Goal: Task Accomplishment & Management: Manage account settings

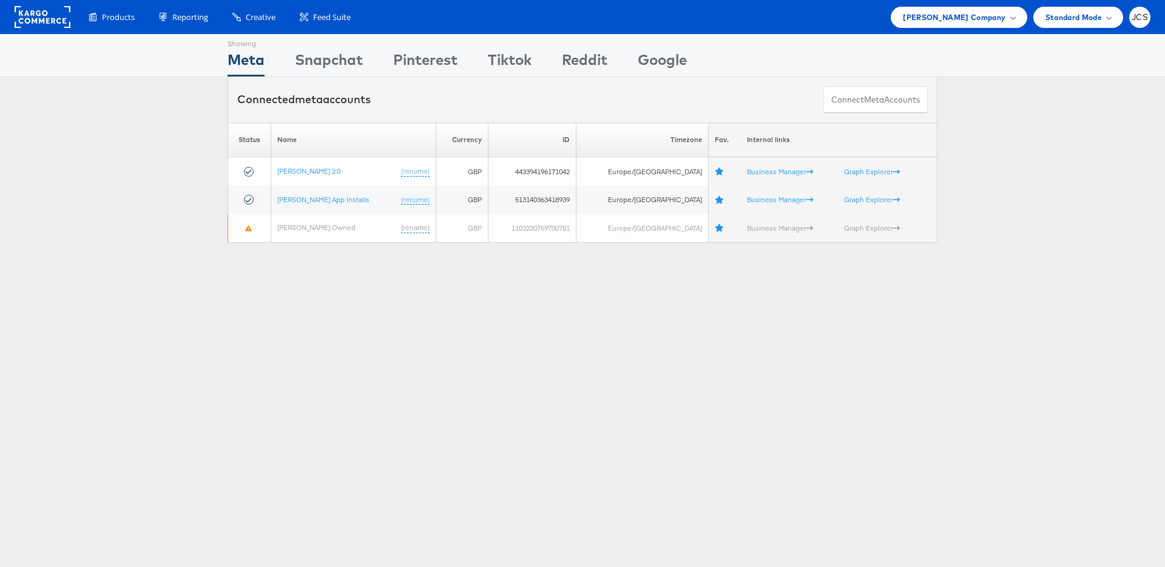
click at [58, 28] on link at bounding box center [43, 24] width 56 height 11
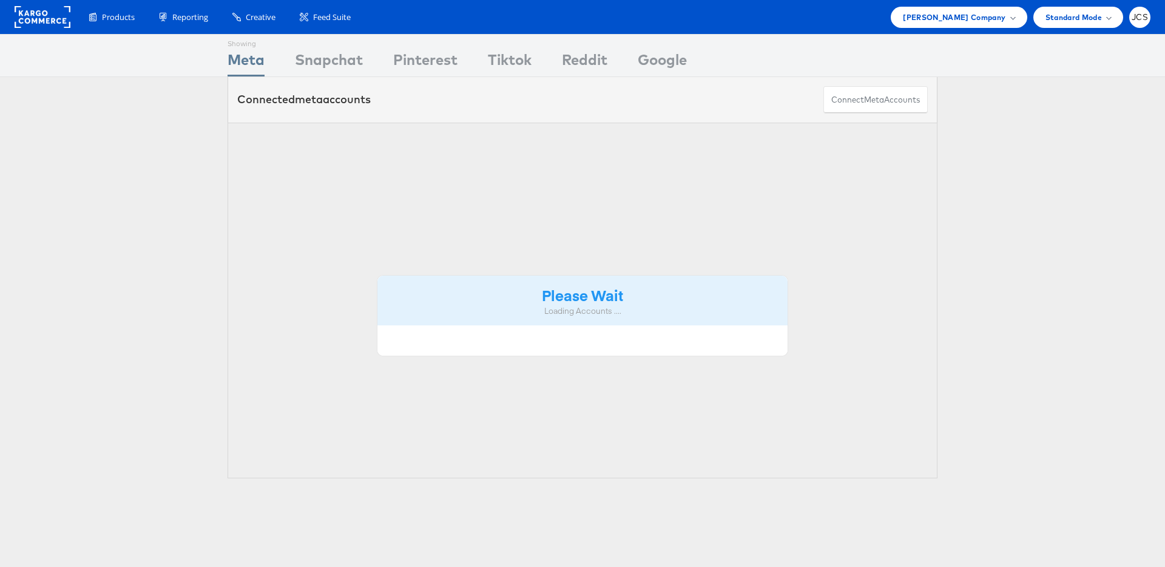
click at [107, 17] on span "Products" at bounding box center [118, 18] width 33 height 12
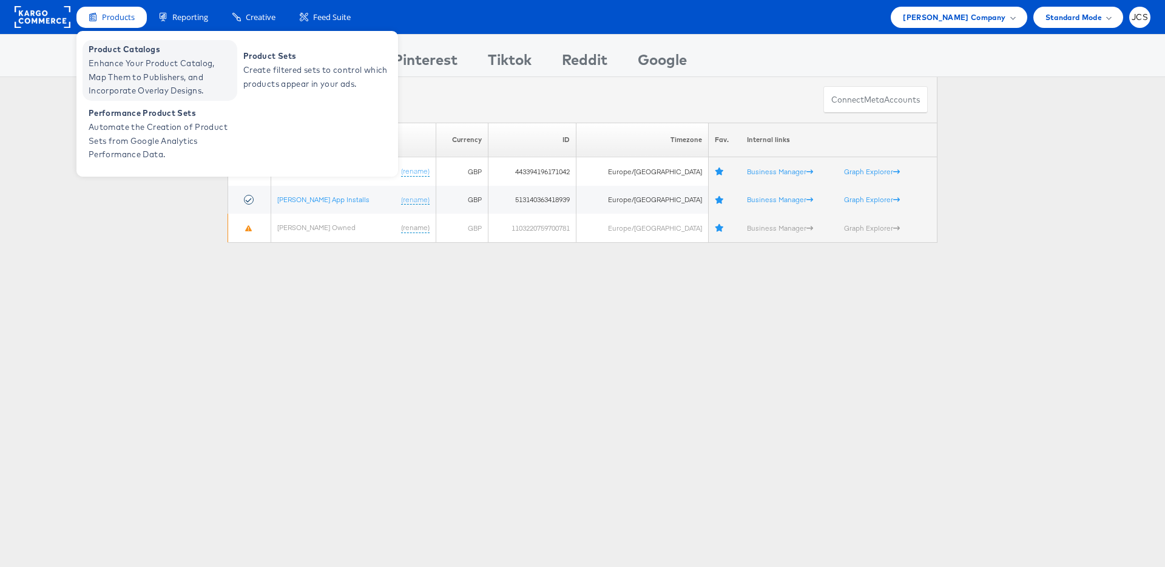
click at [117, 56] on span "Enhance Your Product Catalog, Map Them to Publishers, and Incorporate Overlay D…" at bounding box center [162, 76] width 146 height 41
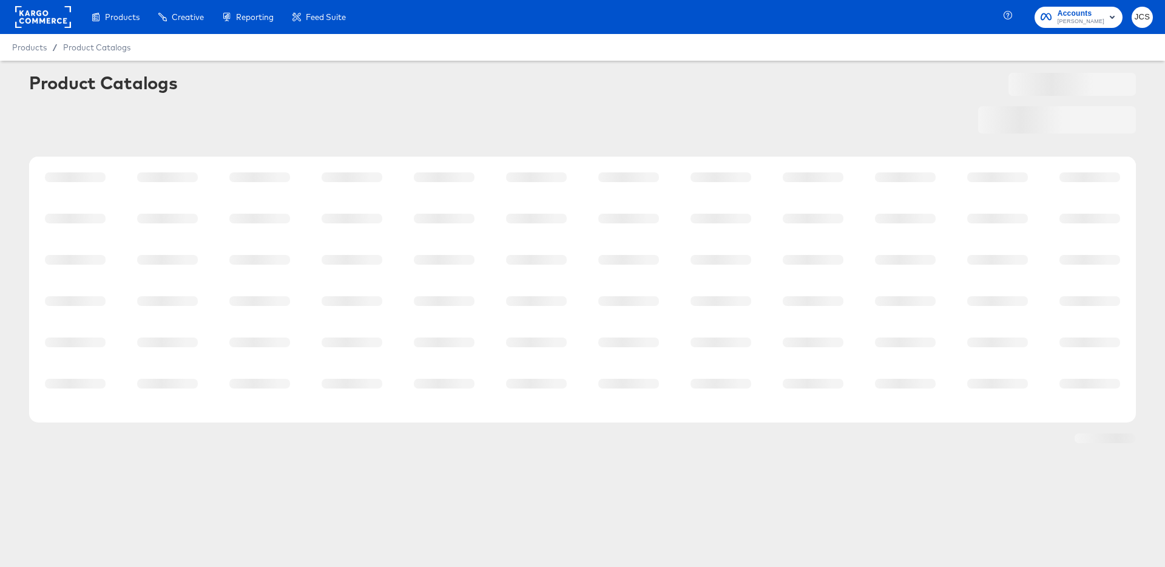
click at [49, 23] on rect at bounding box center [43, 17] width 56 height 22
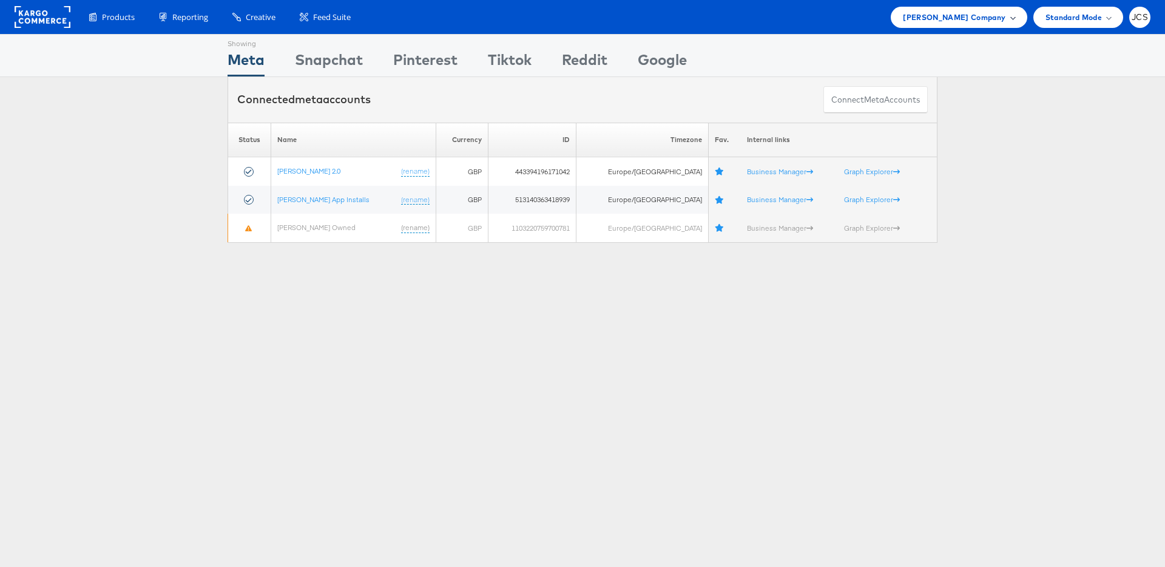
click at [1022, 17] on div "John Lewis Company" at bounding box center [959, 17] width 136 height 21
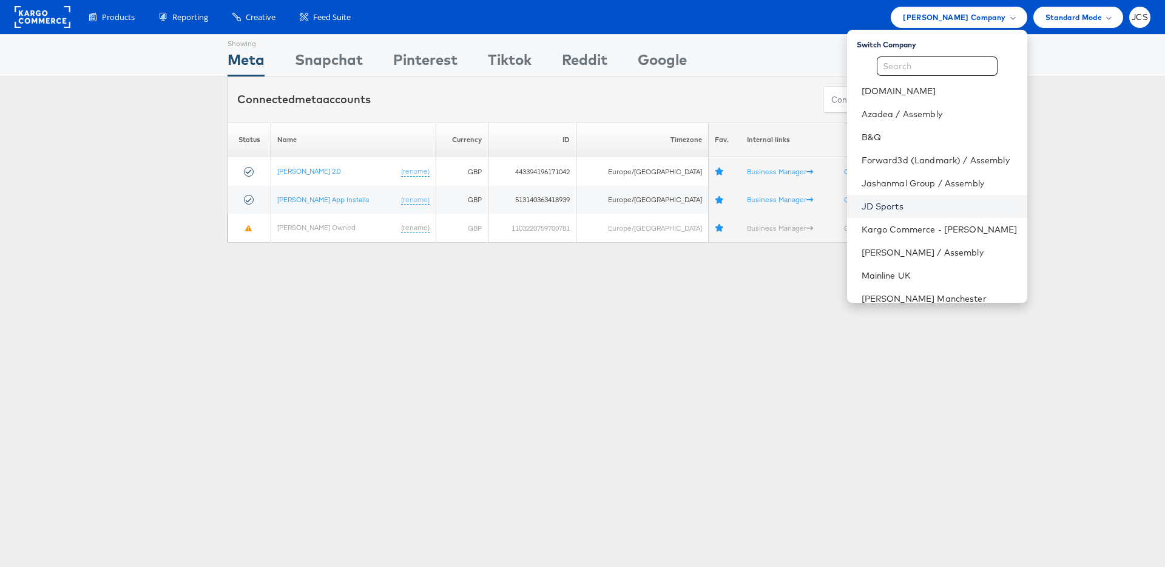
click at [862, 206] on link "JD Sports" at bounding box center [940, 206] width 156 height 12
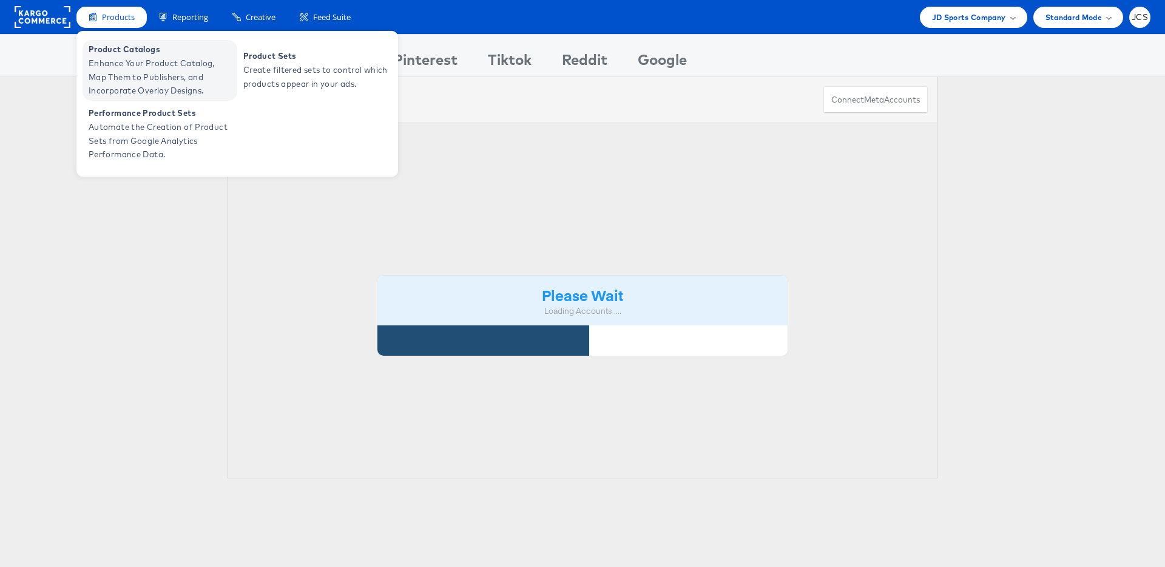
click at [109, 70] on span "Enhance Your Product Catalog, Map Them to Publishers, and Incorporate Overlay D…" at bounding box center [162, 76] width 146 height 41
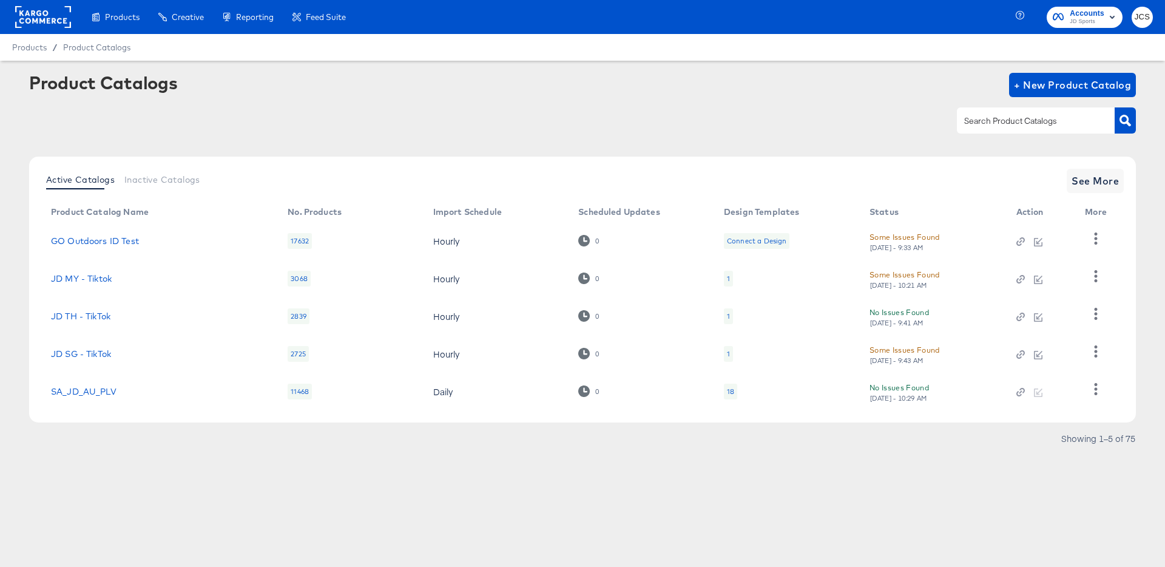
click at [1011, 124] on input "text" at bounding box center [1026, 121] width 129 height 14
type input "main"
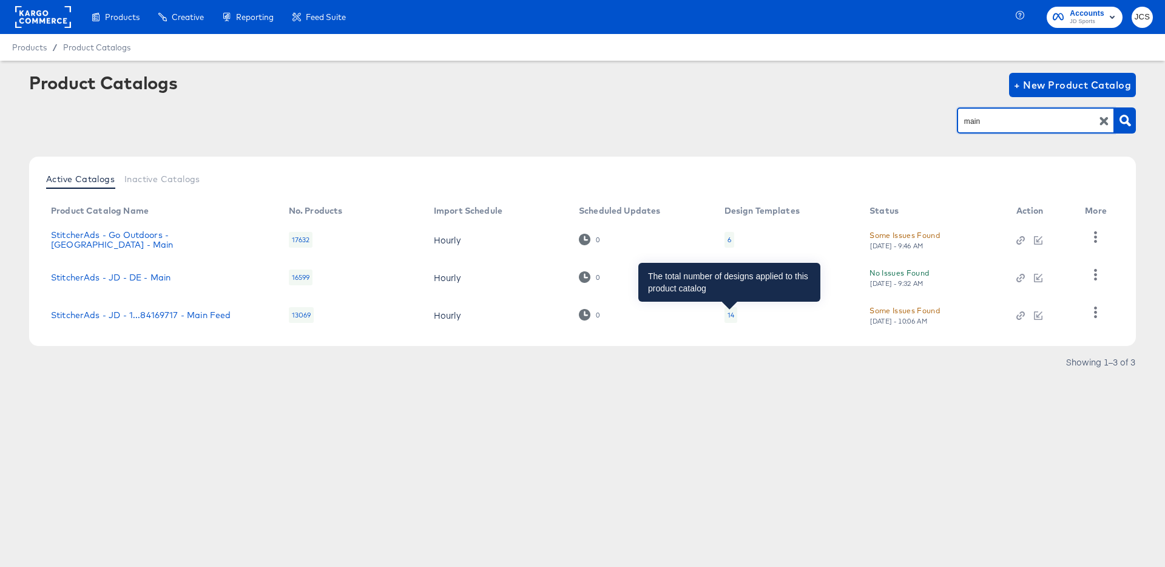
click at [732, 314] on div "14" at bounding box center [730, 315] width 7 height 10
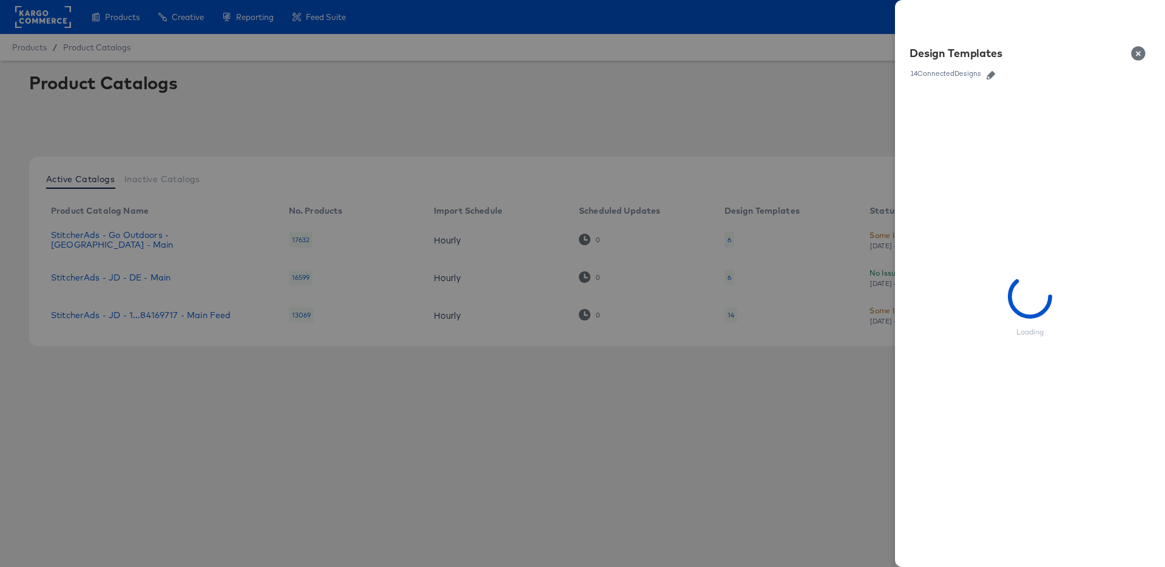
click at [991, 78] on icon "button" at bounding box center [991, 75] width 8 height 8
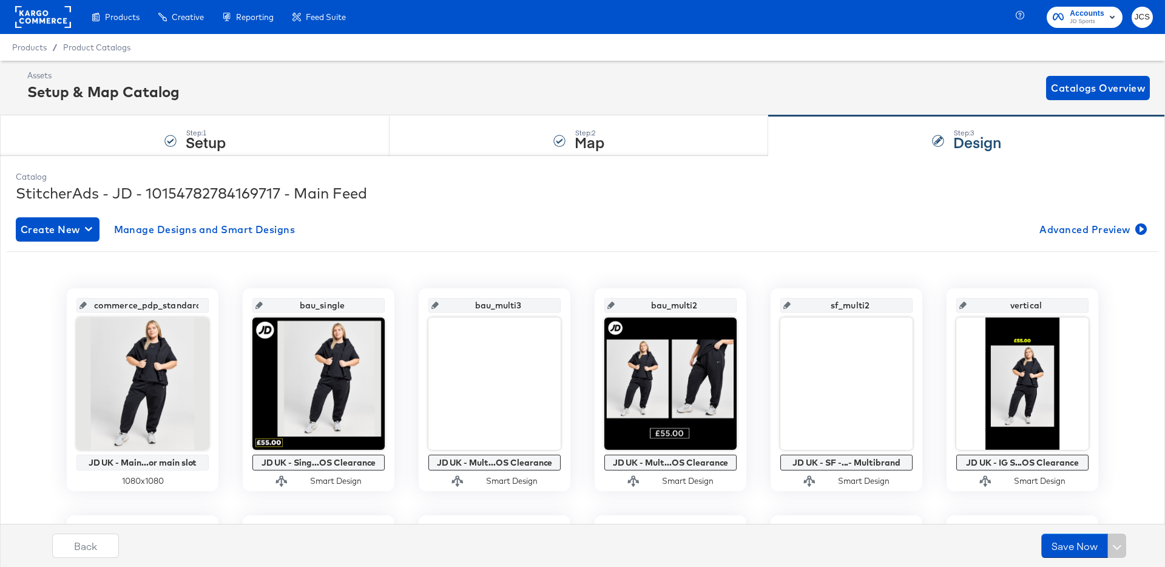
click at [53, 19] on rect at bounding box center [43, 17] width 56 height 22
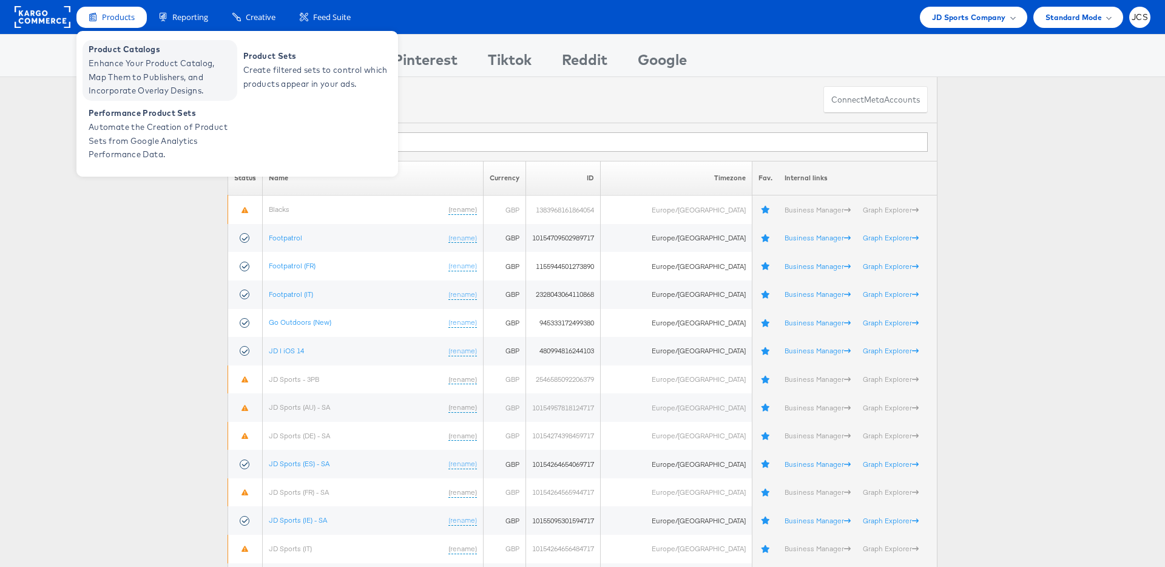
click at [123, 78] on span "Enhance Your Product Catalog, Map Them to Publishers, and Incorporate Overlay D…" at bounding box center [162, 76] width 146 height 41
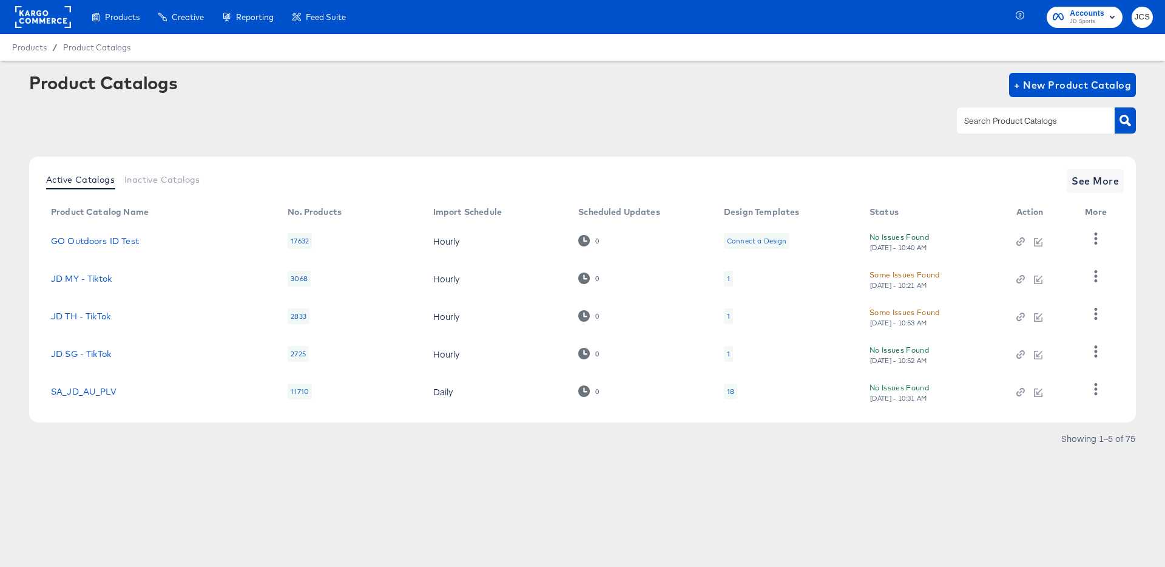
click at [1038, 131] on div at bounding box center [1036, 119] width 158 height 25
type input "main"
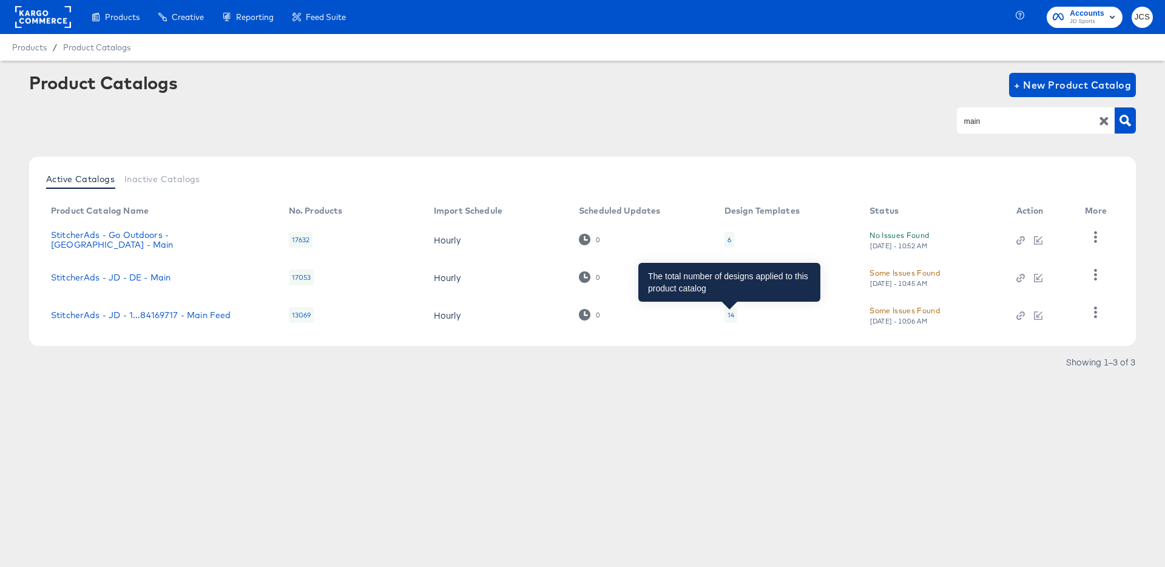
click at [731, 314] on div "14" at bounding box center [730, 315] width 7 height 10
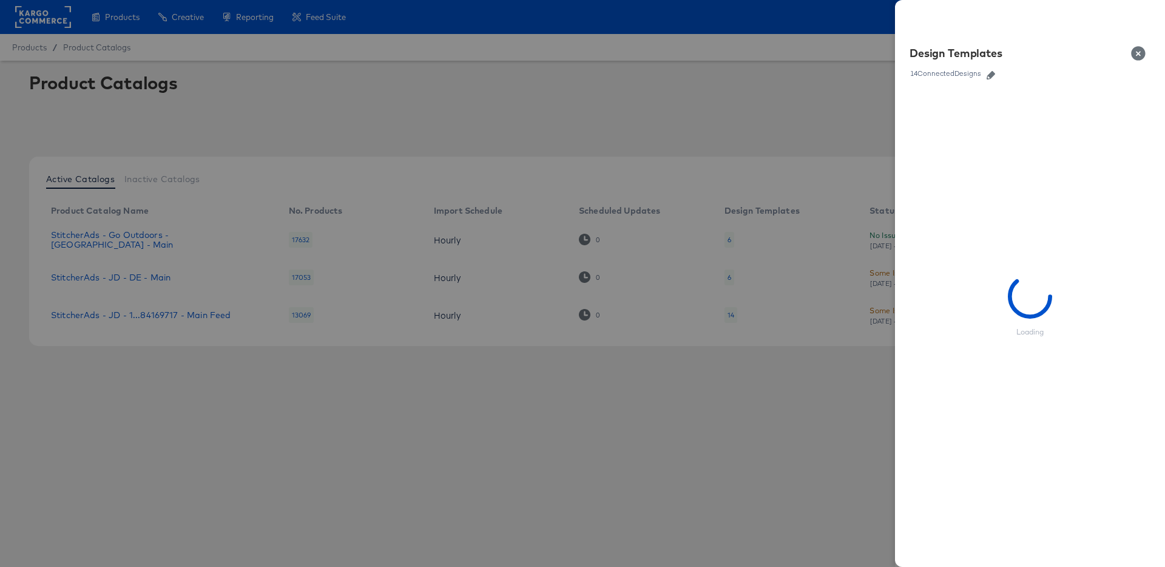
click at [993, 75] on icon "button" at bounding box center [991, 75] width 8 height 8
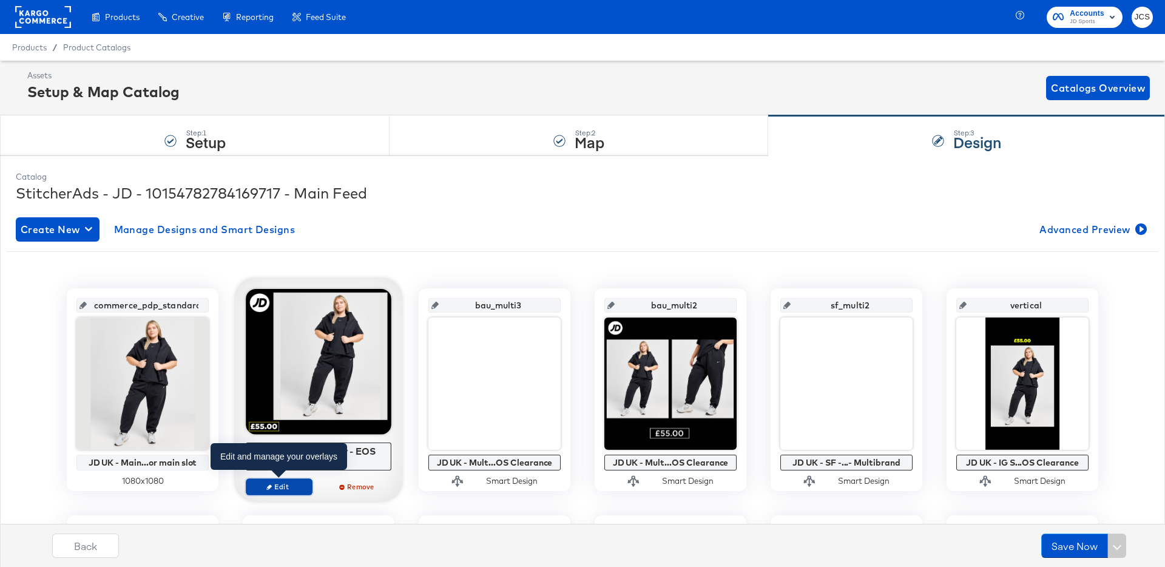
click at [283, 486] on span "Edit" at bounding box center [279, 486] width 56 height 9
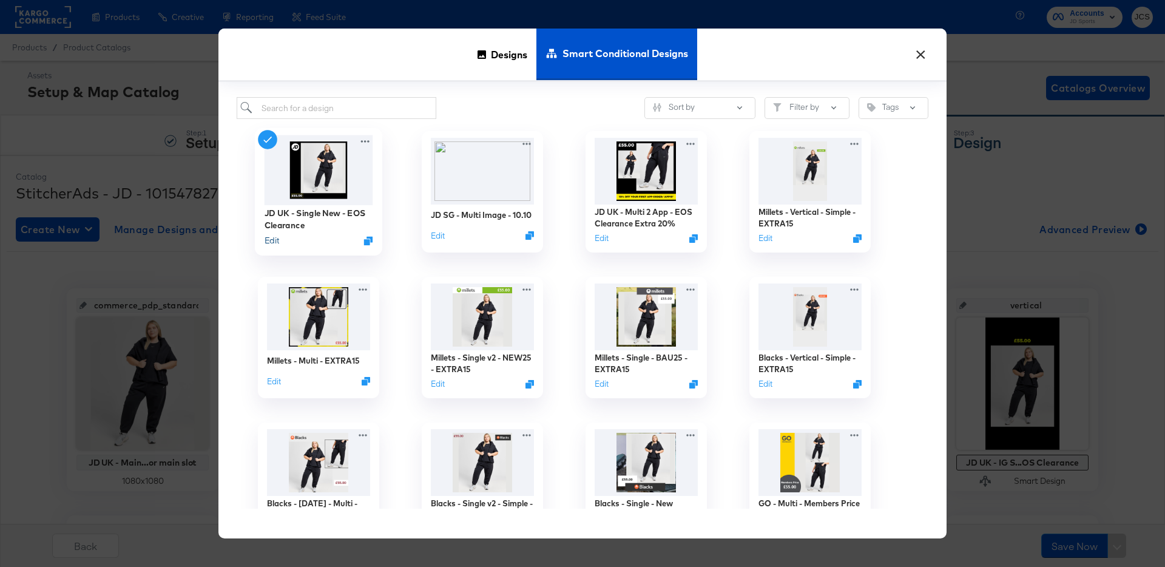
click at [278, 237] on button "Edit" at bounding box center [272, 241] width 15 height 12
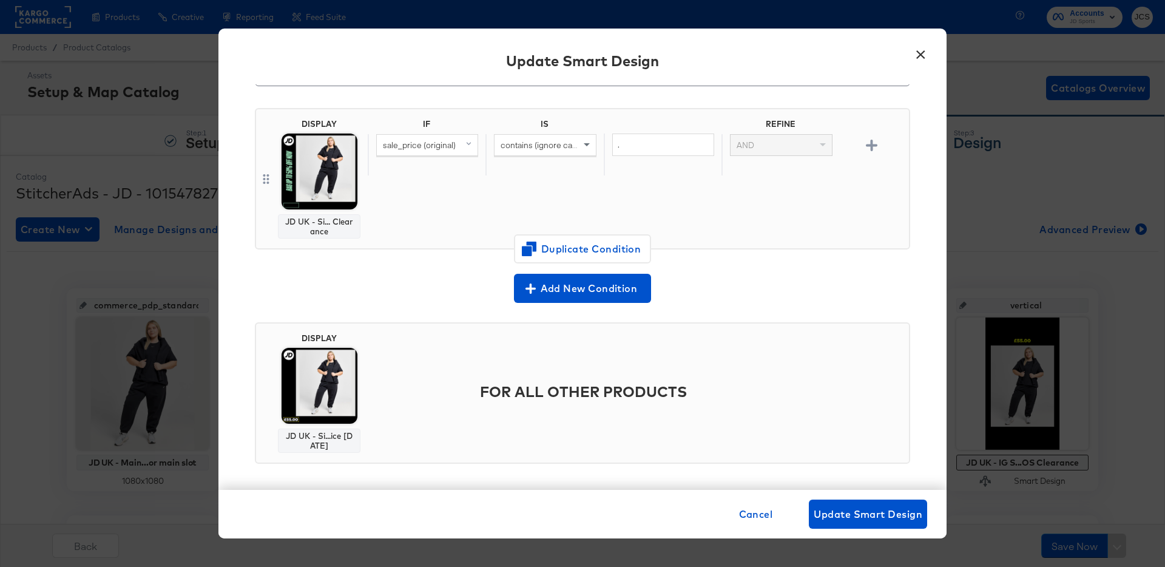
scroll to position [80, 0]
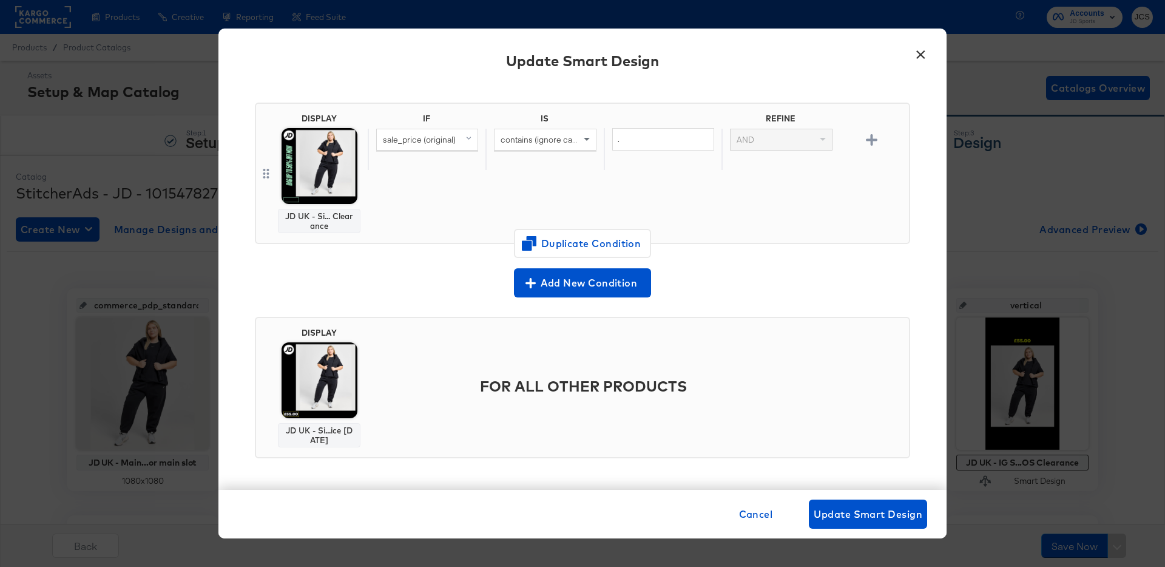
click at [909, 54] on div "×" at bounding box center [920, 52] width 22 height 22
click at [922, 49] on button "×" at bounding box center [920, 52] width 22 height 22
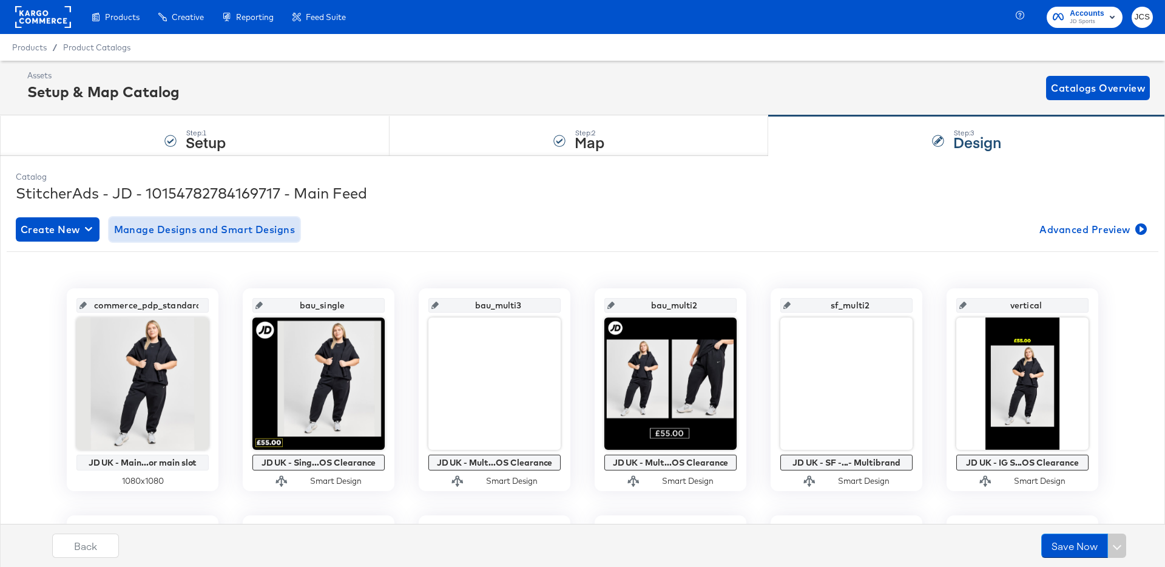
click at [246, 228] on span "Manage Designs and Smart Designs" at bounding box center [204, 229] width 181 height 17
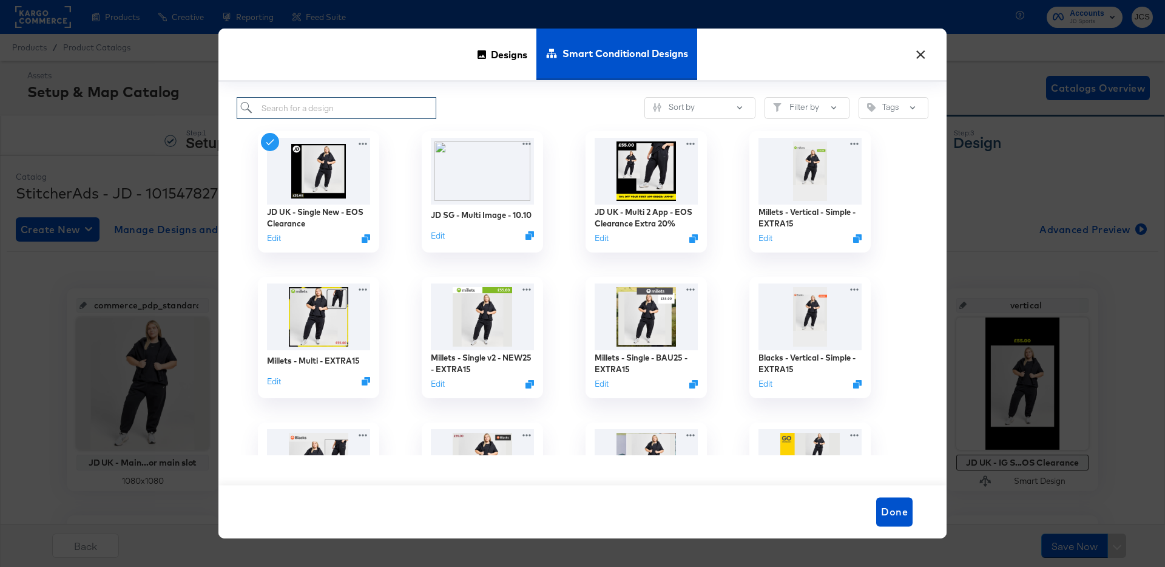
click at [321, 105] on input "search" at bounding box center [337, 108] width 200 height 22
click at [507, 53] on span "Designs" at bounding box center [509, 53] width 36 height 53
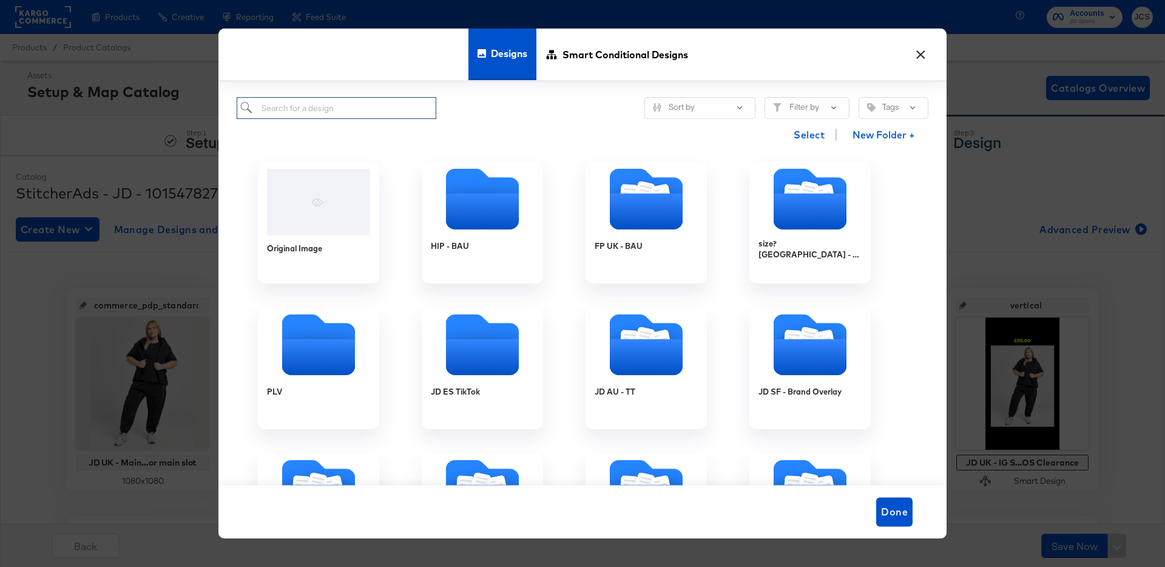
click at [332, 99] on input "search" at bounding box center [337, 108] width 200 height 22
paste input "JD UK - Single - Mega Offers [DATE]"
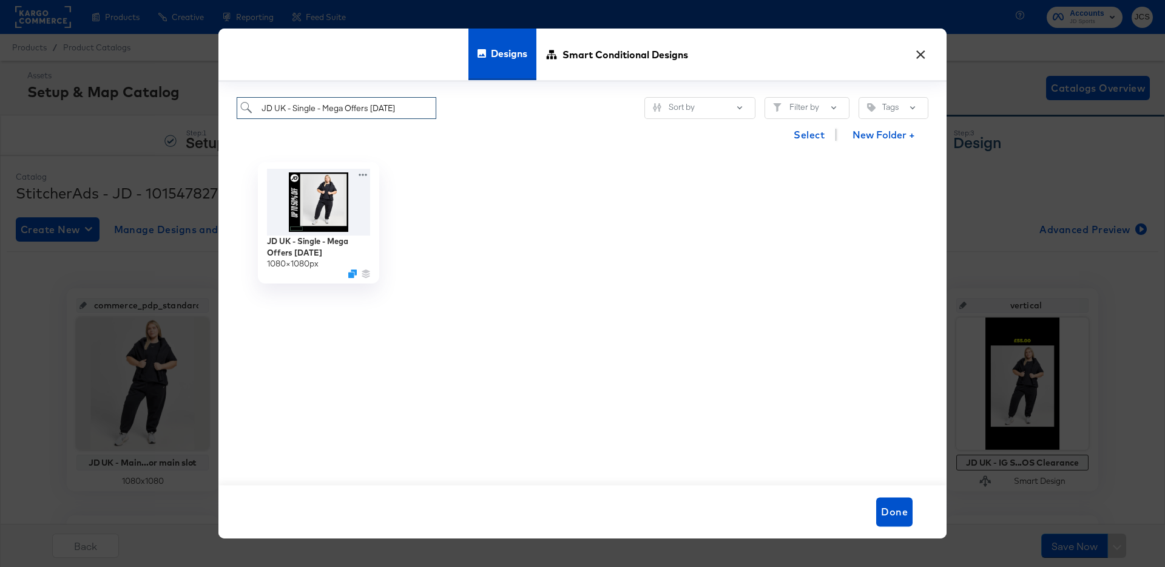
type input "JD UK - Single - Mega Offers [DATE]"
click at [355, 275] on icon "Duplicate" at bounding box center [353, 276] width 9 height 9
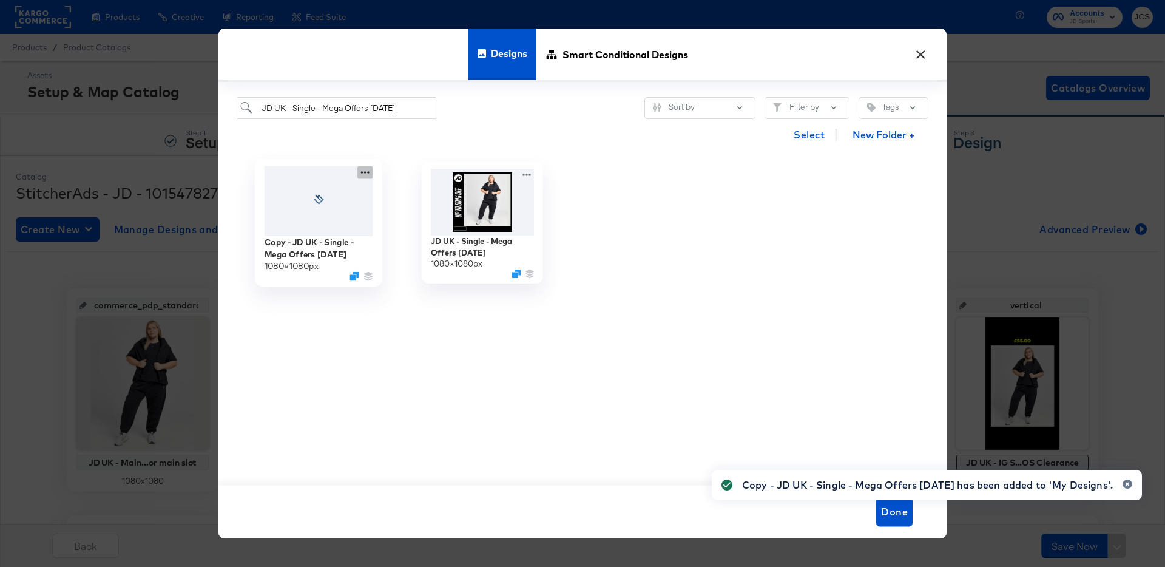
click at [366, 170] on icon at bounding box center [364, 172] width 15 height 13
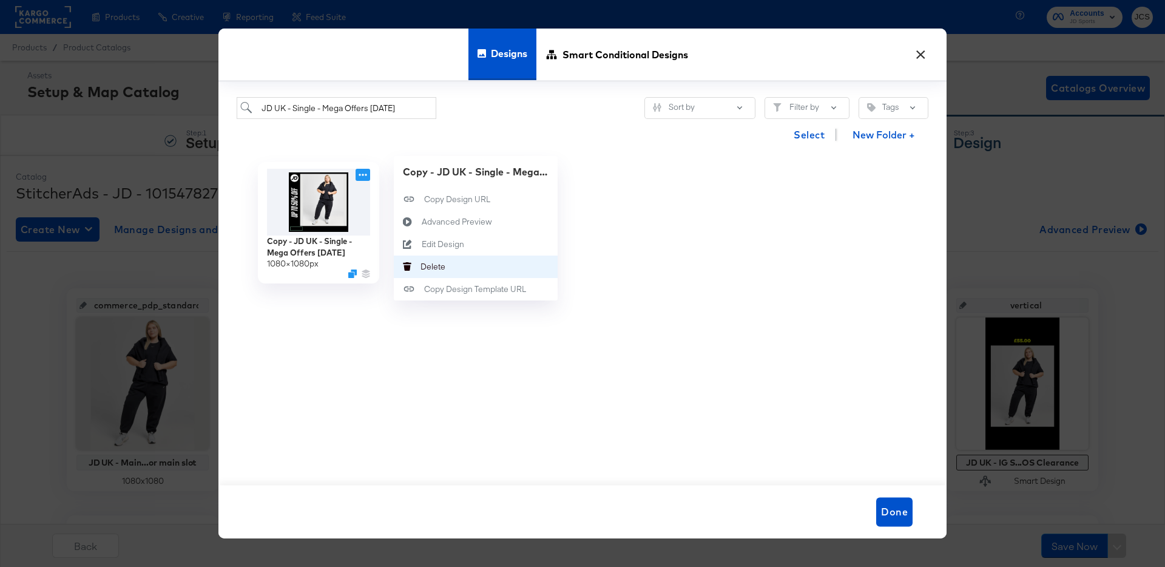
click at [417, 264] on icon "Delete" at bounding box center [407, 266] width 27 height 8
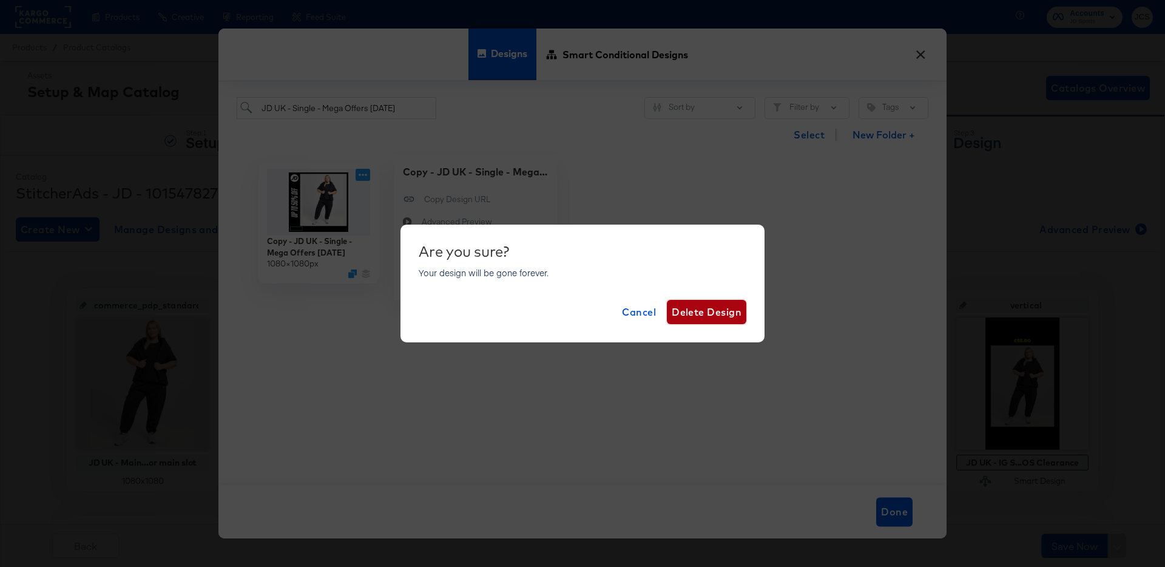
click at [699, 312] on span "Delete Design" at bounding box center [707, 311] width 70 height 17
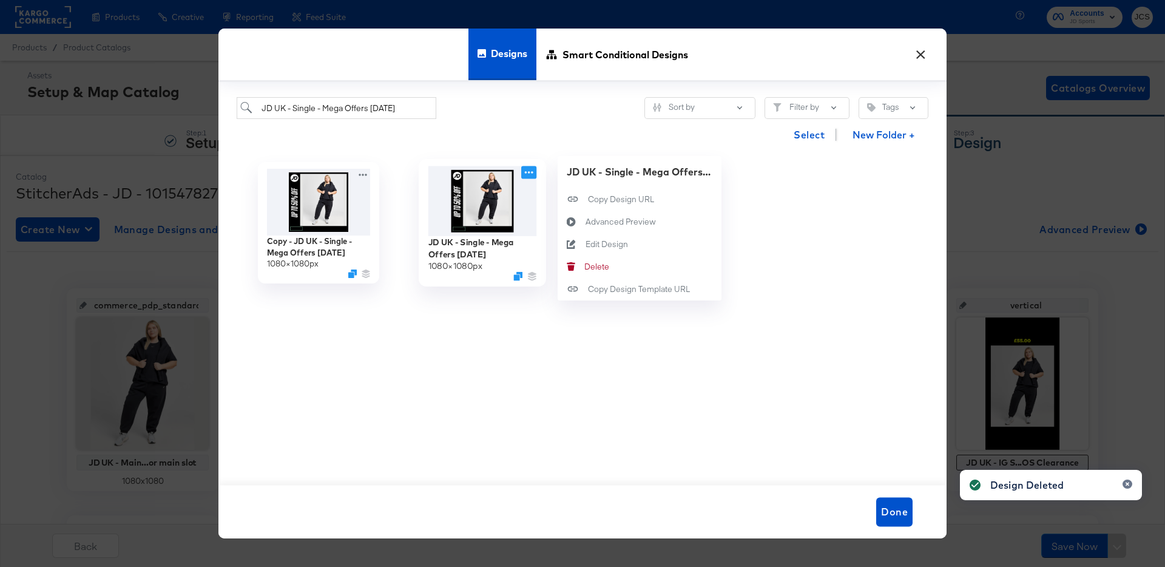
click at [526, 173] on icon at bounding box center [529, 172] width 8 height 2
click at [585, 244] on div "Edit Design Edit Design" at bounding box center [585, 244] width 0 height 0
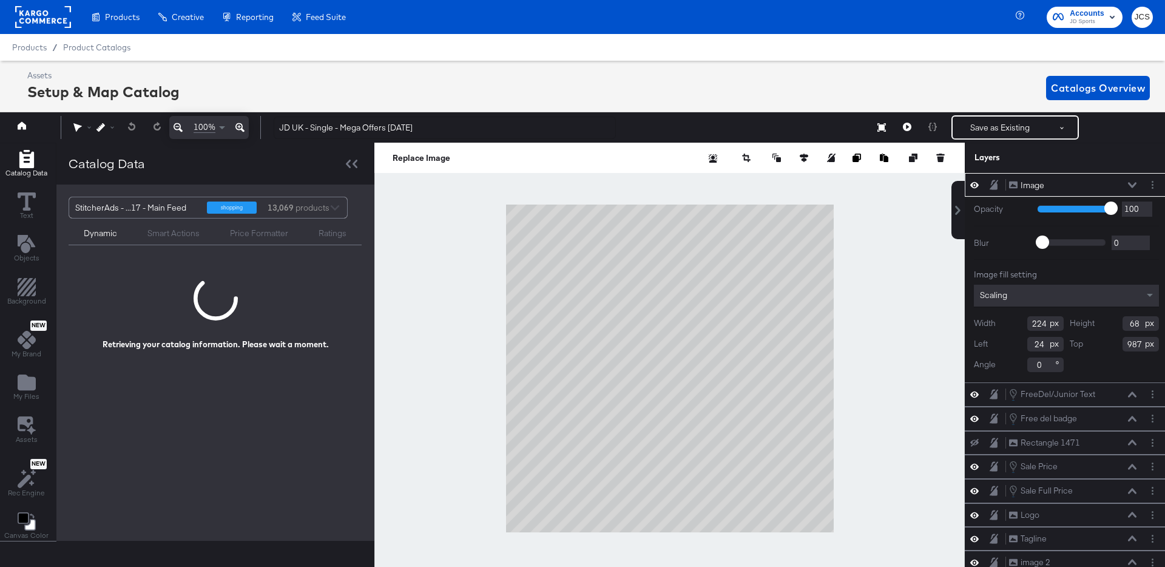
scroll to position [0, 3]
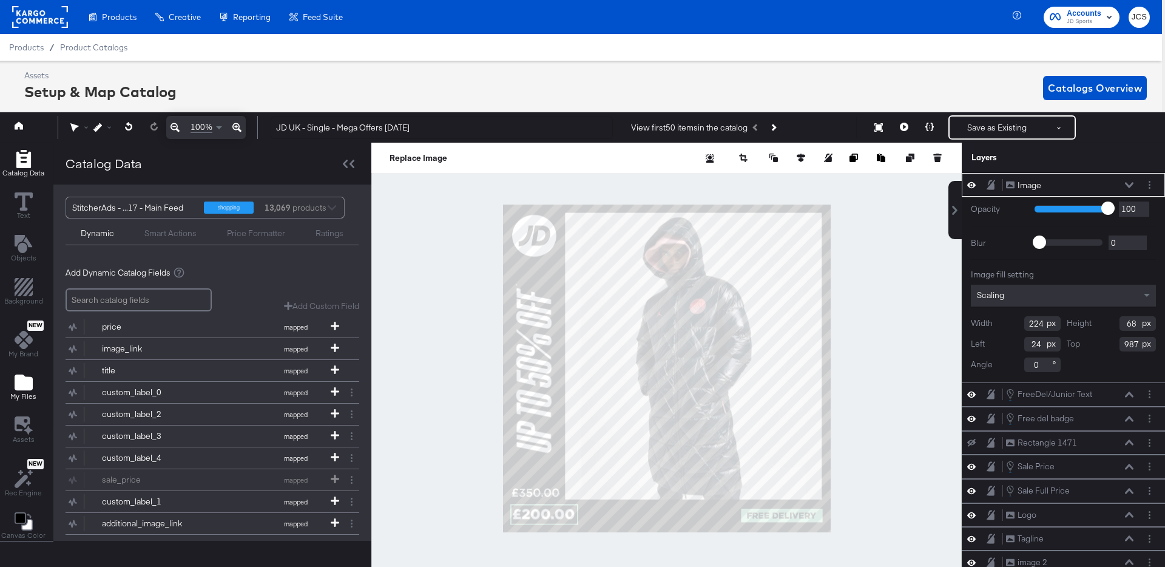
click at [16, 375] on icon "Add Files" at bounding box center [24, 382] width 18 height 16
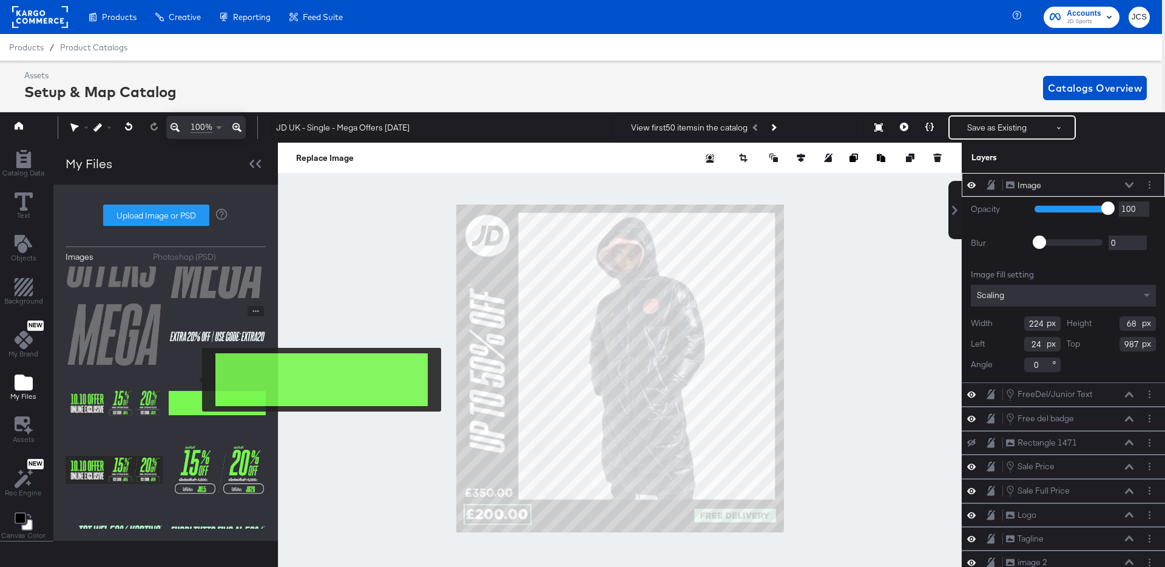
scroll to position [0, 0]
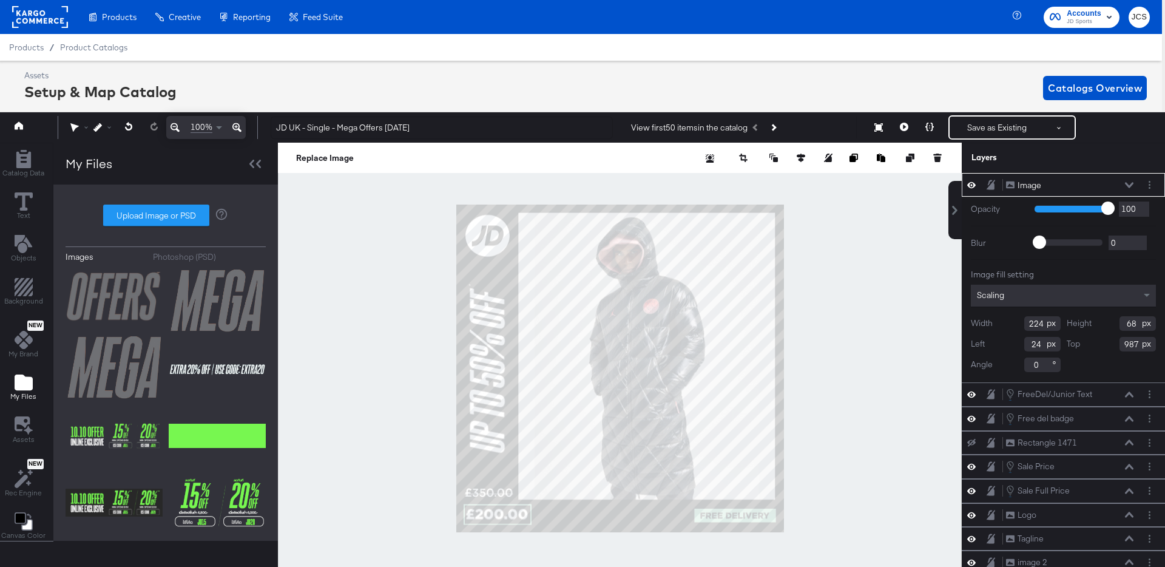
click at [164, 258] on div "Photoshop (PSD)" at bounding box center [184, 257] width 63 height 12
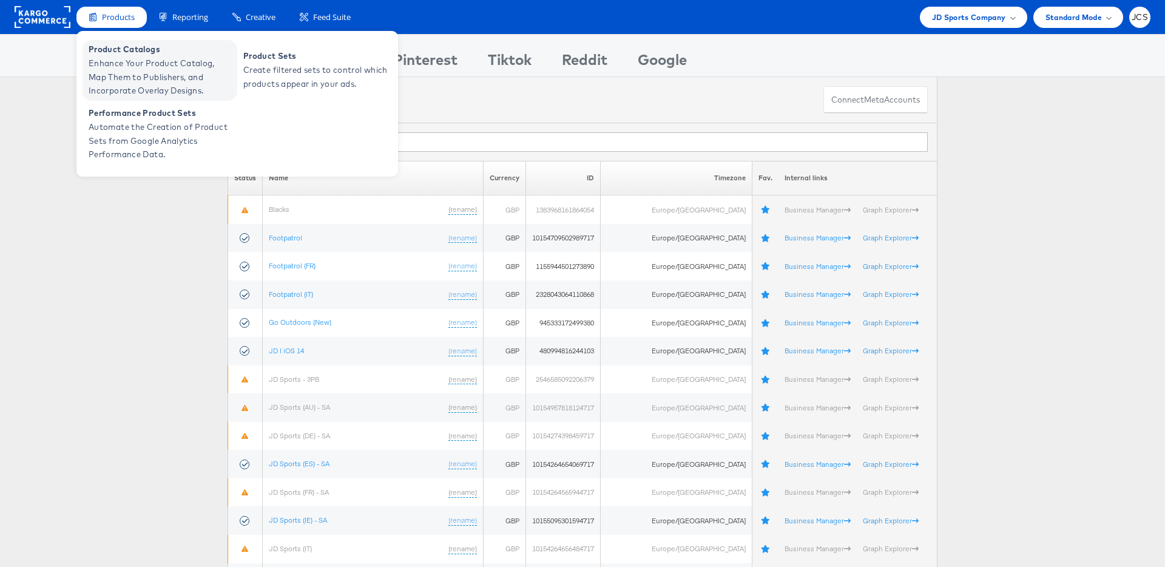
click at [118, 67] on span "Enhance Your Product Catalog, Map Them to Publishers, and Incorporate Overlay D…" at bounding box center [162, 76] width 146 height 41
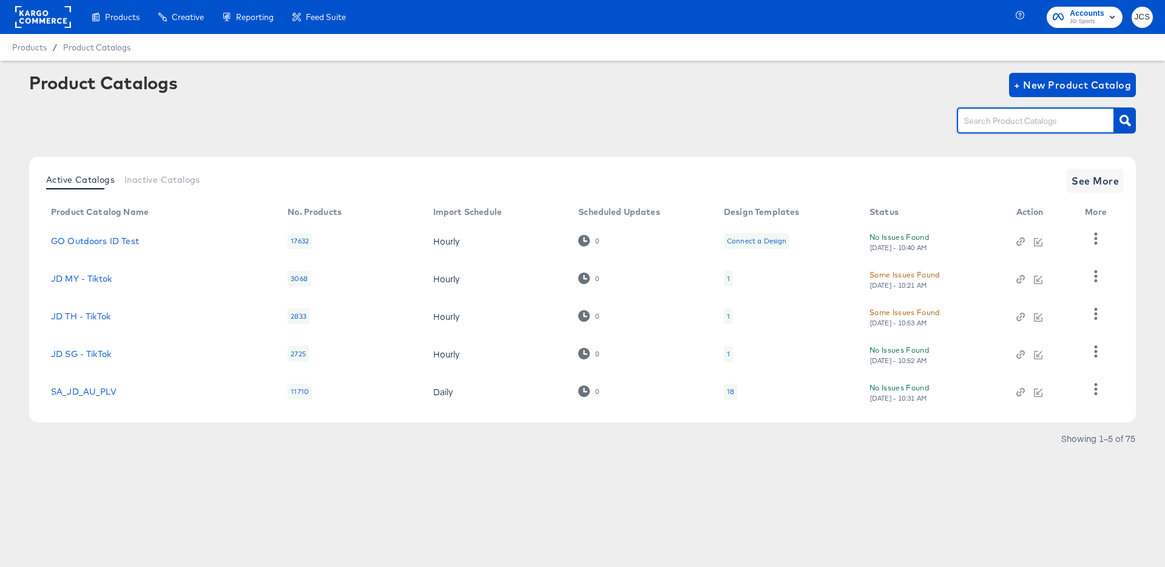
click at [1014, 121] on input "text" at bounding box center [1026, 121] width 129 height 14
type input "main"
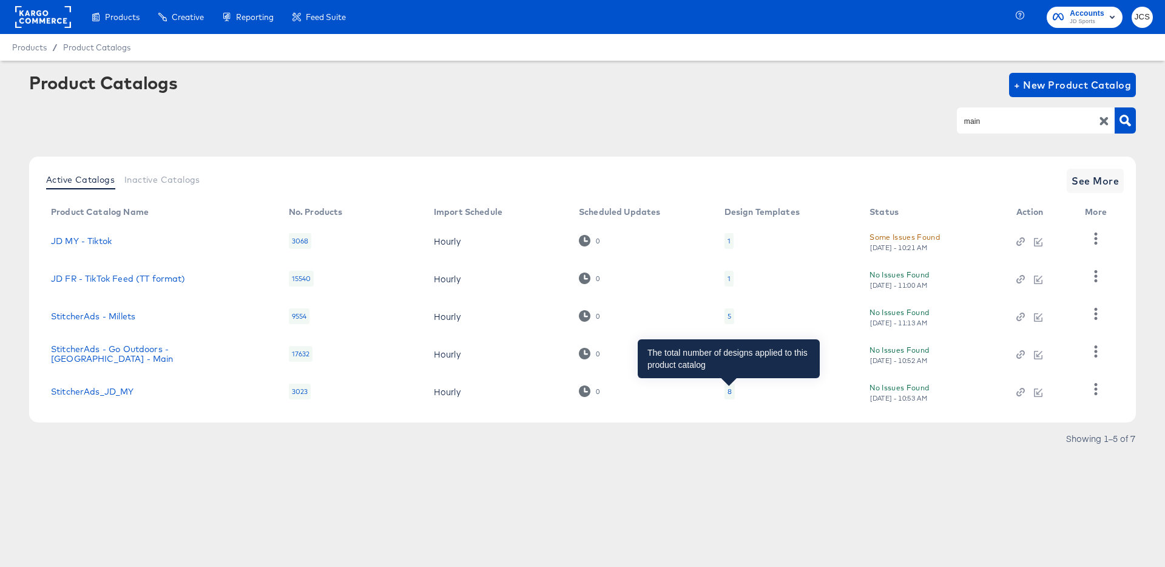
click at [730, 394] on div "8" at bounding box center [729, 391] width 4 height 10
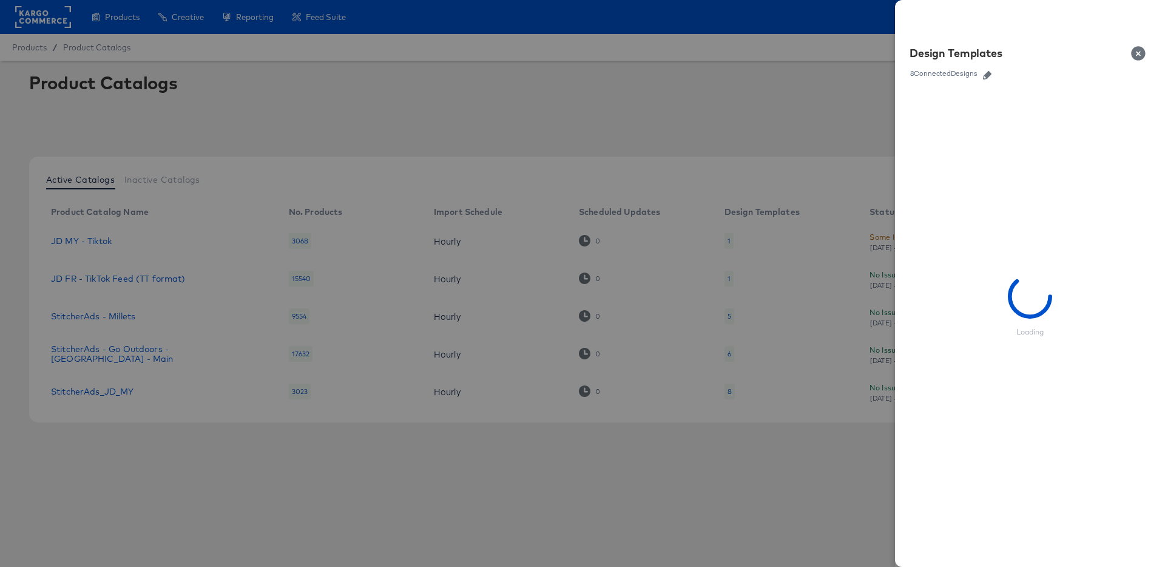
click at [983, 73] on button "button" at bounding box center [987, 75] width 18 height 8
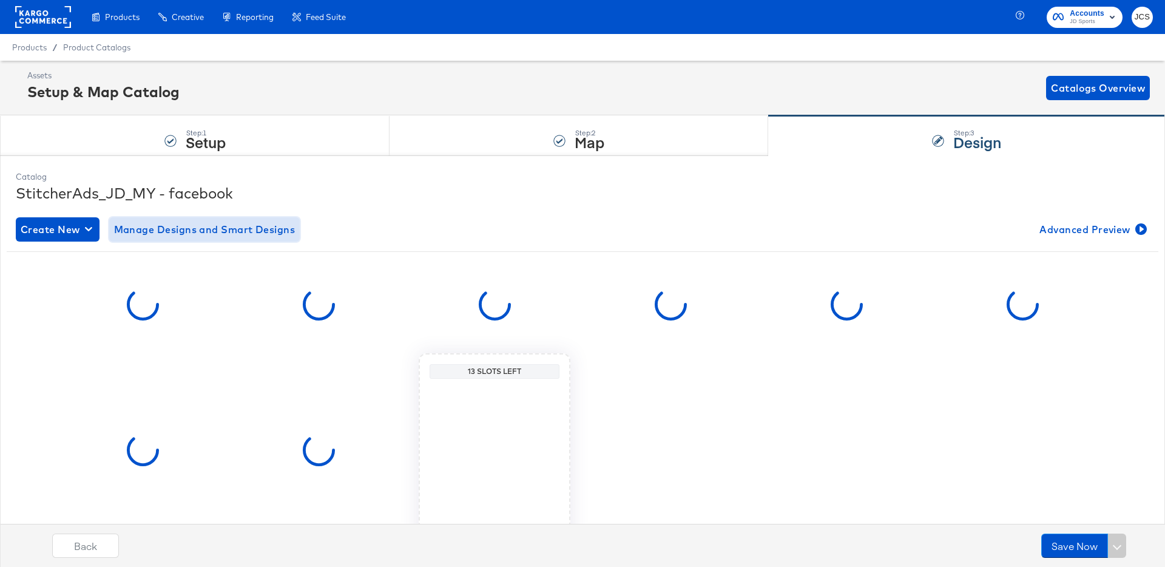
click at [132, 230] on span "Manage Designs and Smart Designs" at bounding box center [204, 229] width 181 height 17
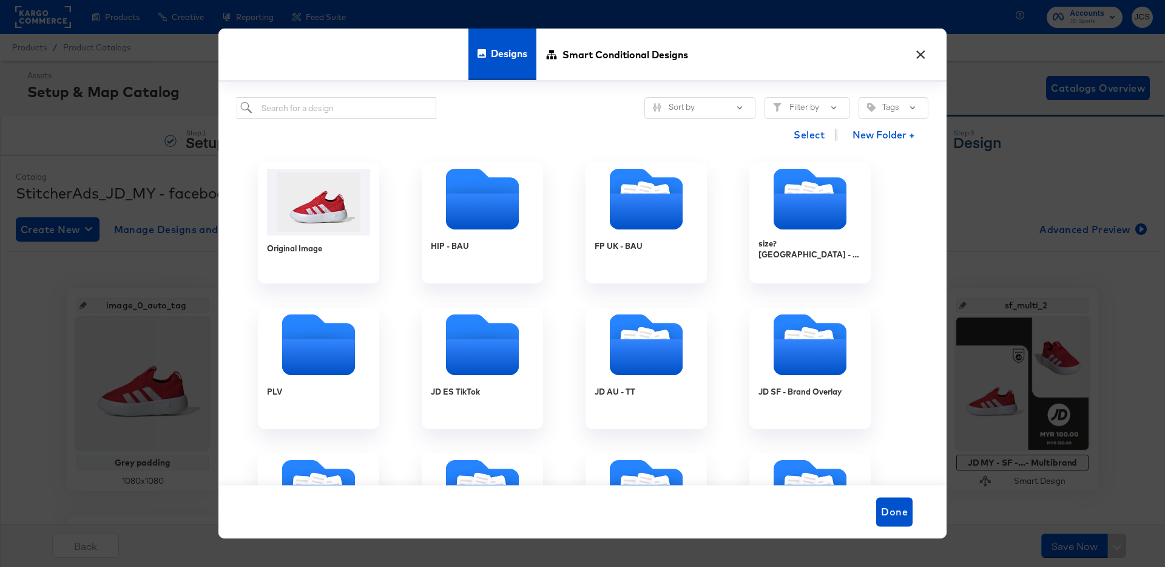
click at [921, 50] on button "×" at bounding box center [920, 52] width 22 height 22
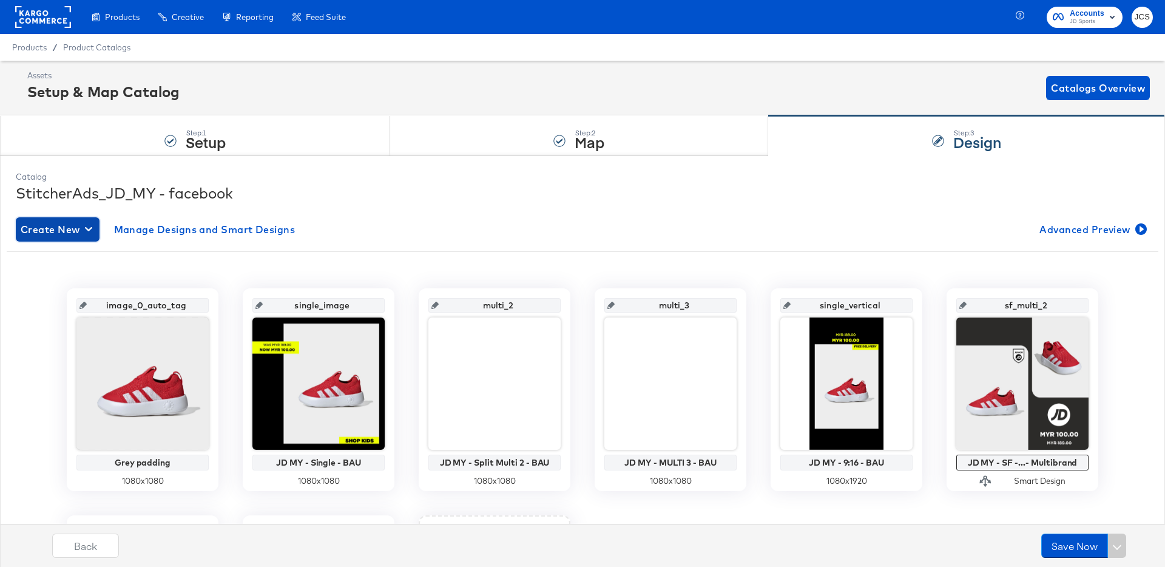
click at [39, 228] on span "Create New" at bounding box center [58, 229] width 74 height 17
click at [64, 259] on div "Create New Design" at bounding box center [67, 258] width 88 height 10
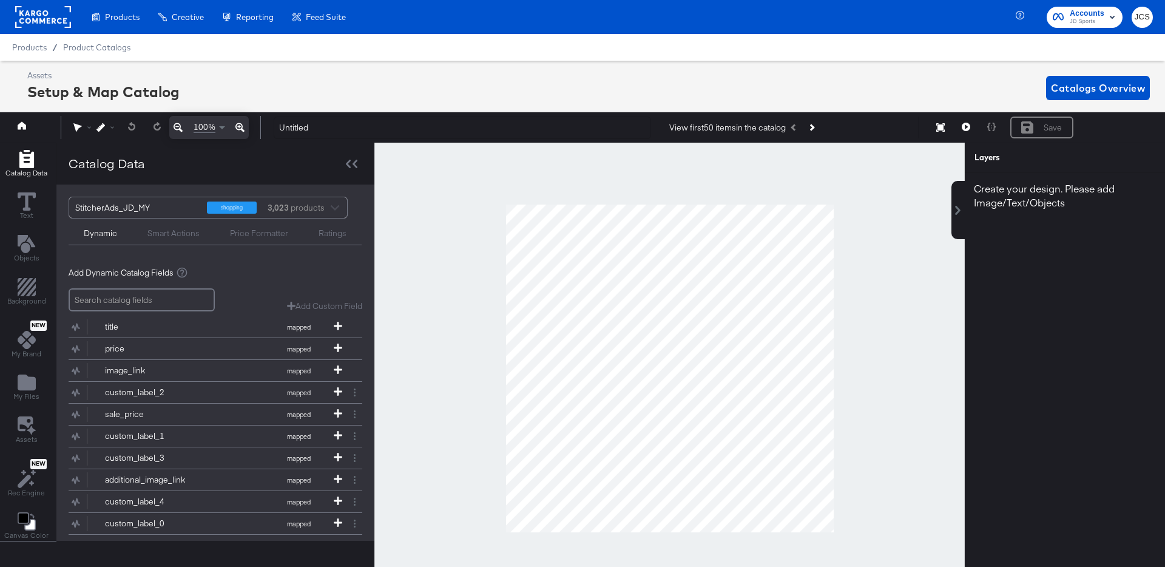
click at [1100, 294] on div "Create your design. Please add Image/Text/Objects" at bounding box center [1066, 376] width 203 height 406
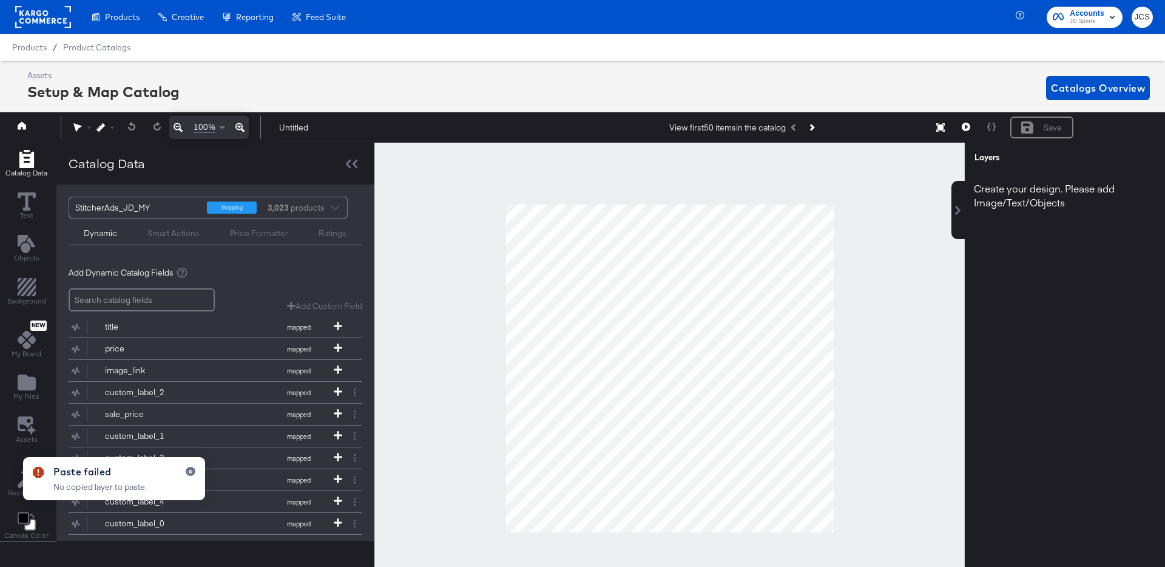
click at [1028, 268] on div "Create your design. Please add Image/Text/Objects" at bounding box center [1066, 376] width 203 height 406
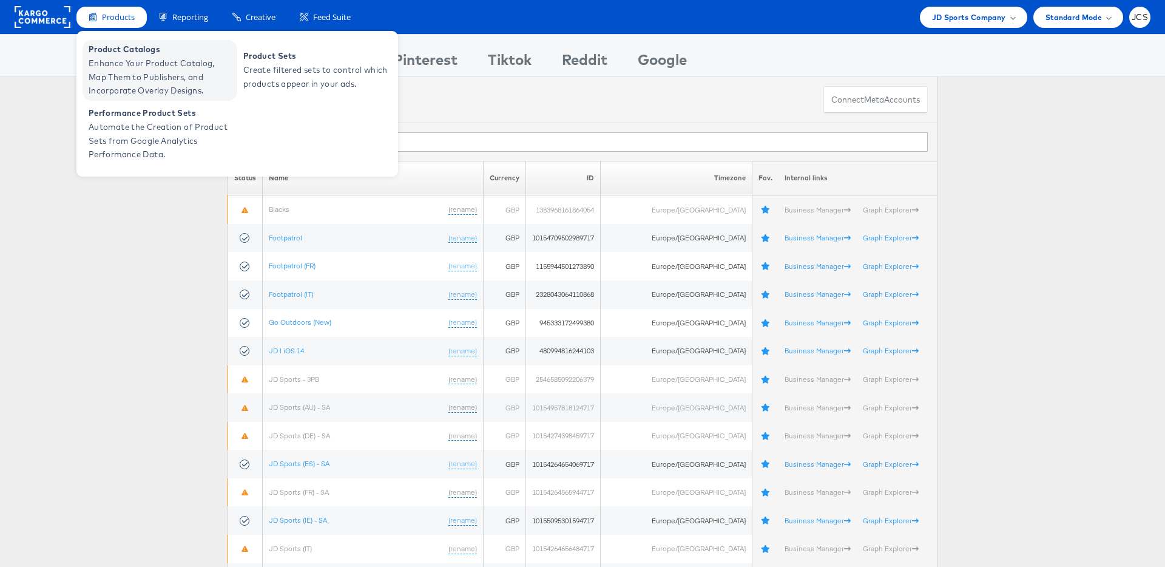
click at [110, 54] on span "Product Catalogs" at bounding box center [162, 49] width 146 height 14
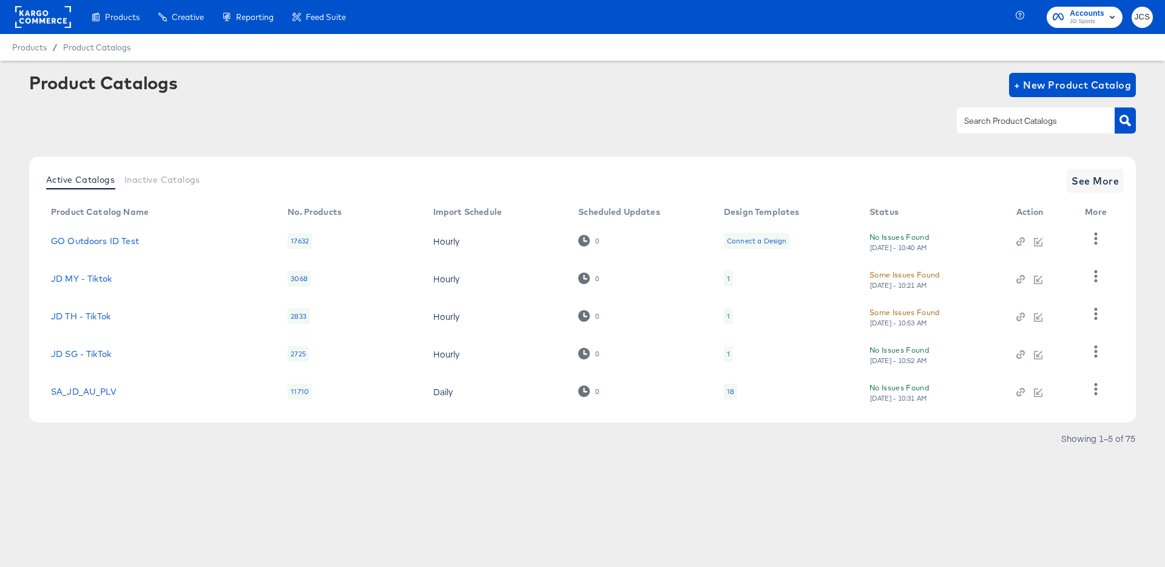
click at [16, 21] on rect at bounding box center [43, 17] width 56 height 22
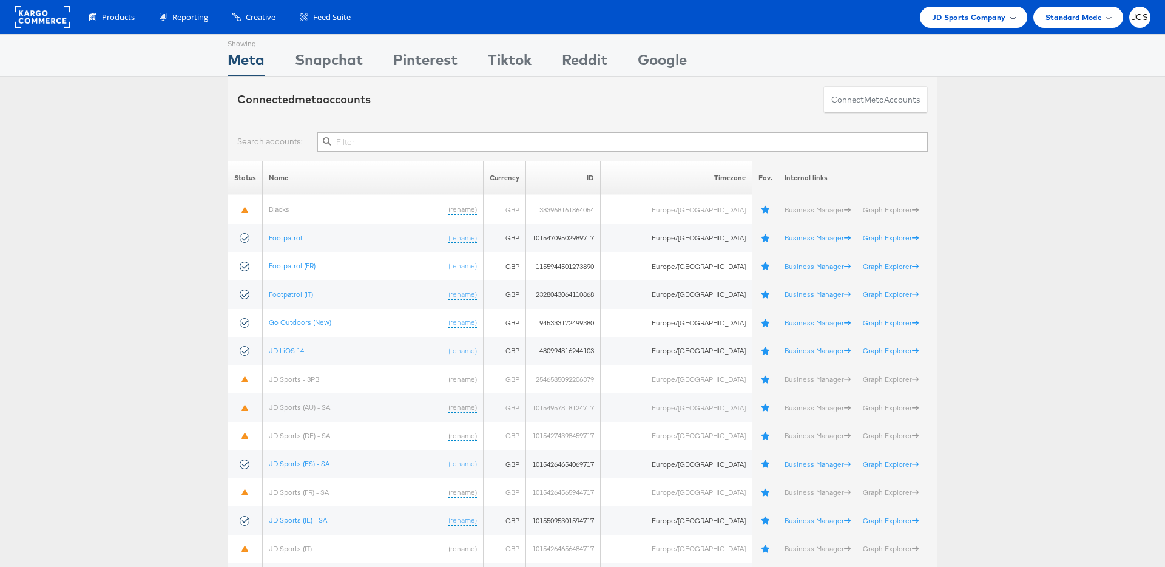
click at [953, 16] on span "JD Sports Company" at bounding box center [969, 17] width 74 height 13
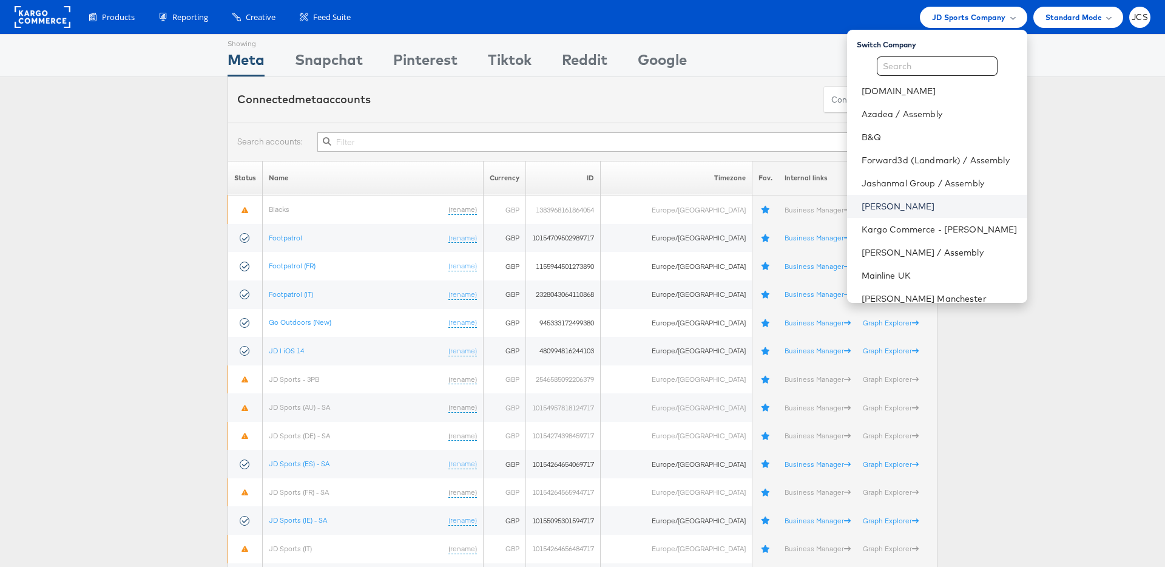
click at [862, 206] on link "[PERSON_NAME]" at bounding box center [940, 206] width 156 height 12
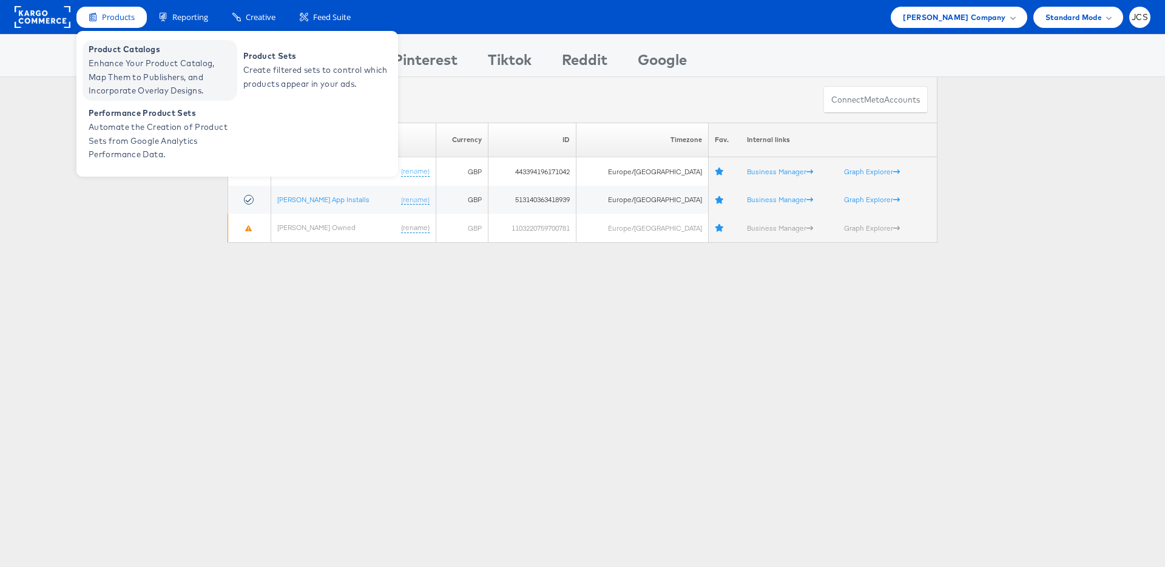
click at [117, 70] on span "Enhance Your Product Catalog, Map Them to Publishers, and Incorporate Overlay D…" at bounding box center [162, 76] width 146 height 41
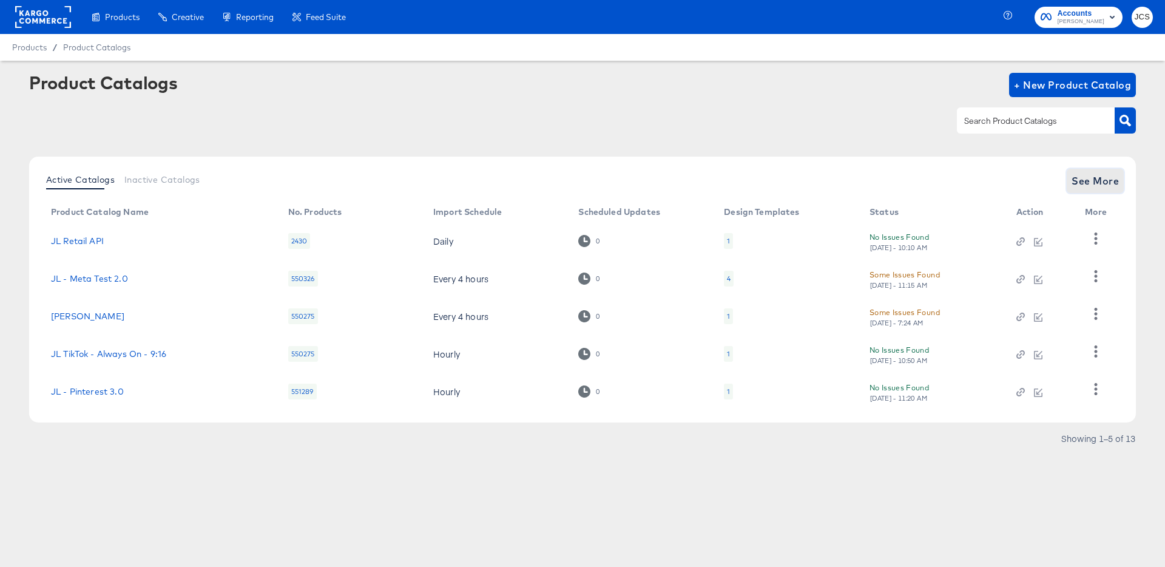
click at [1118, 172] on span "See More" at bounding box center [1094, 180] width 47 height 17
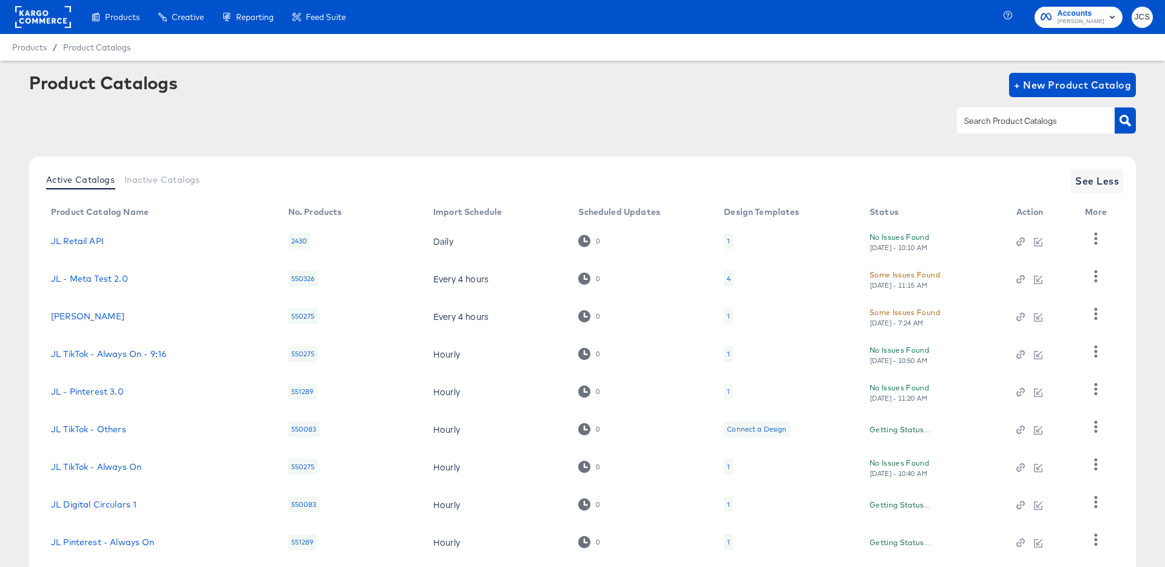
scroll to position [112, 0]
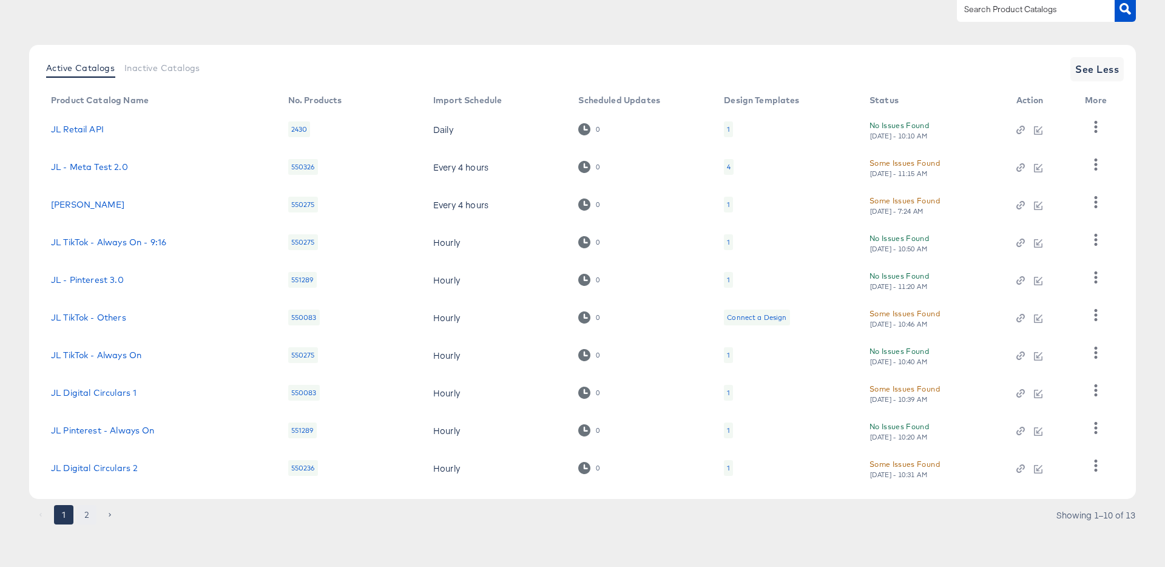
click at [89, 518] on button "2" at bounding box center [86, 514] width 19 height 19
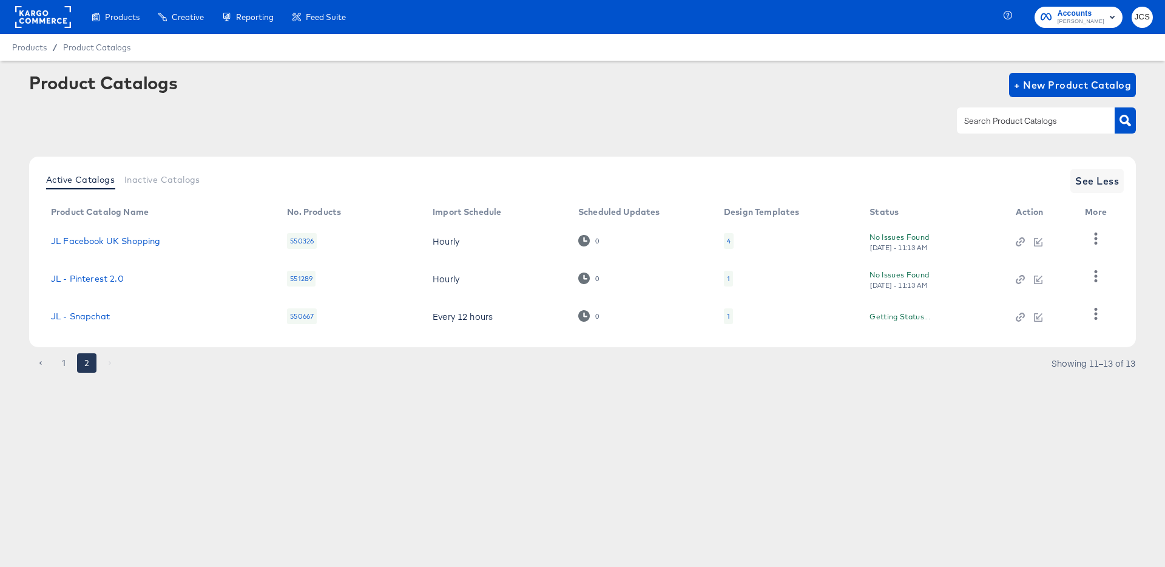
scroll to position [0, 0]
drag, startPoint x: 131, startPoint y: 243, endPoint x: 260, endPoint y: 260, distance: 129.7
click at [130, 242] on link "JL Facebook UK Shopping" at bounding box center [105, 241] width 109 height 10
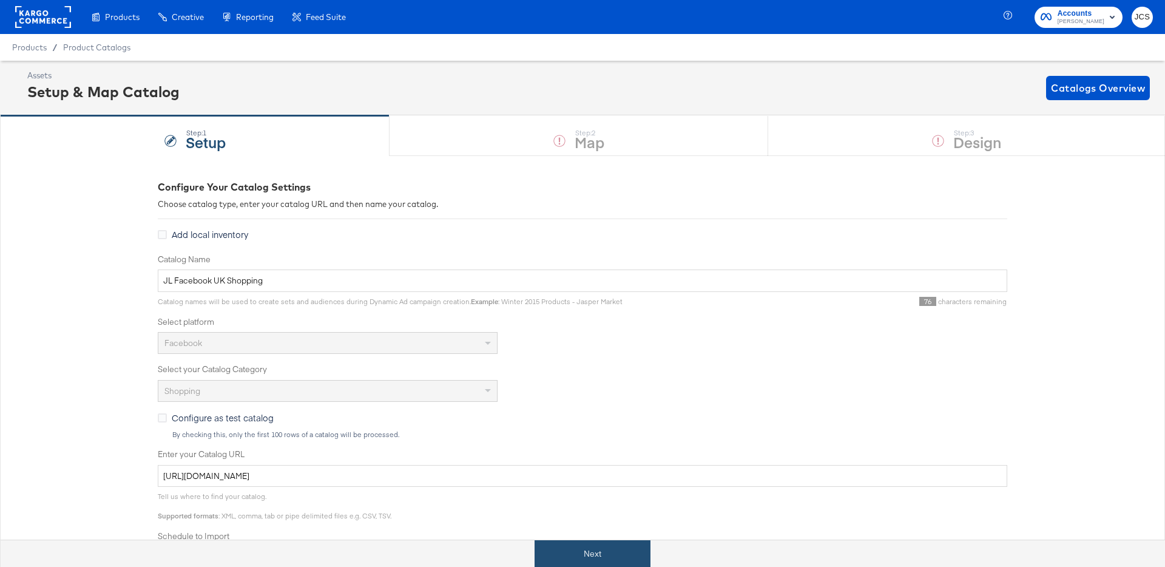
click at [600, 549] on button "Next" at bounding box center [593, 553] width 116 height 27
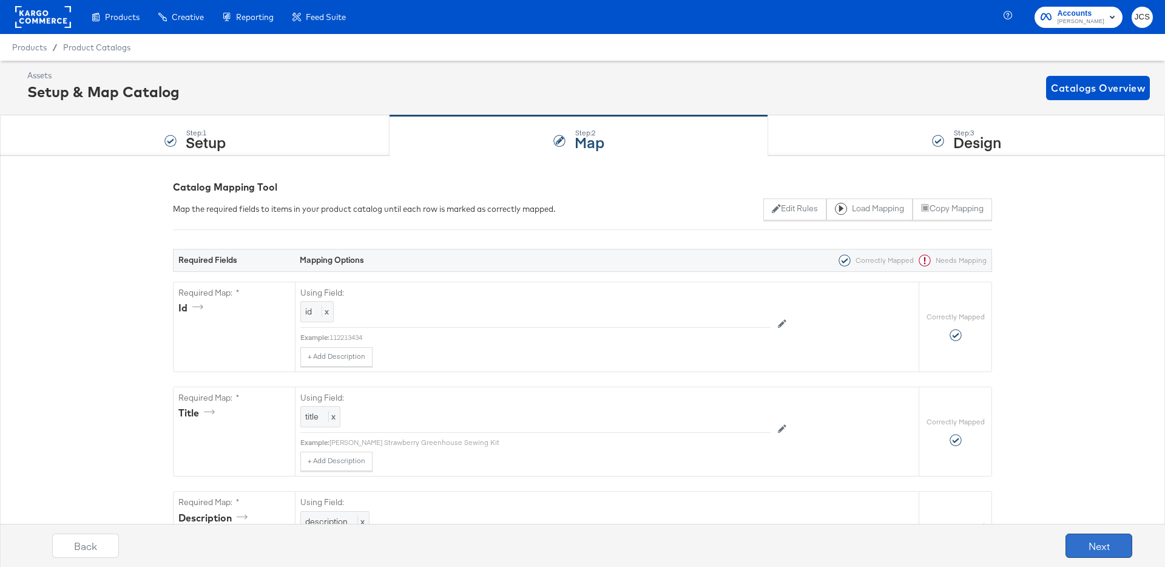
click at [1088, 544] on button "Next" at bounding box center [1098, 545] width 67 height 24
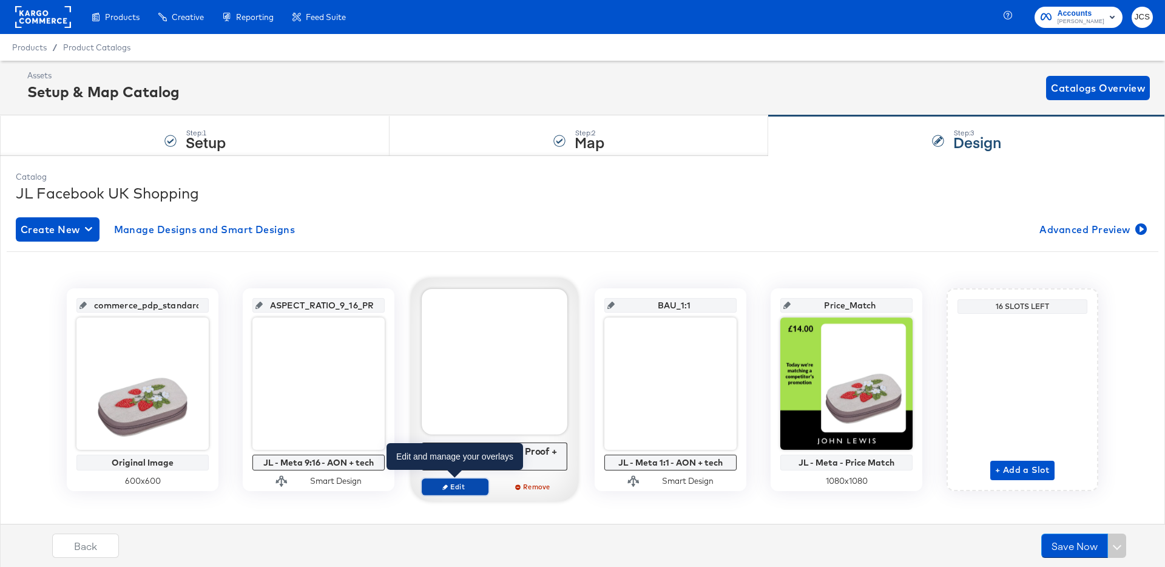
click at [467, 483] on span "Edit" at bounding box center [455, 486] width 56 height 9
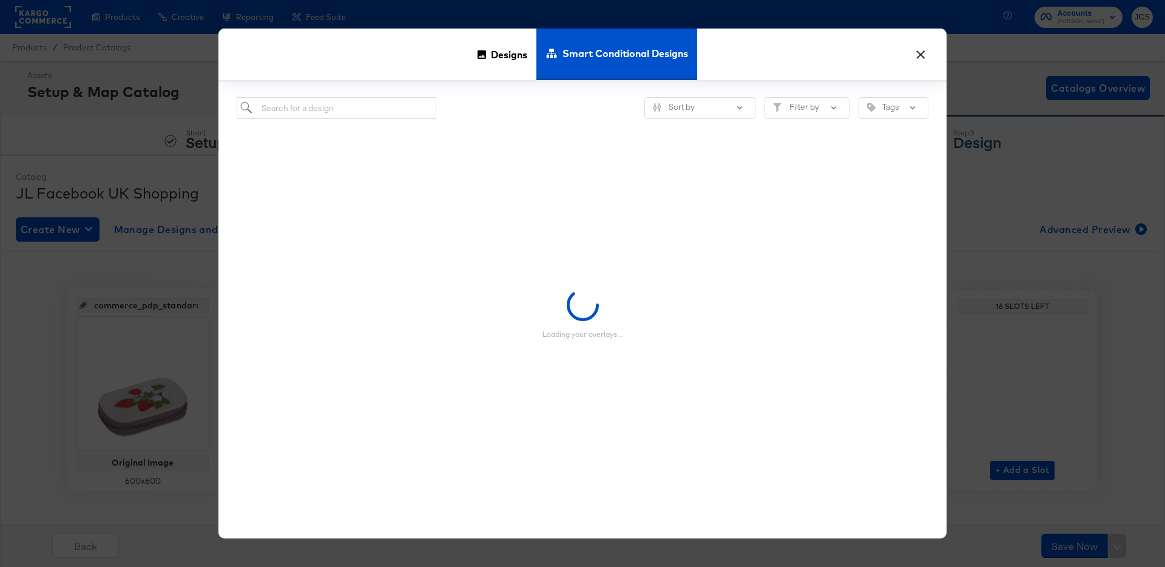
drag, startPoint x: 490, startPoint y: 58, endPoint x: 378, endPoint y: 109, distance: 123.0
click at [491, 59] on span "Designs" at bounding box center [509, 53] width 36 height 53
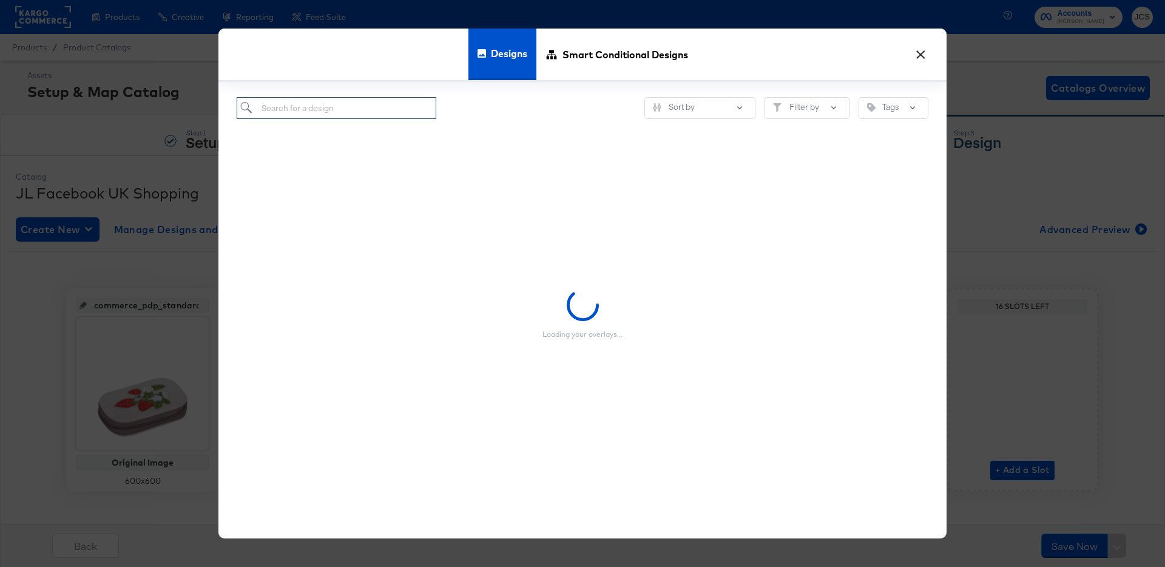
click at [371, 112] on input "search" at bounding box center [337, 108] width 200 height 22
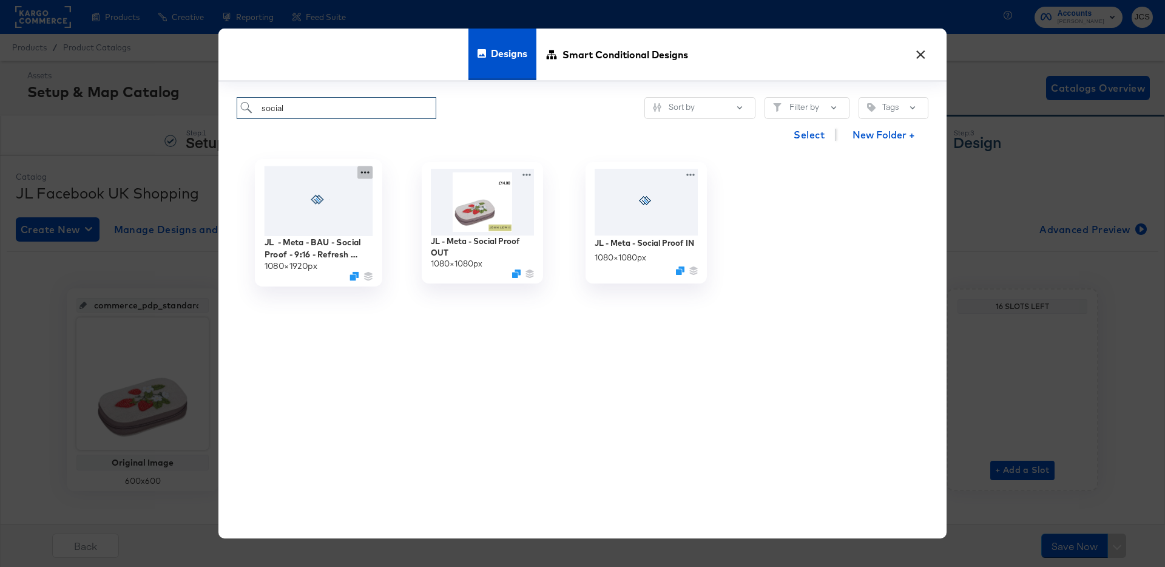
click at [371, 170] on icon at bounding box center [364, 172] width 15 height 13
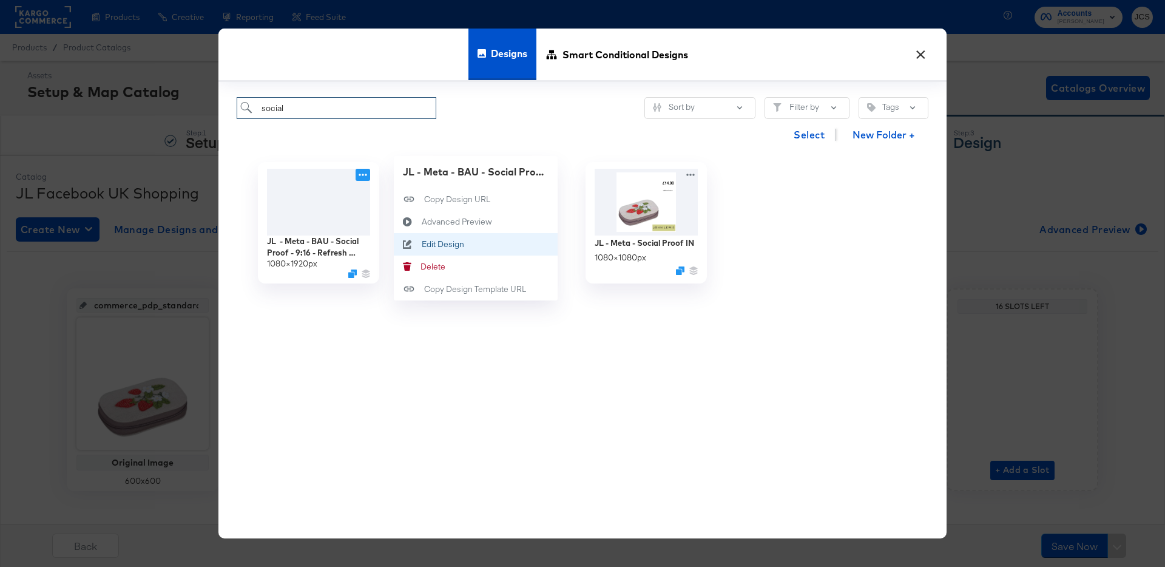
type input "social"
click at [422, 244] on div "Edit Design Edit Design" at bounding box center [422, 244] width 0 height 0
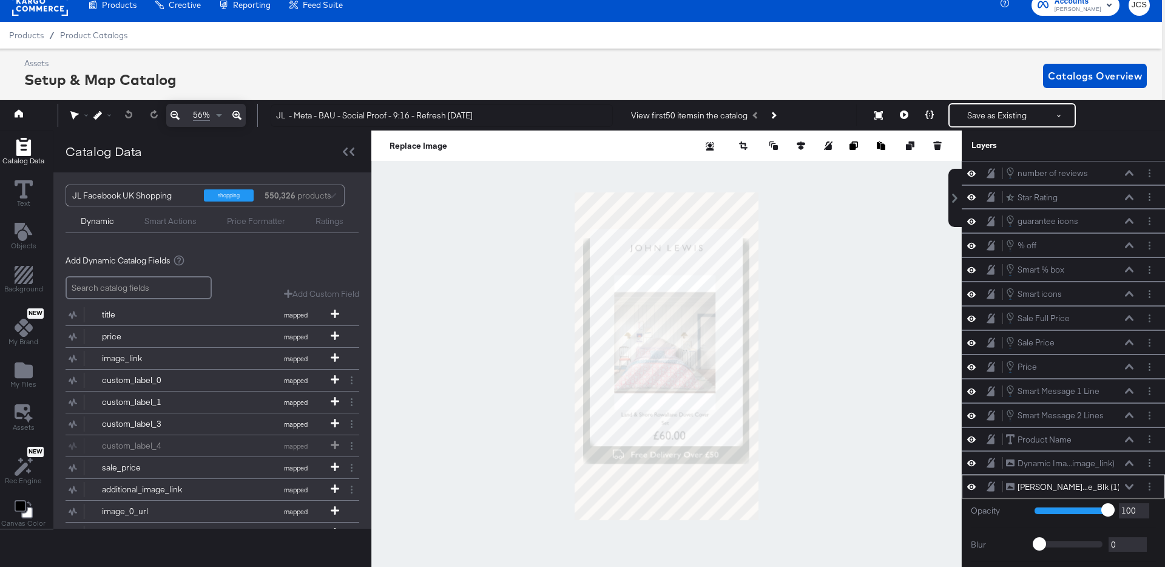
scroll to position [116, 0]
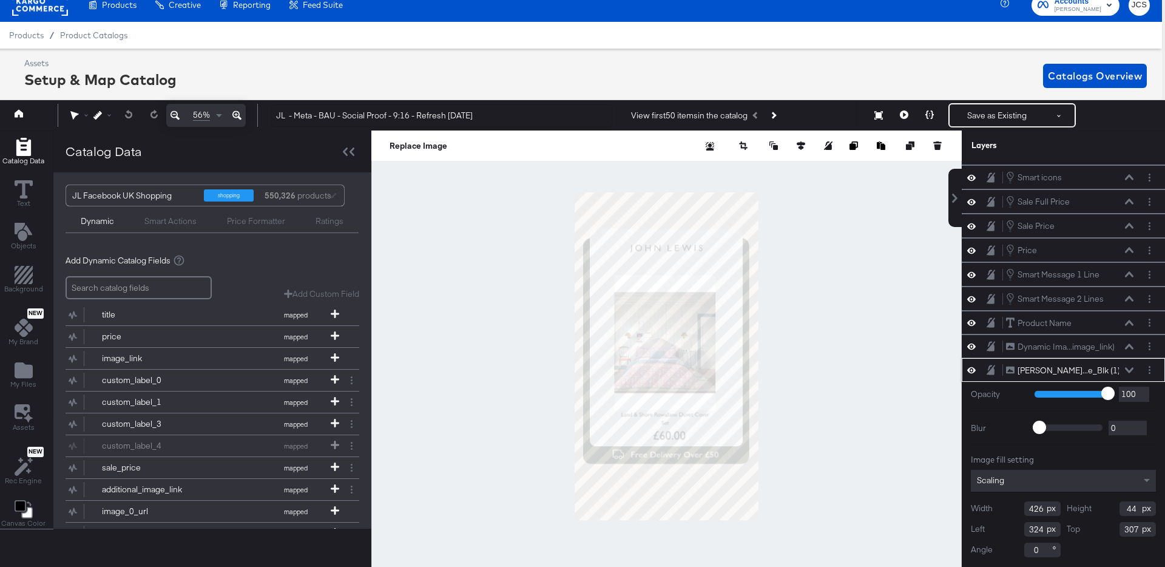
click at [1132, 368] on icon at bounding box center [1129, 369] width 8 height 5
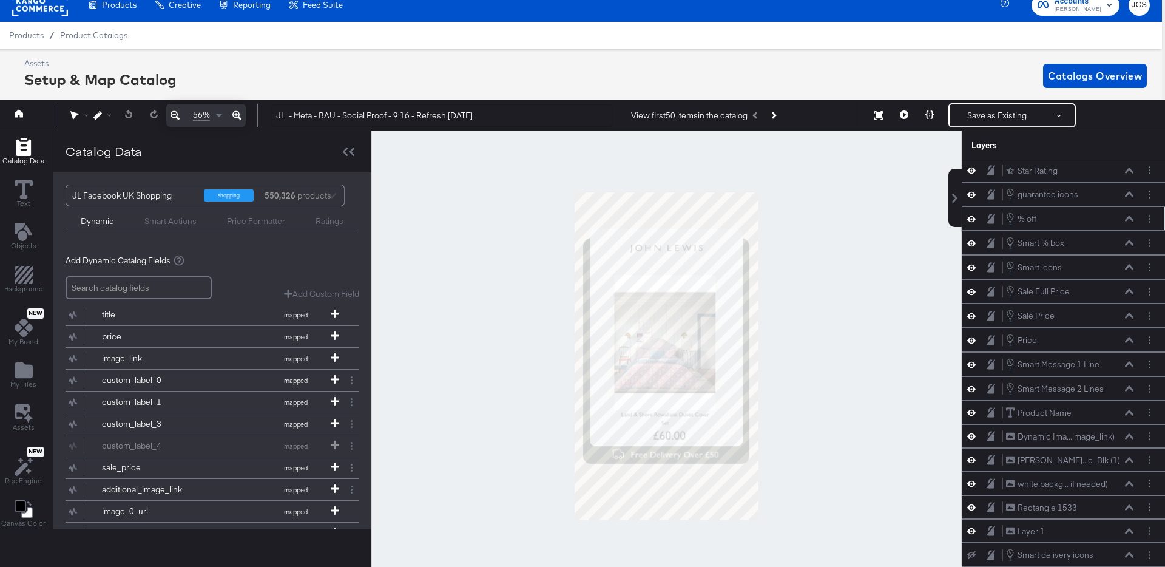
scroll to position [18, 0]
click at [1150, 181] on icon "Layer Options" at bounding box center [1150, 179] width 2 height 8
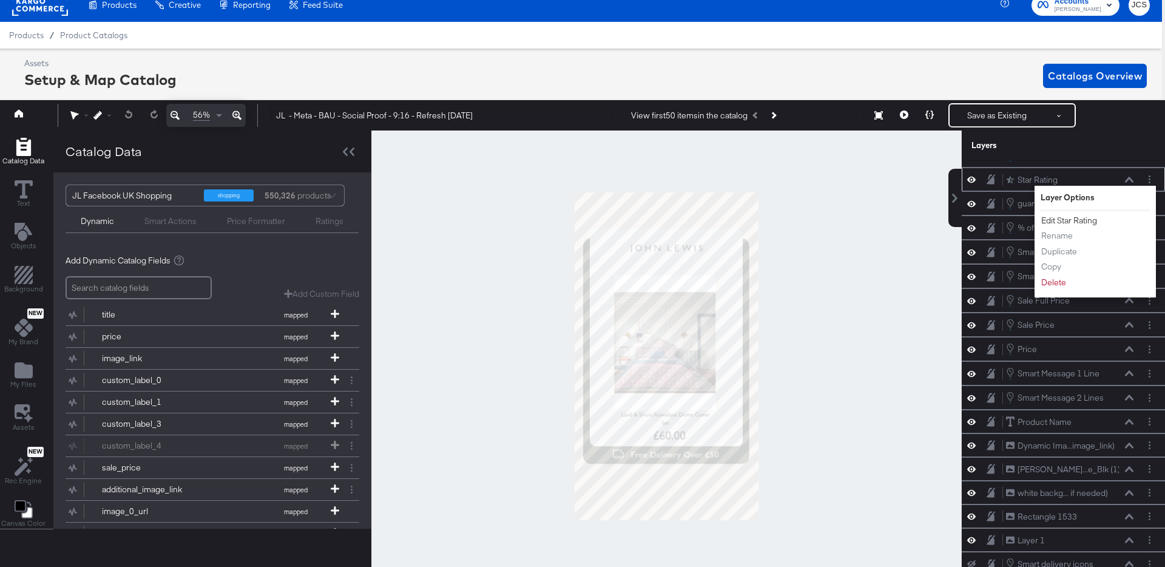
click at [1088, 219] on button "Edit Star Rating" at bounding box center [1069, 220] width 57 height 13
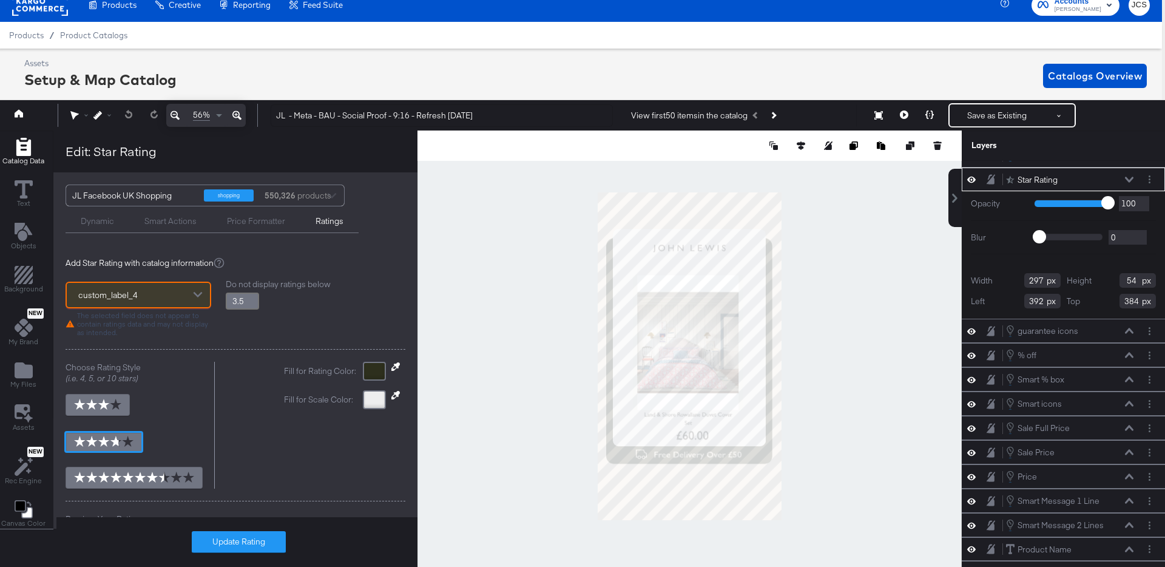
click at [1127, 175] on div "Star Rating Star Rating" at bounding box center [1069, 180] width 129 height 13
click at [1130, 177] on icon at bounding box center [1129, 180] width 8 height 6
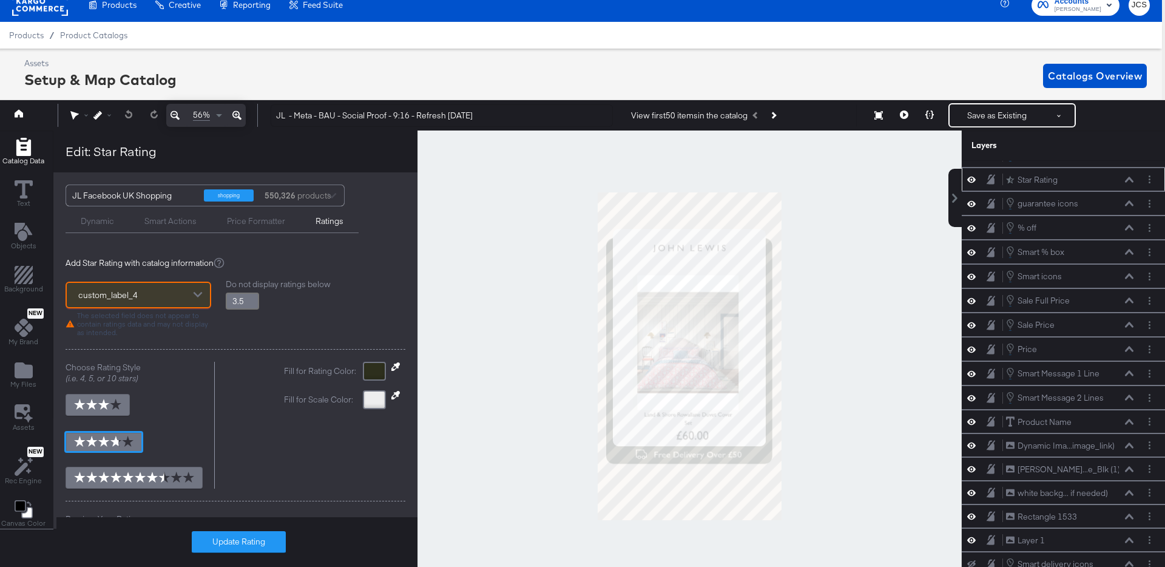
click at [1130, 178] on icon at bounding box center [1129, 179] width 8 height 5
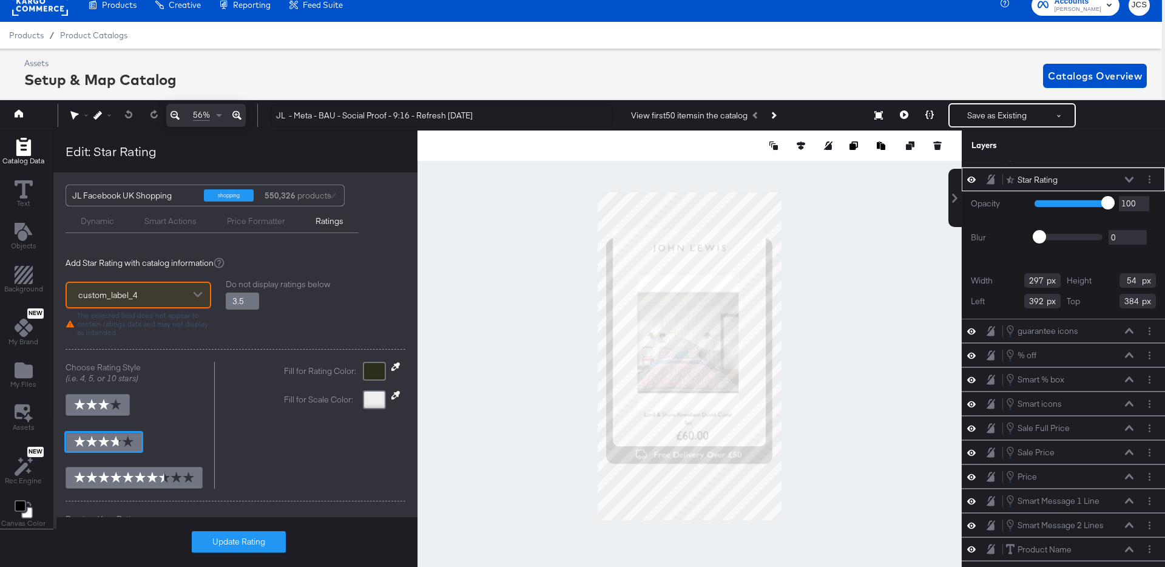
type input "3.8"
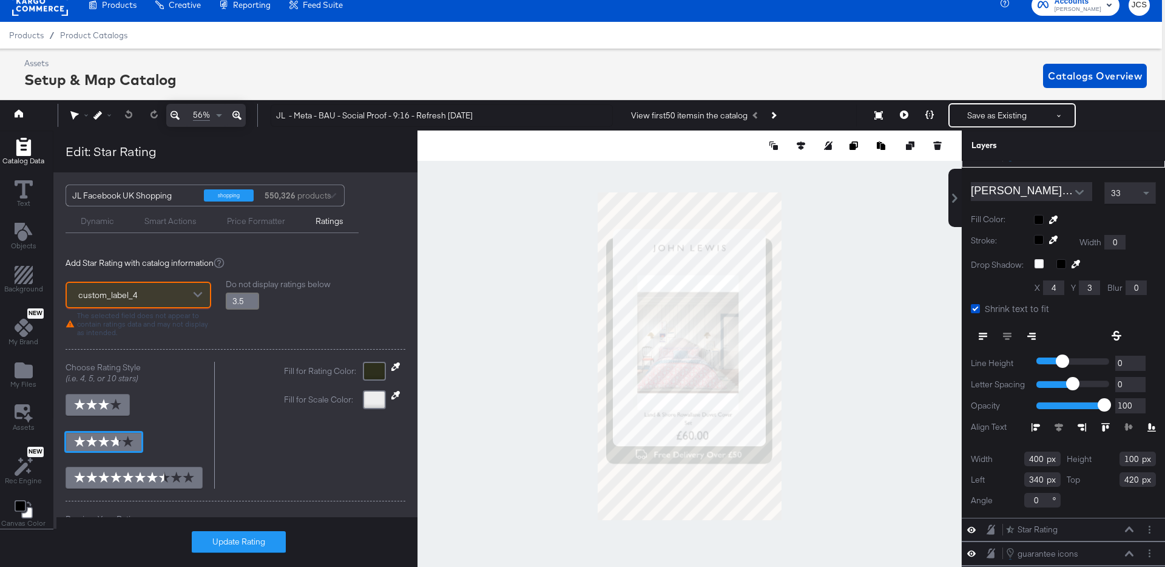
scroll to position [0, 0]
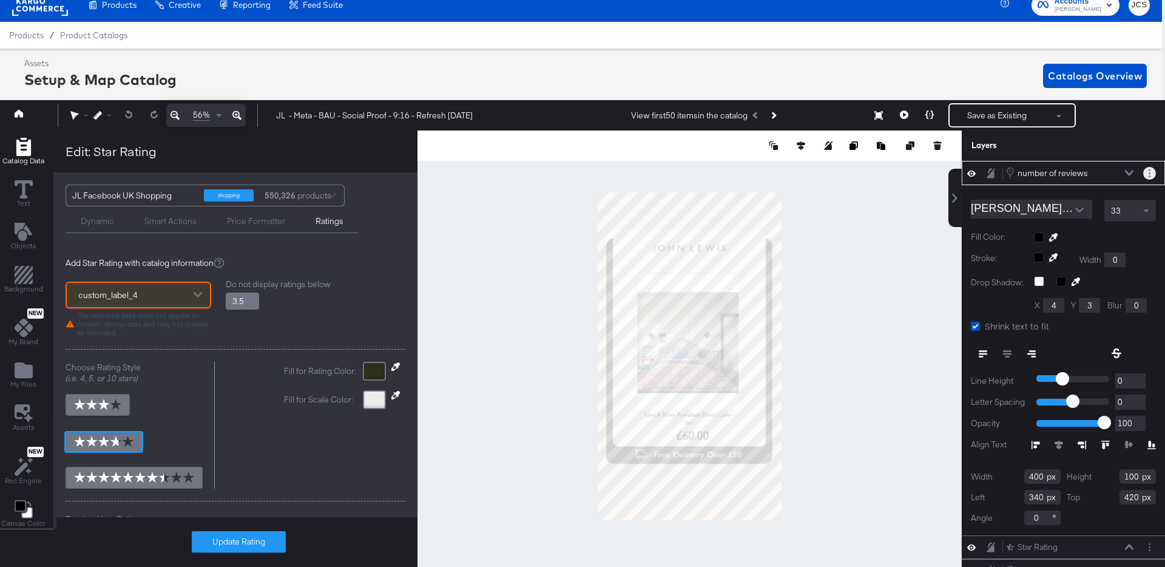
click at [1147, 174] on button "Layer Options" at bounding box center [1149, 173] width 13 height 13
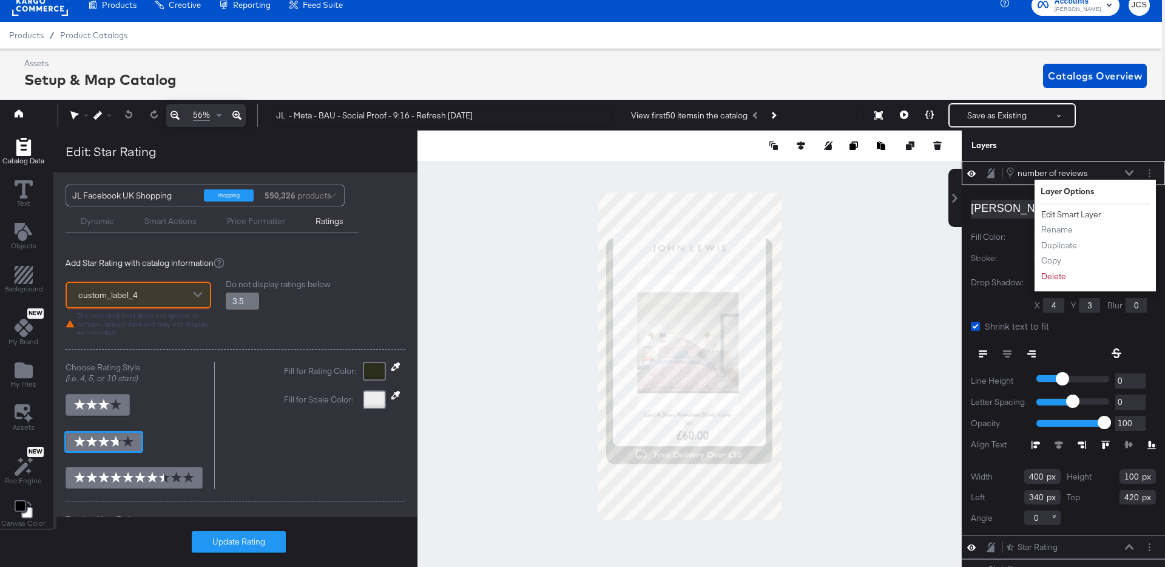
click at [1076, 216] on button "Edit Smart Layer" at bounding box center [1071, 214] width 61 height 13
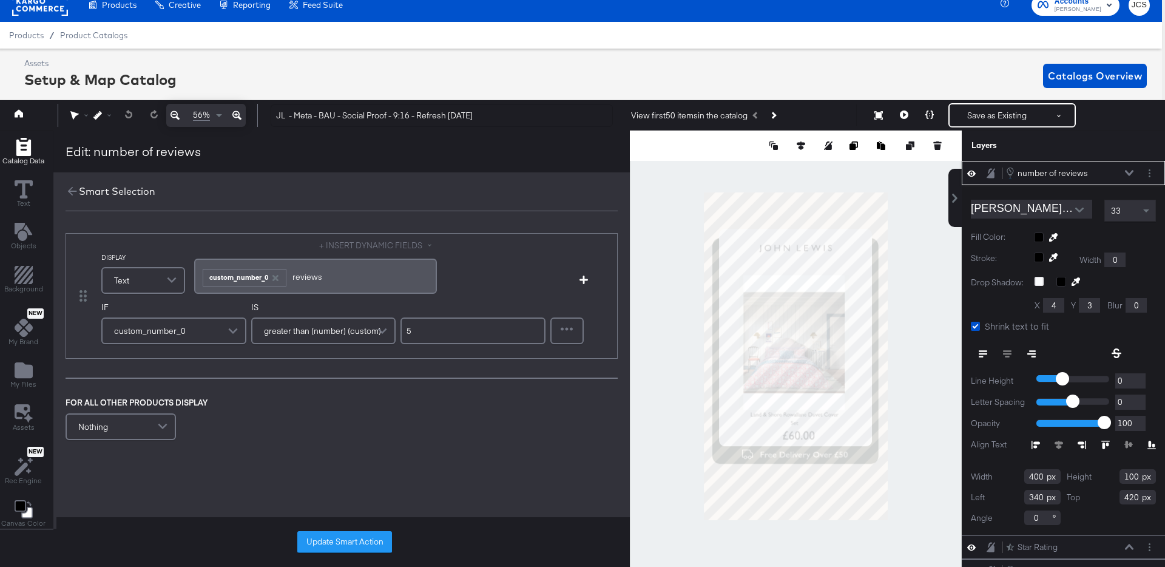
scroll to position [0, 3]
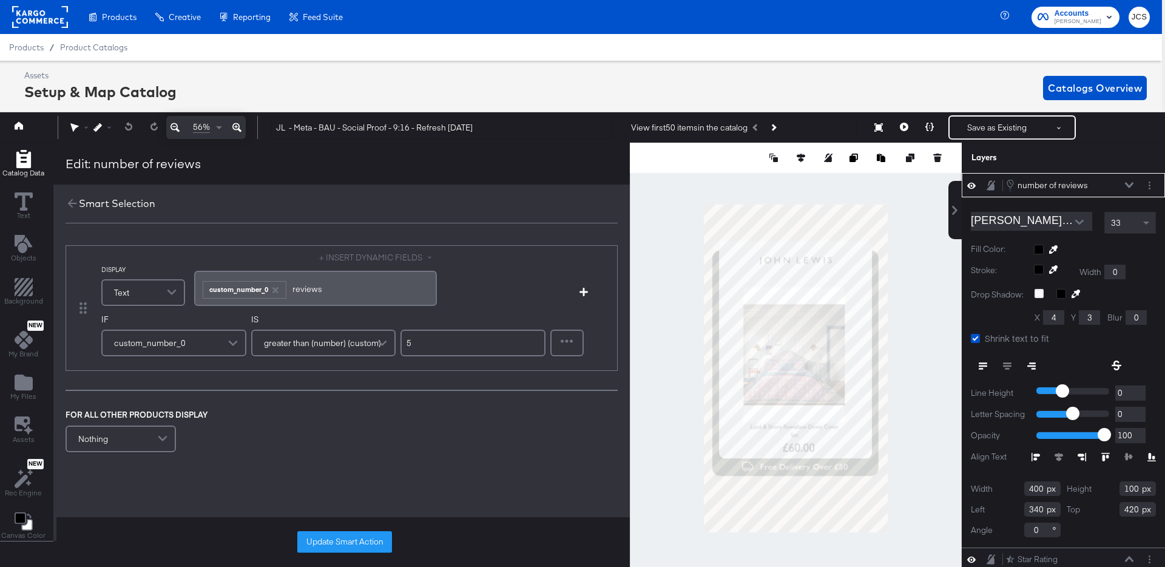
click at [42, 12] on rect at bounding box center [40, 17] width 56 height 22
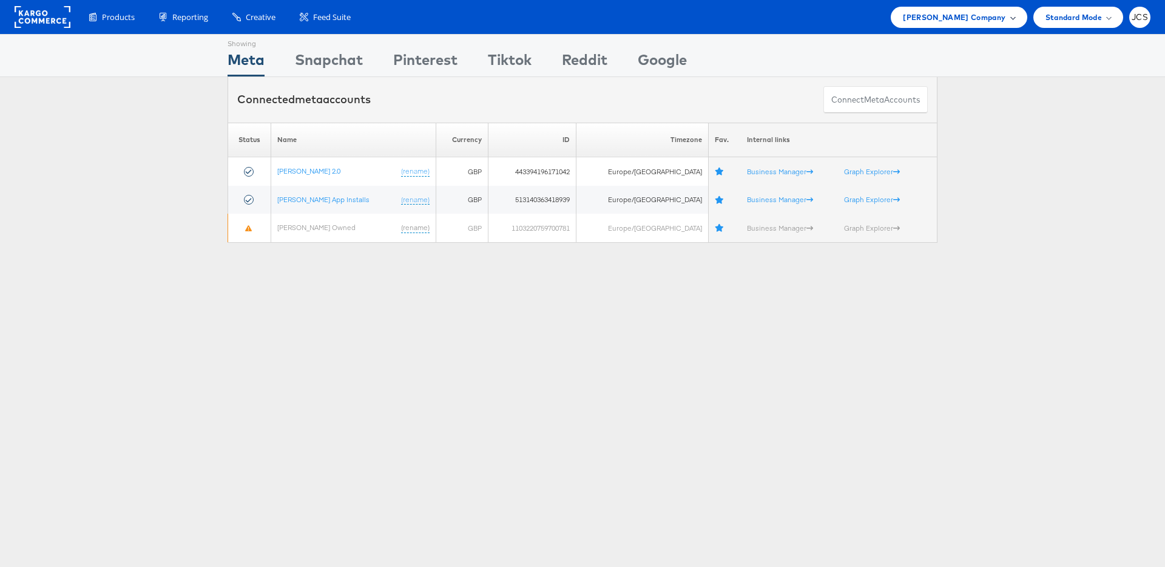
click at [952, 19] on span "[PERSON_NAME] Company" at bounding box center [954, 17] width 103 height 13
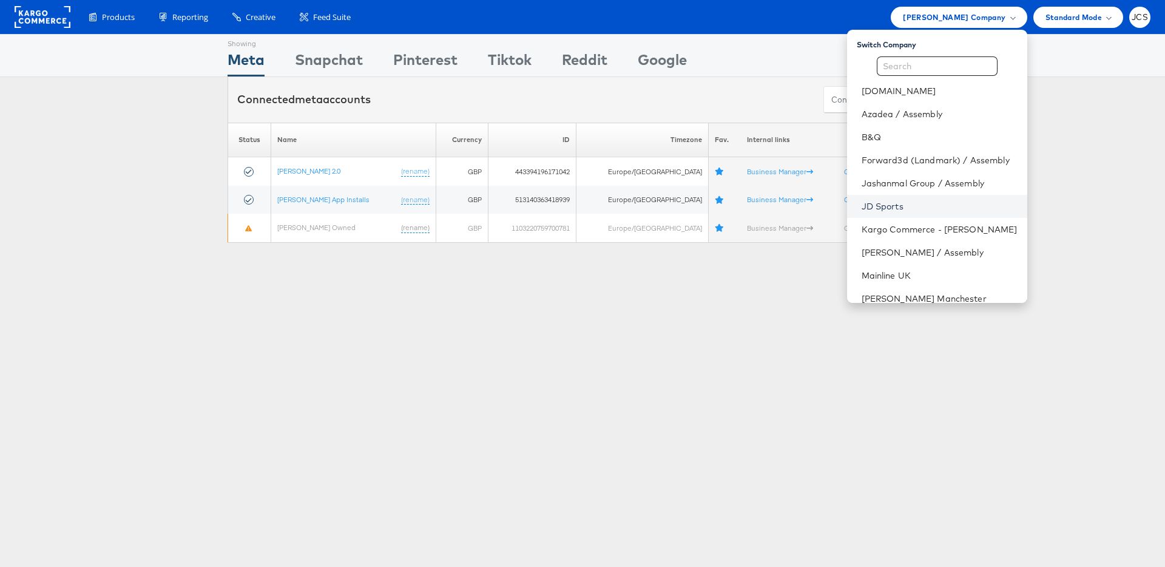
click at [862, 205] on link "JD Sports" at bounding box center [940, 206] width 156 height 12
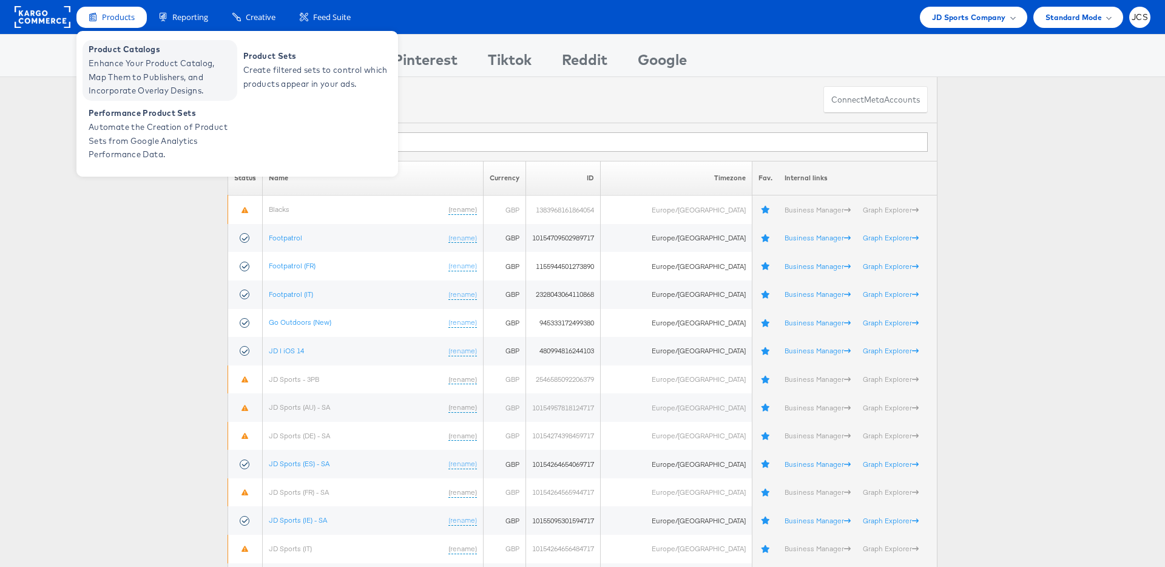
click at [118, 58] on span "Enhance Your Product Catalog, Map Them to Publishers, and Incorporate Overlay D…" at bounding box center [162, 76] width 146 height 41
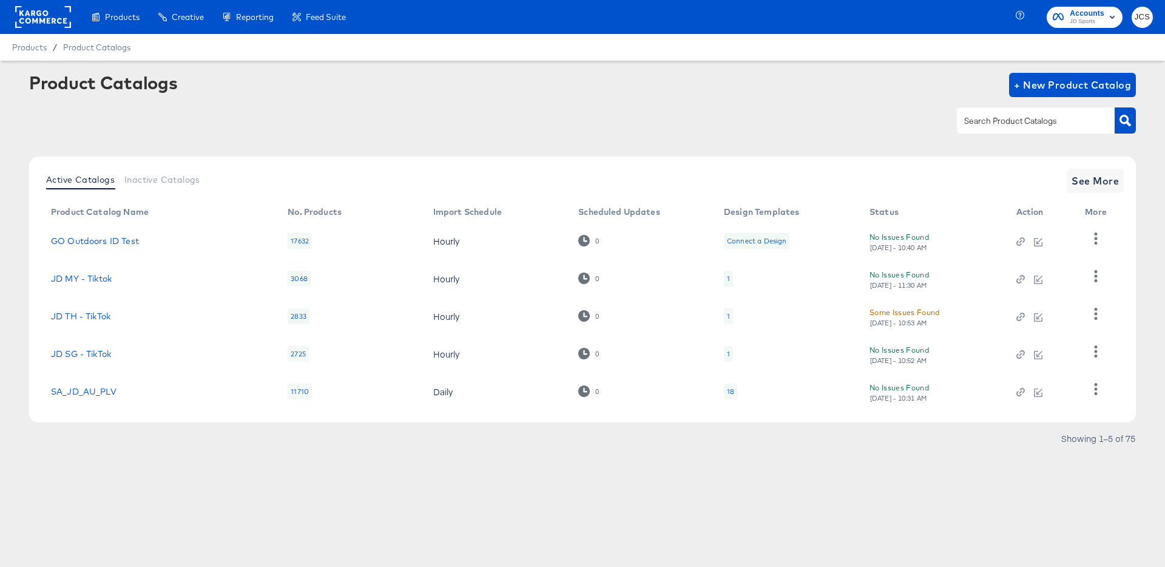
click at [1008, 125] on input "text" at bounding box center [1026, 121] width 129 height 14
type input "main"
click at [1126, 115] on icon "button" at bounding box center [1125, 121] width 12 height 12
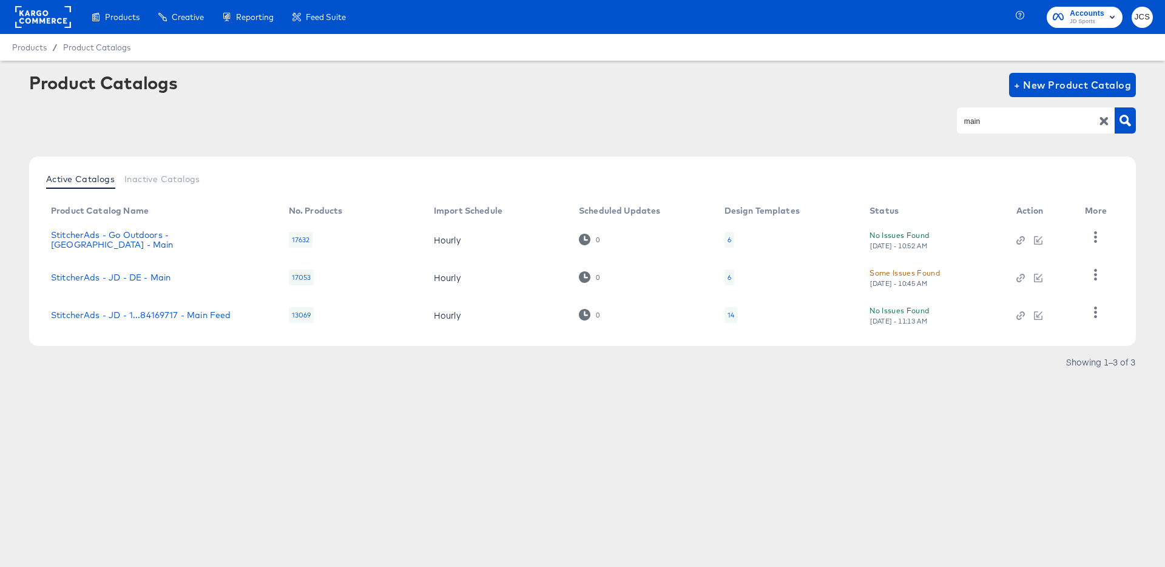
click at [735, 314] on div "14" at bounding box center [730, 315] width 13 height 16
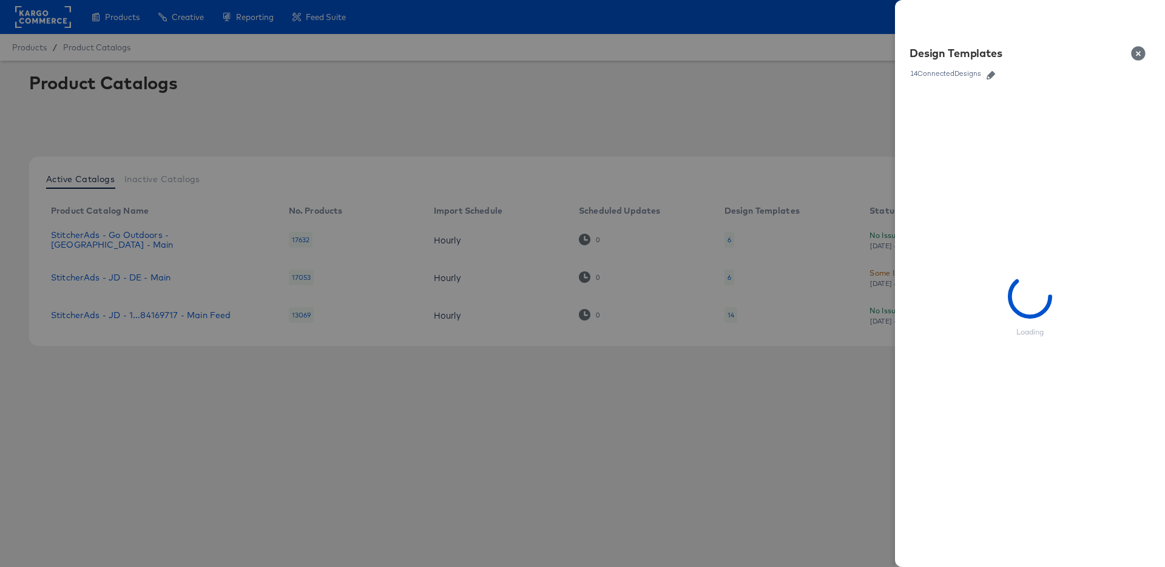
click at [998, 75] on button "button" at bounding box center [991, 75] width 18 height 8
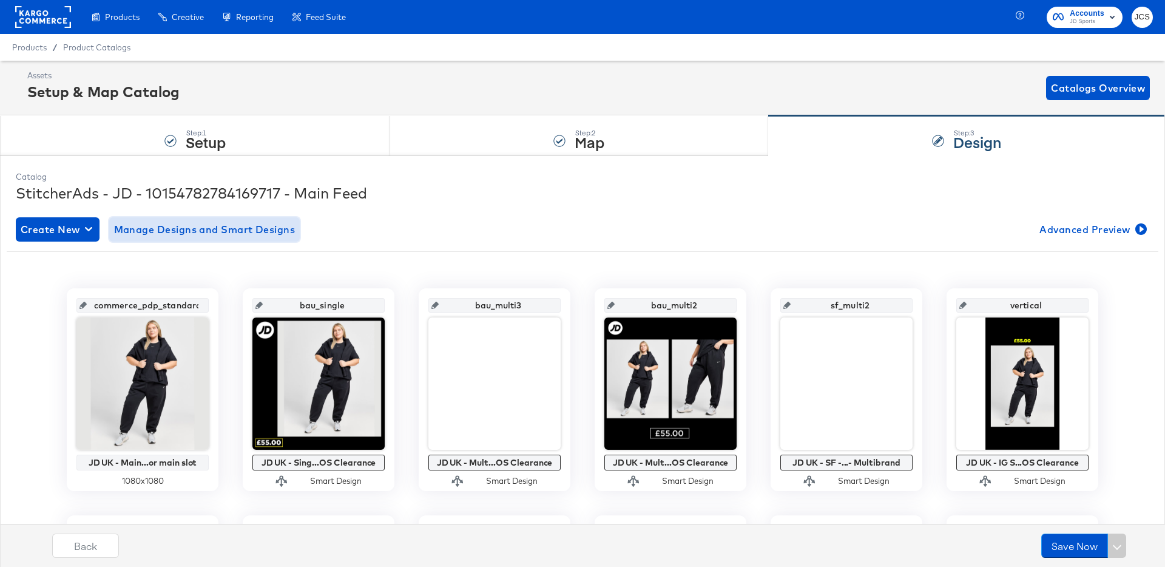
click at [152, 228] on span "Manage Designs and Smart Designs" at bounding box center [204, 229] width 181 height 17
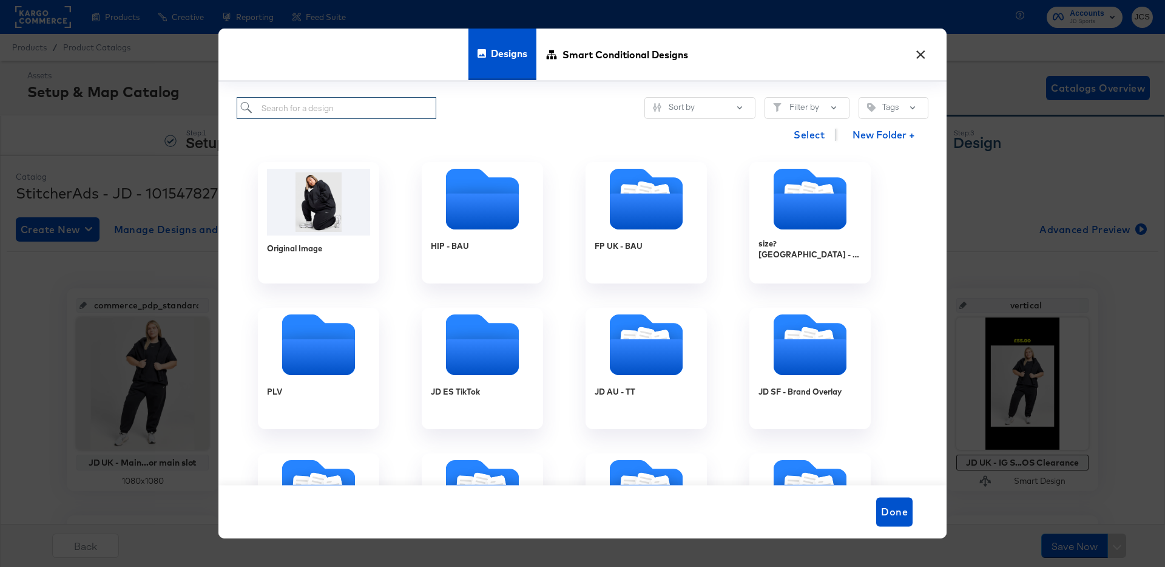
click at [359, 116] on input "search" at bounding box center [337, 108] width 200 height 22
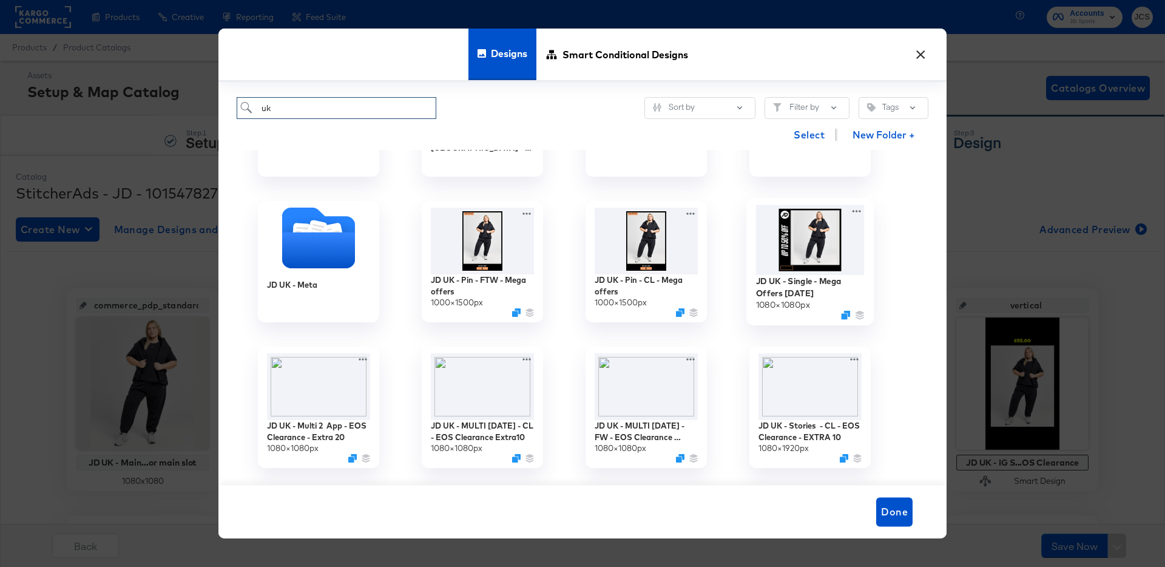
scroll to position [107, 0]
type input "uk"
click at [883, 243] on div "JD UK - Single - Mega Offers Oct 25 1080 × 1080 px" at bounding box center [810, 261] width 164 height 146
click at [528, 210] on icon at bounding box center [529, 210] width 8 height 2
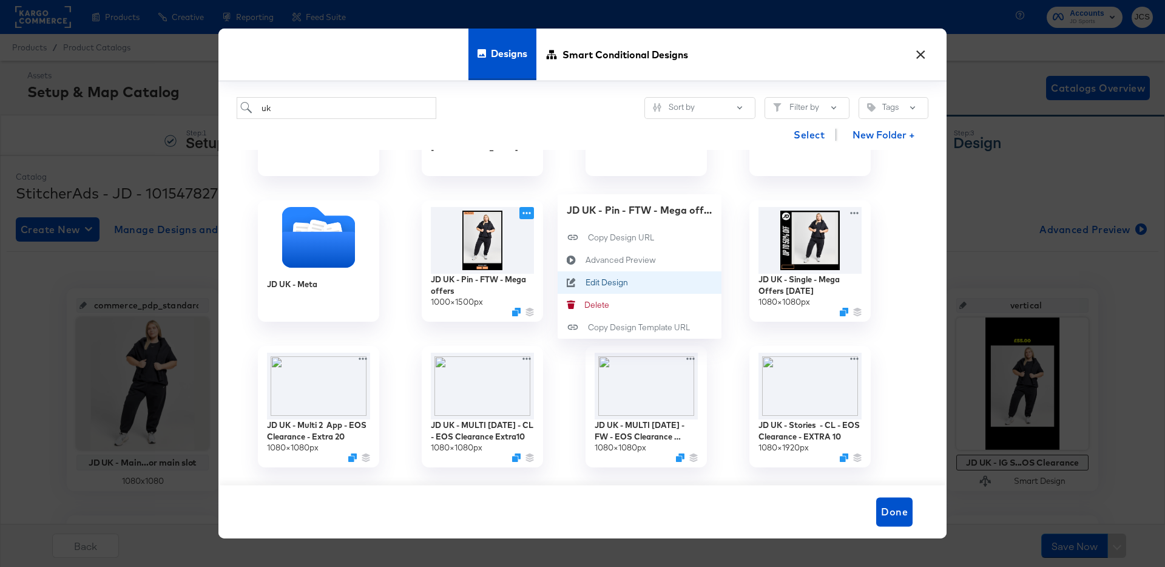
click at [585, 282] on div "Edit Design Edit Design" at bounding box center [585, 282] width 0 height 0
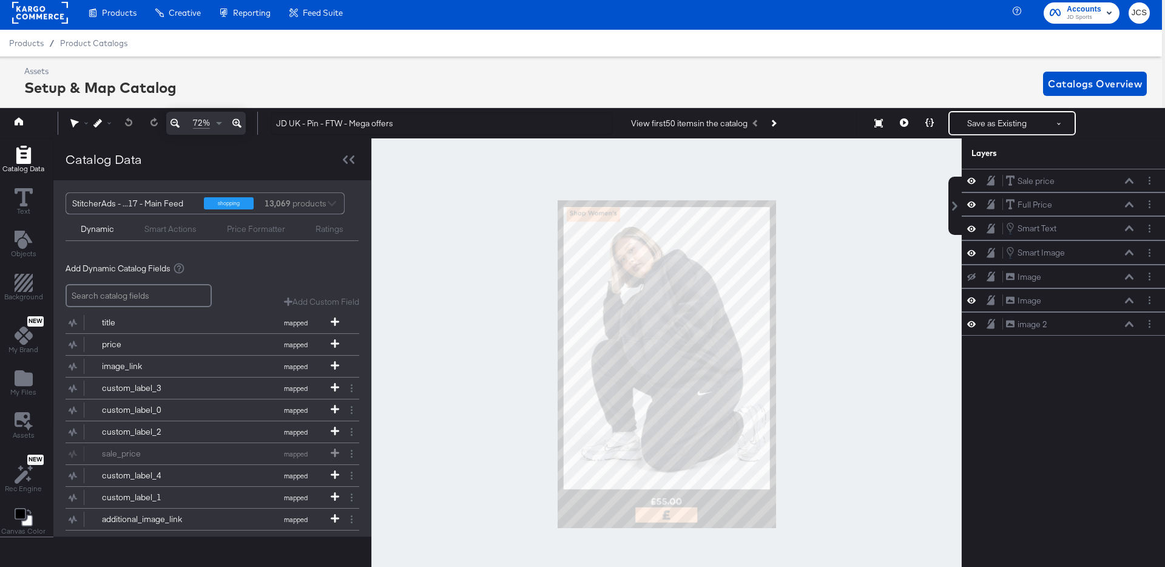
scroll to position [4, 3]
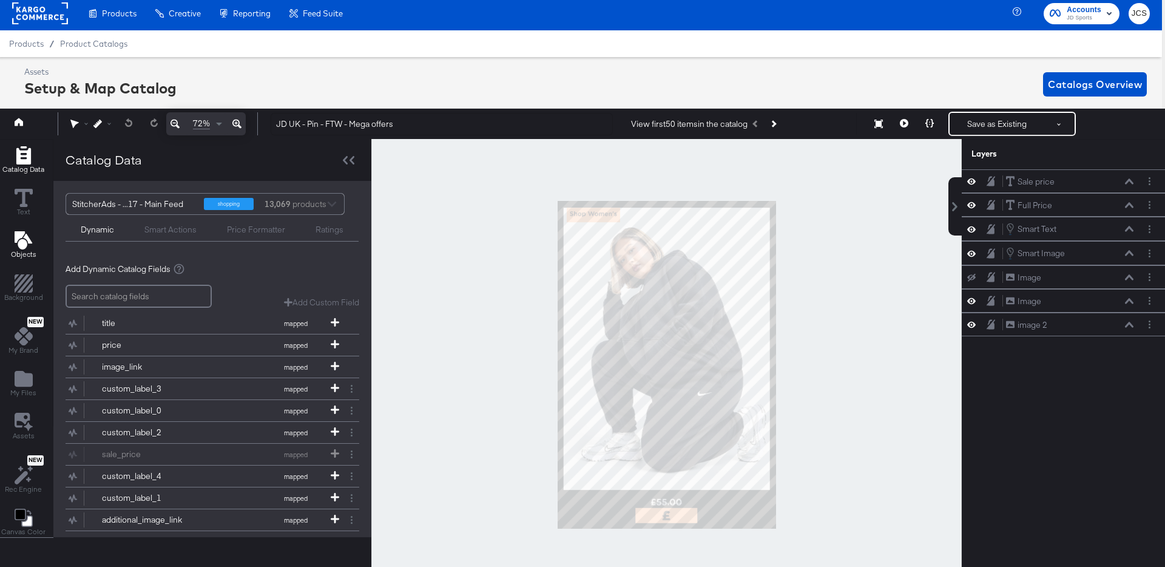
click at [27, 241] on icon "Add Text" at bounding box center [23, 240] width 18 height 18
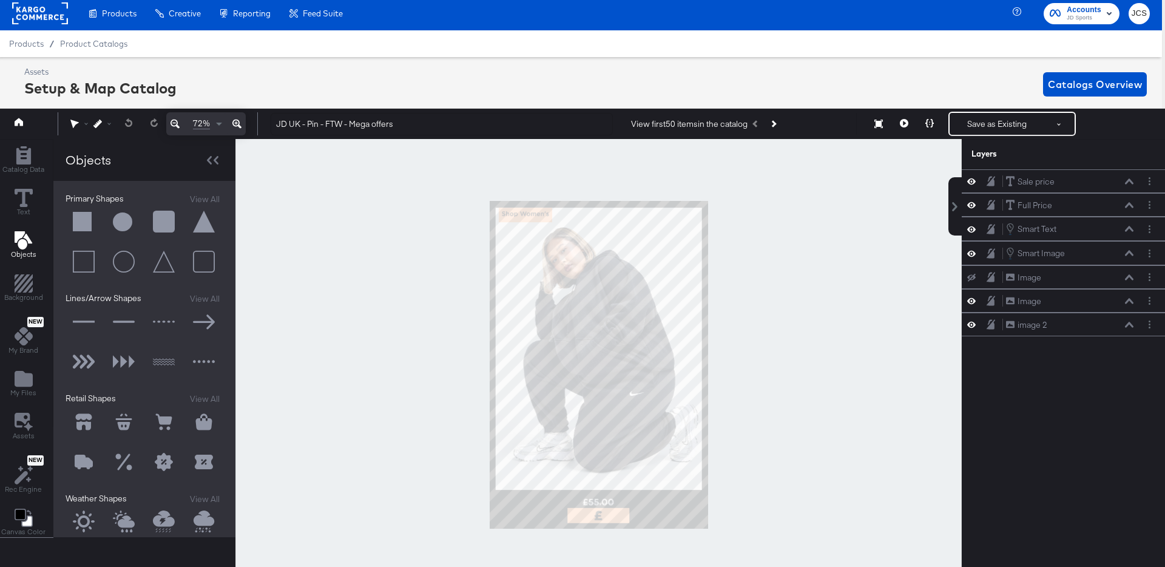
click at [74, 226] on button at bounding box center [84, 222] width 36 height 36
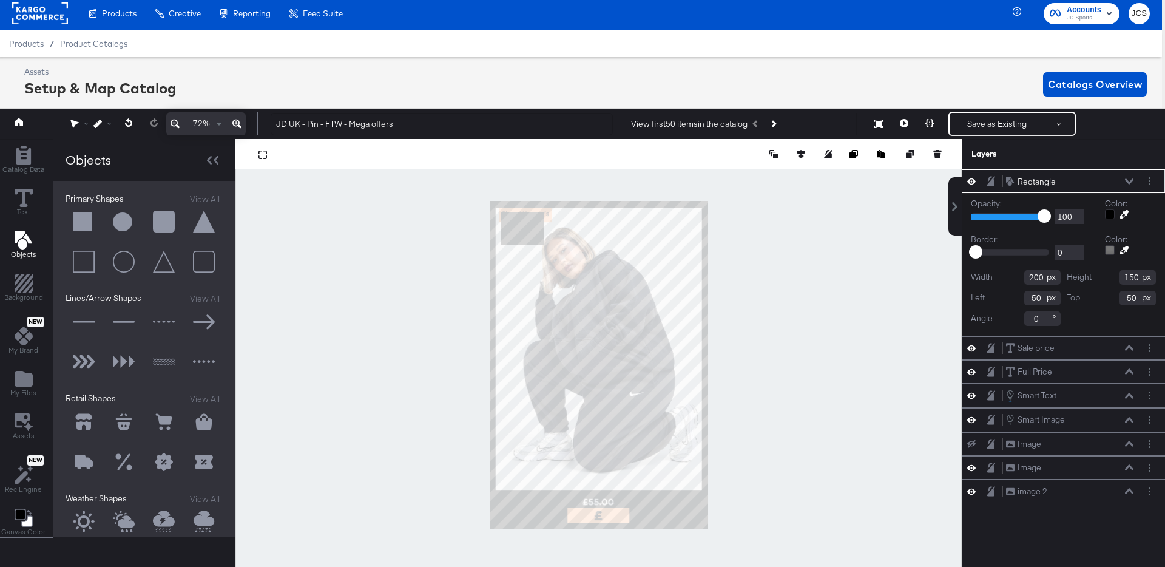
click at [1108, 216] on div at bounding box center [1110, 214] width 10 height 10
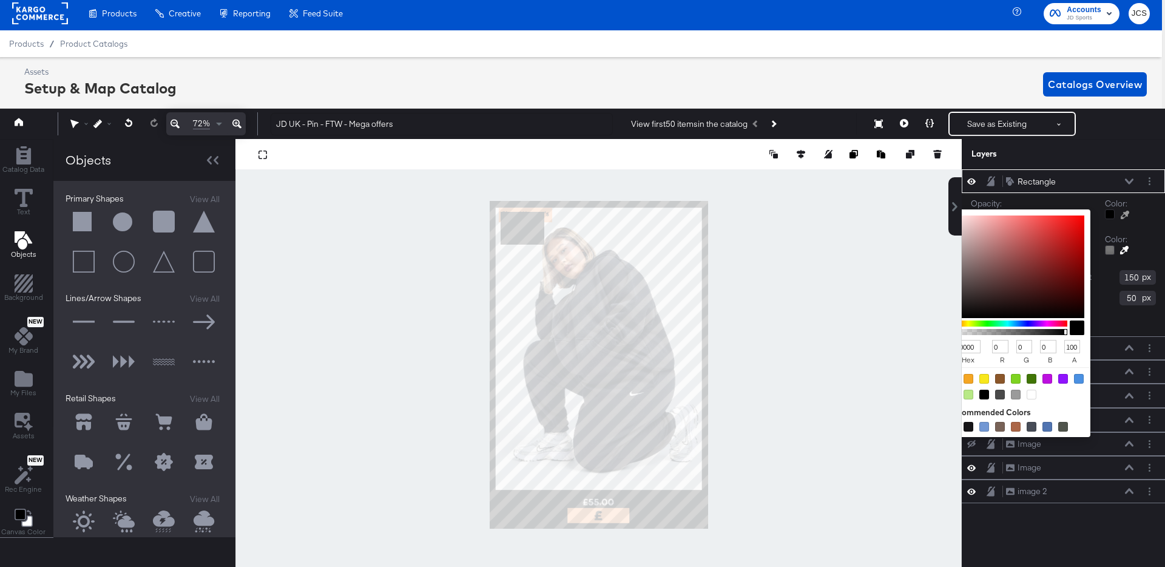
type input "EEE9E9"
type input "238"
type input "233"
type input "F0EBEB"
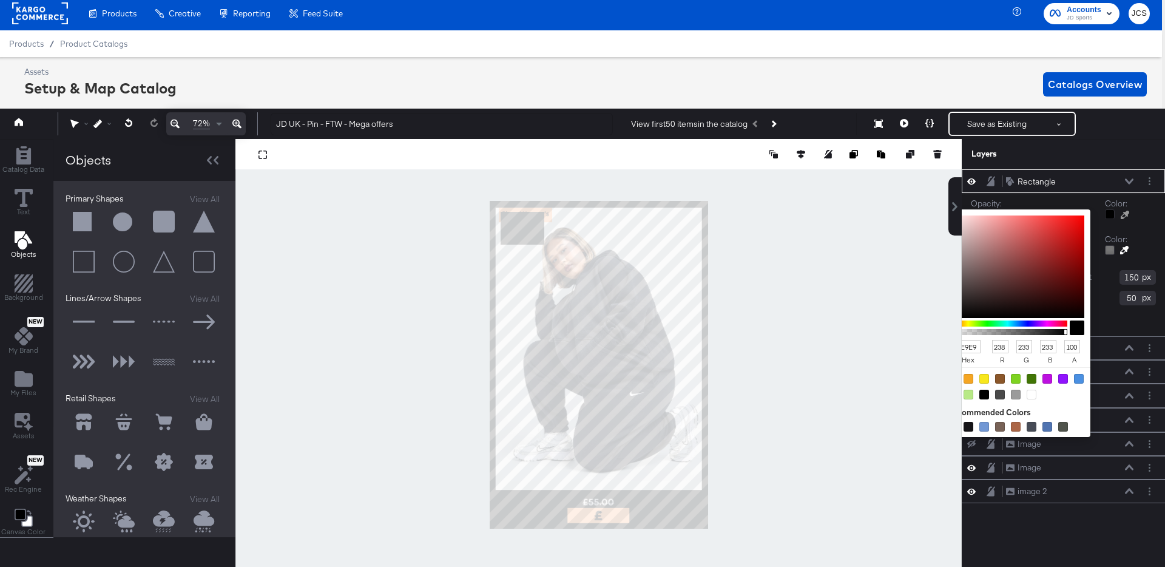
type input "240"
type input "235"
type input "F6F4F4"
type input "246"
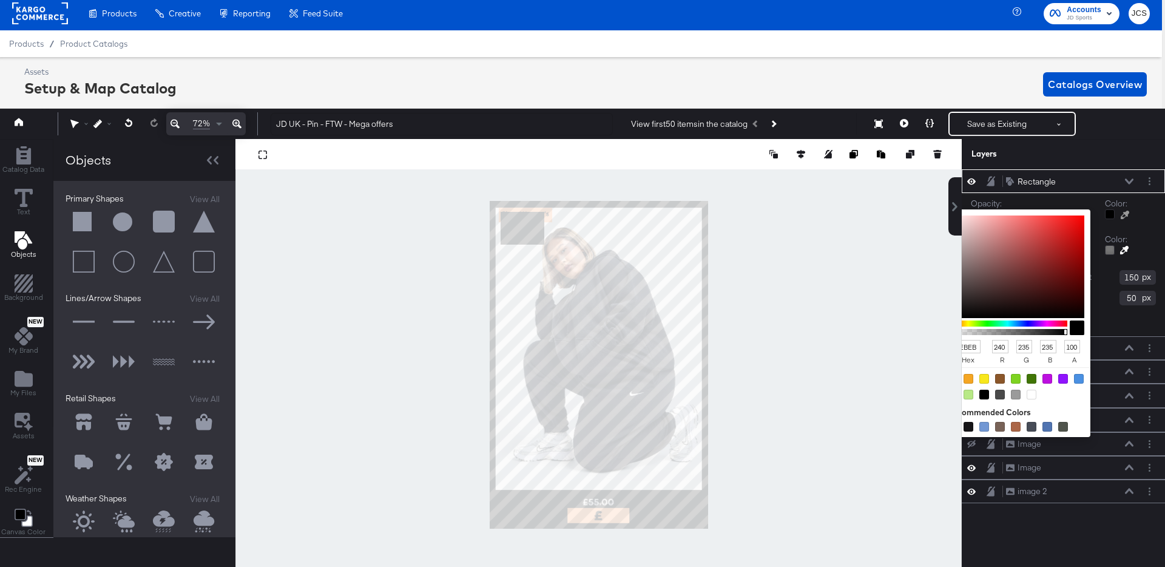
type input "244"
type input "FDFDFD"
type input "253"
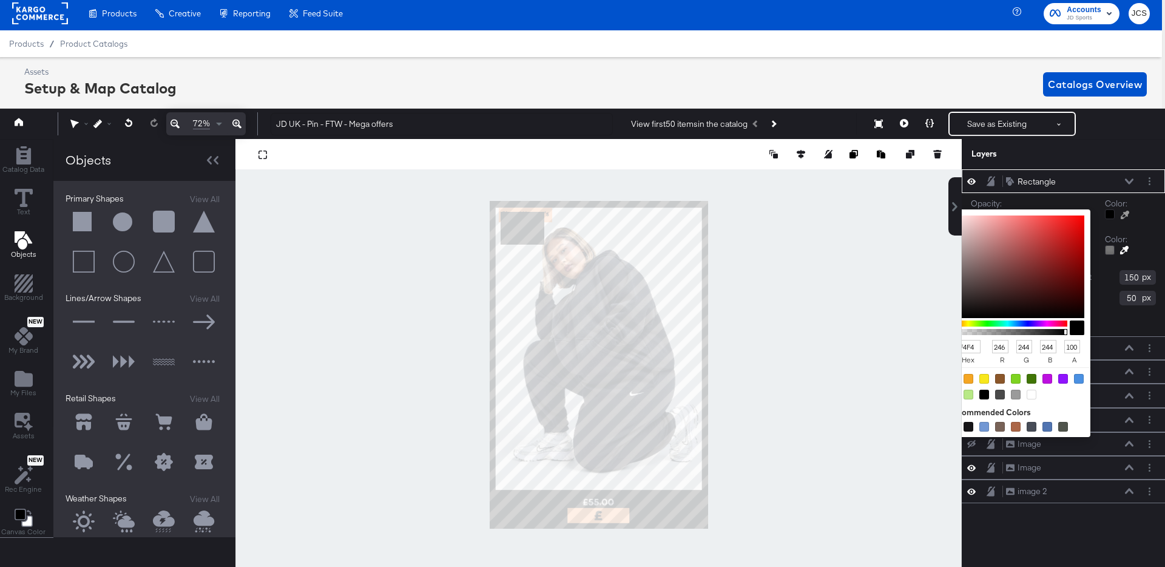
type input "253"
type input "FFFFFF"
type input "255"
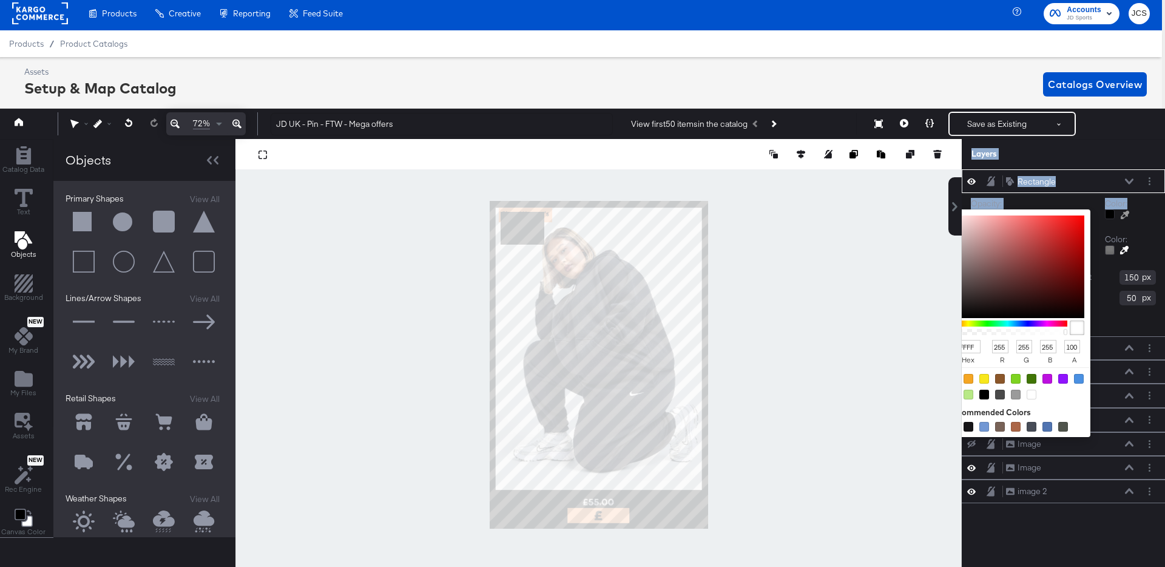
drag, startPoint x: 950, startPoint y: 221, endPoint x: 939, endPoint y: 211, distance: 15.5
click at [939, 169] on div "Catalog Data Text Objects Background New My Brand My Files Assets New Rec Engin…" at bounding box center [579, 154] width 1171 height 30
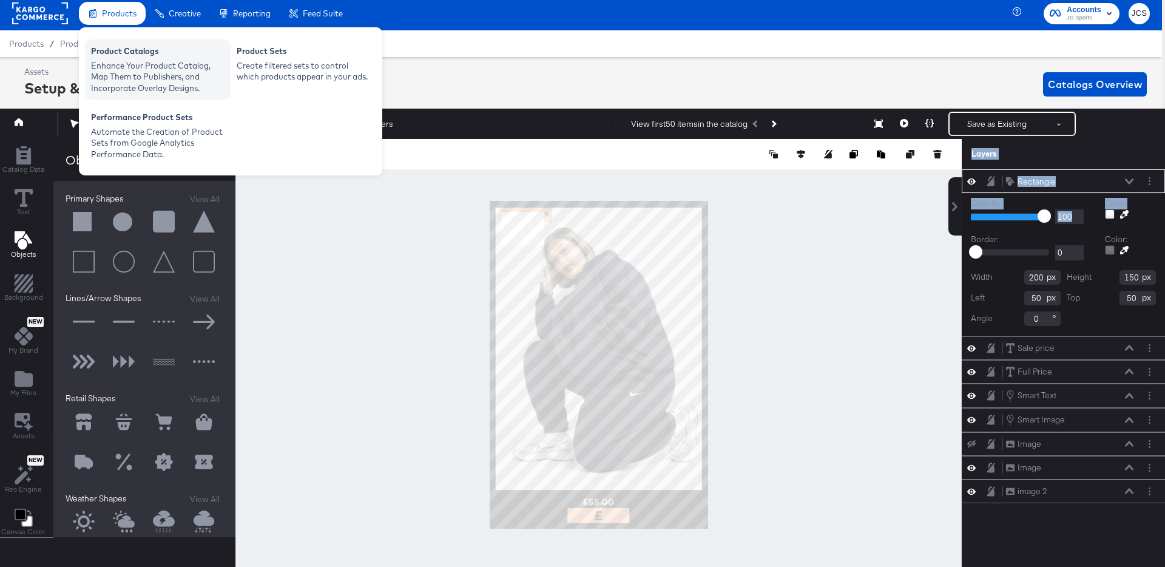
click at [109, 52] on div "Product Catalogs" at bounding box center [157, 53] width 133 height 15
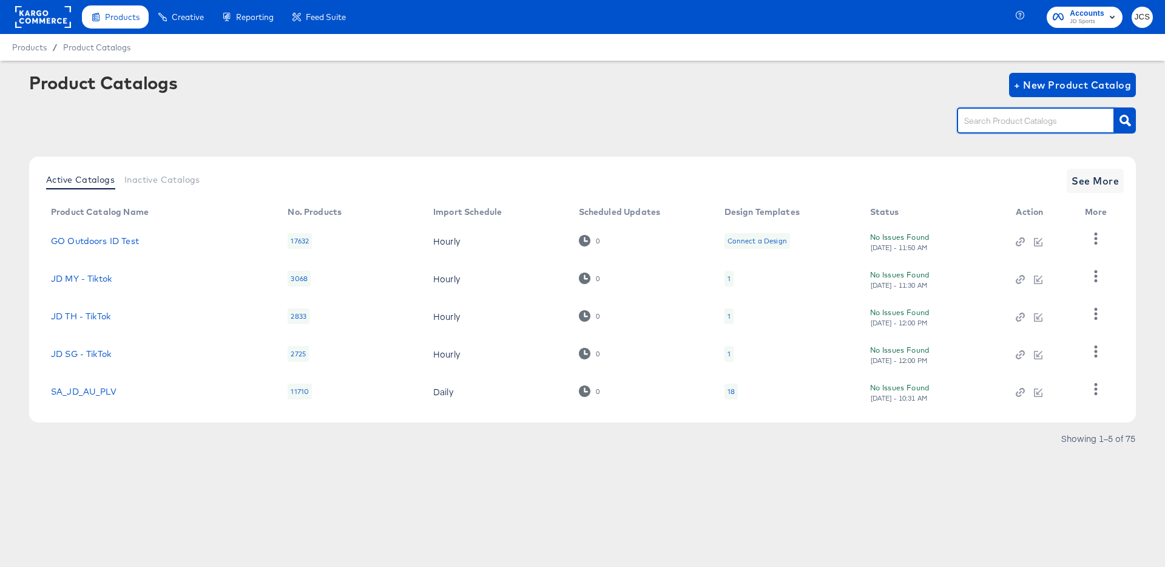
click at [998, 123] on input "text" at bounding box center [1026, 121] width 129 height 14
type input "main"
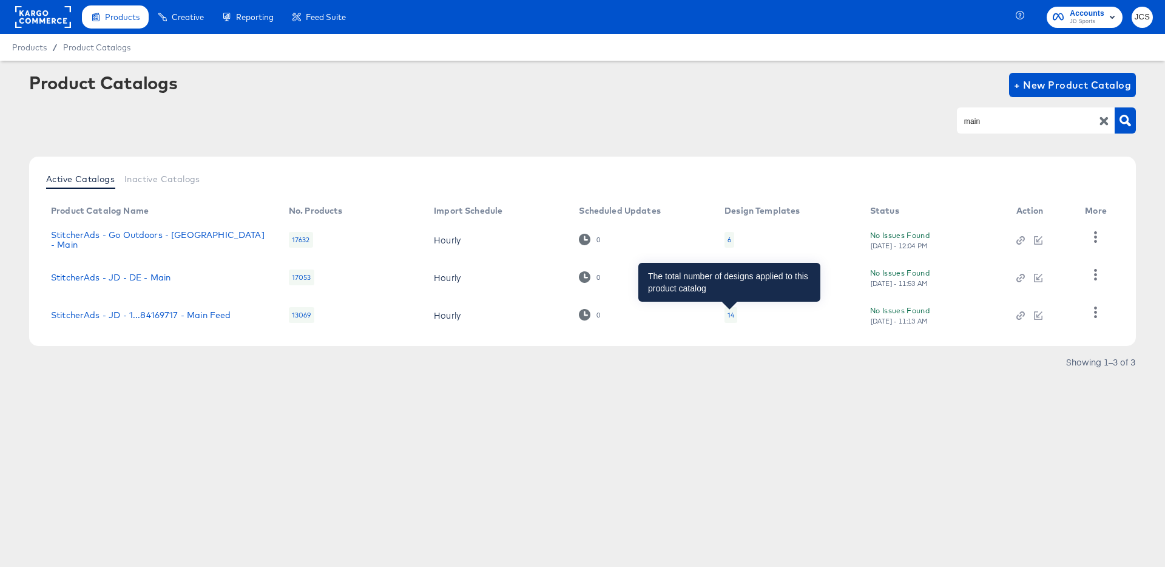
click at [732, 312] on div "14" at bounding box center [730, 315] width 7 height 10
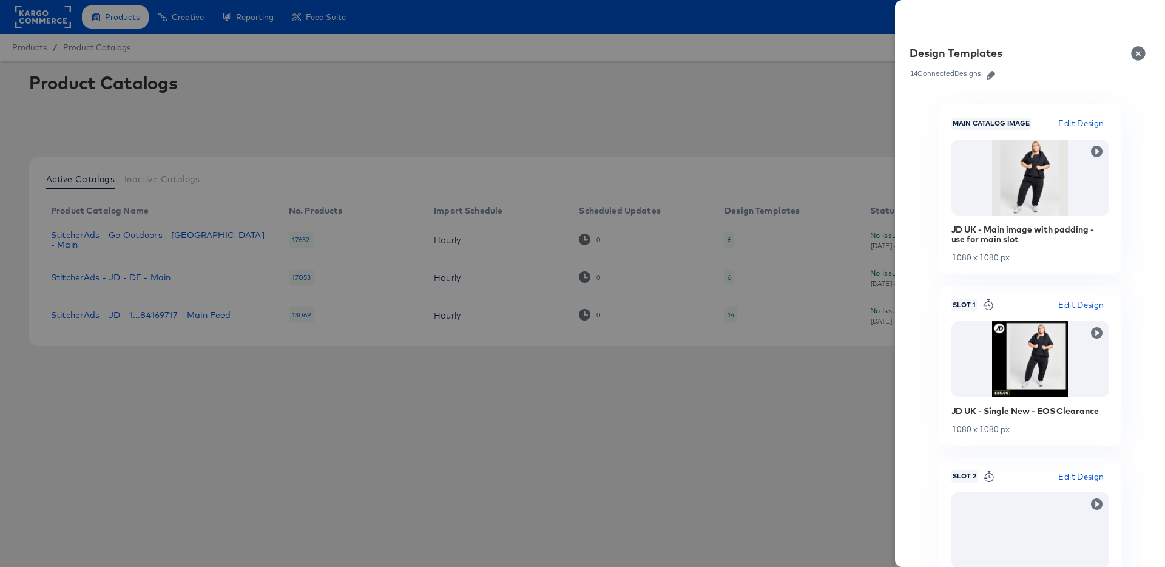
click at [992, 71] on icon "button" at bounding box center [991, 75] width 8 height 8
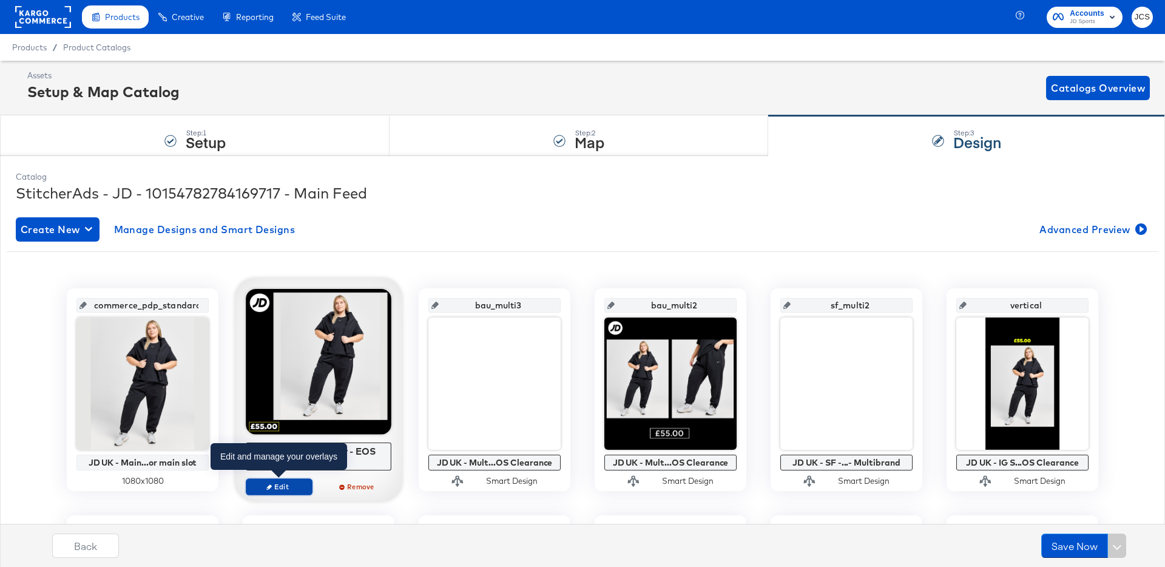
click at [278, 482] on span "Edit" at bounding box center [279, 486] width 56 height 9
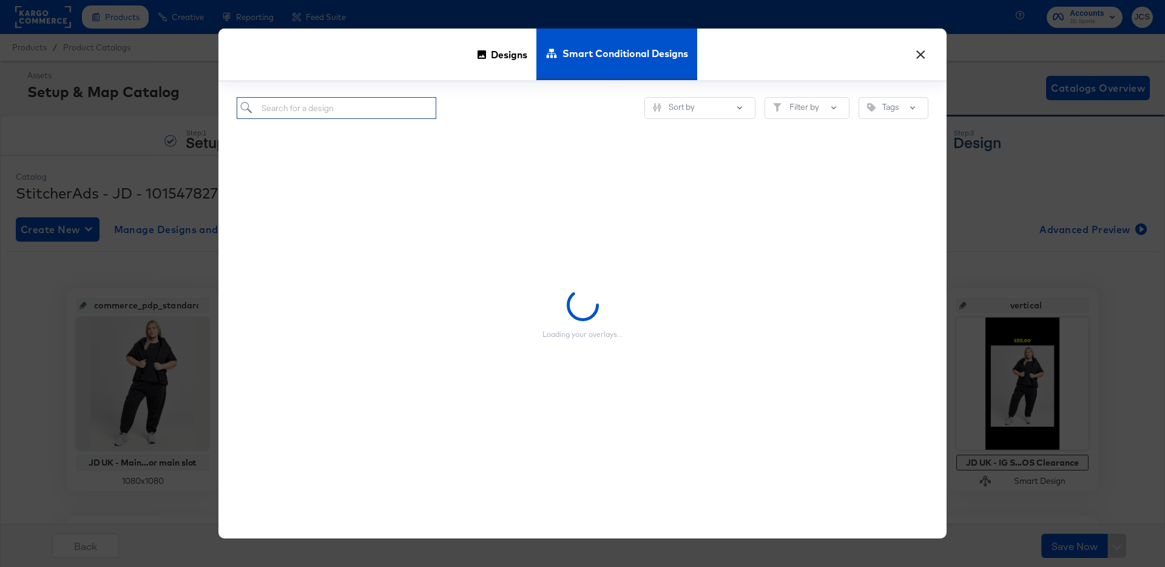
click at [359, 109] on input "search" at bounding box center [337, 108] width 200 height 22
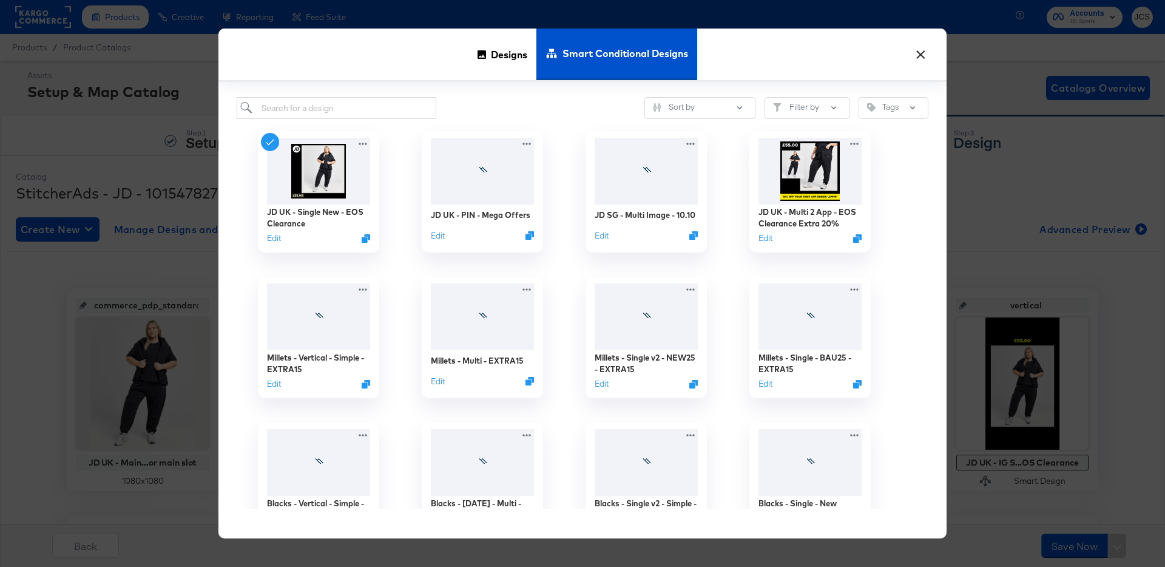
drag, startPoint x: 484, startPoint y: 64, endPoint x: 434, endPoint y: 87, distance: 54.3
click at [484, 64] on div "Designs" at bounding box center [502, 55] width 68 height 52
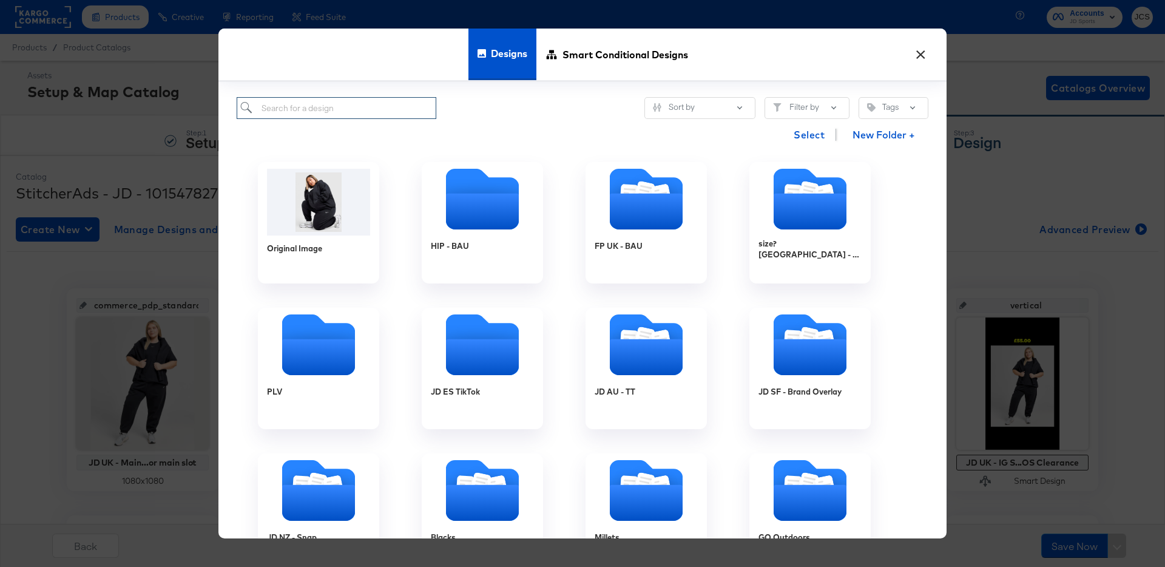
click at [335, 116] on input "search" at bounding box center [337, 108] width 200 height 22
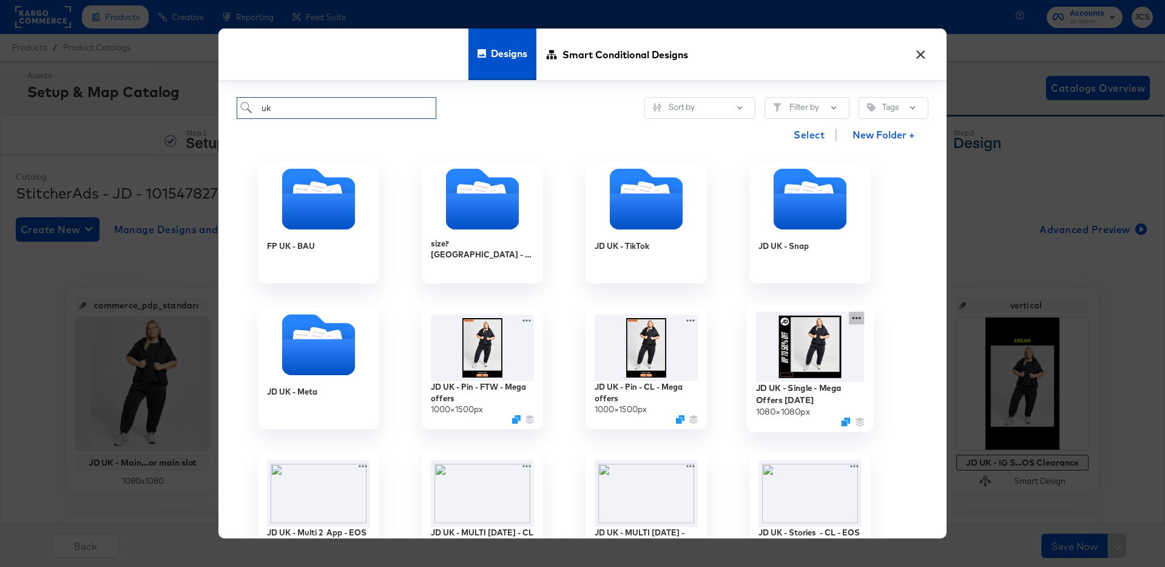
click at [853, 315] on div "JD UK - Single - Mega Offers [DATE] × 1080 px" at bounding box center [810, 368] width 164 height 146
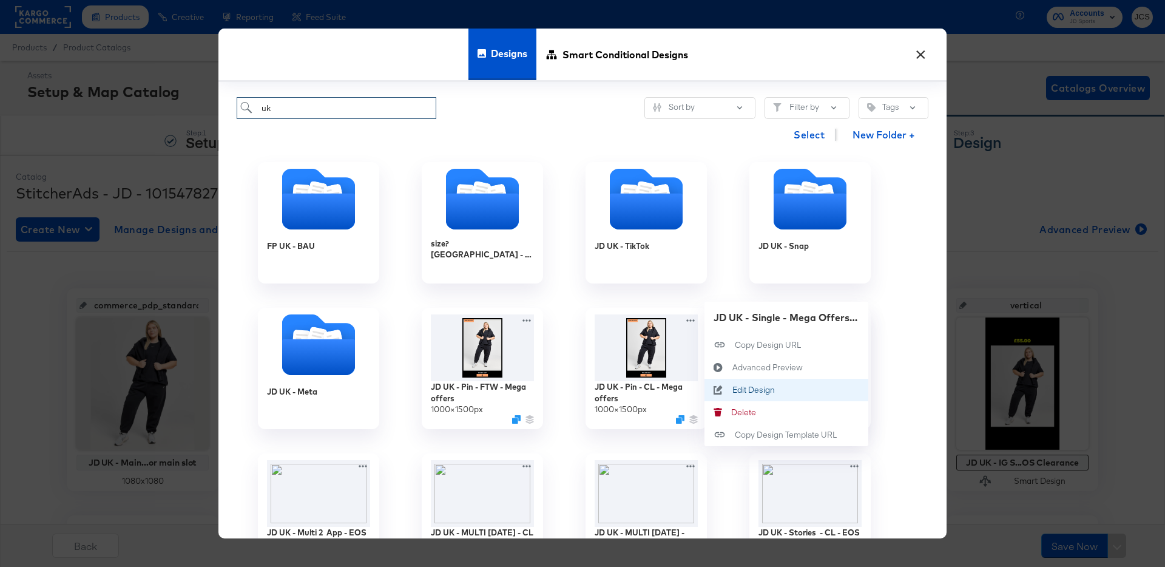
type input "uk"
click at [732, 390] on div "Edit Design Edit Design" at bounding box center [732, 390] width 0 height 0
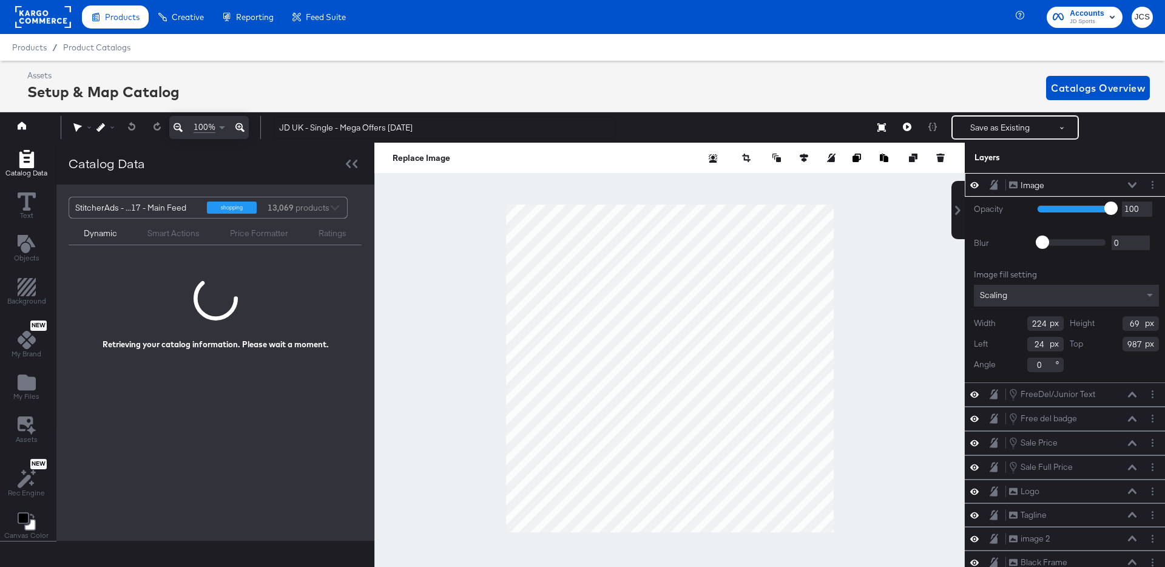
scroll to position [0, 3]
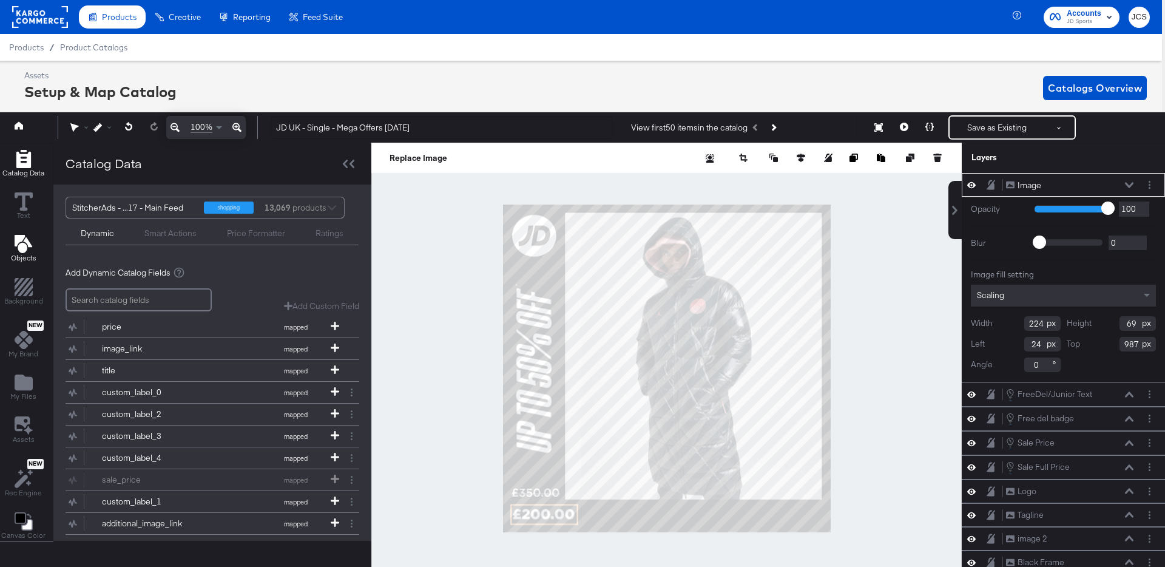
click at [23, 245] on icon "Add Text" at bounding box center [23, 244] width 18 height 18
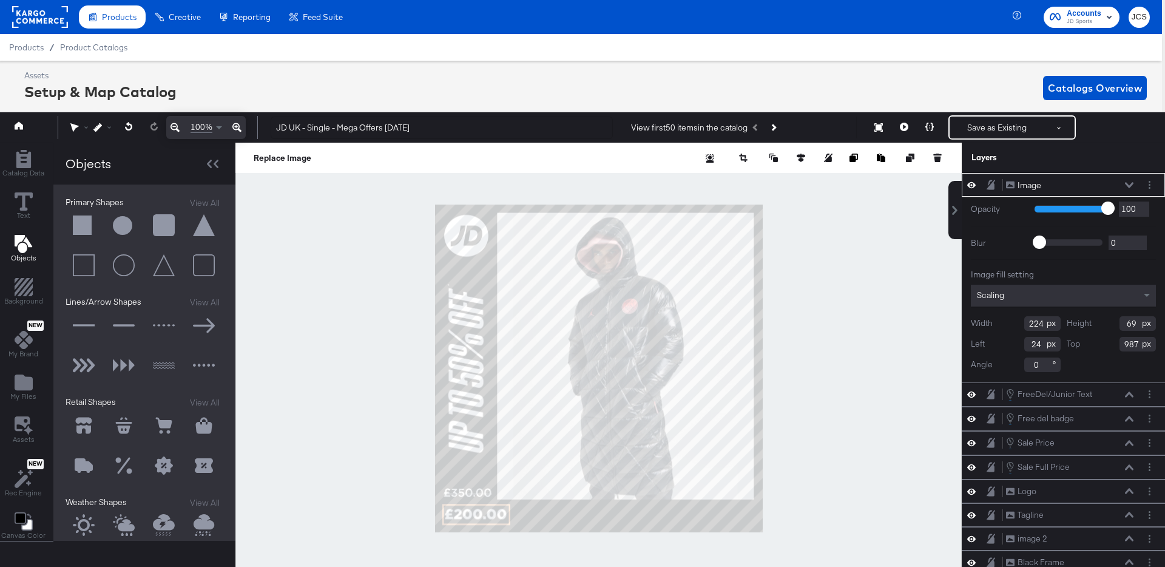
click at [76, 228] on button at bounding box center [84, 225] width 36 height 36
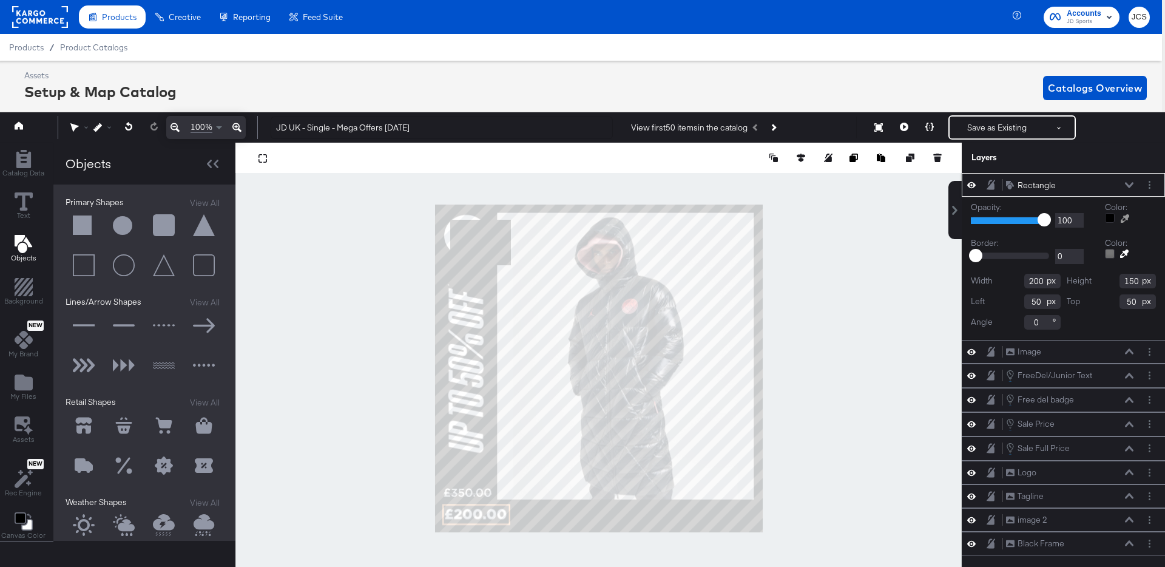
click at [1121, 215] on icon at bounding box center [1125, 218] width 8 height 8
click at [476, 504] on div at bounding box center [598, 368] width 725 height 451
click at [1112, 217] on div at bounding box center [1110, 218] width 10 height 10
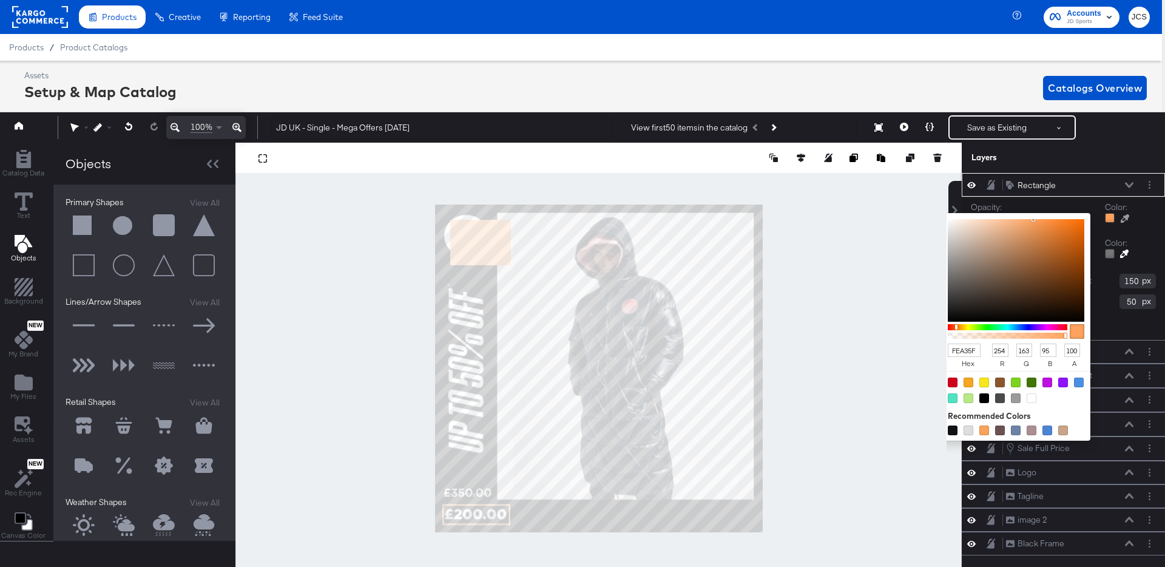
click at [968, 350] on input "FEA35F" at bounding box center [964, 350] width 33 height 14
click at [1151, 221] on div "Color: FEA35F hex 254 r 163 g 95 b 100 a Recommended Colors" at bounding box center [1130, 214] width 51 height 26
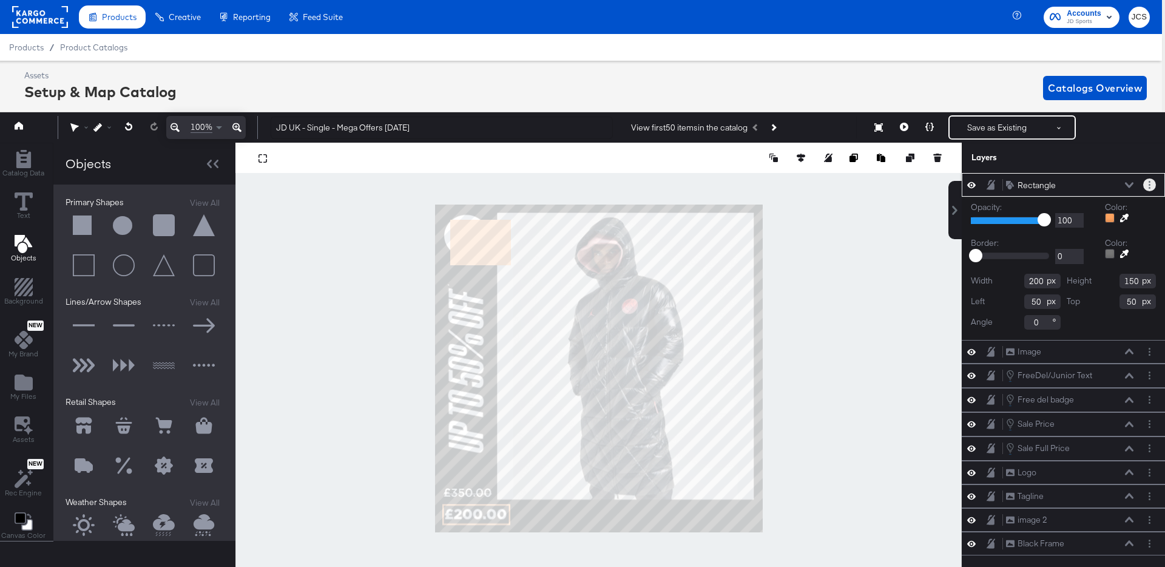
click at [1147, 185] on button "Layer Options" at bounding box center [1149, 184] width 13 height 13
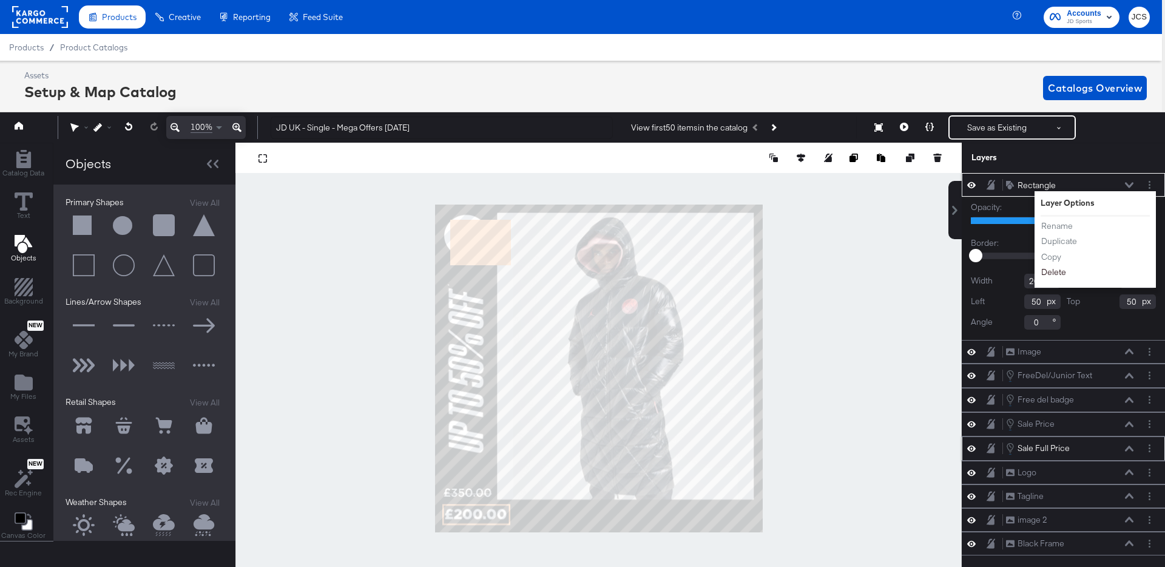
drag, startPoint x: 1062, startPoint y: 271, endPoint x: 1037, endPoint y: 277, distance: 25.0
click at [1062, 271] on button "Delete" at bounding box center [1054, 272] width 26 height 13
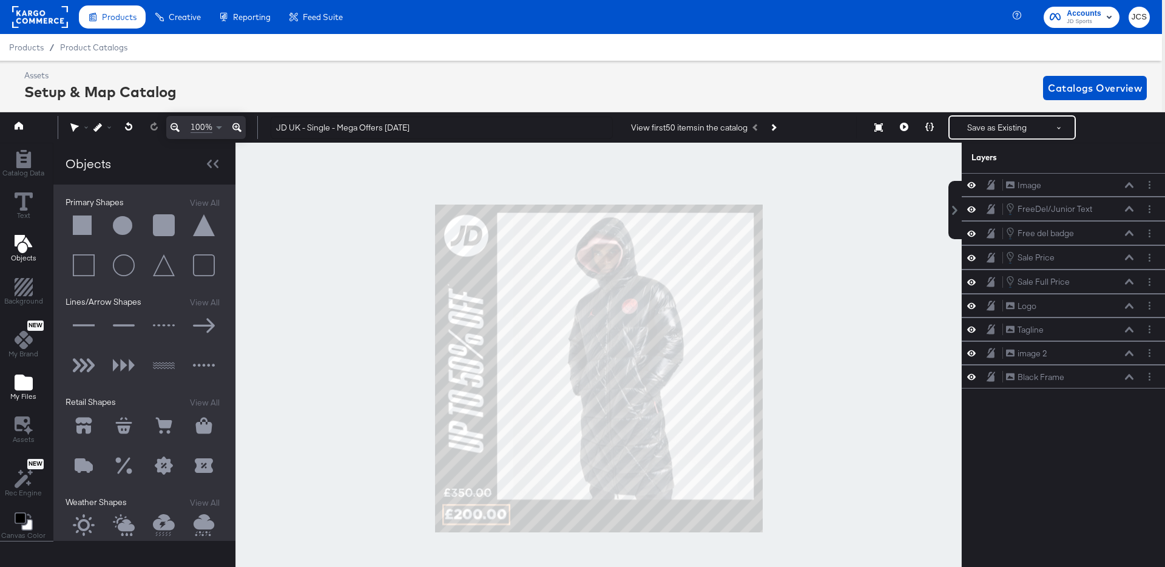
click at [22, 392] on span "My Files" at bounding box center [23, 396] width 26 height 10
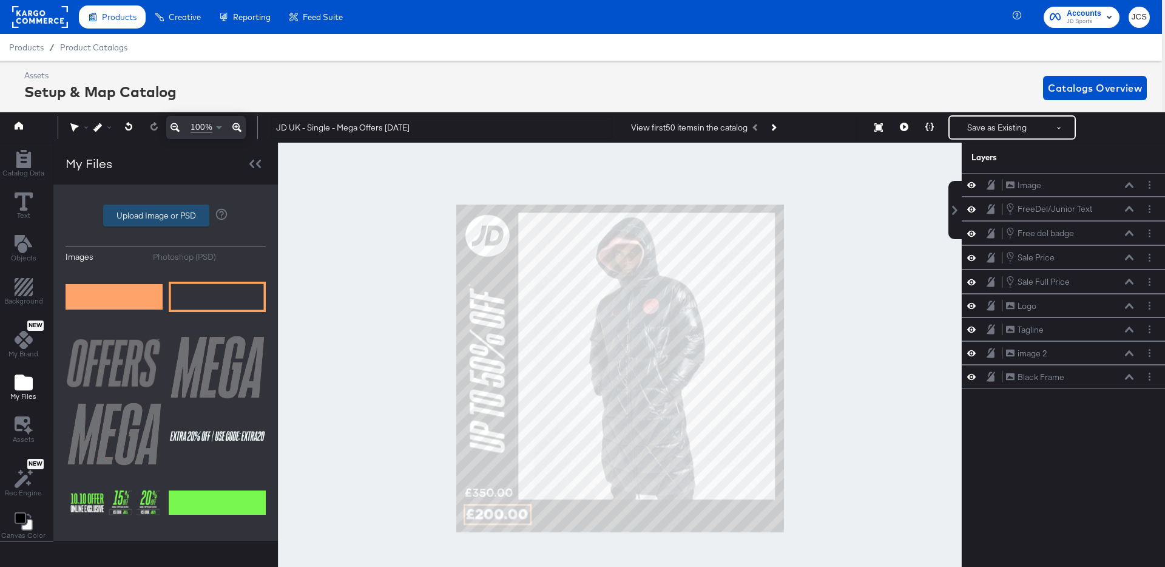
click at [157, 219] on label "Upload Image or PSD" at bounding box center [156, 215] width 105 height 21
click at [166, 215] on input "Upload Image or PSD" at bounding box center [166, 215] width 0 height 0
type input "C:\fakepath\image - 2025-10-14T121616.253.png"
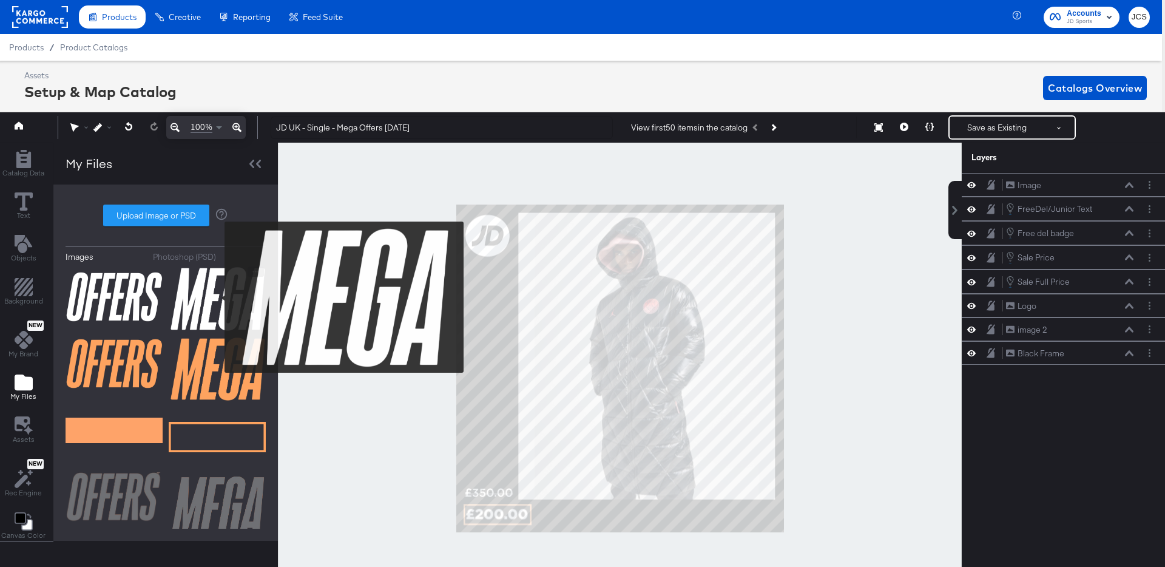
click at [217, 297] on img at bounding box center [217, 298] width 97 height 64
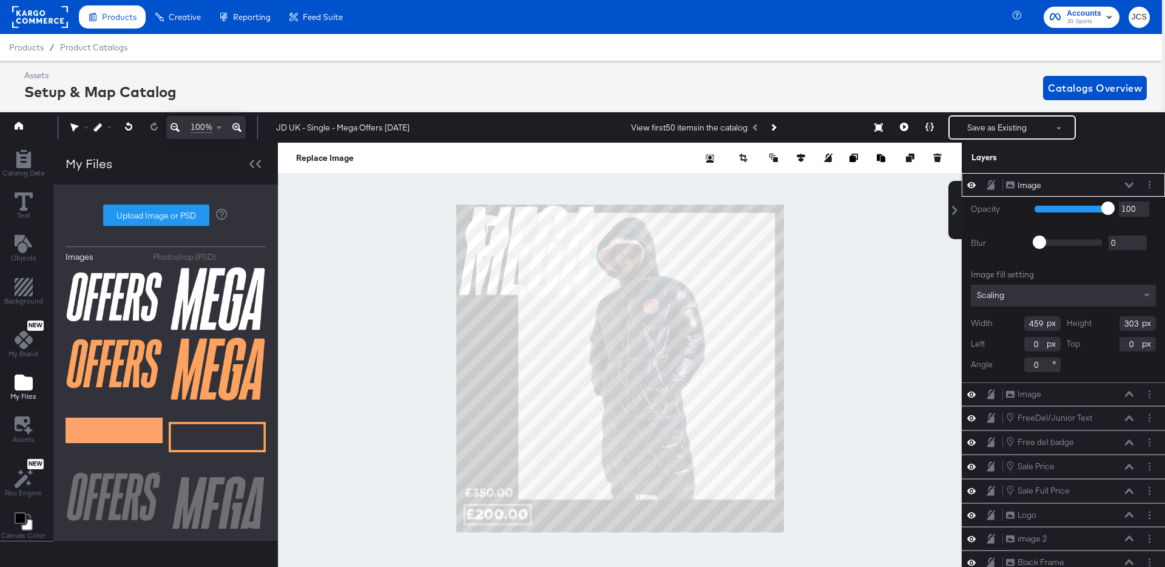
click at [1033, 365] on input "0" at bounding box center [1042, 364] width 36 height 15
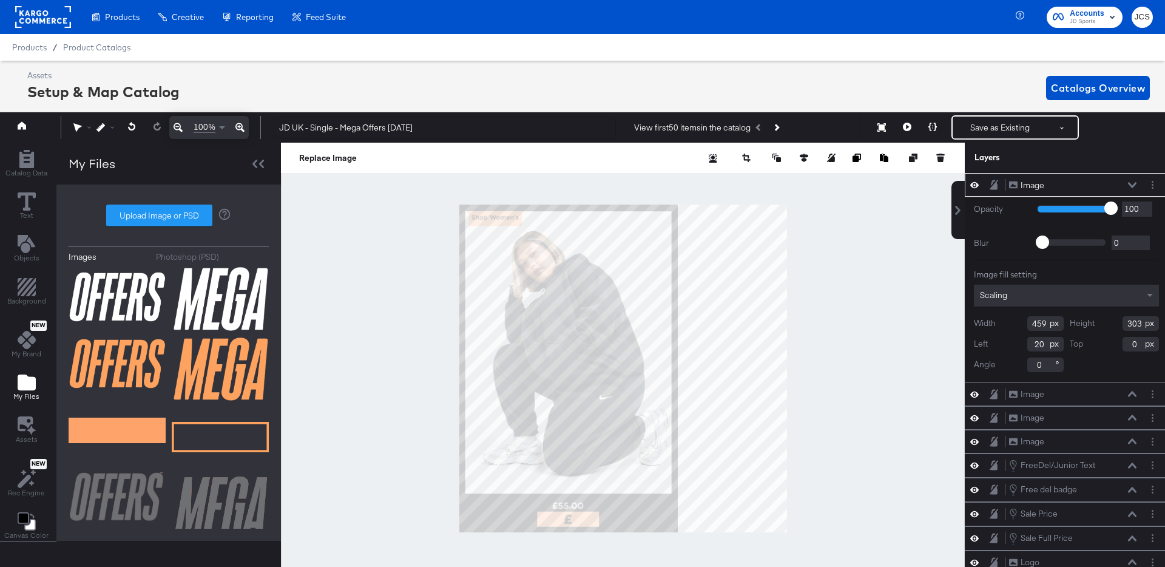
type input "270"
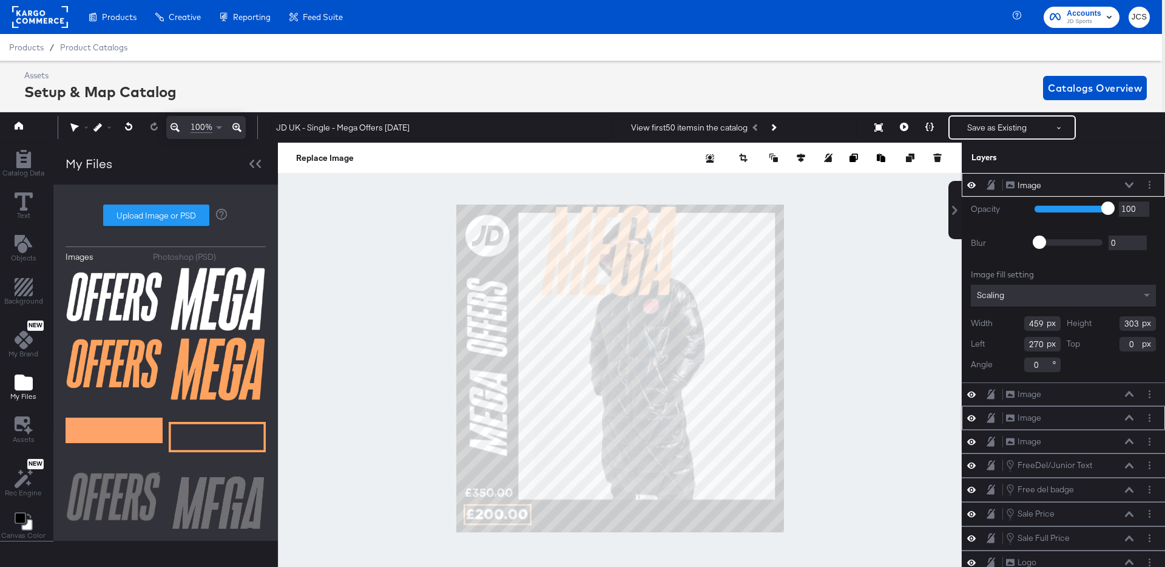
click at [1127, 418] on icon at bounding box center [1129, 416] width 8 height 5
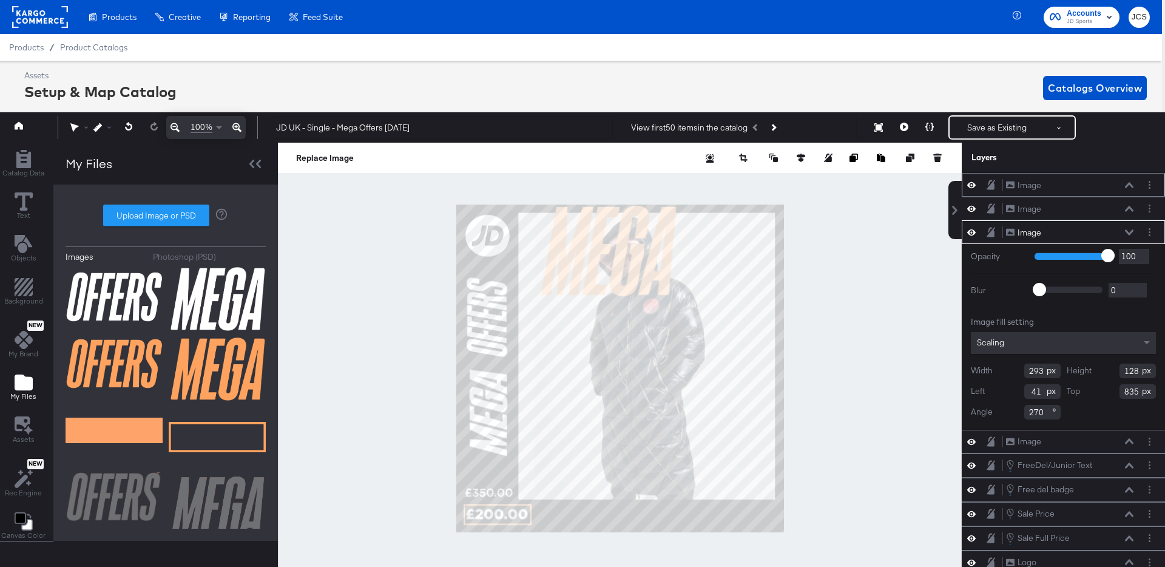
click at [1133, 184] on div "Image Image" at bounding box center [1072, 185] width 135 height 13
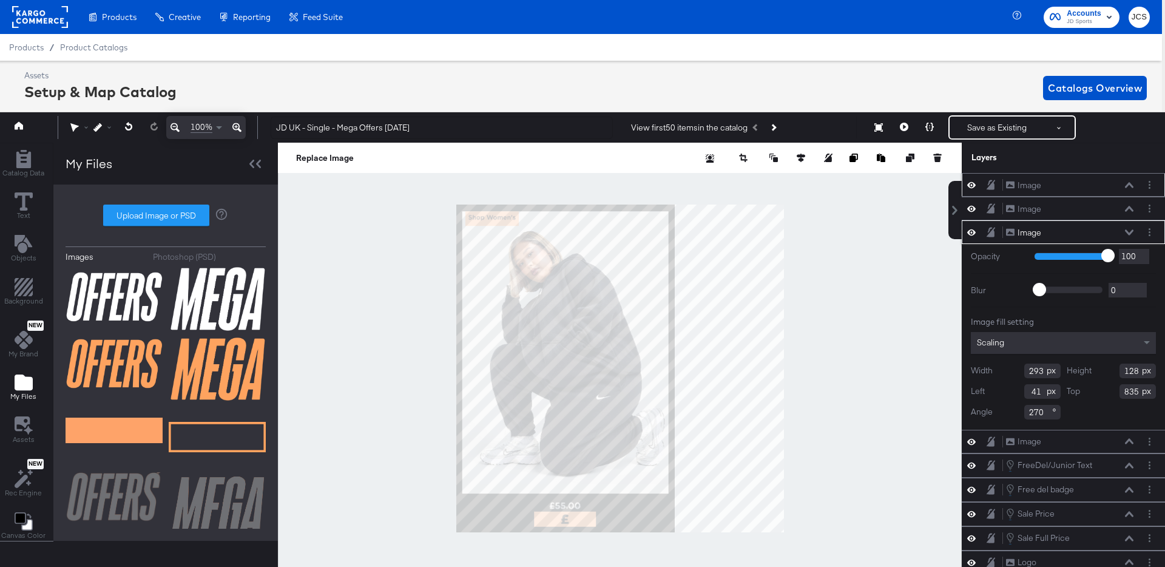
click at [1131, 184] on icon at bounding box center [1129, 184] width 8 height 5
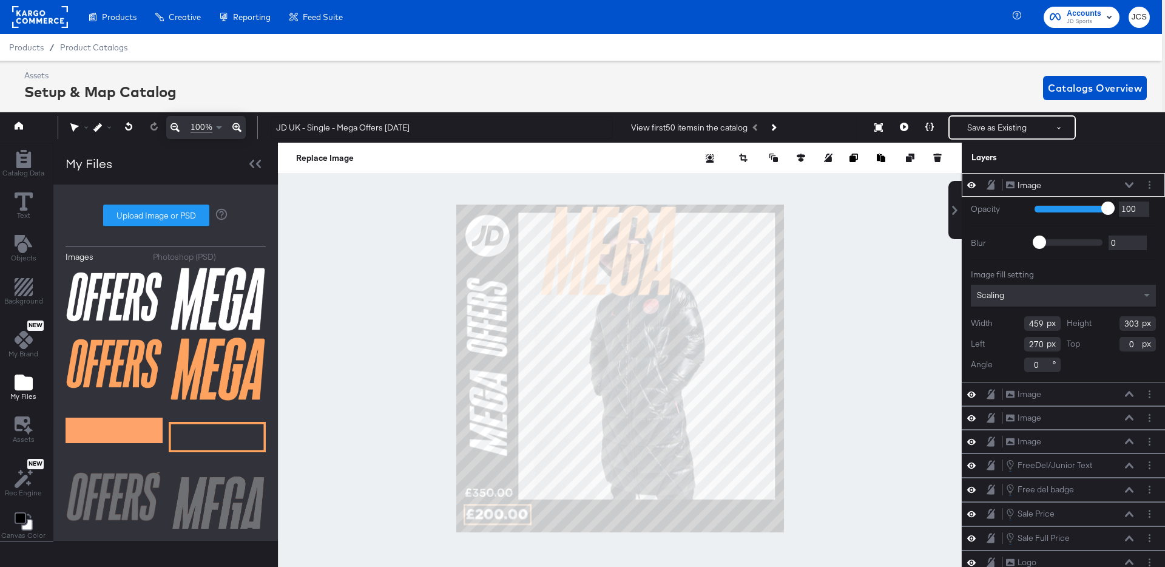
click at [1042, 329] on input "459" at bounding box center [1042, 323] width 36 height 15
type input "2"
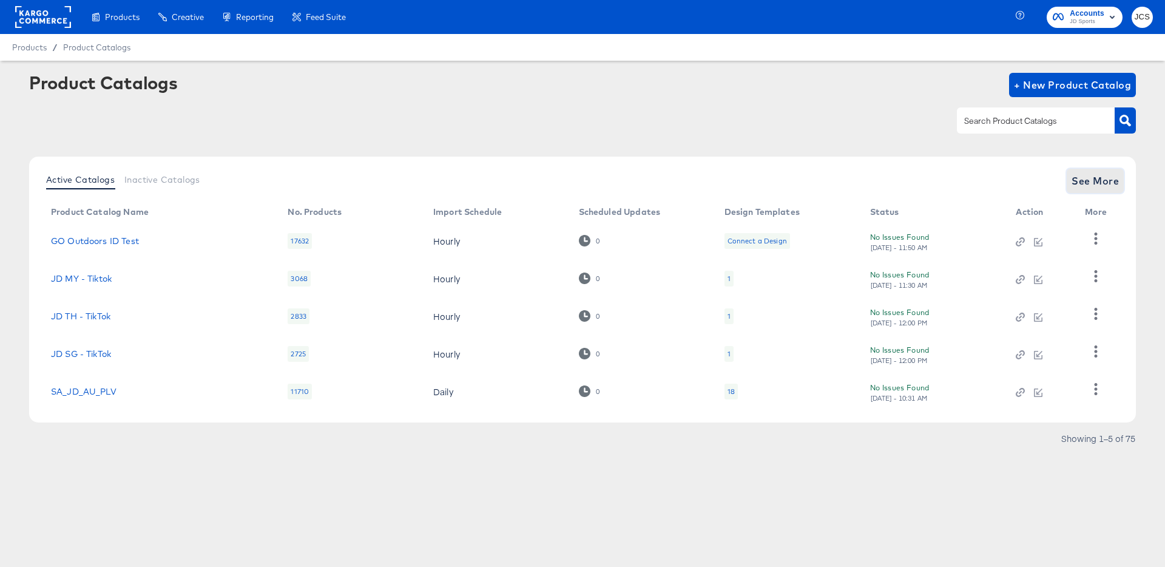
click at [1082, 183] on span "See More" at bounding box center [1094, 180] width 47 height 17
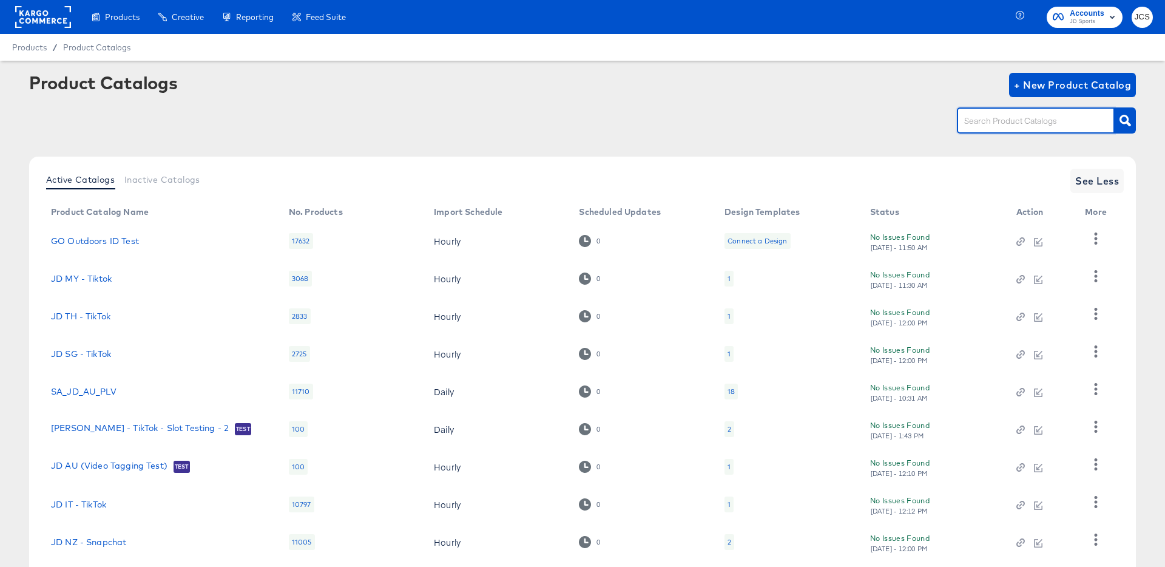
click at [1004, 125] on input "text" at bounding box center [1026, 121] width 129 height 14
type input "main"
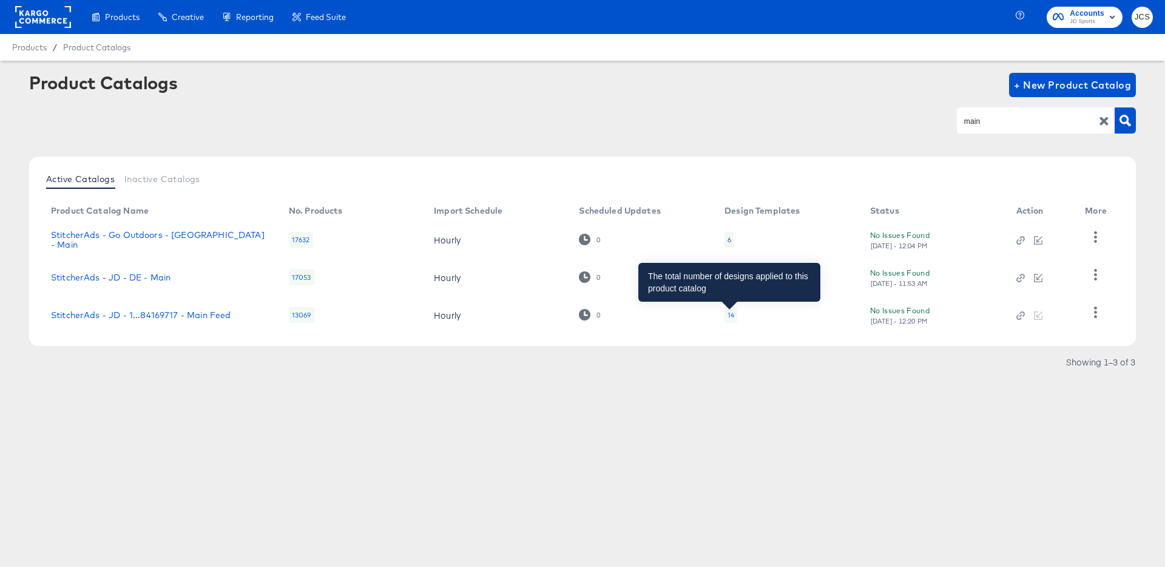
click at [732, 319] on div "14" at bounding box center [730, 315] width 7 height 10
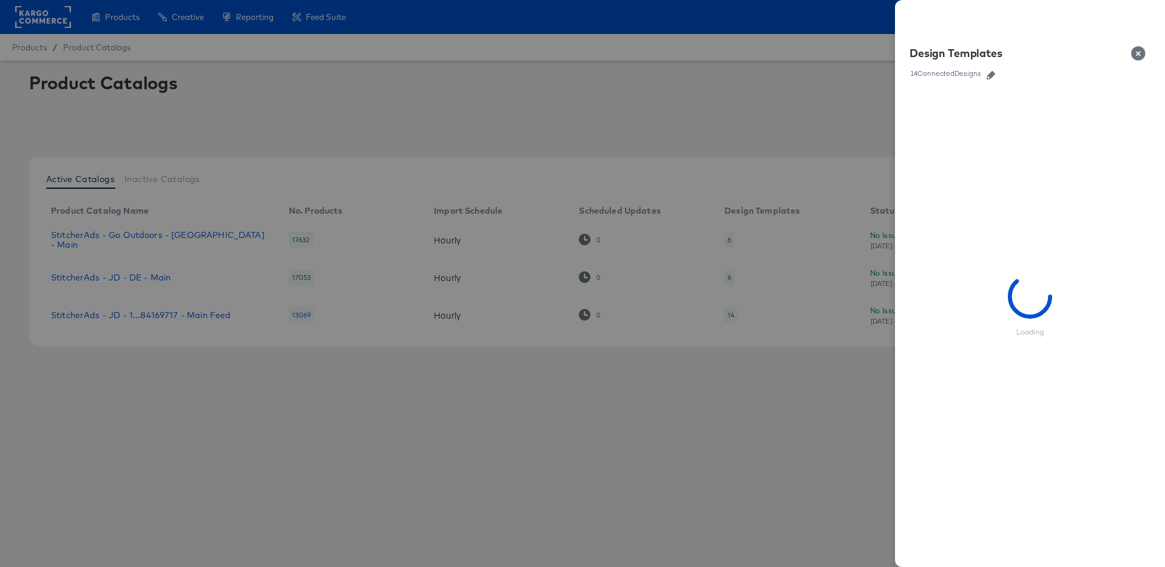
click at [987, 71] on button "button" at bounding box center [991, 75] width 18 height 8
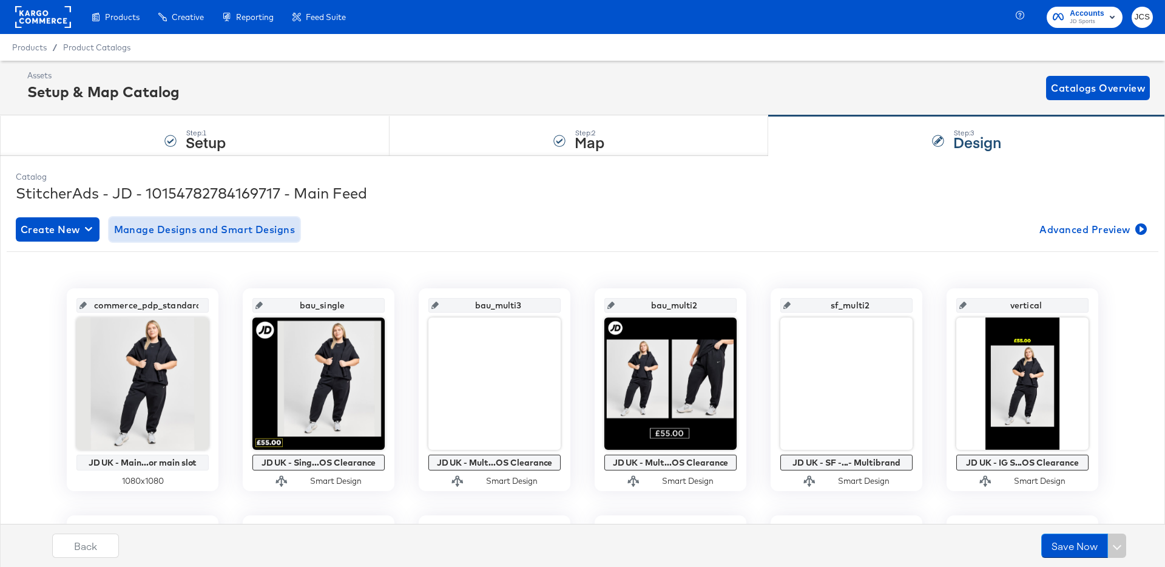
click at [253, 235] on span "Manage Designs and Smart Designs" at bounding box center [204, 229] width 181 height 17
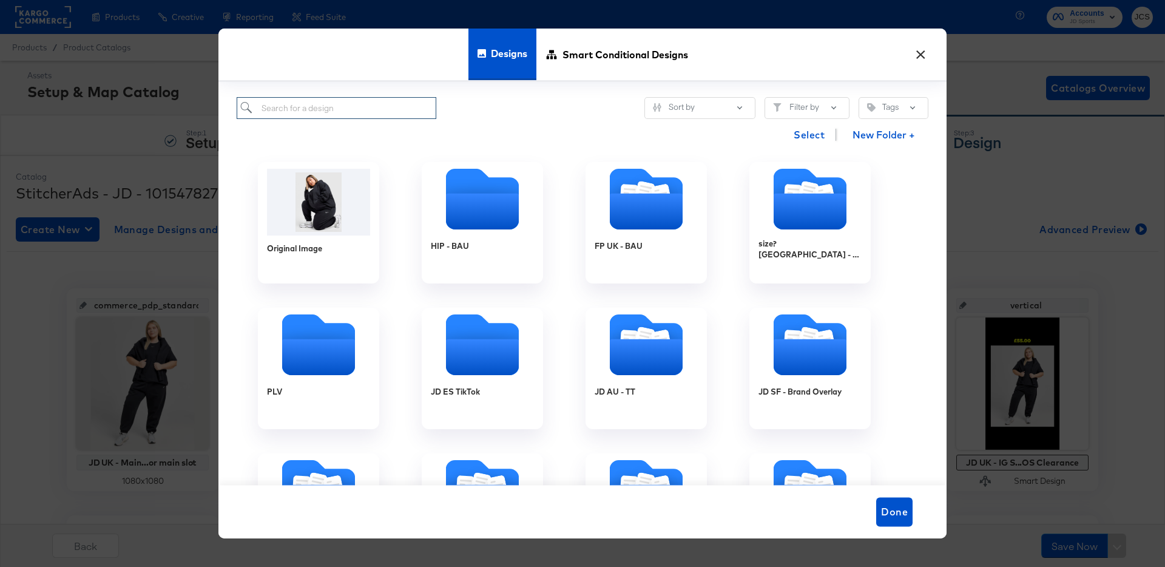
click at [349, 100] on input "search" at bounding box center [337, 108] width 200 height 22
type input "m"
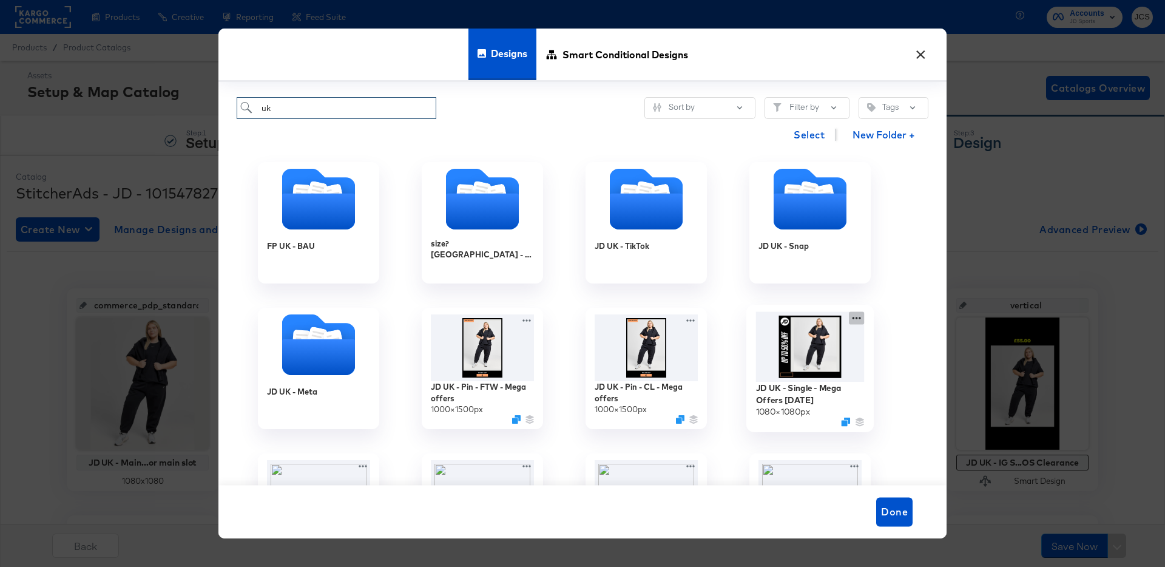
click at [855, 320] on div "JD UK - Single - Mega Offers Oct 25 1080 × 1080 px" at bounding box center [810, 368] width 164 height 146
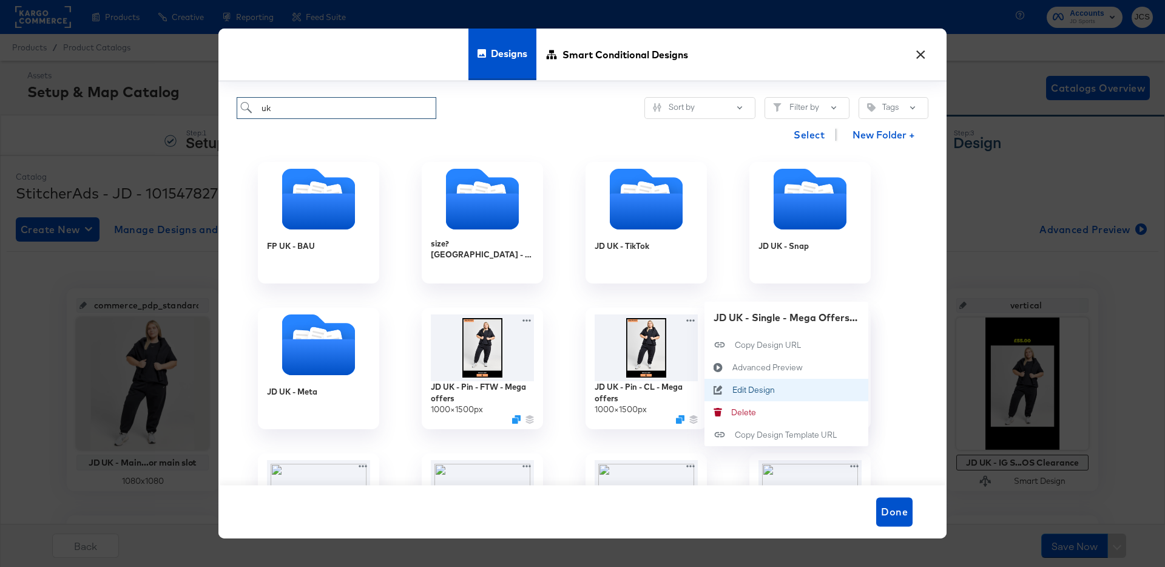
type input "uk"
click at [732, 390] on div "Edit Design Edit Design" at bounding box center [732, 390] width 0 height 0
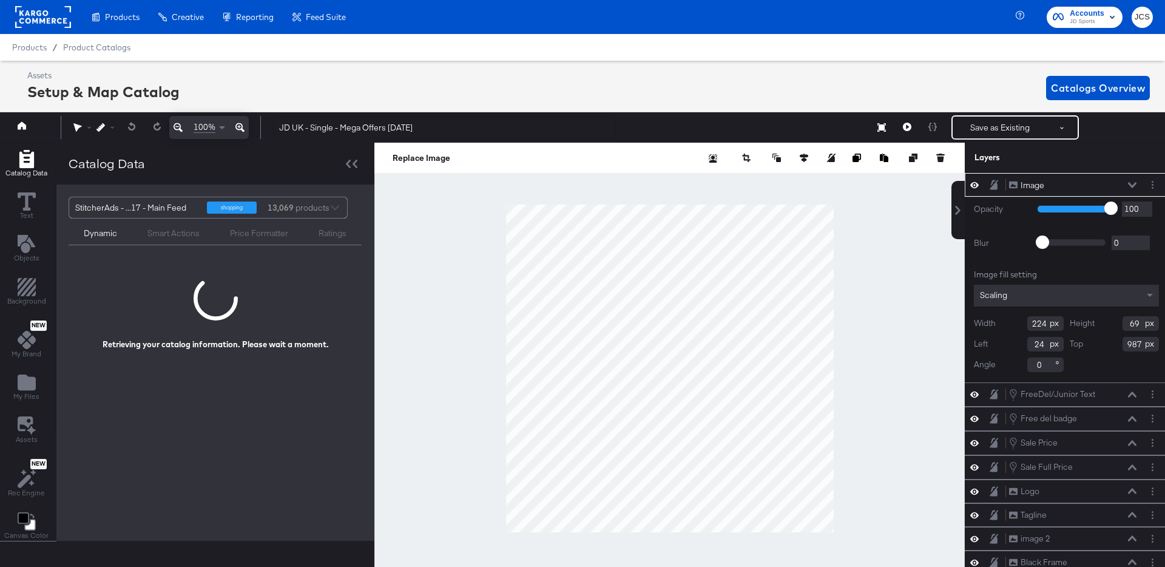
scroll to position [0, 3]
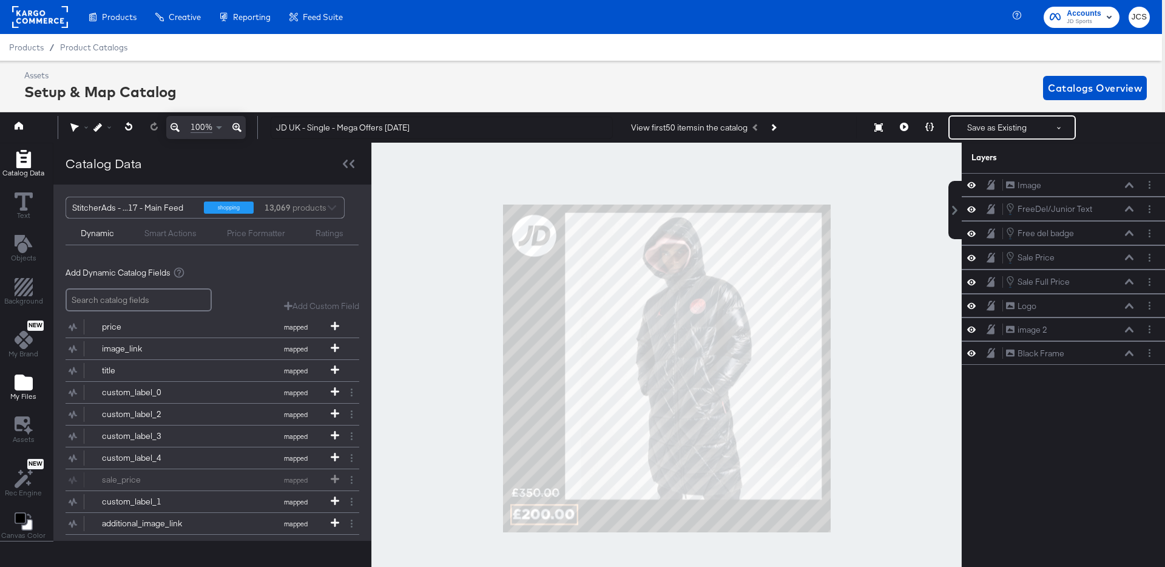
click at [22, 379] on icon "Add Files" at bounding box center [24, 382] width 18 height 16
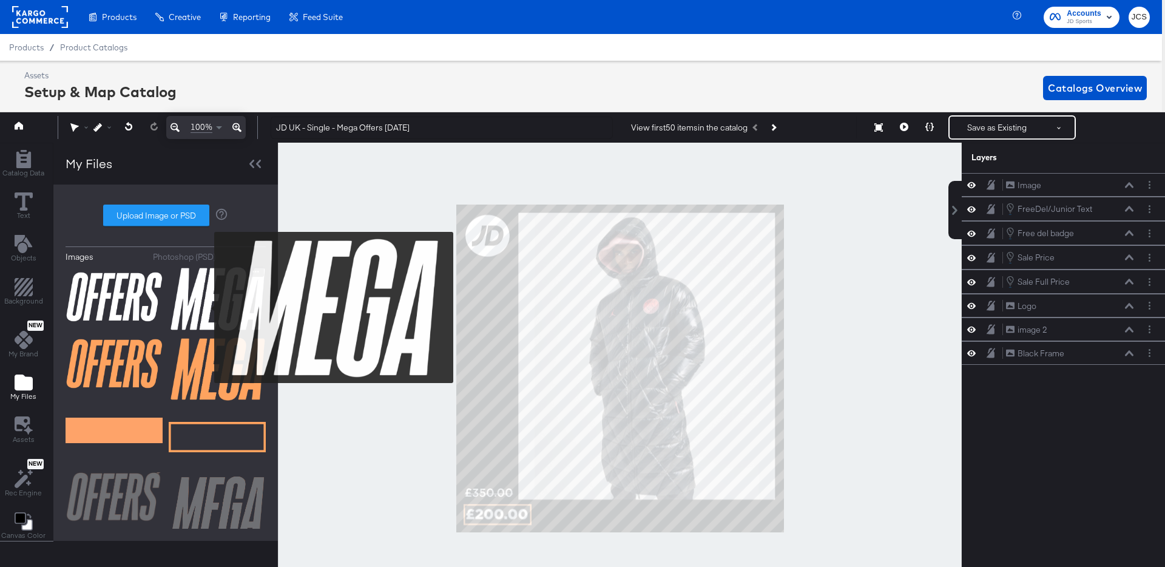
click at [206, 308] on img at bounding box center [217, 298] width 97 height 64
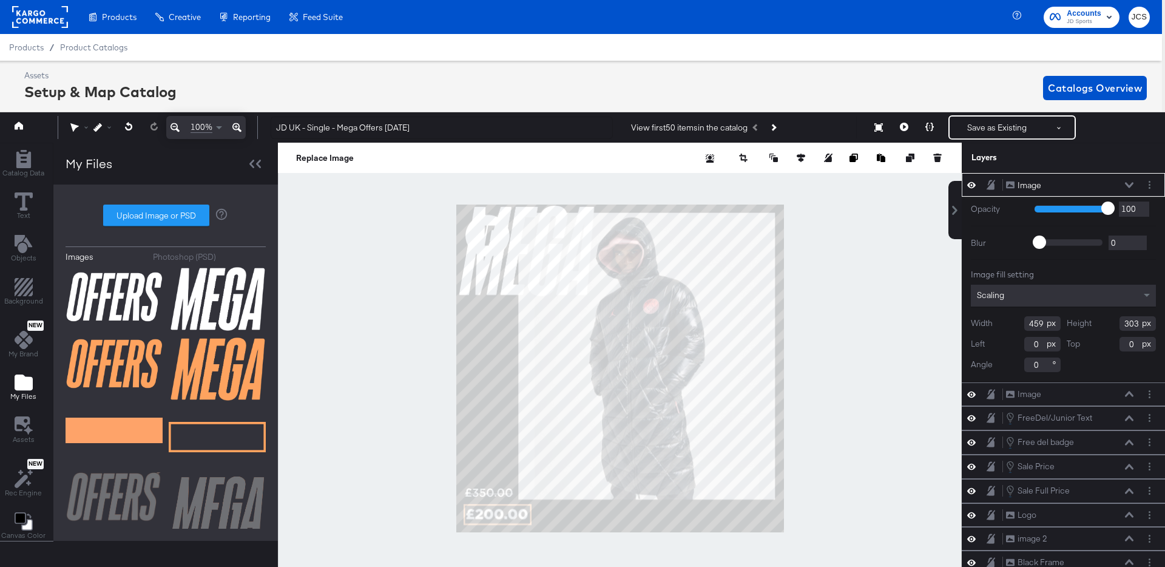
type input "494"
type input "389"
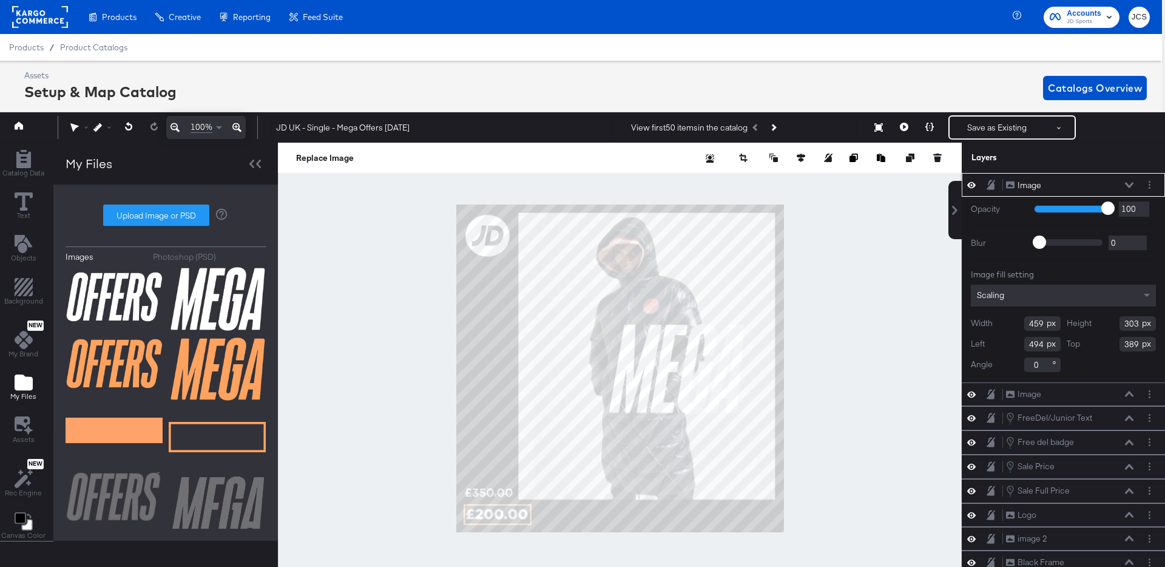
click at [1031, 345] on input "494" at bounding box center [1042, 344] width 36 height 15
click at [1034, 363] on input "0" at bounding box center [1042, 364] width 36 height 15
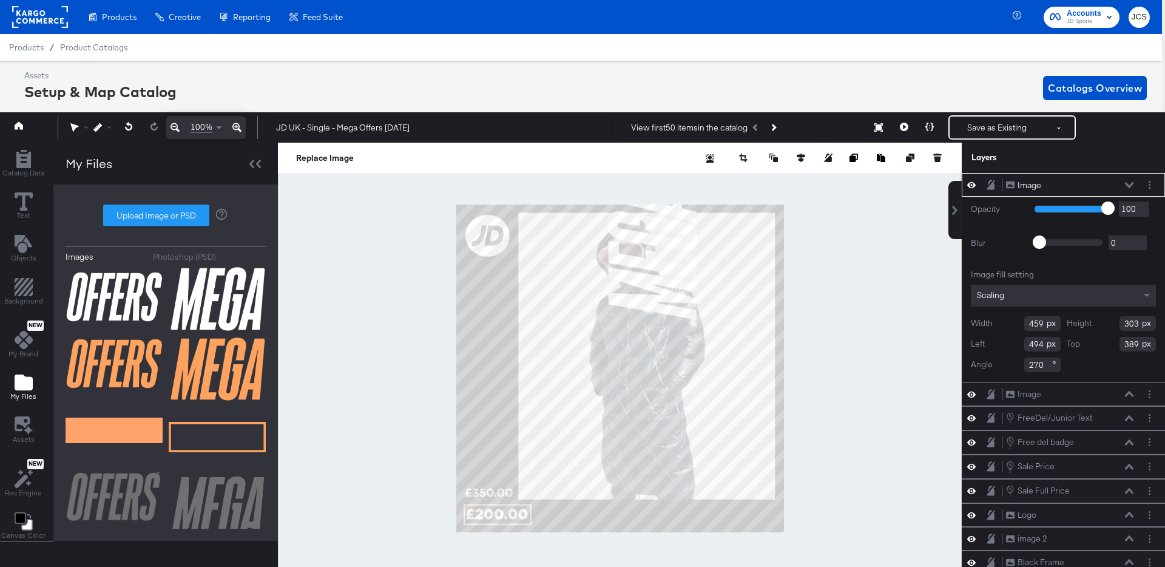
type input "270"
type input "0"
type input "803"
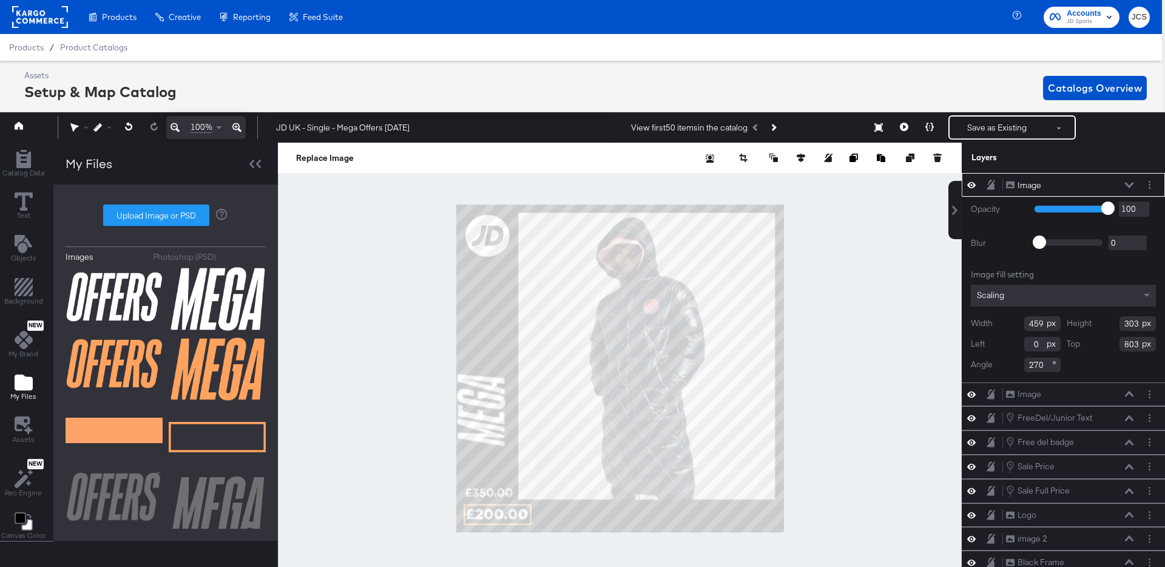
type input "246"
type input "163"
type input "805"
type input "24"
type input "801"
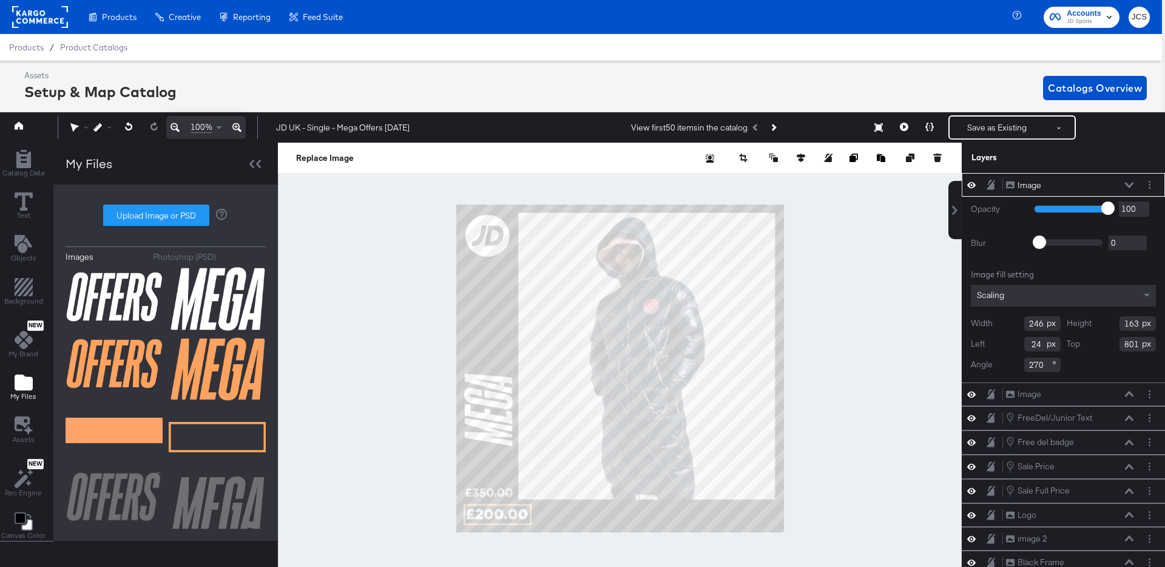
click at [889, 411] on div at bounding box center [620, 368] width 684 height 451
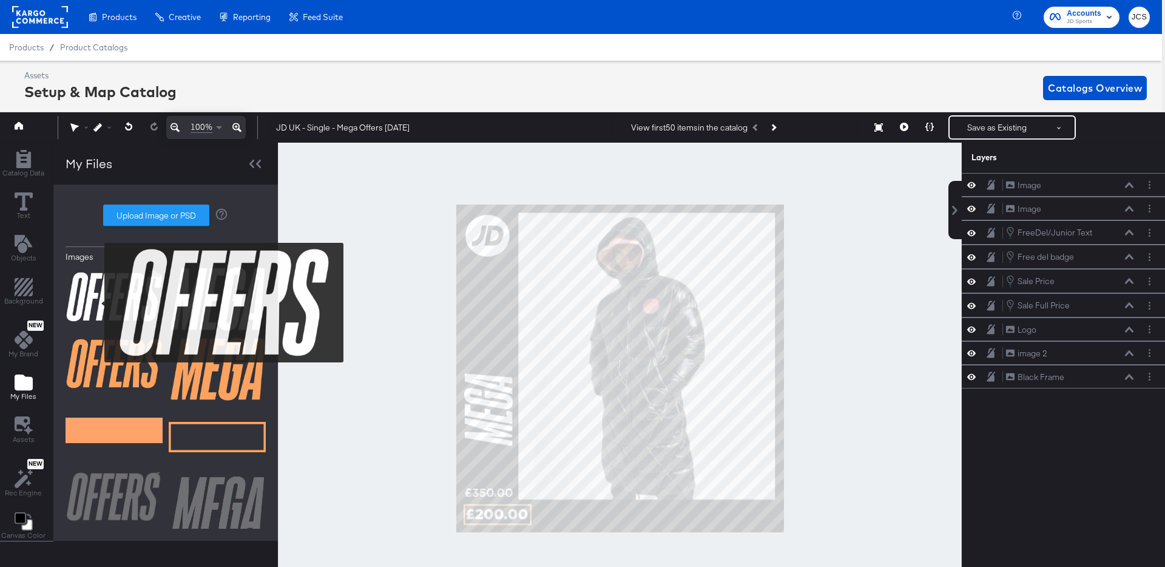
click at [96, 303] on img at bounding box center [114, 296] width 97 height 61
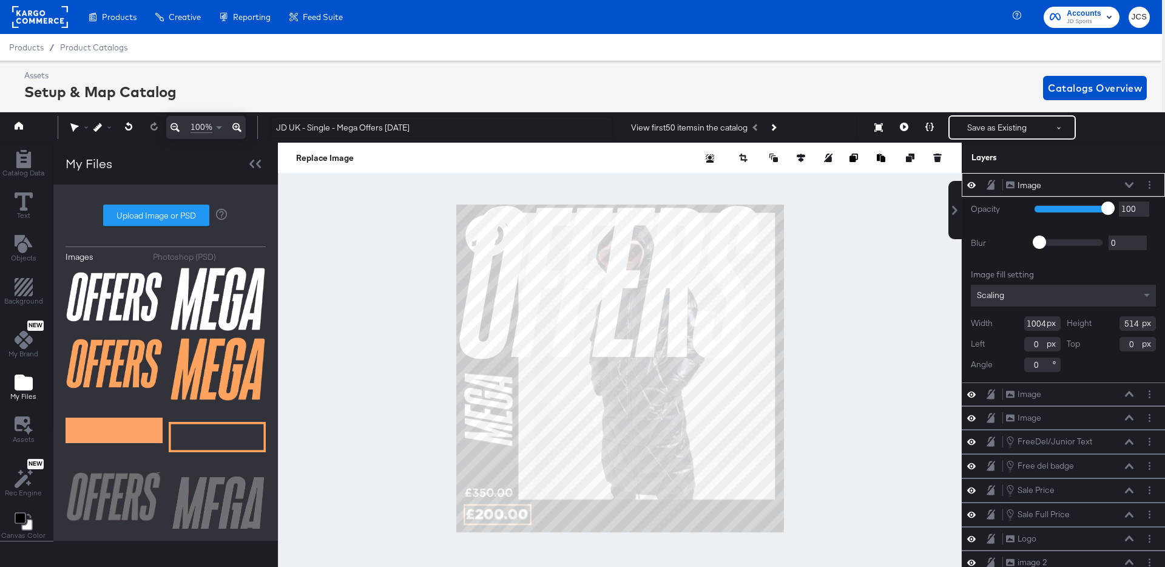
type input "309"
type input "158"
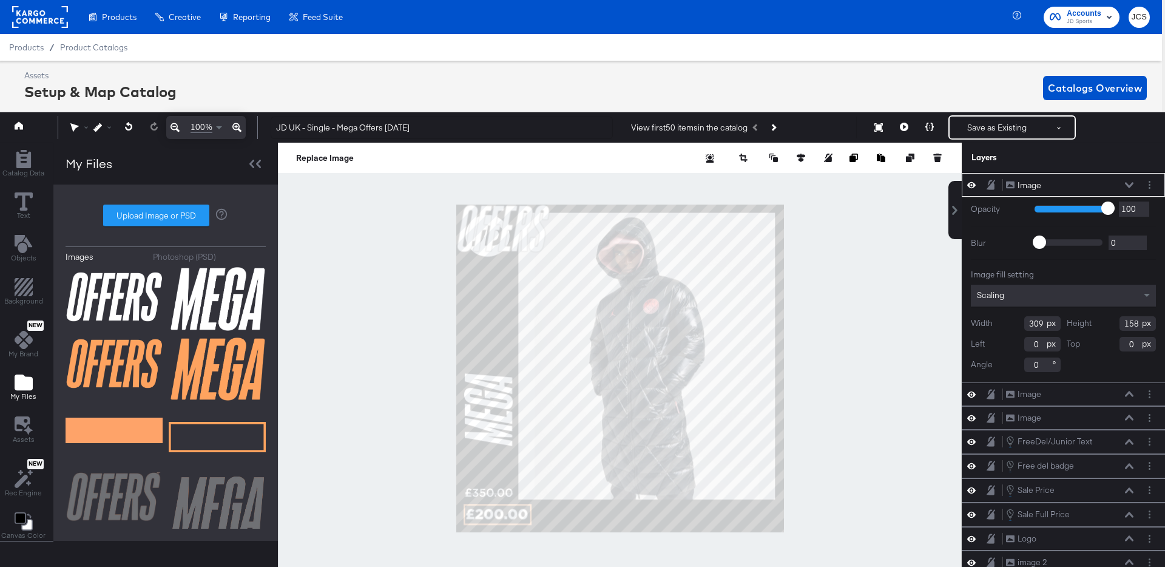
type input "187"
type input "236"
type input "408"
type input "478"
click at [1034, 363] on input "0" at bounding box center [1042, 364] width 36 height 15
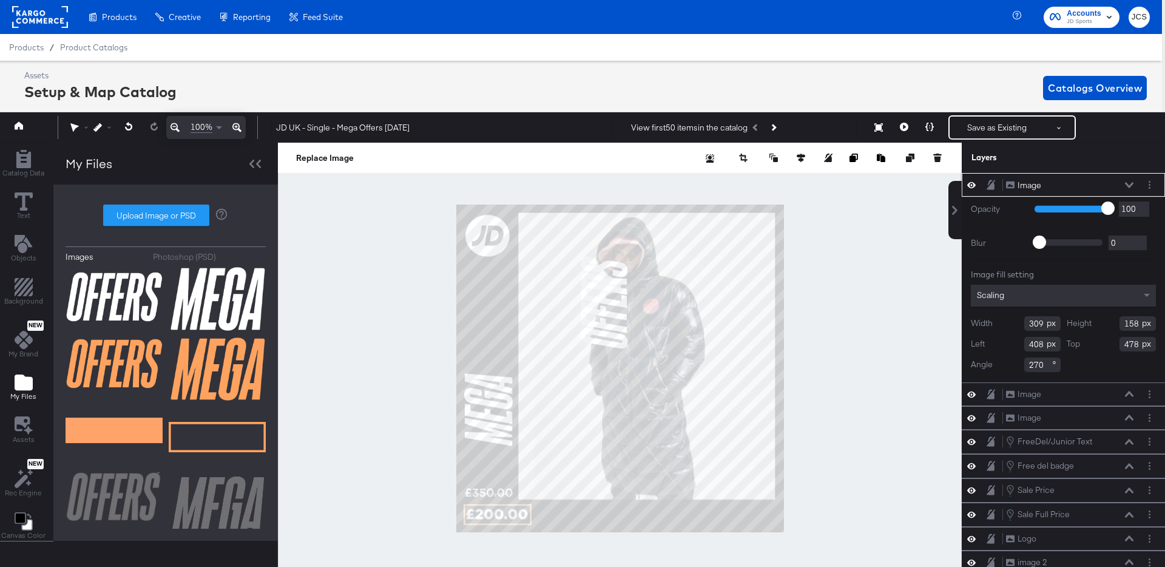
type input "270"
type input "81"
type input "520"
type input "28"
type input "530"
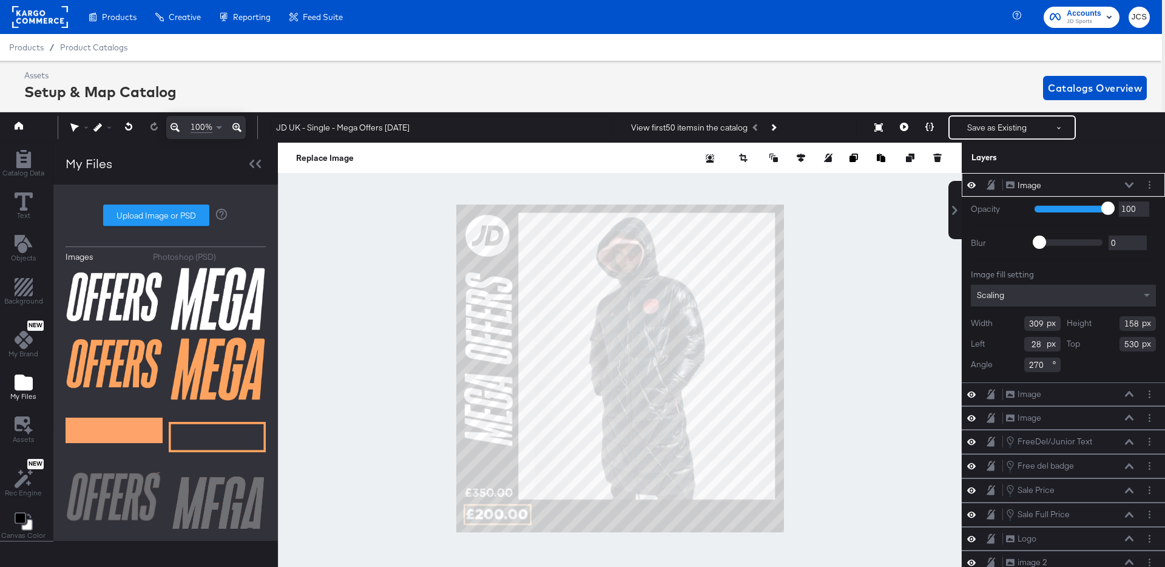
click at [374, 365] on div at bounding box center [620, 368] width 684 height 451
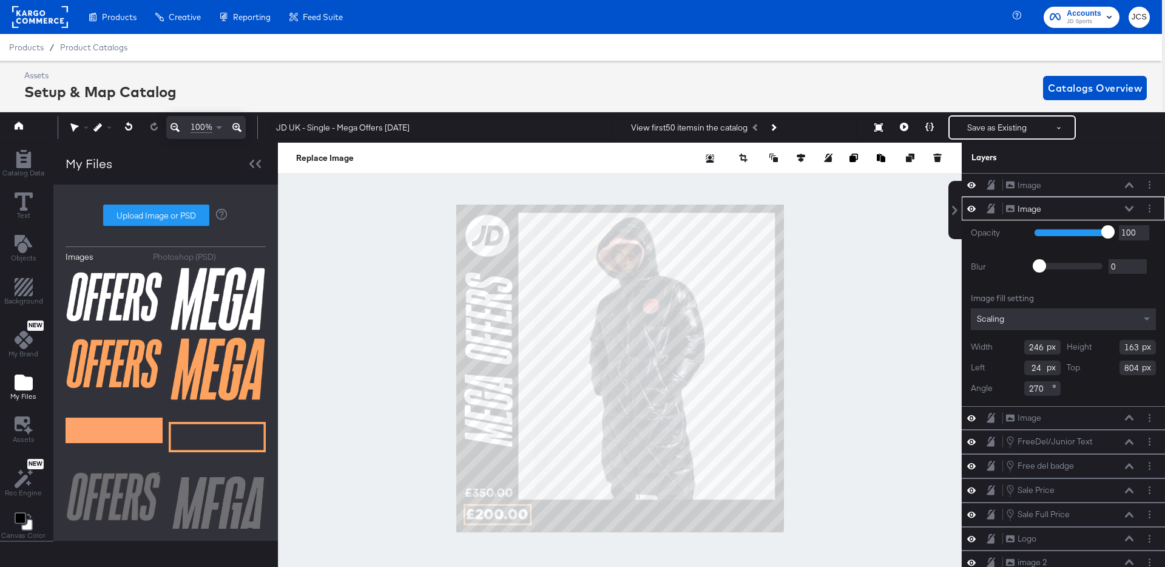
type input "805"
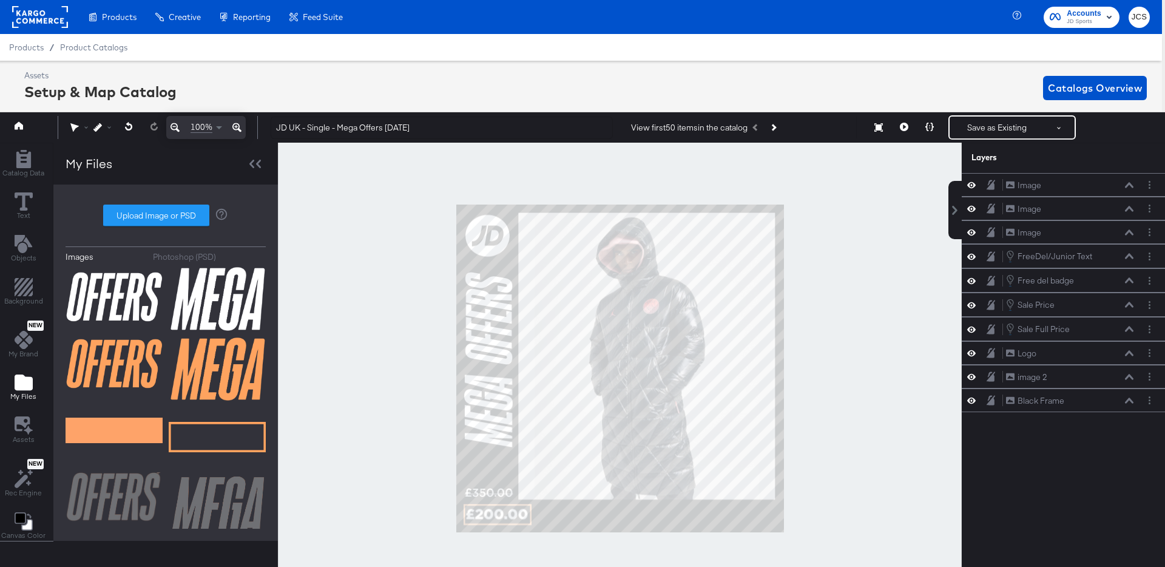
click at [422, 351] on div at bounding box center [620, 368] width 684 height 451
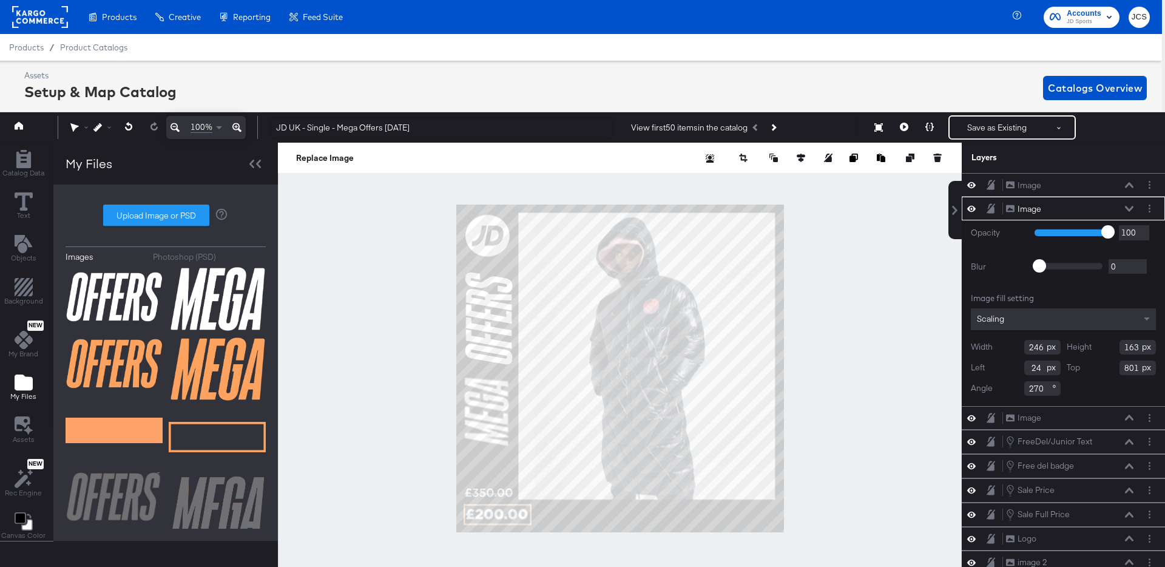
type input "235"
type input "150"
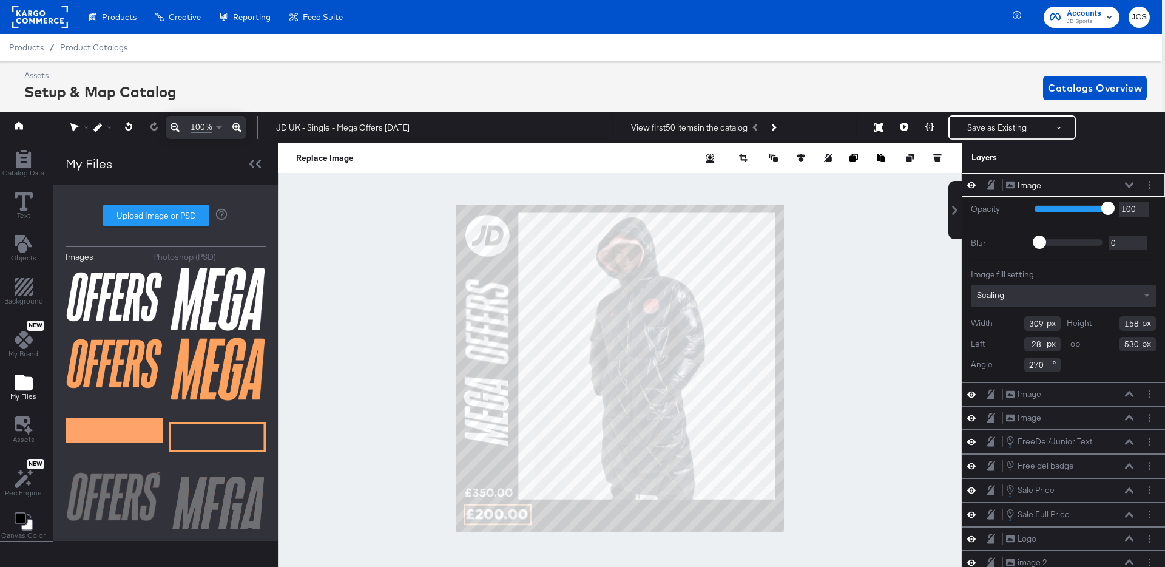
type input "287"
type input "147"
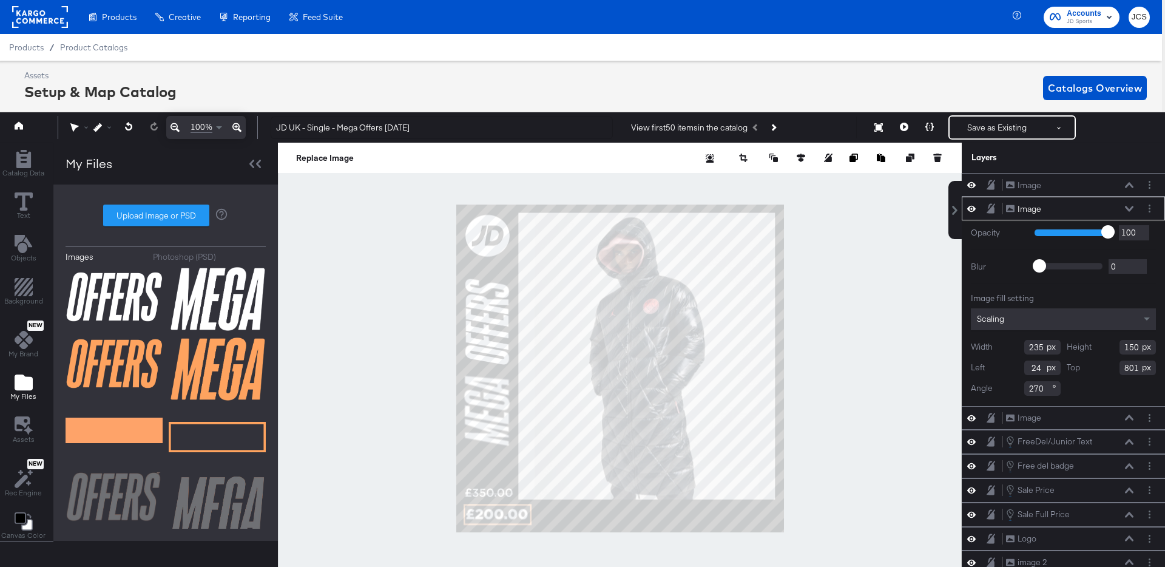
type input "239"
type input "152"
type input "23"
type input "803"
type input "28"
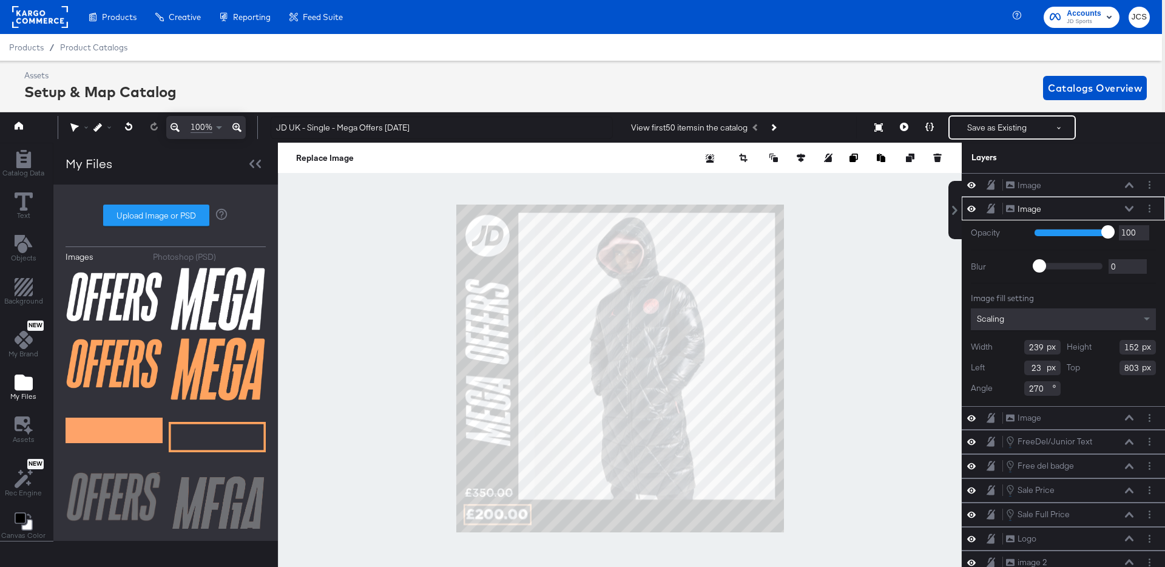
type input "801"
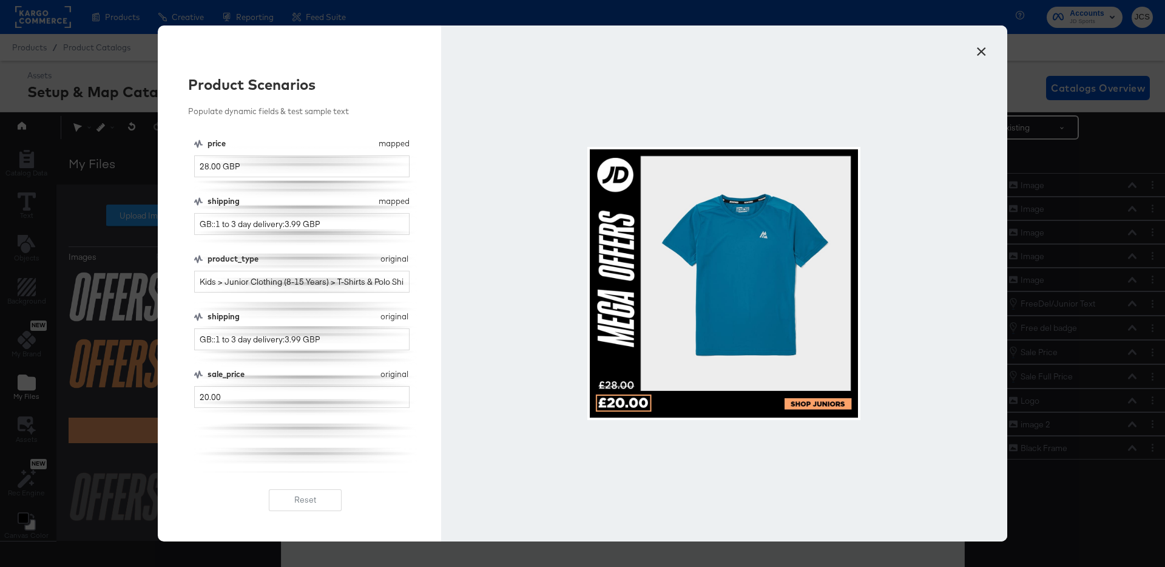
scroll to position [0, 3]
click at [983, 53] on button "×" at bounding box center [981, 49] width 22 height 22
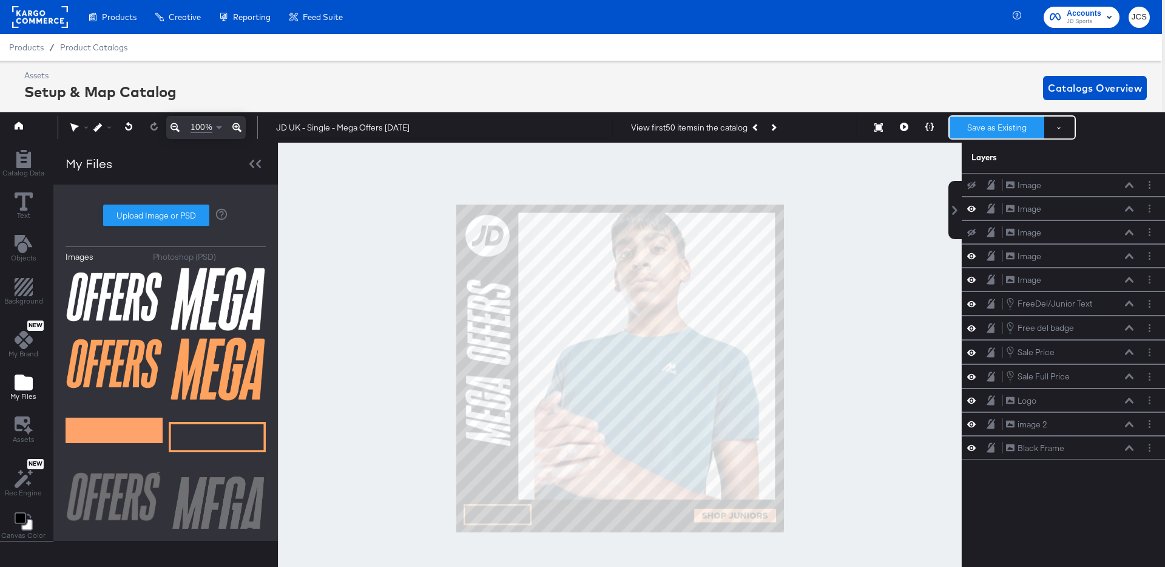
click at [997, 128] on button "Save as Existing" at bounding box center [997, 127] width 95 height 22
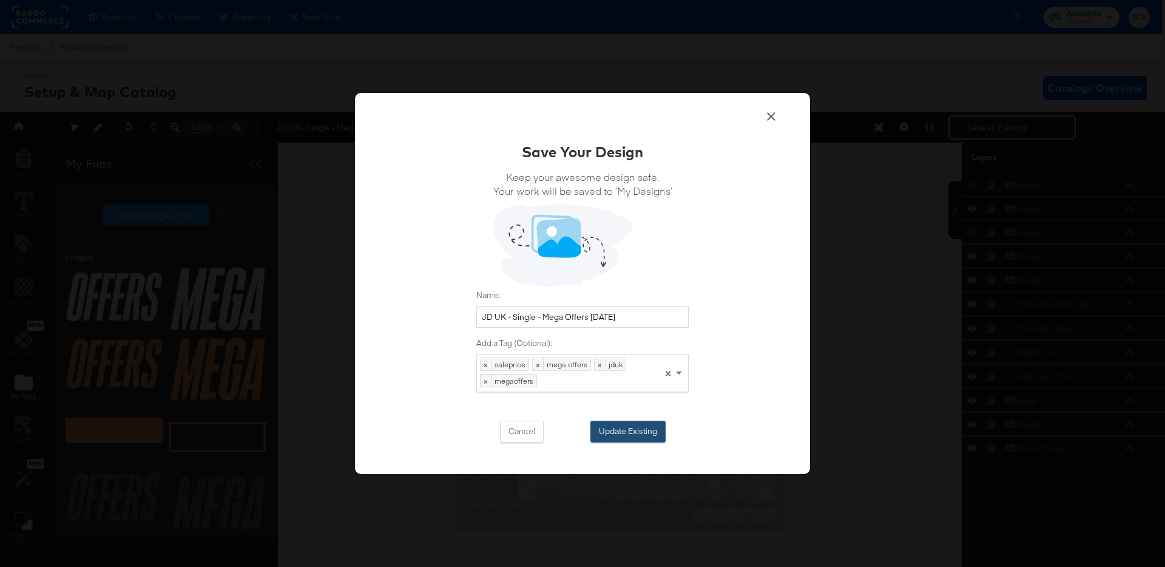
click at [609, 426] on button "Update Existing" at bounding box center [627, 431] width 75 height 22
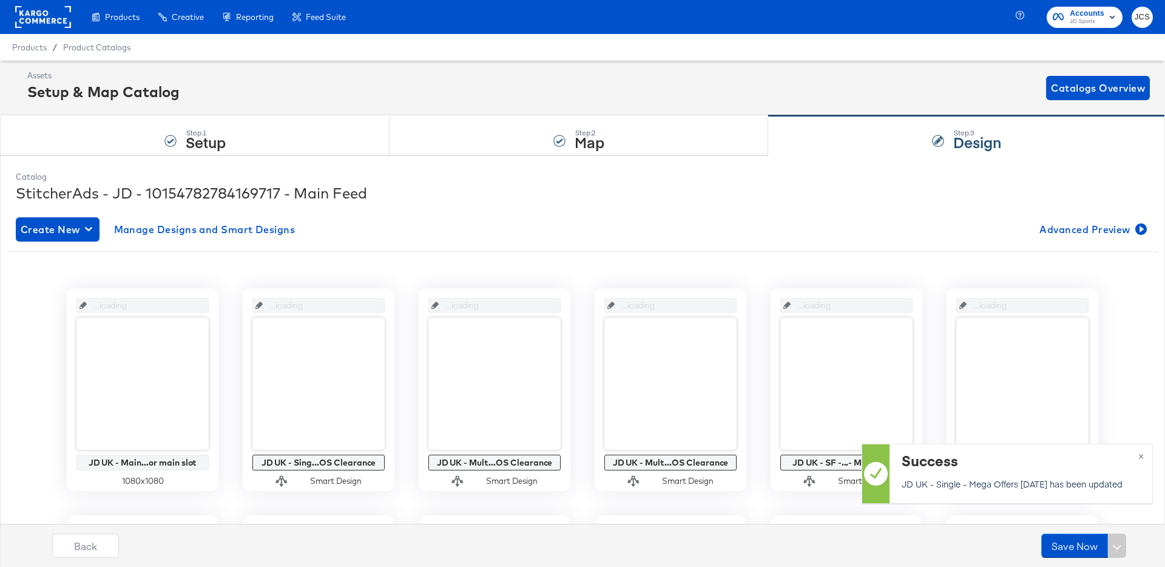
scroll to position [0, 0]
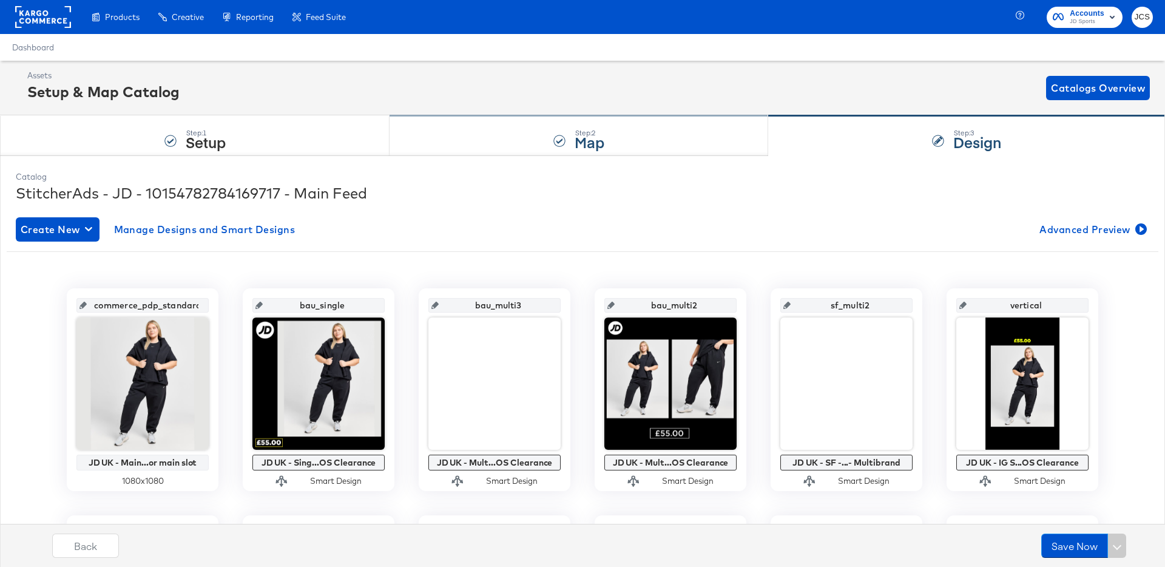
click at [559, 147] on div "Step: 2 Map" at bounding box center [579, 136] width 379 height 40
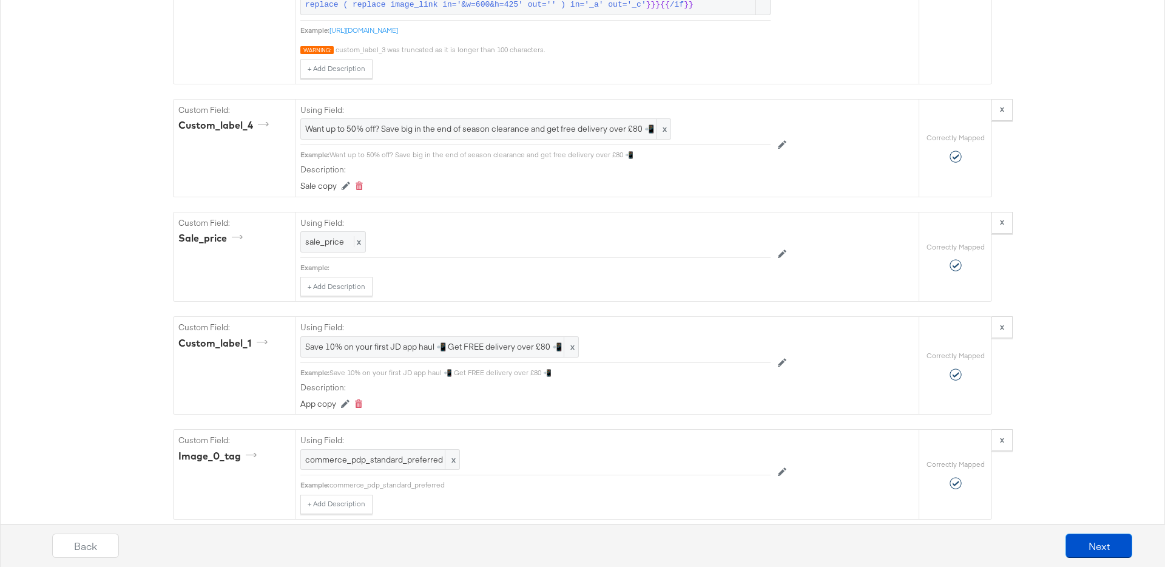
scroll to position [1852, 0]
click at [489, 345] on span "Save 10% on your first JD app haul 📲 Get FREE delivery over £80 📲" at bounding box center [439, 346] width 269 height 12
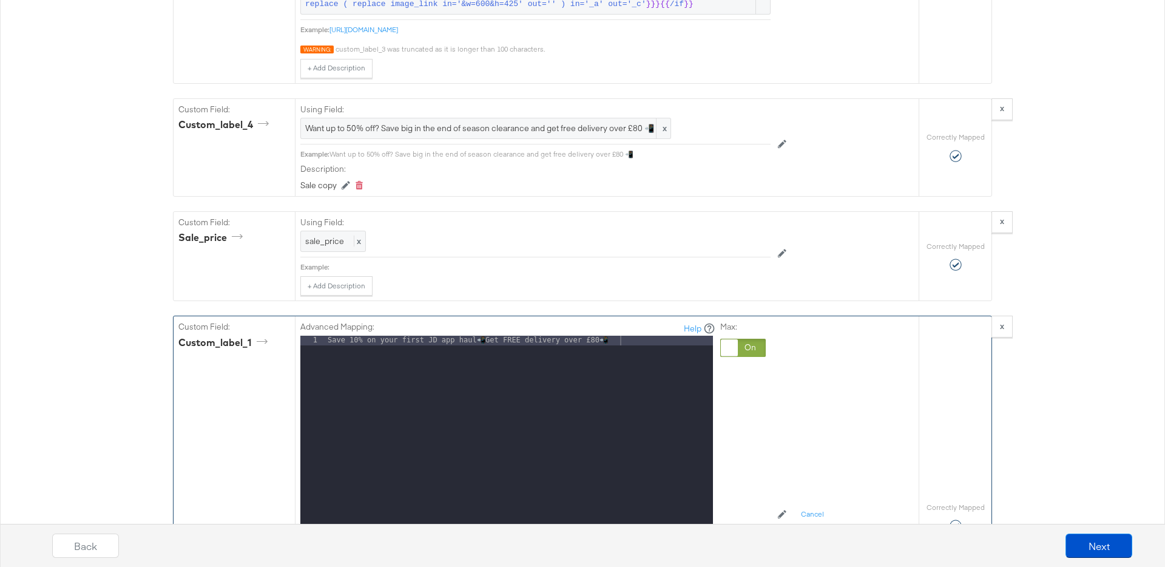
click at [540, 340] on div "Save 10% on your first JD app haul 📲 Get FREE delivery over £80 📲" at bounding box center [519, 497] width 388 height 323
click at [541, 340] on div "Save 10% on your first JD app haul 📲 Get FREE delivery over £80 📲" at bounding box center [519, 497] width 388 height 323
click at [567, 339] on div "Save 10% on your first JD app haul 📲 Get FREE delivery over £80 📲" at bounding box center [519, 497] width 388 height 323
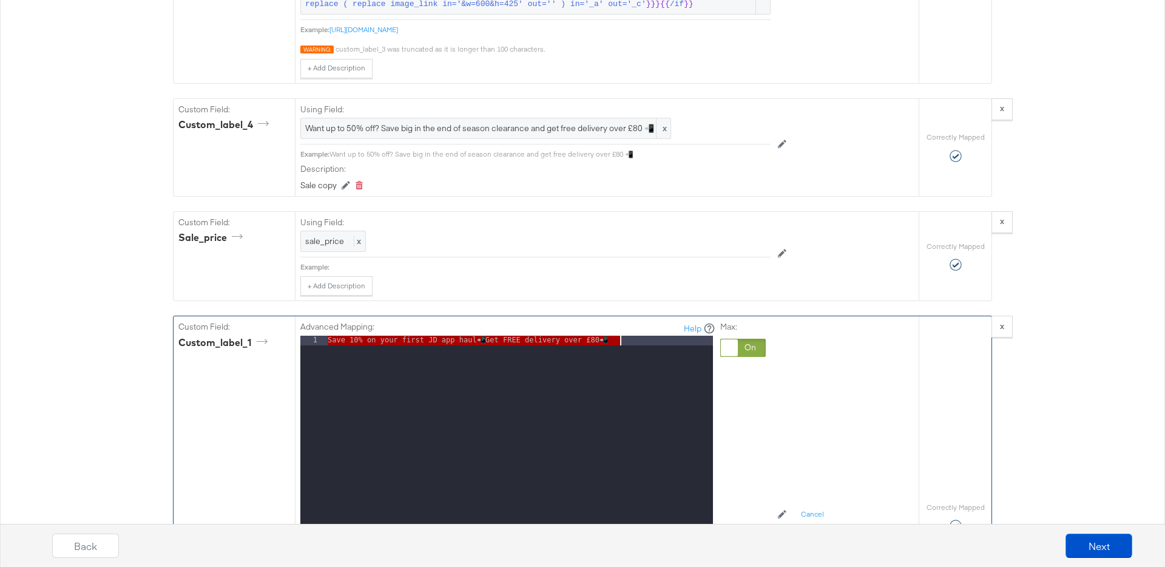
click at [567, 339] on div "Save 10% on your first JD app haul 📲 Get FREE delivery over £80 📲" at bounding box center [519, 497] width 388 height 323
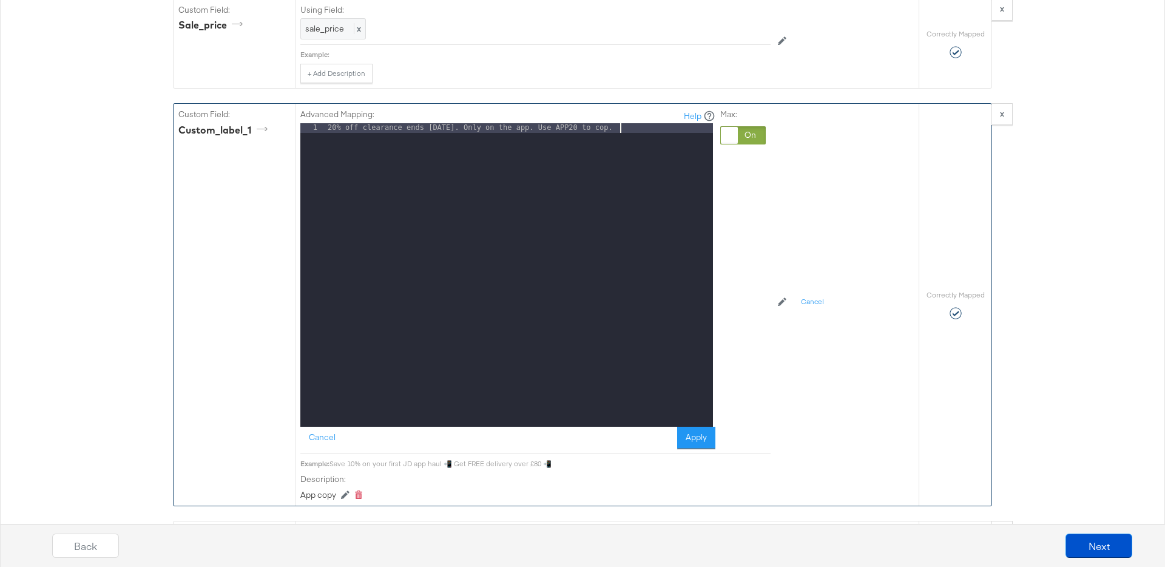
scroll to position [2069, 0]
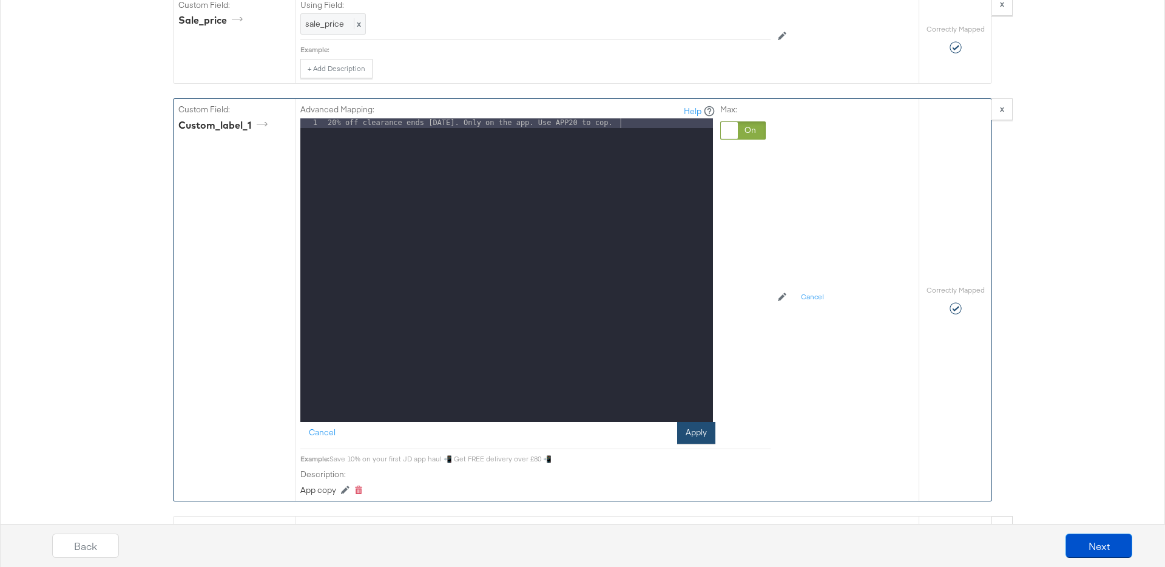
click at [707, 433] on button "Apply" at bounding box center [696, 433] width 38 height 22
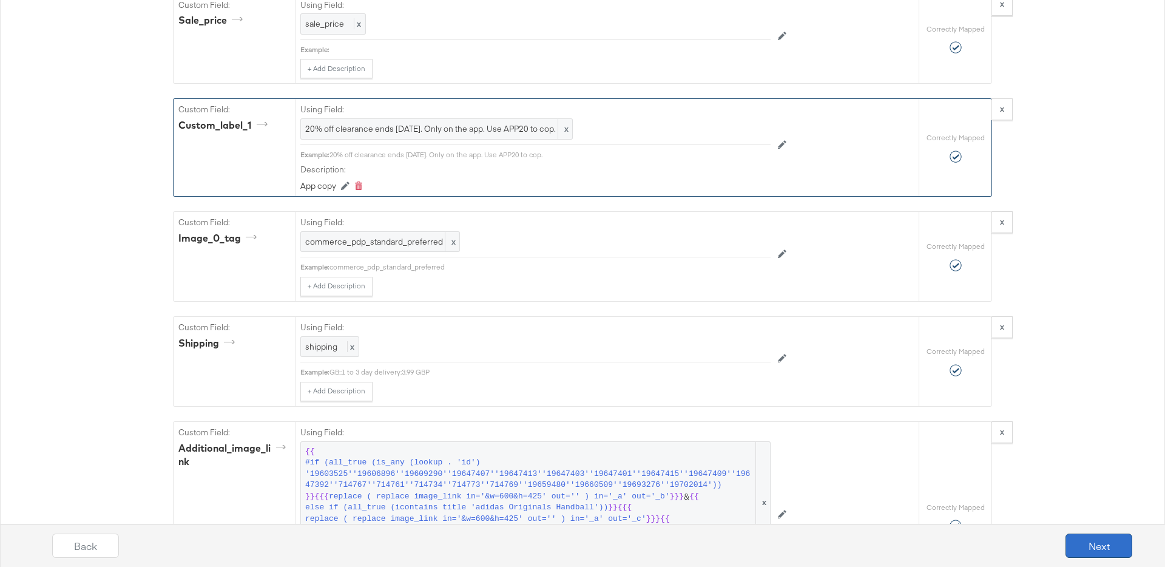
click at [1085, 545] on button "Next" at bounding box center [1098, 545] width 67 height 24
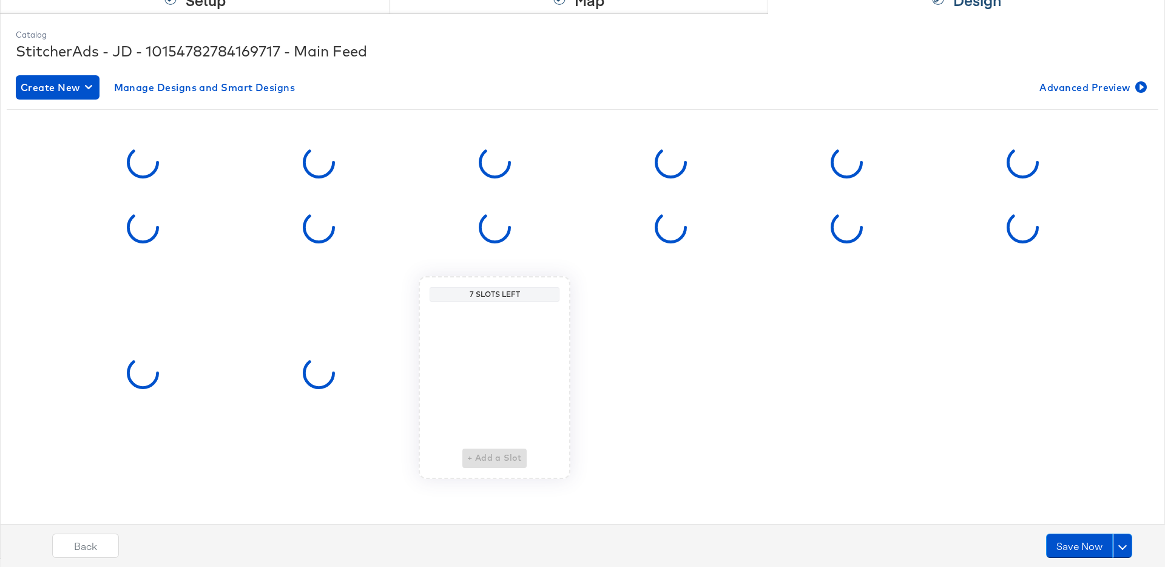
scroll to position [0, 0]
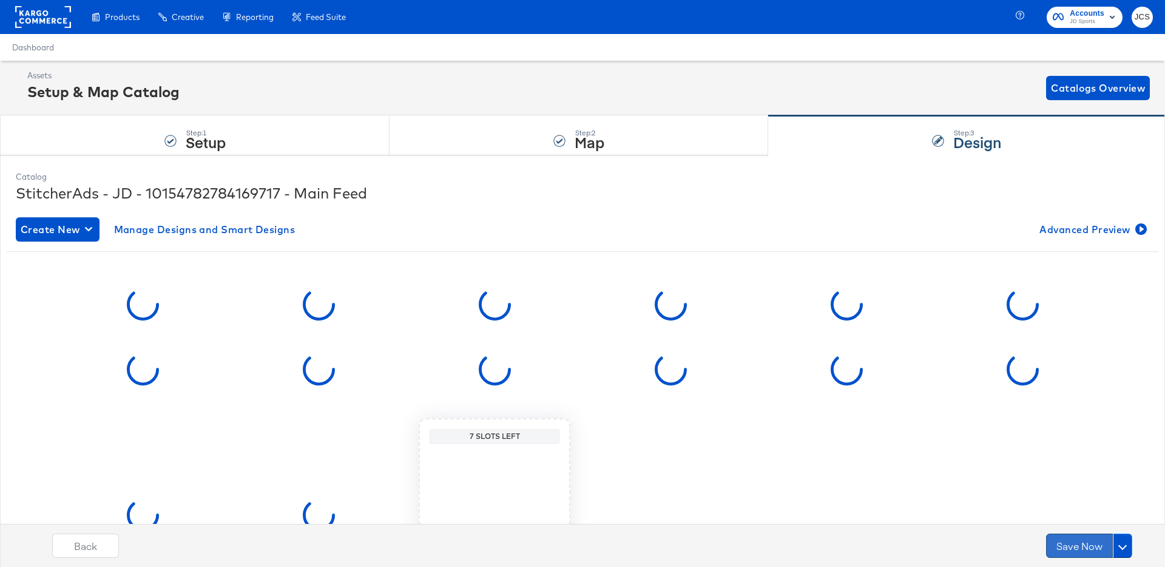
click at [1083, 545] on button "Save Now" at bounding box center [1079, 545] width 67 height 24
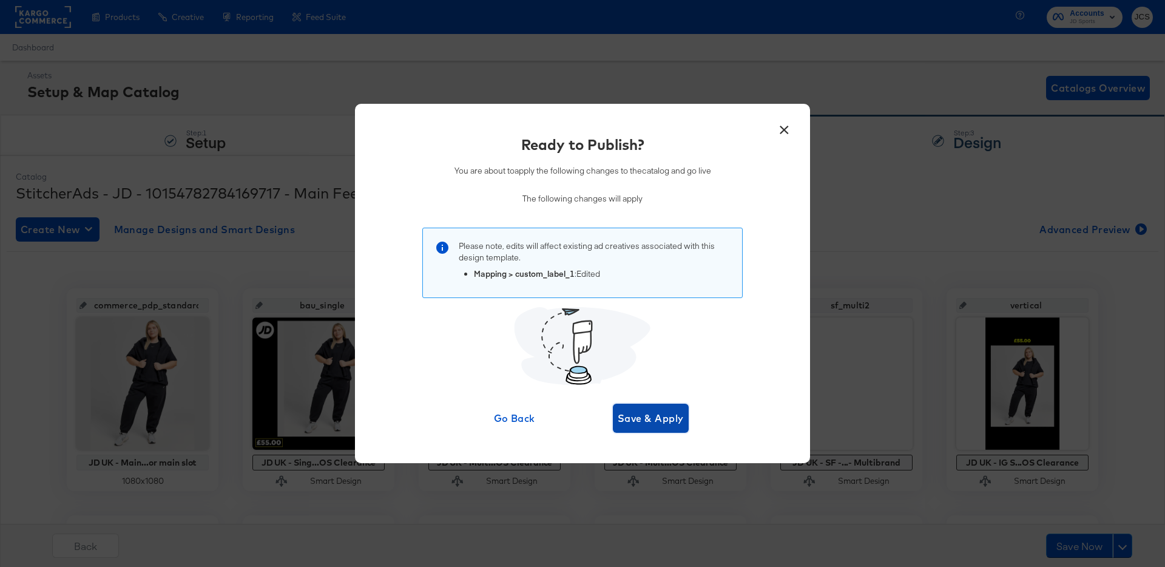
click at [666, 417] on span "Save & Apply" at bounding box center [651, 418] width 66 height 17
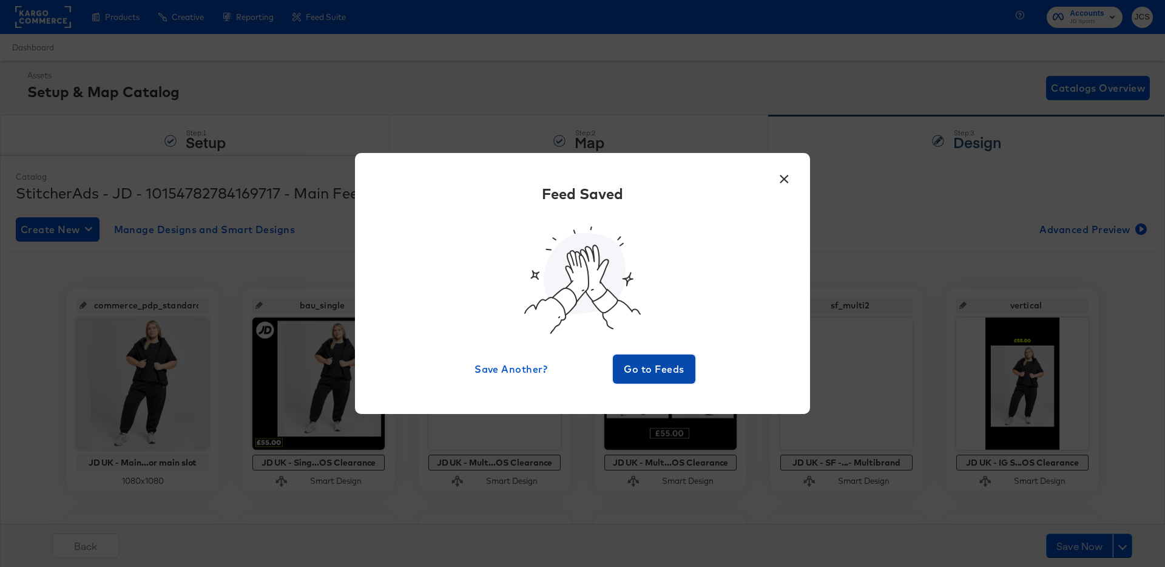
click at [669, 375] on span "Go to Feeds" at bounding box center [654, 368] width 73 height 17
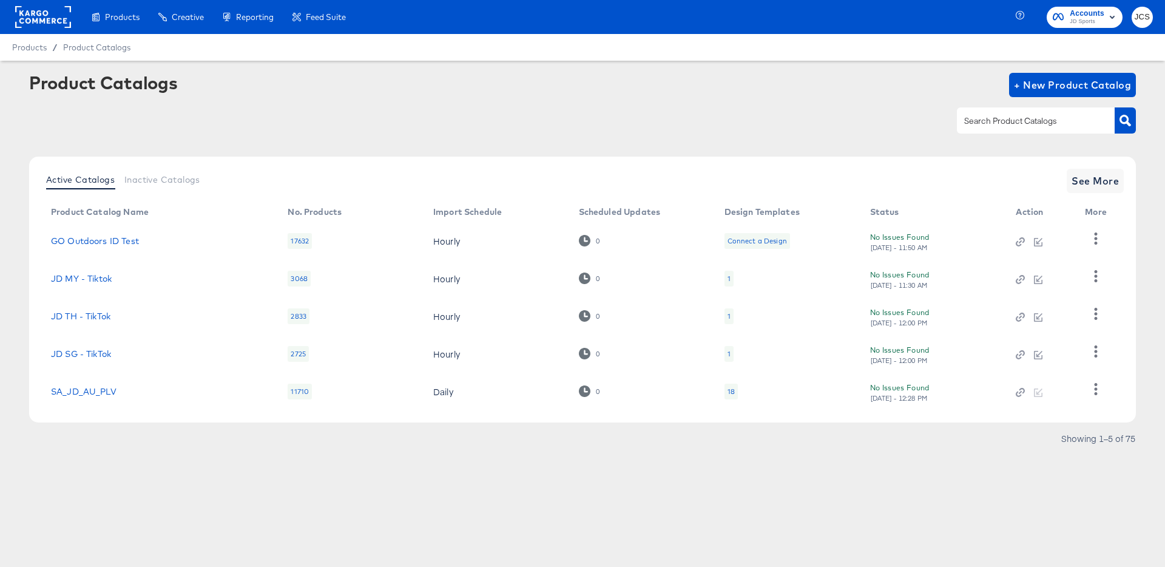
click at [43, 26] on rect at bounding box center [43, 17] width 56 height 22
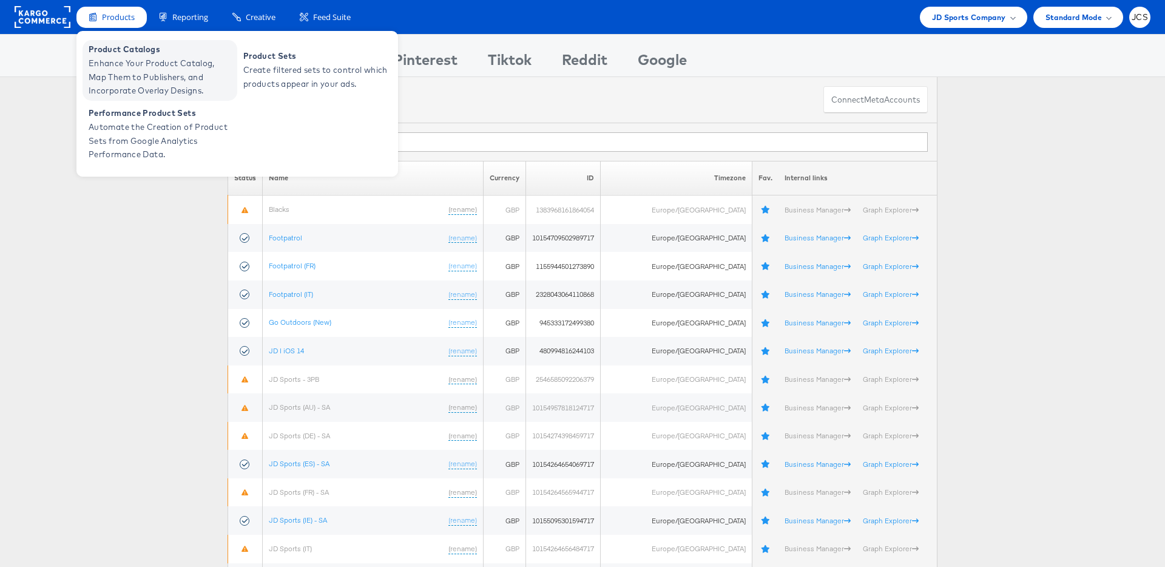
click at [116, 67] on span "Enhance Your Product Catalog, Map Them to Publishers, and Incorporate Overlay D…" at bounding box center [162, 76] width 146 height 41
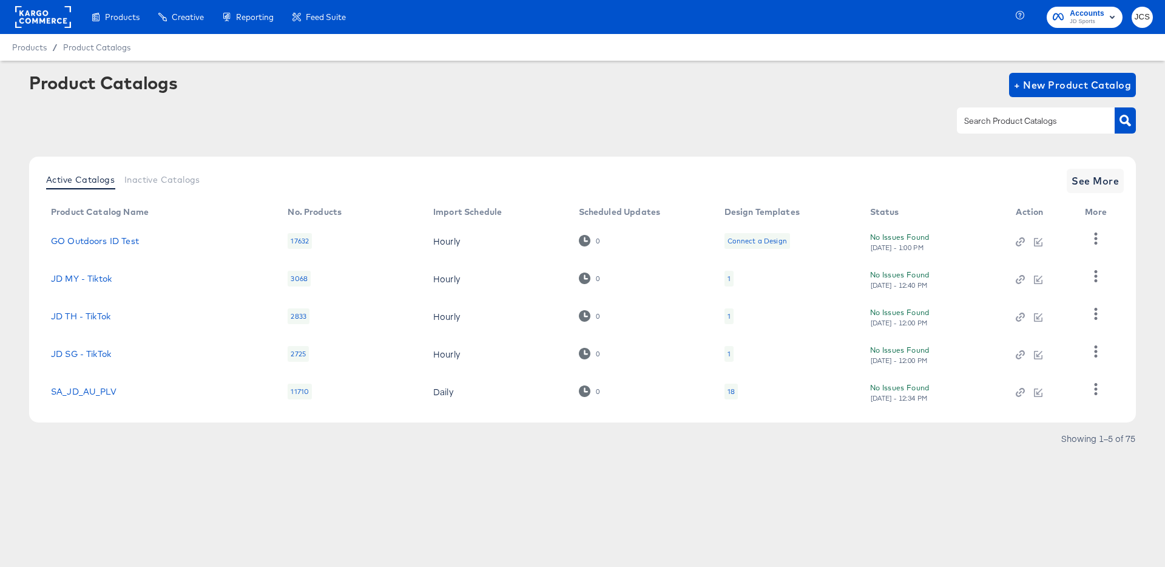
click at [1041, 118] on input "text" at bounding box center [1026, 121] width 129 height 14
type input "main"
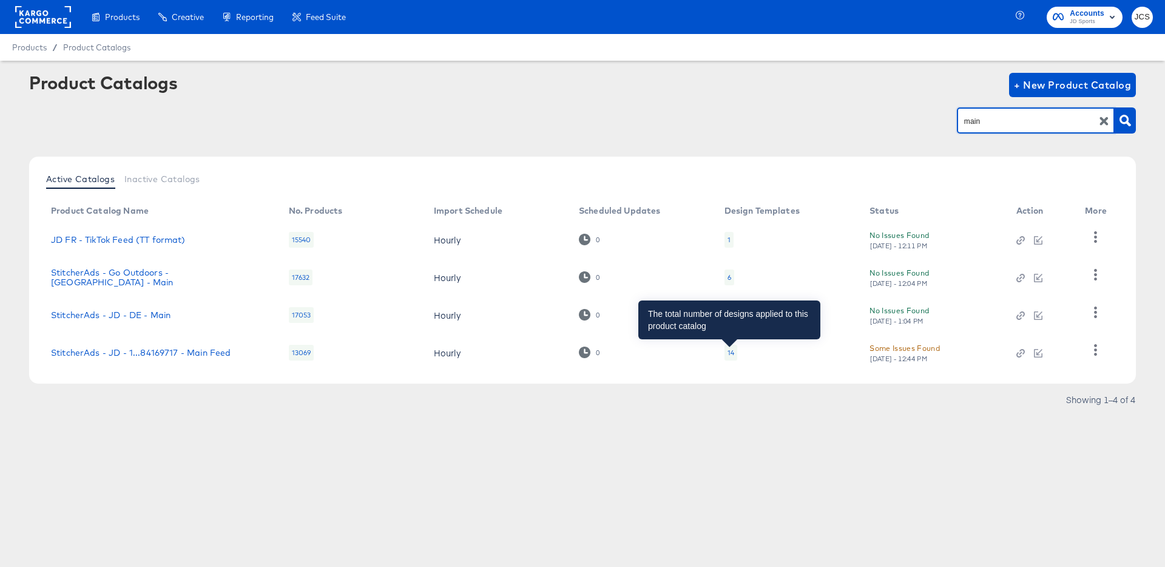
click at [730, 351] on div "14" at bounding box center [730, 353] width 7 height 10
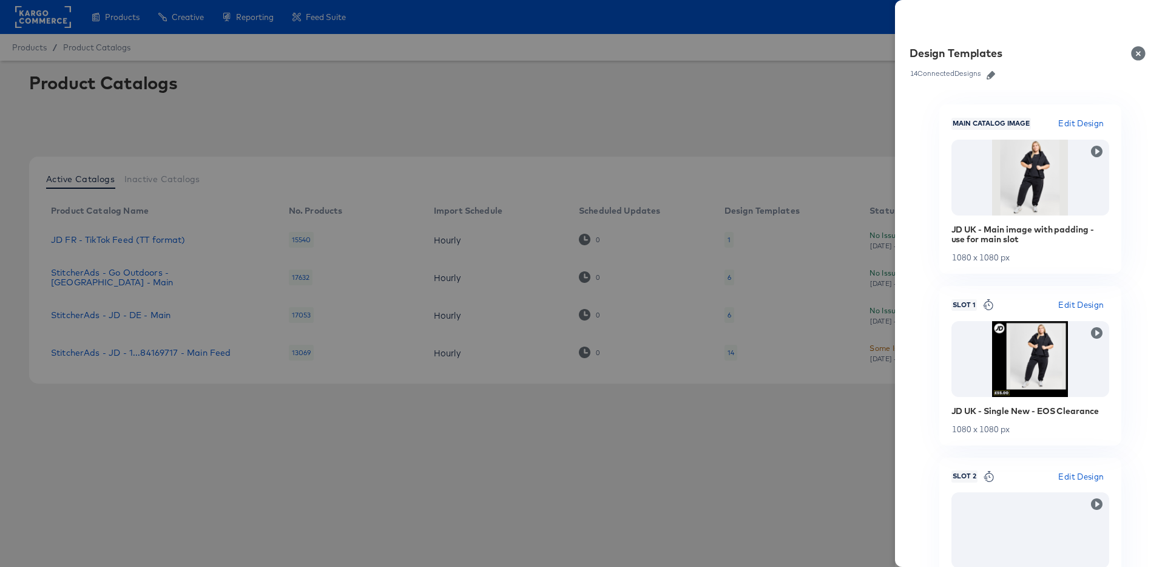
click at [1141, 50] on button "Close" at bounding box center [1141, 53] width 34 height 34
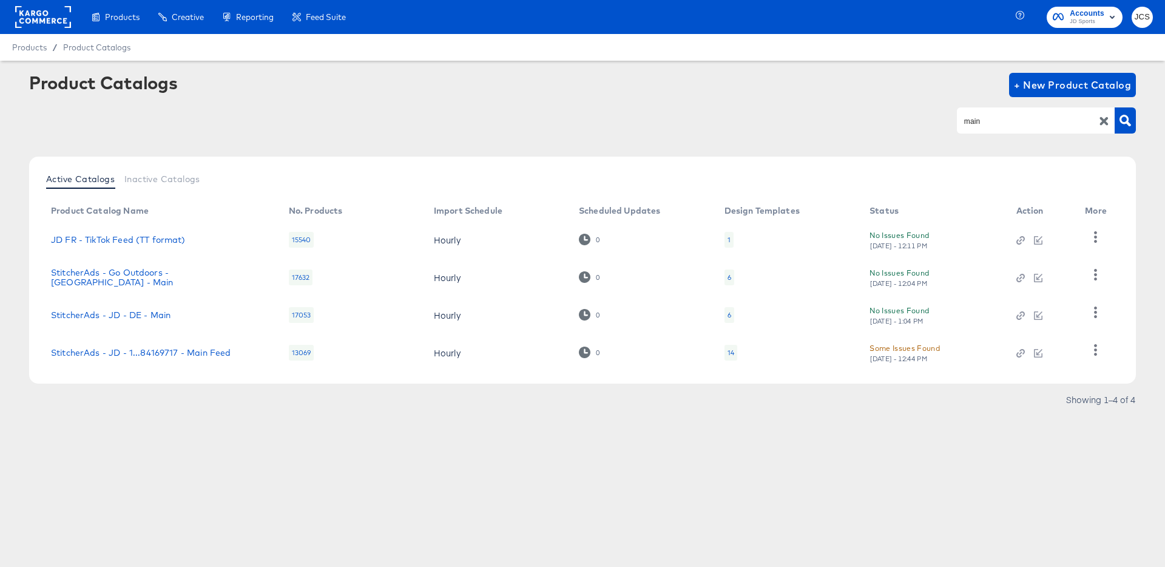
click at [147, 359] on td "StitcherAds - JD - 1...84169717 - Main Feed" at bounding box center [160, 353] width 238 height 38
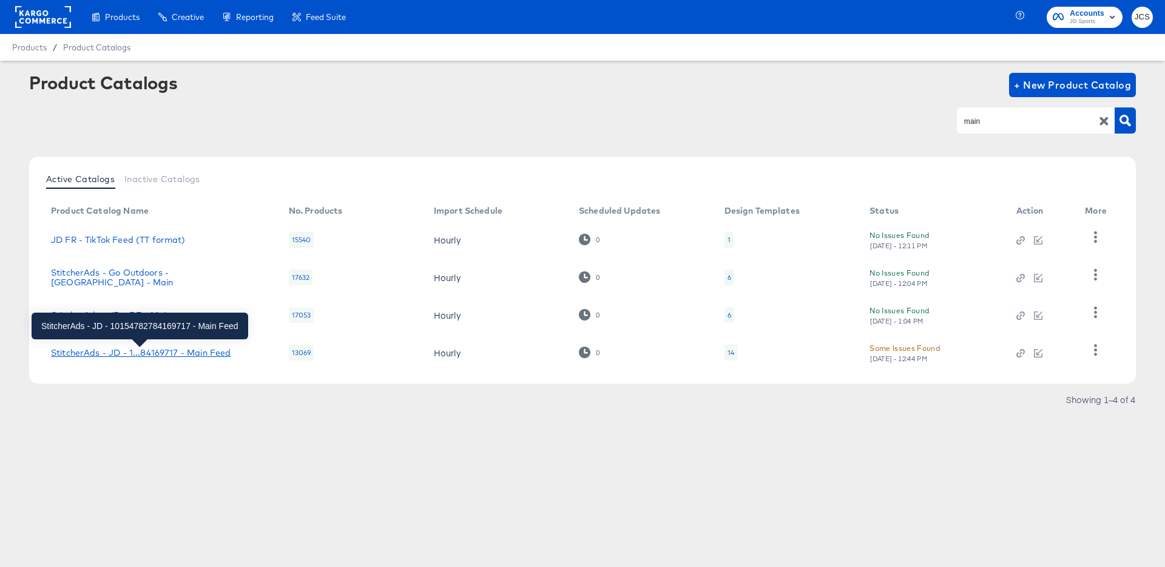
click at [153, 354] on div "StitcherAds - JD - 1...84169717 - Main Feed" at bounding box center [141, 353] width 180 height 10
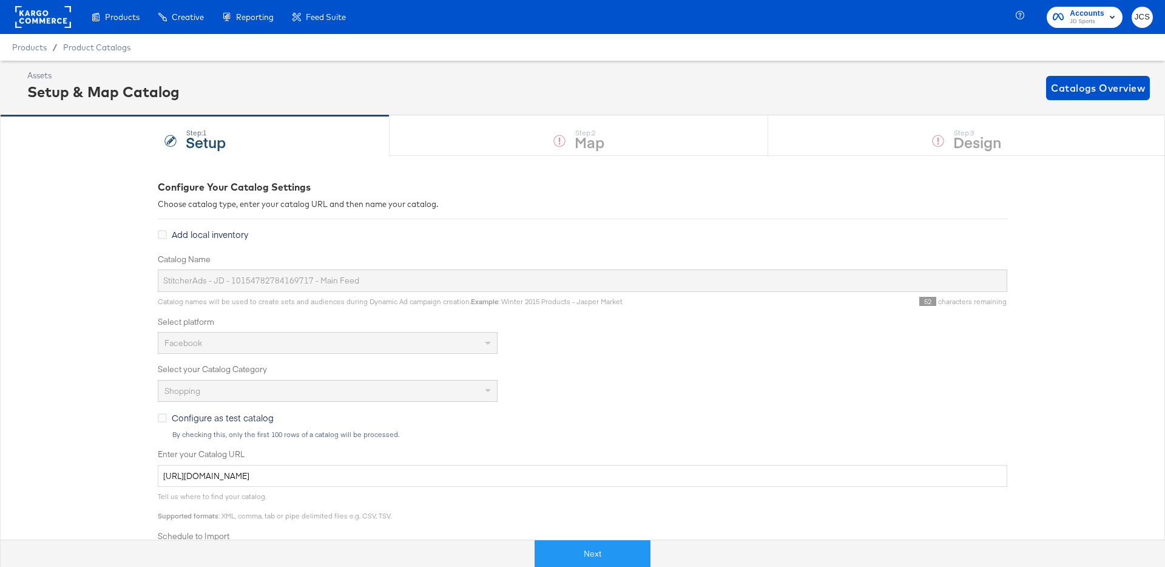
click at [592, 552] on button "Next" at bounding box center [593, 553] width 116 height 27
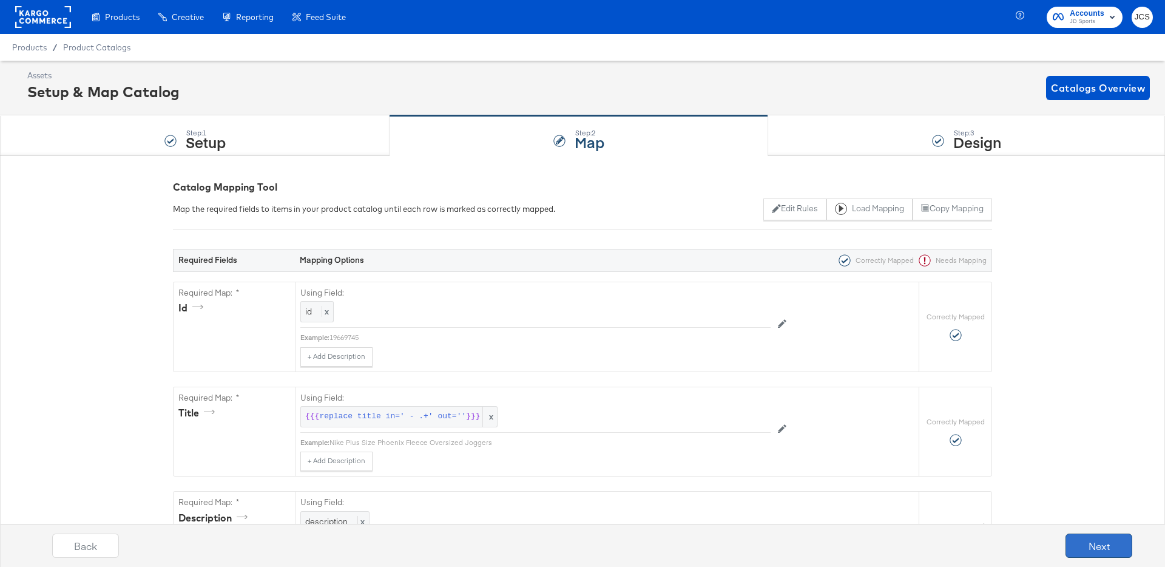
click at [1081, 543] on button "Next" at bounding box center [1098, 545] width 67 height 24
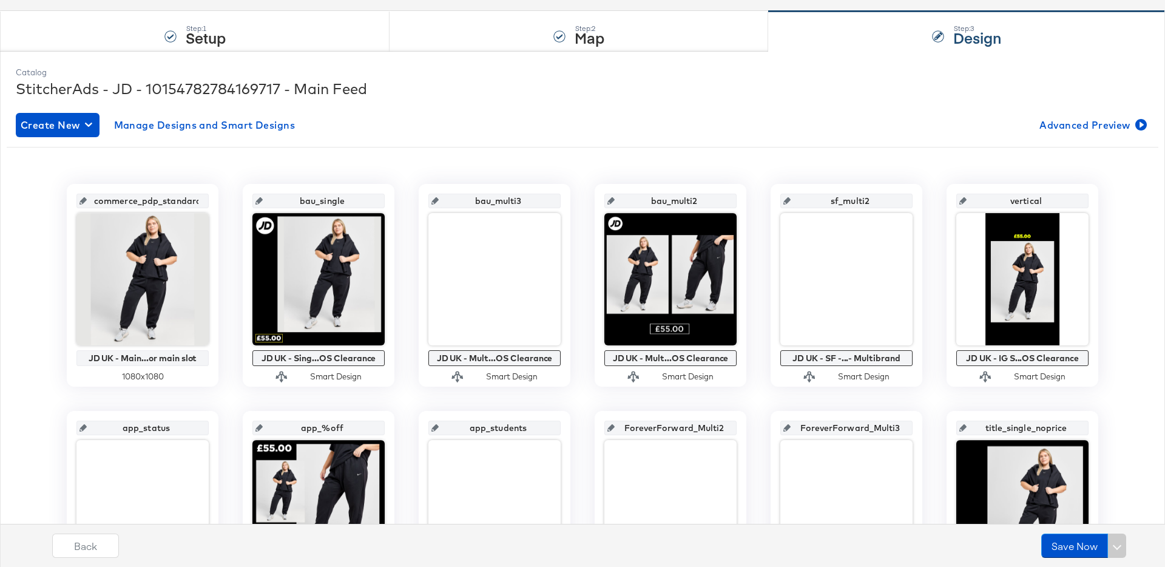
scroll to position [107, 0]
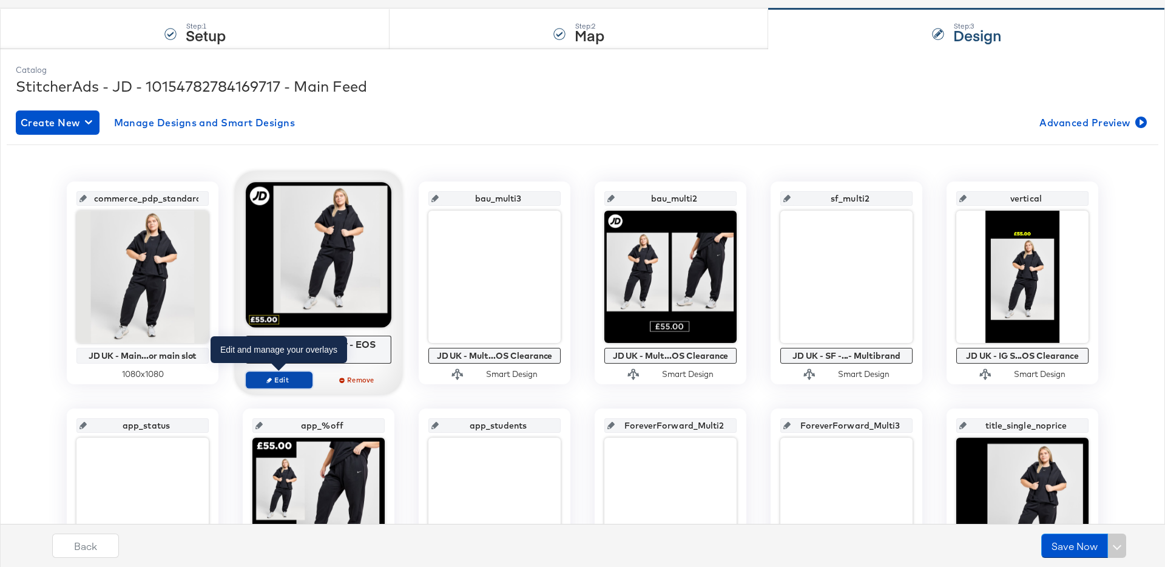
click at [286, 378] on span "Edit" at bounding box center [279, 379] width 56 height 9
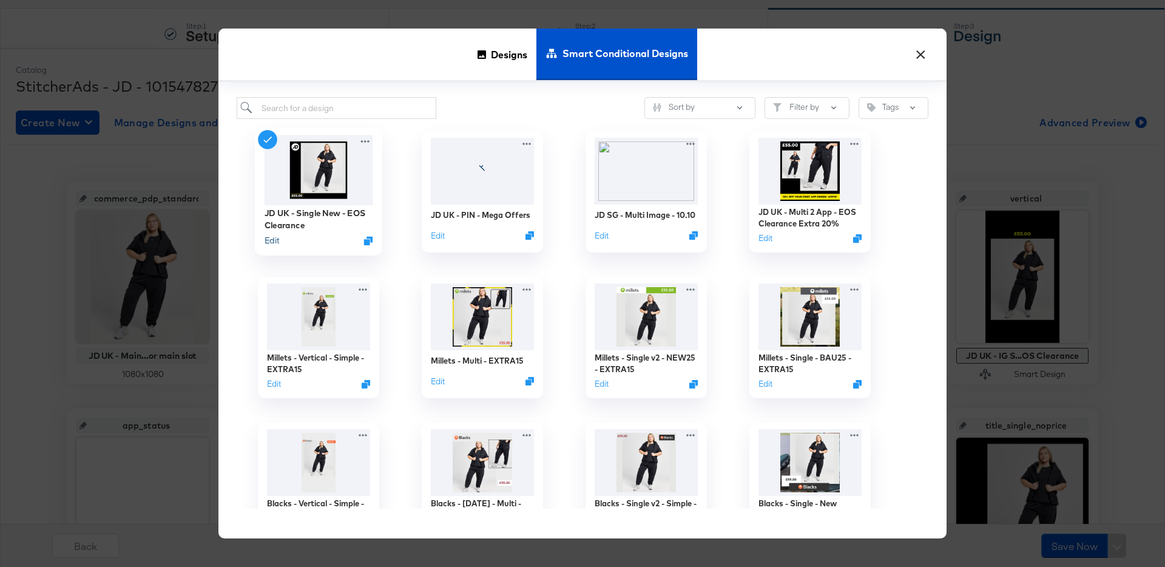
click at [271, 241] on button "Edit" at bounding box center [272, 241] width 15 height 12
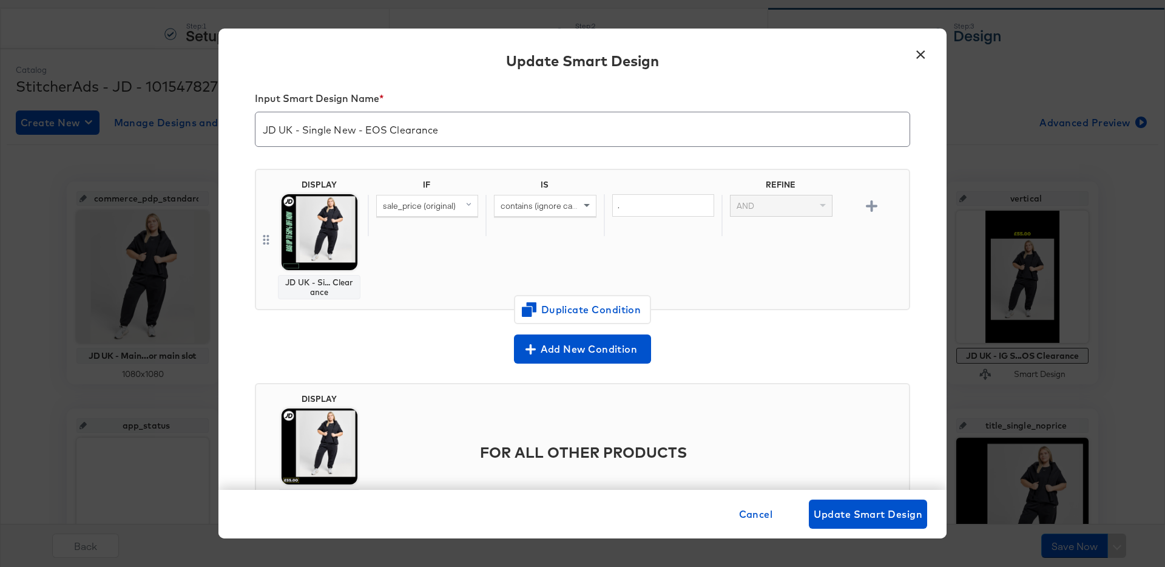
scroll to position [13, 0]
click at [751, 520] on span "Cancel" at bounding box center [756, 513] width 34 height 17
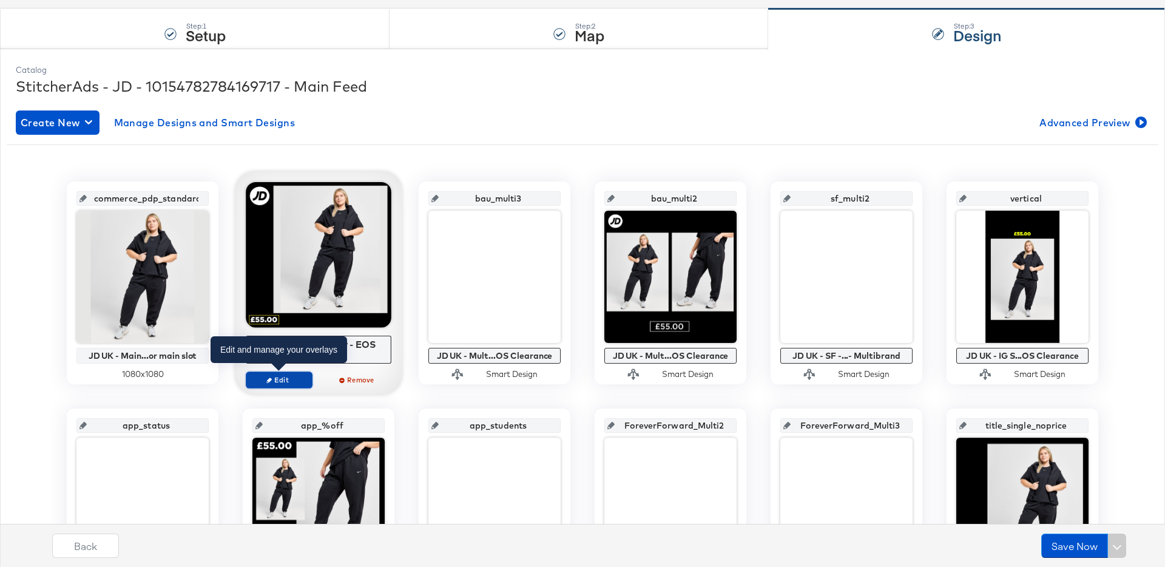
click at [291, 381] on span "Edit" at bounding box center [279, 379] width 56 height 9
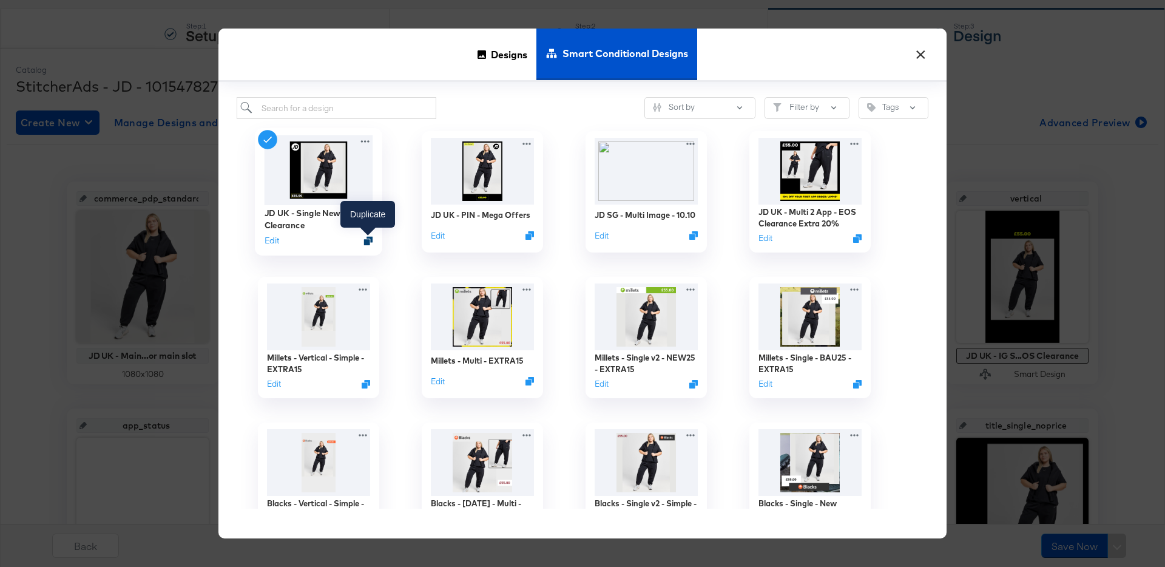
click at [368, 240] on icon "Duplicate" at bounding box center [368, 240] width 9 height 9
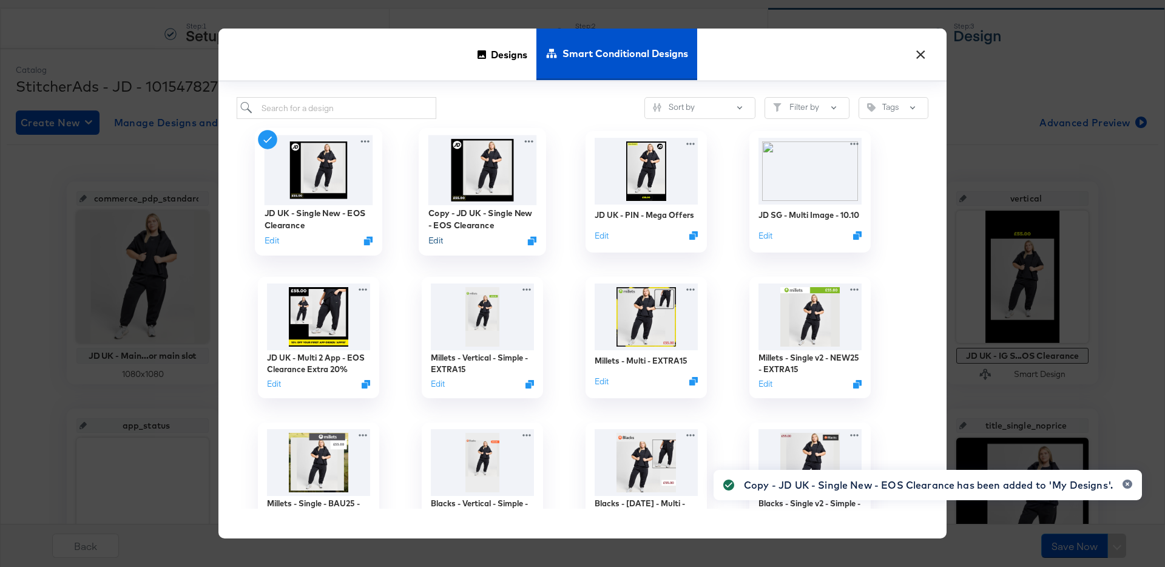
click at [437, 238] on button "Edit" at bounding box center [435, 241] width 15 height 12
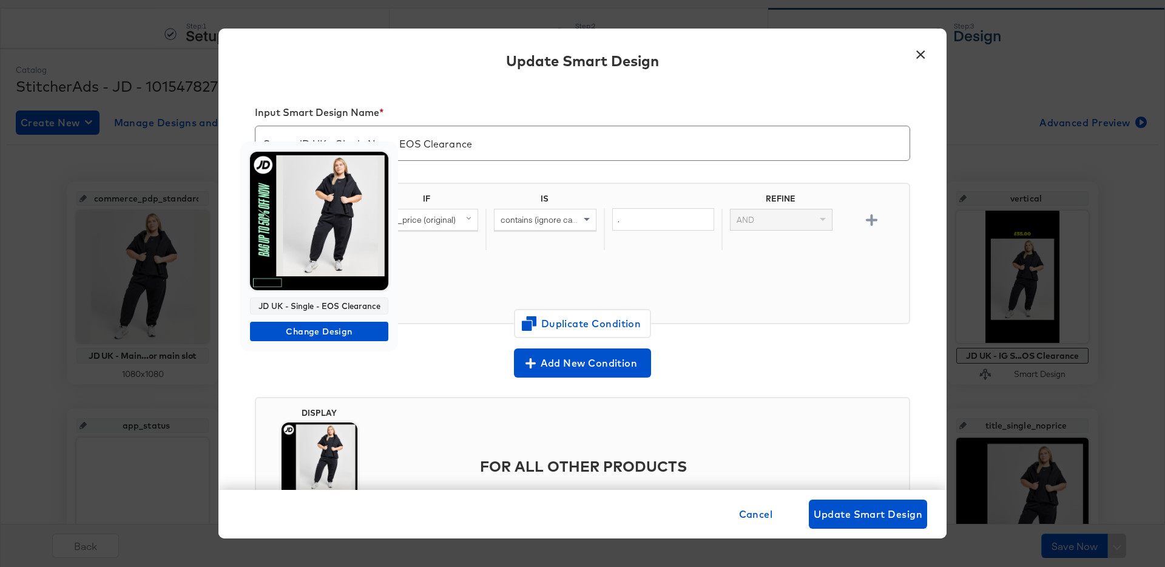
click at [324, 264] on body "Products Creative Reporting Feed Suite Accounts JD Sports JCS Products / Produc…" at bounding box center [582, 409] width 1165 height 1033
click at [324, 264] on img at bounding box center [319, 221] width 138 height 138
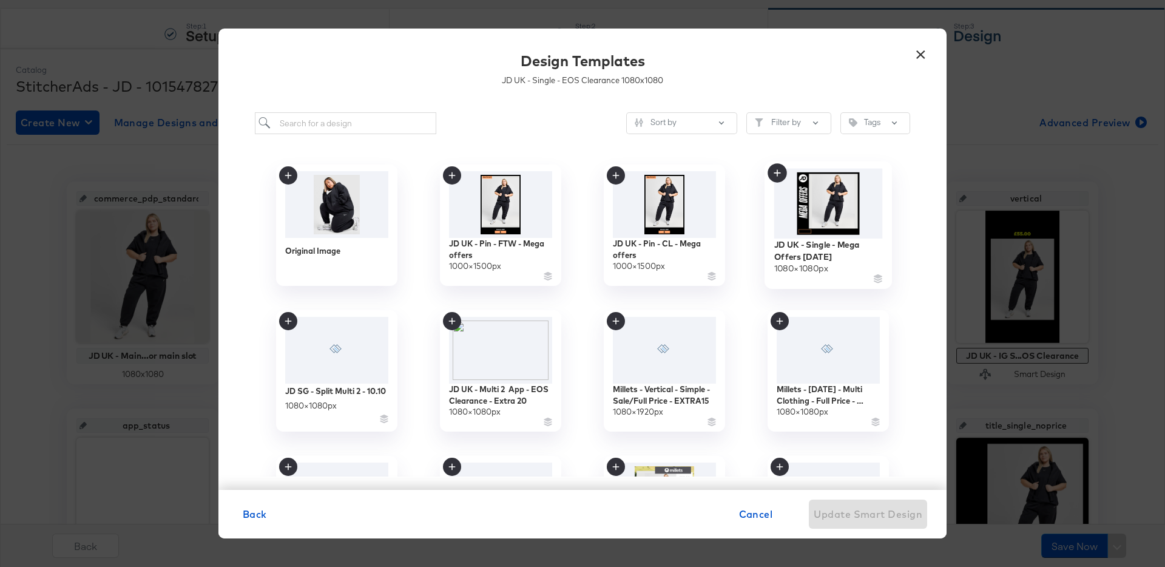
click at [833, 209] on img at bounding box center [828, 204] width 109 height 70
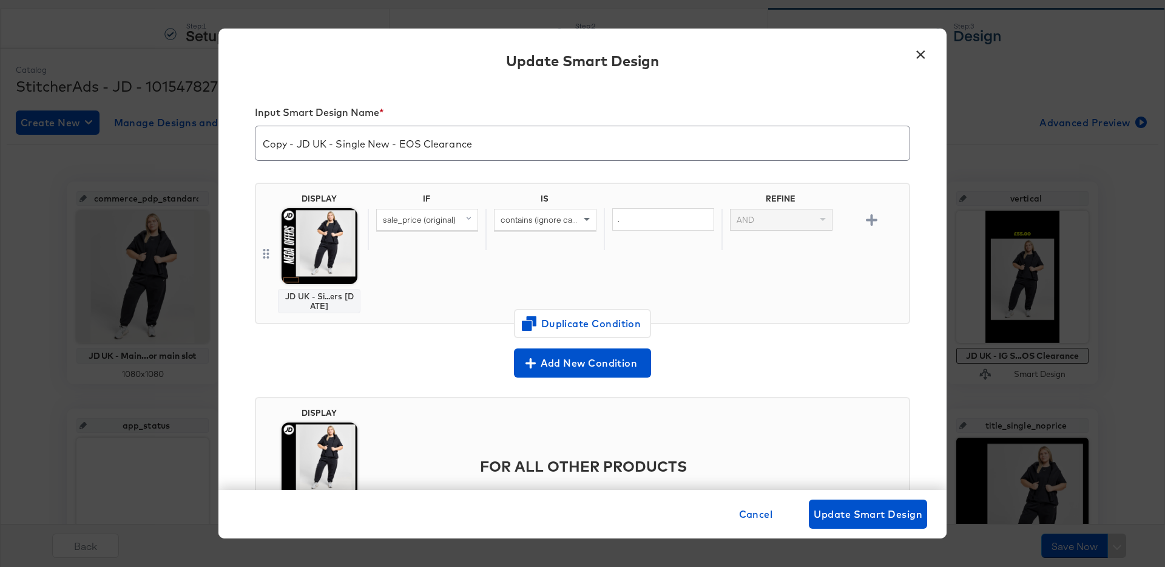
click at [295, 145] on input "Copy - JD UK - Single New - EOS Clearance" at bounding box center [582, 138] width 654 height 34
click at [424, 146] on input "JD UK - Single - Mega Offers [DATE]" at bounding box center [582, 138] width 654 height 34
type input "JD UK - Single - Mega Offers [DATE]"
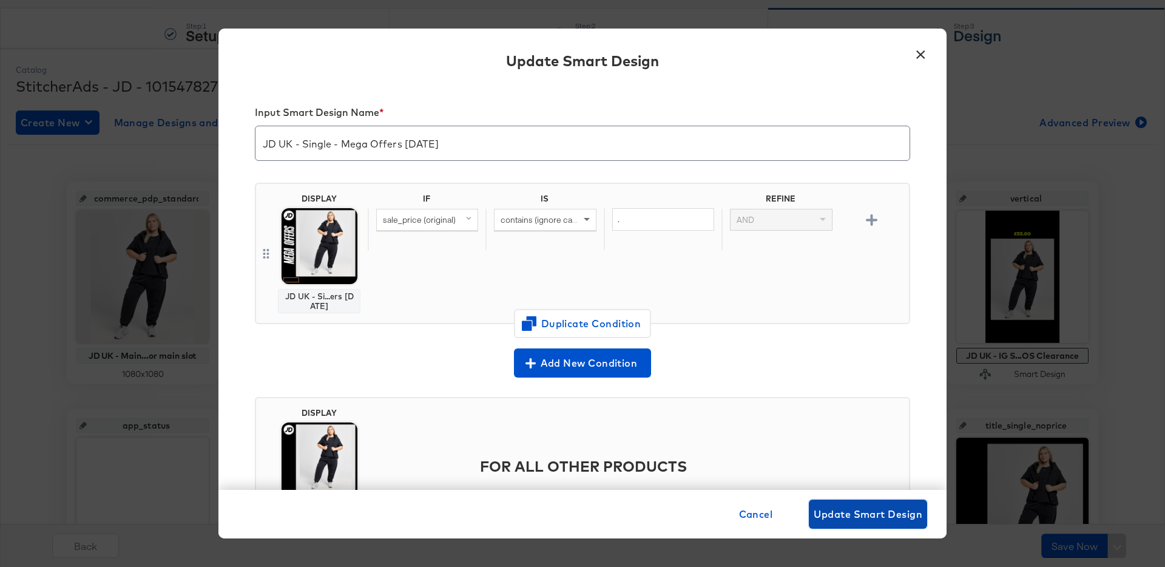
click at [839, 515] on span "Update Smart Design" at bounding box center [868, 513] width 109 height 17
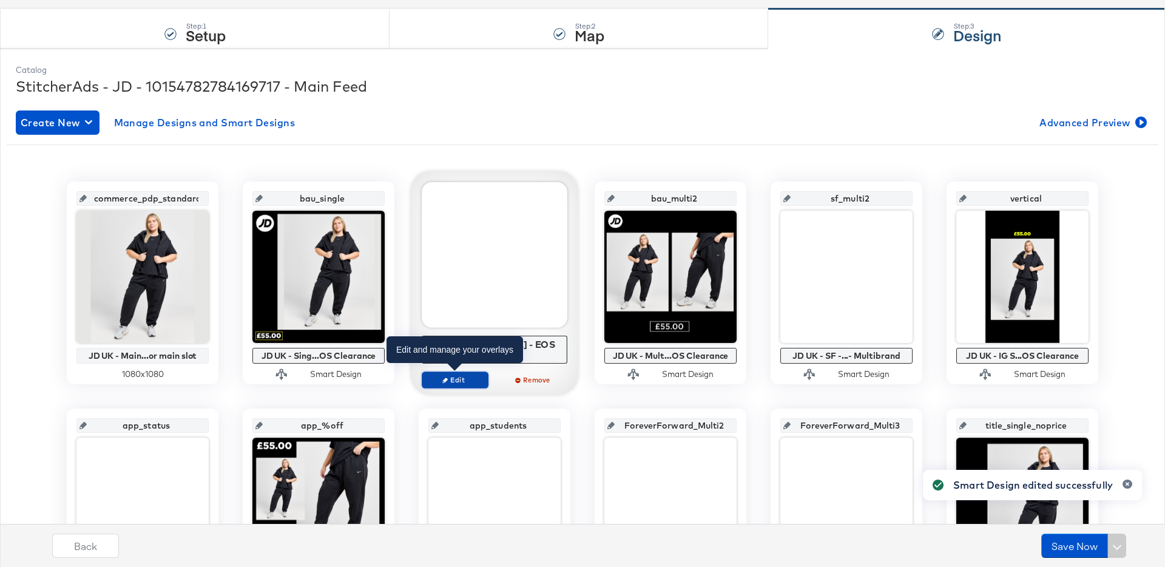
click at [470, 379] on span "Edit" at bounding box center [455, 379] width 56 height 9
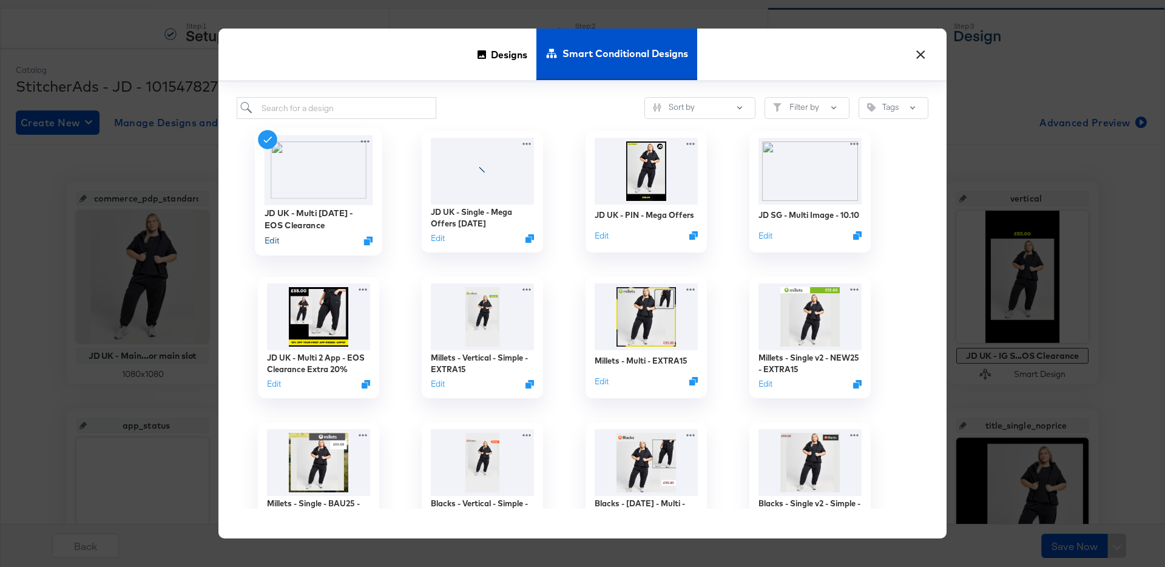
click at [271, 238] on button "Edit" at bounding box center [272, 241] width 15 height 12
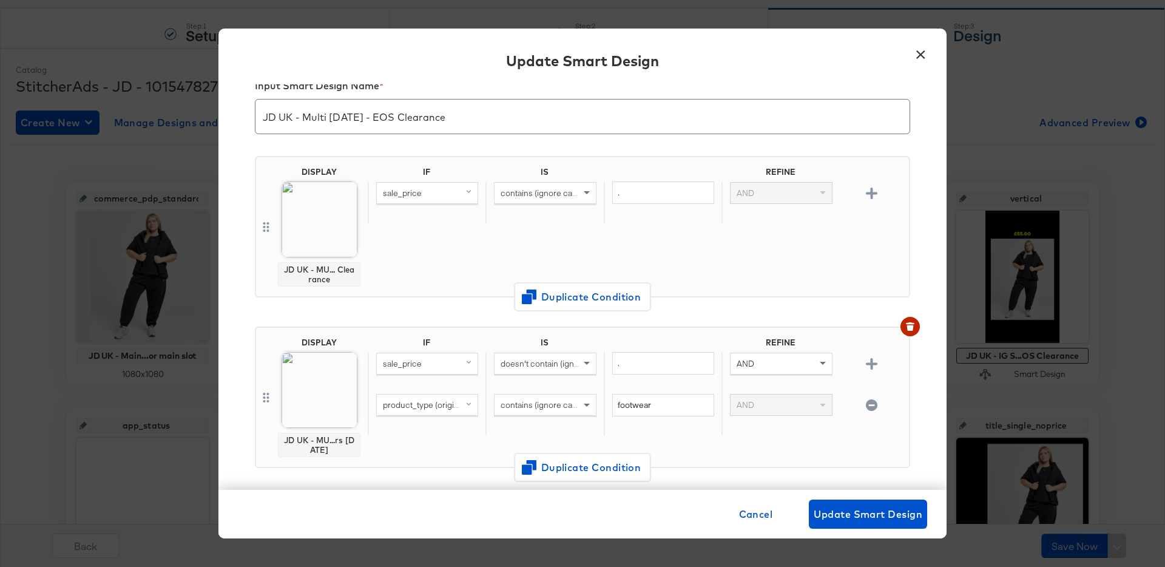
scroll to position [26, 0]
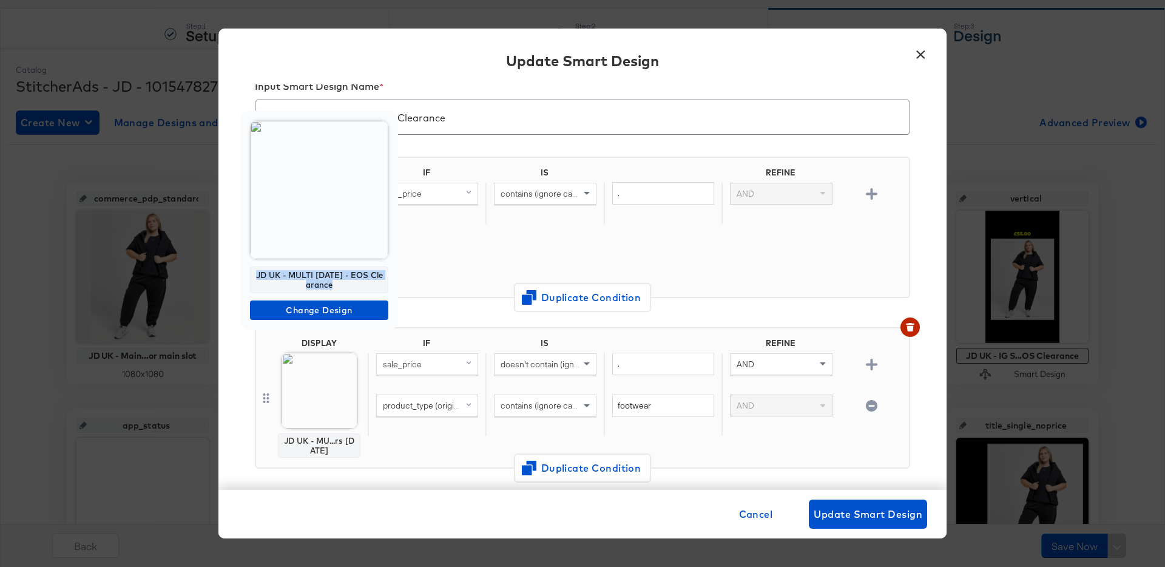
drag, startPoint x: 337, startPoint y: 282, endPoint x: 254, endPoint y: 273, distance: 83.6
click at [254, 273] on div "JD UK - MULTI 3 Sept - EOS Clearance" at bounding box center [319, 279] width 138 height 27
copy div "JD UK - MULTI 3 Sept - EOS Clearance"
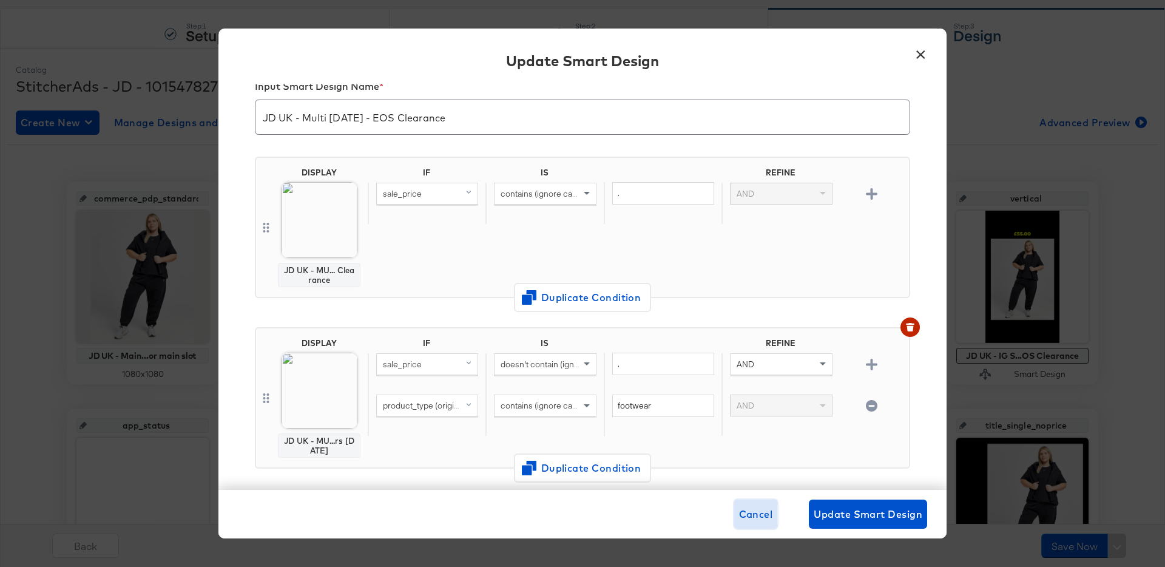
click at [753, 515] on span "Cancel" at bounding box center [756, 513] width 34 height 17
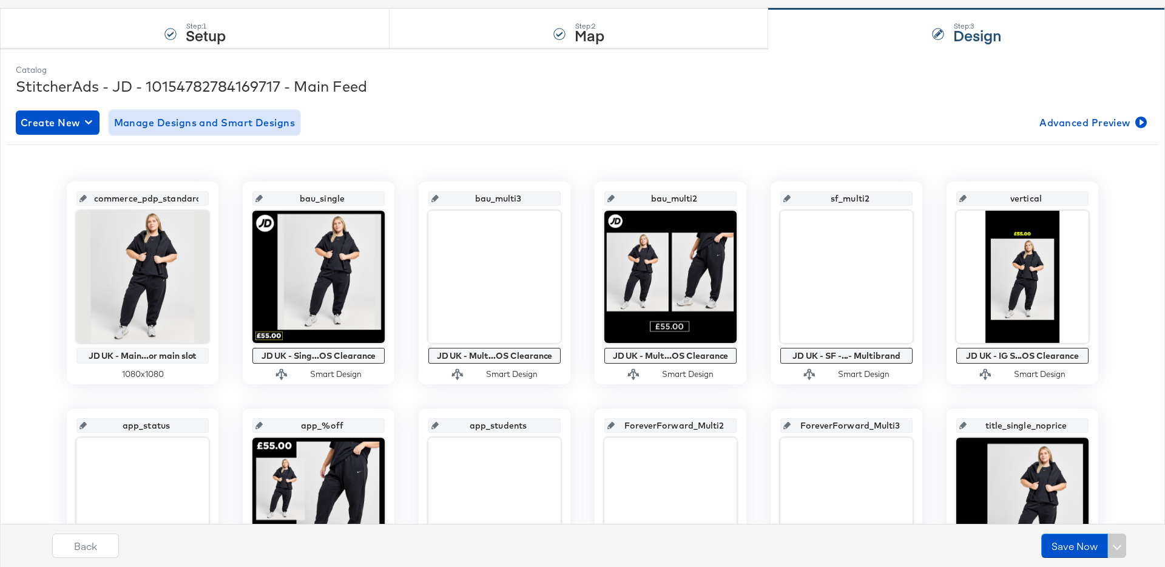
click at [235, 115] on span "Manage Designs and Smart Designs" at bounding box center [204, 122] width 181 height 17
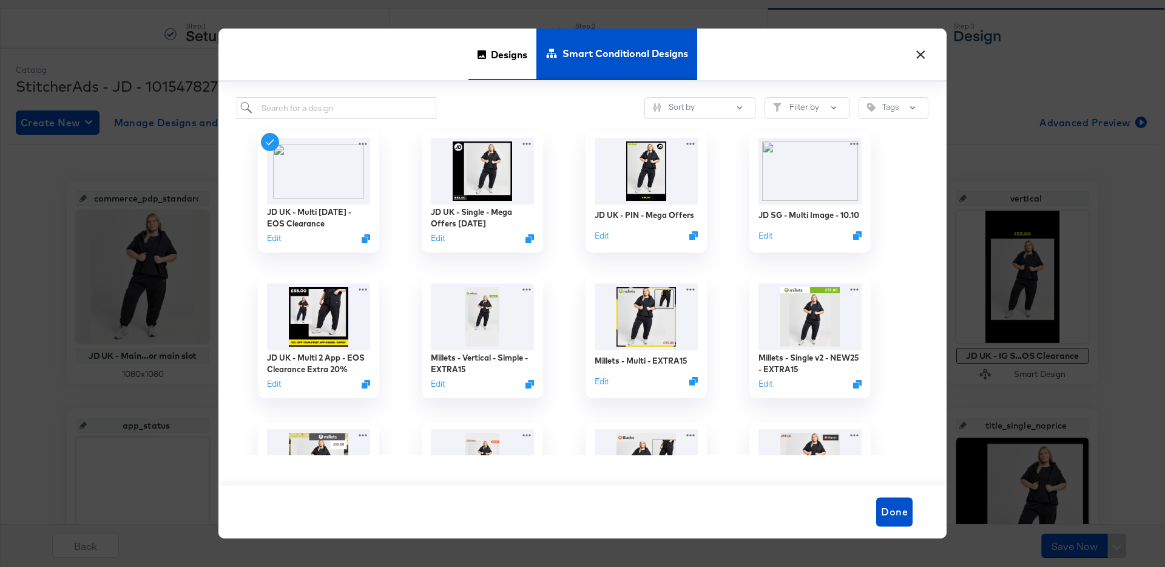
click at [484, 58] on div "Designs" at bounding box center [502, 55] width 68 height 52
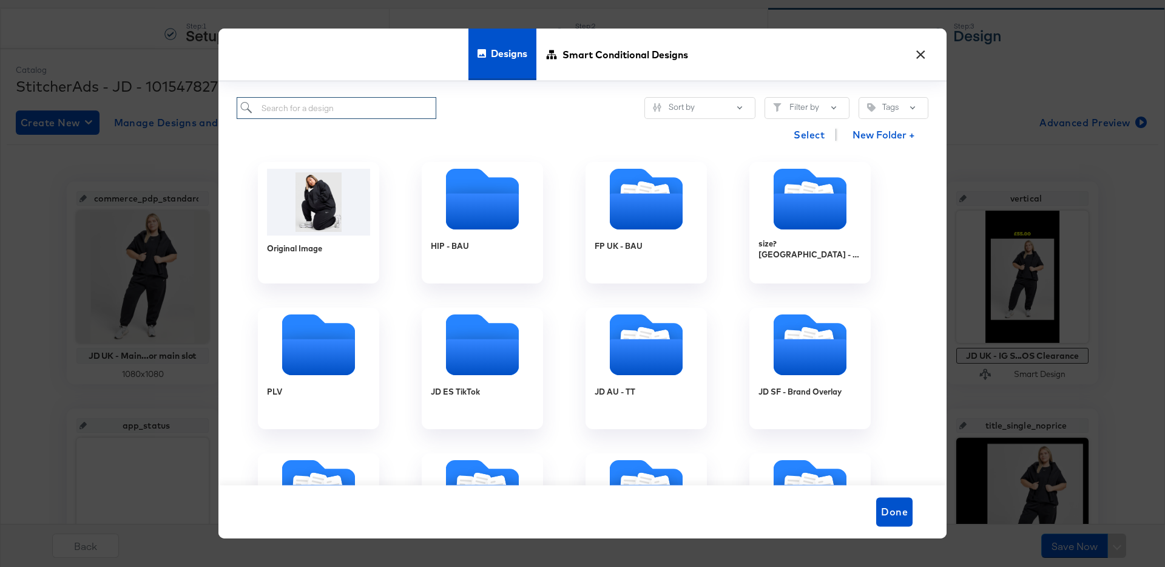
click at [353, 106] on input "search" at bounding box center [337, 108] width 200 height 22
paste input "JD UK - MULTI 3 Sept - EOS Clearance"
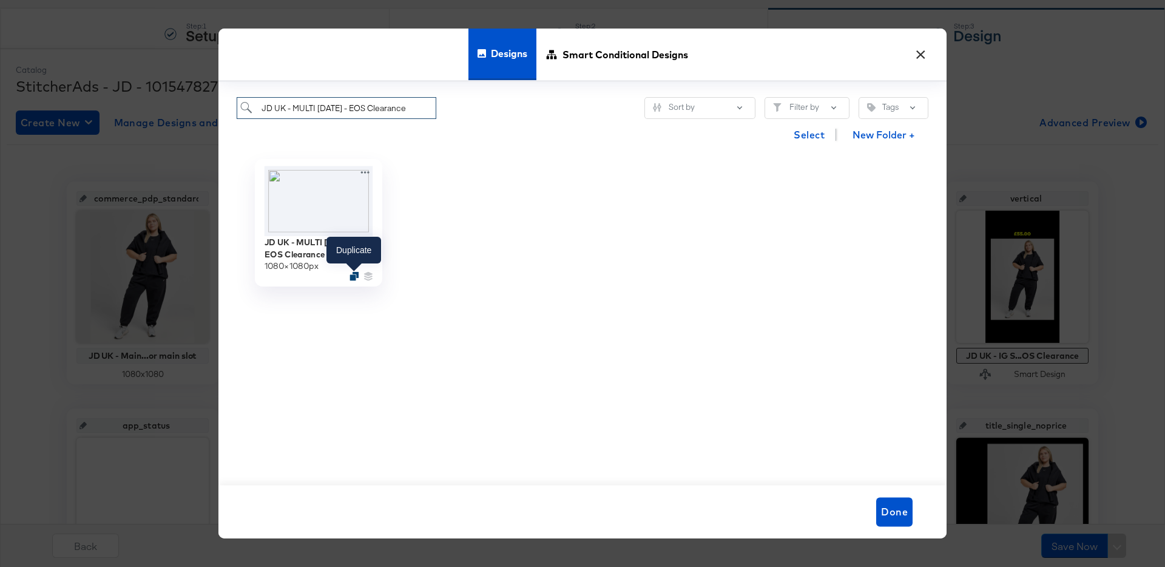
type input "JD UK - MULTI 3 Sept - EOS Clearance"
click at [351, 277] on icon "Duplicate" at bounding box center [353, 276] width 9 height 9
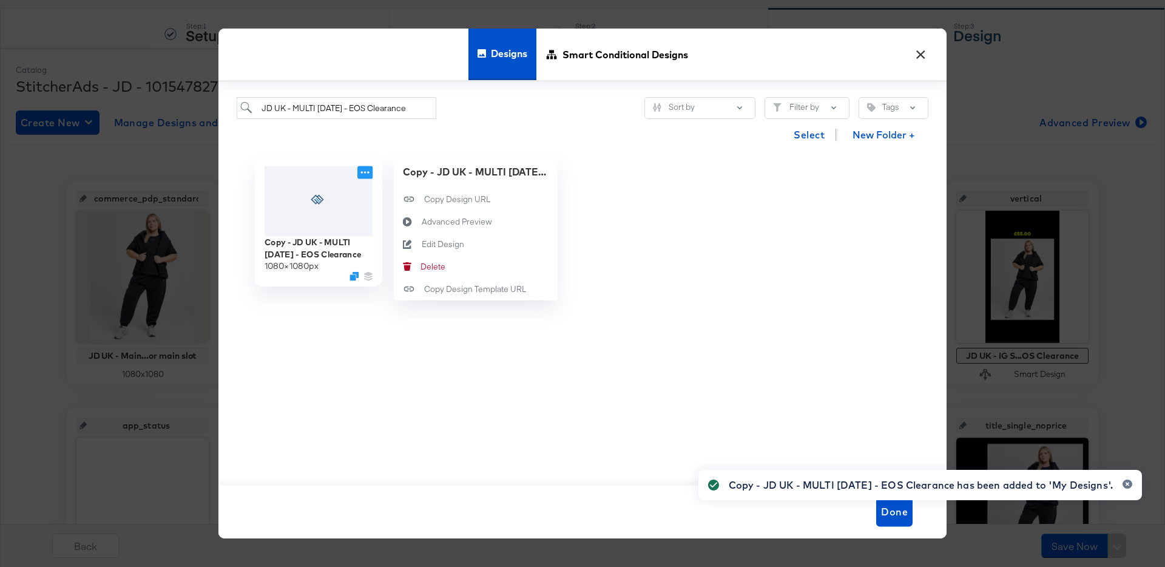
click at [365, 170] on icon at bounding box center [364, 172] width 15 height 13
click at [422, 244] on div "Edit Design Edit Design" at bounding box center [422, 244] width 0 height 0
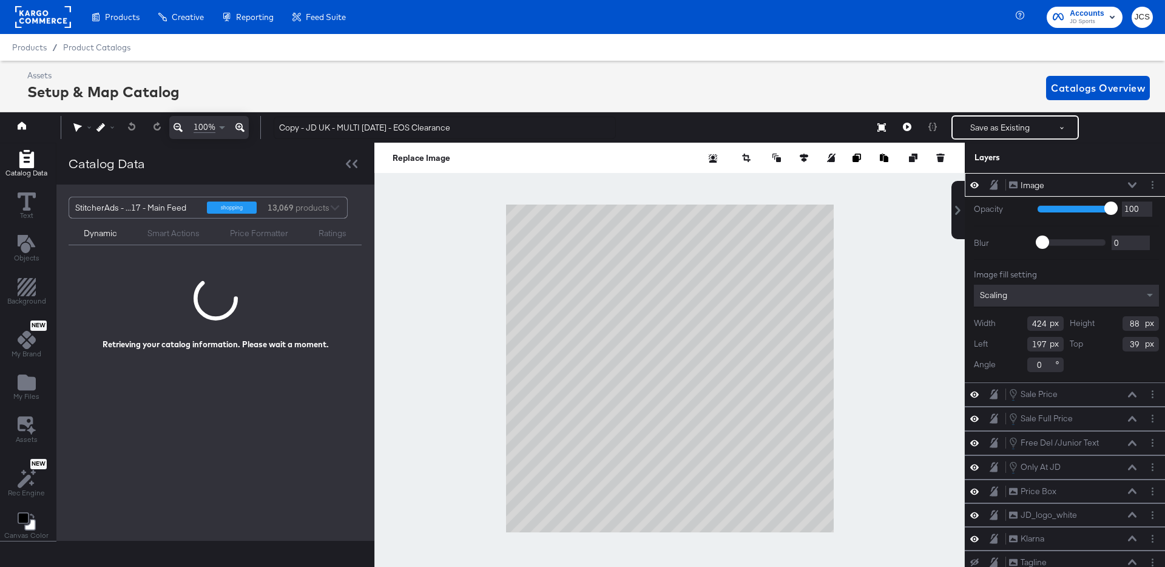
scroll to position [0, 3]
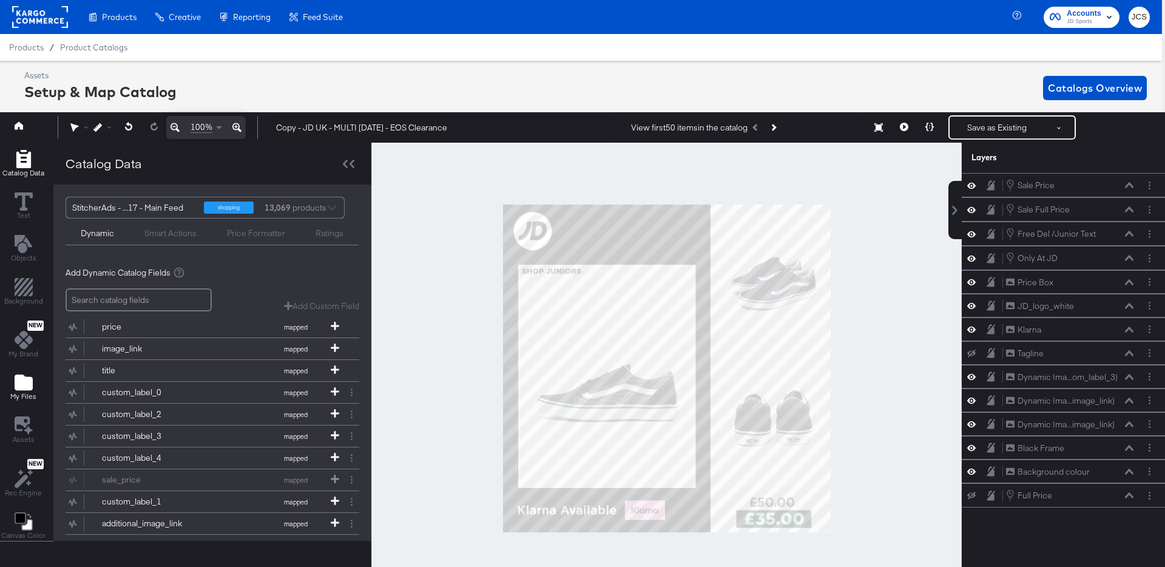
click at [22, 374] on icon "Add Files" at bounding box center [24, 382] width 18 height 18
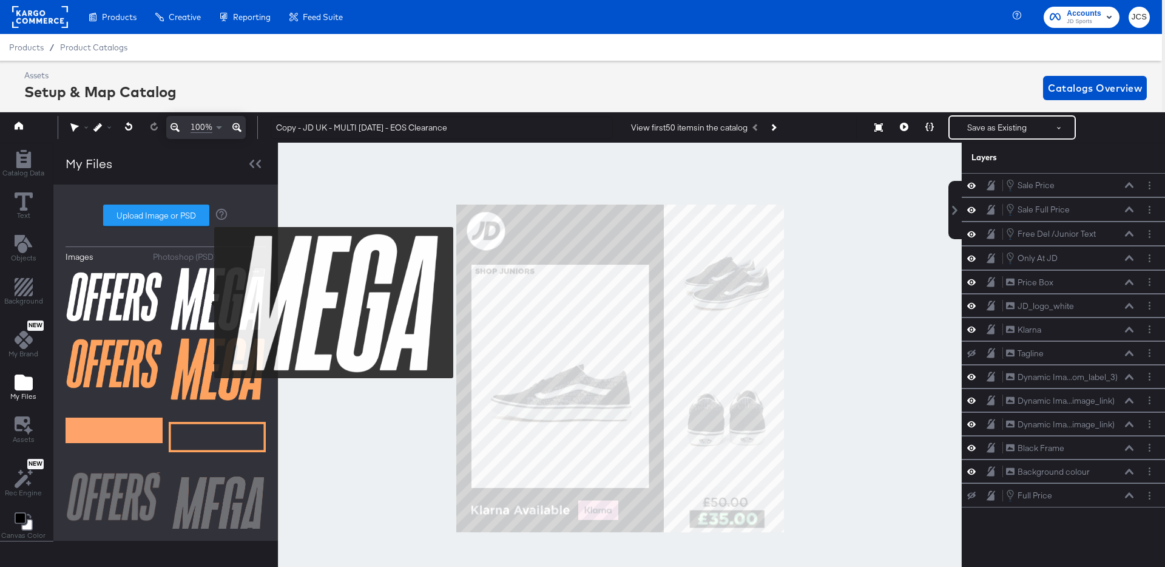
click at [206, 303] on img at bounding box center [217, 298] width 97 height 64
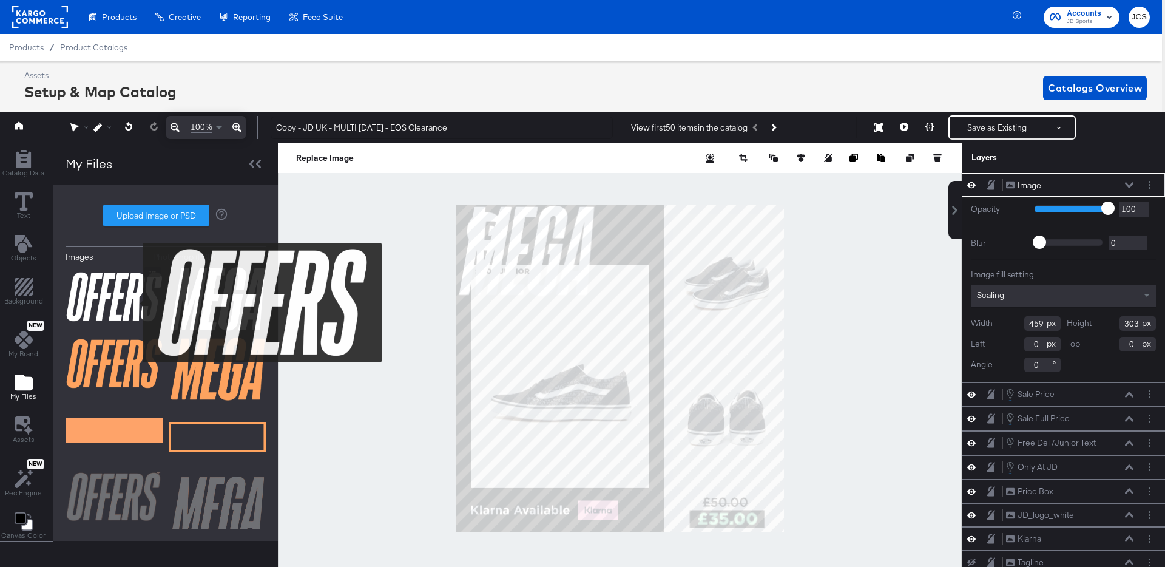
click at [135, 303] on img at bounding box center [114, 296] width 97 height 61
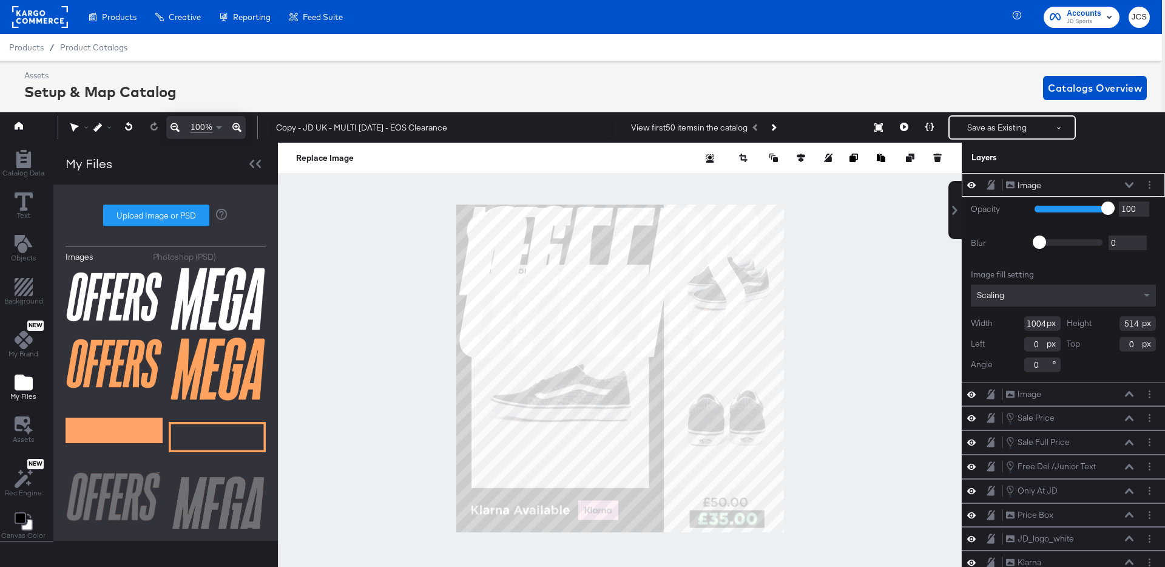
type input "210"
type input "396"
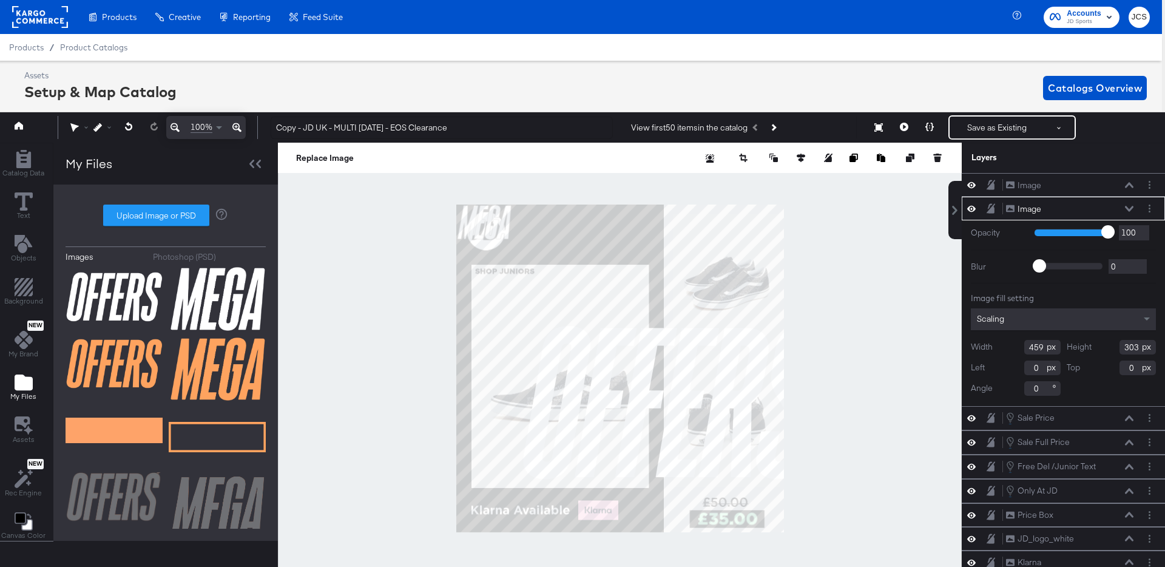
type input "183"
type input "116"
type input "210"
type input "34"
type input "216"
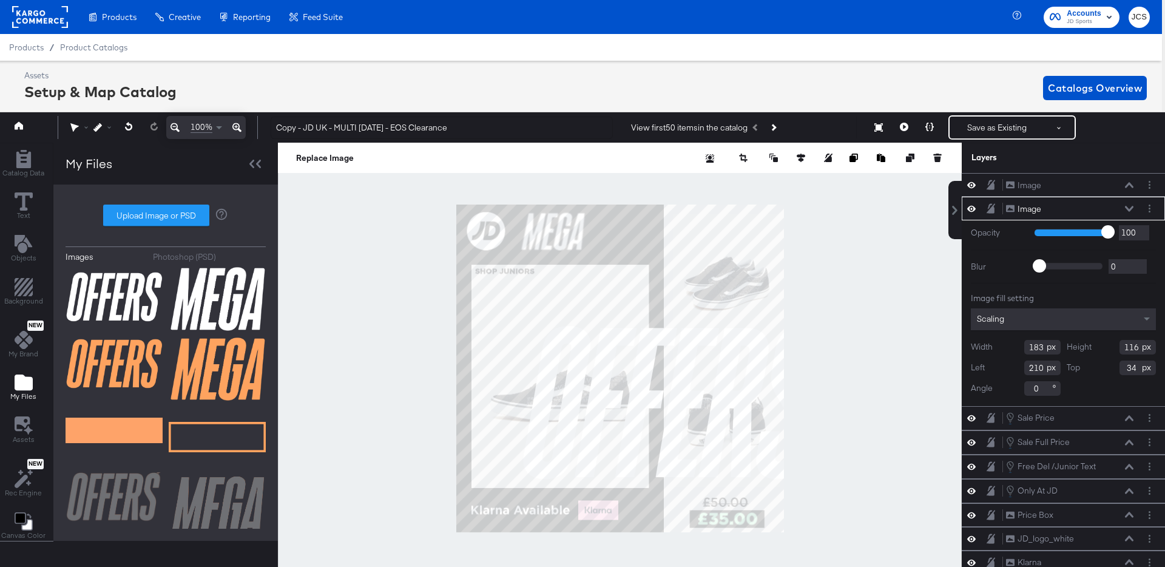
type input "126"
type input "25"
type input "184"
type input "37"
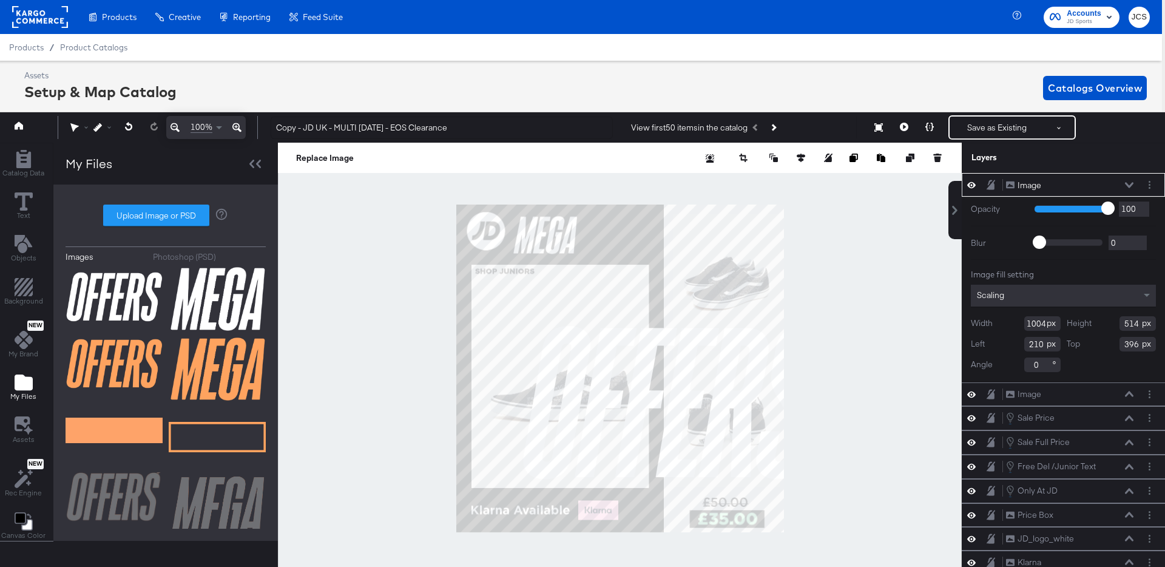
type input "319"
type input "164"
type input "895"
type input "746"
type input "698"
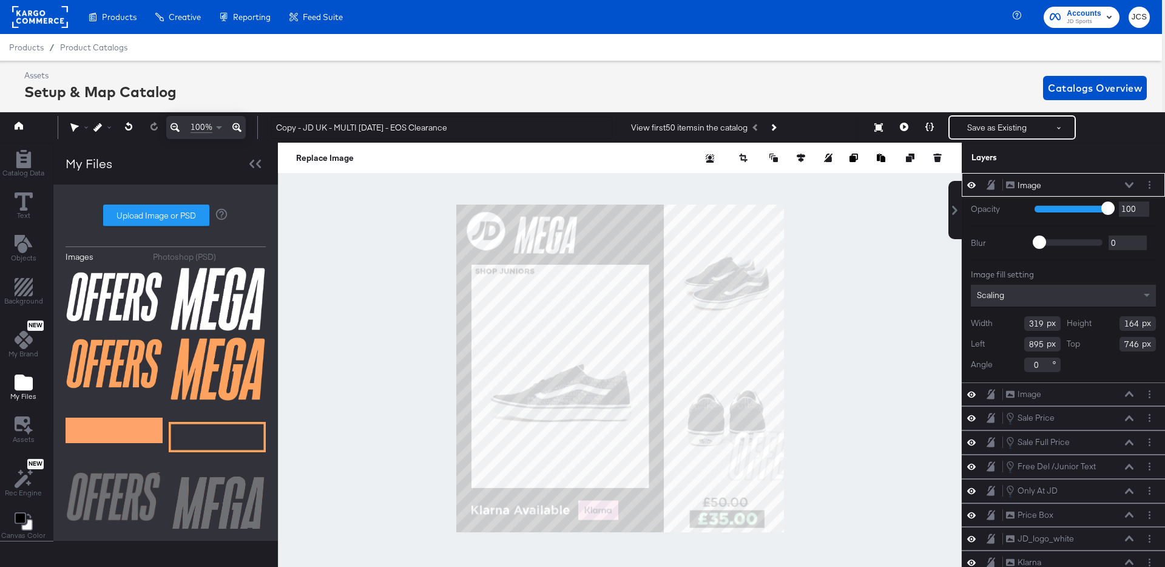
type input "530"
type input "415"
type input "37"
type input "269"
type input "126"
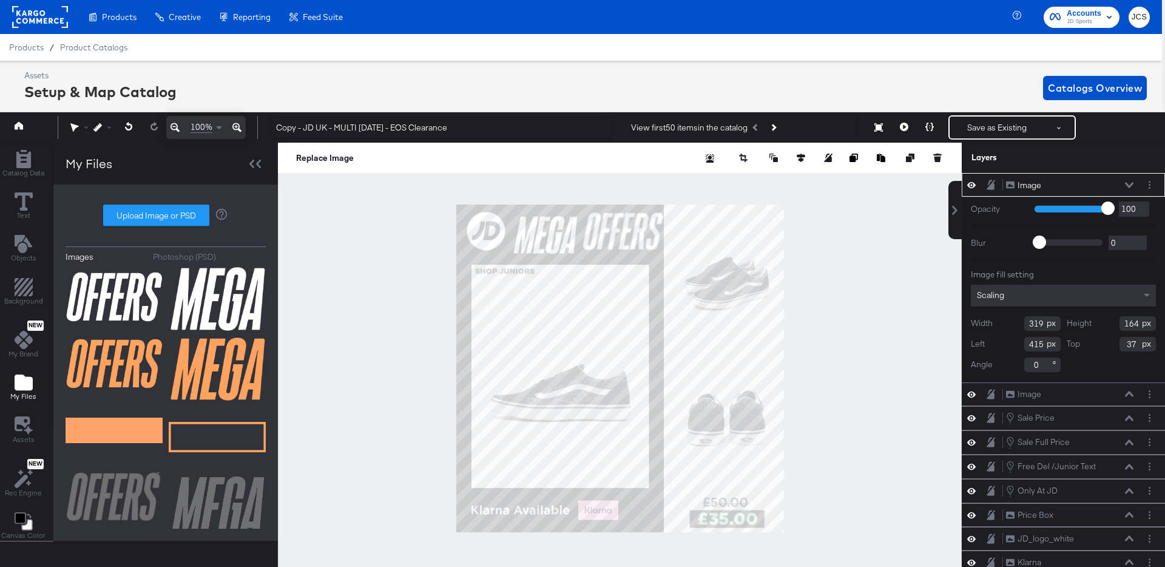
type input "25"
type input "411"
type input "37"
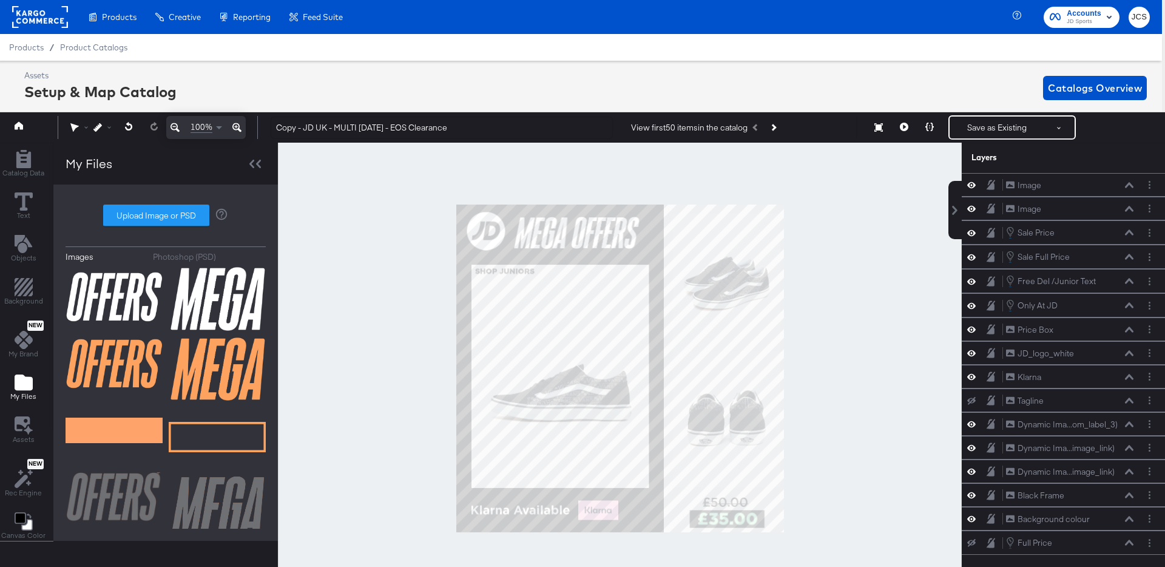
click at [359, 277] on div at bounding box center [620, 368] width 684 height 451
click at [973, 328] on icon at bounding box center [971, 329] width 8 height 10
click at [973, 328] on icon at bounding box center [971, 330] width 8 height 8
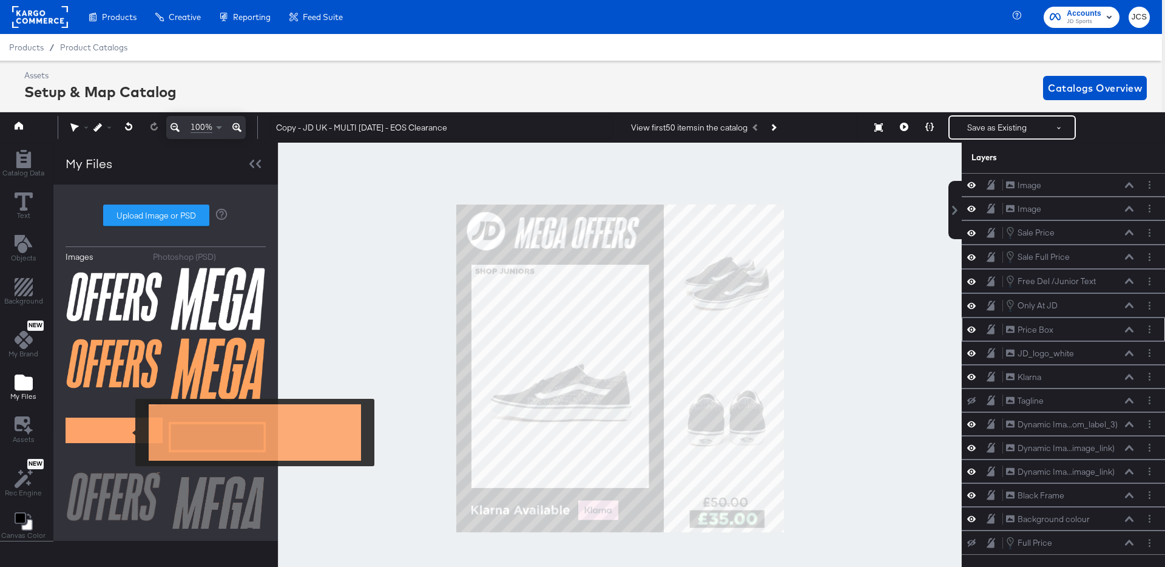
click at [127, 432] on img at bounding box center [114, 430] width 97 height 61
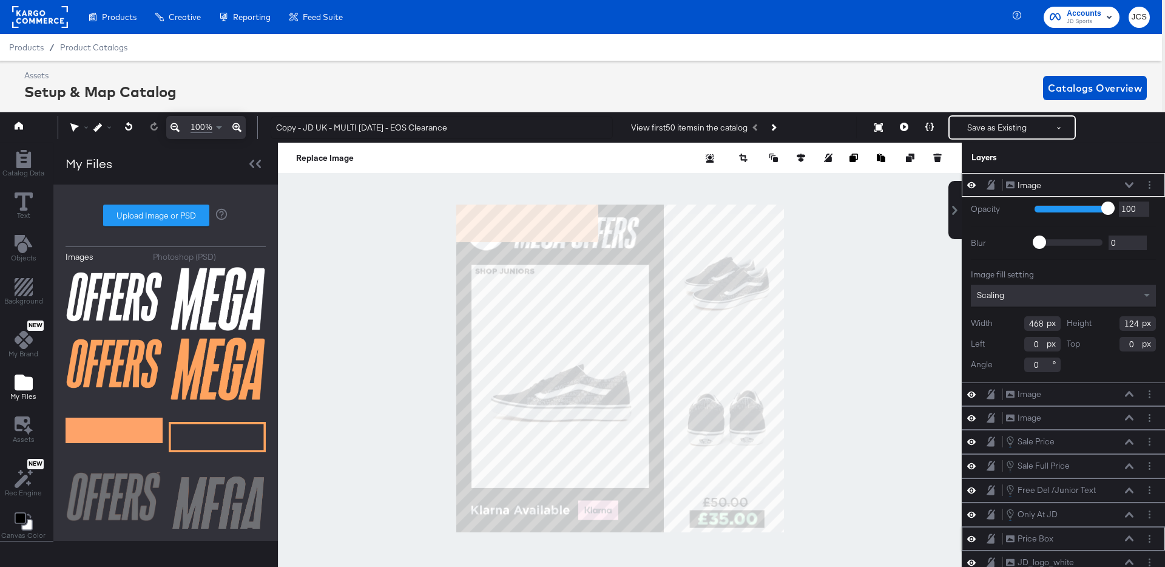
click at [1131, 186] on icon at bounding box center [1129, 185] width 8 height 6
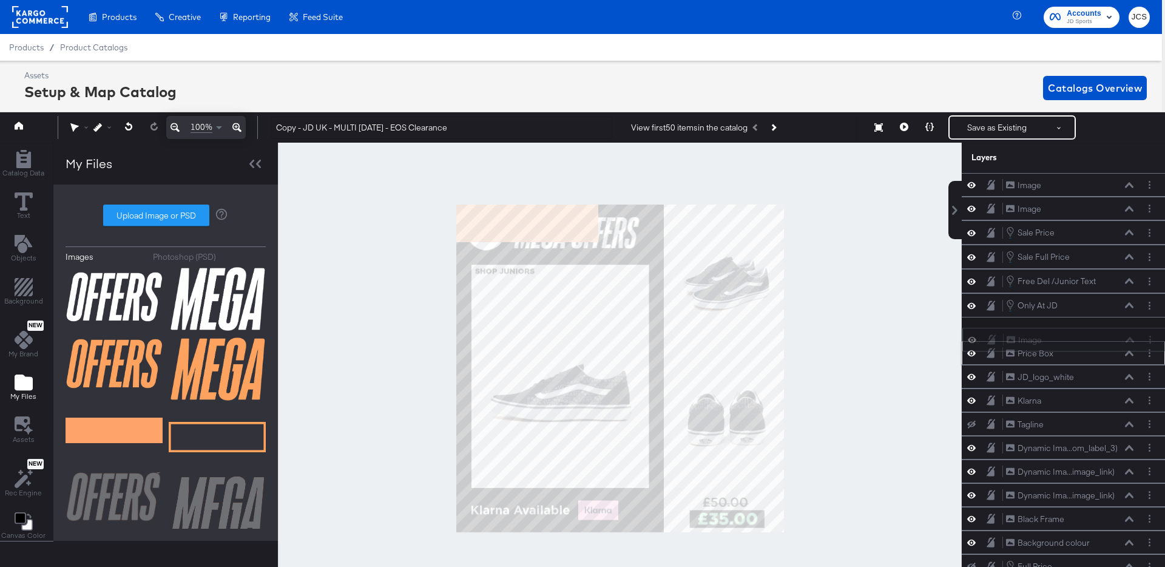
drag, startPoint x: 1096, startPoint y: 182, endPoint x: 1096, endPoint y: 340, distance: 157.7
click at [1096, 340] on div "Image Image" at bounding box center [1070, 340] width 129 height 13
click at [1129, 354] on icon at bounding box center [1129, 353] width 8 height 6
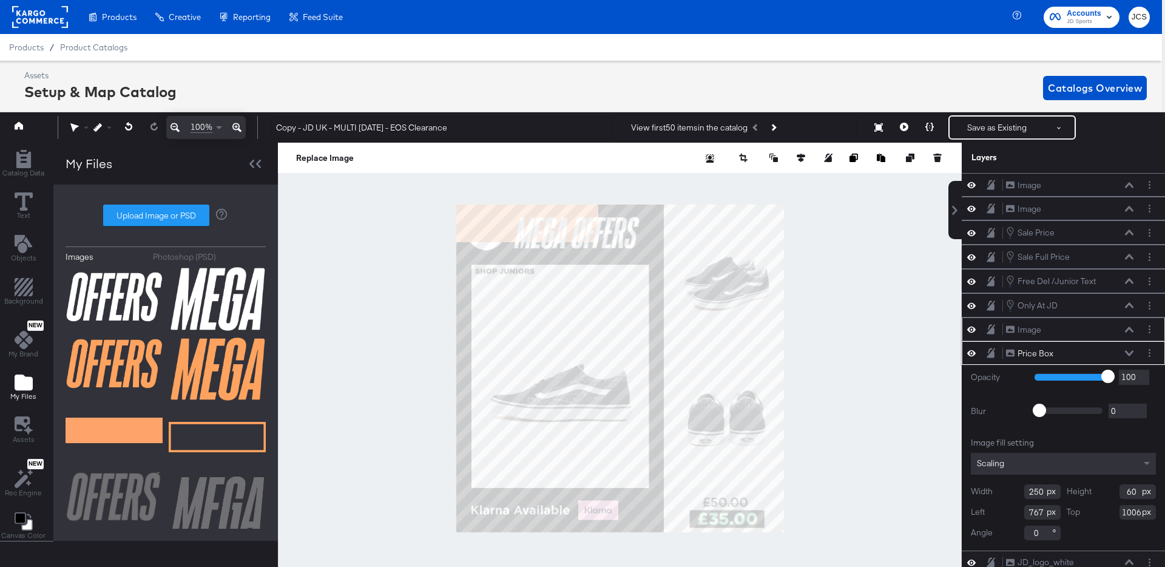
click at [1128, 329] on icon at bounding box center [1129, 328] width 8 height 5
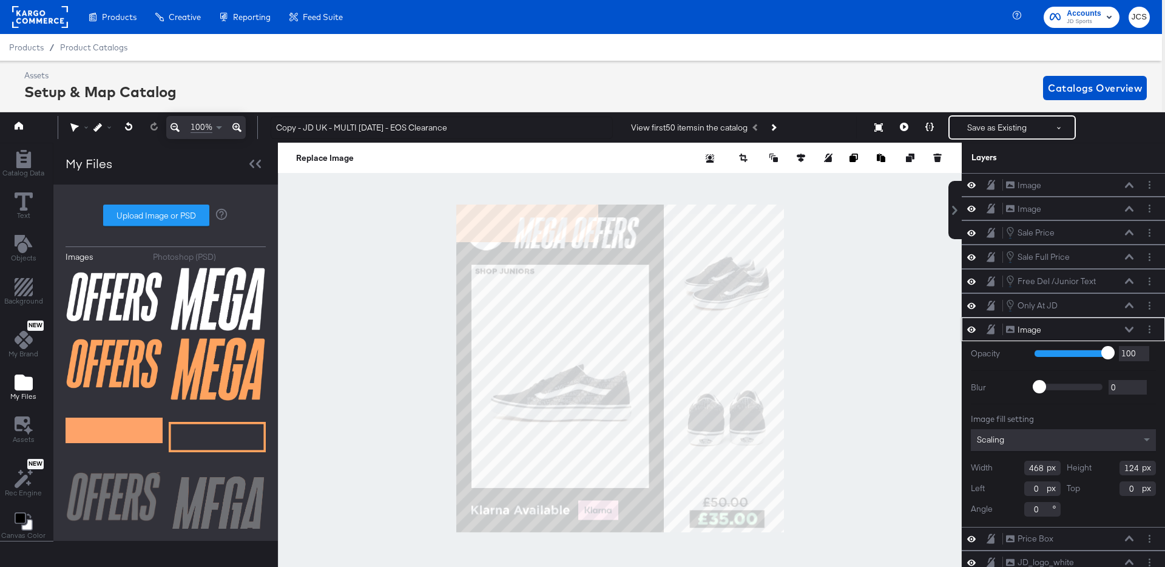
click at [1034, 465] on input "468" at bounding box center [1042, 467] width 36 height 15
type input "250"
type input "60"
click at [1125, 539] on icon at bounding box center [1129, 538] width 8 height 6
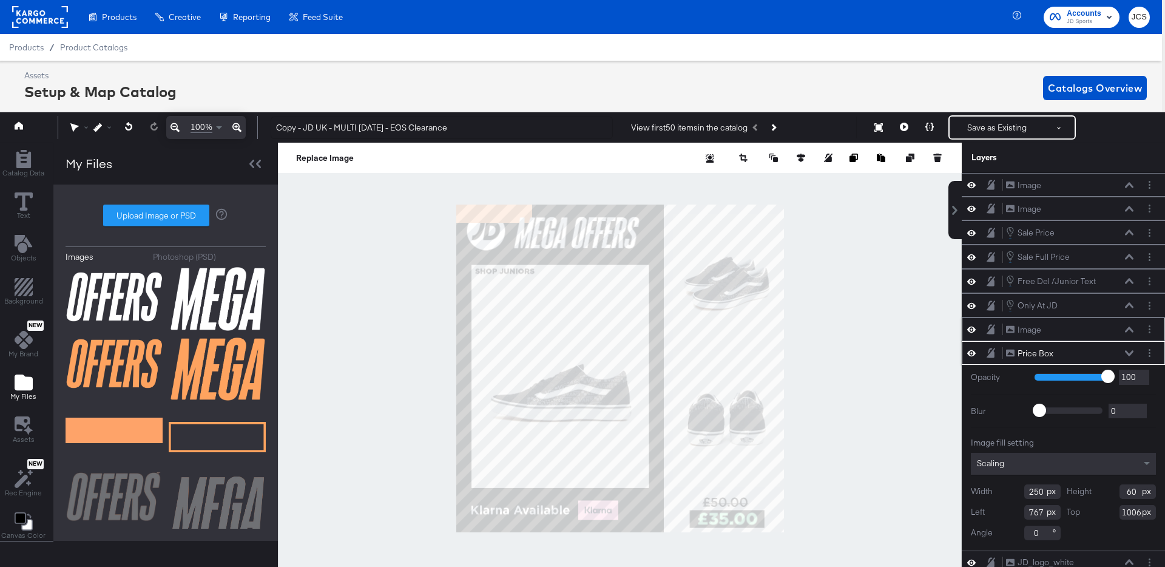
click at [1127, 329] on icon at bounding box center [1129, 329] width 8 height 6
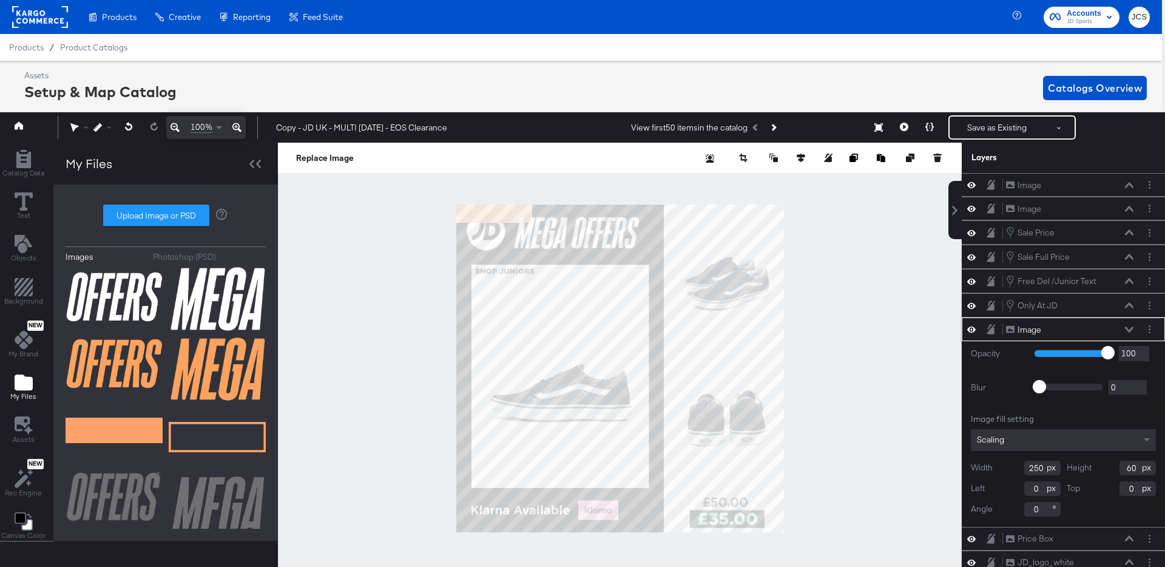
click at [1033, 486] on input "0" at bounding box center [1042, 488] width 36 height 15
type input "767"
type input "1006"
click at [1129, 328] on icon at bounding box center [1129, 329] width 8 height 6
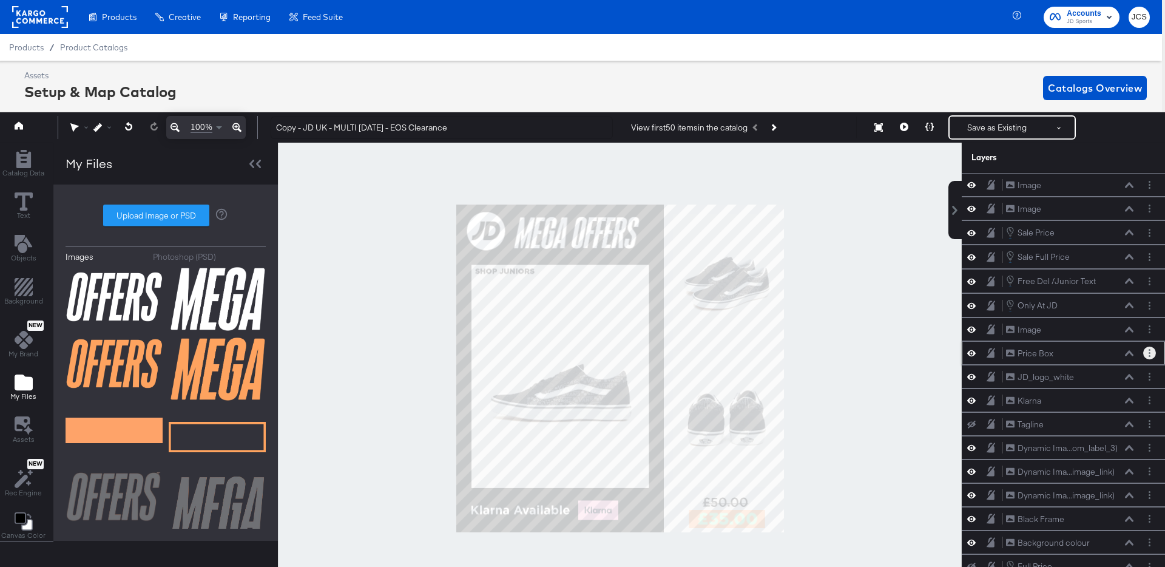
click at [1149, 353] on icon "Layer Options" at bounding box center [1150, 353] width 2 height 8
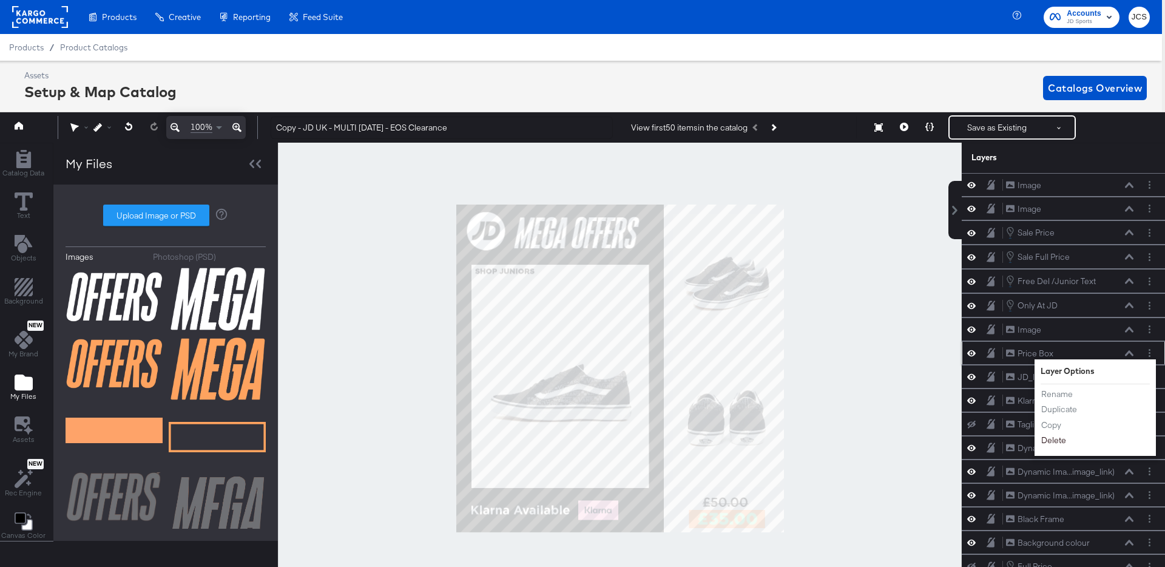
click at [1058, 439] on button "Delete" at bounding box center [1054, 440] width 26 height 13
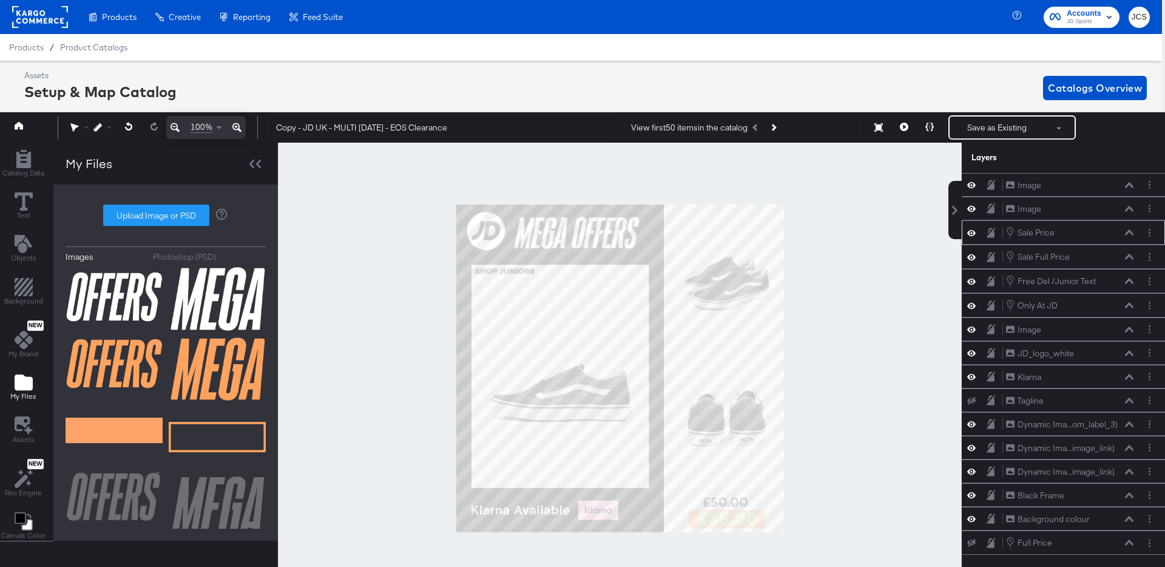
click at [1131, 231] on icon at bounding box center [1129, 232] width 8 height 6
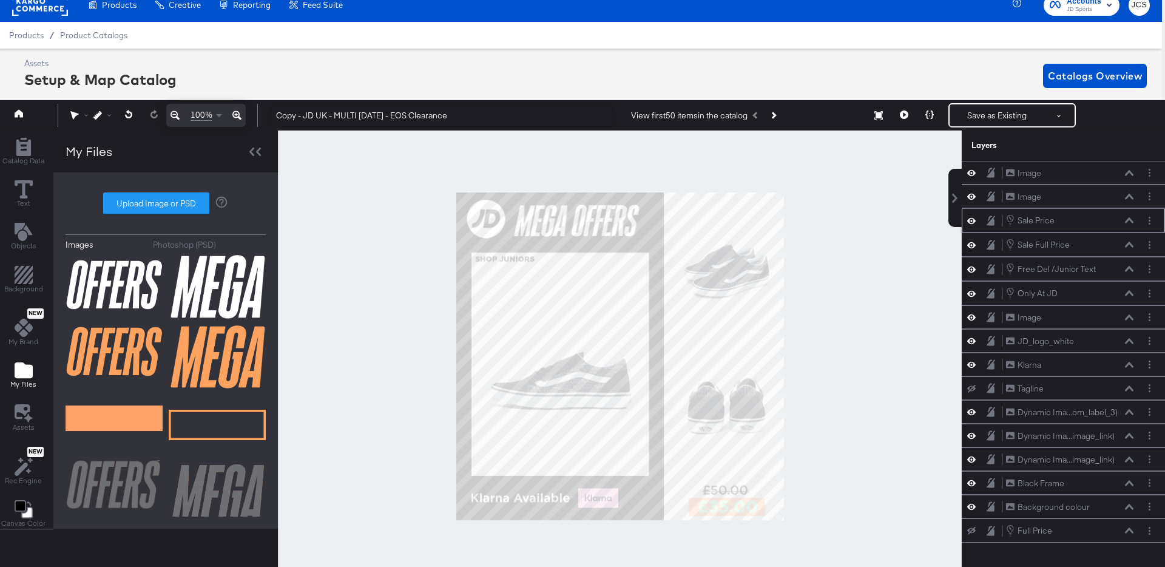
scroll to position [15, 0]
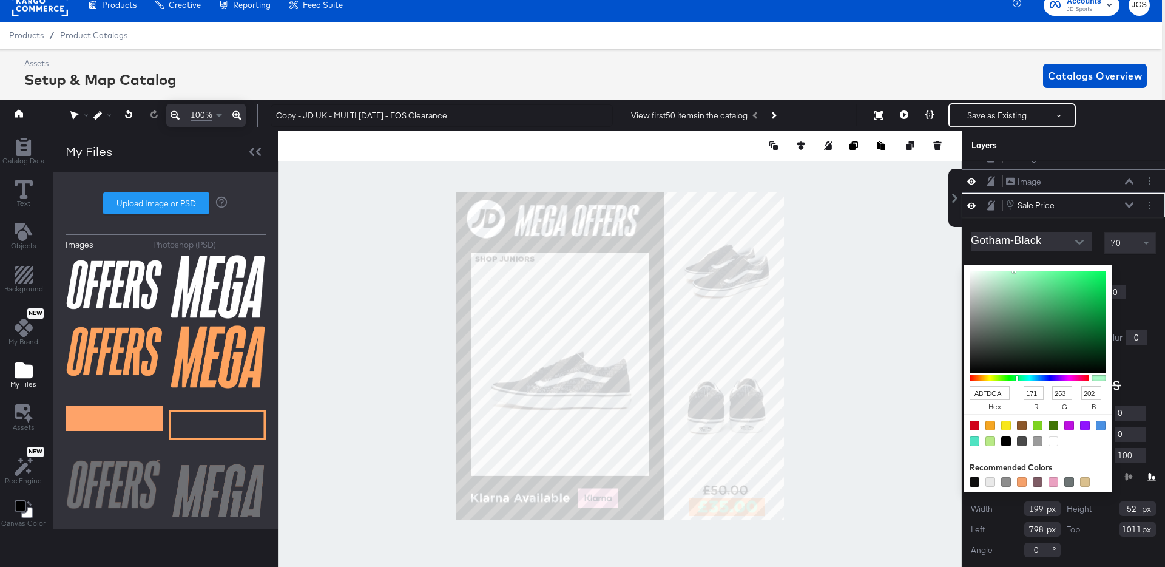
click at [1038, 269] on div "ABFDCA hex 171 r 253 g 202 b 100 a Recommended Colors" at bounding box center [1095, 270] width 122 height 10
click at [973, 480] on div at bounding box center [975, 482] width 10 height 10
type input "0E0E0F"
type input "14"
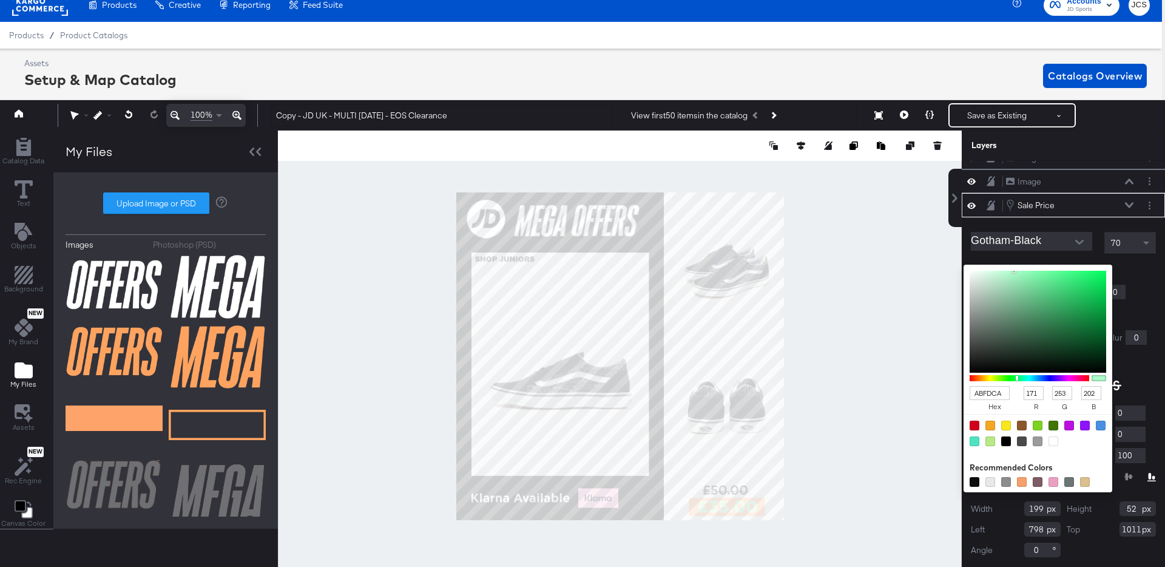
type input "15"
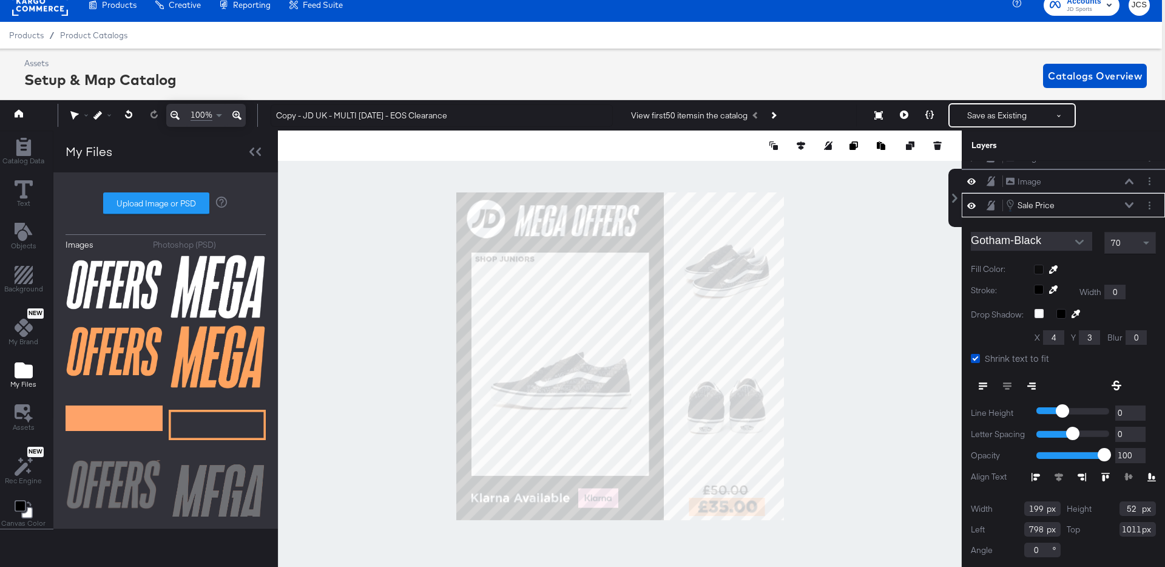
click at [1145, 306] on div "Gotham-Black 70 Fill Color: Stroke: Width 0 Drop Shadow: X 4 Y 3 Blur 0 Shrink …" at bounding box center [1063, 391] width 203 height 349
click at [1142, 294] on div "Stroke: Width 0" at bounding box center [1063, 292] width 185 height 15
click at [951, 422] on div at bounding box center [620, 355] width 684 height 451
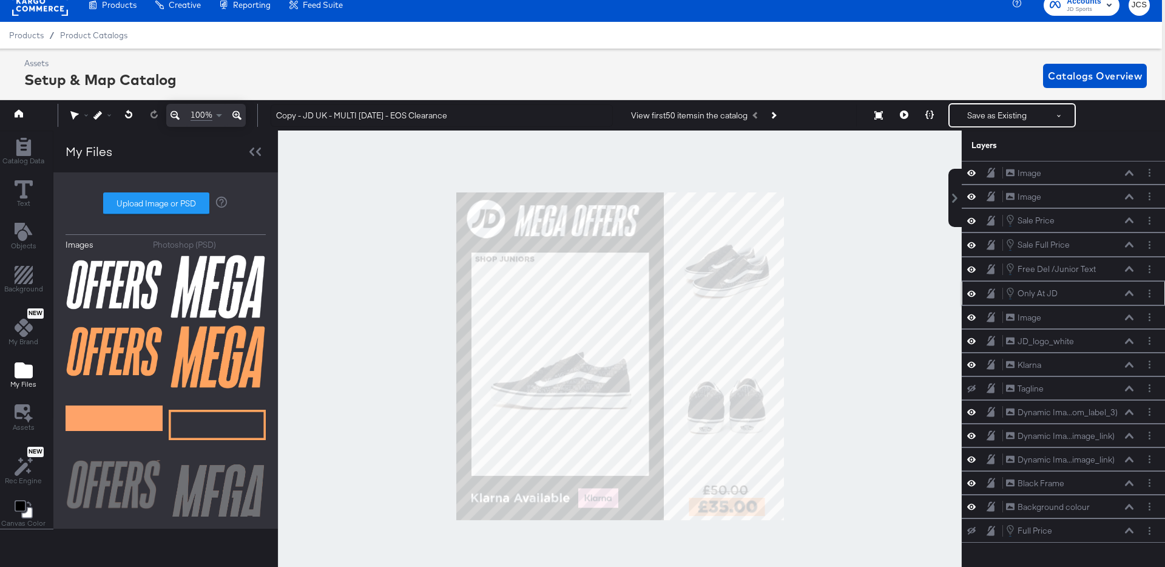
click at [972, 294] on icon at bounding box center [971, 293] width 8 height 10
click at [972, 294] on icon at bounding box center [971, 293] width 8 height 8
click at [1051, 288] on div "Only At JD" at bounding box center [1037, 294] width 40 height 12
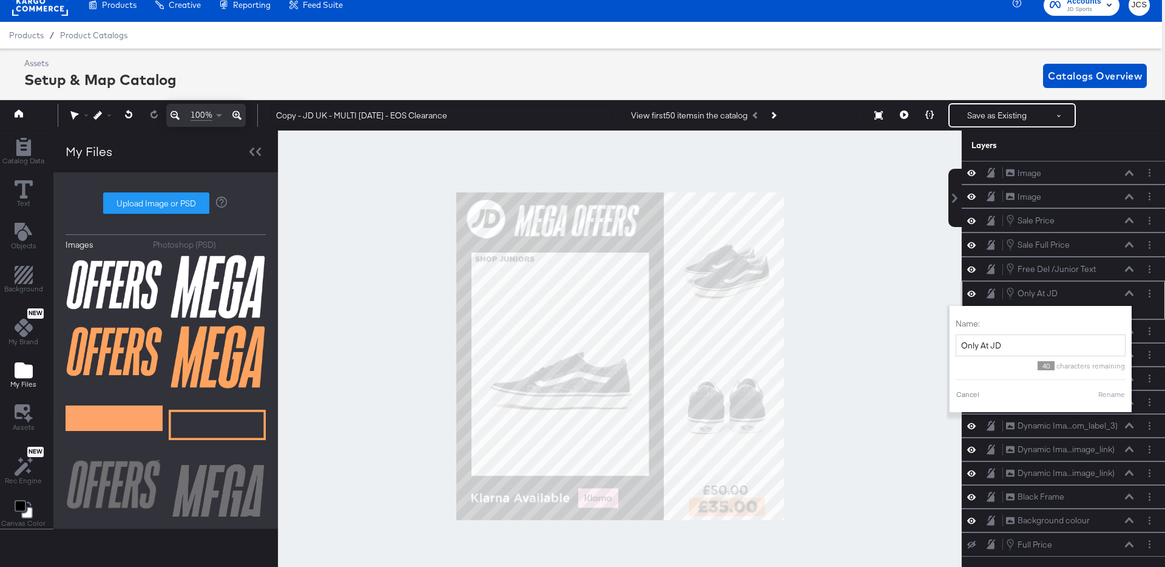
click at [1127, 291] on icon at bounding box center [1129, 293] width 8 height 6
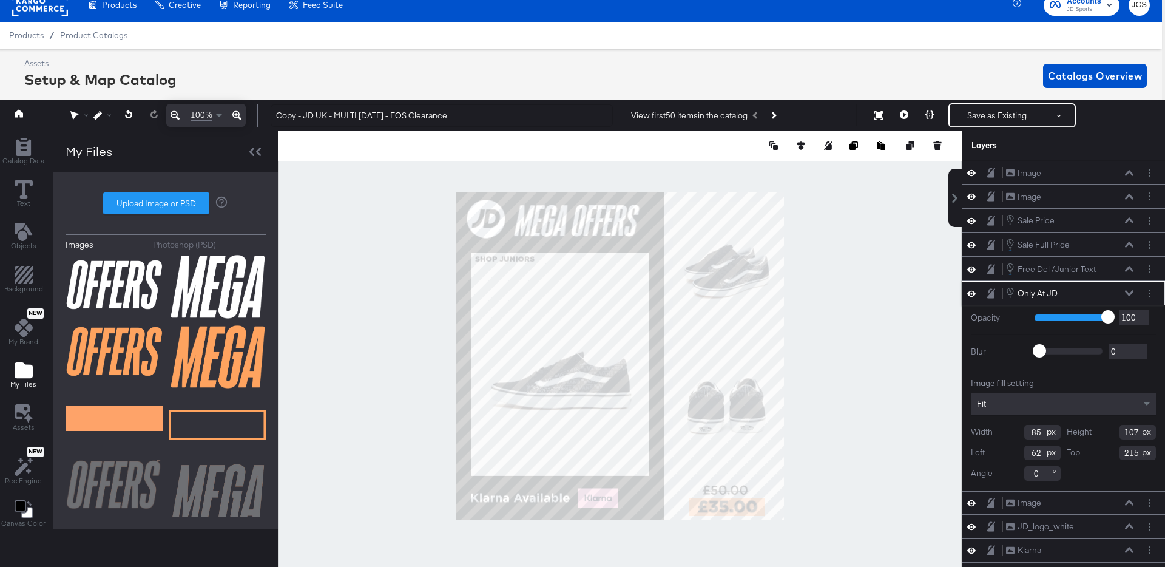
click at [1127, 291] on icon at bounding box center [1129, 293] width 8 height 6
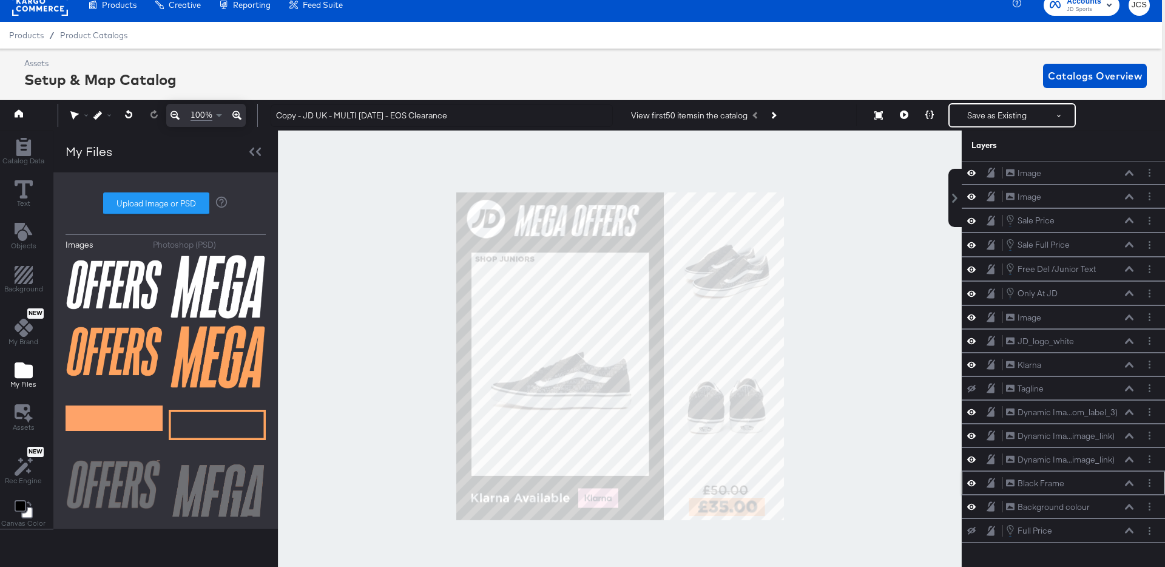
click at [971, 482] on icon at bounding box center [971, 482] width 8 height 10
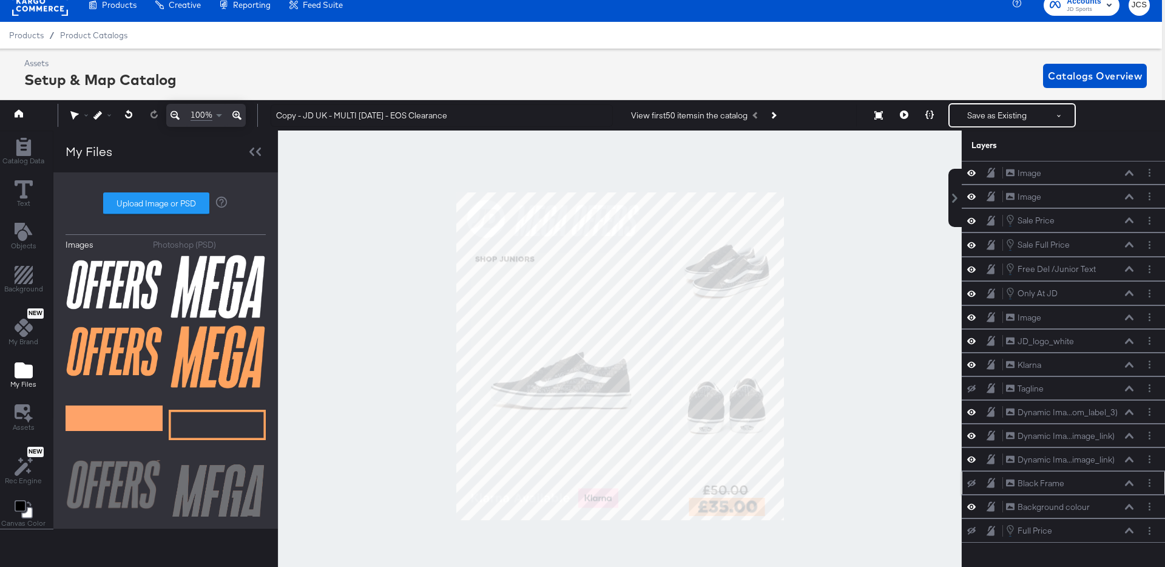
click at [971, 482] on icon at bounding box center [971, 483] width 8 height 8
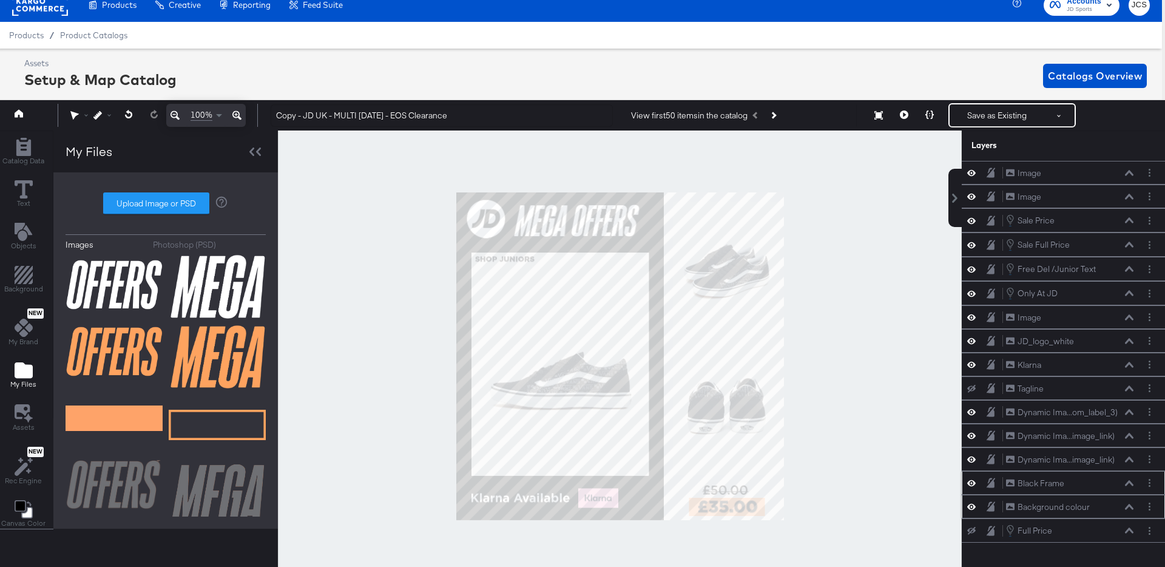
click at [972, 505] on icon at bounding box center [971, 506] width 8 height 10
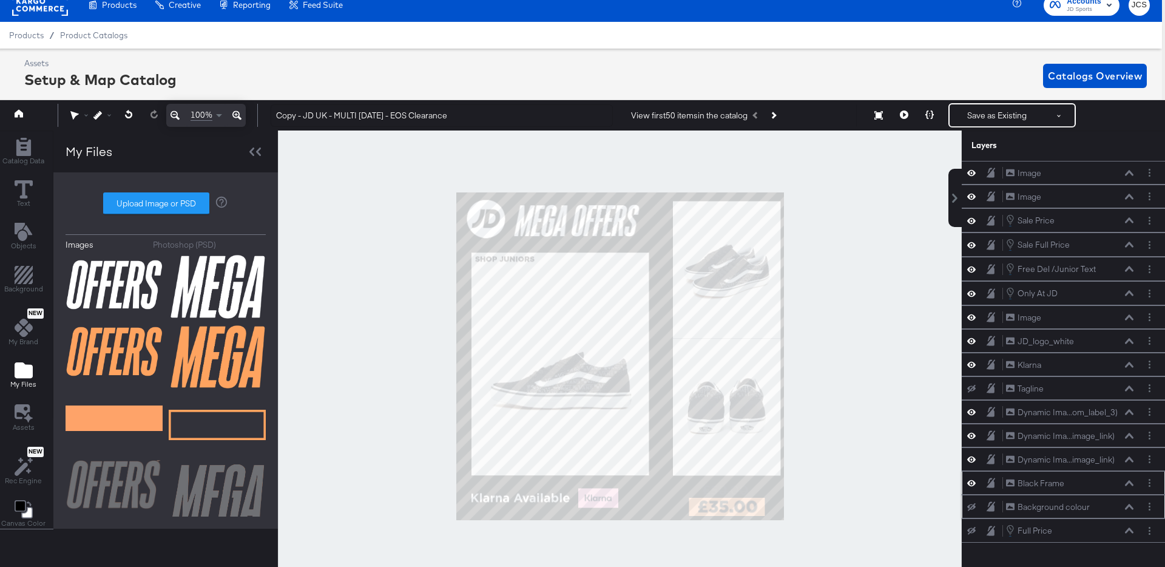
click at [972, 505] on icon at bounding box center [971, 507] width 8 height 8
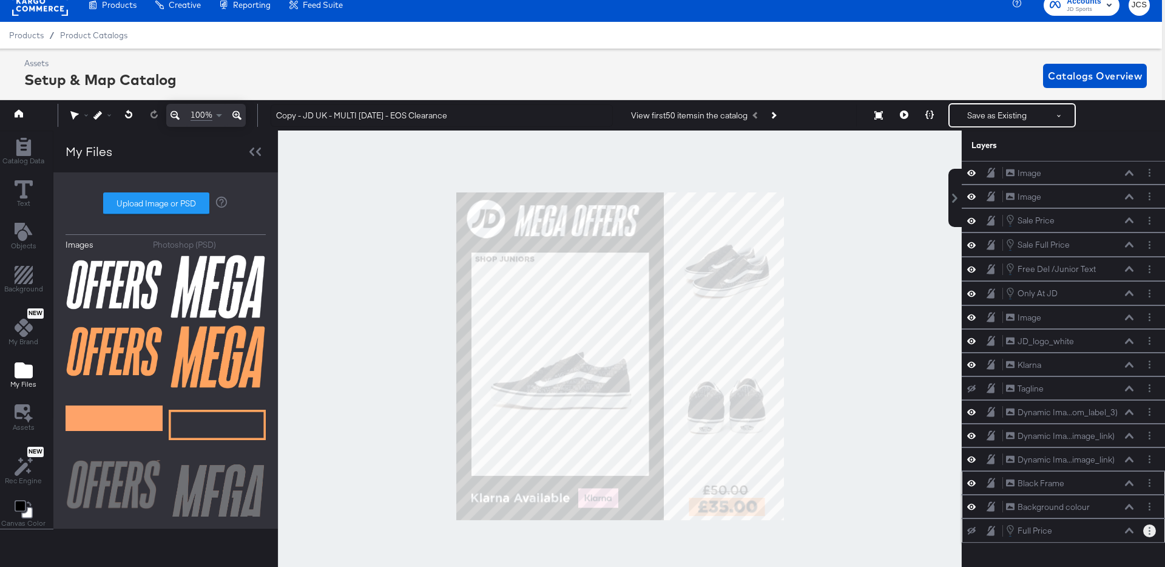
click at [1151, 531] on button "Layer Options" at bounding box center [1149, 530] width 13 height 13
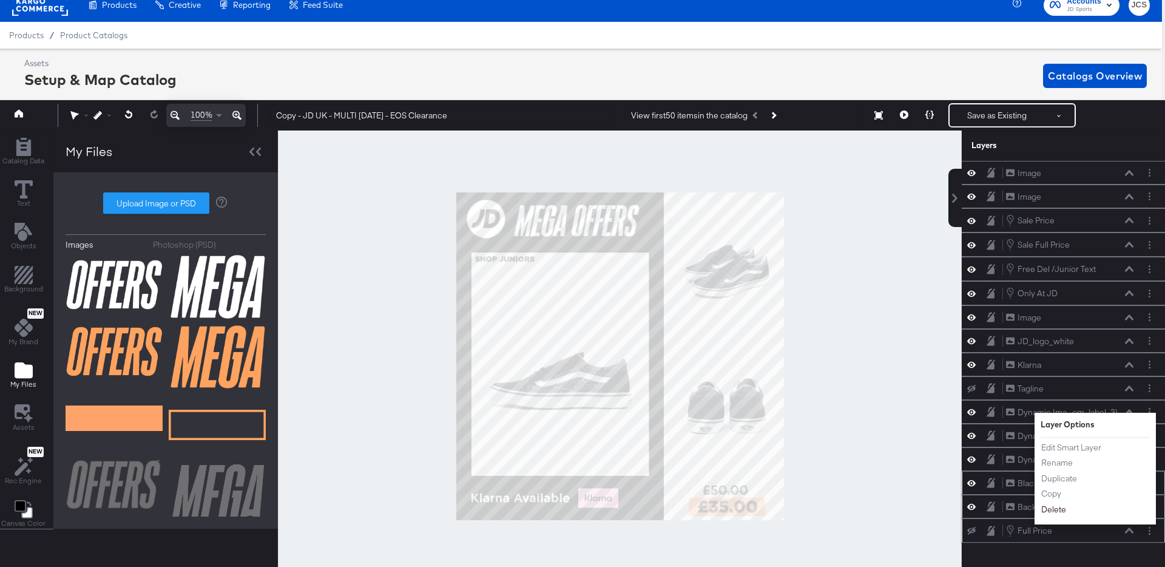
click at [1057, 508] on button "Delete" at bounding box center [1054, 509] width 26 height 13
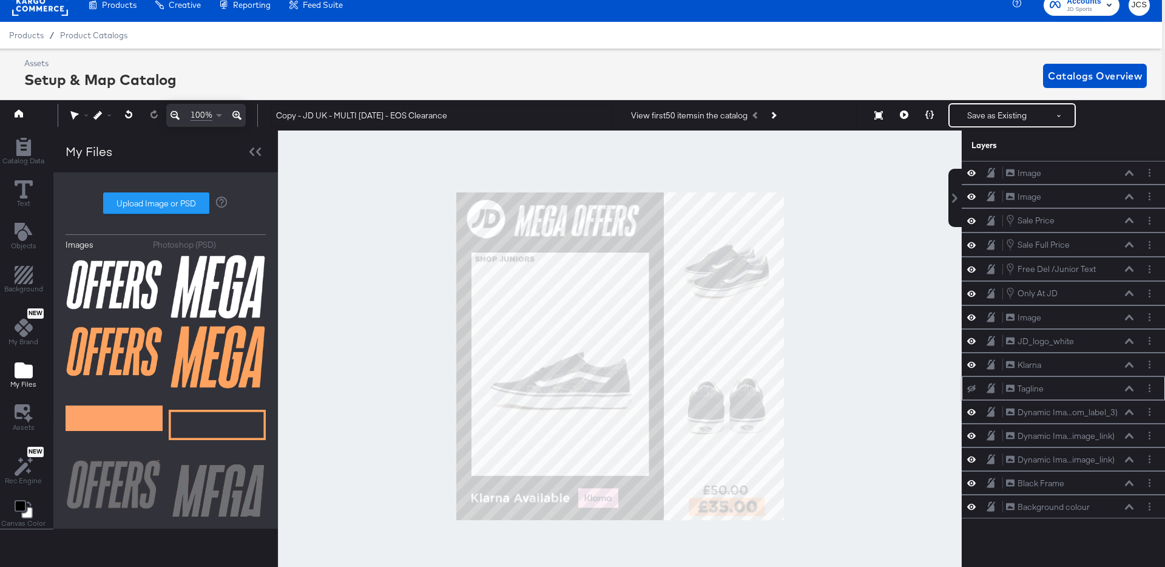
click at [973, 387] on icon at bounding box center [971, 389] width 8 height 8
click at [973, 387] on icon at bounding box center [971, 388] width 8 height 6
click at [1150, 391] on circle "Layer Options" at bounding box center [1150, 391] width 2 height 2
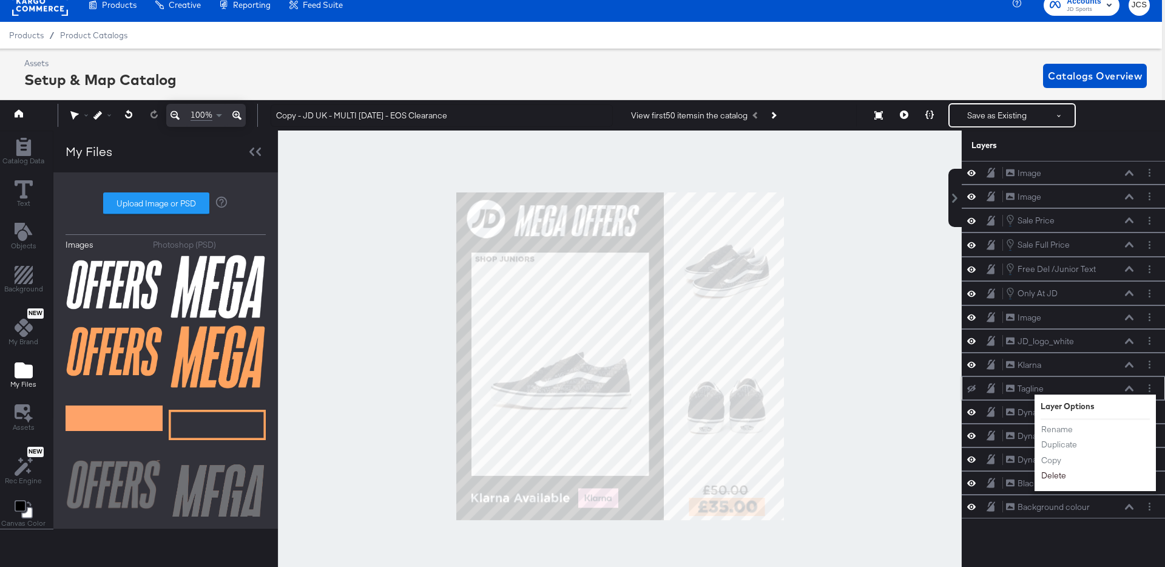
click at [1060, 476] on button "Delete" at bounding box center [1054, 476] width 26 height 13
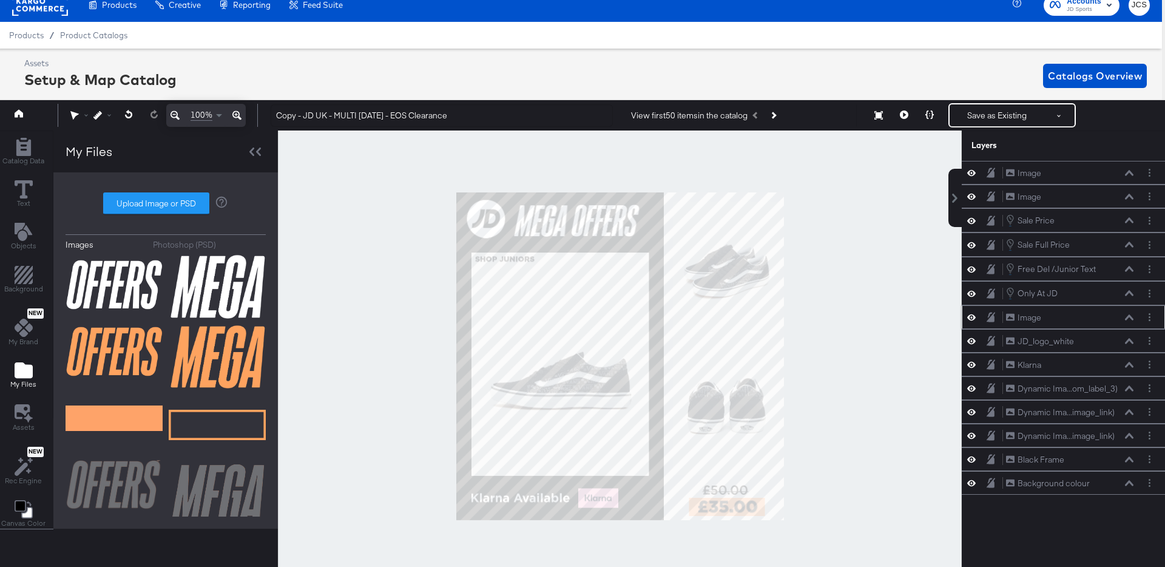
click at [973, 315] on icon at bounding box center [971, 317] width 8 height 10
click at [973, 315] on icon at bounding box center [971, 318] width 8 height 8
click at [1147, 316] on button "Layer Options" at bounding box center [1149, 317] width 13 height 13
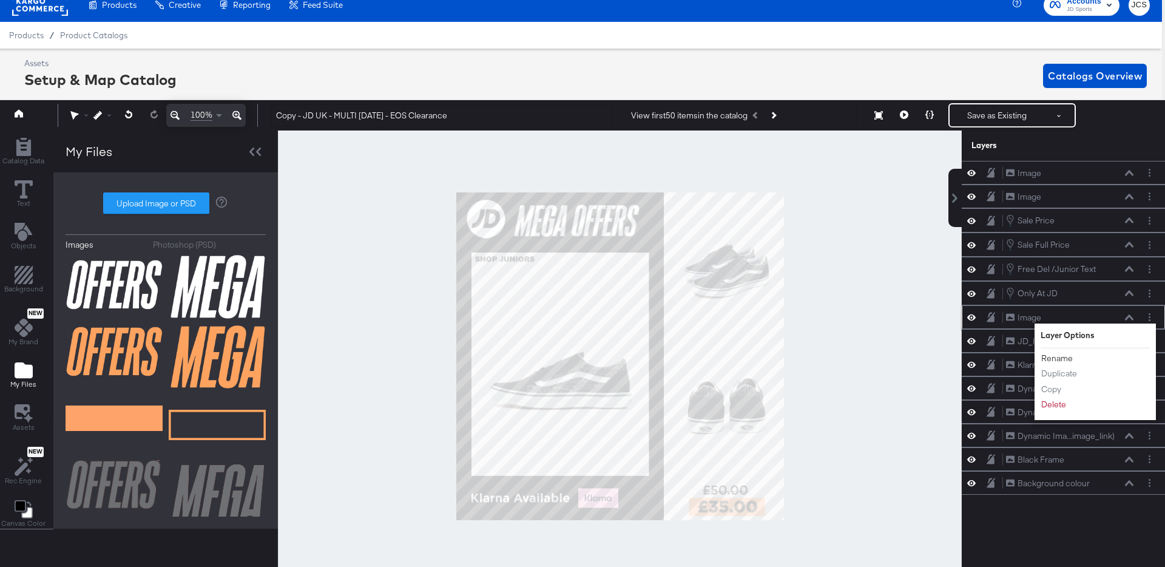
click at [1065, 361] on button "Rename" at bounding box center [1057, 358] width 33 height 13
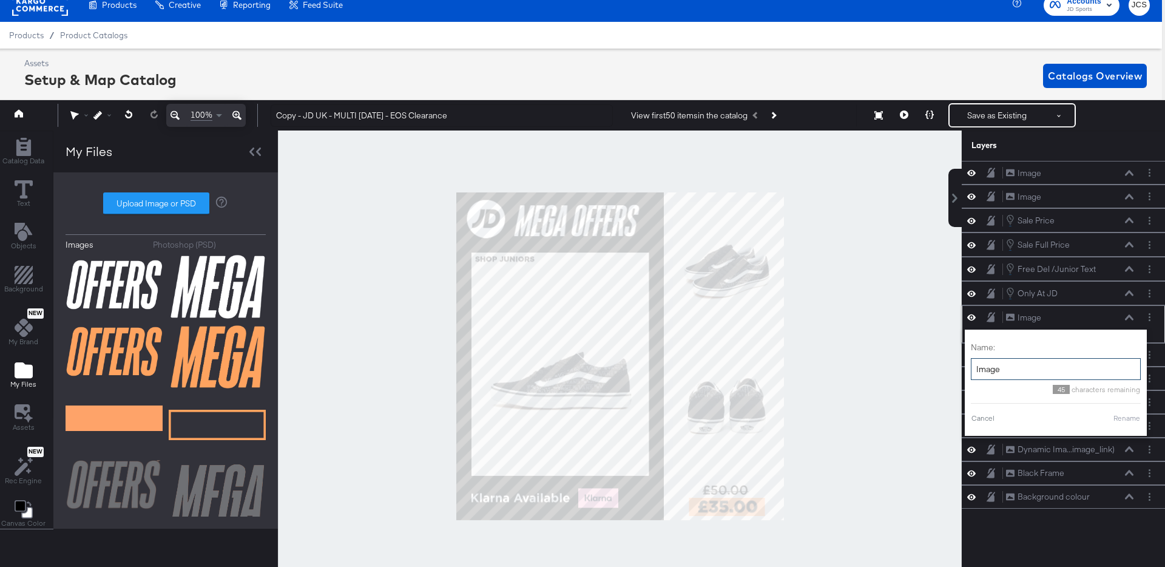
click at [1027, 366] on input "Image" at bounding box center [1056, 369] width 170 height 22
type input "Price box"
drag, startPoint x: 1114, startPoint y: 417, endPoint x: 1106, endPoint y: 411, distance: 10.0
click at [1114, 417] on button "Rename" at bounding box center [1112, 418] width 28 height 11
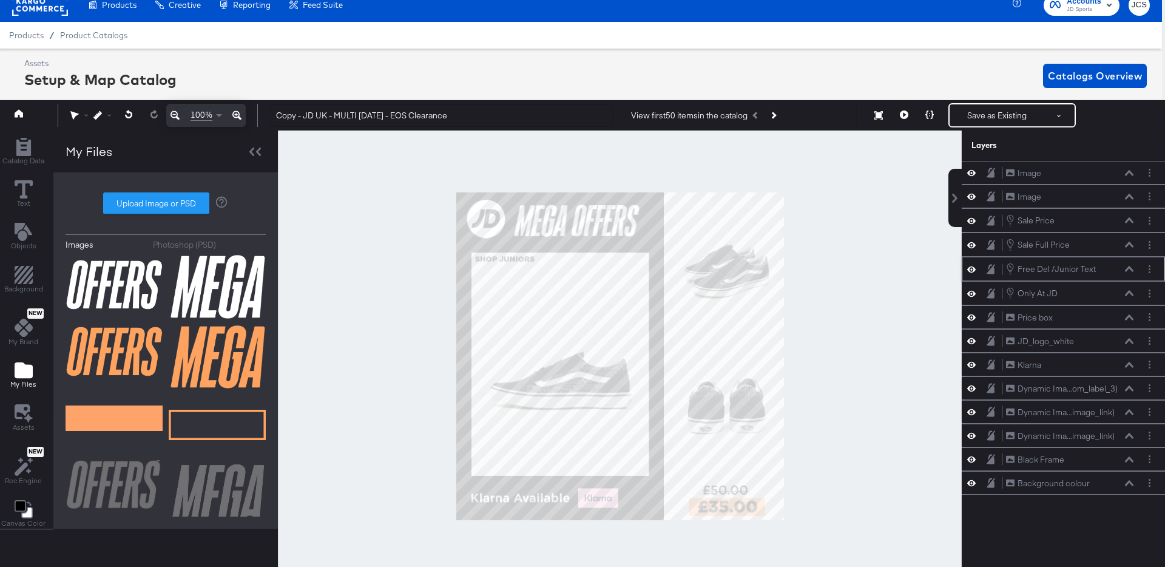
click at [974, 268] on icon at bounding box center [971, 269] width 8 height 6
click at [974, 268] on icon at bounding box center [971, 269] width 8 height 8
click at [970, 195] on icon at bounding box center [971, 197] width 8 height 6
click at [970, 195] on icon at bounding box center [971, 197] width 8 height 8
click at [971, 173] on icon at bounding box center [971, 173] width 8 height 6
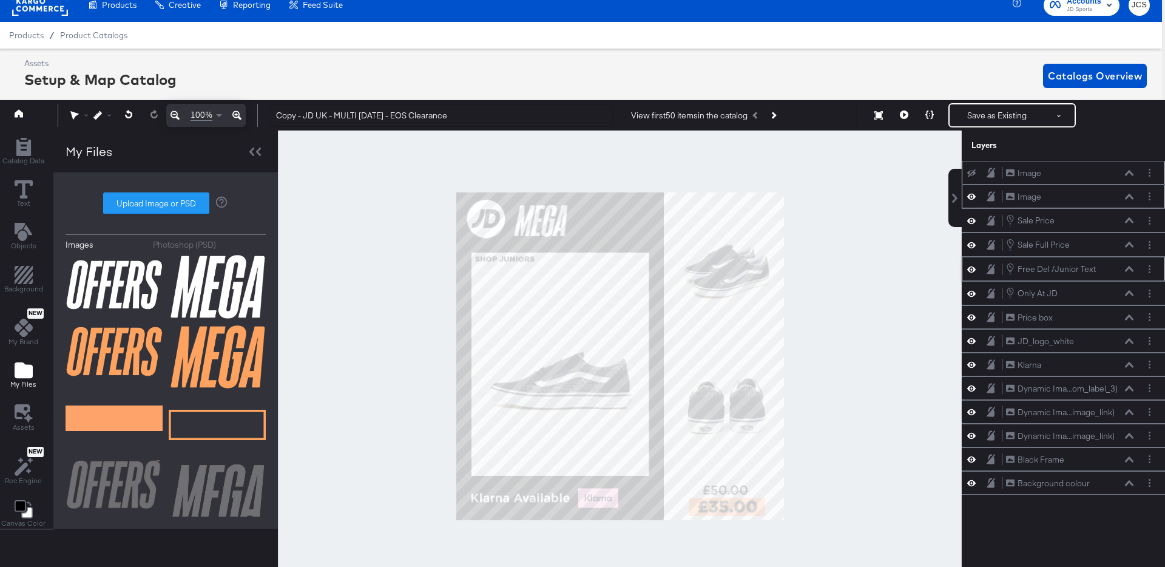
click at [971, 173] on icon at bounding box center [971, 173] width 8 height 8
click at [1129, 218] on icon at bounding box center [1129, 220] width 8 height 5
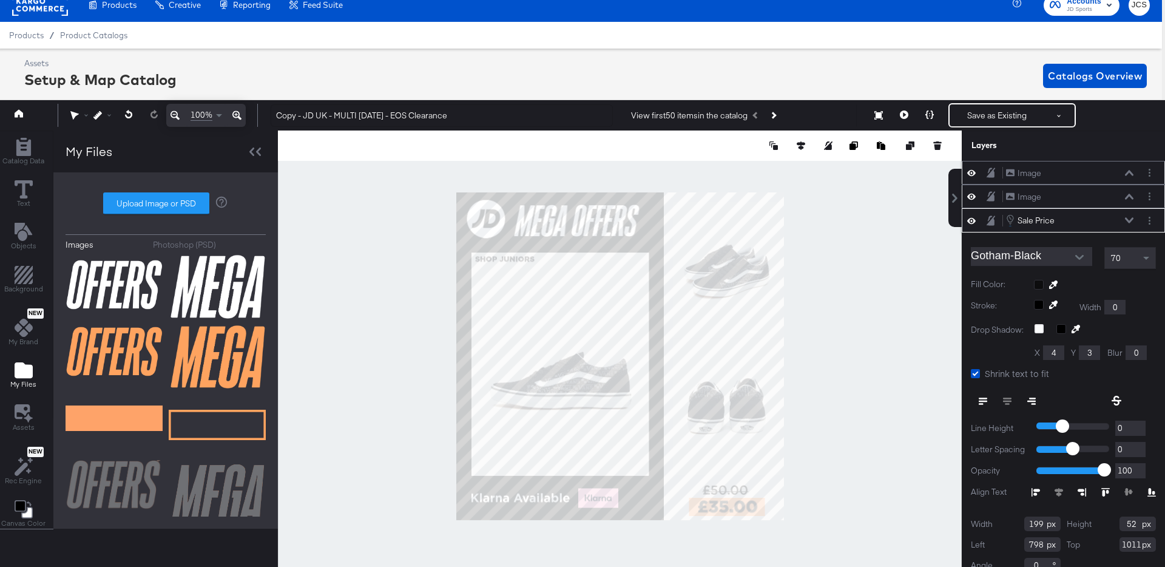
scroll to position [15, 0]
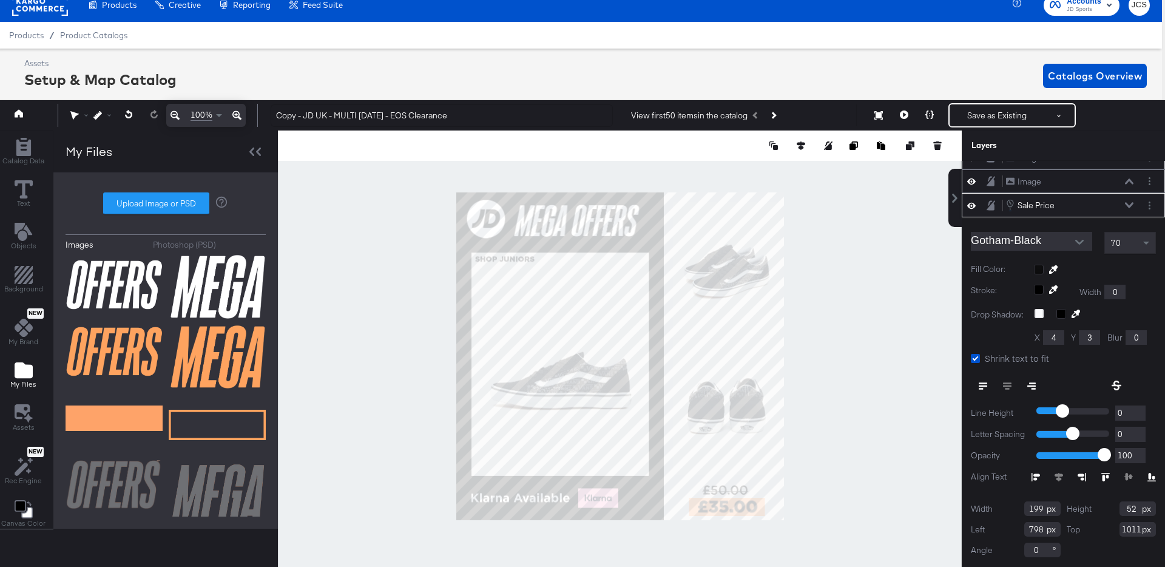
click at [1129, 203] on icon at bounding box center [1129, 205] width 8 height 6
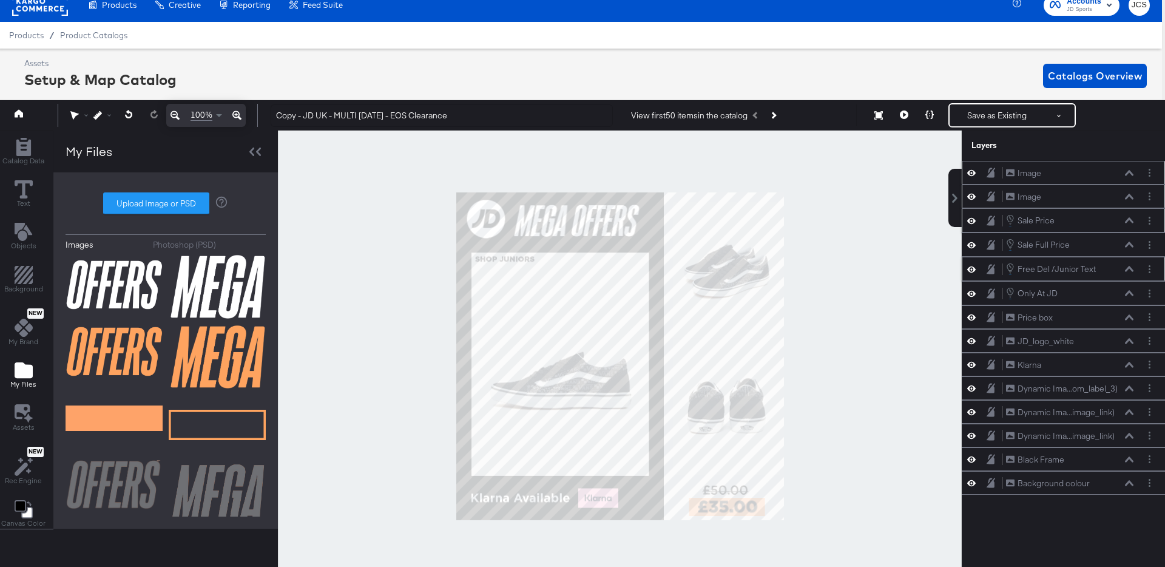
scroll to position [0, 0]
click at [980, 112] on button "Save as Existing" at bounding box center [997, 115] width 95 height 22
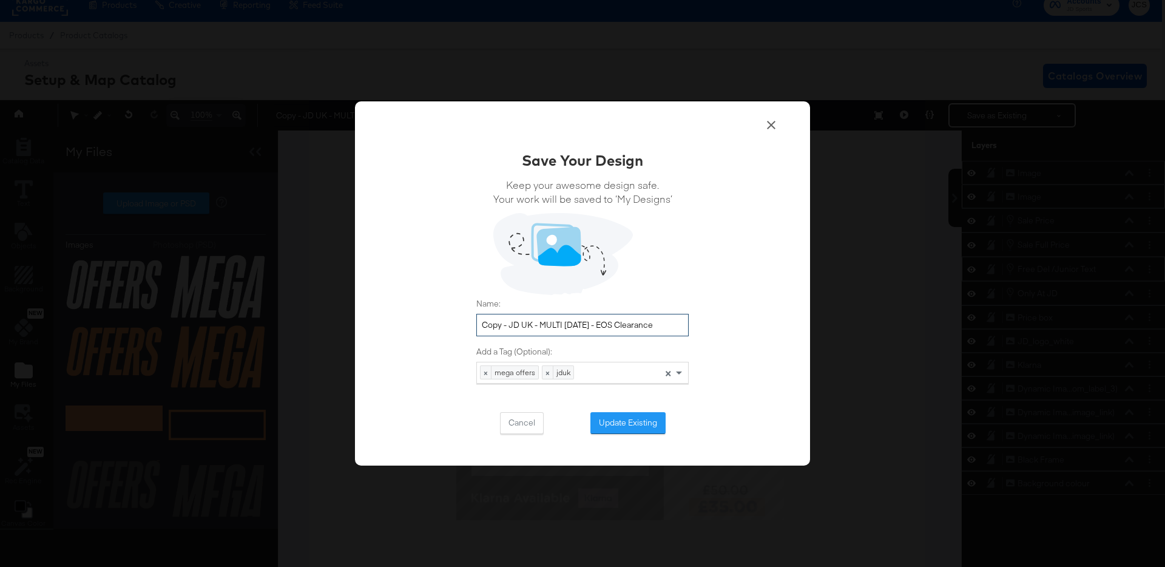
click at [509, 325] on input "Copy - JD UK - MULTI 3 Sept - EOS Clearance" at bounding box center [582, 325] width 212 height 22
click at [579, 324] on input "Copy - JD UK - MULTI 3 Sept - EOS Clearance" at bounding box center [582, 325] width 212 height 22
click at [510, 326] on input "Copy - JD UK - MULTI 3 - Mega Offers Oct25" at bounding box center [582, 325] width 212 height 22
type input "JD UK - MULTI 3 - Mega Offers Oct25"
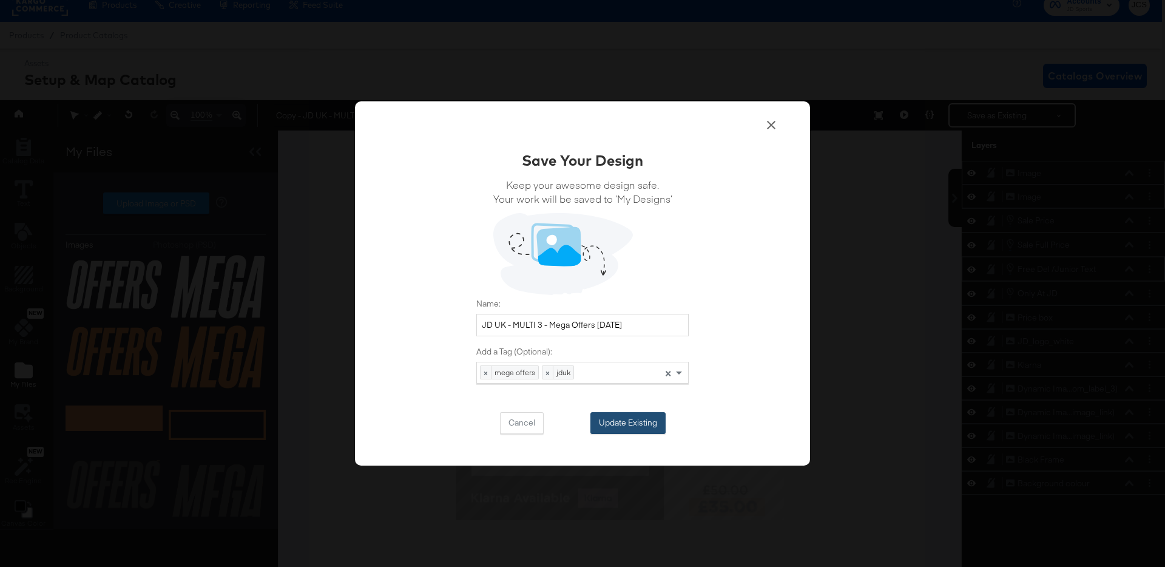
click at [627, 418] on button "Update Existing" at bounding box center [627, 423] width 75 height 22
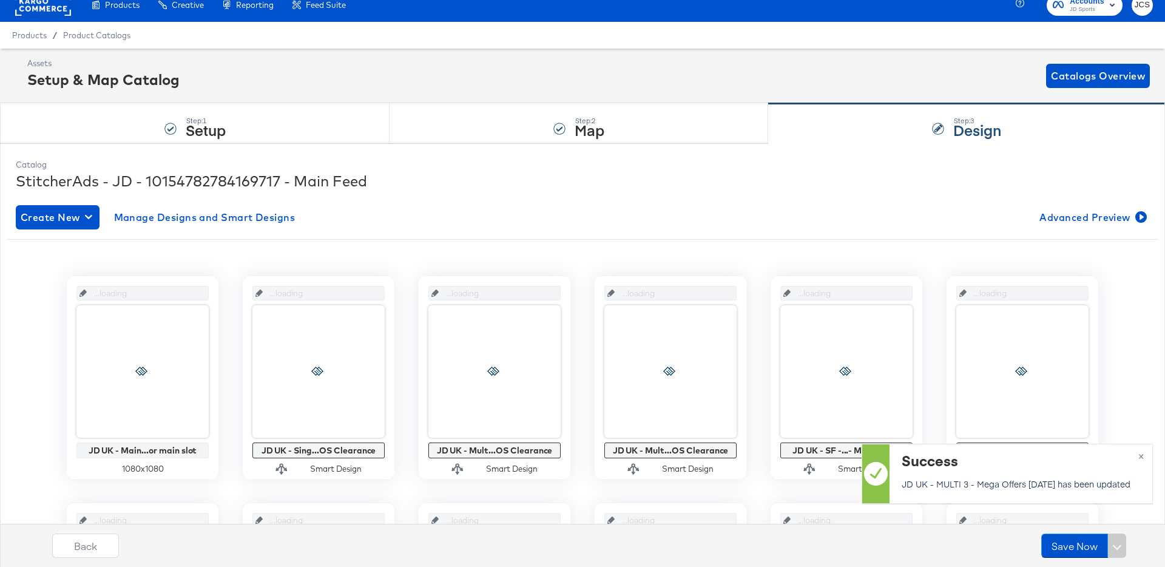
scroll to position [12, 0]
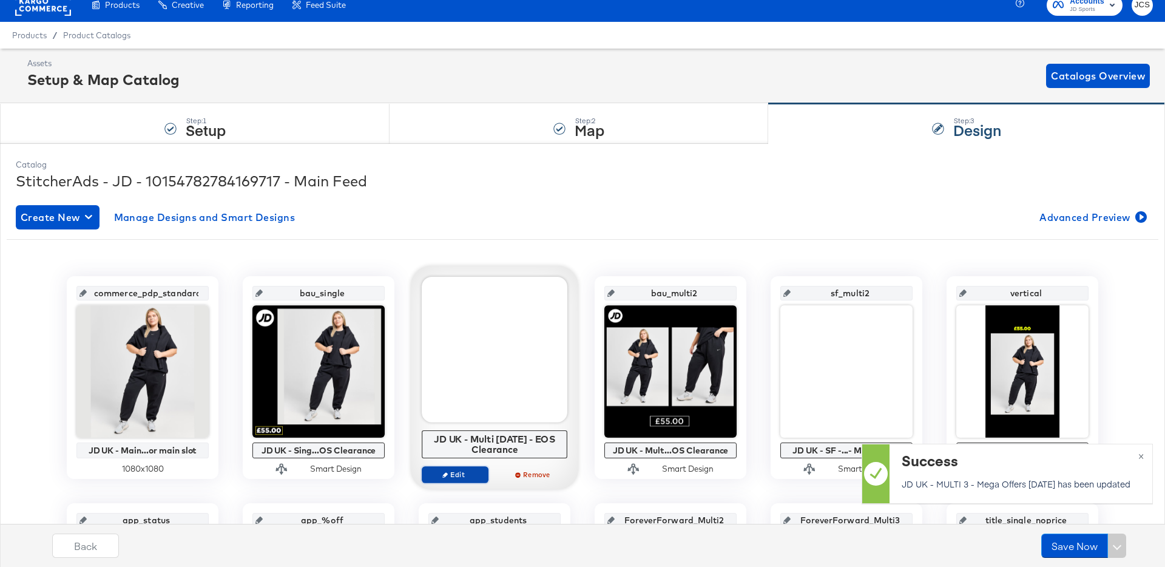
click at [479, 474] on span "Edit" at bounding box center [455, 474] width 56 height 9
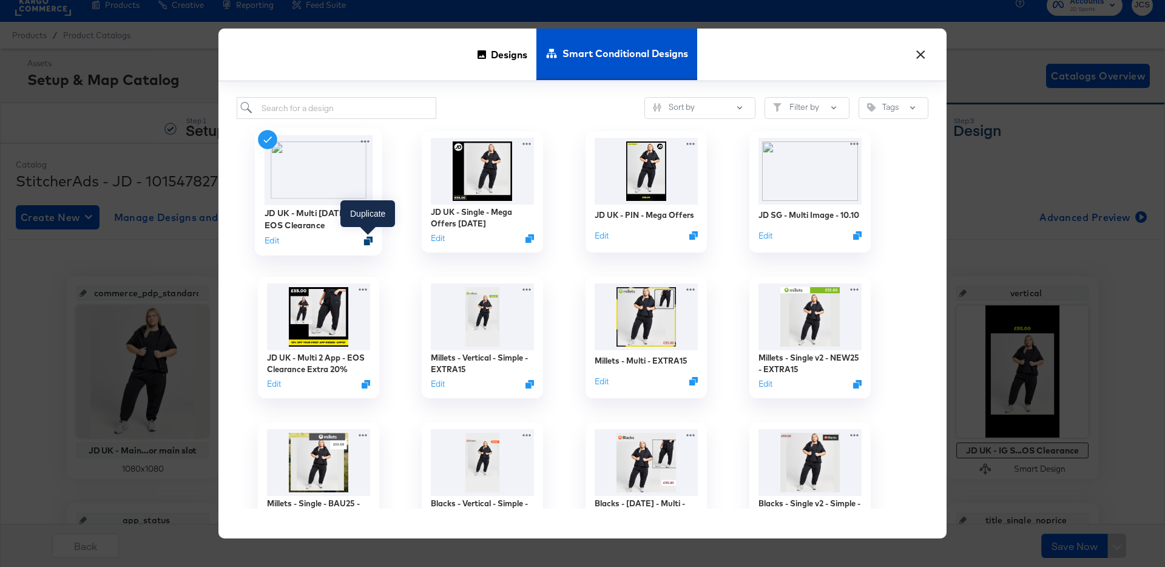
click at [369, 238] on icon "Duplicate" at bounding box center [368, 240] width 9 height 9
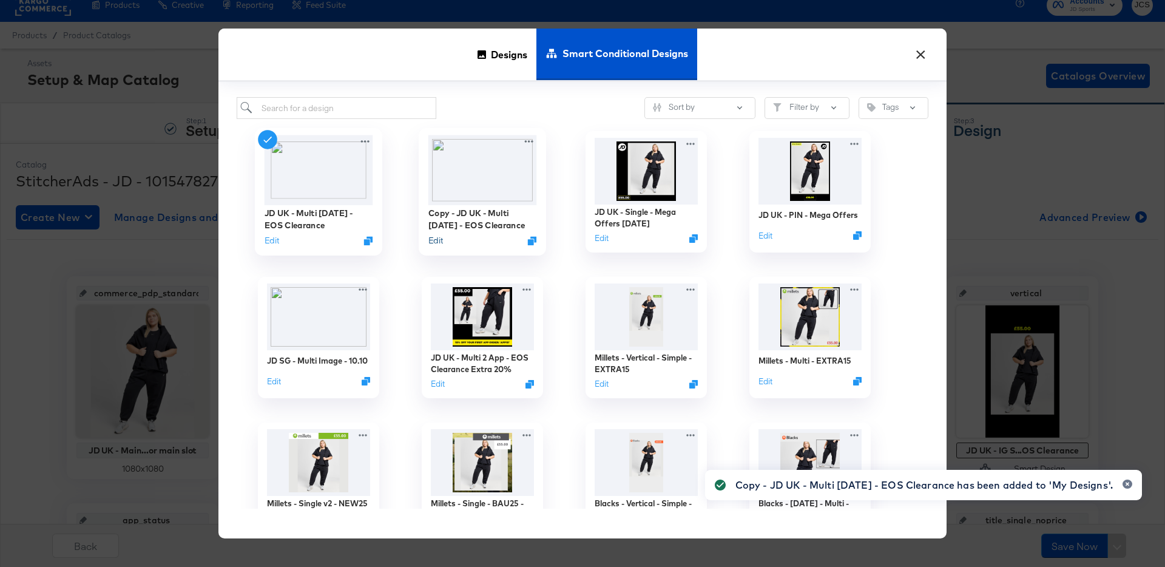
click at [439, 238] on button "Edit" at bounding box center [435, 241] width 15 height 12
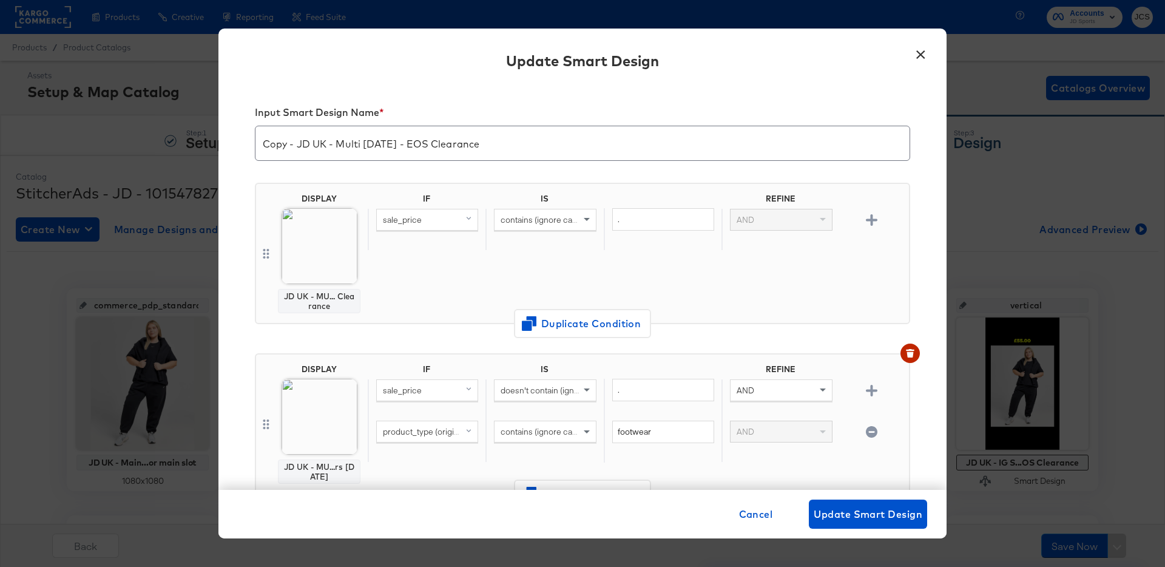
scroll to position [12, 0]
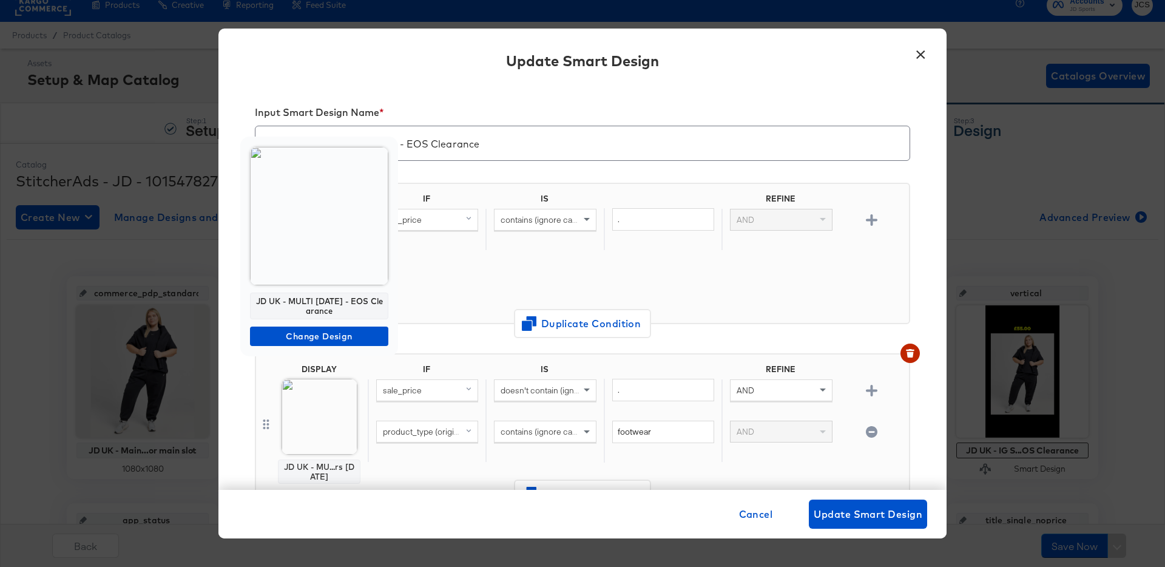
click at [345, 238] on img at bounding box center [319, 216] width 138 height 138
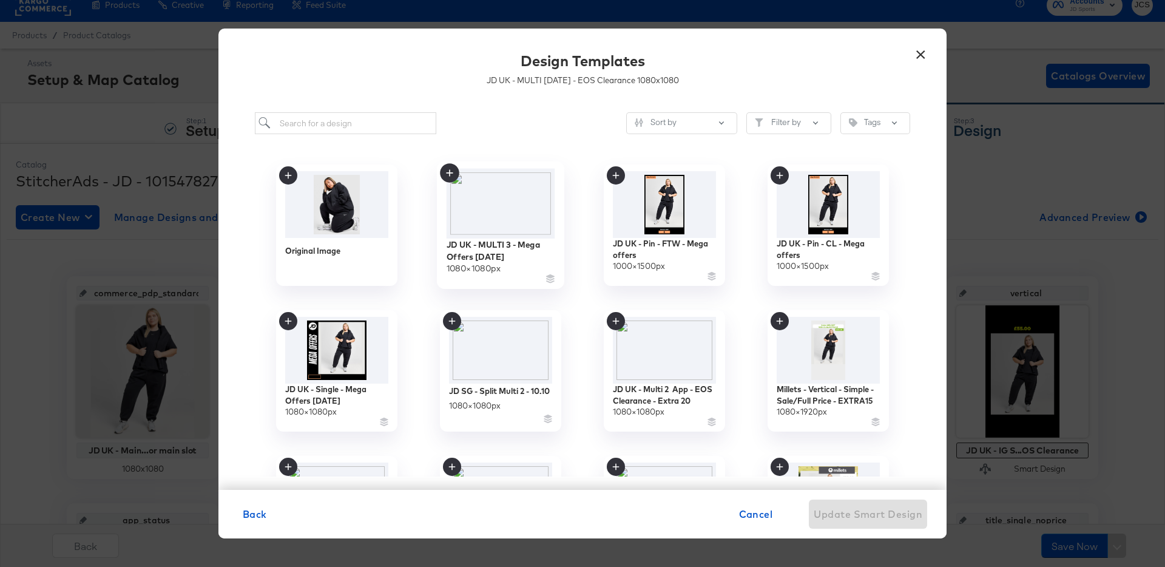
click at [511, 216] on img at bounding box center [501, 204] width 109 height 70
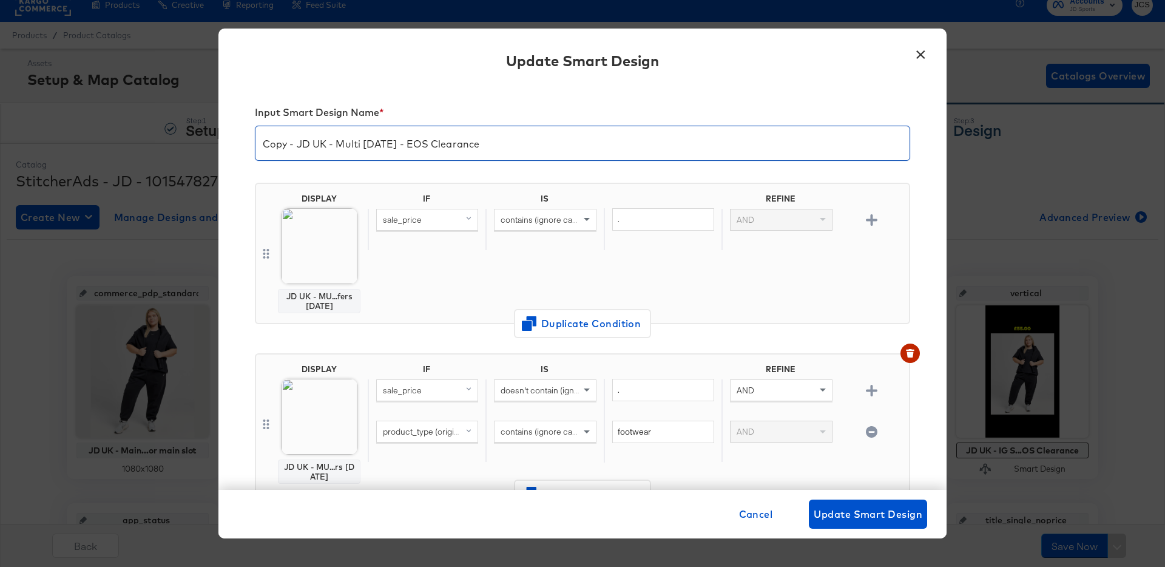
click at [298, 143] on input "Copy - JD UK - Multi [DATE] - EOS Clearance" at bounding box center [582, 138] width 654 height 34
click at [342, 140] on input "JD UK - Multi [DATE] - EOS Clearance" at bounding box center [582, 138] width 654 height 34
click at [416, 147] on input "JD UK - Multi 3 - Mega Offers [DATE]" at bounding box center [582, 138] width 654 height 34
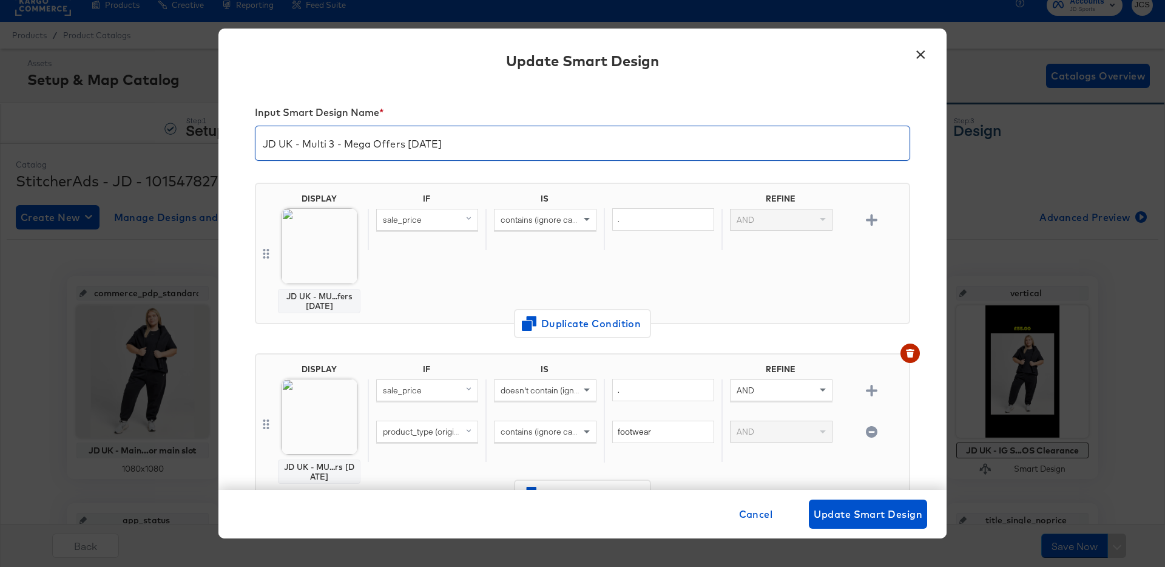
click at [416, 147] on input "JD UK - Multi 3 - Mega Offers [DATE]" at bounding box center [582, 138] width 654 height 34
type input "JD UK - Multi 3 - Mega Offers [DATE]"
click at [846, 514] on span "Update Smart Design" at bounding box center [868, 513] width 109 height 17
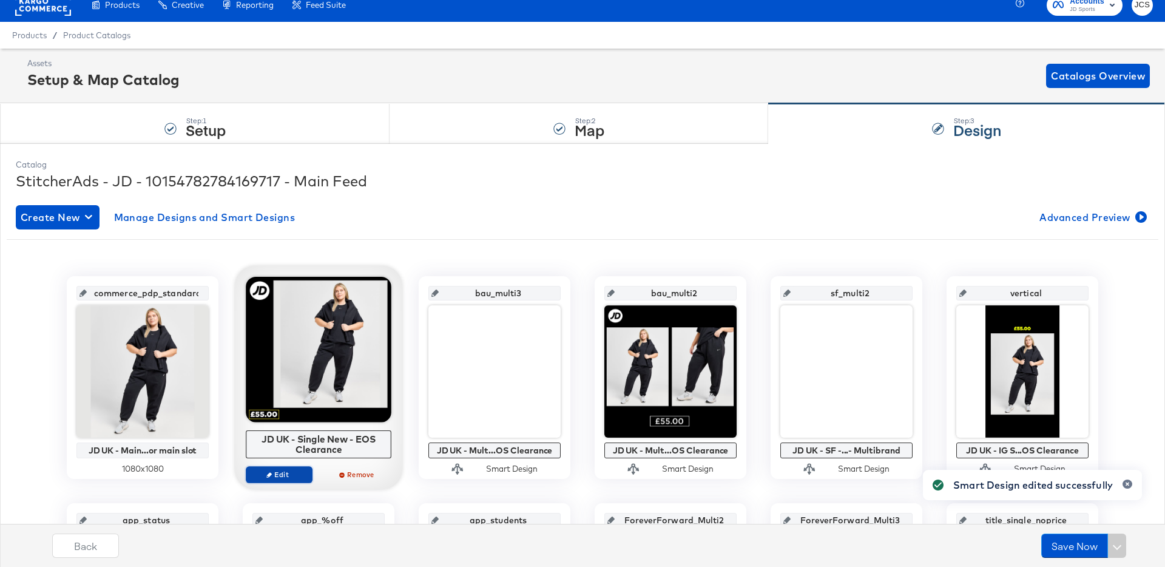
click at [297, 472] on span "Edit" at bounding box center [279, 474] width 56 height 9
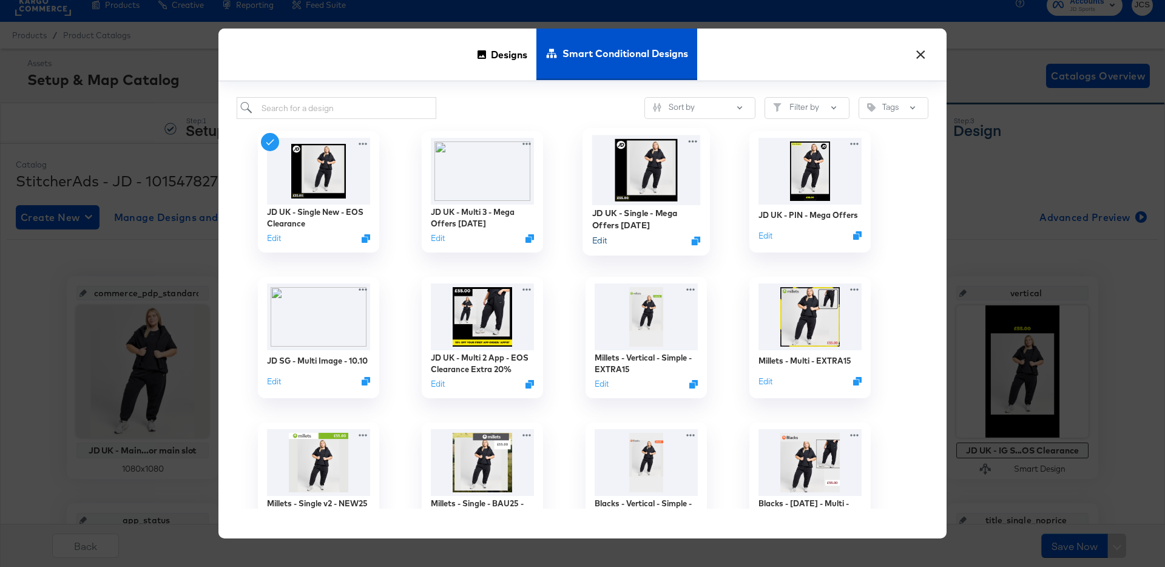
click at [600, 239] on button "Edit" at bounding box center [599, 241] width 15 height 12
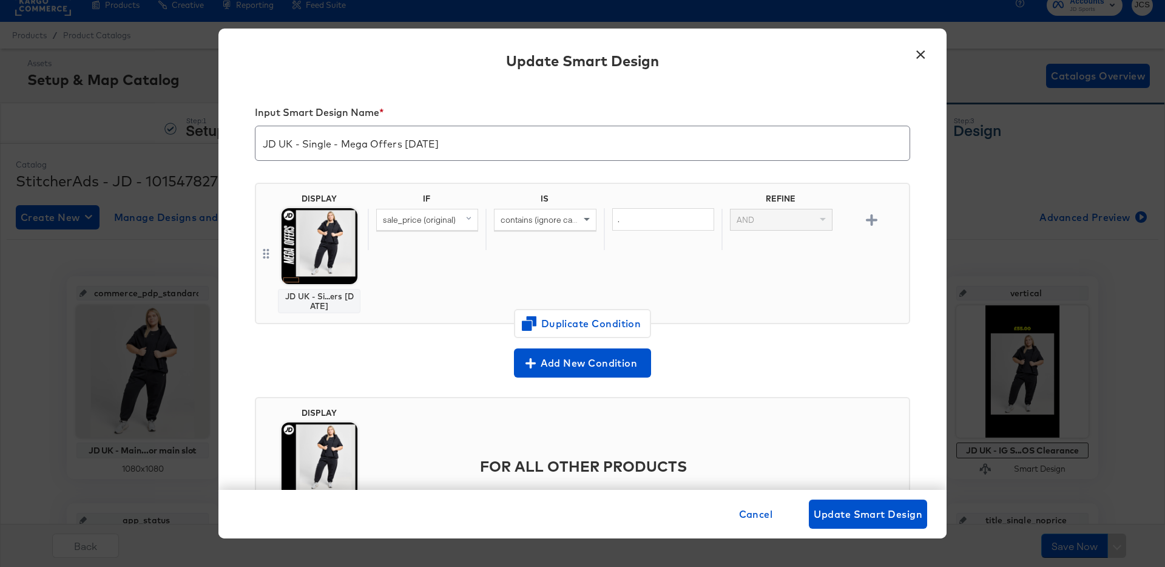
click at [917, 55] on button "×" at bounding box center [920, 52] width 22 height 22
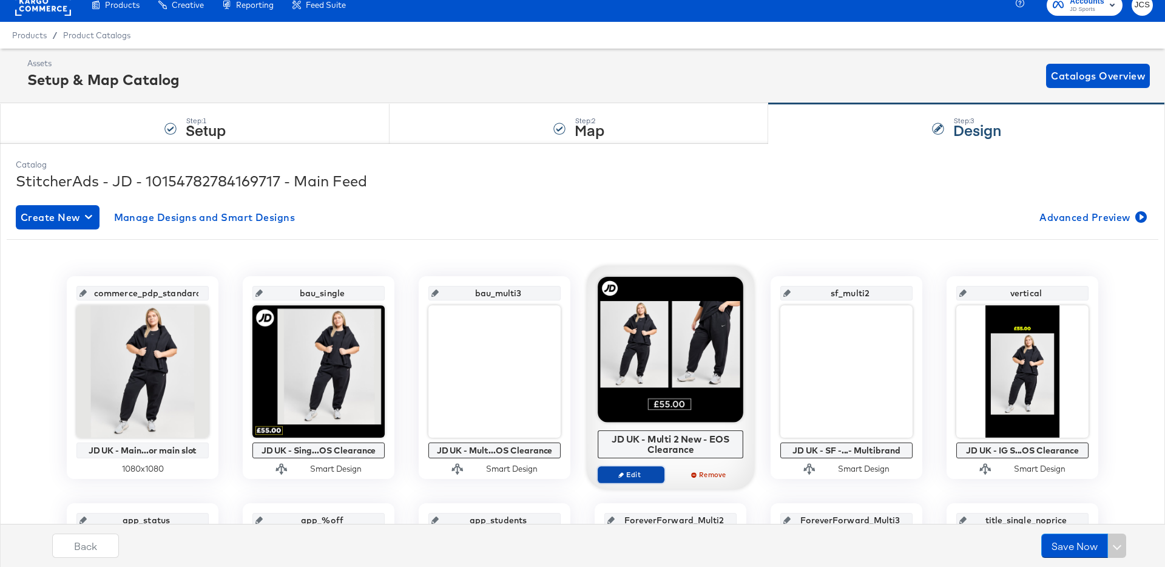
click at [620, 476] on icon "button" at bounding box center [620, 473] width 5 height 5
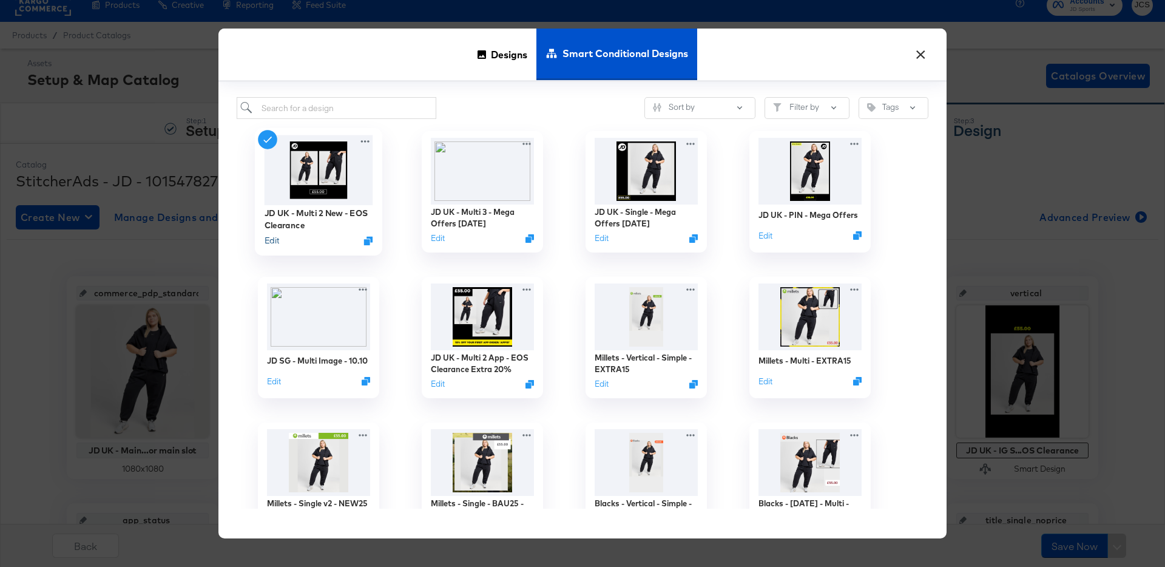
click at [274, 237] on button "Edit" at bounding box center [272, 241] width 15 height 12
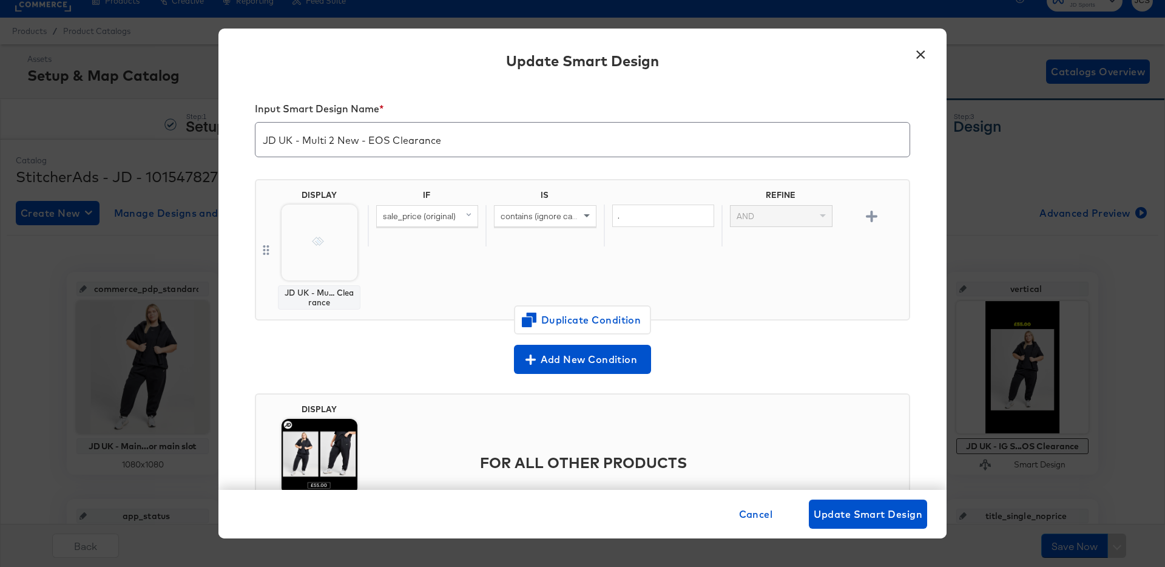
scroll to position [0, 0]
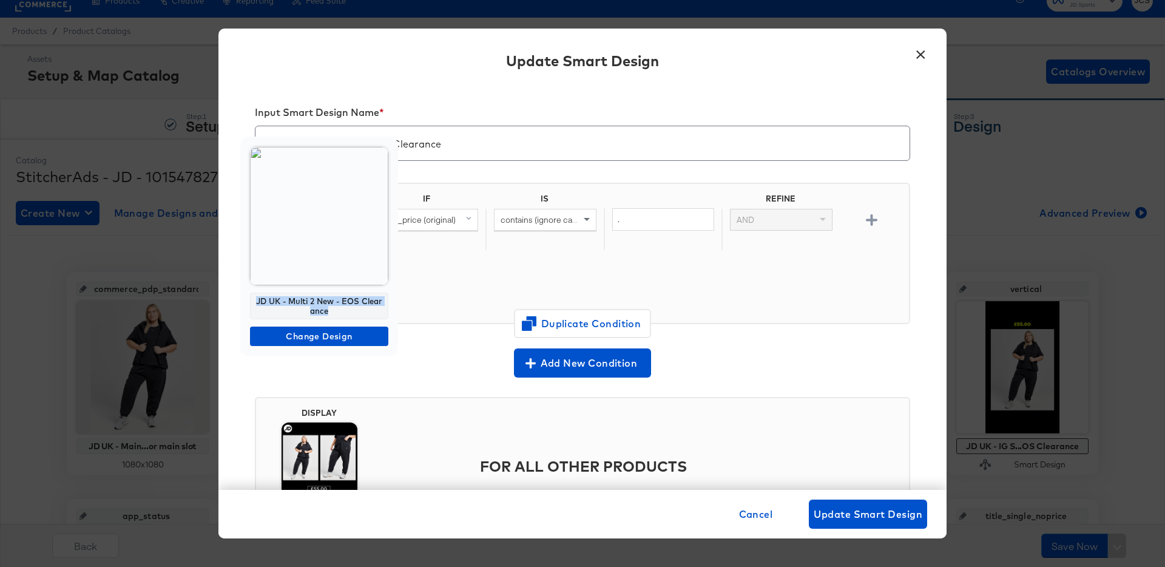
drag, startPoint x: 341, startPoint y: 314, endPoint x: 253, endPoint y: 304, distance: 88.5
click at [253, 304] on div "JD UK - Multi 2 New - EOS Clearance" at bounding box center [319, 305] width 138 height 27
copy div "JD UK - Multi 2 New - EOS Clearance"
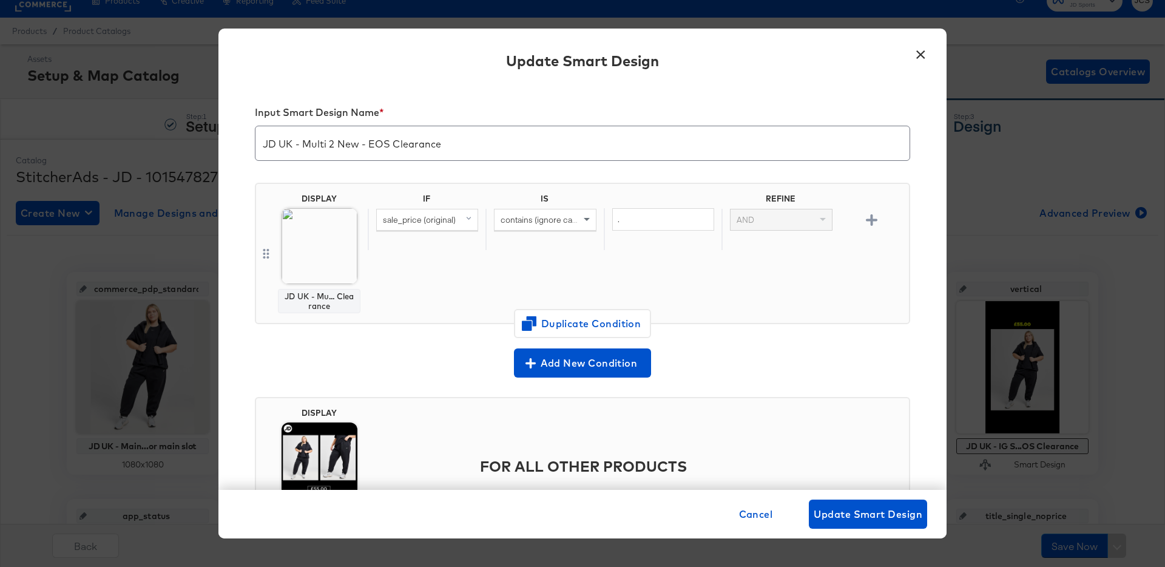
click at [924, 51] on button "×" at bounding box center [920, 52] width 22 height 22
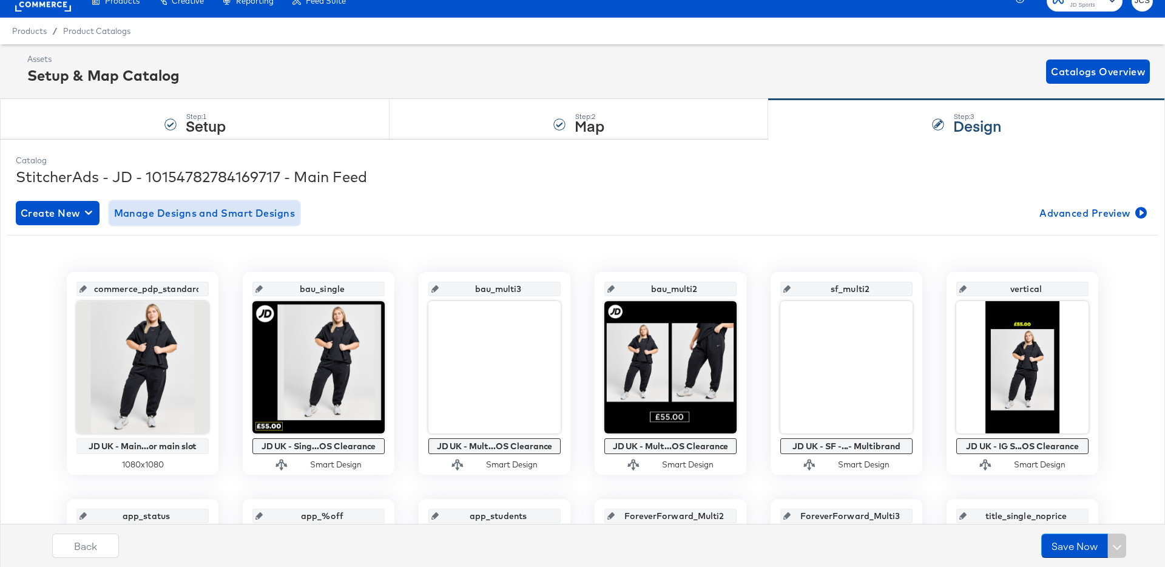
click at [203, 209] on span "Manage Designs and Smart Designs" at bounding box center [204, 212] width 181 height 17
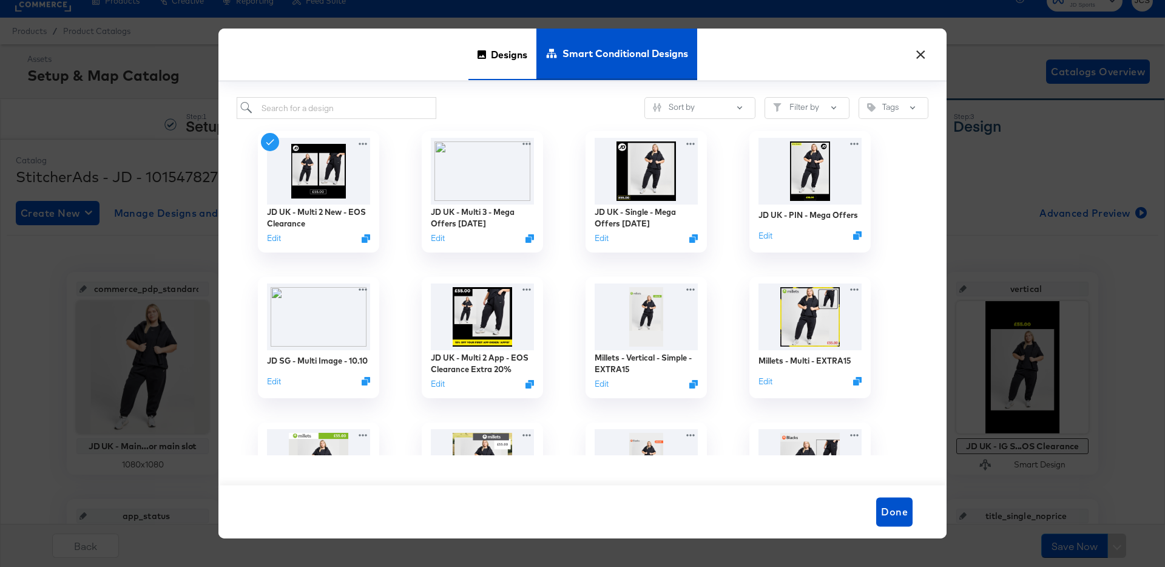
click at [493, 55] on span "Designs" at bounding box center [509, 53] width 36 height 53
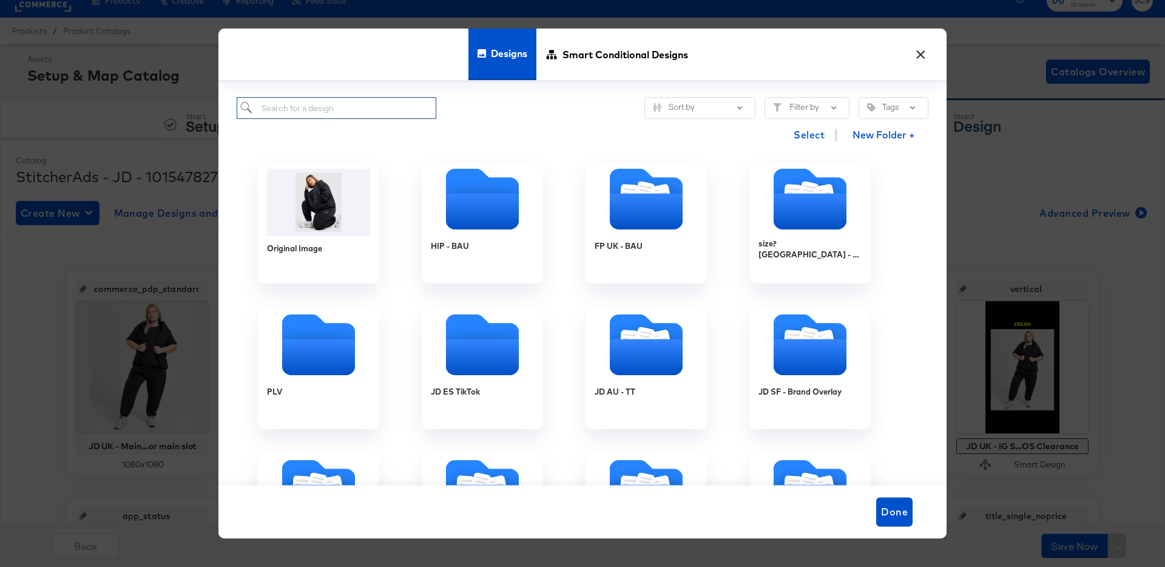
click at [348, 108] on input "search" at bounding box center [337, 108] width 200 height 22
paste input "JD UK - Multi 2 New - EOS Clearance"
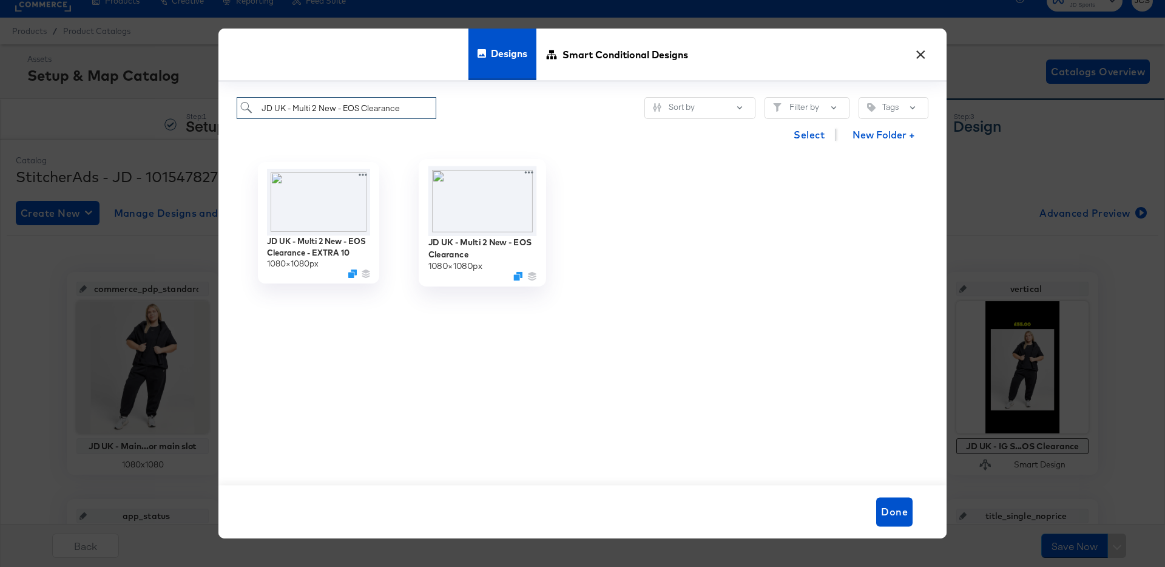
type input "JD UK - Multi 2 New - EOS Clearance"
click at [514, 269] on div "JD UK - Multi 2 New - EOS Clearance 1080 × 1080 px" at bounding box center [482, 258] width 109 height 44
click at [515, 272] on icon "Duplicate" at bounding box center [517, 276] width 9 height 9
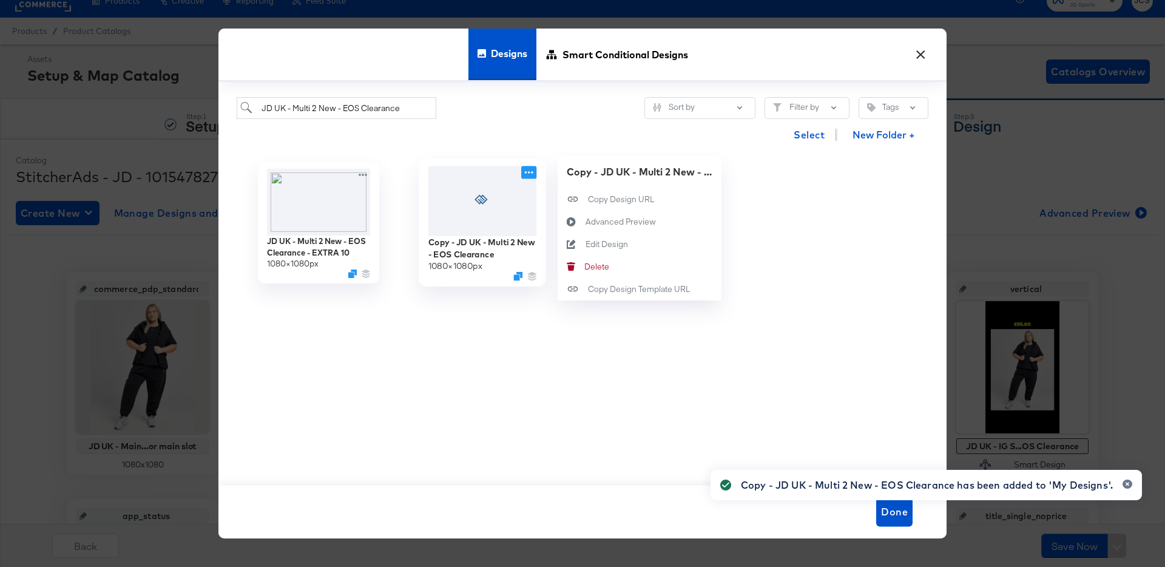
click at [528, 176] on icon at bounding box center [528, 172] width 15 height 13
click at [585, 244] on div "Edit Design Edit Design" at bounding box center [585, 244] width 0 height 0
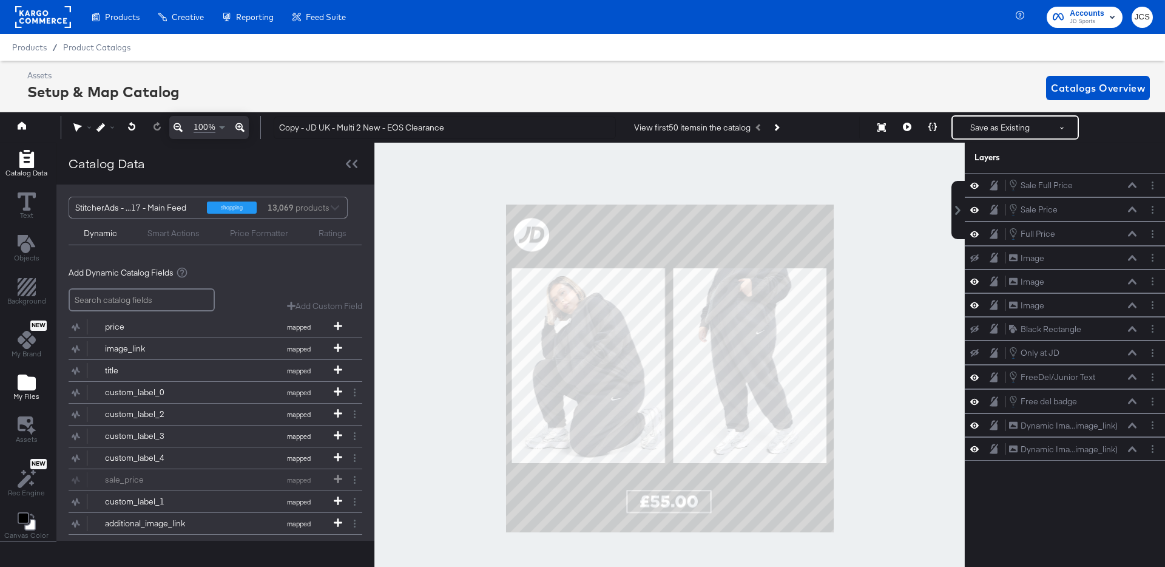
click at [28, 379] on icon "Add Files" at bounding box center [27, 382] width 18 height 16
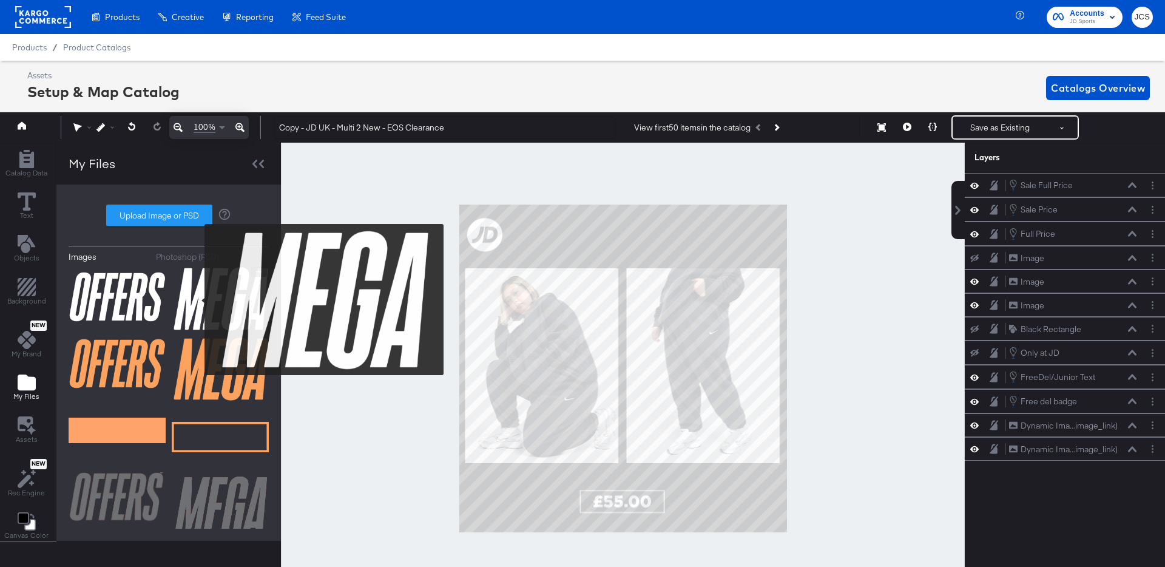
click at [197, 300] on img at bounding box center [220, 298] width 97 height 64
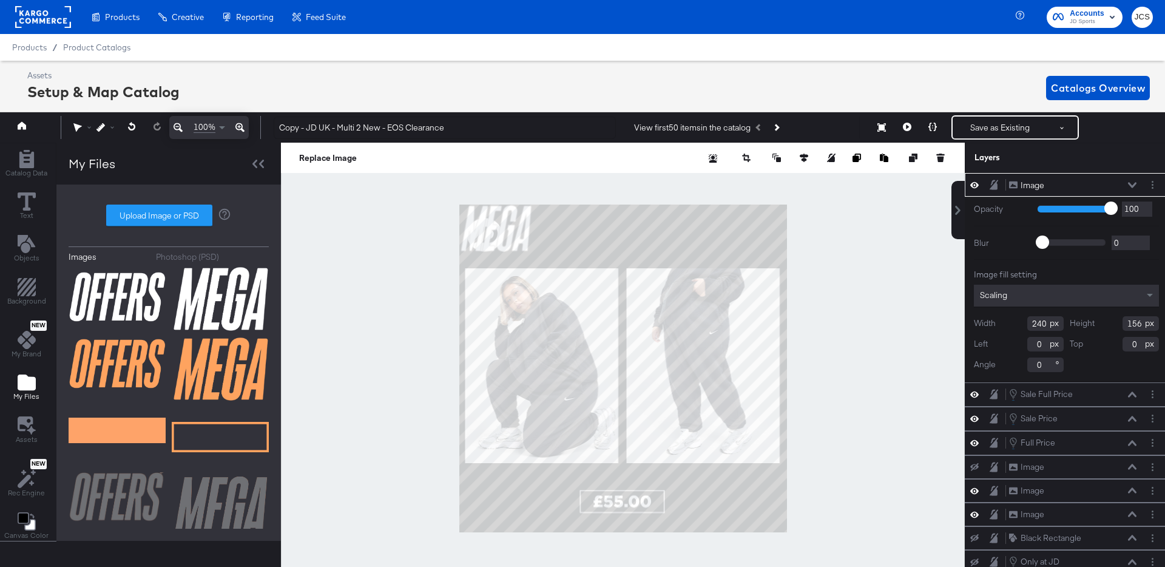
type input "240"
type input "156"
type input "20"
type input "244"
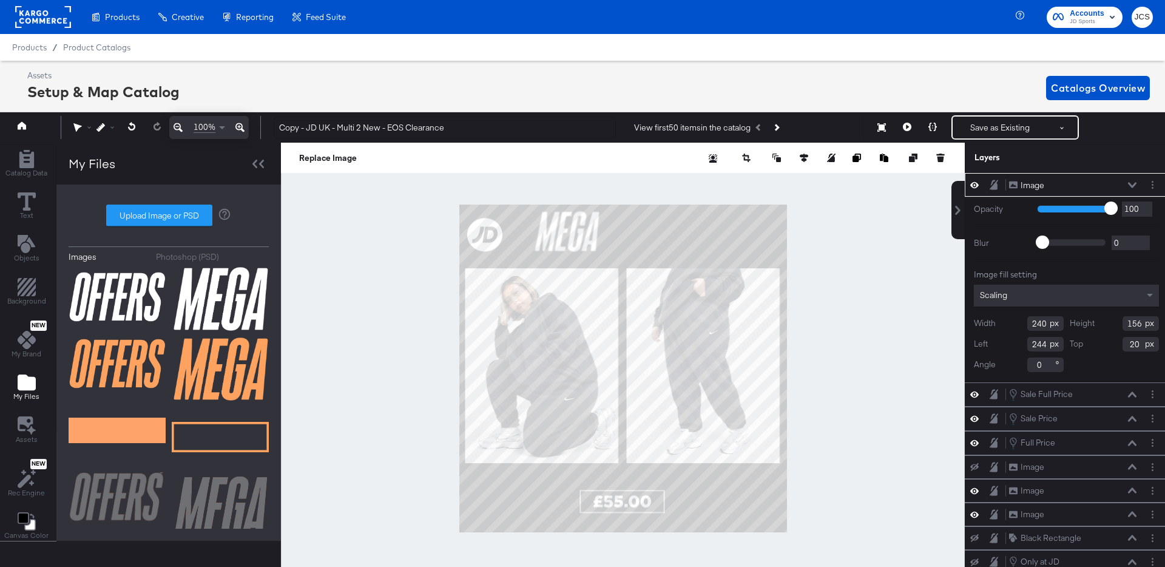
type input "214"
type input "136"
type input "230"
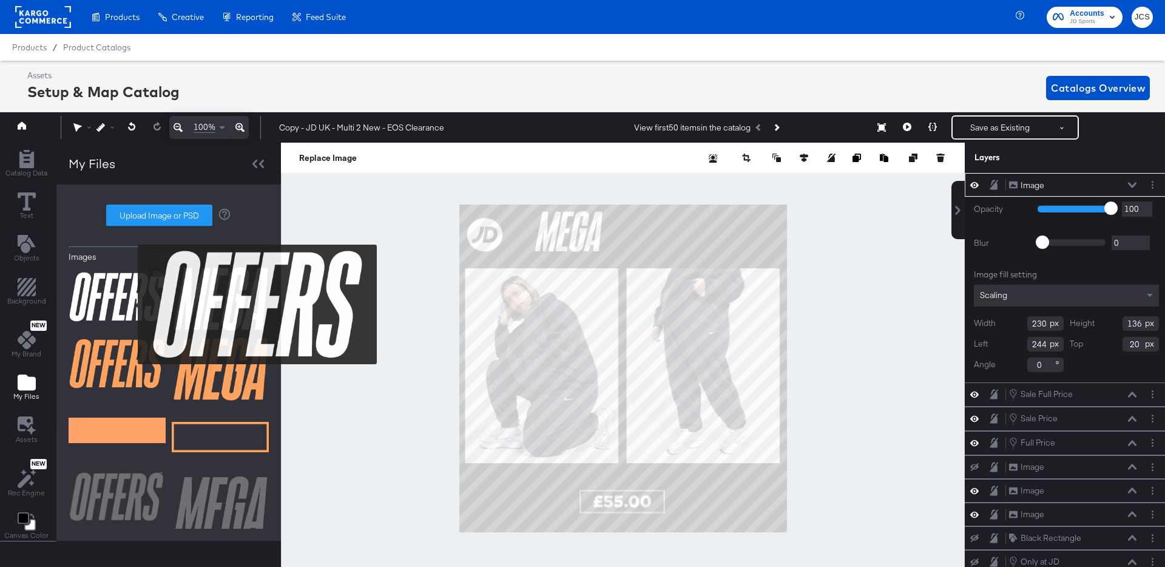
click at [130, 305] on img at bounding box center [117, 296] width 97 height 61
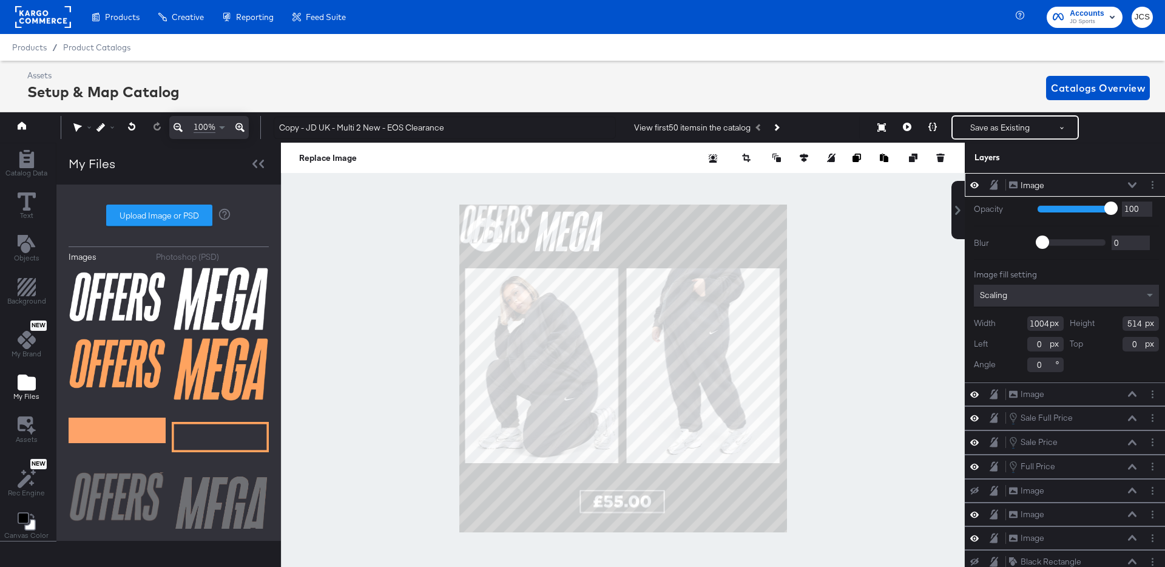
type input "244"
type input "129"
type input "494"
type input "27"
type input "263"
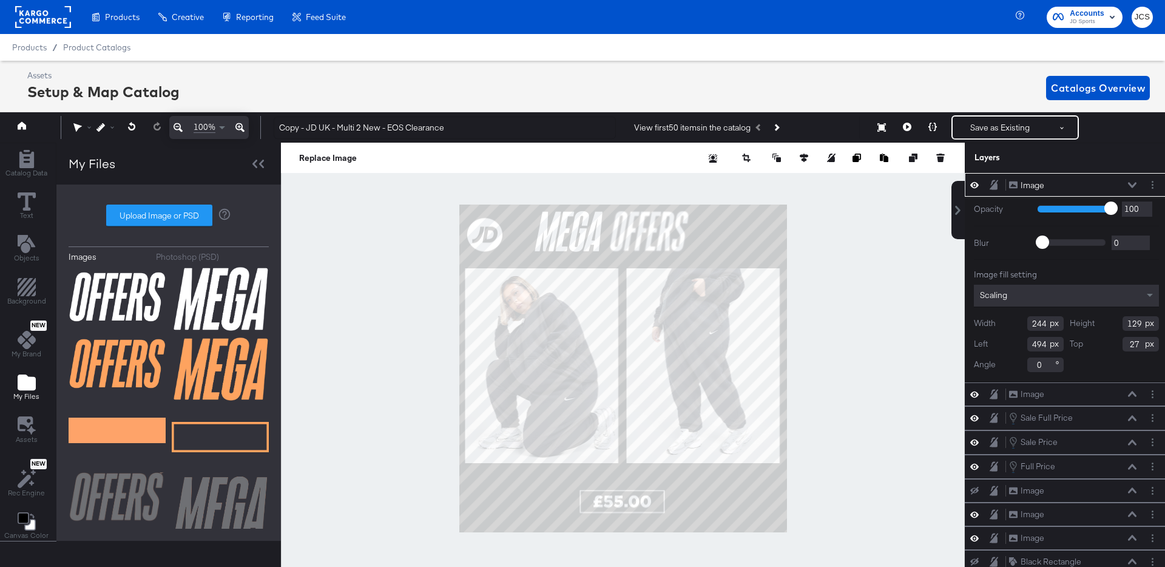
type input "136"
type input "20"
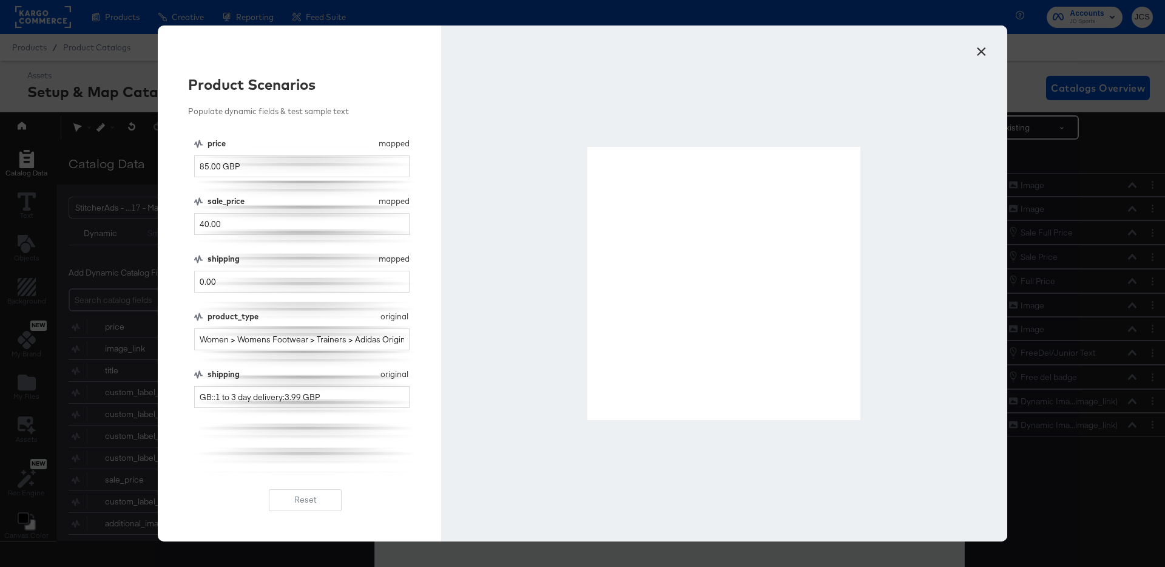
scroll to position [12, 3]
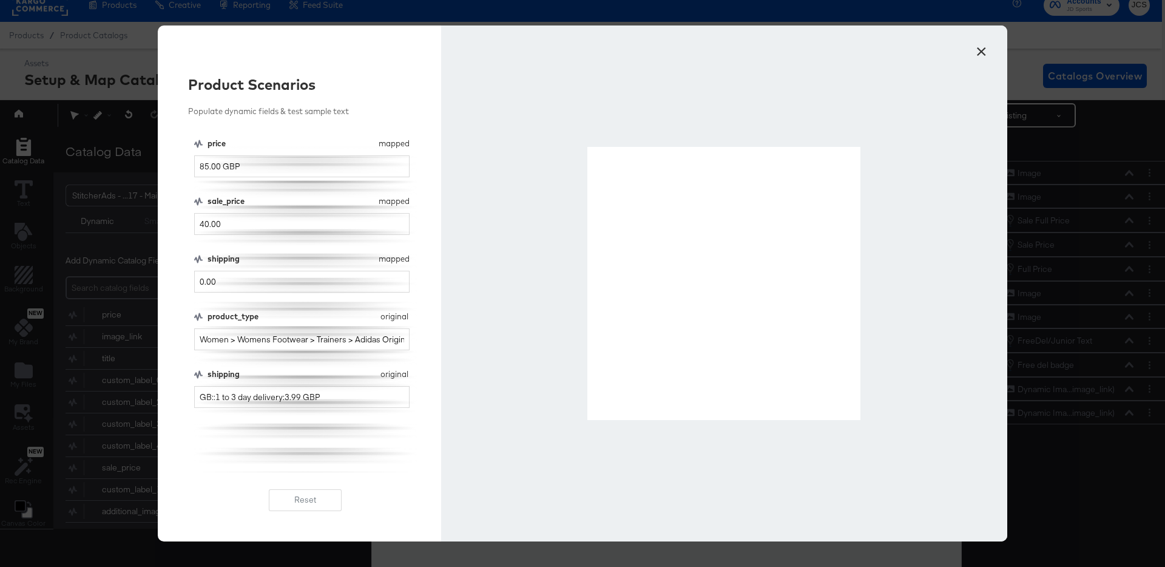
type input "0.00"
click at [228, 400] on input "GB::1 to 3 day delivery:3.99 GBP" at bounding box center [301, 397] width 215 height 22
type input "0.00"
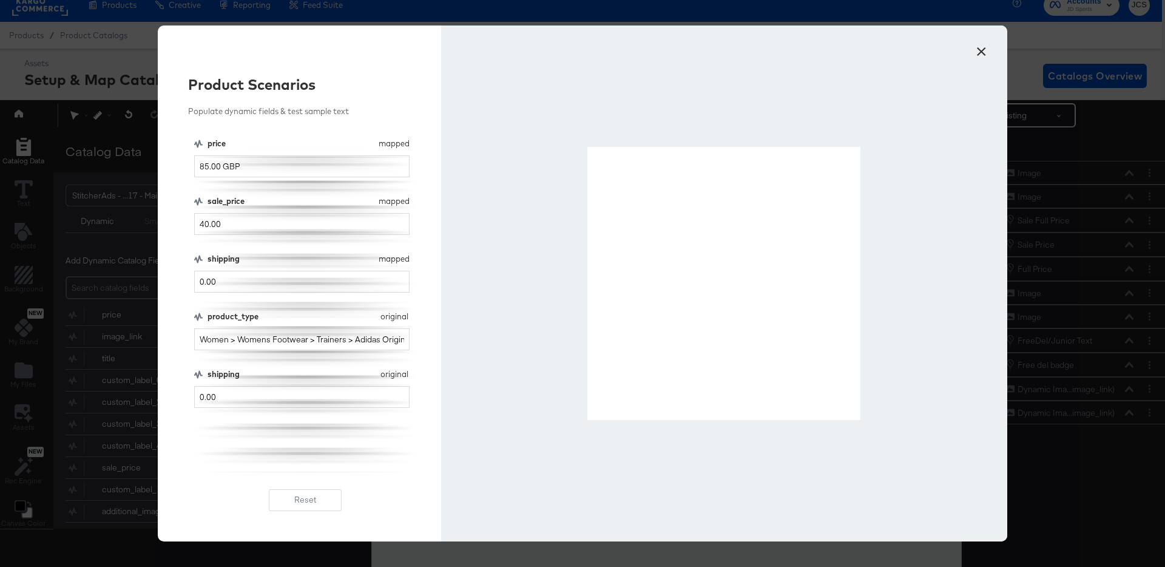
click at [982, 52] on button "×" at bounding box center [981, 49] width 22 height 22
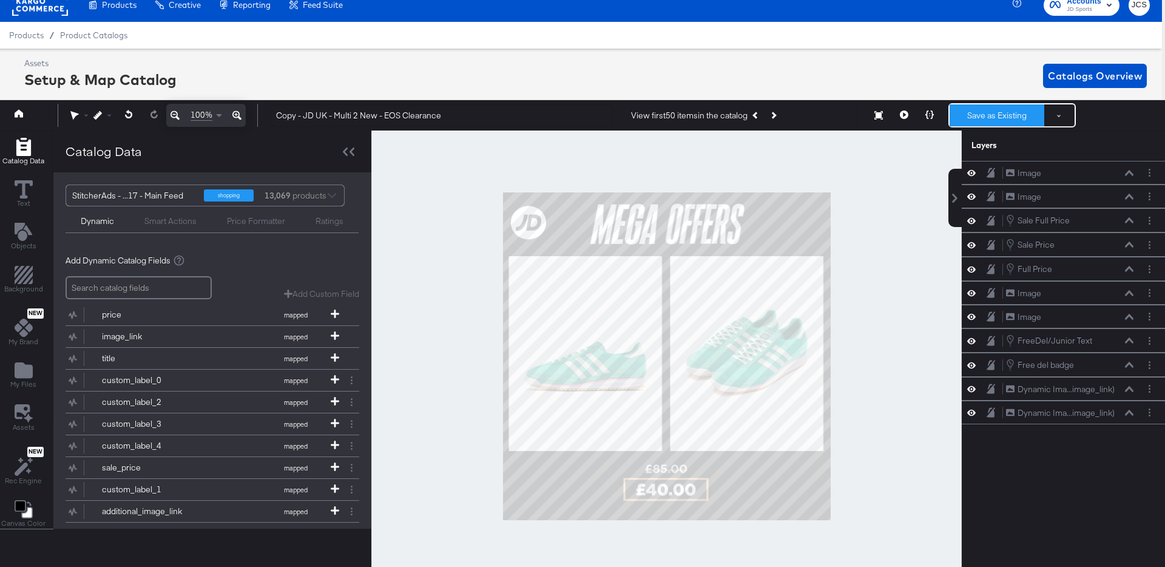
click at [982, 113] on button "Save as Existing" at bounding box center [997, 115] width 95 height 22
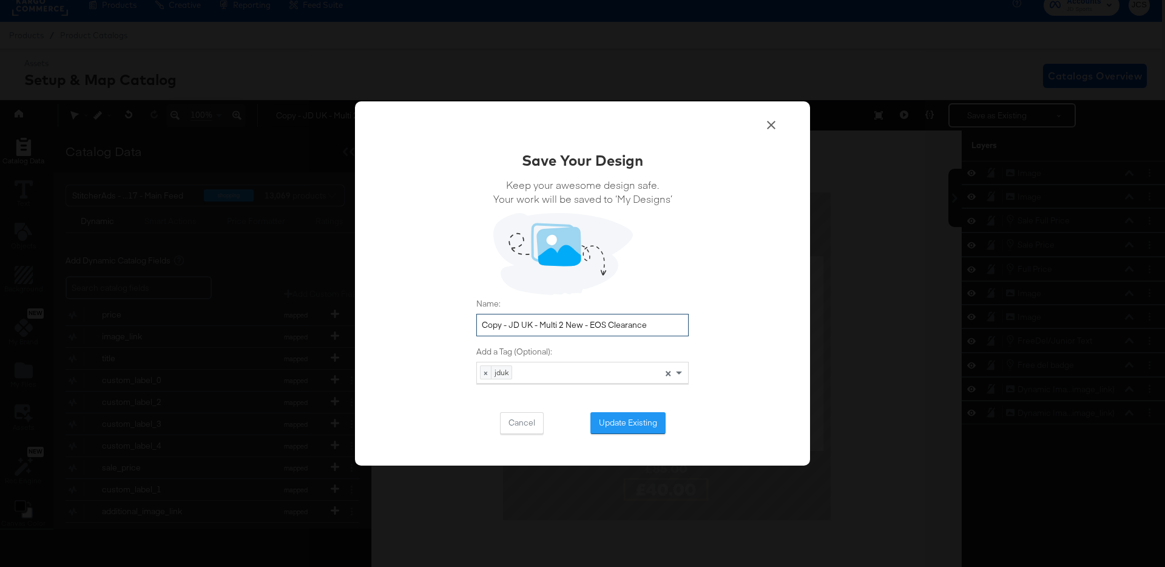
click at [508, 327] on input "Copy - JD UK - Multi 2 New - EOS Clearance" at bounding box center [582, 325] width 212 height 22
type input "JD UK - Multi 2 - Mega Offers [DATE]"
click at [604, 418] on button "Update Existing" at bounding box center [627, 423] width 75 height 22
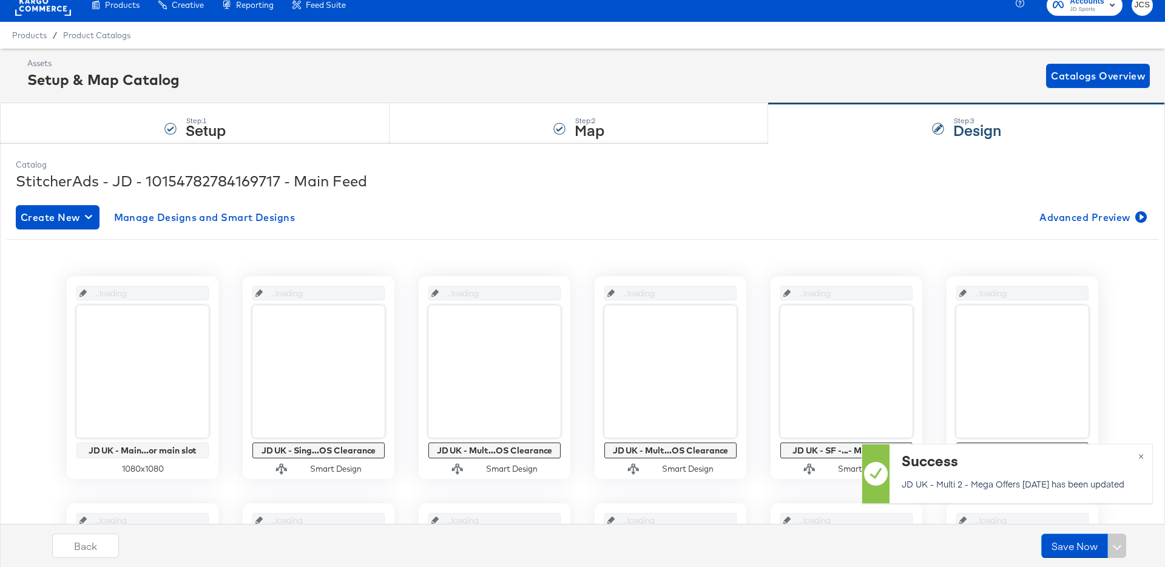
scroll to position [12, 0]
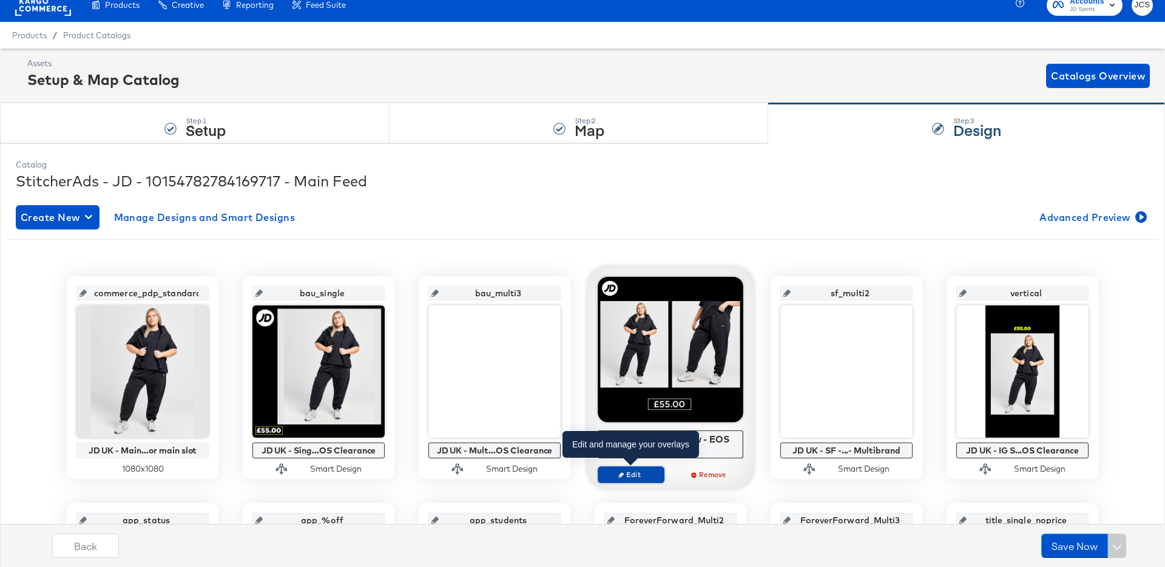
click at [641, 474] on span "Edit" at bounding box center [631, 474] width 56 height 9
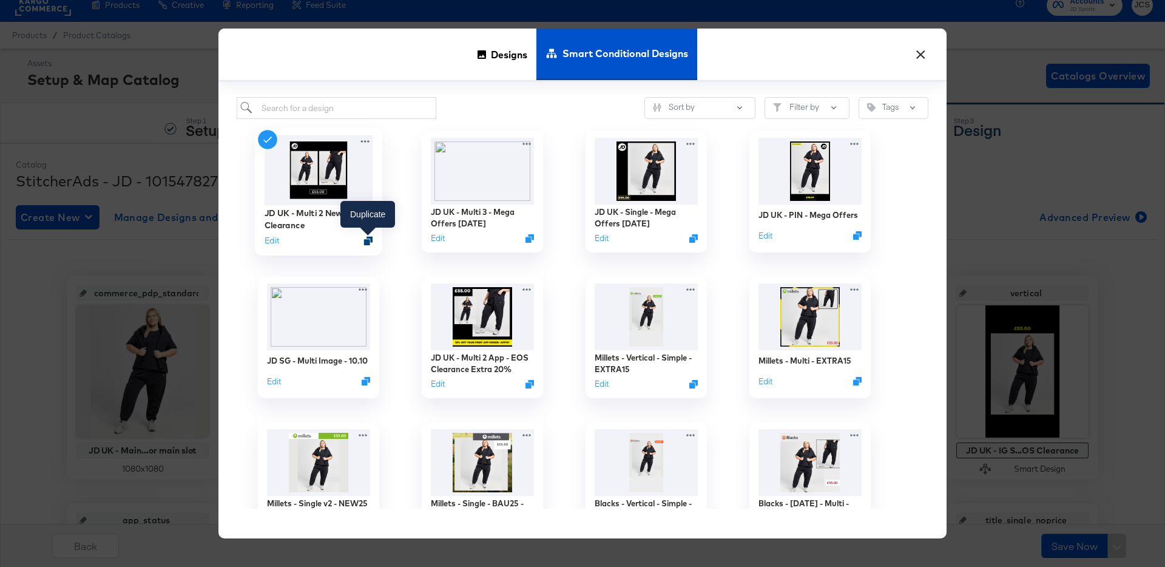
click at [369, 240] on icon "Duplicate" at bounding box center [368, 240] width 9 height 9
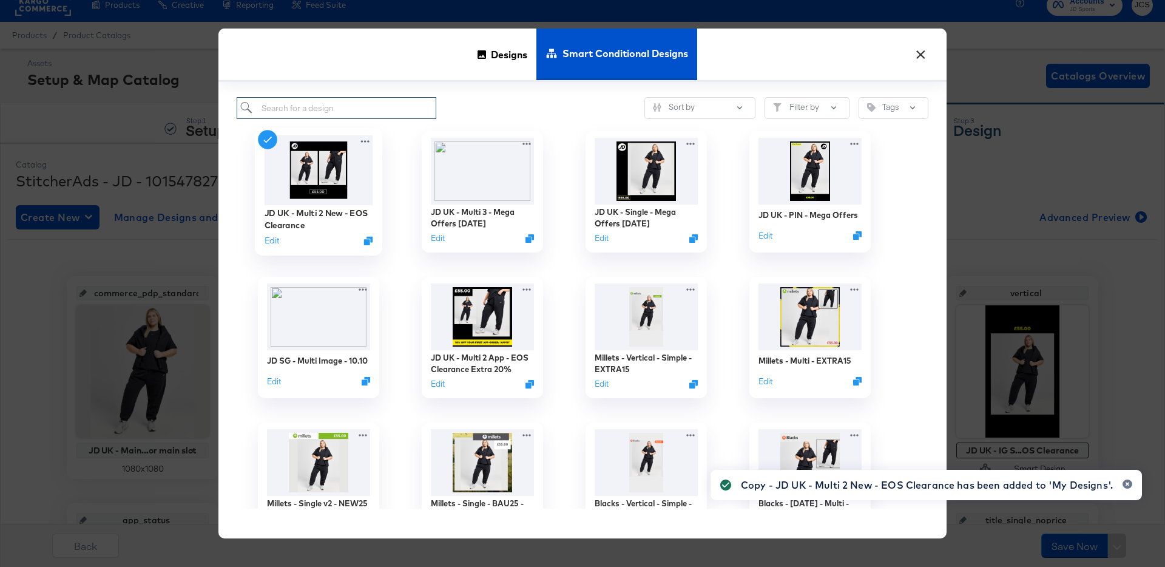
click at [326, 112] on input "search" at bounding box center [337, 108] width 200 height 22
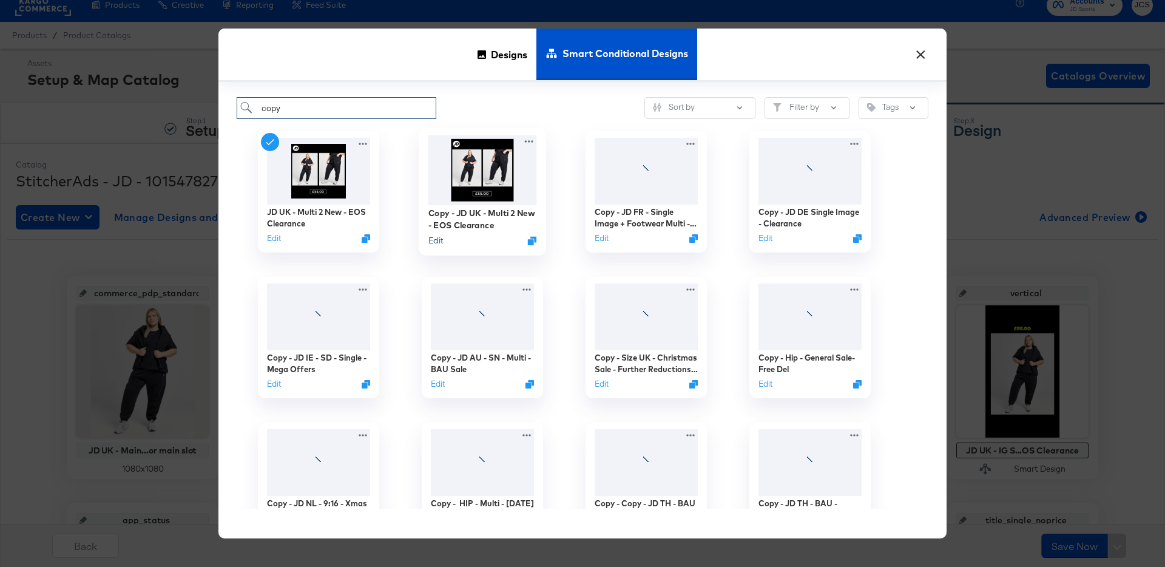
type input "copy"
click at [434, 240] on button "Edit" at bounding box center [435, 241] width 15 height 12
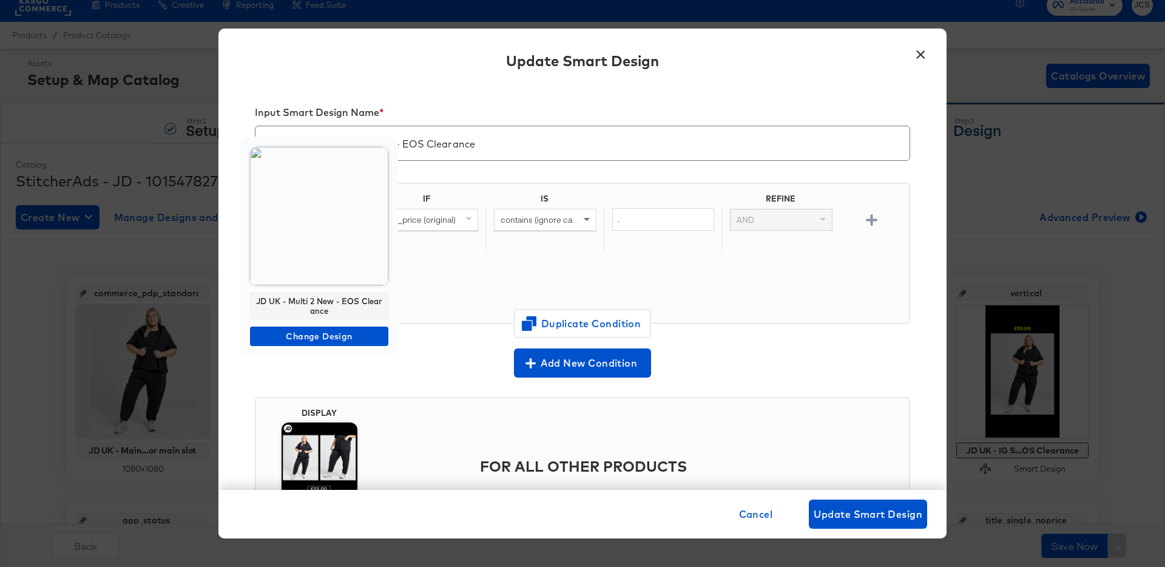
click at [312, 251] on img at bounding box center [319, 216] width 138 height 138
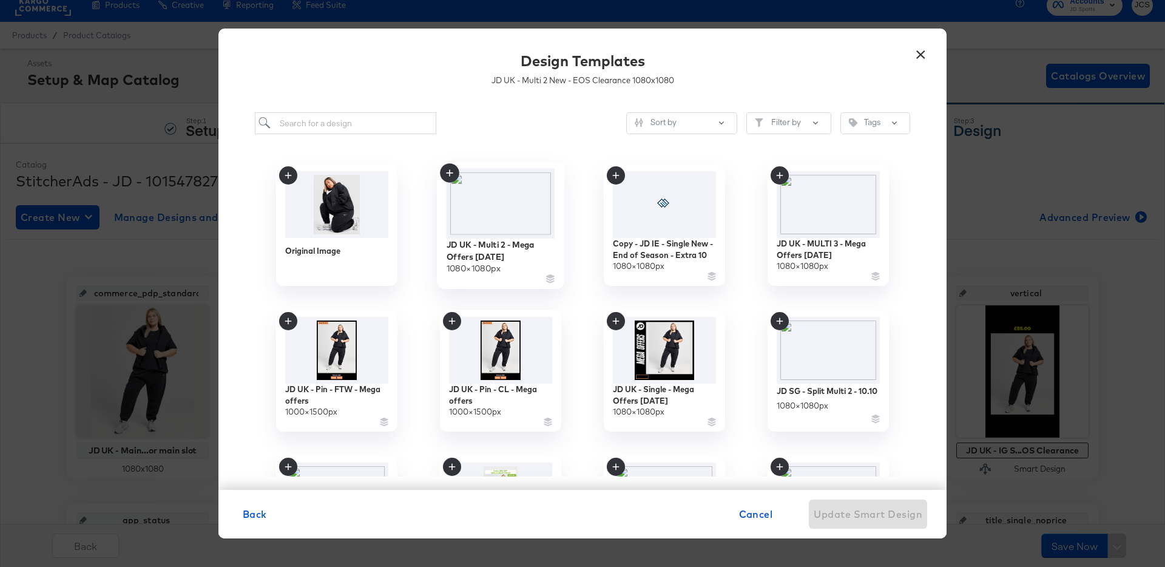
click at [510, 218] on img at bounding box center [501, 204] width 109 height 70
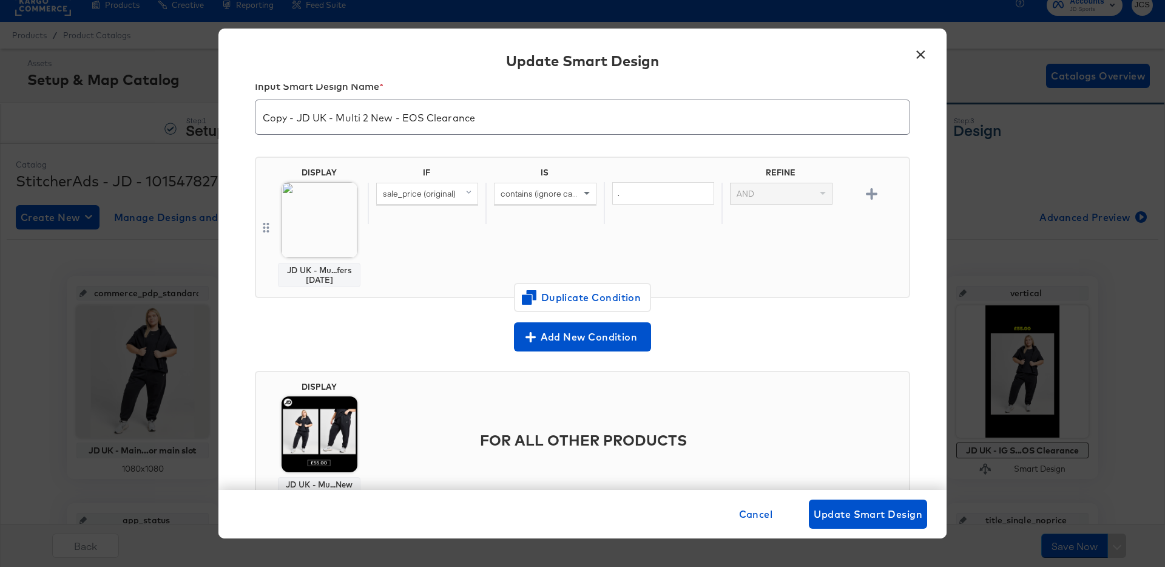
scroll to position [0, 0]
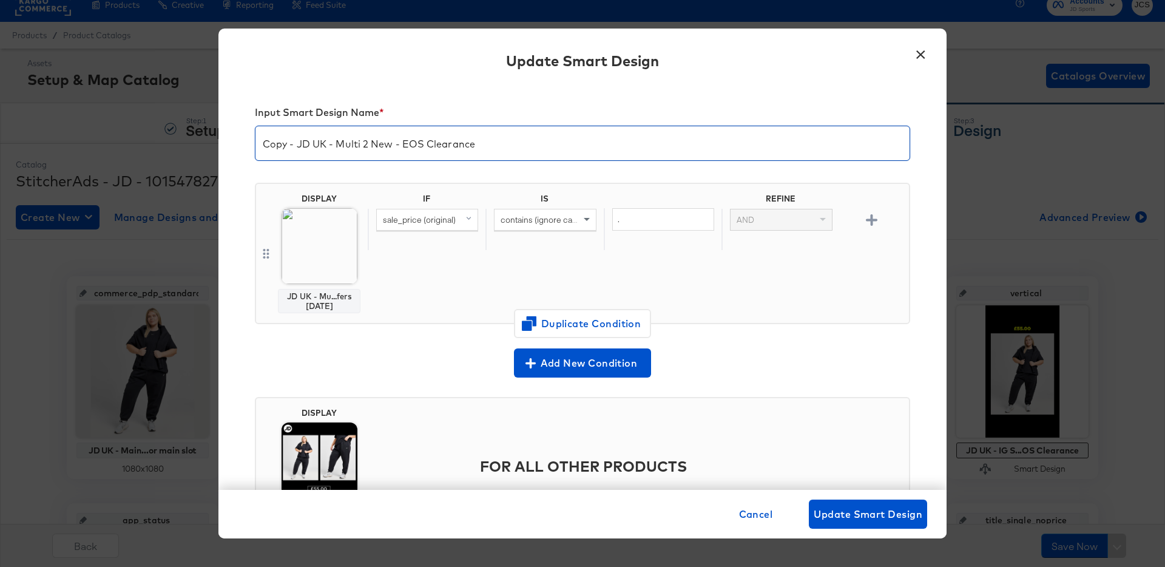
click at [296, 144] on input "Copy - JD UK - Multi 2 New - EOS Clearance" at bounding box center [582, 138] width 654 height 34
drag, startPoint x: 343, startPoint y: 145, endPoint x: 435, endPoint y: 147, distance: 91.6
click at [435, 147] on input "JD UK - Multi 2 - EOS Clearance" at bounding box center [582, 138] width 654 height 34
click at [420, 144] on input "JD UK - Multi 2 - Mega Offers [DATE]" at bounding box center [582, 138] width 654 height 34
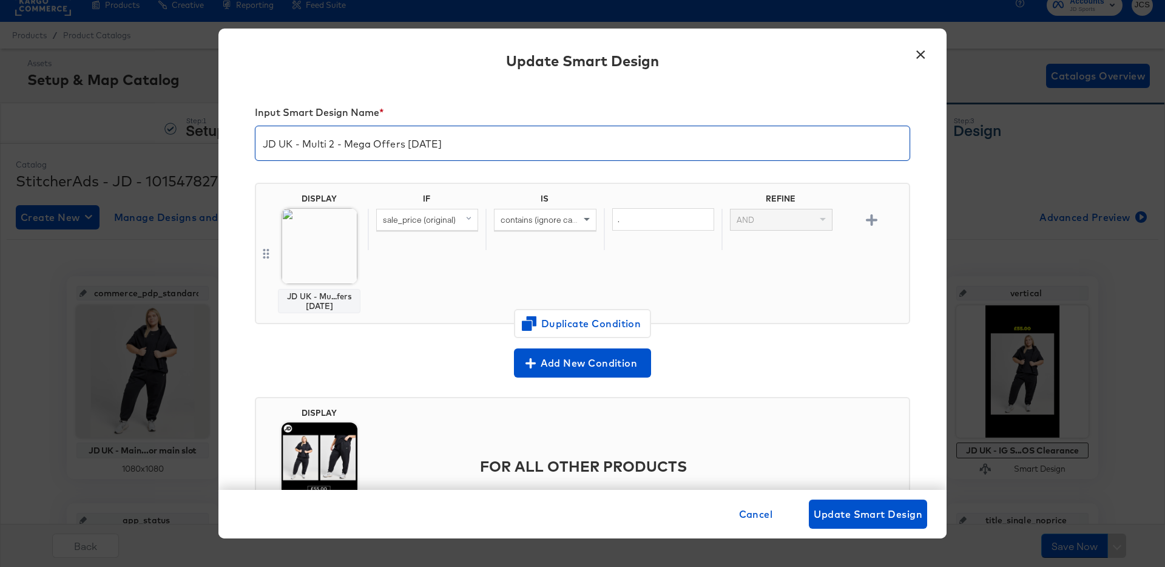
click at [420, 144] on input "JD UK - Multi 2 - Mega Offers [DATE]" at bounding box center [582, 138] width 654 height 34
type input "JD UK - Multi 2 - Mega Offers [DATE]"
click at [869, 512] on span "Update Smart Design" at bounding box center [868, 513] width 109 height 17
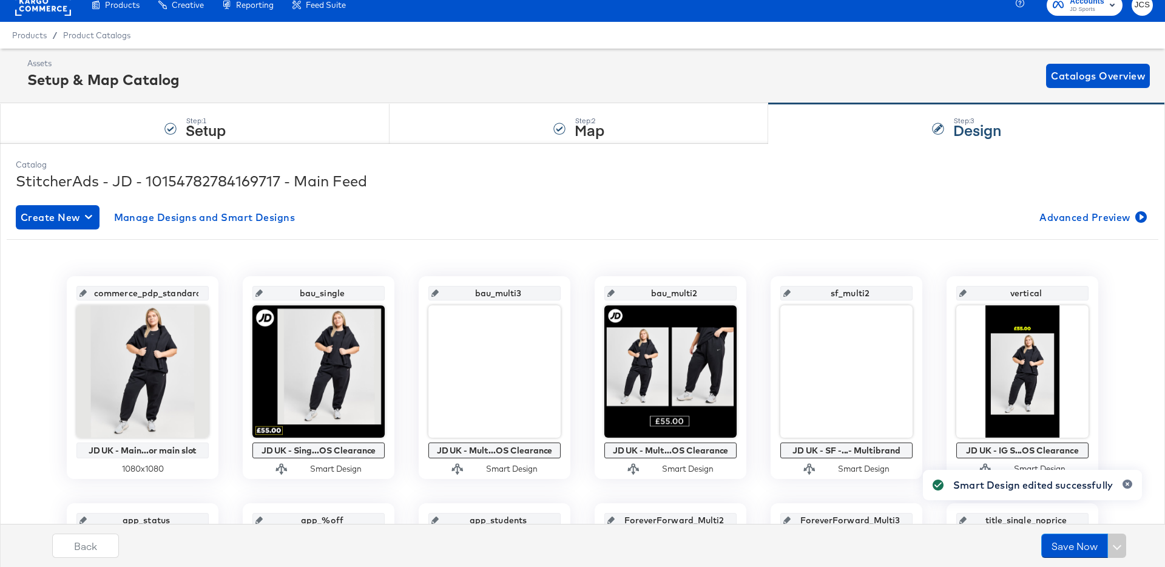
scroll to position [73, 0]
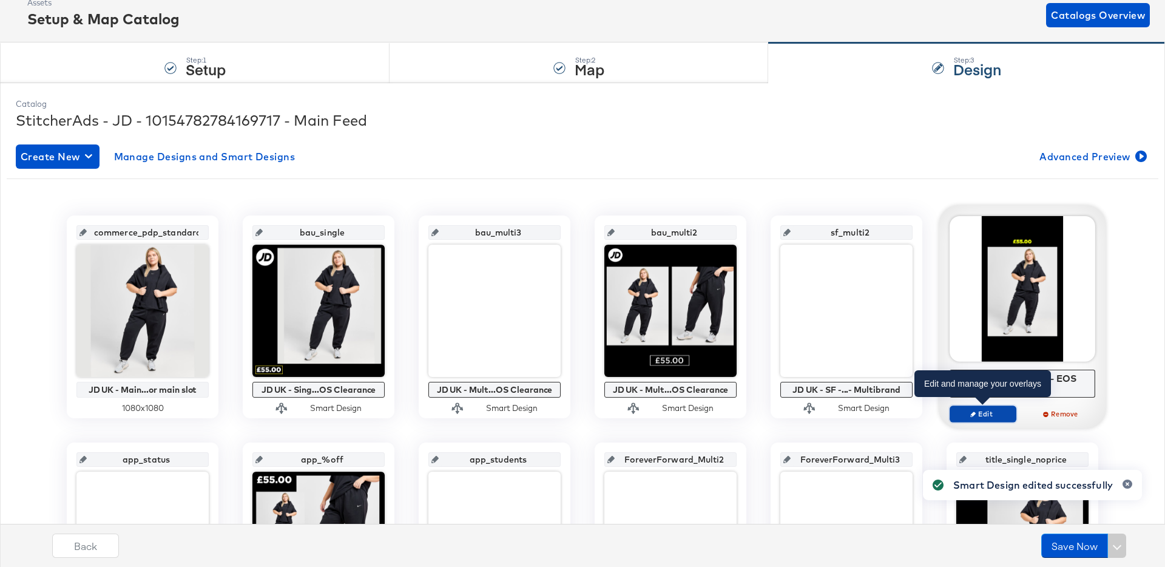
click at [987, 414] on span "Edit" at bounding box center [983, 413] width 56 height 9
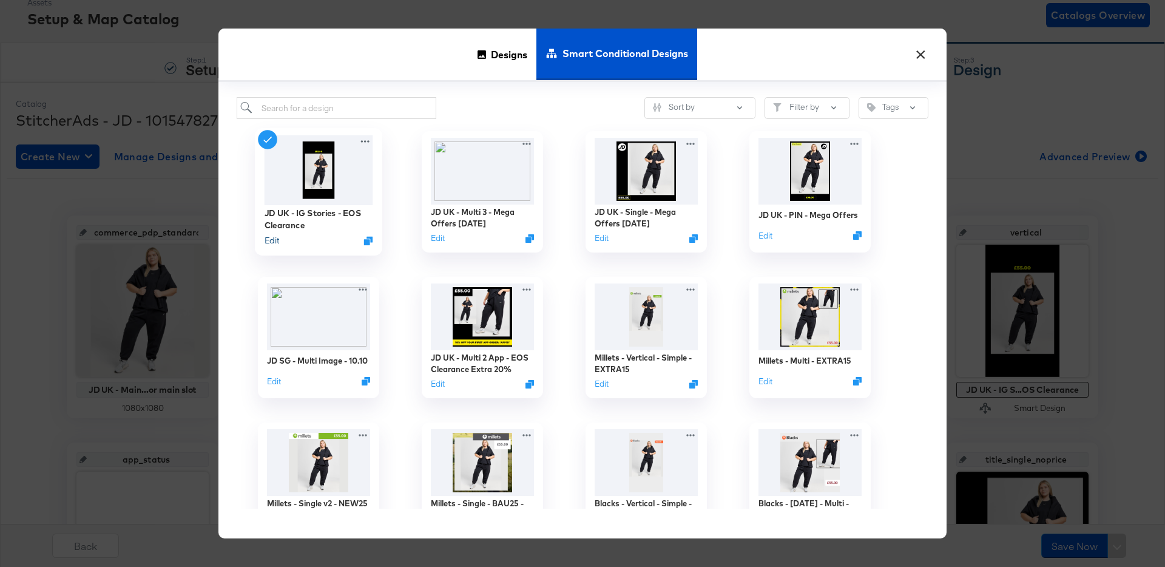
click at [269, 241] on button "Edit" at bounding box center [272, 241] width 15 height 12
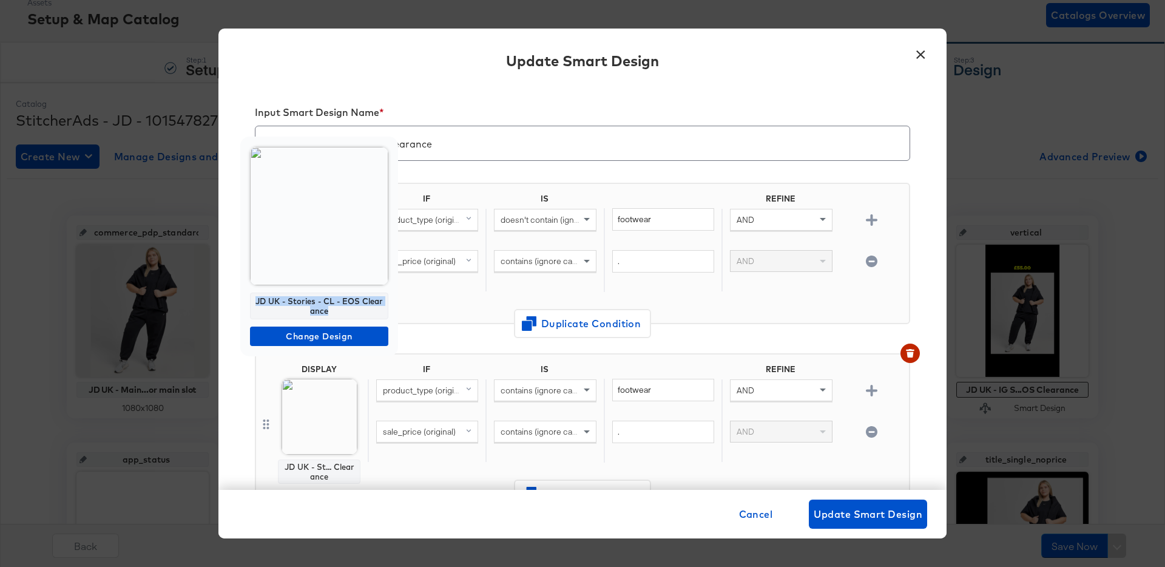
copy div "JD UK - Stories - CL - EOS Clearance"
drag, startPoint x: 330, startPoint y: 314, endPoint x: 257, endPoint y: 302, distance: 74.3
click at [257, 302] on div "JD UK - Stories - CL - EOS Clearance" at bounding box center [319, 305] width 138 height 27
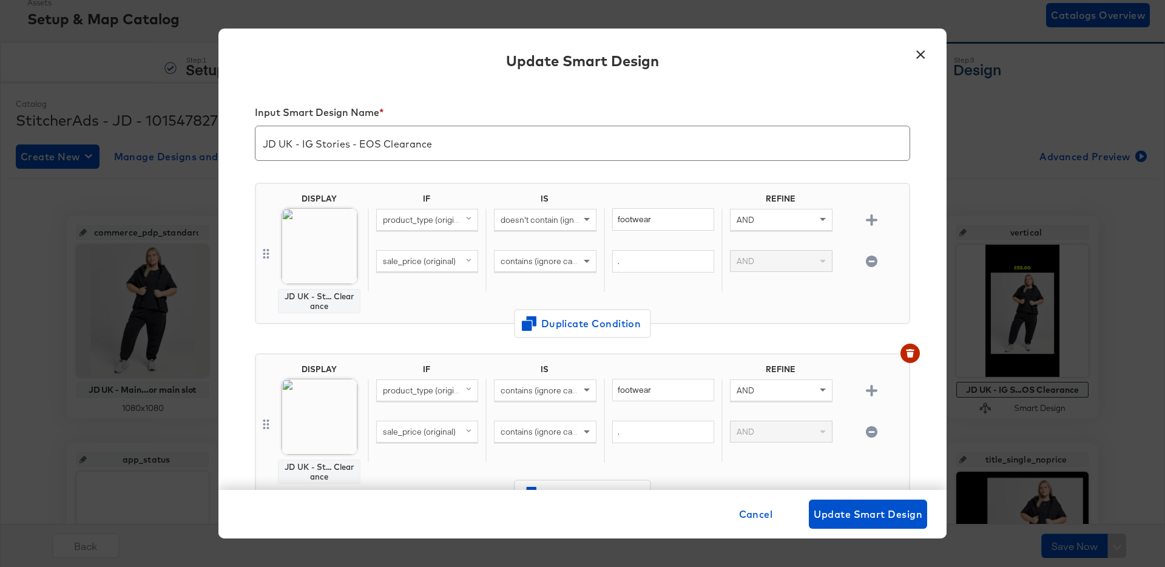
click at [437, 306] on div "IF IS REFINE product_type (original) doesn't contain (ignore case) footwear AND…" at bounding box center [636, 254] width 536 height 120
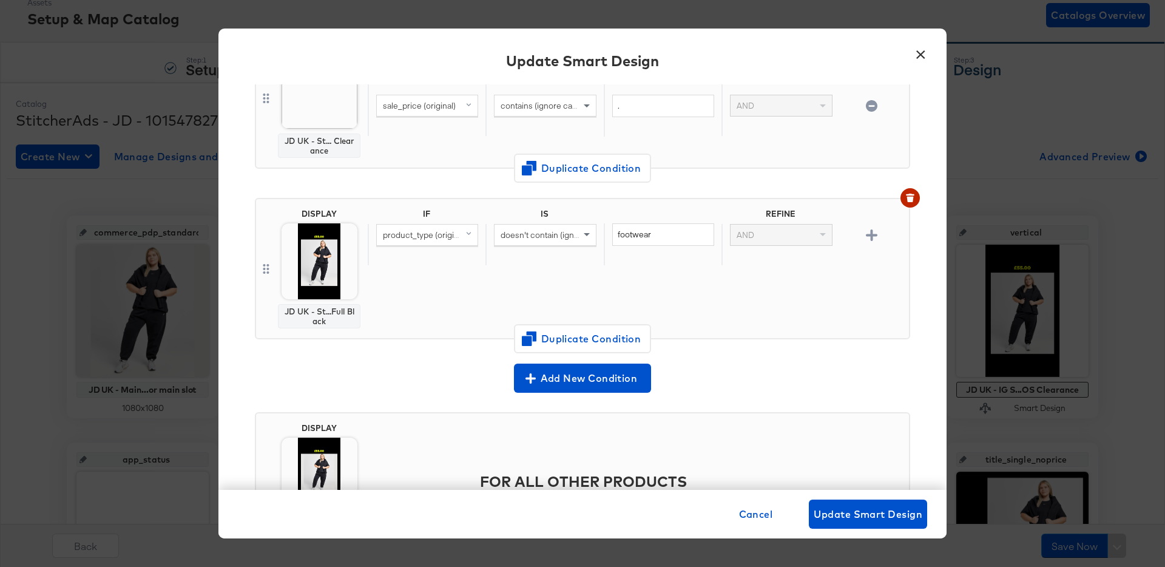
scroll to position [327, 0]
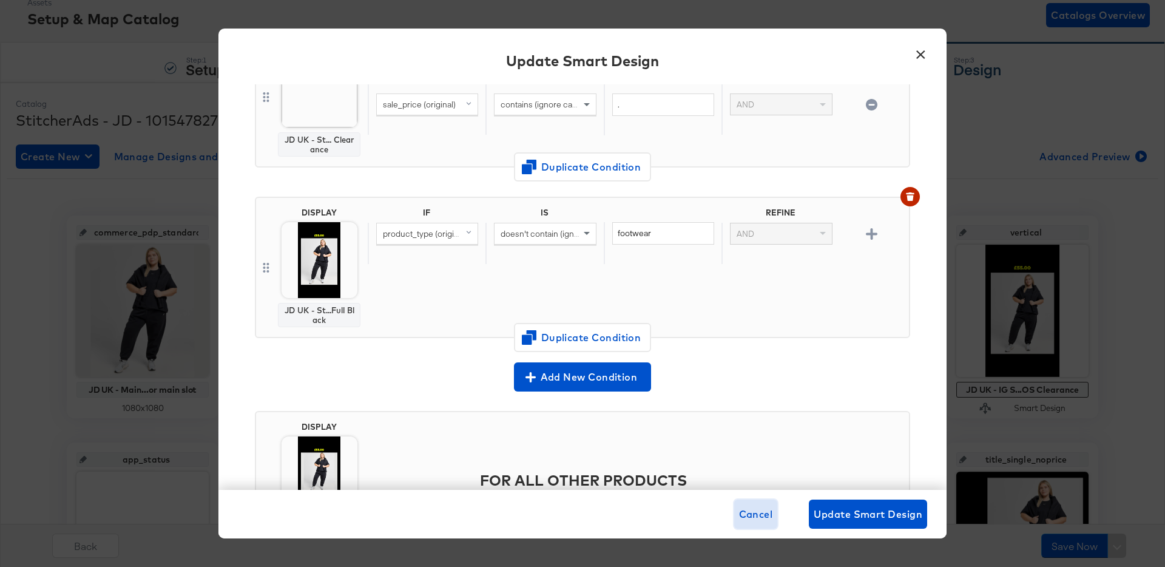
click at [735, 511] on button "Cancel" at bounding box center [756, 513] width 44 height 29
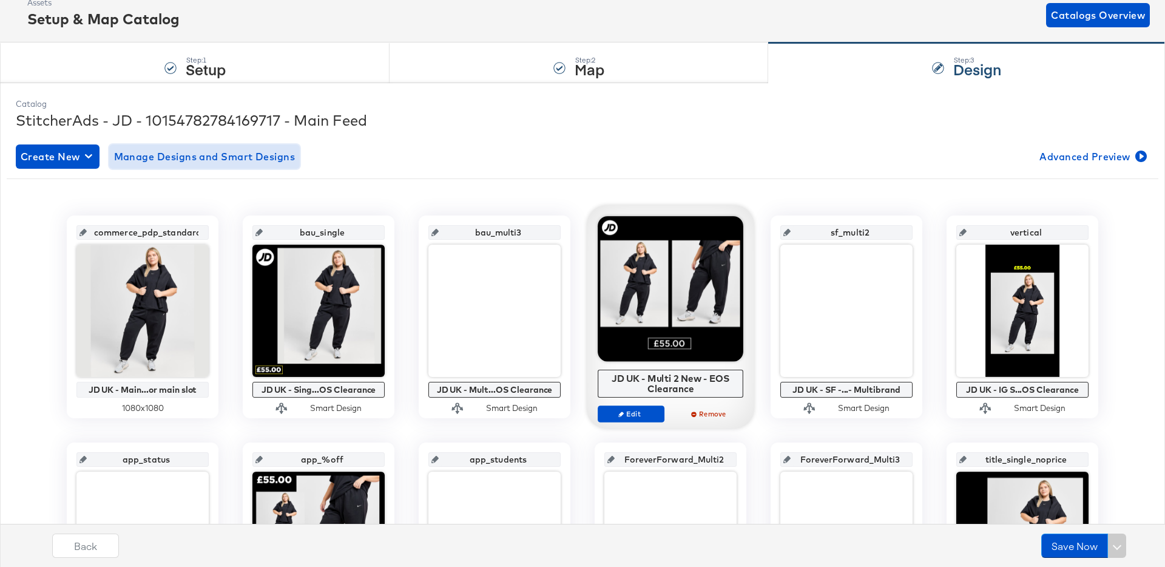
click at [258, 153] on span "Manage Designs and Smart Designs" at bounding box center [204, 156] width 181 height 17
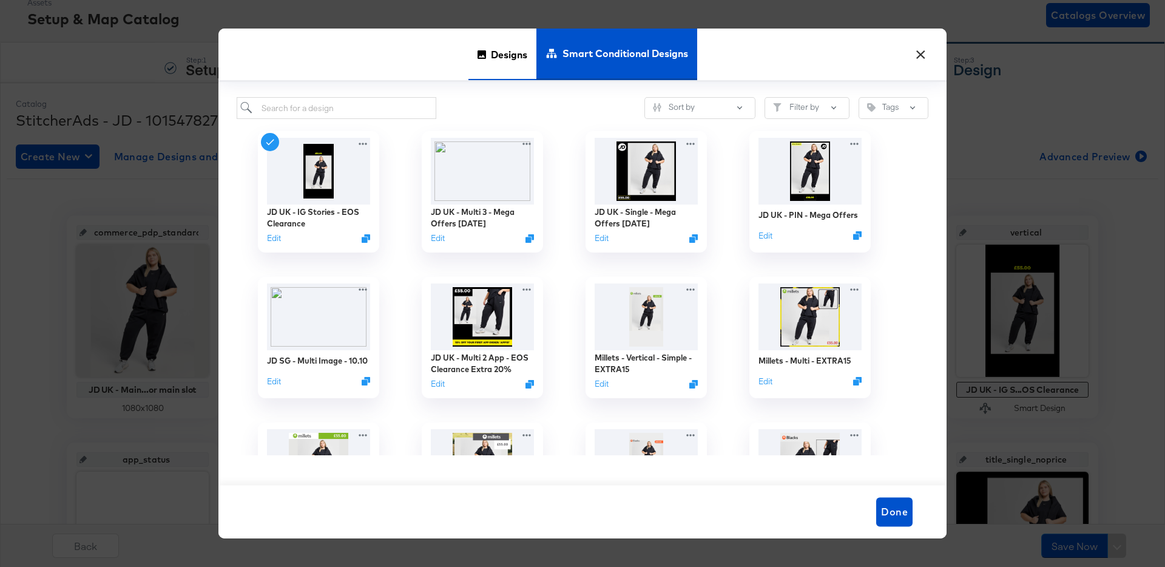
click at [523, 56] on span "Designs" at bounding box center [509, 53] width 36 height 53
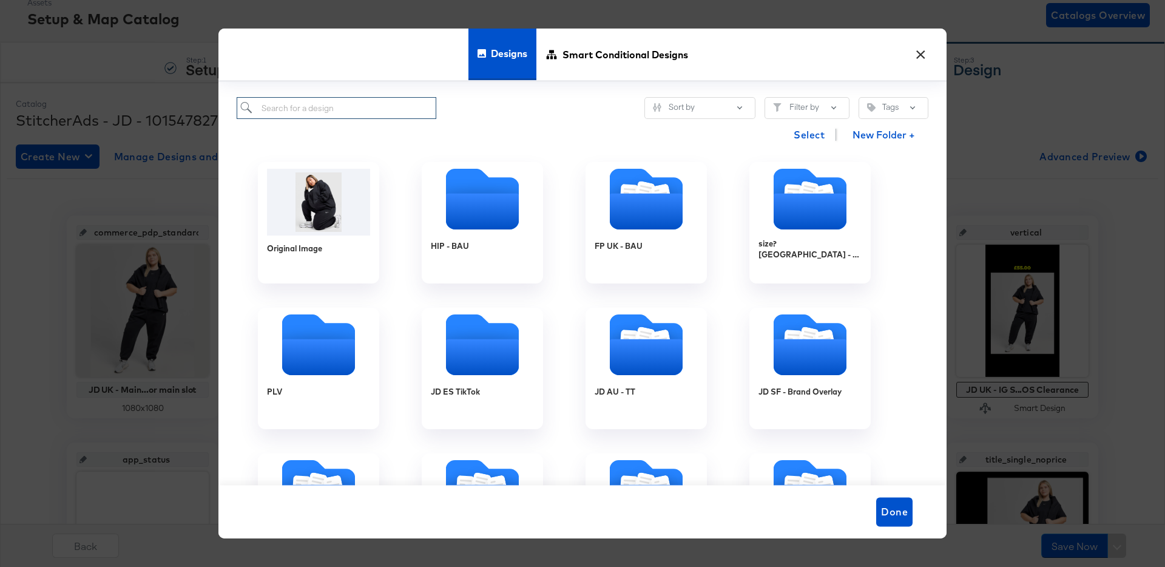
click at [340, 105] on input "search" at bounding box center [337, 108] width 200 height 22
paste input "JD UK - Stories - CL - EOS Clearance"
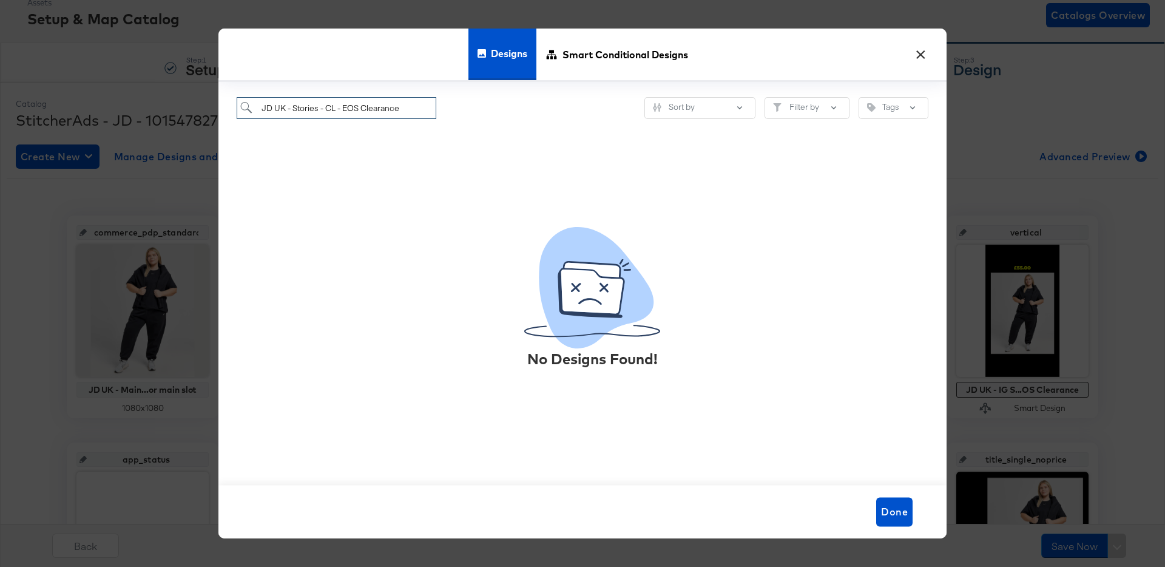
drag, startPoint x: 325, startPoint y: 107, endPoint x: 461, endPoint y: 108, distance: 135.9
click at [461, 108] on div "JD UK - Stories - CL - EOS Clearance Sort by Filter by Tags" at bounding box center [583, 108] width 692 height 22
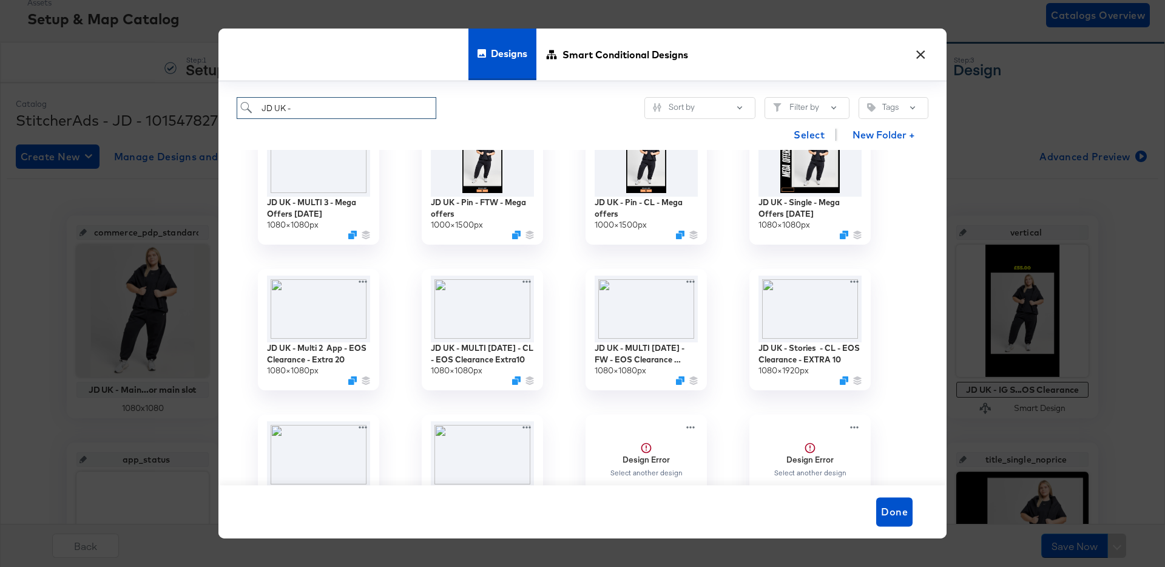
scroll to position [206, 0]
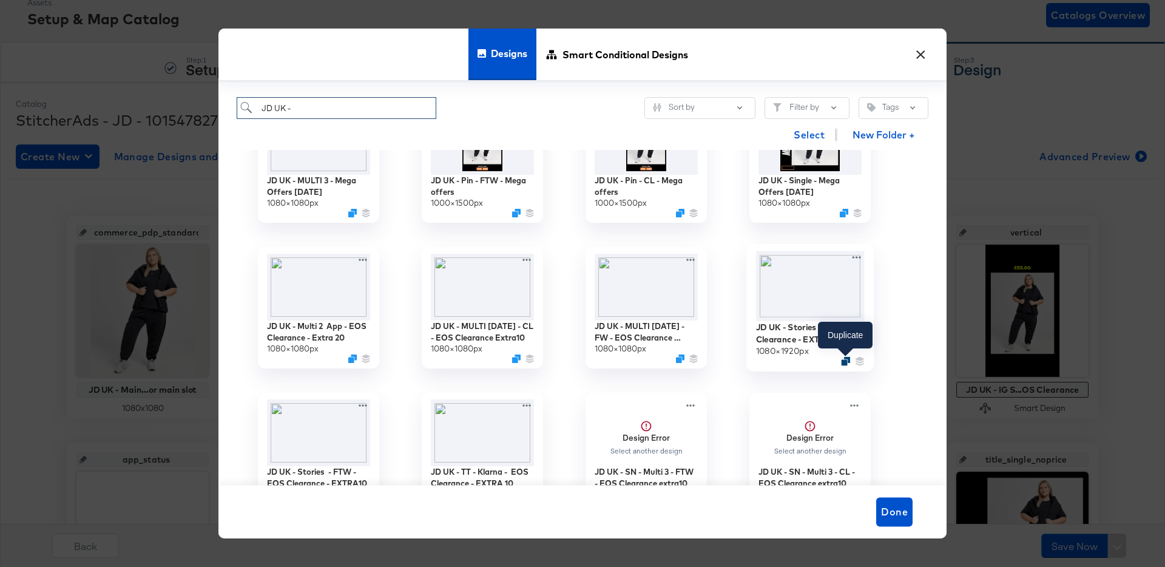
type input "JD UK -"
click at [844, 361] on icon "Duplicate" at bounding box center [845, 361] width 9 height 9
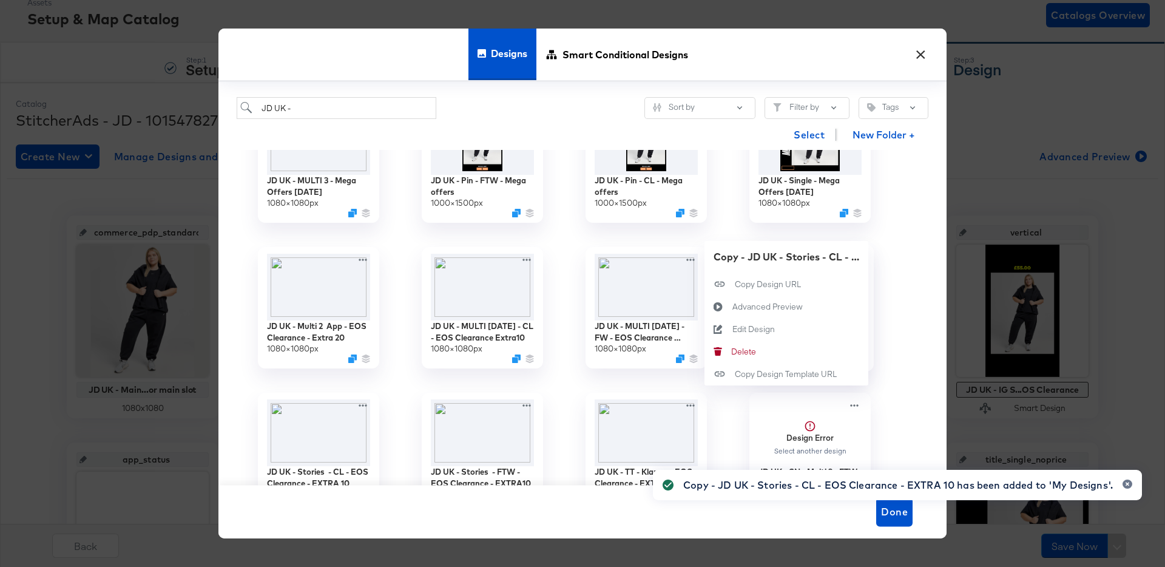
click at [859, 255] on div "Copy - JD UK - Stories - CL - EOS Clearance - EXTRA 10 1080 × 1920 px Copy - JD…" at bounding box center [810, 308] width 164 height 146
click at [732, 329] on div "Edit Design Edit Design" at bounding box center [732, 329] width 0 height 0
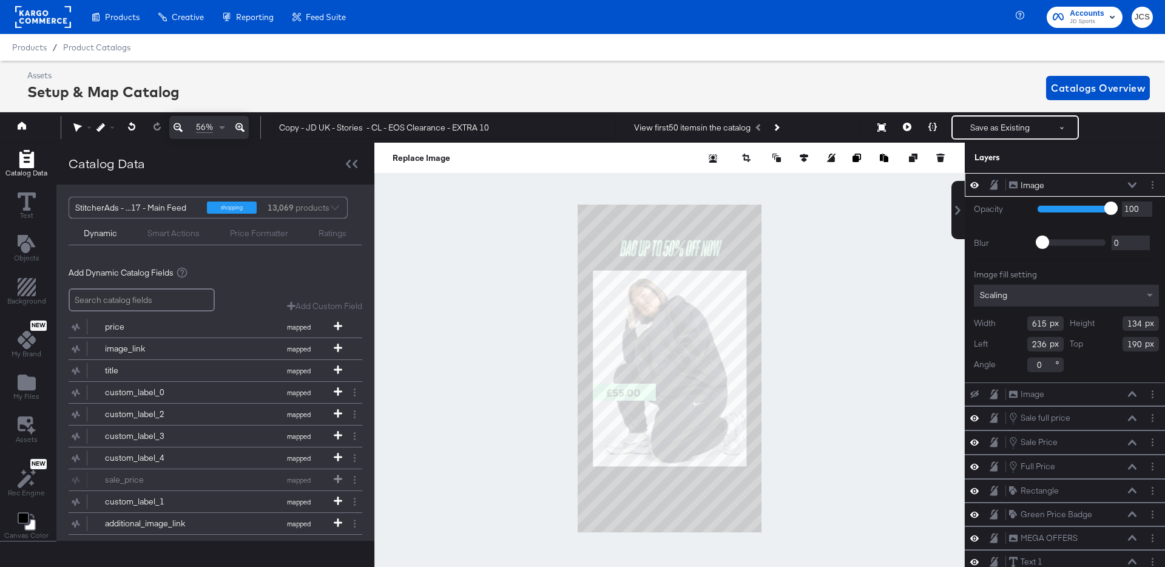
scroll to position [0, 3]
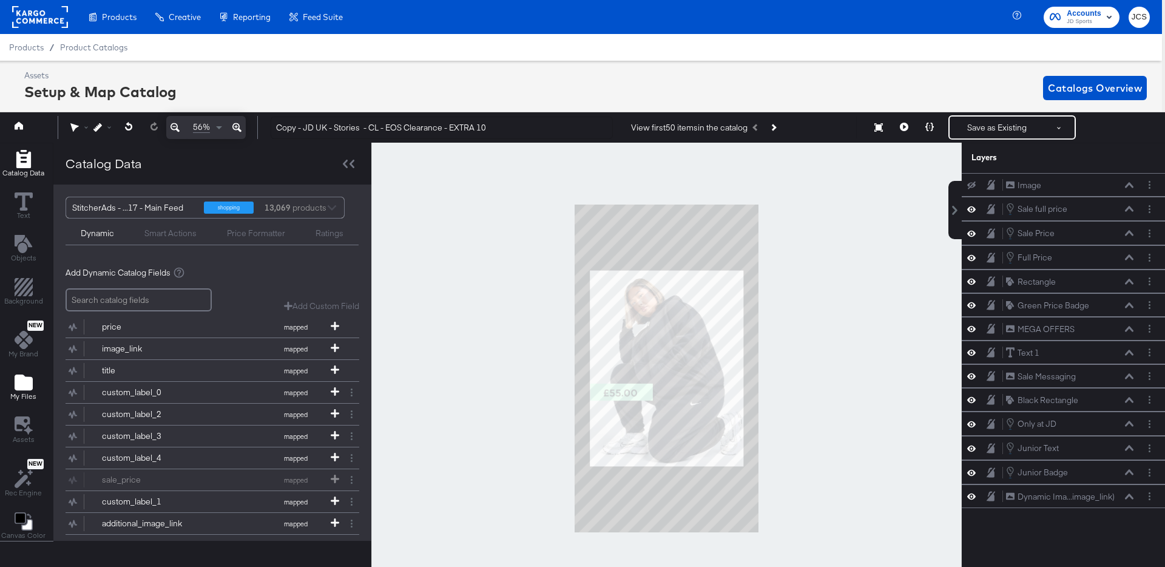
click at [28, 376] on icon "Add Files" at bounding box center [24, 382] width 18 height 18
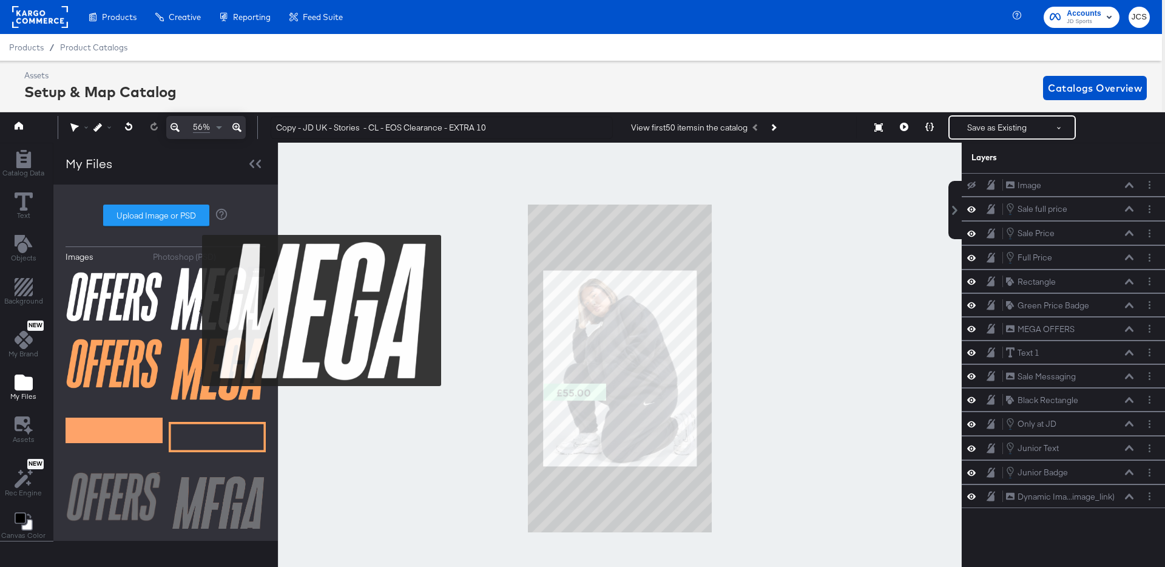
click at [194, 311] on img at bounding box center [217, 298] width 97 height 64
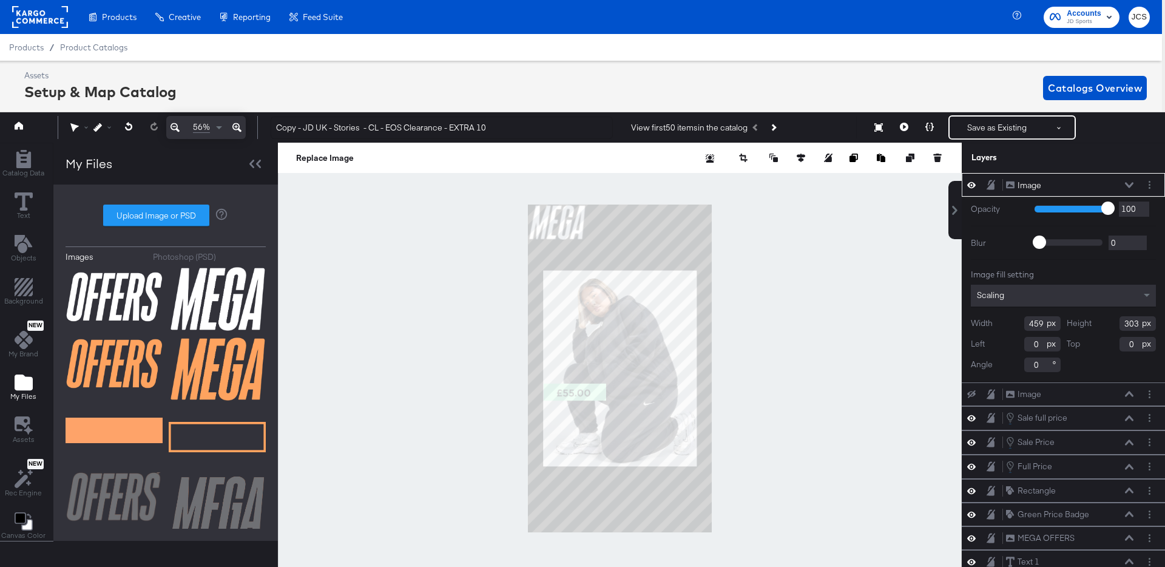
type input "340"
type input "207"
type input "199"
type input "139"
type input "270"
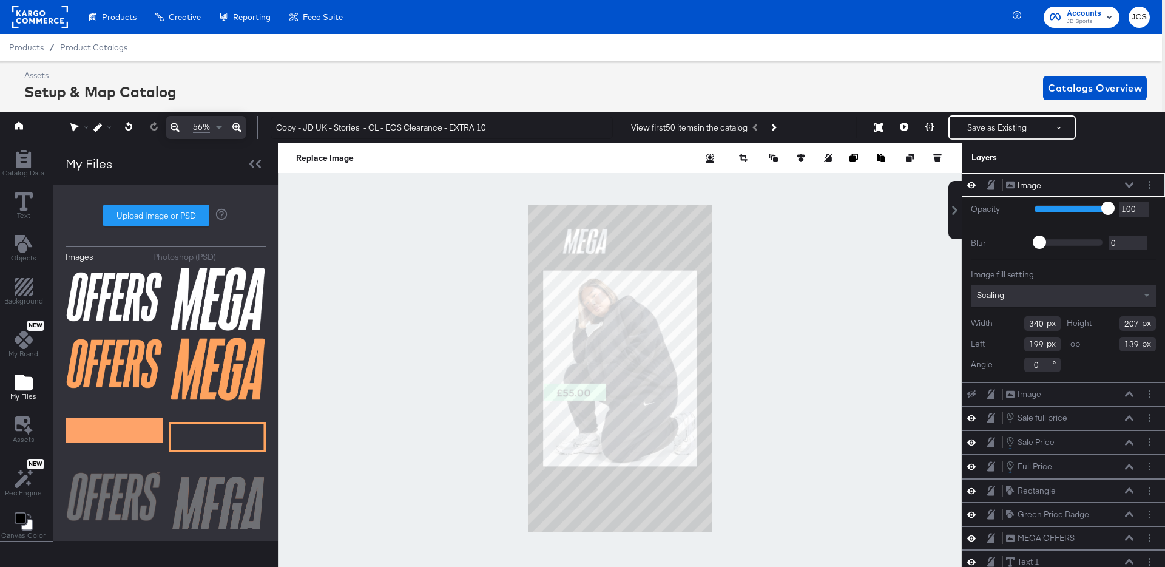
type input "151"
type input "232"
type input "196"
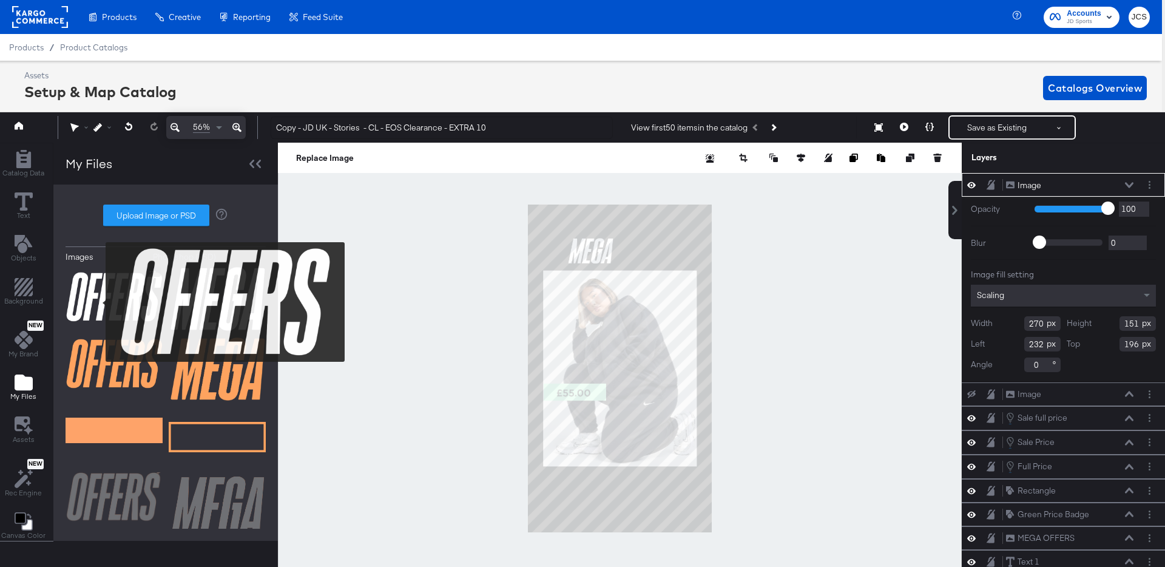
click at [95, 304] on img at bounding box center [114, 296] width 97 height 61
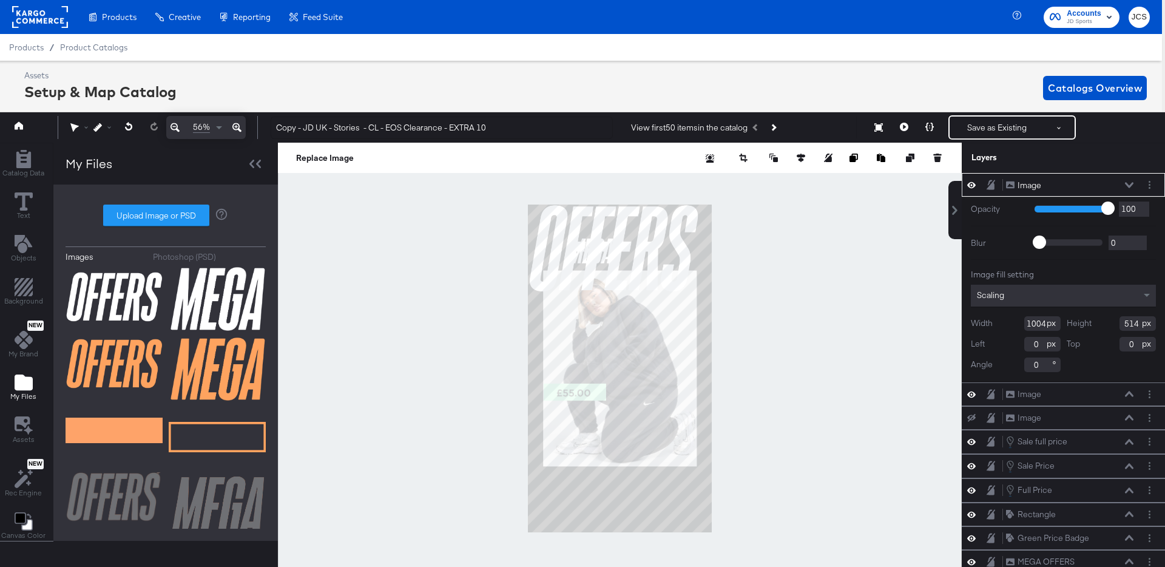
type input "367"
type input "196"
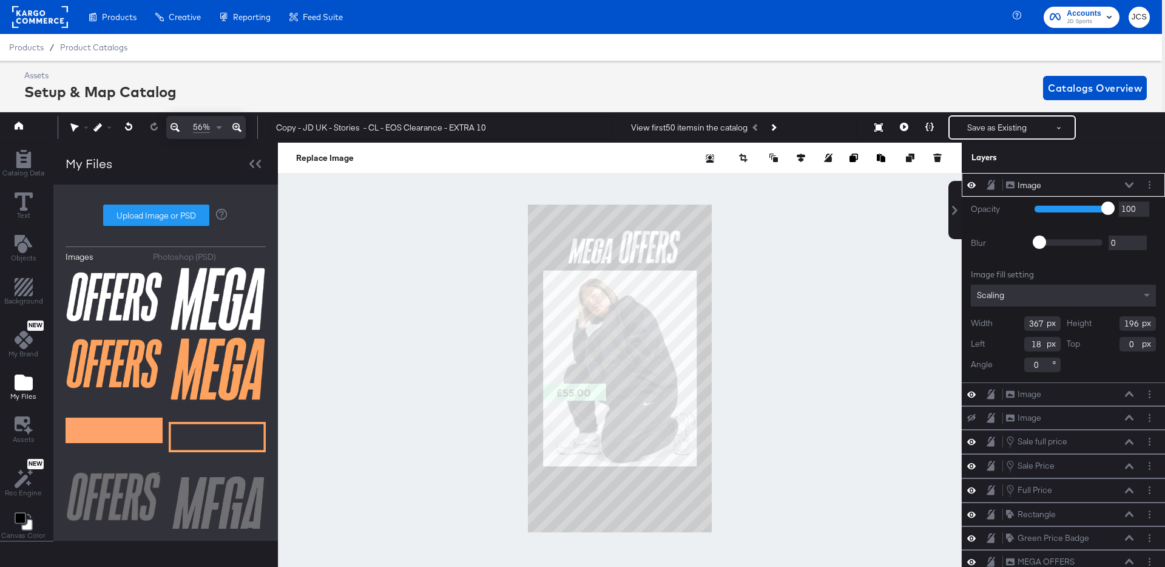
type input "528"
type input "151"
type input "300"
type input "151"
type input "196"
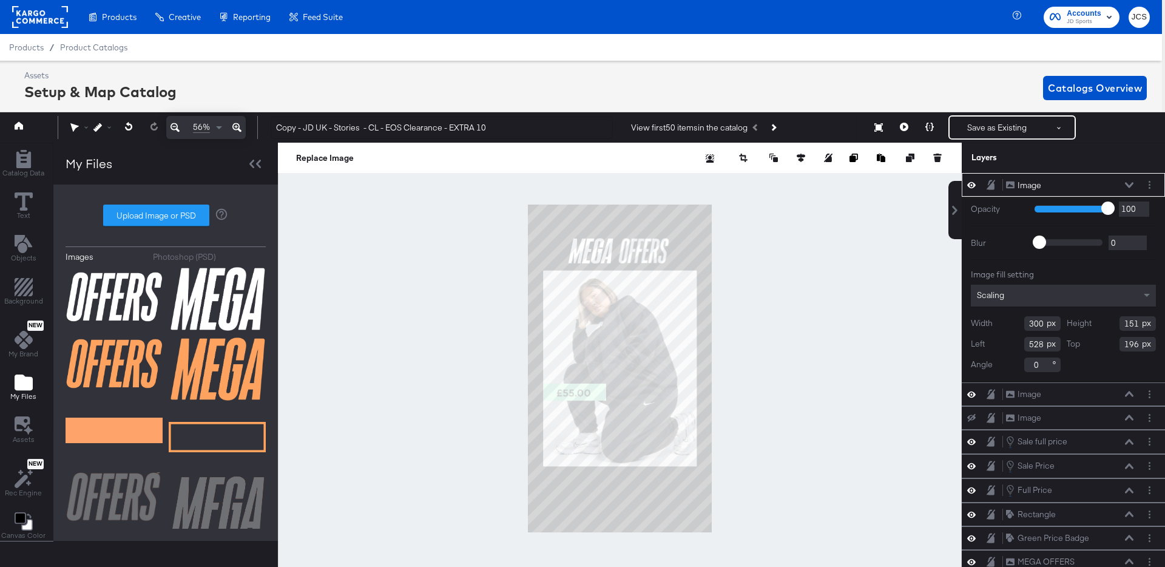
click at [789, 246] on div at bounding box center [620, 368] width 684 height 451
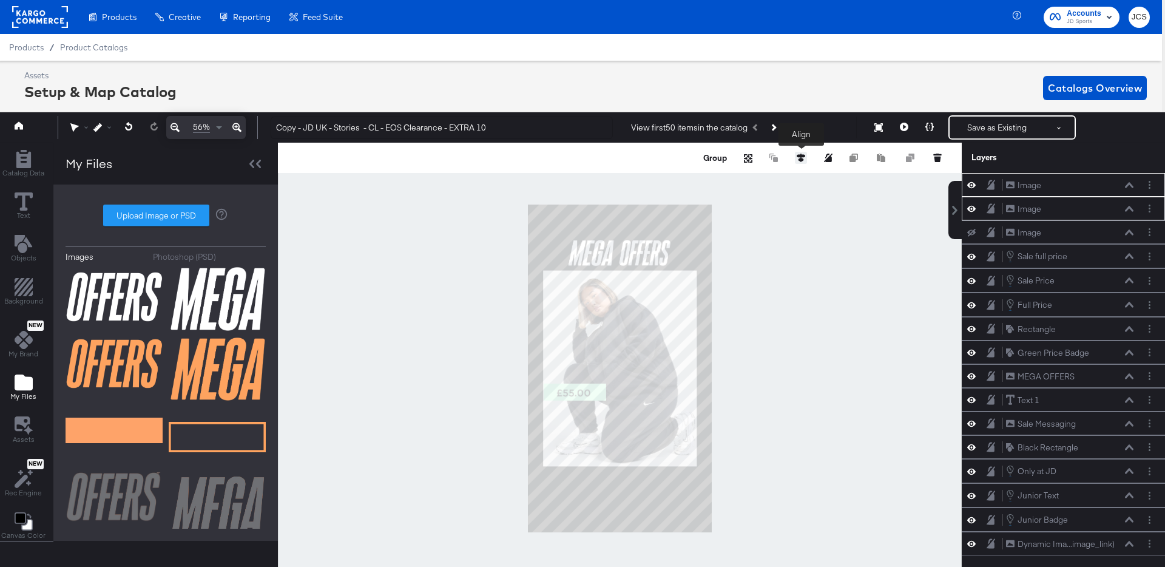
drag, startPoint x: 803, startPoint y: 154, endPoint x: 794, endPoint y: 160, distance: 10.9
click at [803, 154] on icon at bounding box center [801, 157] width 8 height 8
click at [709, 178] on icon at bounding box center [711, 180] width 8 height 8
click at [742, 254] on div at bounding box center [620, 368] width 684 height 451
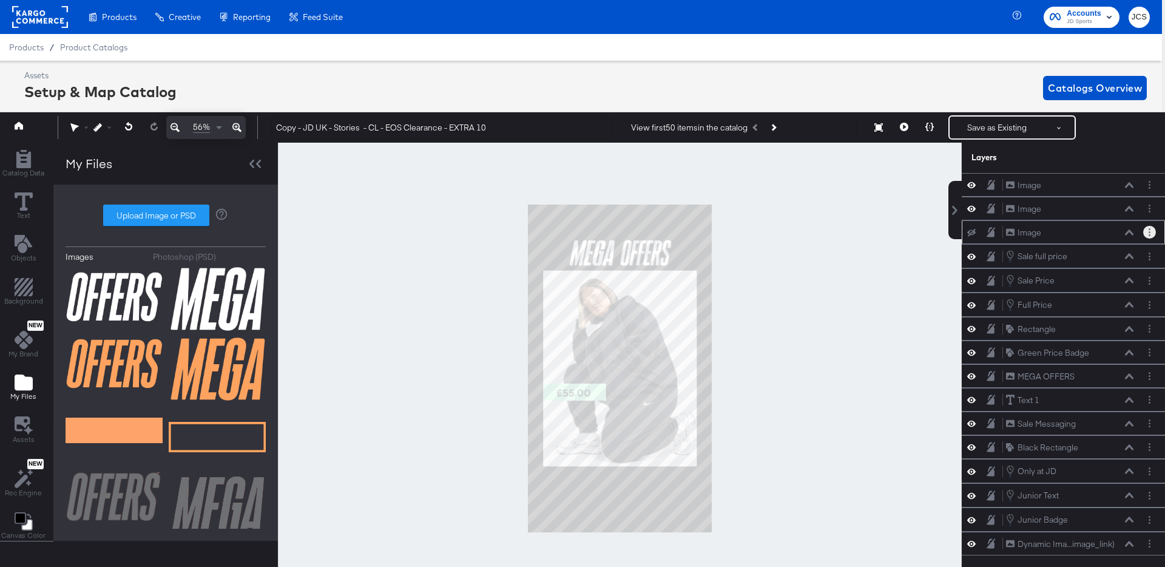
click at [1149, 232] on circle "Layer Options" at bounding box center [1150, 232] width 2 height 2
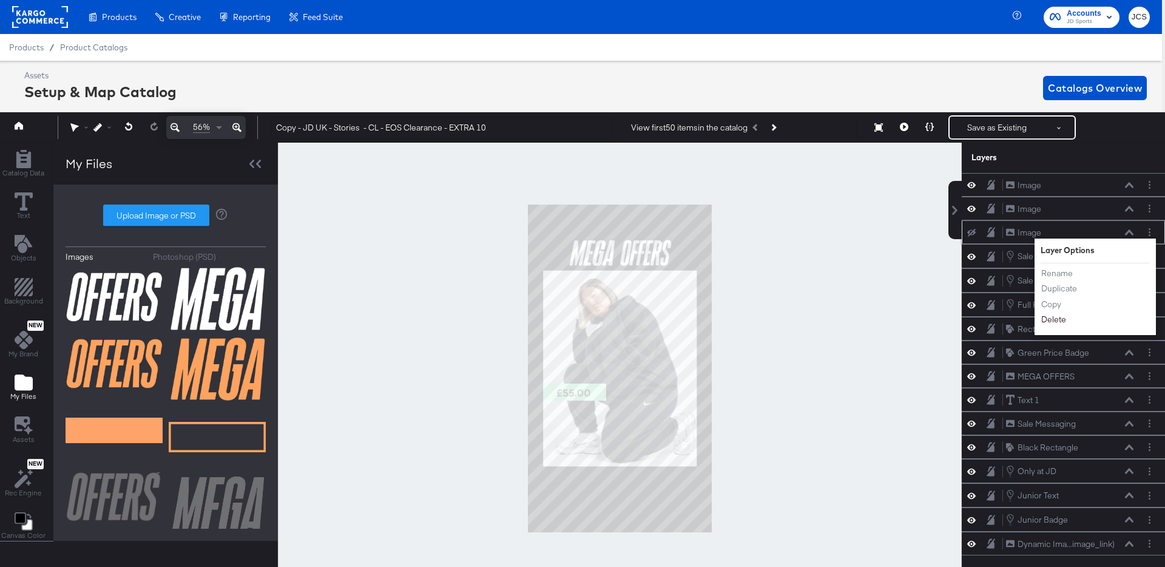
click at [1051, 319] on button "Delete" at bounding box center [1054, 320] width 26 height 13
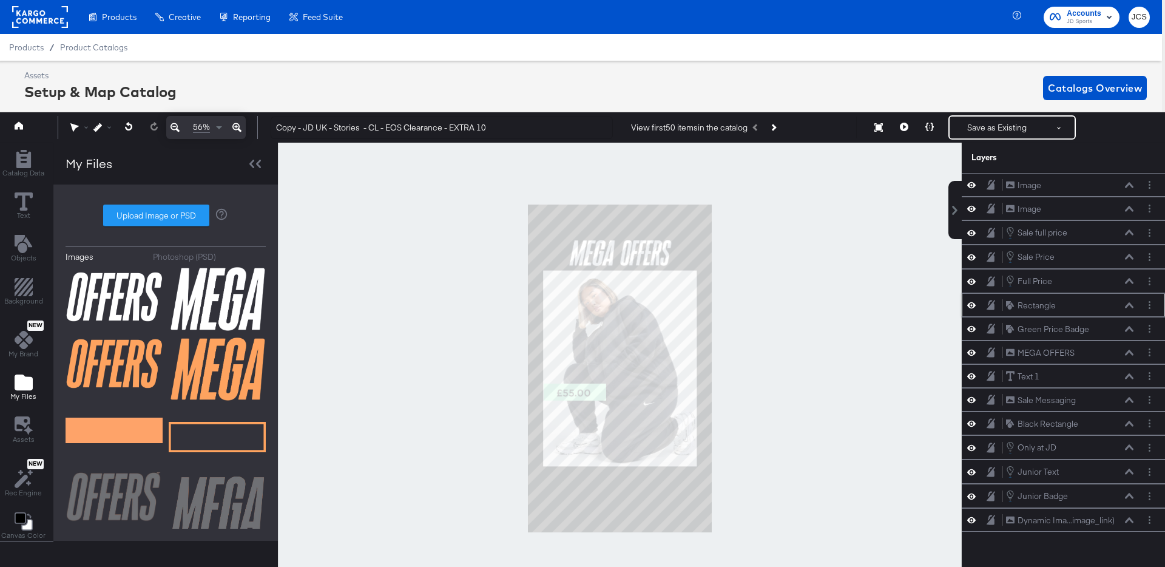
click at [974, 304] on icon at bounding box center [971, 305] width 8 height 6
click at [974, 304] on icon at bounding box center [971, 306] width 8 height 8
click at [974, 304] on icon at bounding box center [971, 305] width 8 height 6
click at [974, 304] on icon at bounding box center [971, 306] width 8 height 8
click at [974, 304] on icon at bounding box center [971, 305] width 8 height 6
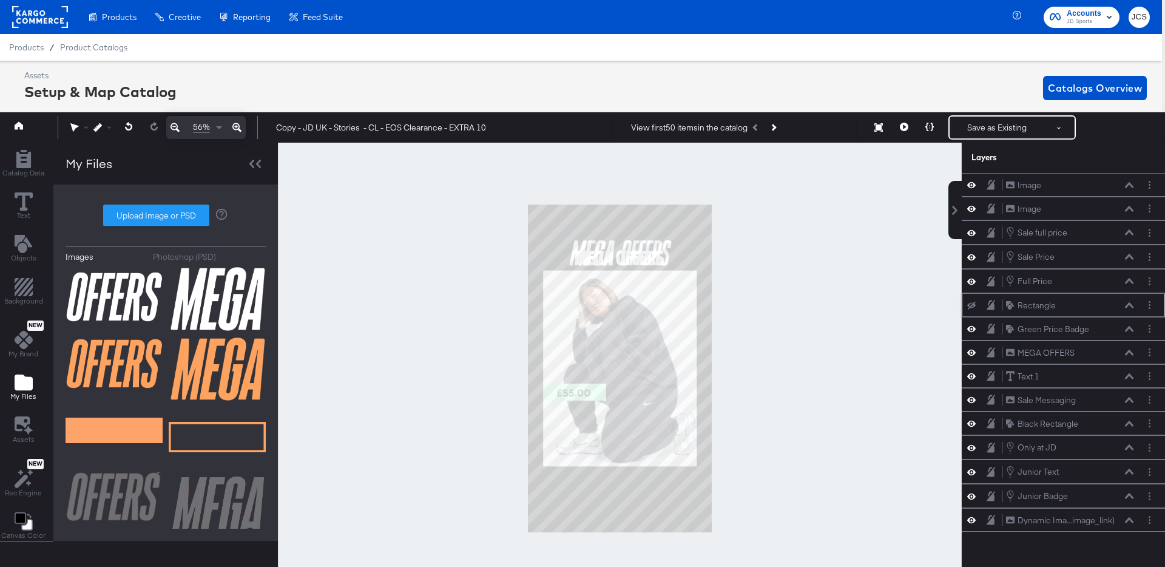
click at [974, 304] on icon at bounding box center [971, 306] width 8 height 8
click at [971, 328] on icon at bounding box center [971, 328] width 8 height 10
click at [971, 328] on icon at bounding box center [971, 329] width 8 height 8
click at [1149, 326] on icon "Layer Options" at bounding box center [1150, 329] width 2 height 8
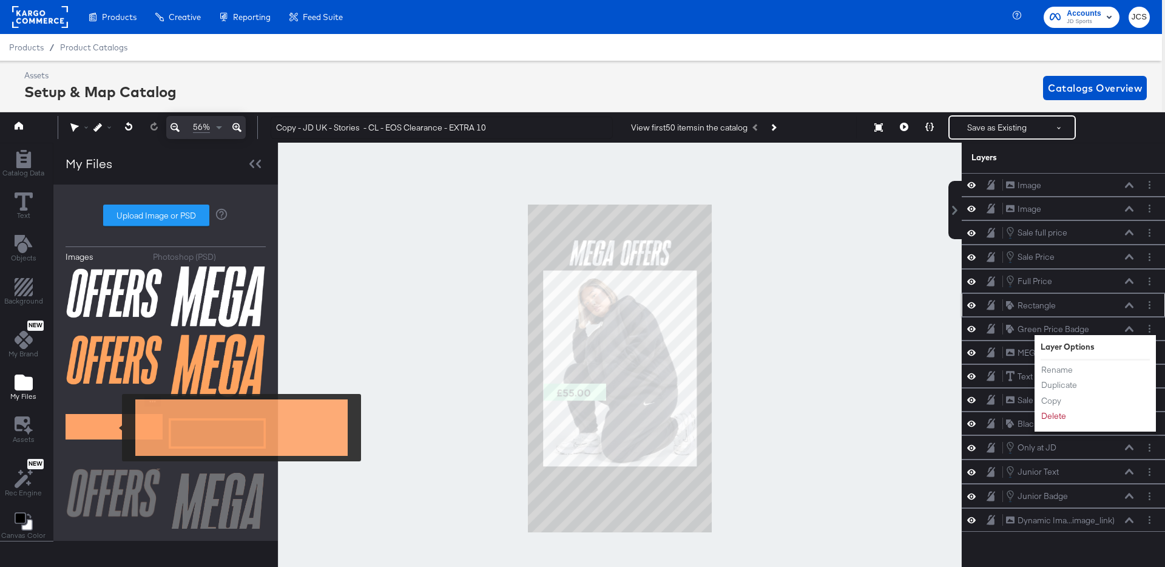
click at [114, 427] on img at bounding box center [114, 426] width 97 height 61
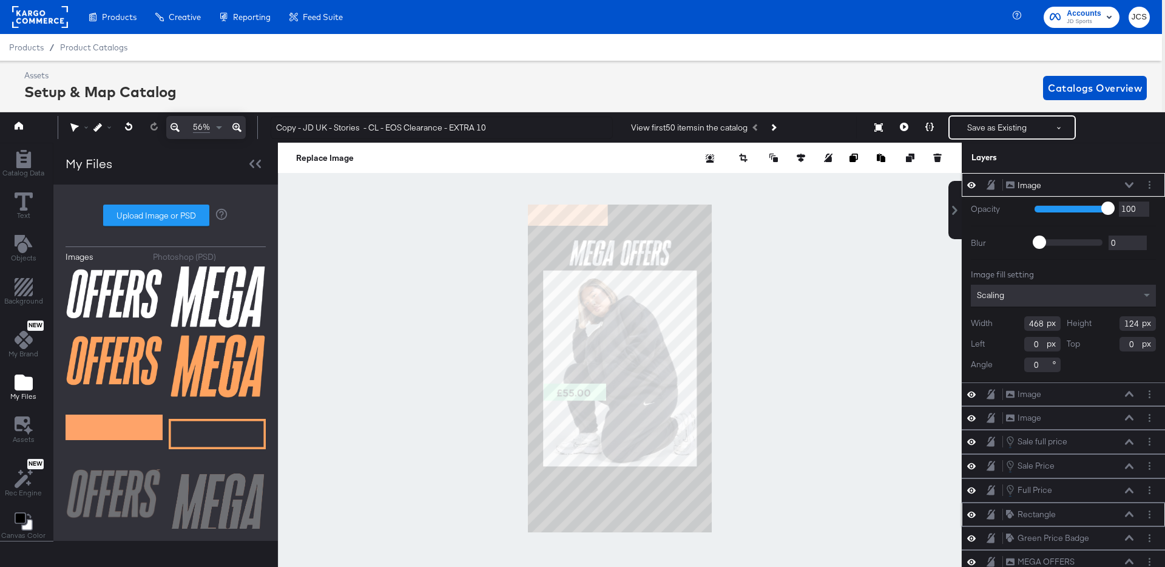
click at [1130, 183] on icon at bounding box center [1129, 185] width 8 height 6
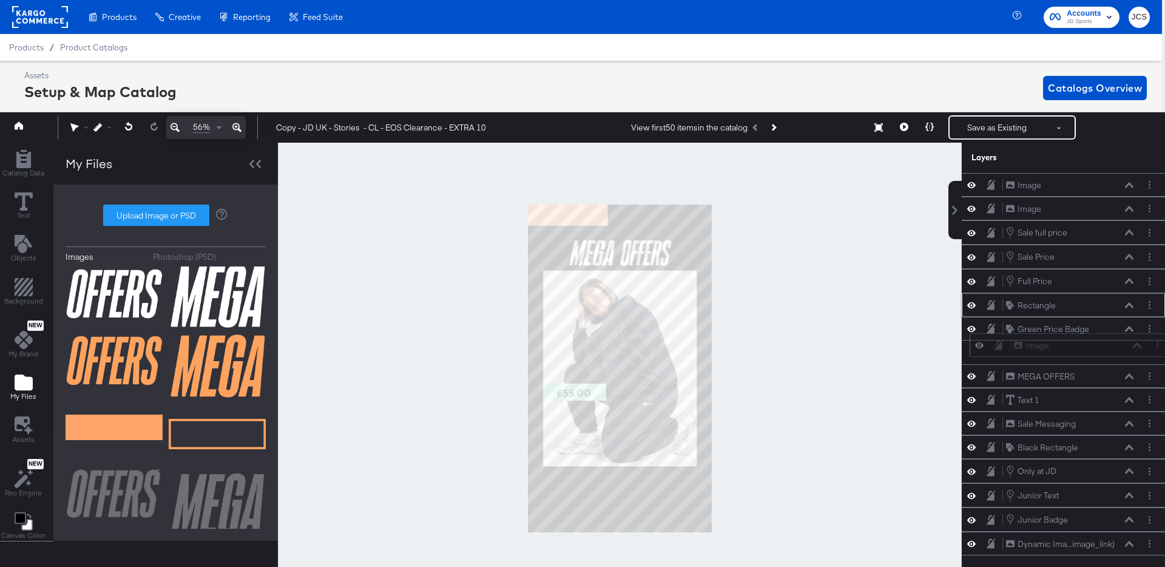
drag, startPoint x: 1084, startPoint y: 184, endPoint x: 1092, endPoint y: 348, distance: 164.6
click at [1092, 348] on div "Image Image" at bounding box center [1077, 345] width 129 height 13
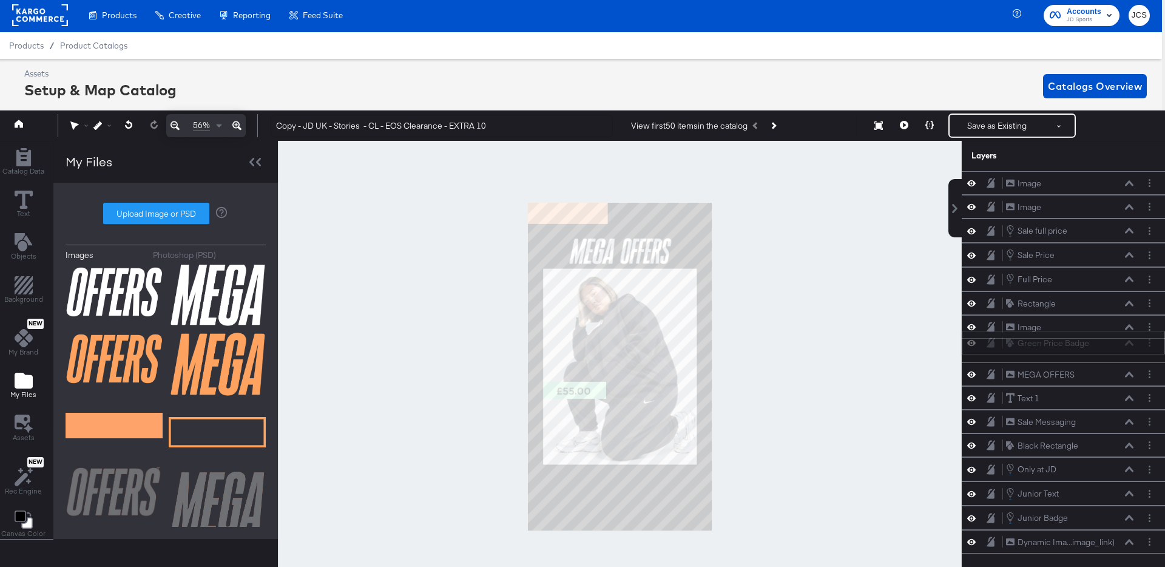
drag, startPoint x: 1102, startPoint y: 324, endPoint x: 1102, endPoint y: 348, distance: 23.7
click at [1102, 348] on div "Green Price Badge Green Price Badge" at bounding box center [1069, 343] width 129 height 13
click at [1130, 348] on icon at bounding box center [1129, 351] width 8 height 6
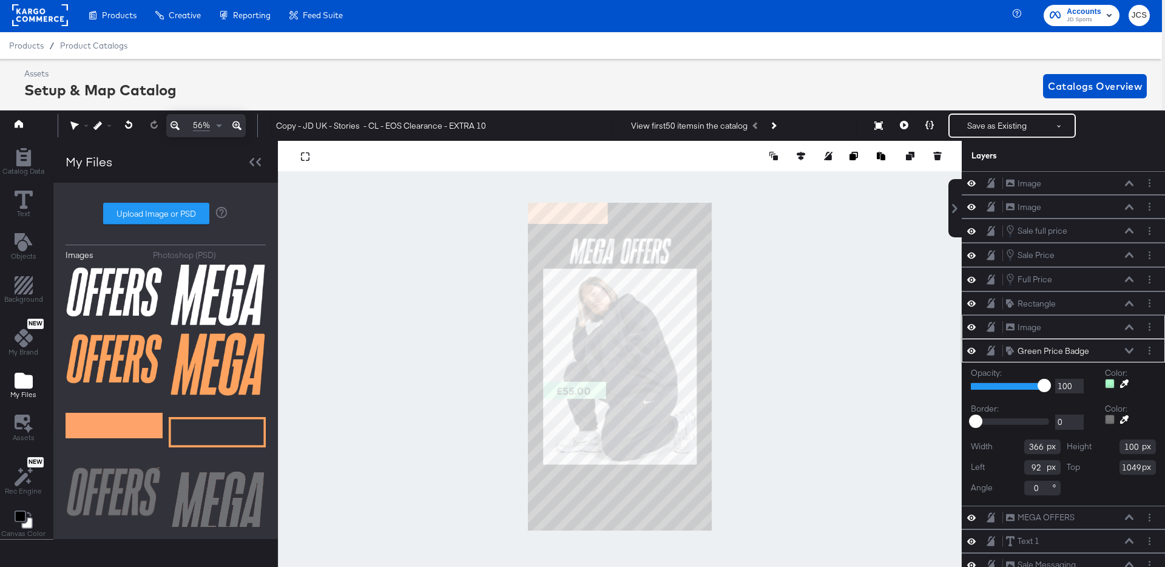
click at [1128, 328] on icon at bounding box center [1129, 327] width 8 height 6
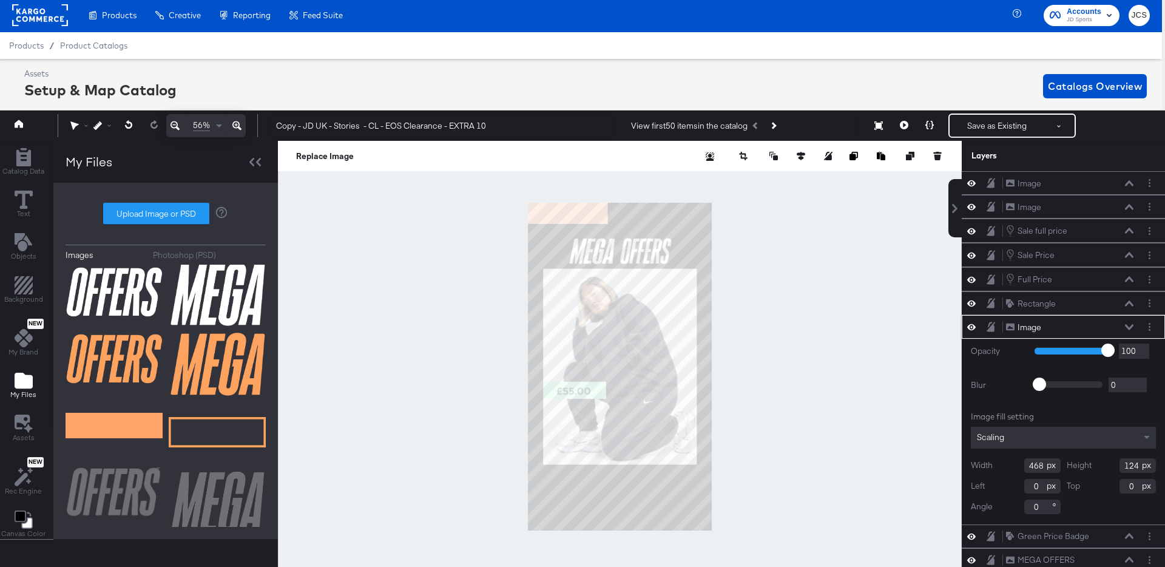
scroll to position [13, 0]
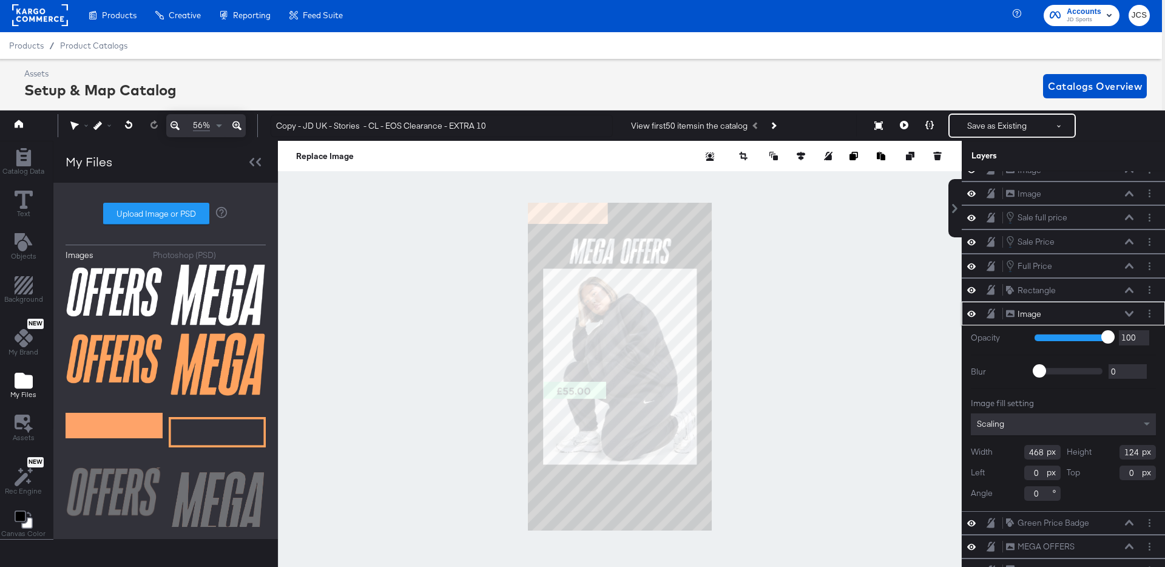
click at [1027, 456] on input "468" at bounding box center [1042, 452] width 36 height 15
type input "366"
type input "100"
click at [1130, 288] on icon at bounding box center [1129, 290] width 8 height 6
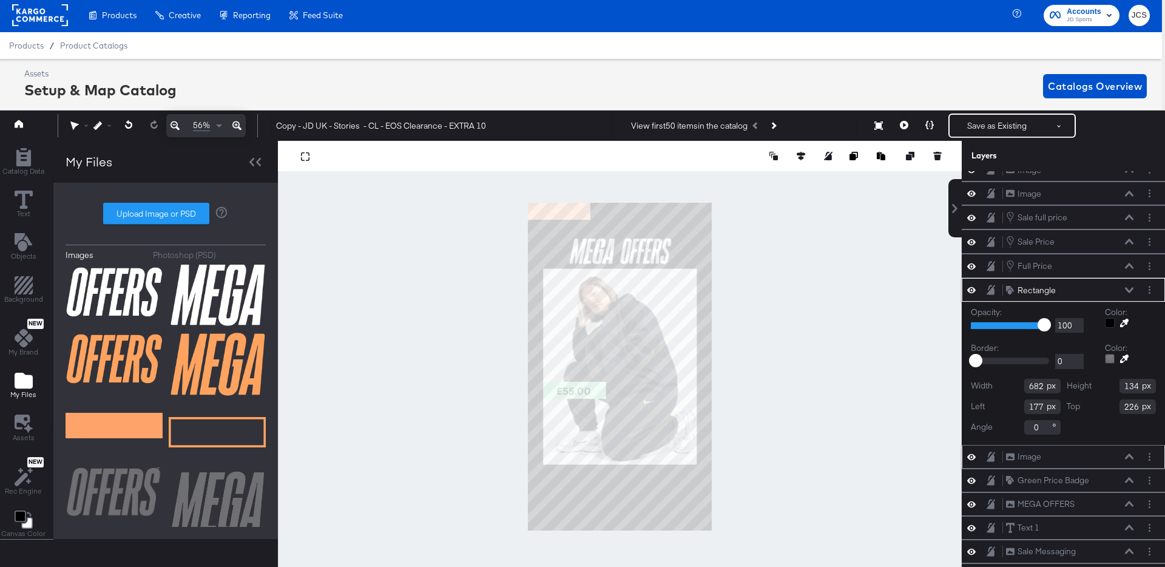
click at [1131, 454] on icon at bounding box center [1129, 456] width 8 height 6
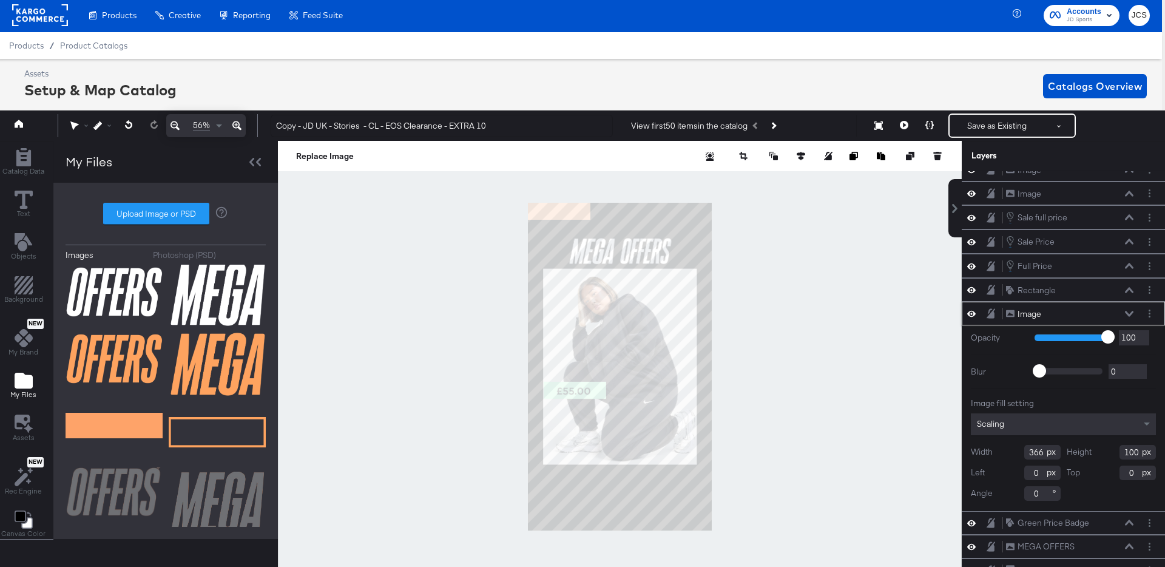
click at [1034, 478] on input "0" at bounding box center [1042, 472] width 36 height 15
type input "177"
type input "226"
click at [1127, 521] on icon at bounding box center [1129, 522] width 8 height 6
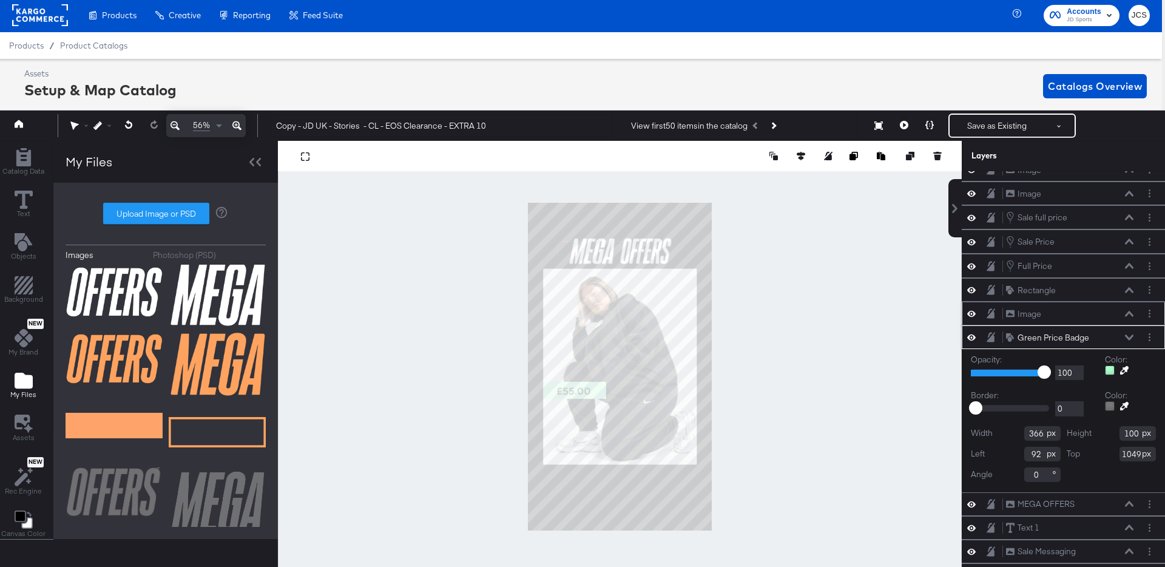
click at [1131, 313] on icon at bounding box center [1129, 313] width 8 height 5
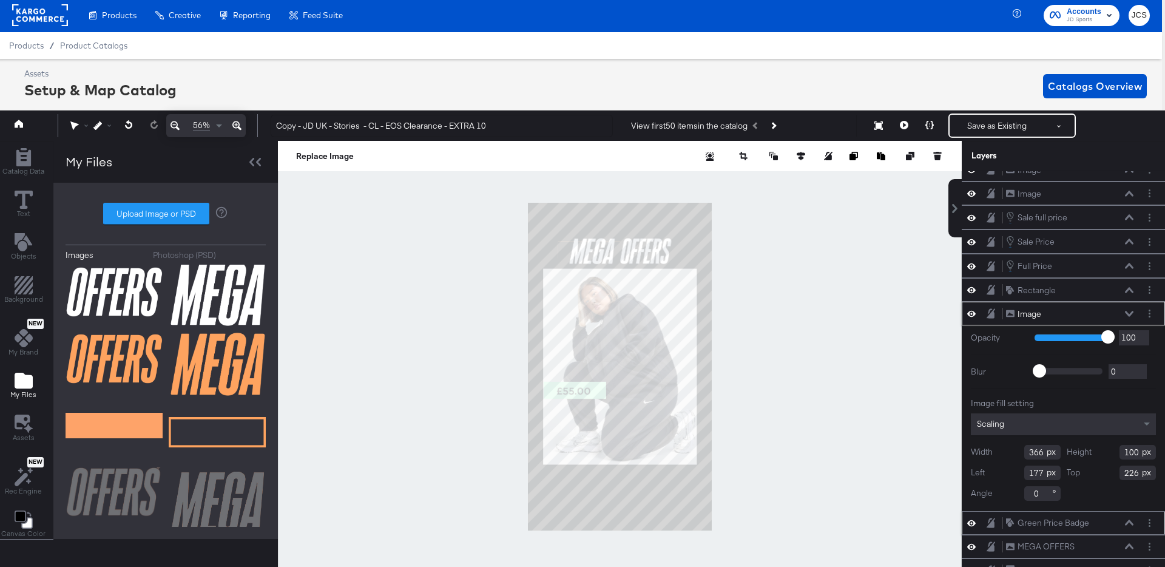
click at [1127, 519] on button at bounding box center [1129, 522] width 10 height 7
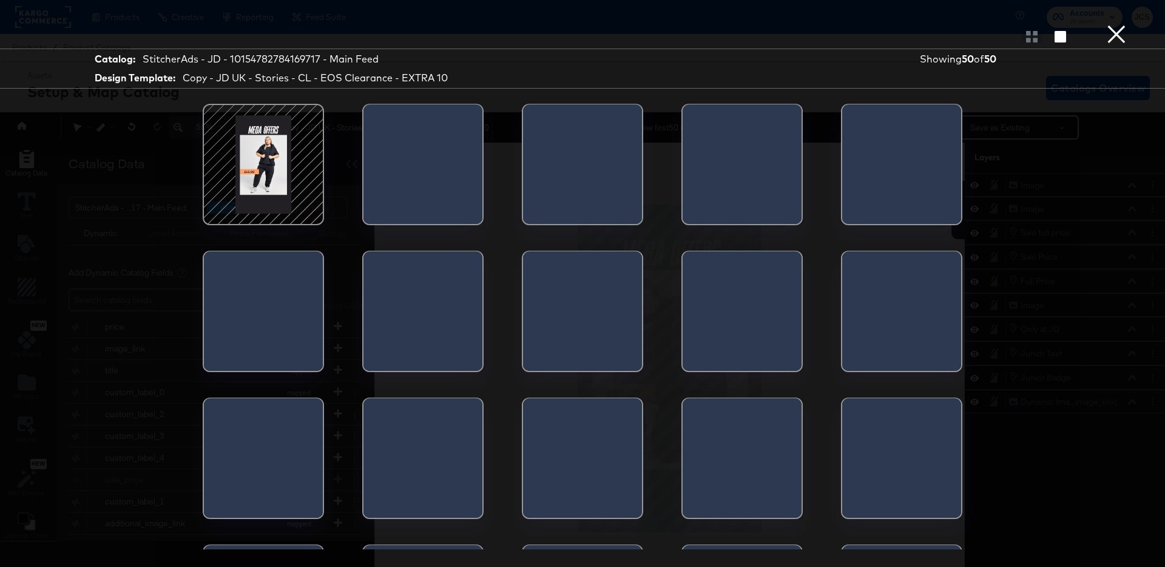
scroll to position [8, 3]
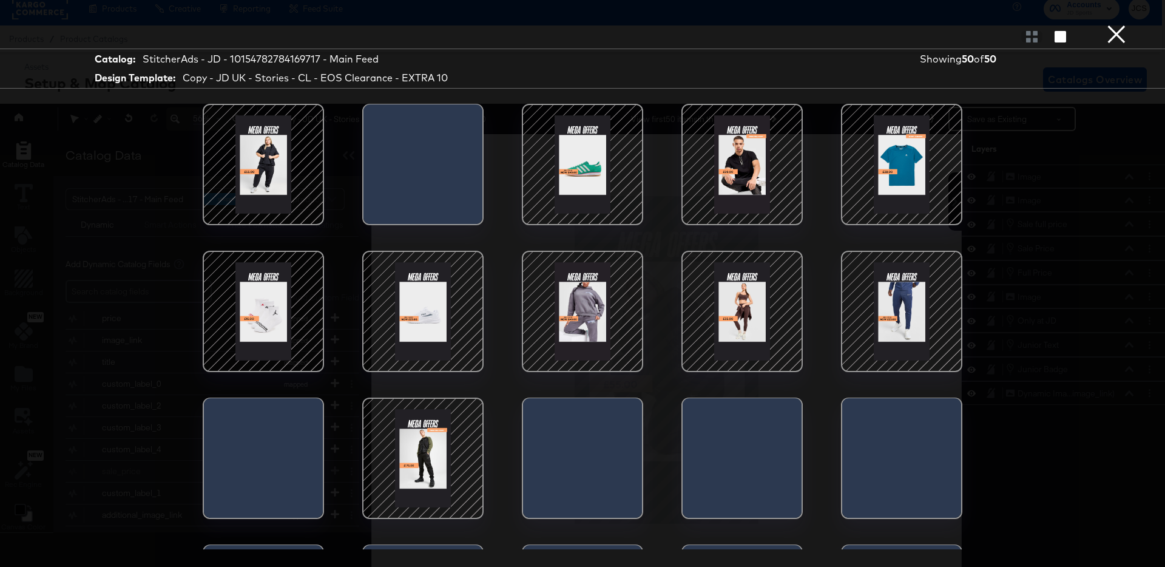
click at [735, 178] on div at bounding box center [741, 164] width 103 height 103
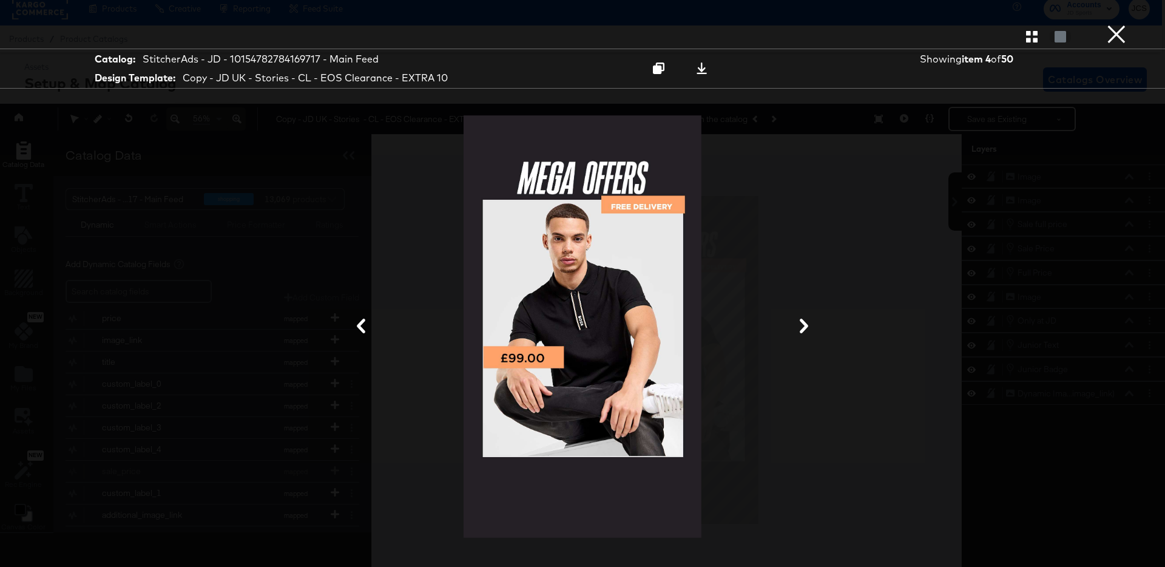
click at [1113, 24] on button "×" at bounding box center [1116, 12] width 24 height 24
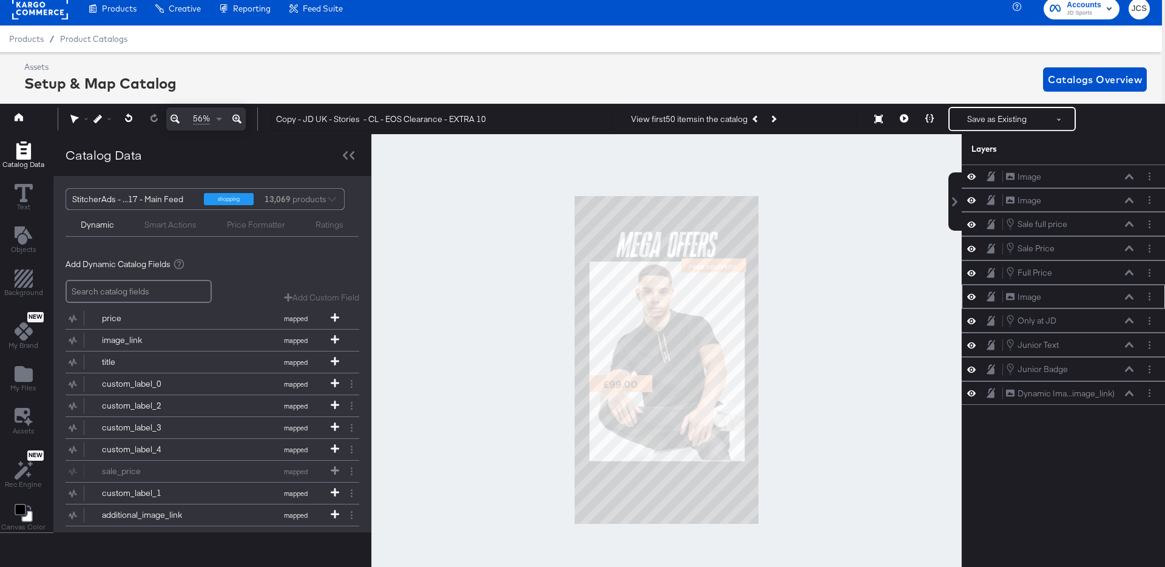
click at [1131, 296] on icon at bounding box center [1129, 296] width 8 height 5
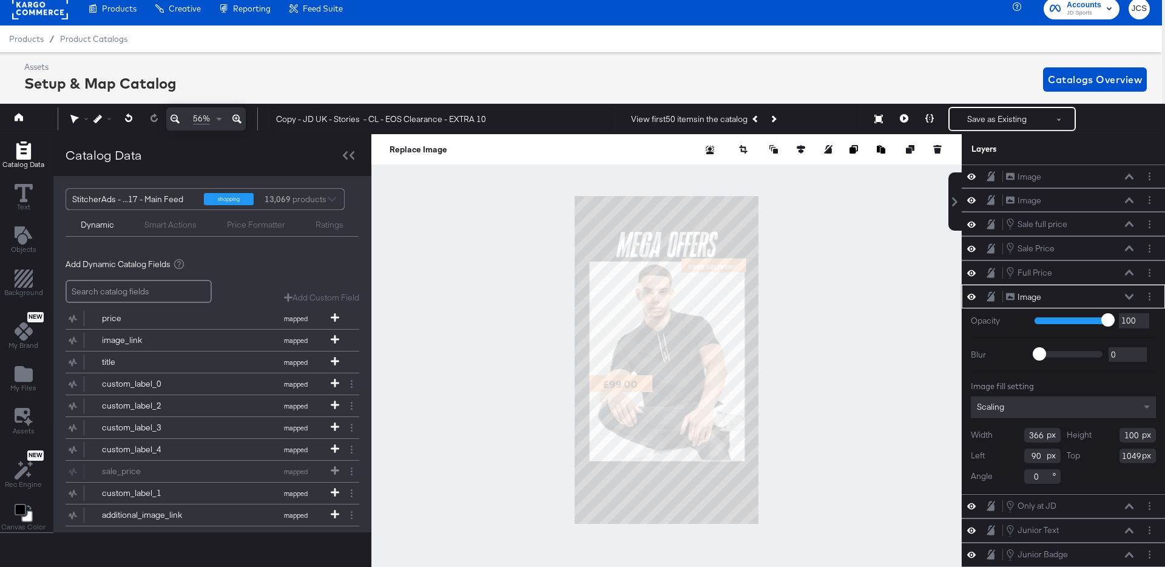
click at [1131, 296] on icon at bounding box center [1129, 296] width 8 height 5
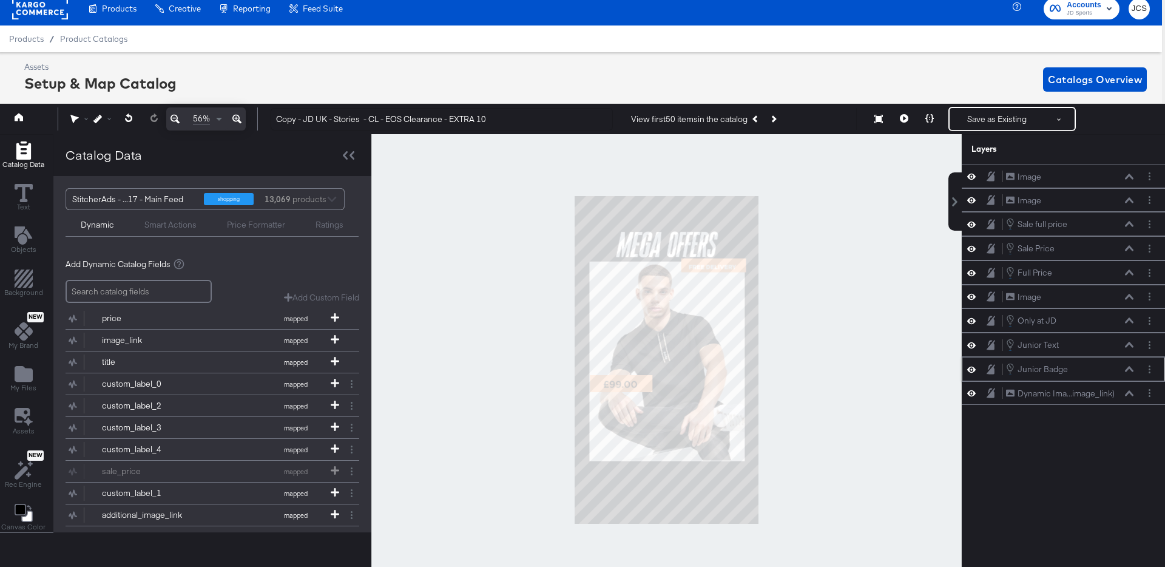
click at [1127, 366] on icon at bounding box center [1129, 369] width 8 height 6
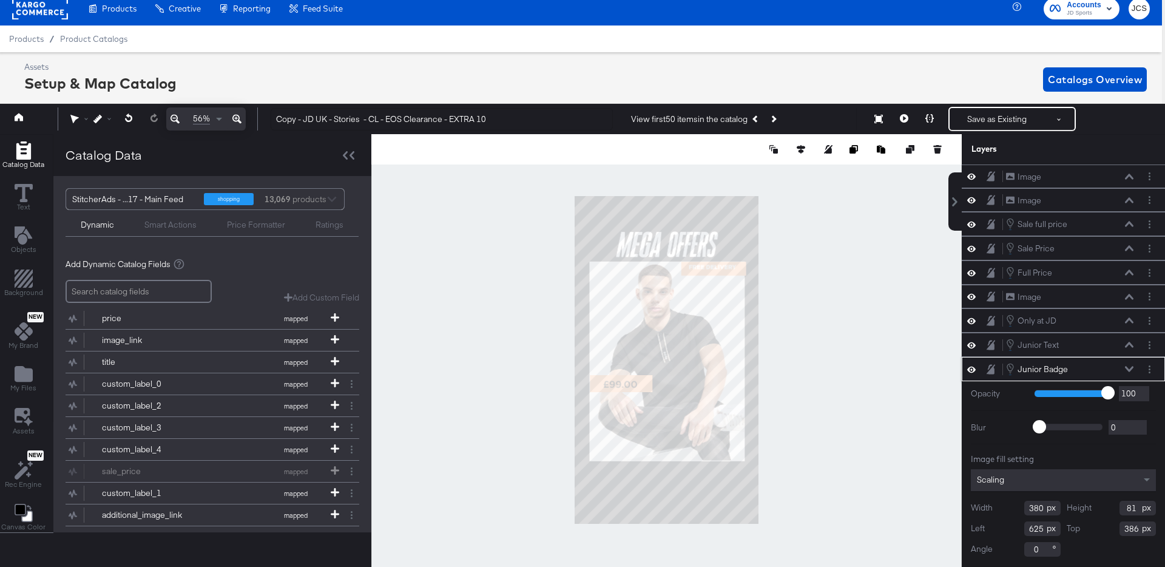
type input "387"
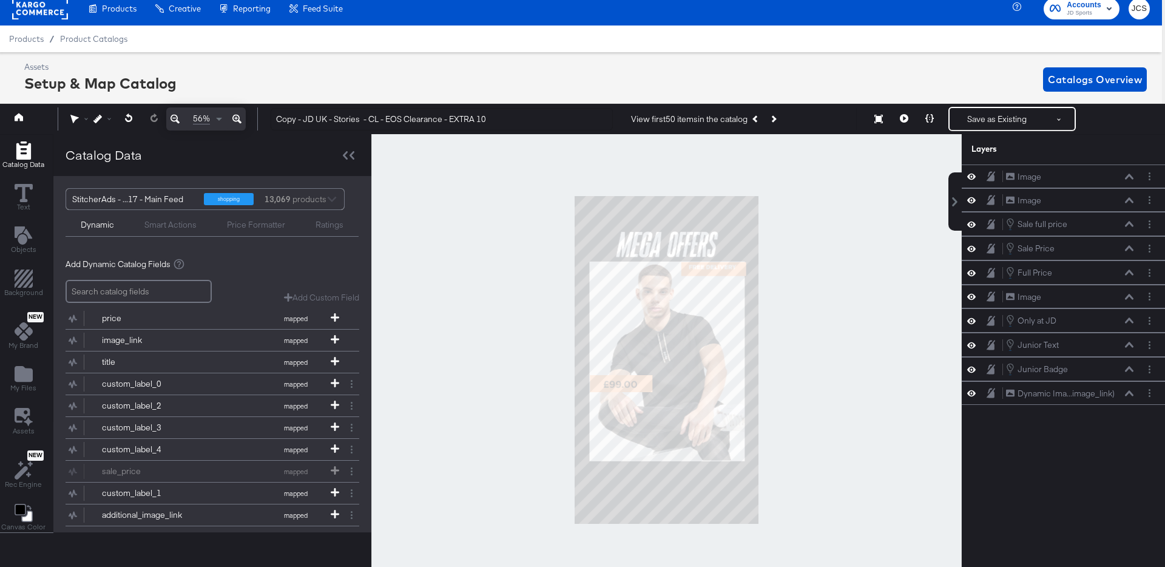
click at [851, 353] on div at bounding box center [666, 359] width 590 height 451
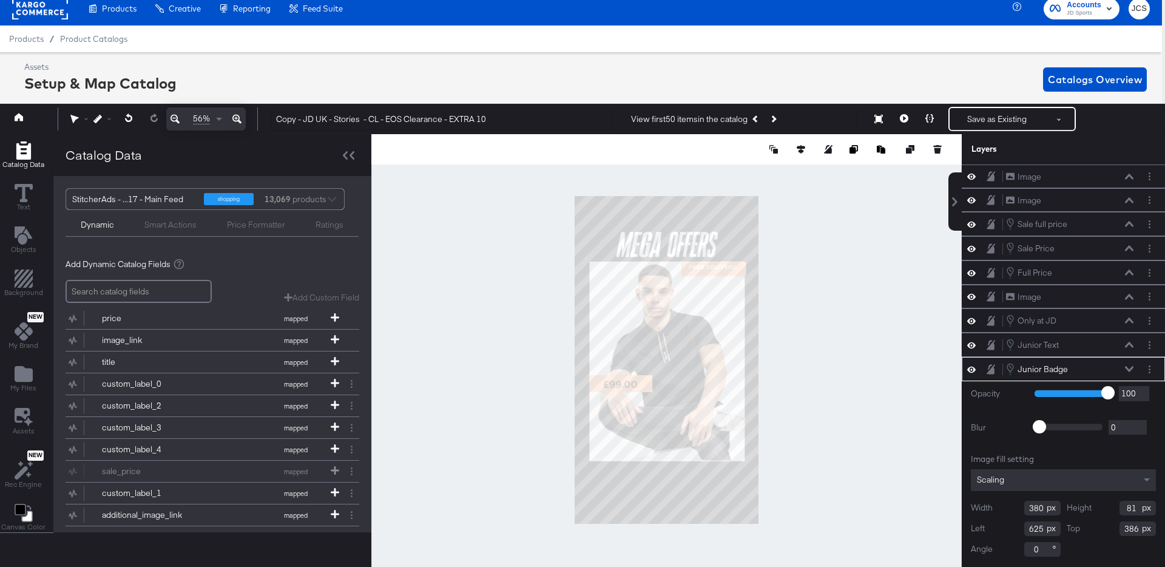
type input "385"
click at [784, 297] on div at bounding box center [666, 359] width 590 height 451
type input "383"
click at [774, 274] on div at bounding box center [666, 359] width 590 height 451
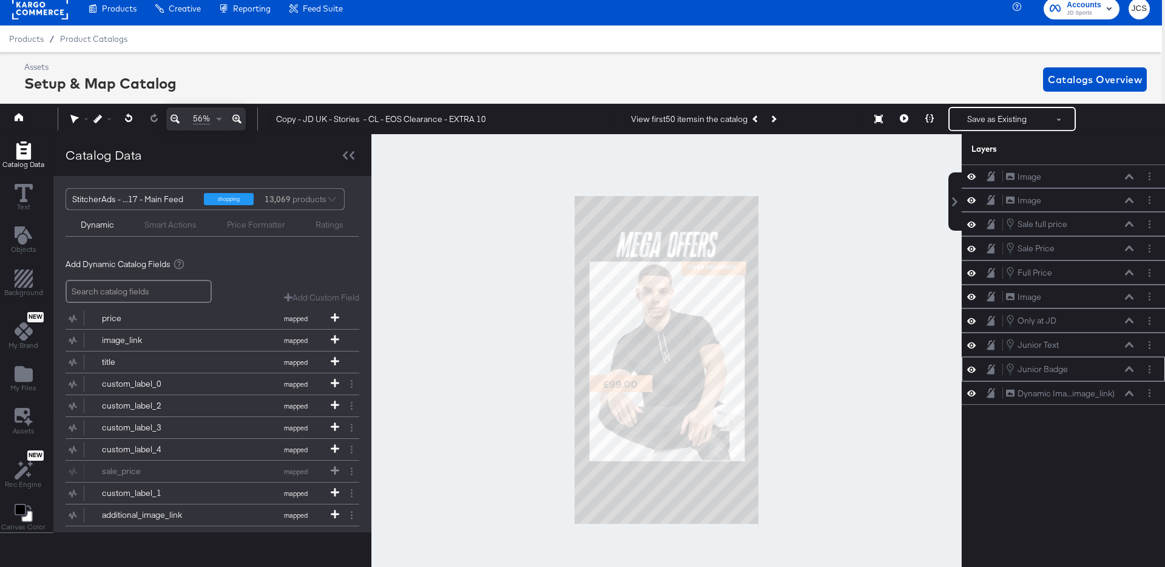
click at [1128, 367] on icon at bounding box center [1129, 369] width 8 height 6
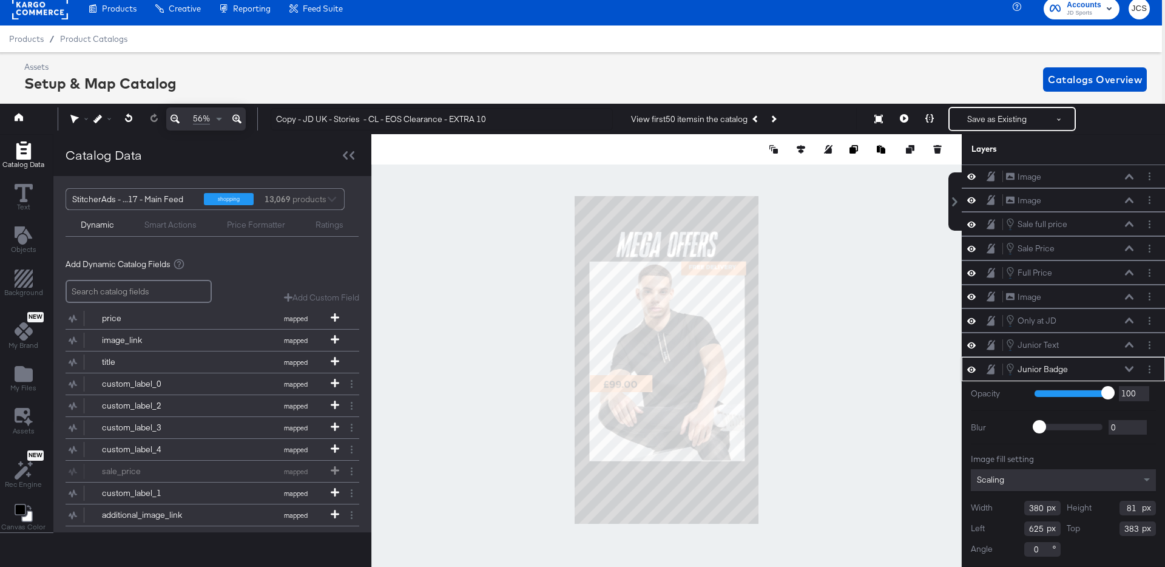
click at [1036, 511] on input "380" at bounding box center [1042, 508] width 36 height 15
type input "375"
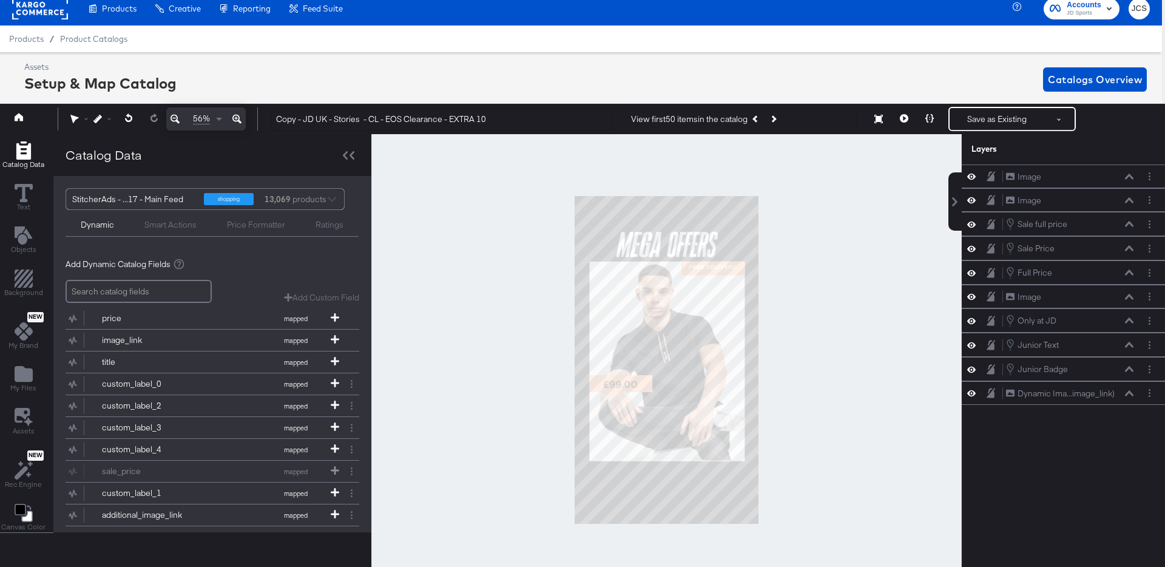
click at [898, 424] on div at bounding box center [666, 359] width 590 height 451
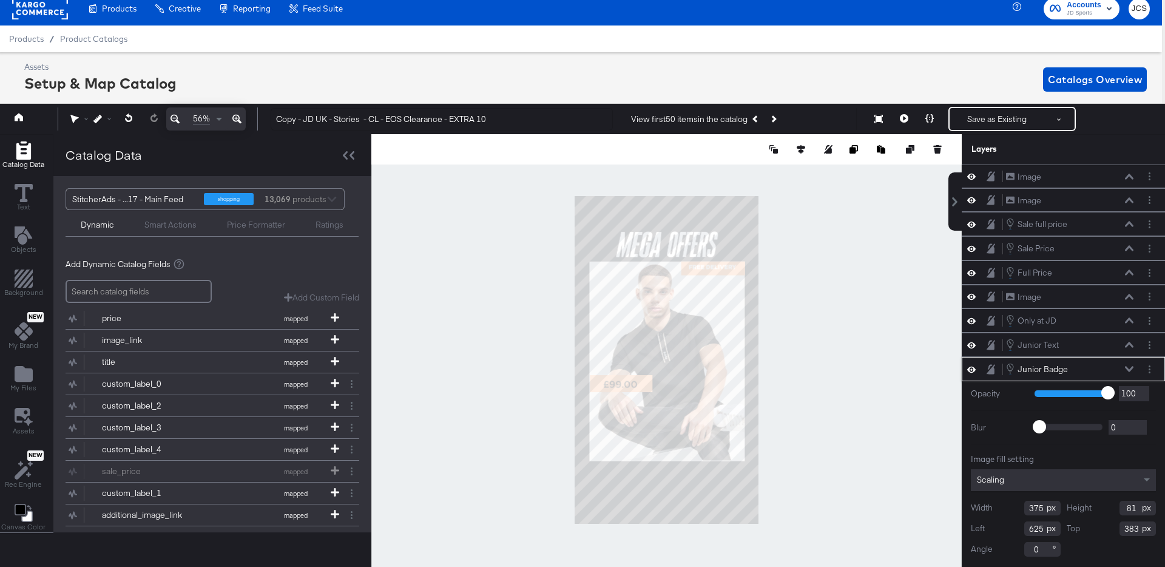
click at [1036, 504] on input "375" at bounding box center [1042, 508] width 36 height 15
type input "373"
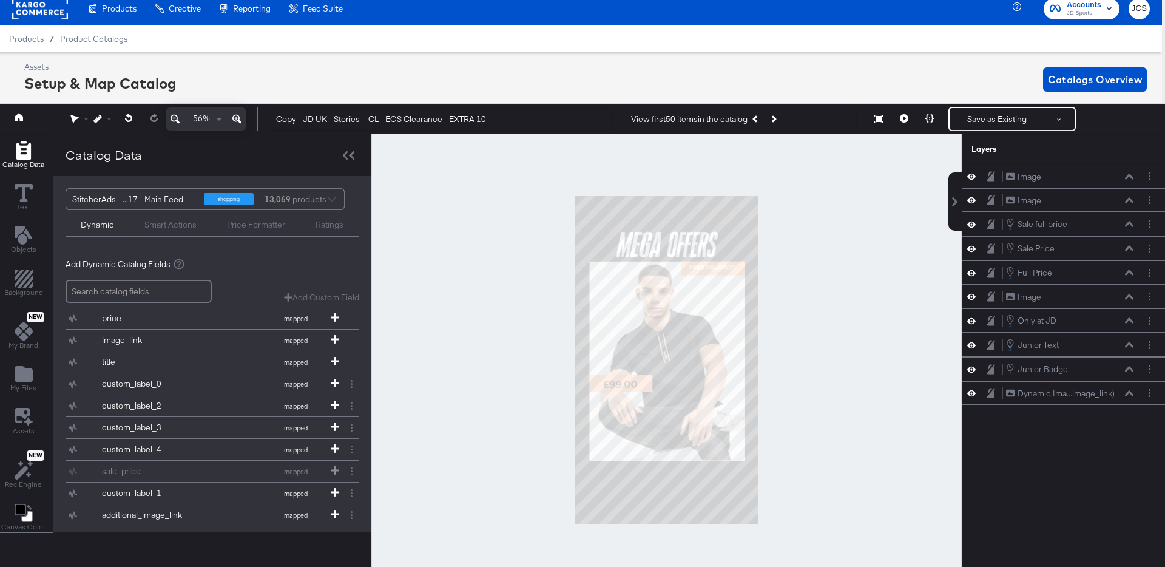
click at [933, 485] on div at bounding box center [666, 359] width 590 height 451
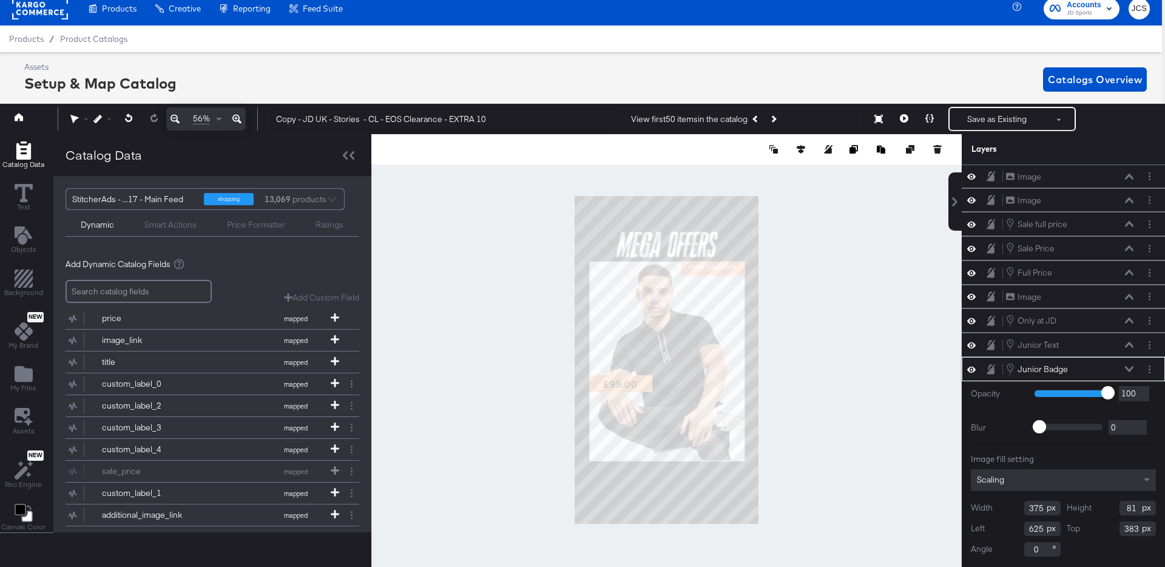
click at [1133, 512] on input "81" at bounding box center [1137, 508] width 36 height 15
type input "70"
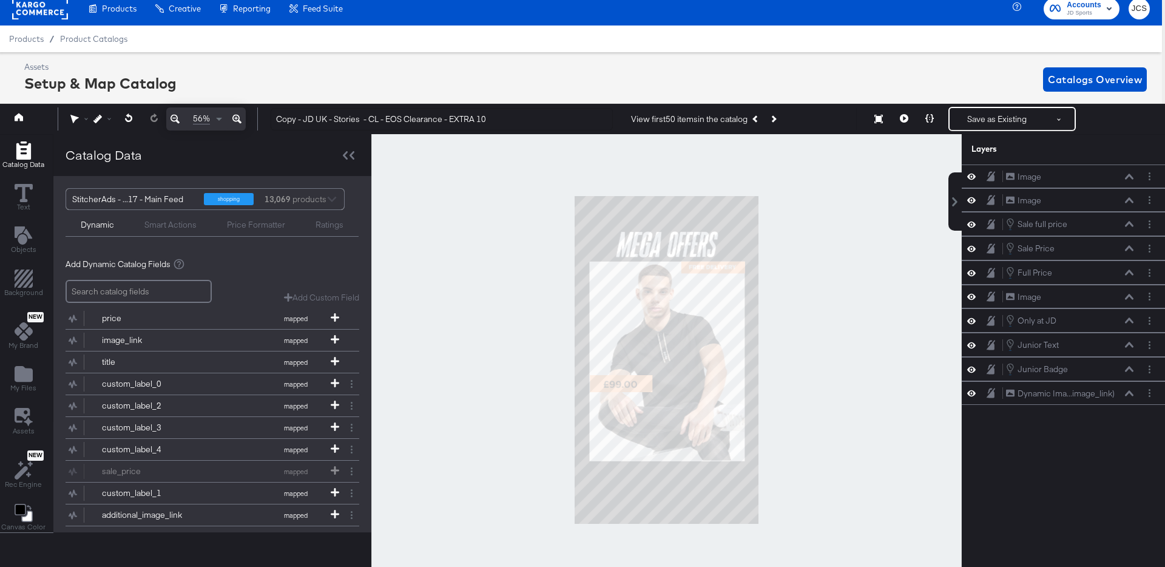
click at [869, 407] on div at bounding box center [666, 359] width 590 height 451
click at [239, 116] on icon at bounding box center [236, 119] width 9 height 15
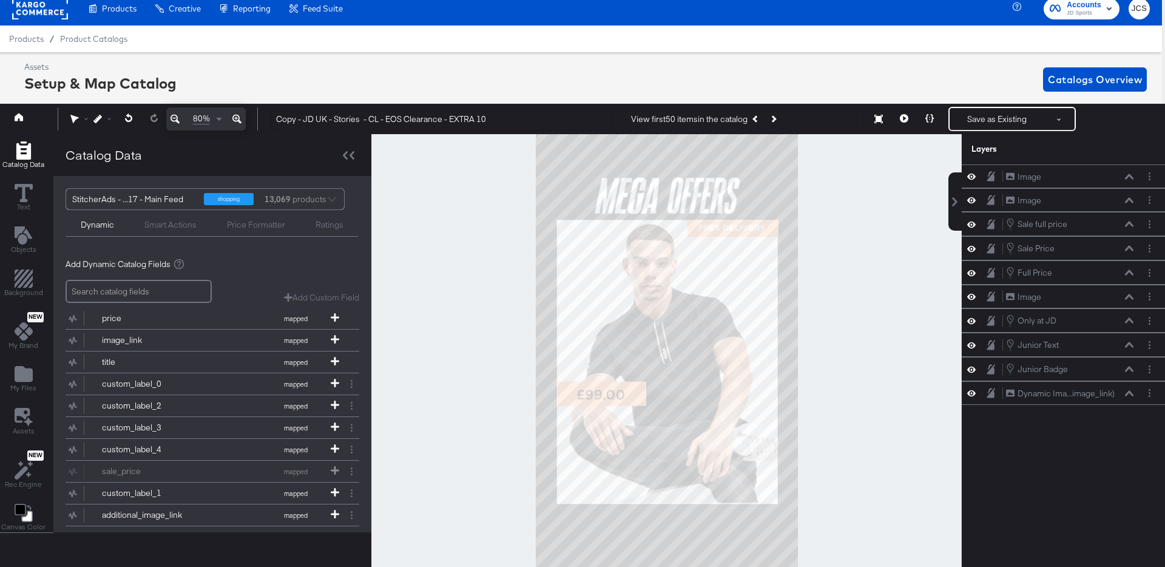
click at [239, 116] on icon at bounding box center [236, 119] width 9 height 15
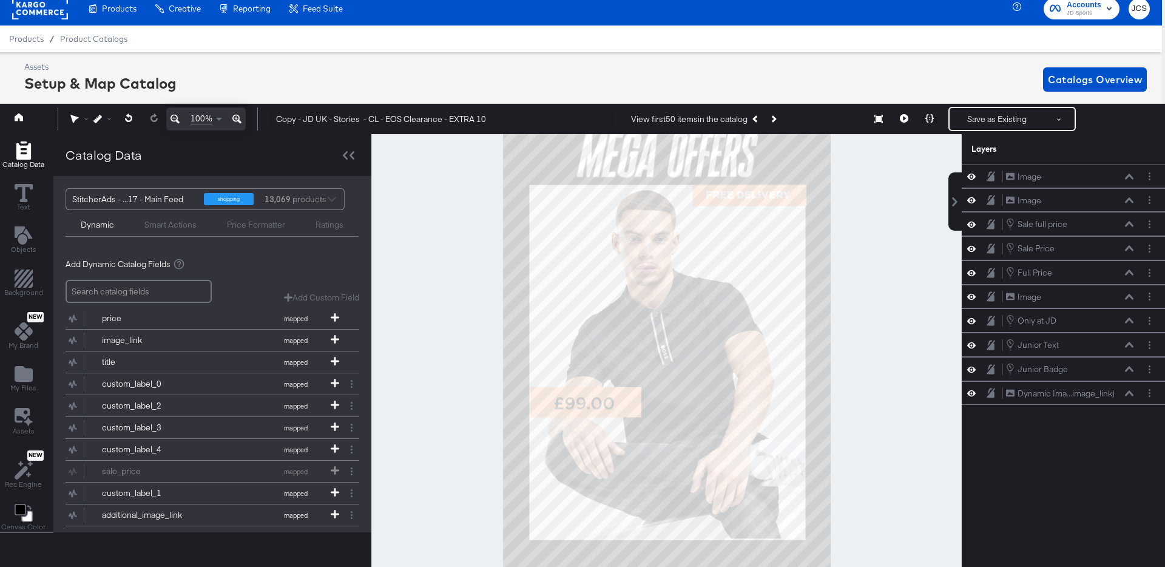
click at [239, 116] on icon at bounding box center [236, 119] width 9 height 15
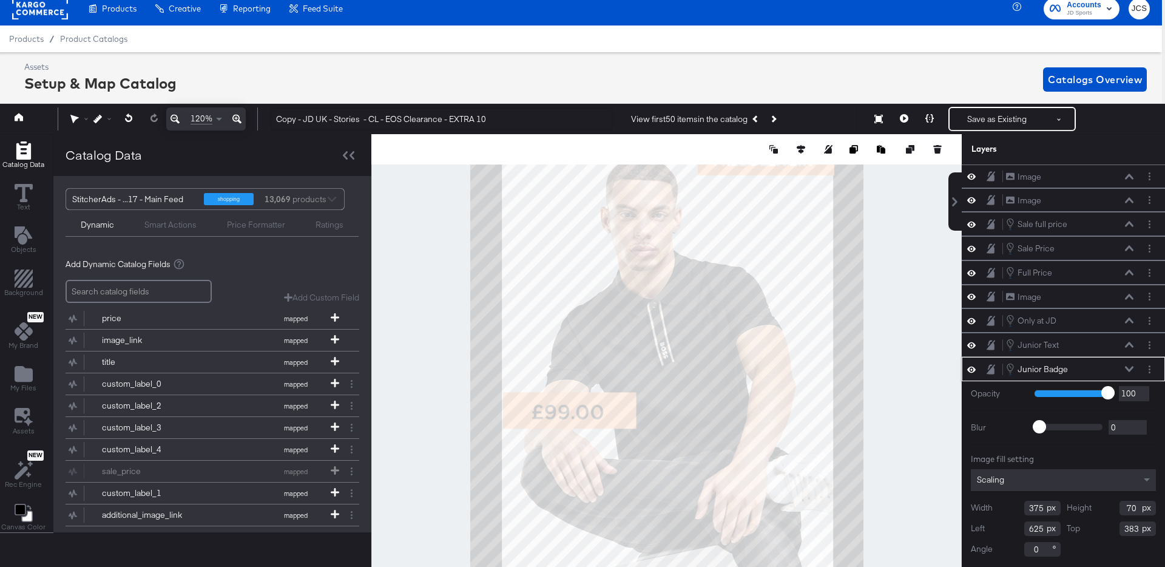
click at [1038, 511] on input "375" at bounding box center [1042, 508] width 36 height 15
type input "372"
click at [902, 408] on div at bounding box center [666, 359] width 590 height 451
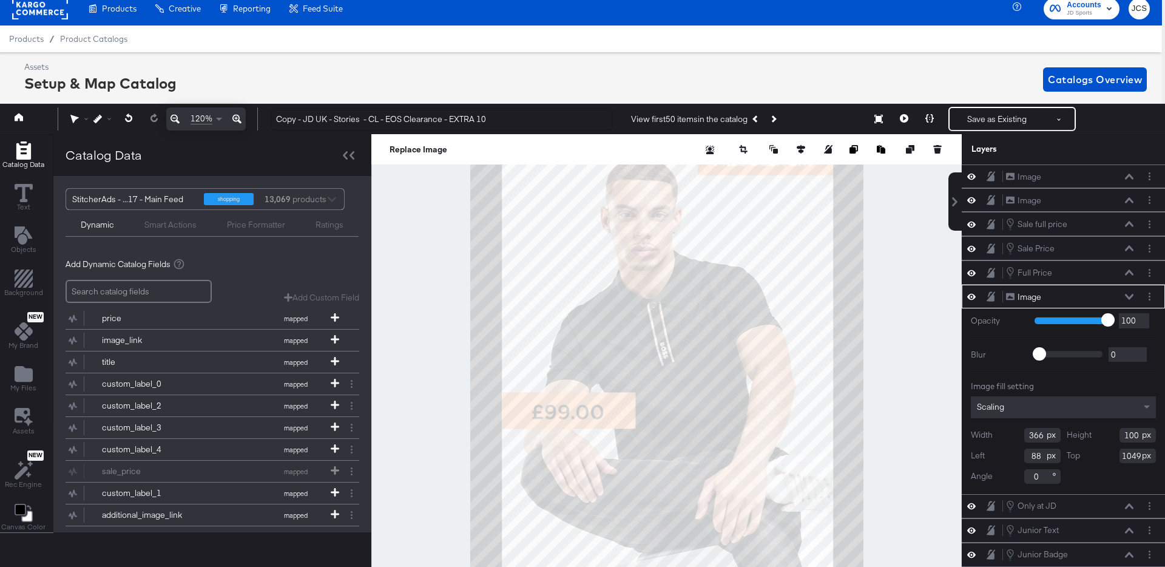
type input "87"
click at [903, 379] on div at bounding box center [666, 359] width 590 height 451
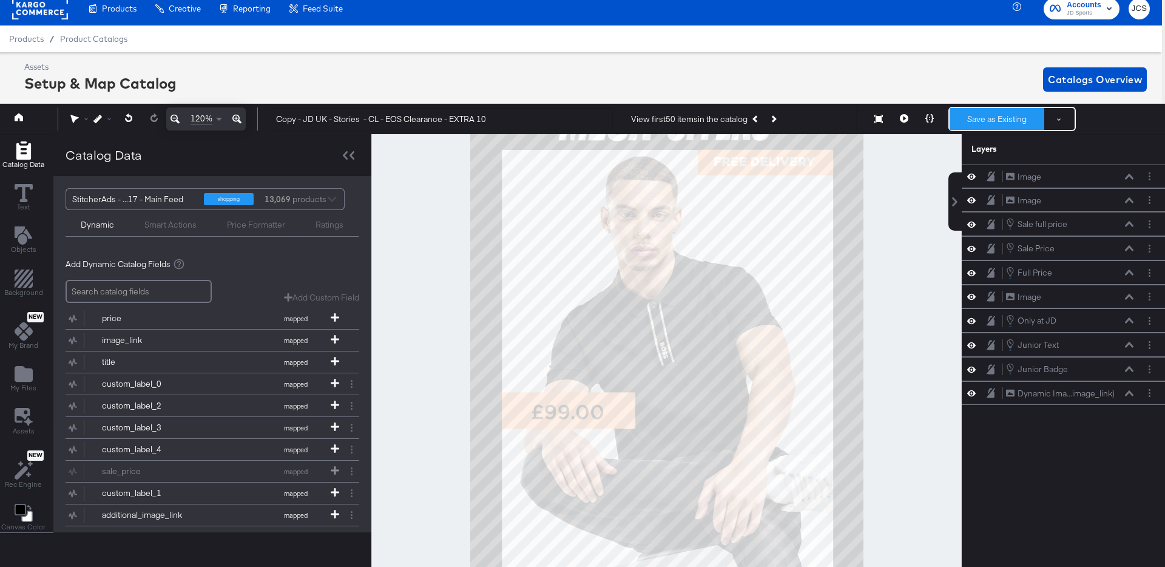
click at [1011, 123] on button "Save as Existing" at bounding box center [997, 119] width 95 height 22
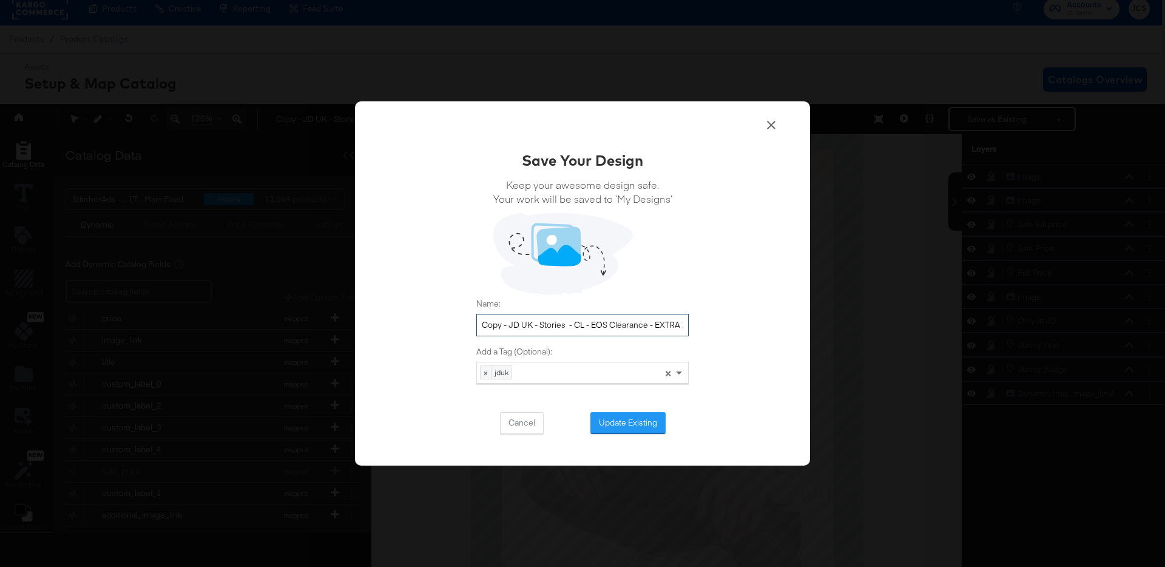
click at [511, 328] on input "Copy - JD UK - Stories - CL - EOS Clearance - EXTRA 10" at bounding box center [582, 325] width 212 height 22
type input "JD UK - Stories - CL - Mega Offers [DATE]"
click at [626, 423] on button "Update Existing" at bounding box center [627, 423] width 75 height 22
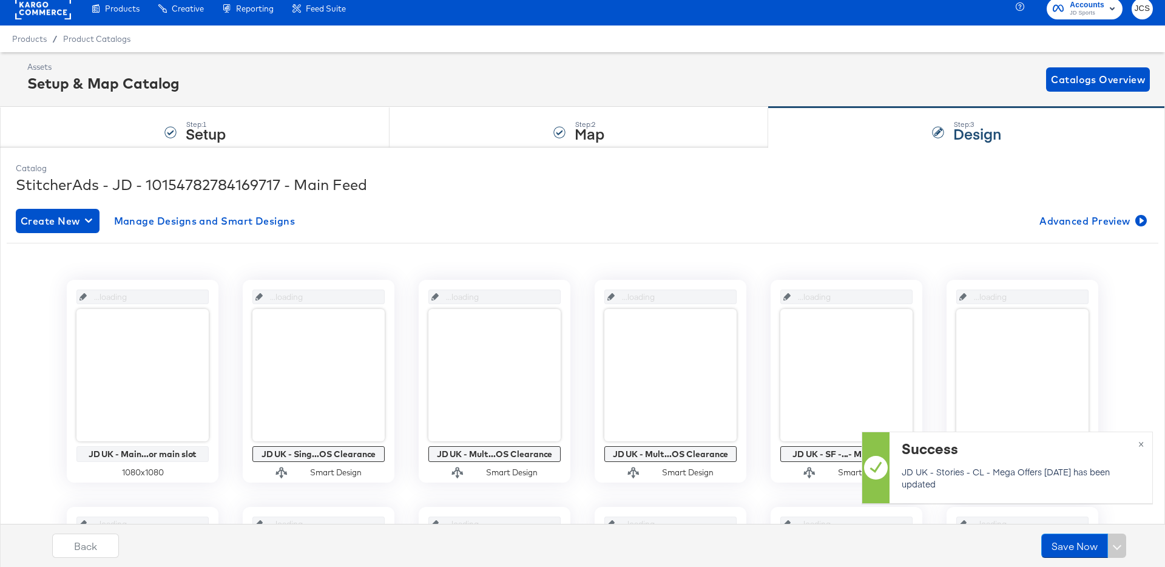
scroll to position [8, 0]
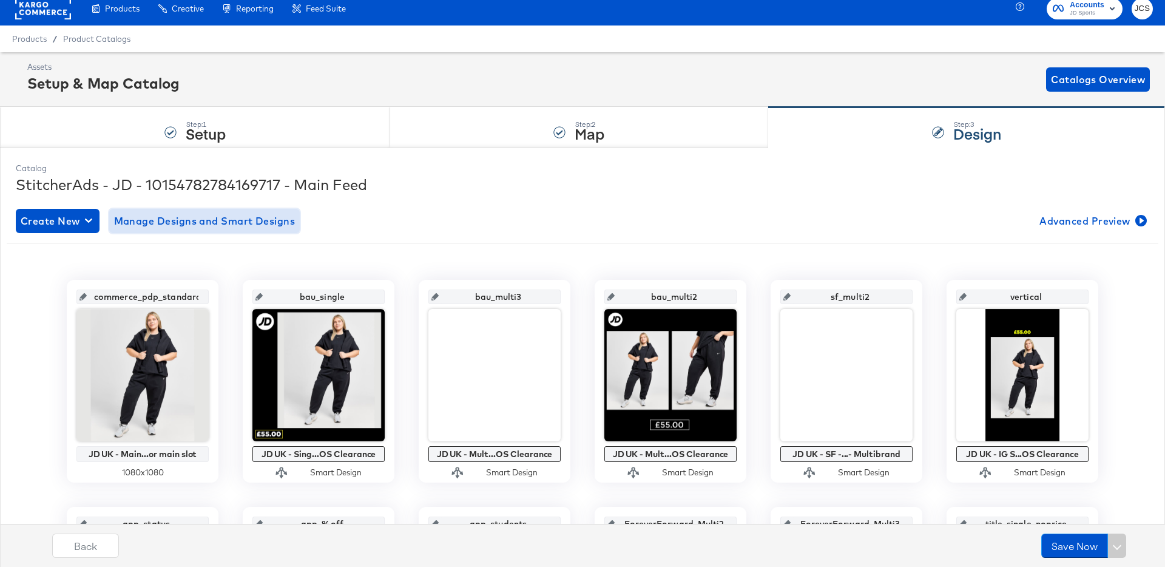
click at [189, 229] on button "Manage Designs and Smart Designs" at bounding box center [204, 221] width 191 height 24
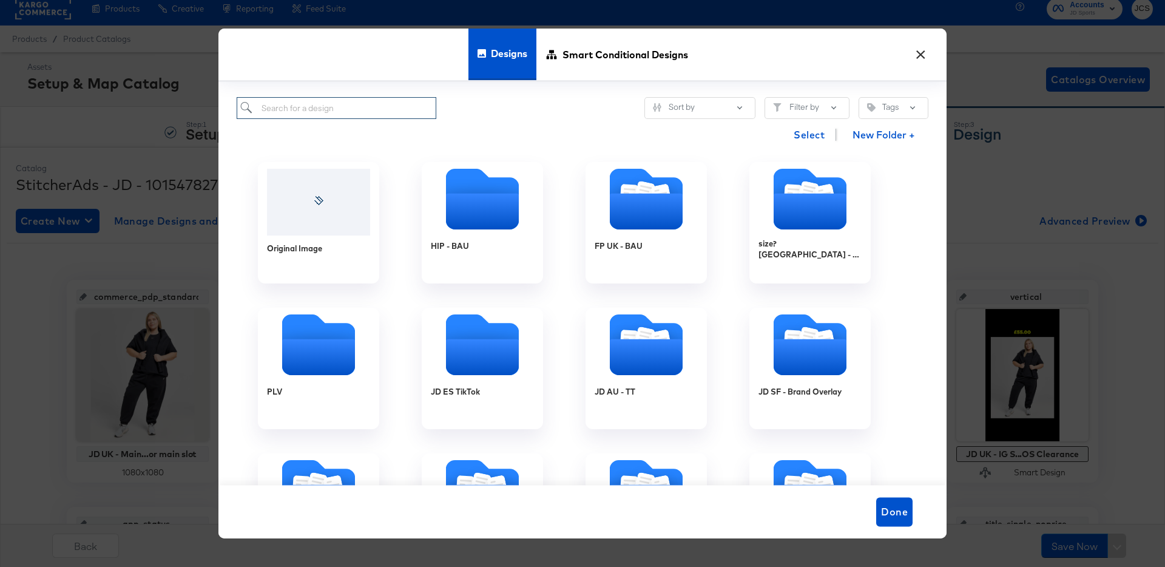
click at [365, 112] on input "search" at bounding box center [337, 108] width 200 height 22
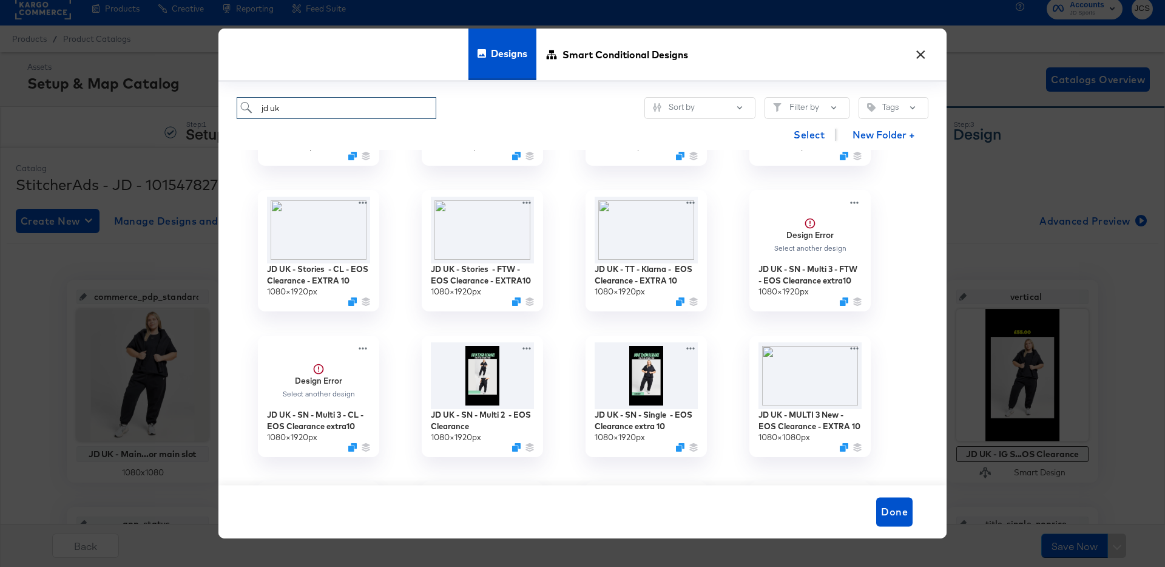
scroll to position [410, 0]
type input "jd uk"
click at [517, 302] on icon "Duplicate" at bounding box center [517, 303] width 9 height 9
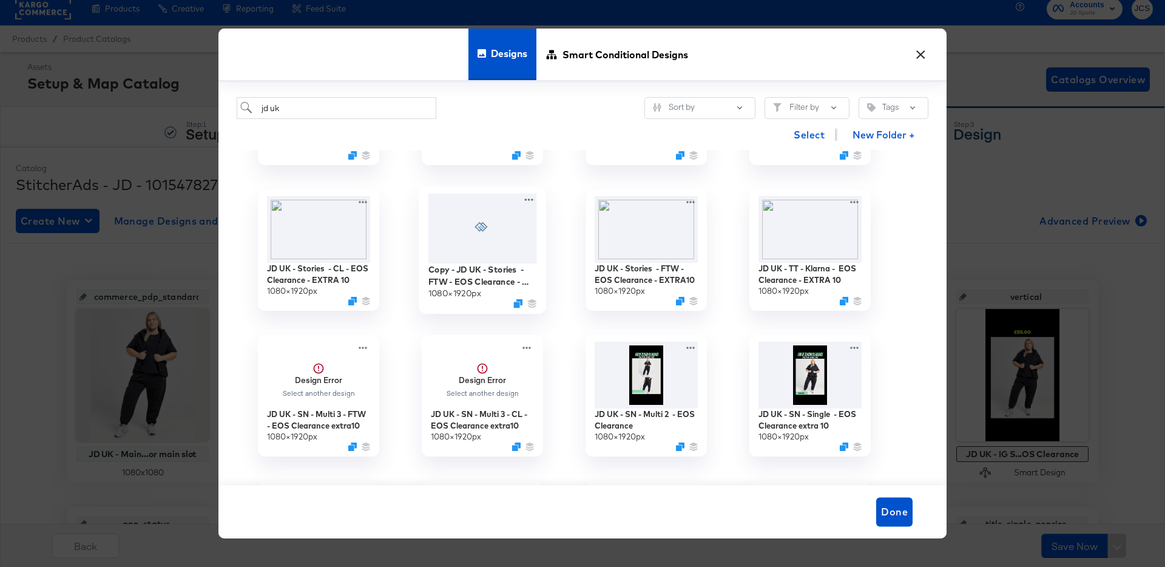
scroll to position [407, 0]
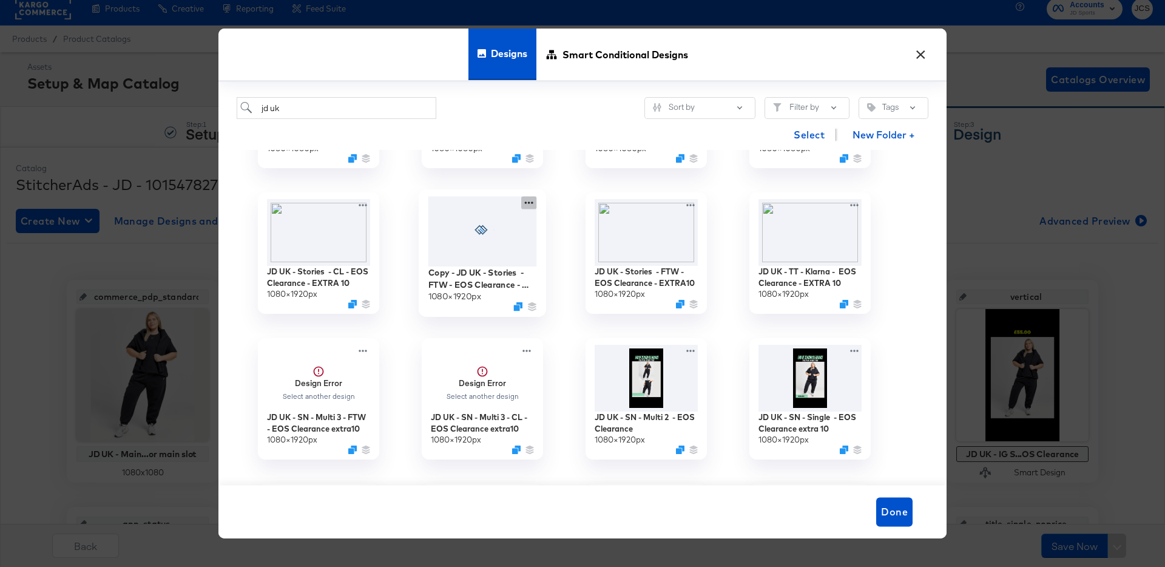
click at [533, 200] on icon at bounding box center [528, 203] width 15 height 13
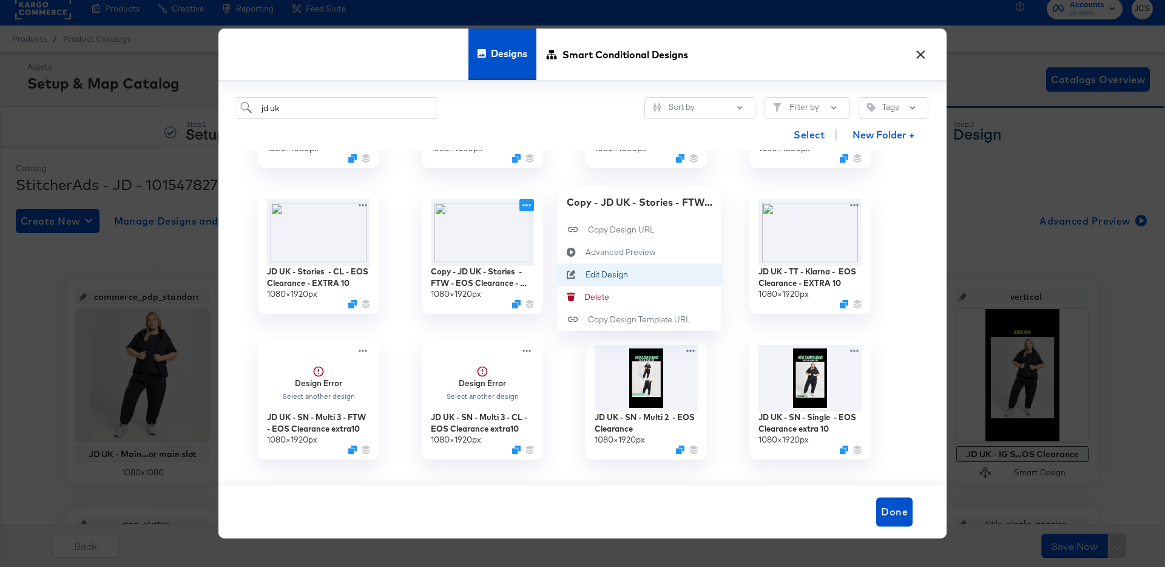
click at [585, 274] on div "Edit Design Edit Design" at bounding box center [585, 274] width 0 height 0
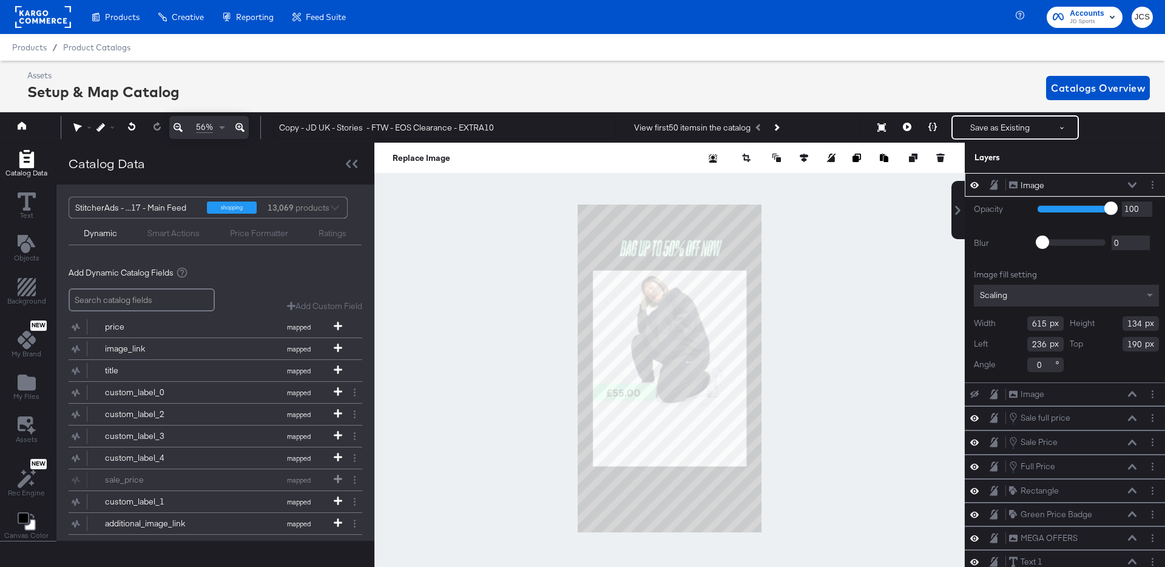
scroll to position [0, 3]
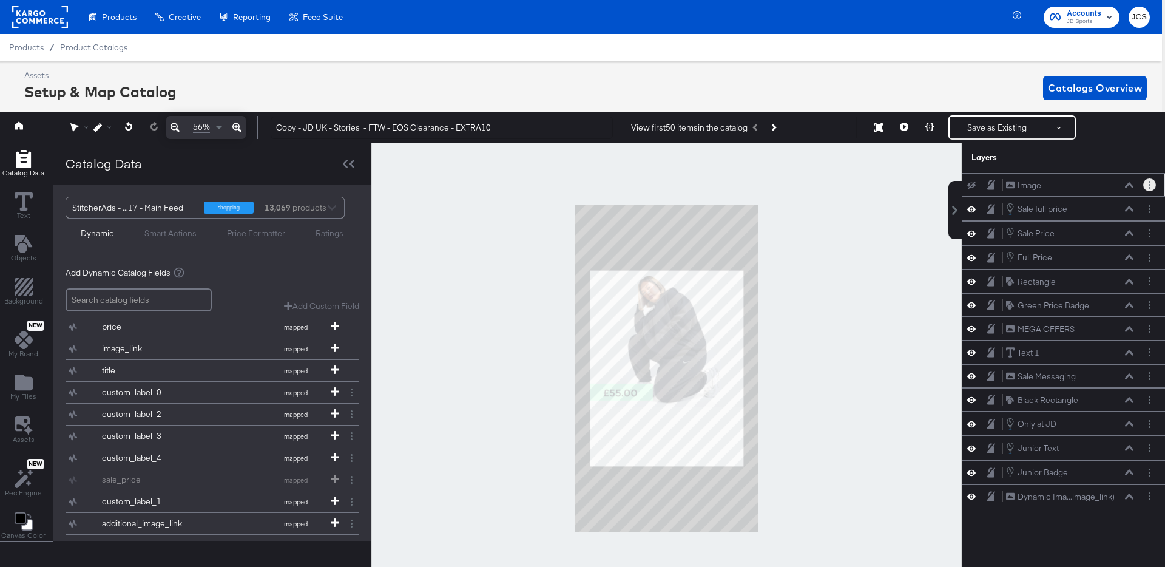
click at [1149, 187] on circle "Layer Options" at bounding box center [1150, 188] width 2 height 2
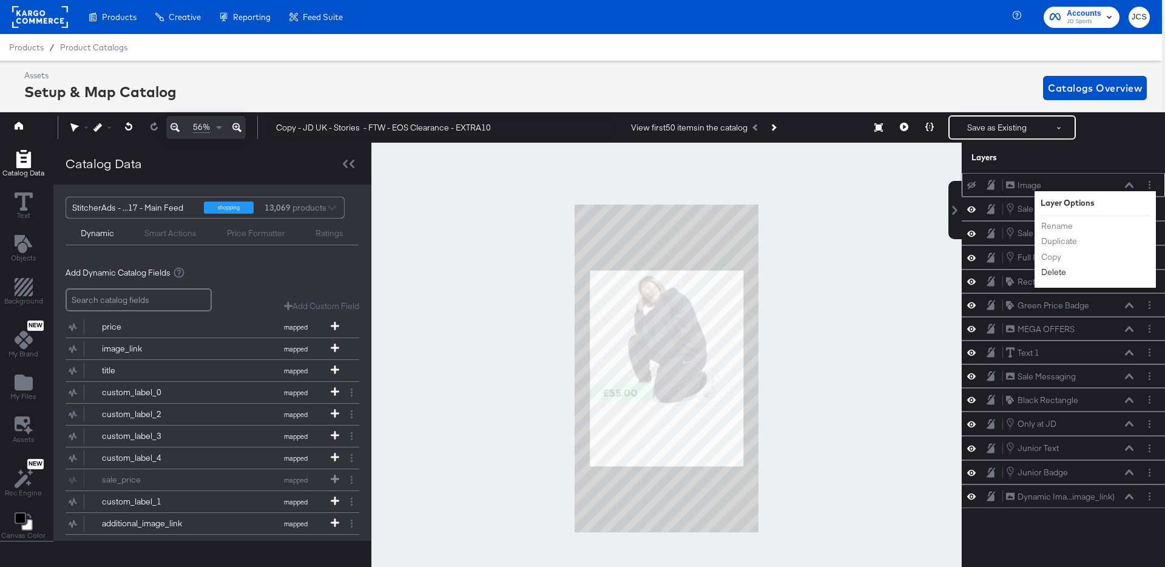
click at [1060, 268] on button "Delete" at bounding box center [1054, 272] width 26 height 13
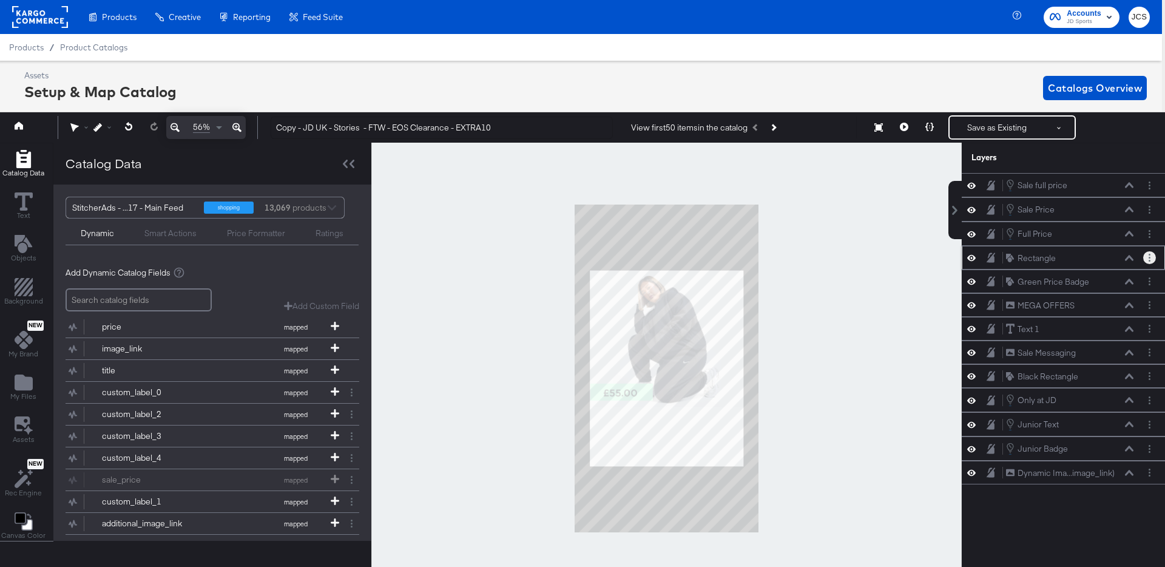
click at [1150, 257] on button "Layer Options" at bounding box center [1149, 257] width 13 height 13
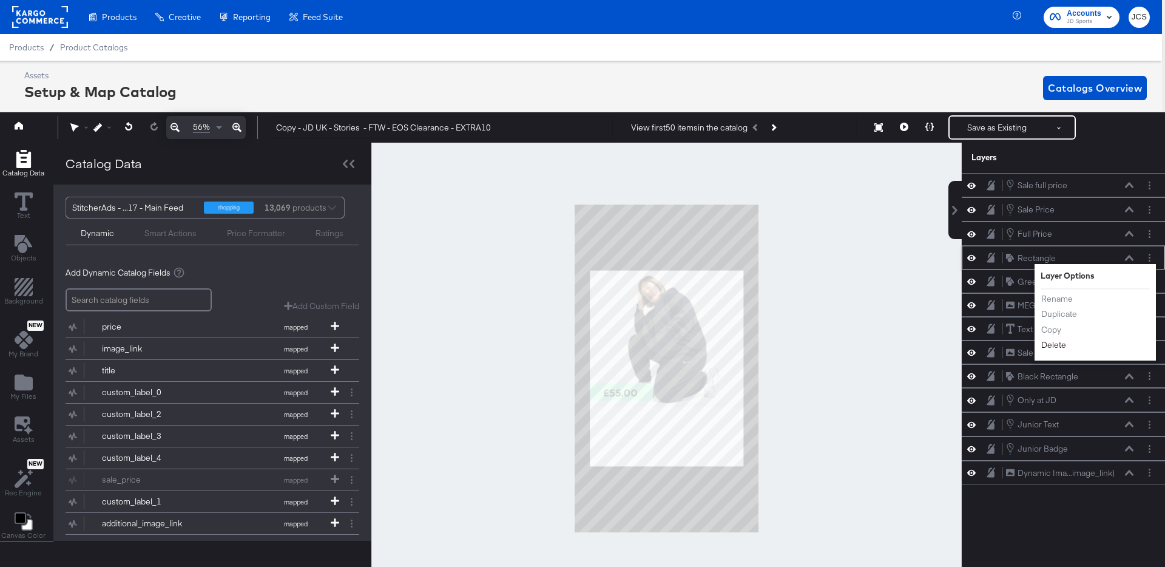
click at [1056, 346] on button "Delete" at bounding box center [1054, 345] width 26 height 13
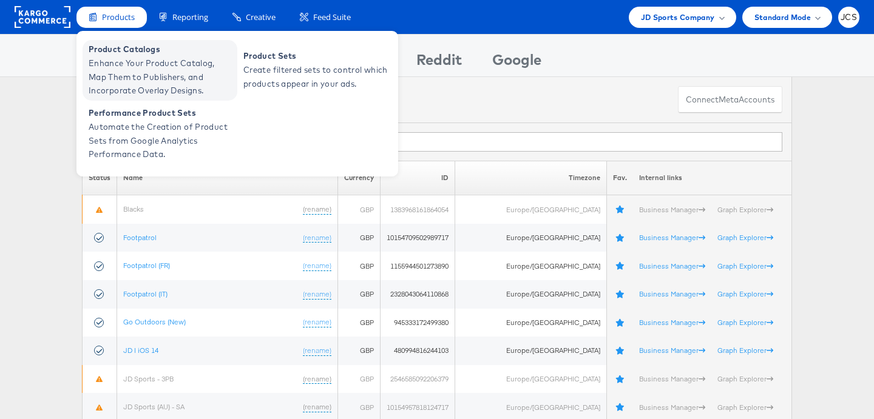
click at [123, 65] on span "Enhance Your Product Catalog, Map Them to Publishers, and Incorporate Overlay D…" at bounding box center [162, 76] width 146 height 41
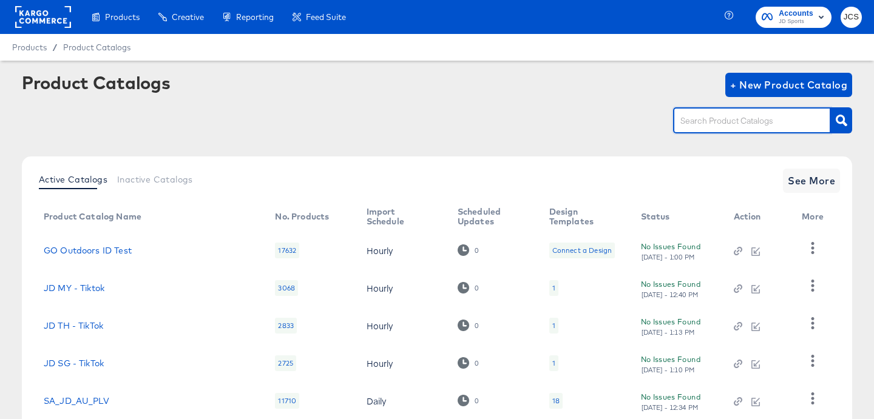
click at [700, 118] on input "text" at bounding box center [742, 121] width 129 height 14
type input "main"
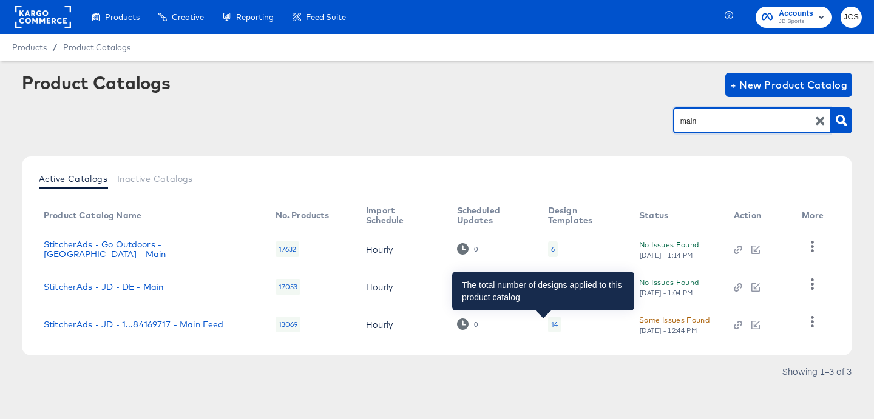
click at [551, 321] on div "14" at bounding box center [554, 325] width 7 height 10
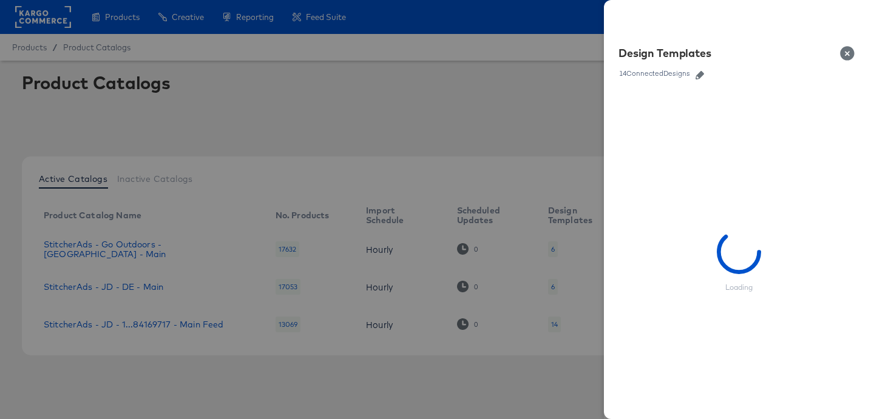
click at [706, 69] on link at bounding box center [699, 73] width 18 height 13
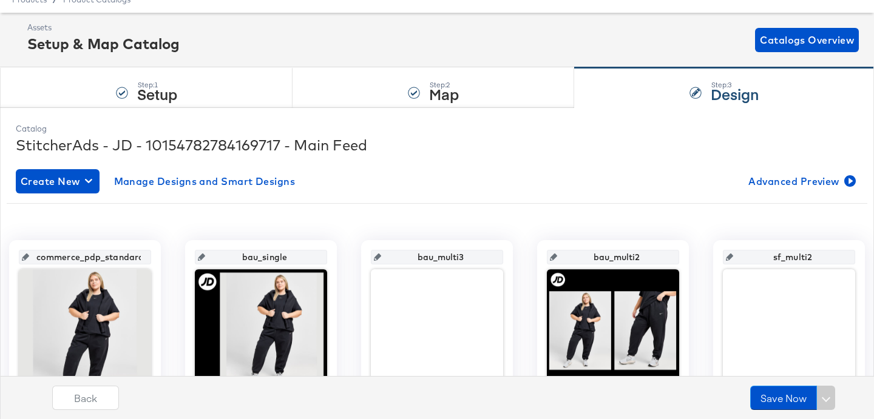
scroll to position [69, 0]
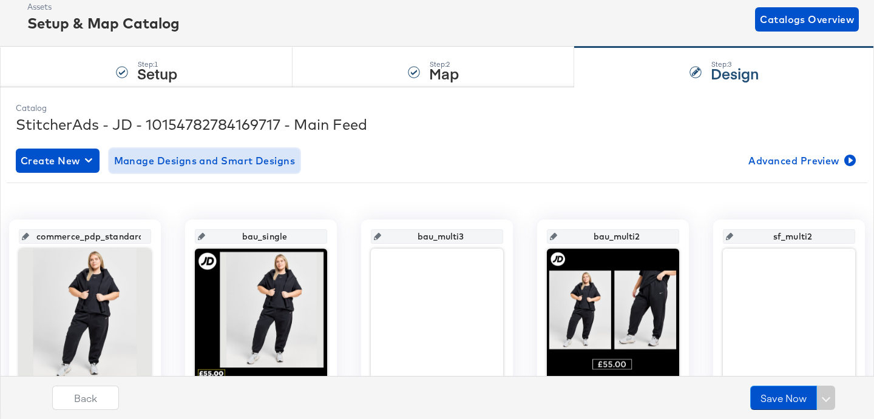
click at [279, 168] on span "Manage Designs and Smart Designs" at bounding box center [204, 160] width 181 height 17
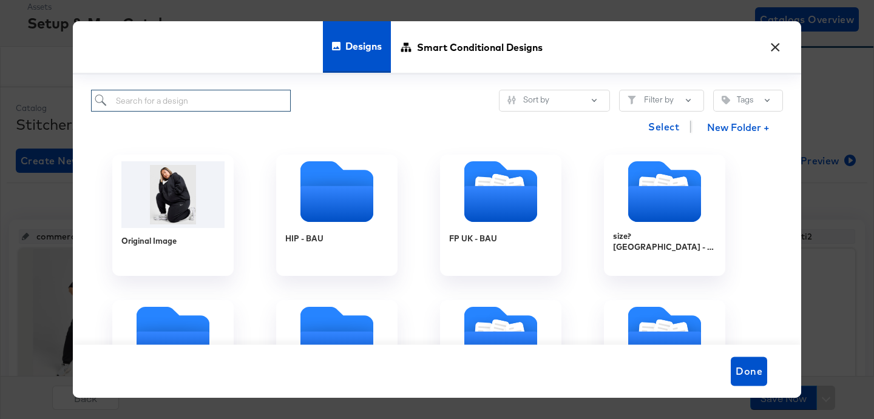
click at [265, 106] on input "search" at bounding box center [191, 101] width 200 height 22
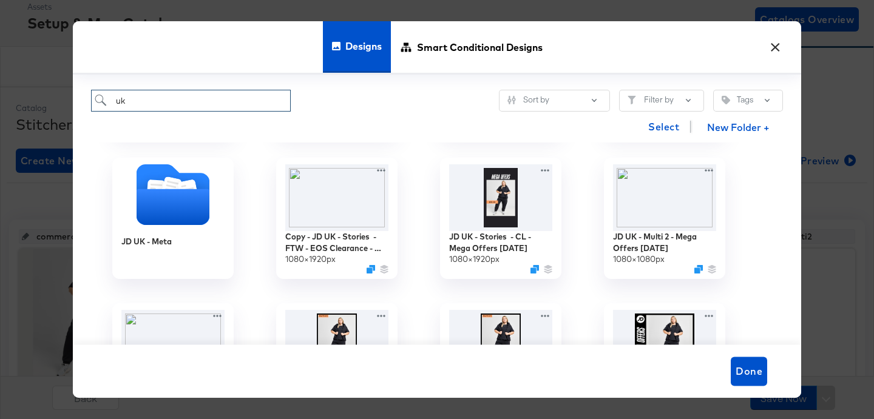
scroll to position [158, 0]
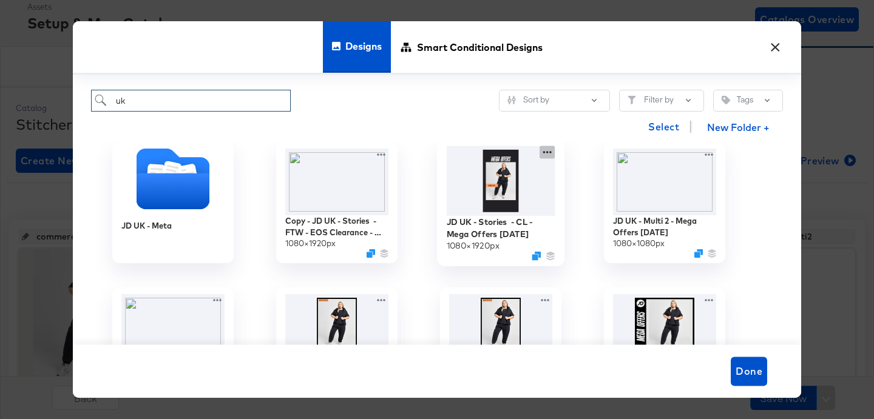
click at [547, 152] on icon at bounding box center [546, 152] width 15 height 13
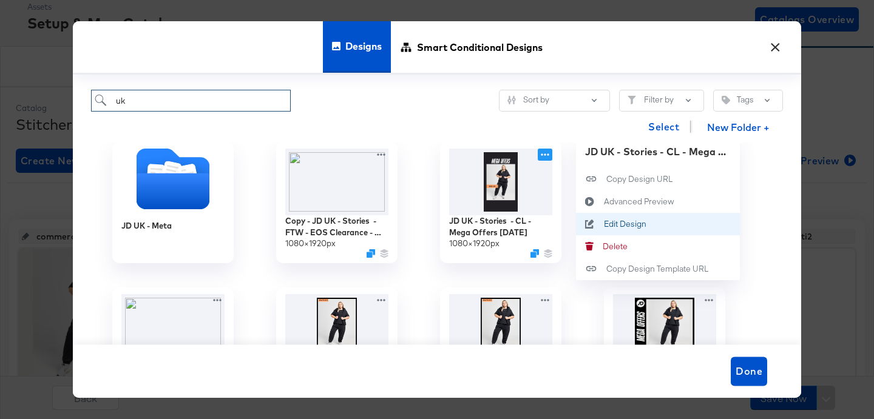
type input "uk"
click at [604, 224] on div "Edit Design Edit Design" at bounding box center [604, 224] width 0 height 0
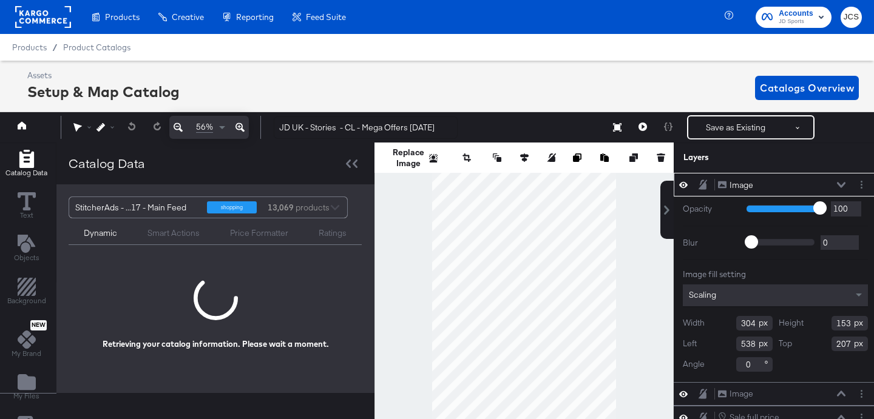
scroll to position [0, 3]
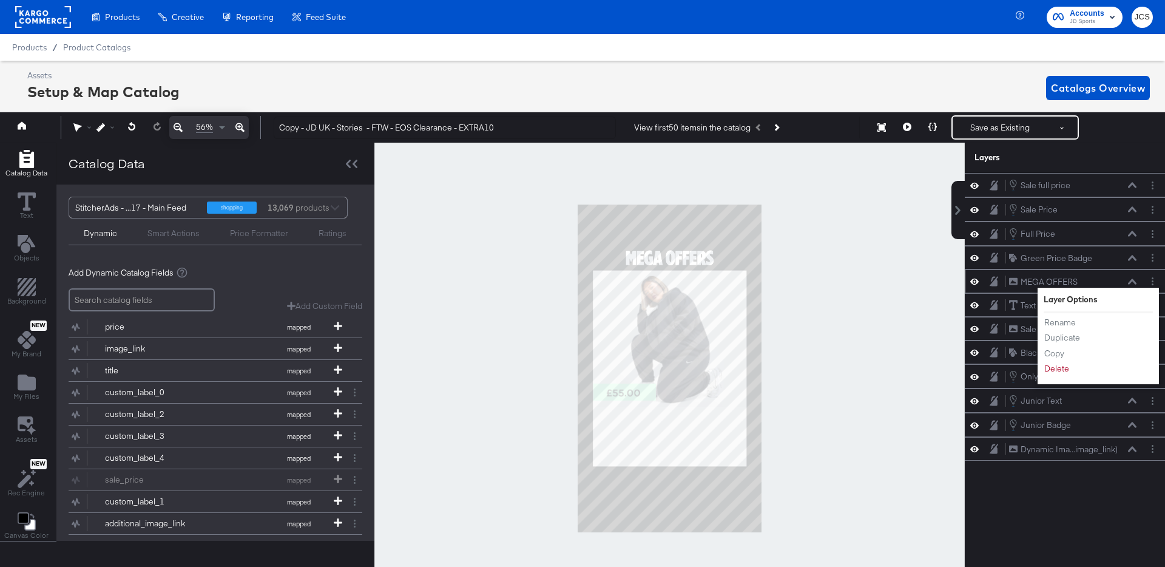
scroll to position [0, 3]
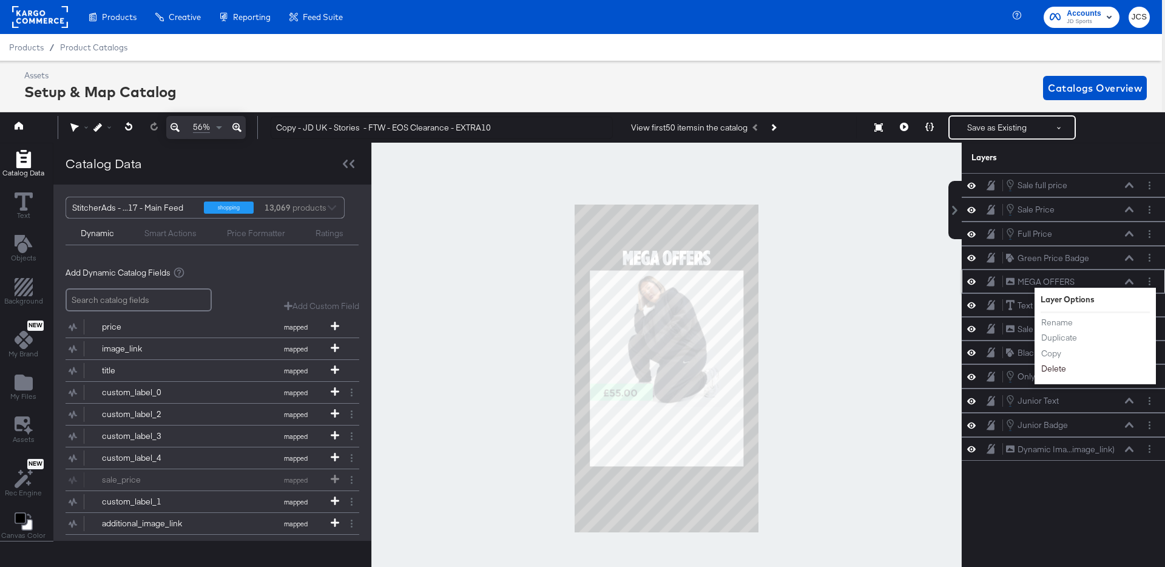
click at [1056, 368] on button "Delete" at bounding box center [1054, 369] width 26 height 13
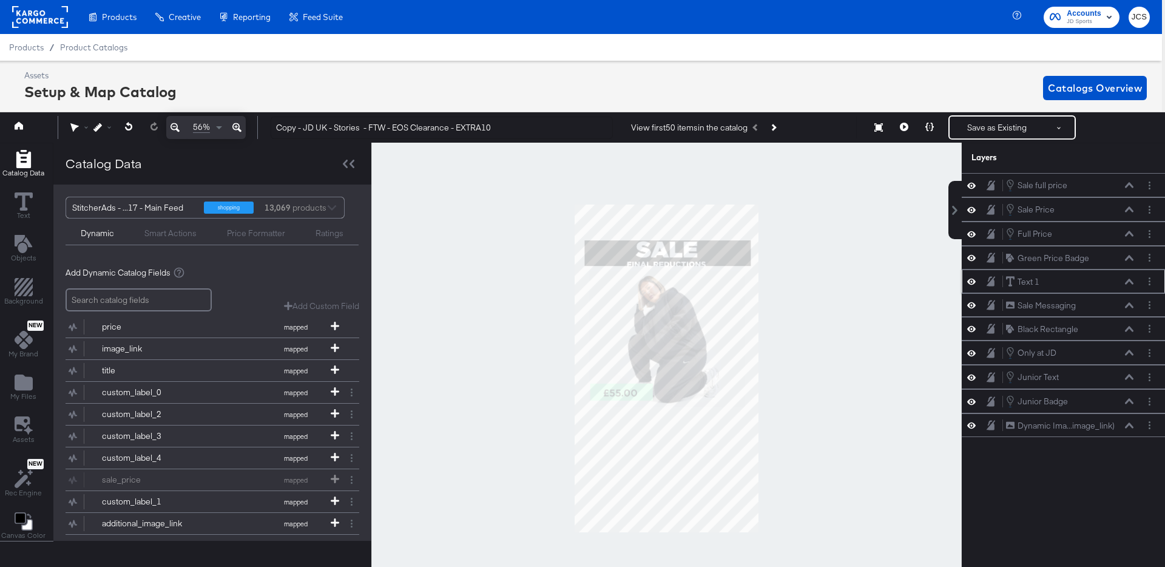
click at [974, 282] on icon at bounding box center [971, 281] width 8 height 6
click at [974, 282] on icon at bounding box center [971, 282] width 8 height 8
click at [1149, 282] on icon "Layer Options" at bounding box center [1150, 281] width 2 height 8
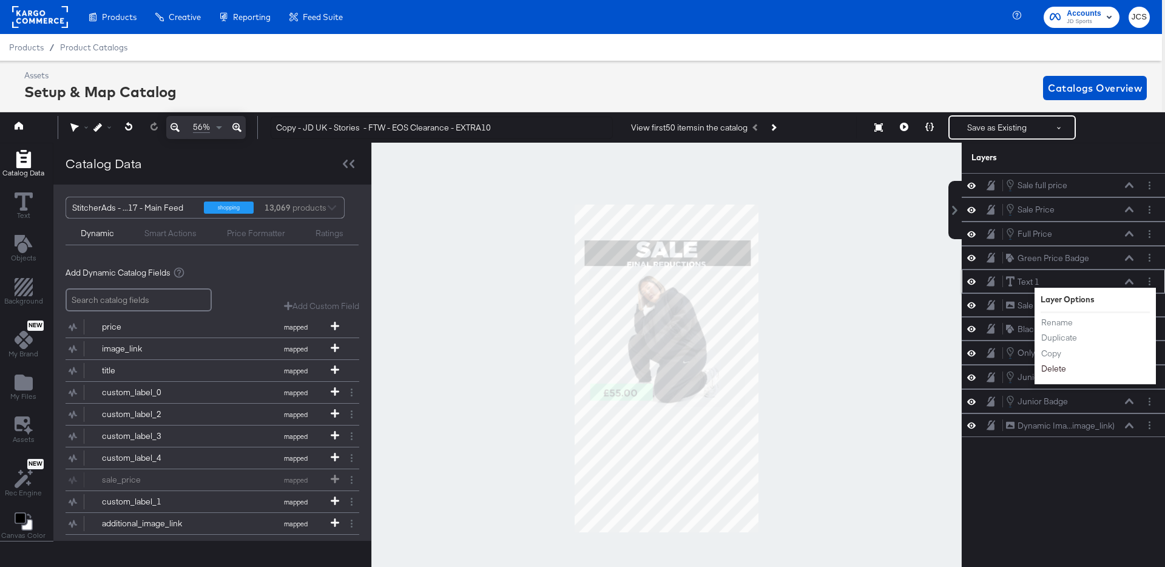
click at [1060, 368] on button "Delete" at bounding box center [1054, 369] width 26 height 13
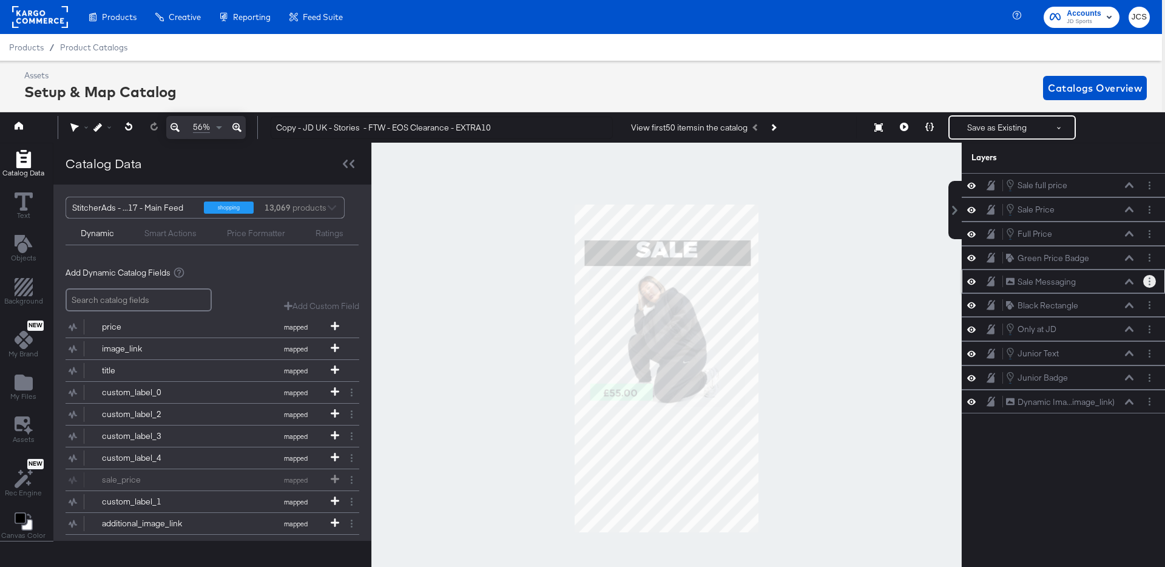
click at [1150, 282] on icon "Layer Options" at bounding box center [1150, 281] width 2 height 8
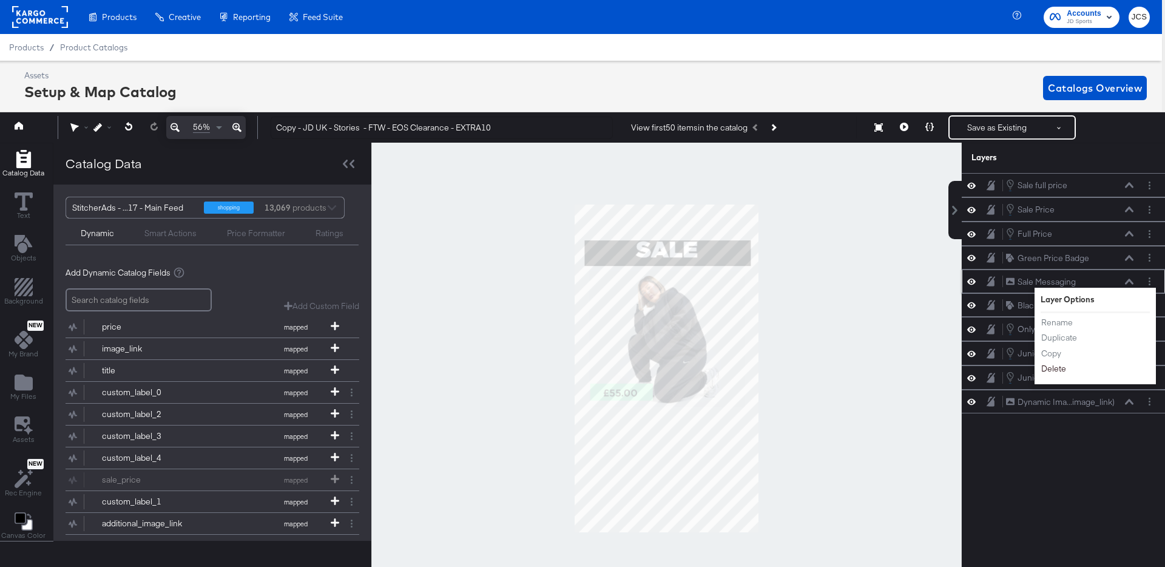
click at [1054, 366] on button "Delete" at bounding box center [1054, 369] width 26 height 13
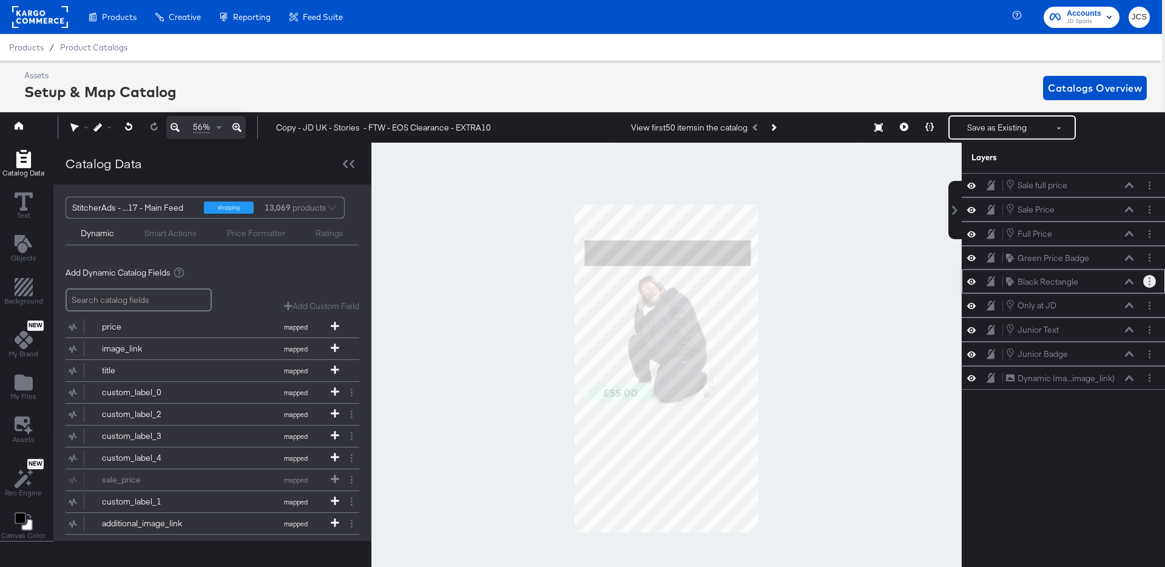
click at [1149, 280] on icon "Layer Options" at bounding box center [1150, 281] width 2 height 8
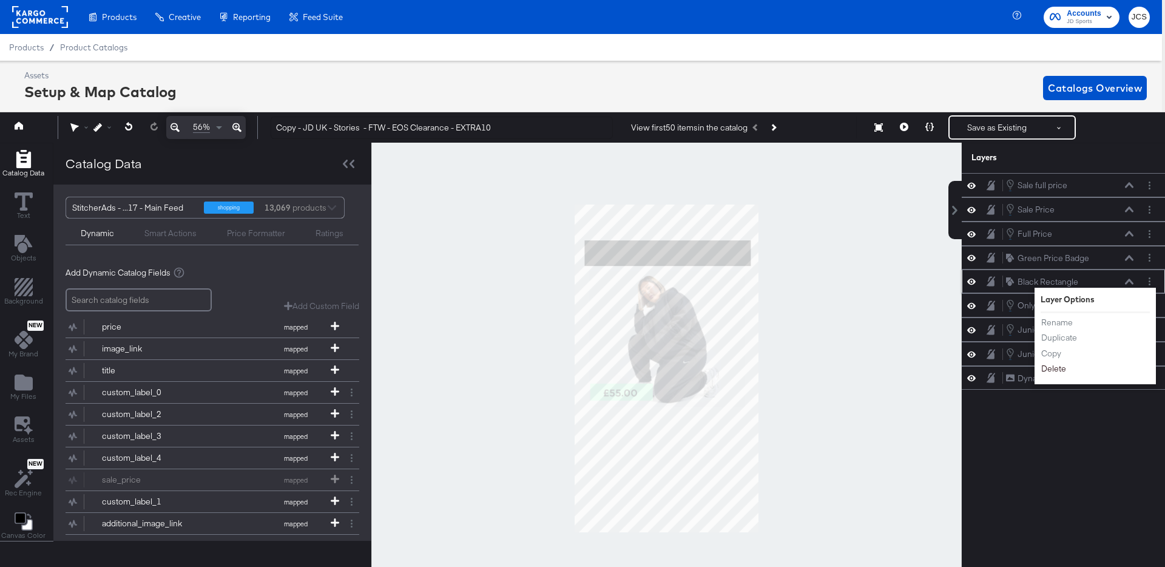
click at [1059, 365] on button "Delete" at bounding box center [1054, 369] width 26 height 13
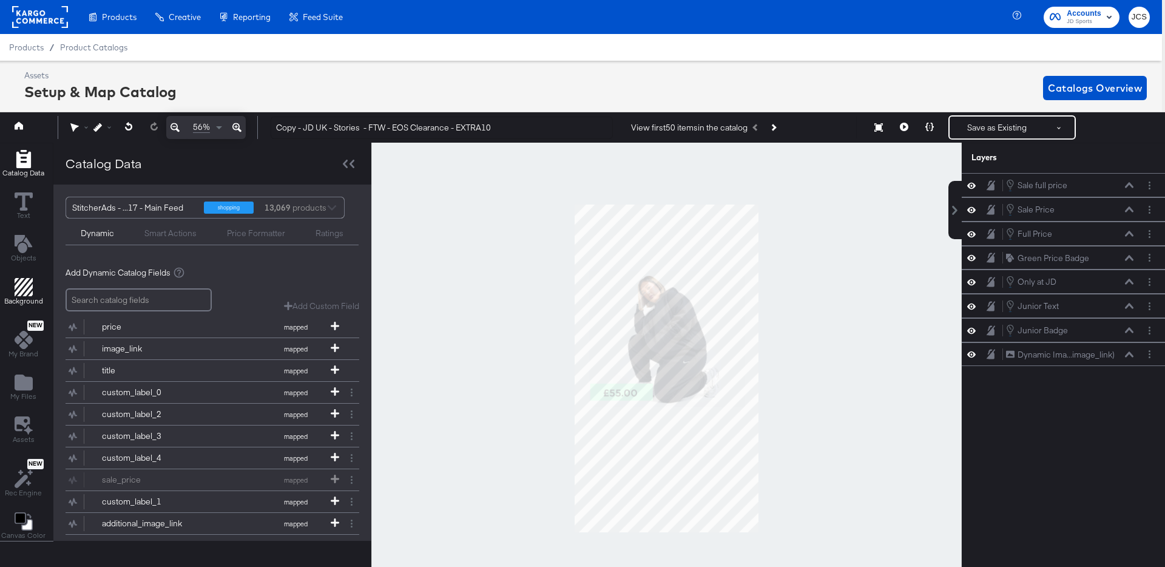
click at [21, 278] on icon "Add Rectangle" at bounding box center [24, 287] width 18 height 18
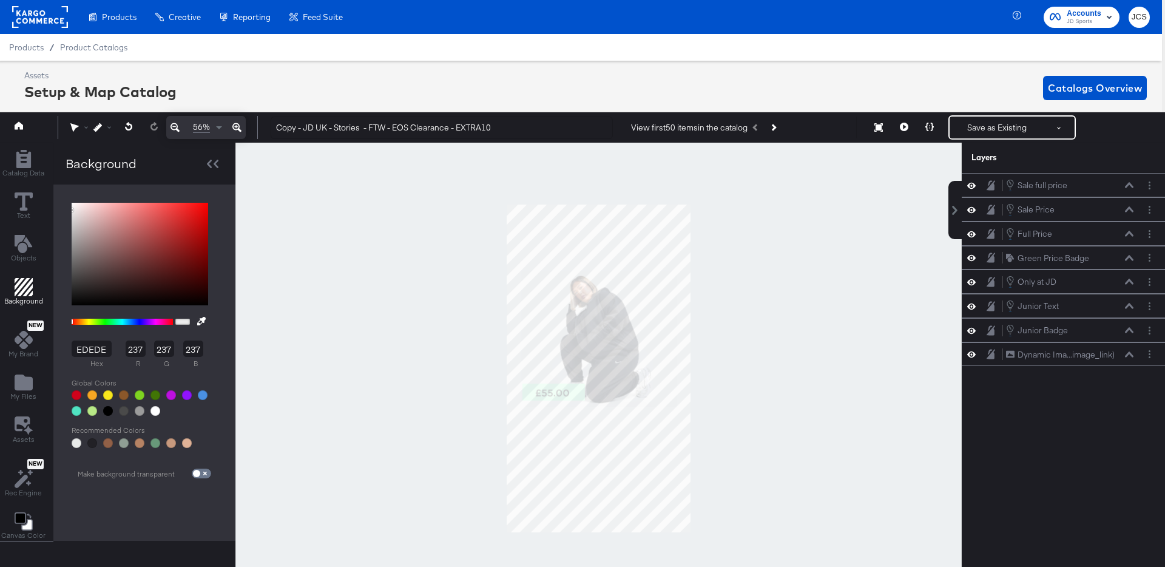
click at [108, 410] on div at bounding box center [108, 411] width 10 height 10
type input "000000"
type input "0"
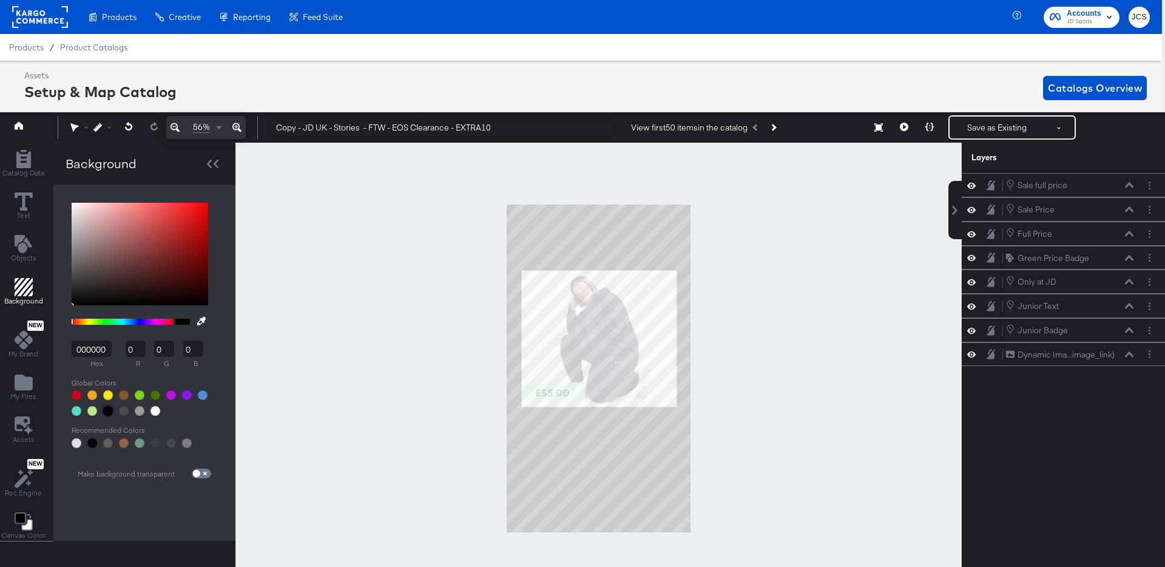
click at [88, 443] on div at bounding box center [92, 443] width 10 height 10
type input "070708"
type input "7"
type input "8"
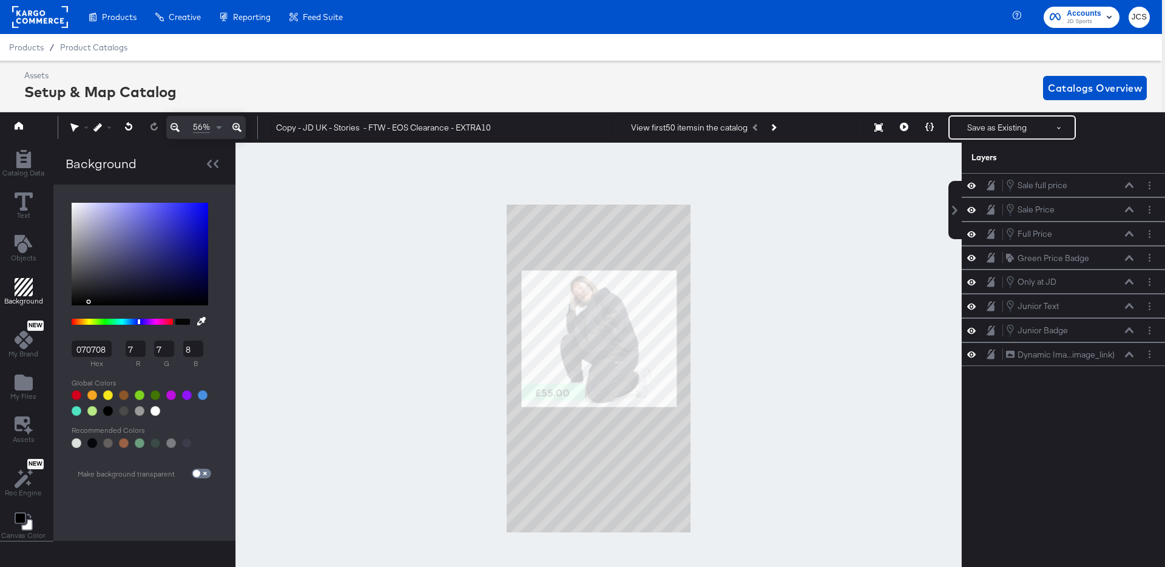
click at [1014, 433] on div "Sale full price Sale full price Sale Price Sale Price Full Price Full Price Gre…" at bounding box center [1055, 376] width 218 height 406
type input "000000"
type input "0"
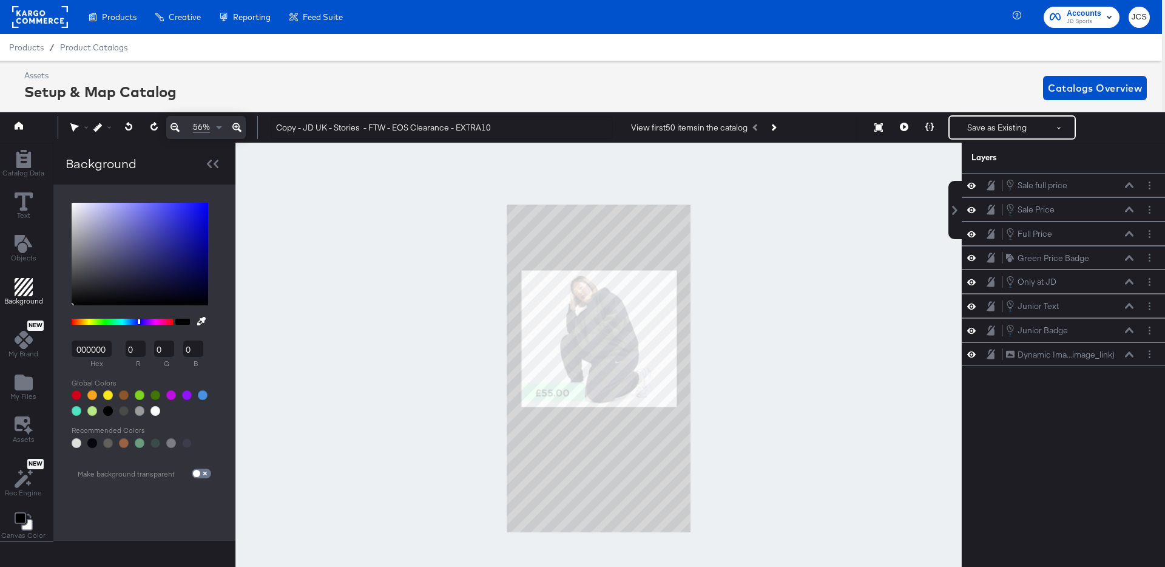
type input "EDEDED"
type input "237"
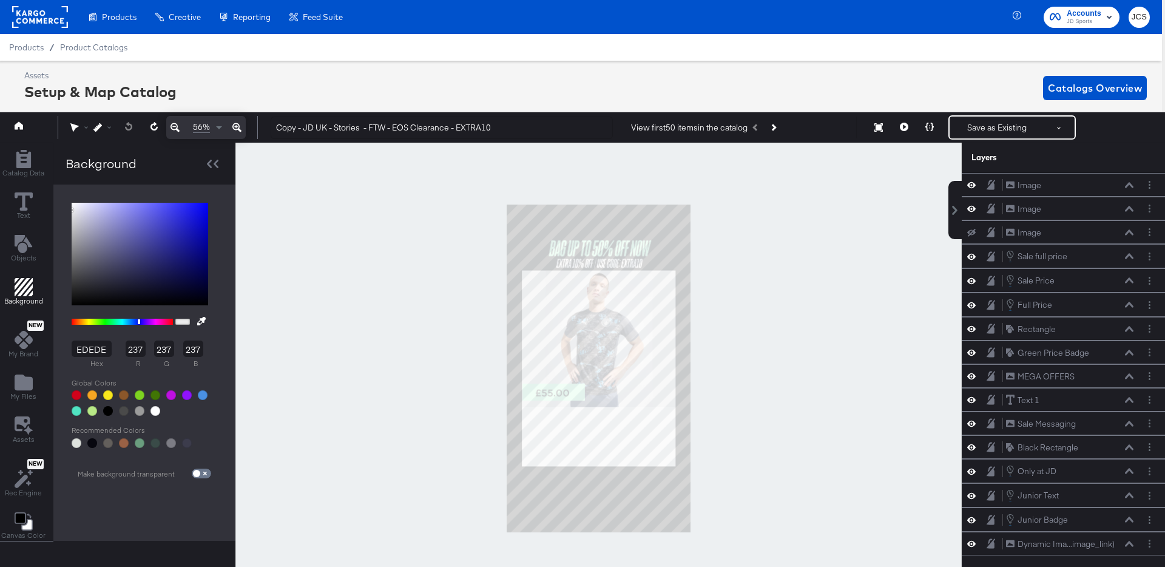
scroll to position [7, 3]
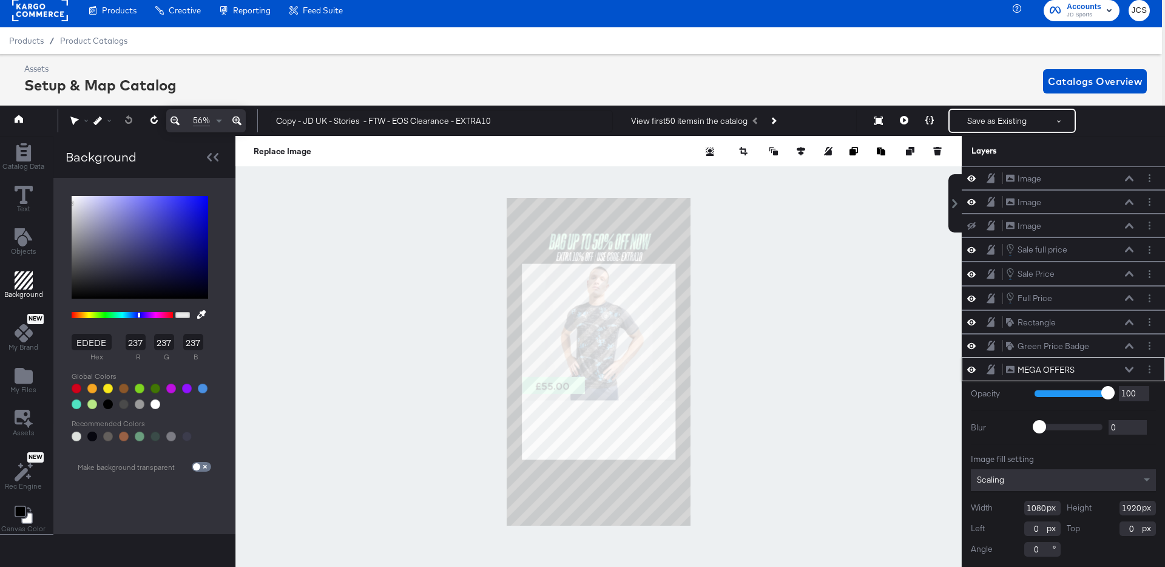
click at [899, 394] on div at bounding box center [598, 361] width 726 height 451
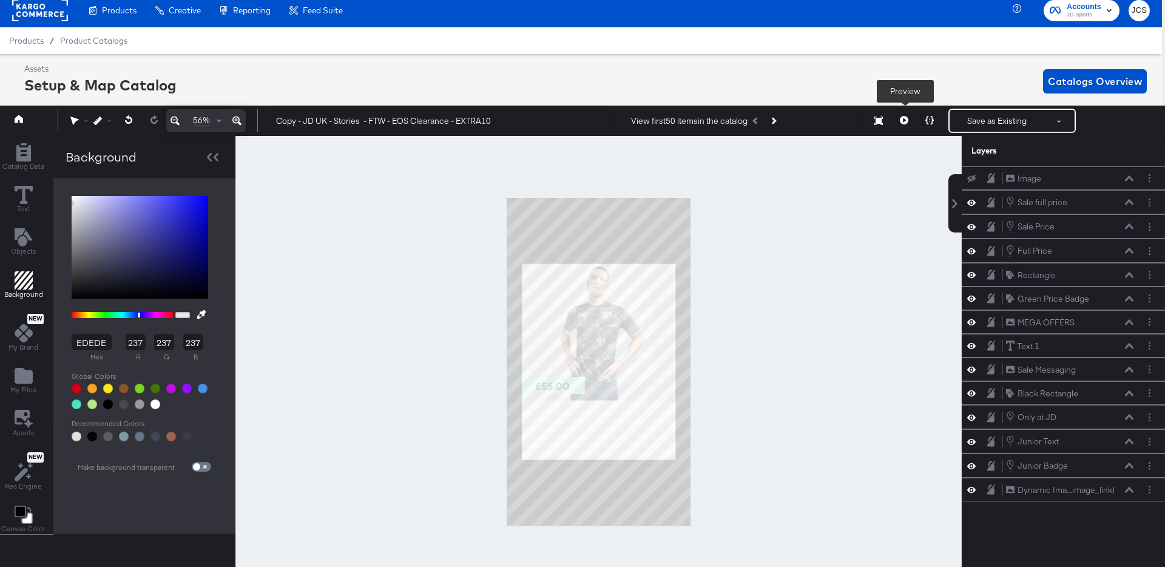
click at [903, 118] on icon at bounding box center [904, 120] width 8 height 8
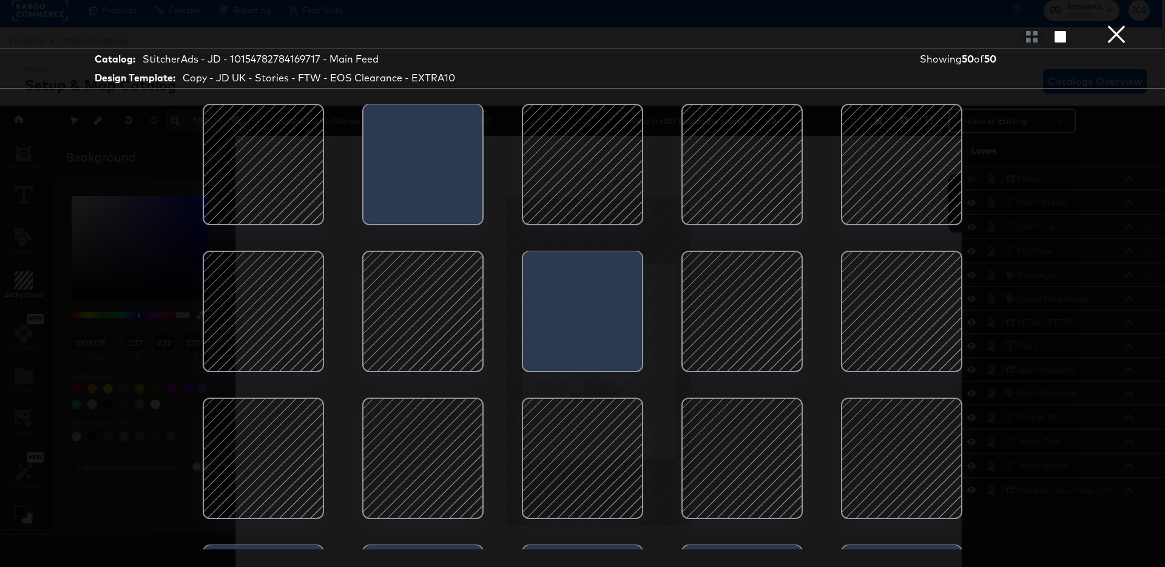
click at [604, 154] on div at bounding box center [582, 164] width 103 height 103
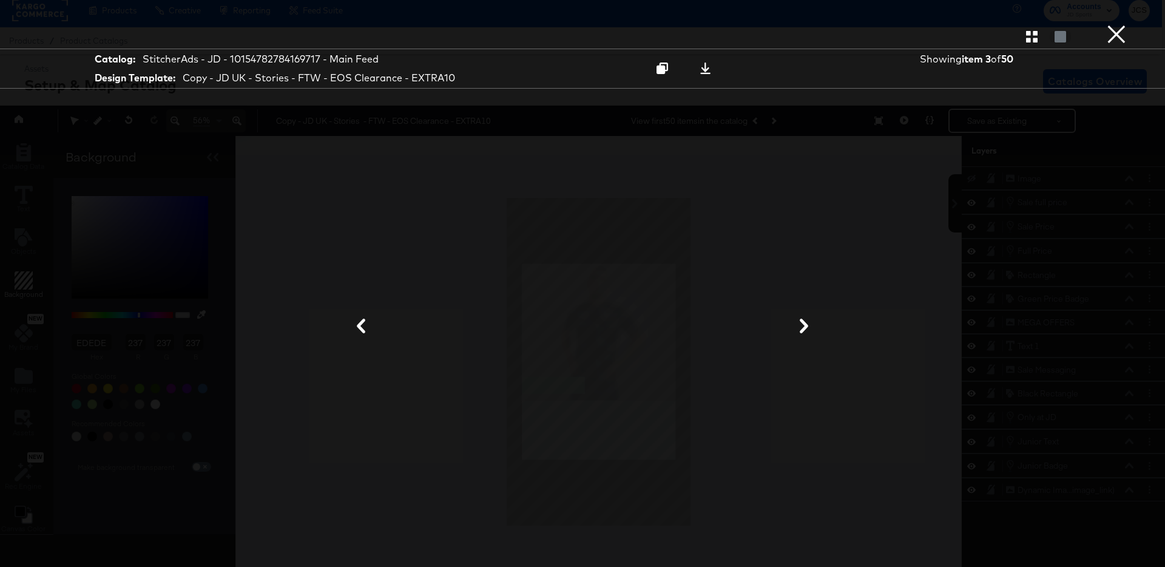
click at [1124, 24] on button "×" at bounding box center [1116, 12] width 24 height 24
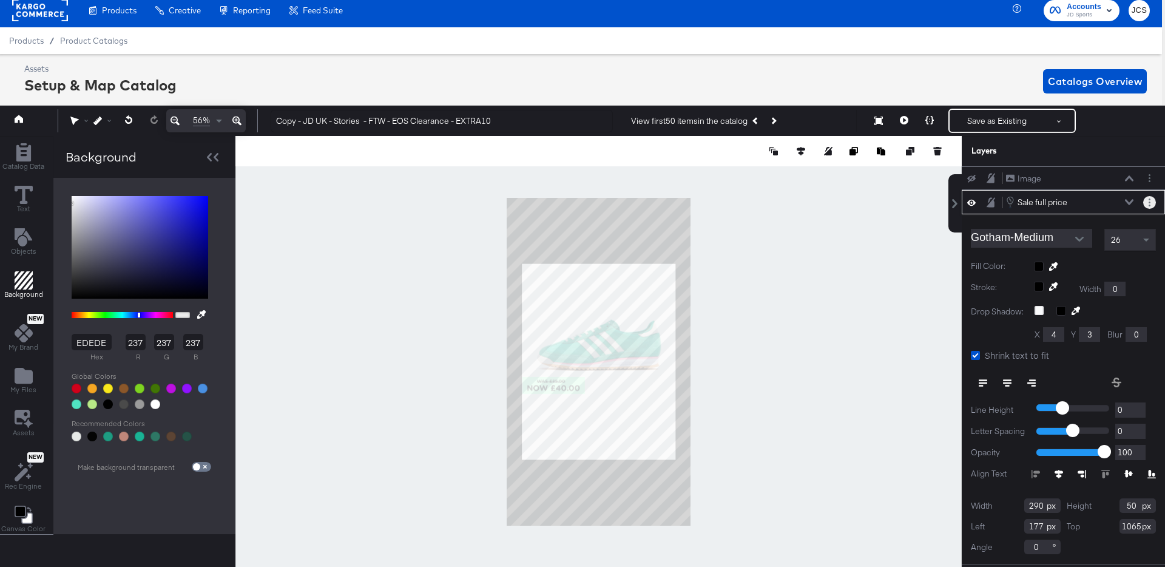
click at [1151, 201] on button "Layer Options" at bounding box center [1149, 202] width 13 height 13
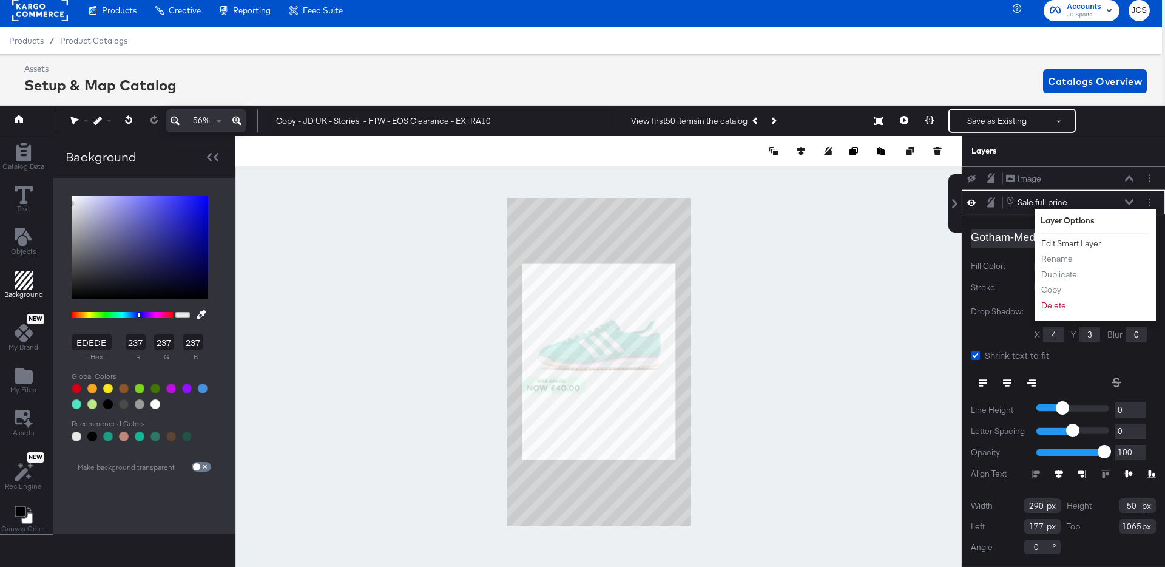
click at [1062, 240] on button "Edit Smart Layer" at bounding box center [1071, 243] width 61 height 13
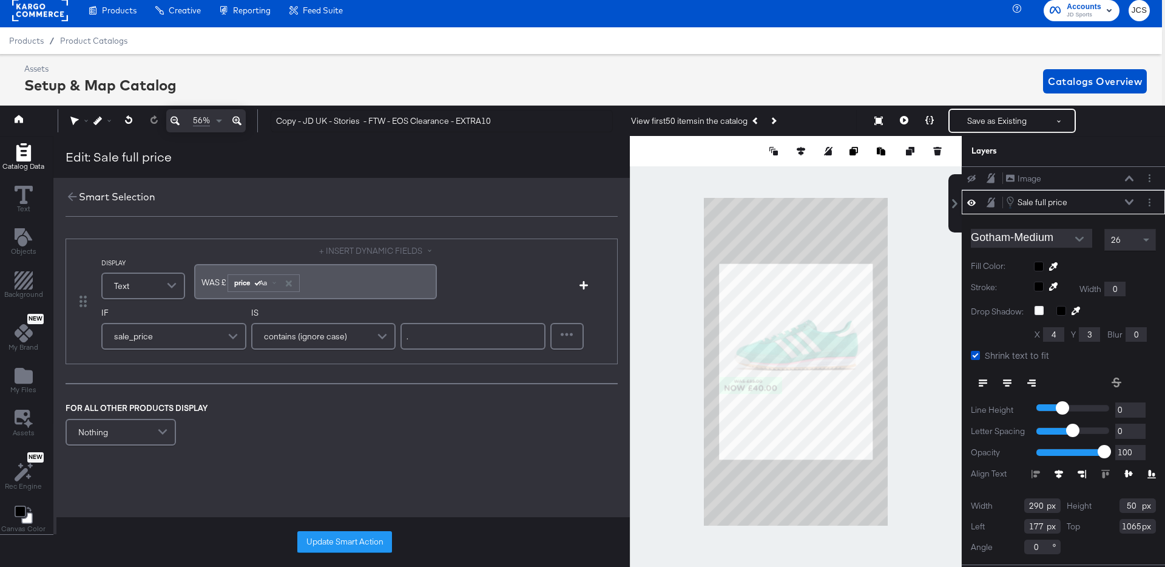
click at [215, 284] on span "WAS ﻿£" at bounding box center [213, 282] width 25 height 11
click at [321, 542] on button "Update Smart Action" at bounding box center [344, 542] width 95 height 22
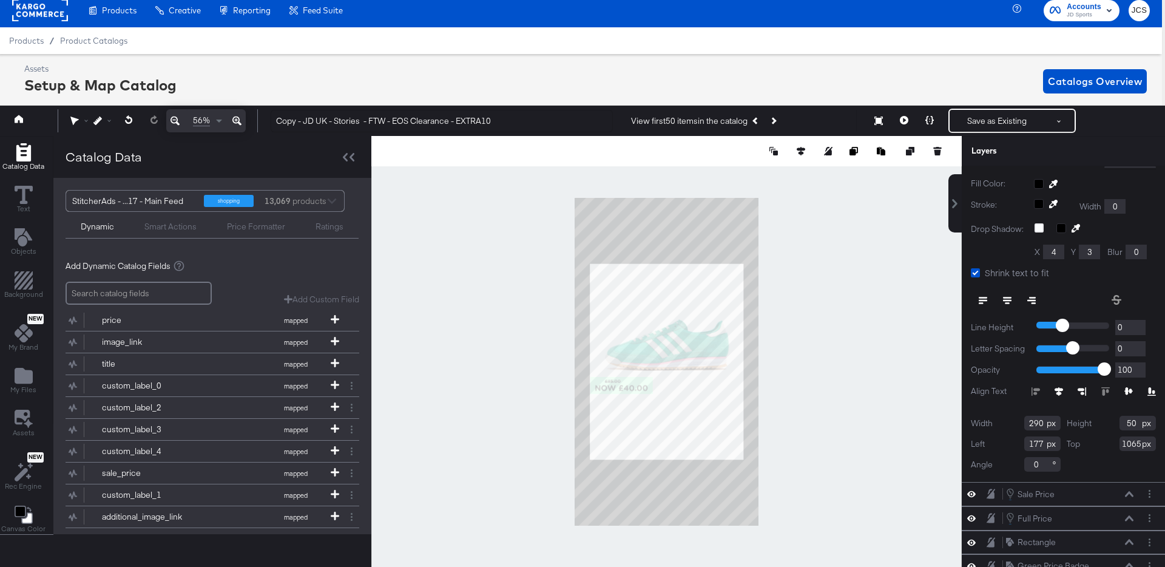
scroll to position [85, 0]
click at [1007, 299] on icon at bounding box center [1007, 298] width 8 height 8
click at [1036, 442] on input "177" at bounding box center [1042, 441] width 36 height 15
type input "127"
click at [867, 399] on div at bounding box center [666, 361] width 590 height 451
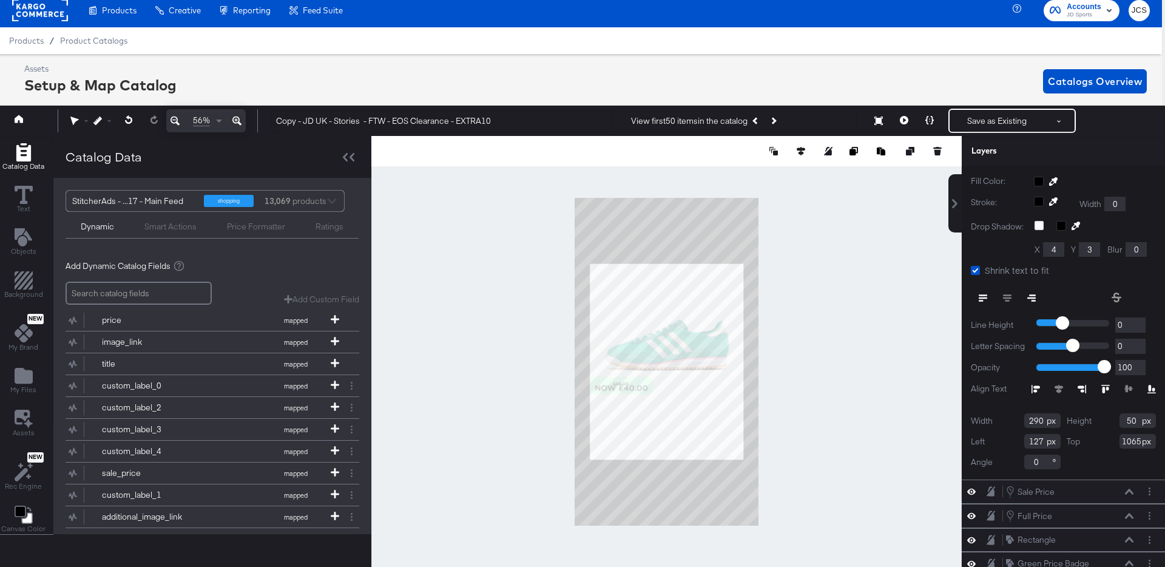
scroll to position [0, 0]
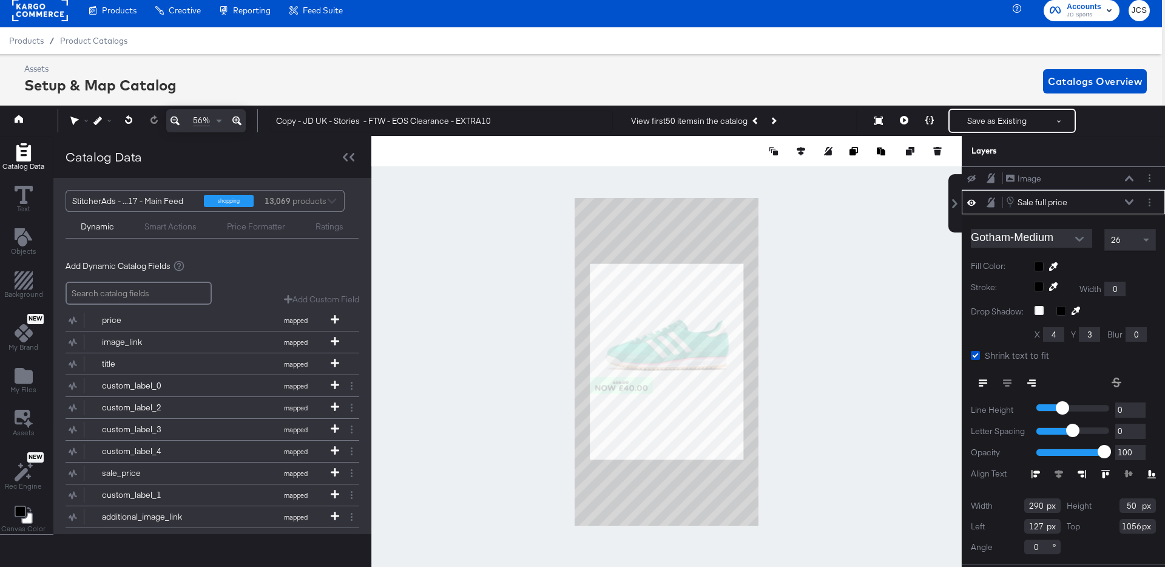
type input "1055"
click at [814, 385] on div at bounding box center [666, 361] width 590 height 451
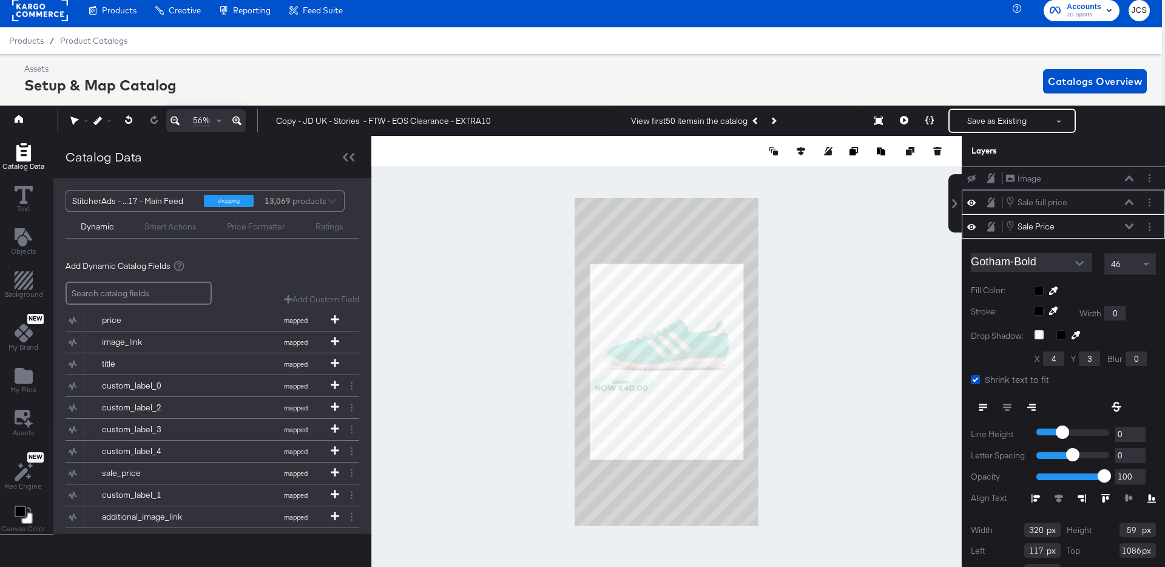
scroll to position [16, 0]
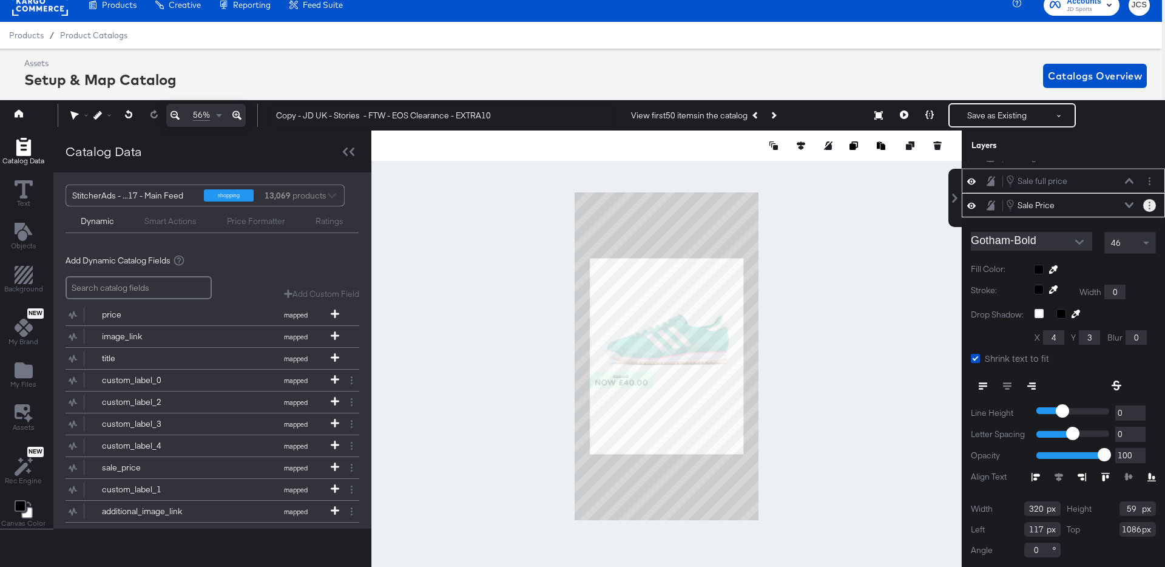
click at [1150, 206] on icon "Layer Options" at bounding box center [1150, 205] width 2 height 8
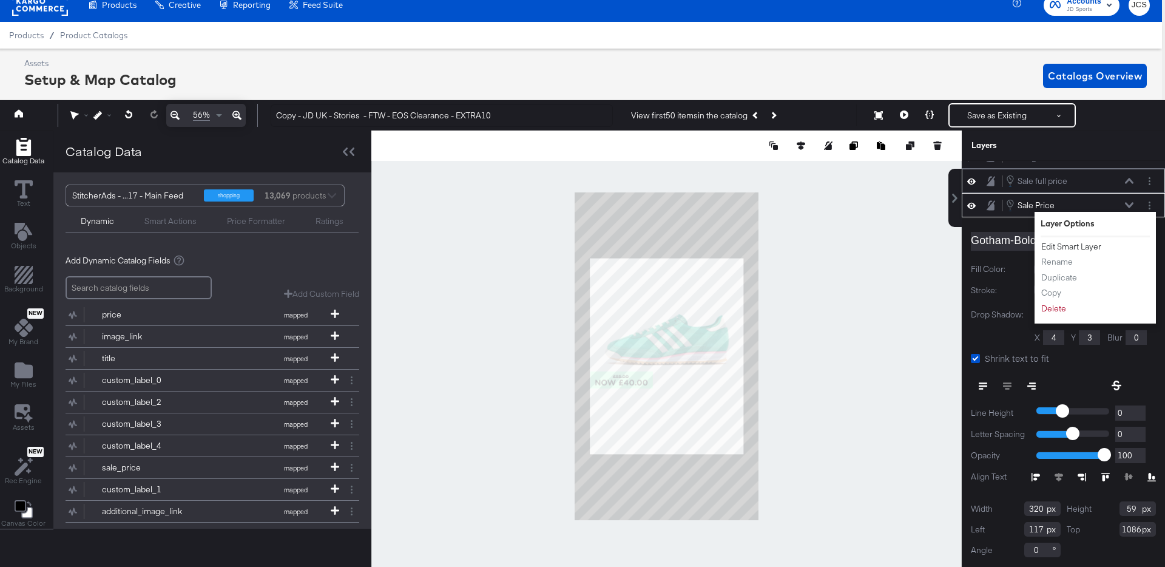
drag, startPoint x: 1056, startPoint y: 247, endPoint x: 842, endPoint y: 305, distance: 221.4
click at [1056, 247] on button "Edit Smart Layer" at bounding box center [1071, 246] width 61 height 13
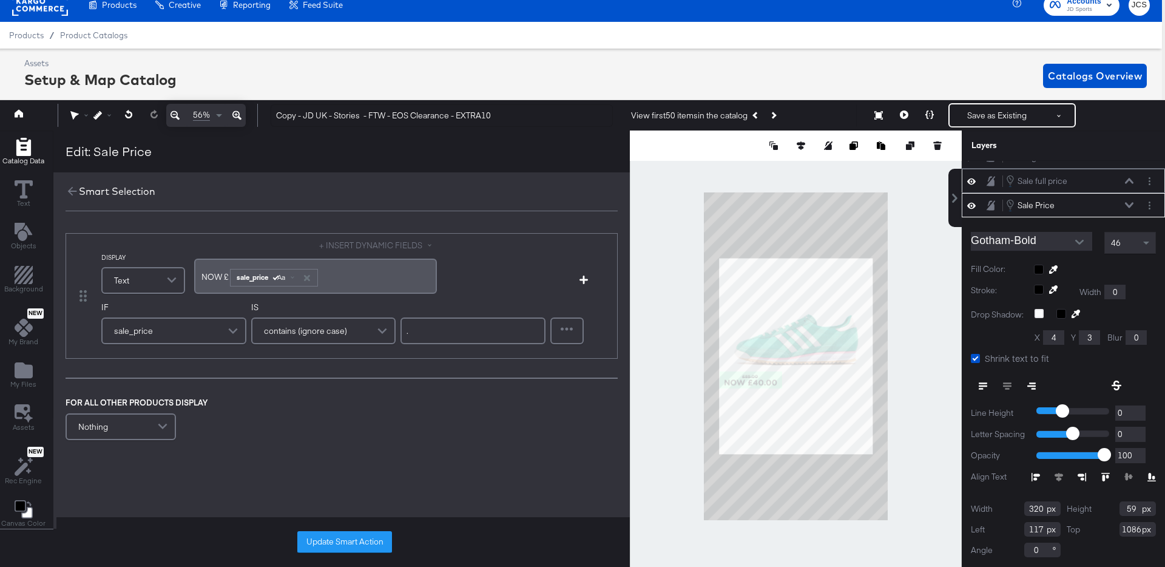
drag, startPoint x: 218, startPoint y: 276, endPoint x: 146, endPoint y: 275, distance: 72.2
click at [146, 275] on div "DISPLAY Text + INSERT DYNAMIC FIELDS NOW ﻿£ ﻿ sale_price Aa ﻿" at bounding box center [309, 268] width 417 height 57
click at [357, 537] on button "Update Smart Action" at bounding box center [344, 542] width 95 height 22
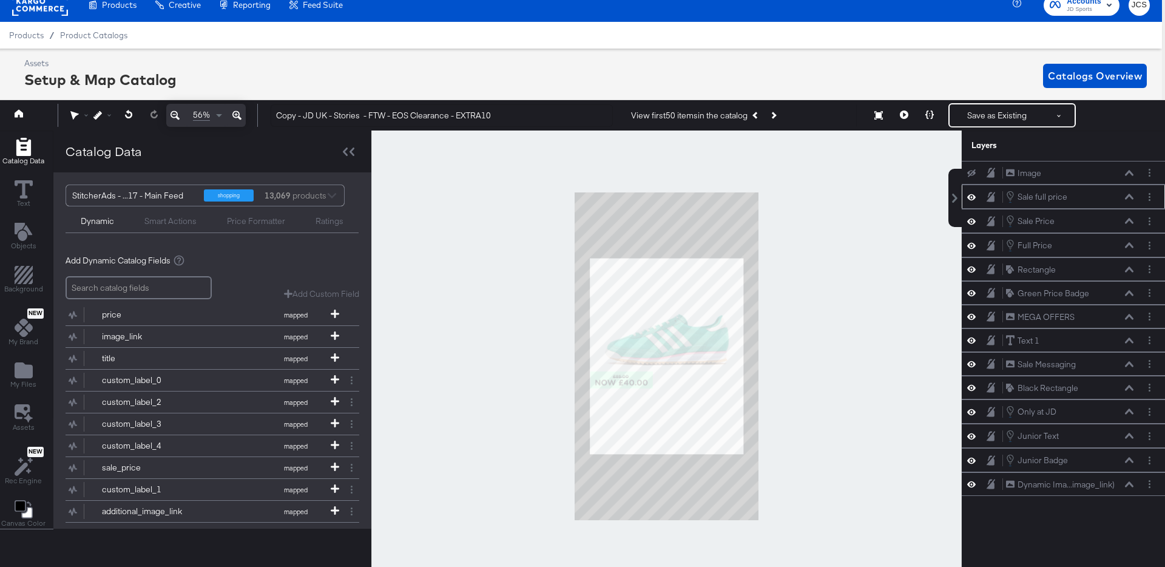
scroll to position [0, 0]
click at [1153, 172] on button "Layer Options" at bounding box center [1149, 172] width 13 height 13
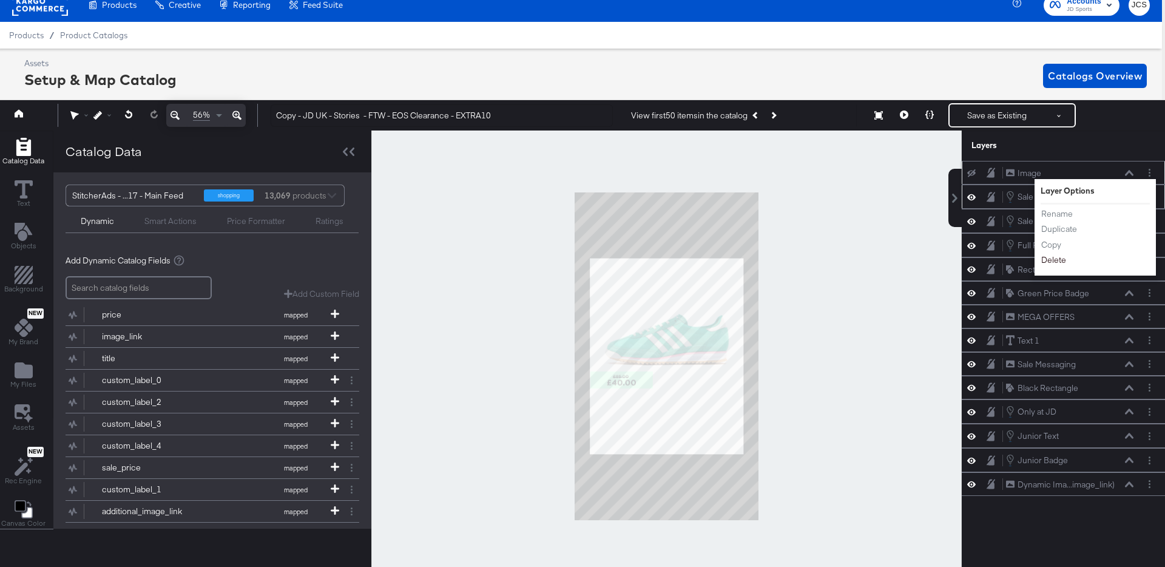
click at [1053, 257] on button "Delete" at bounding box center [1054, 260] width 26 height 13
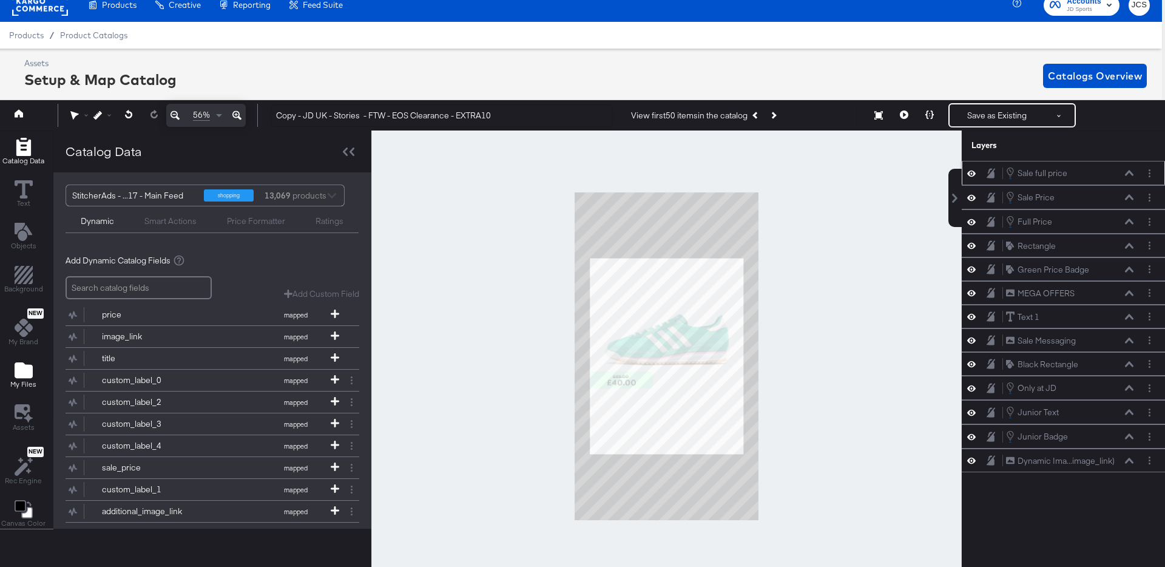
click at [18, 370] on icon "Add Files" at bounding box center [24, 370] width 18 height 16
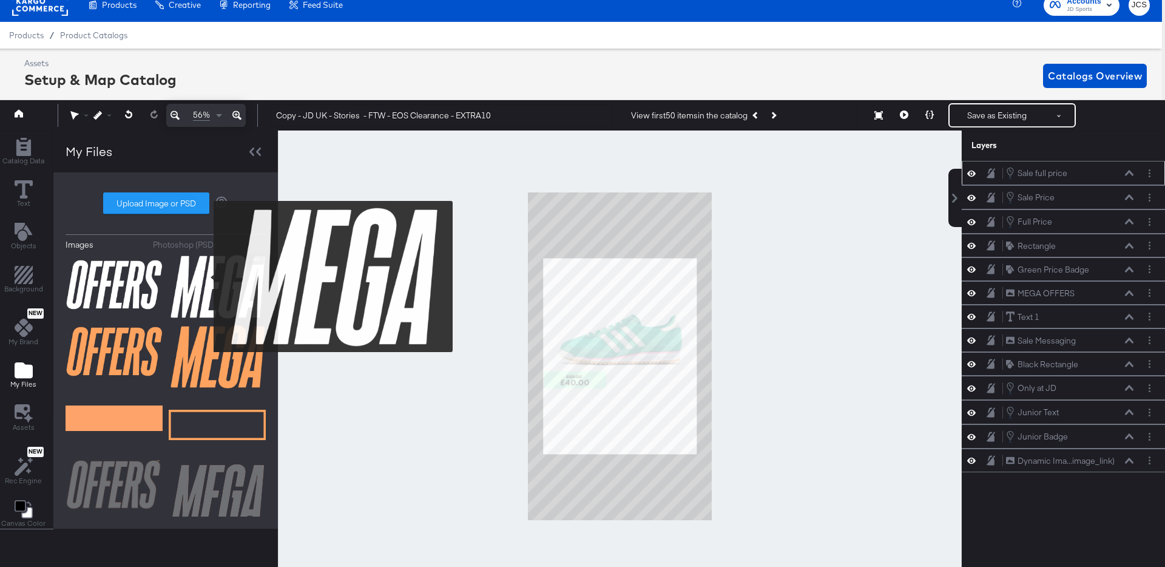
click at [206, 277] on img at bounding box center [217, 286] width 97 height 64
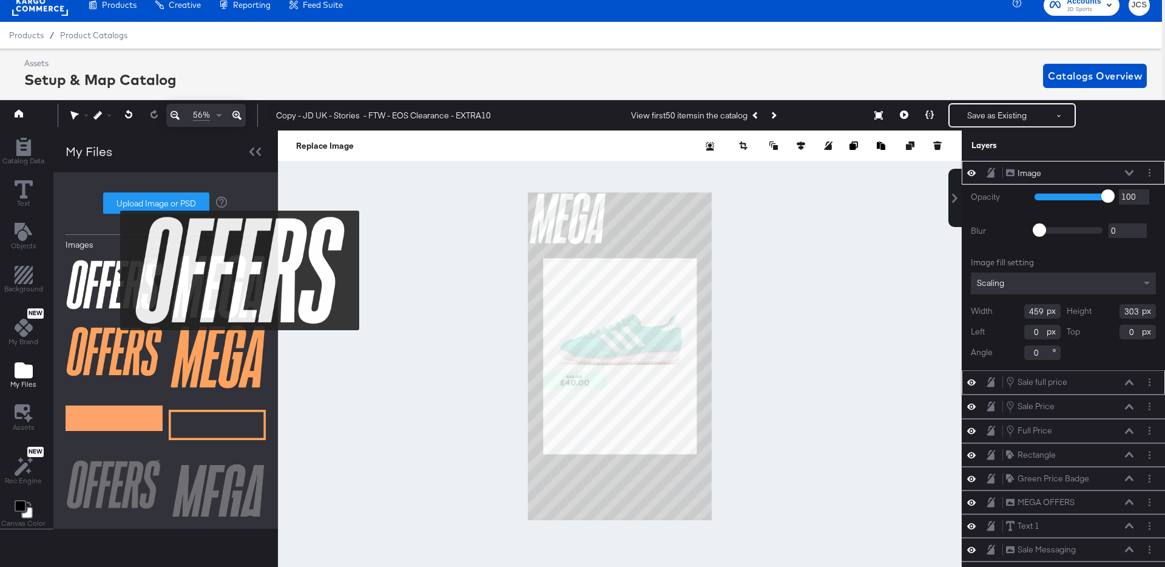
click at [112, 271] on img at bounding box center [114, 284] width 97 height 61
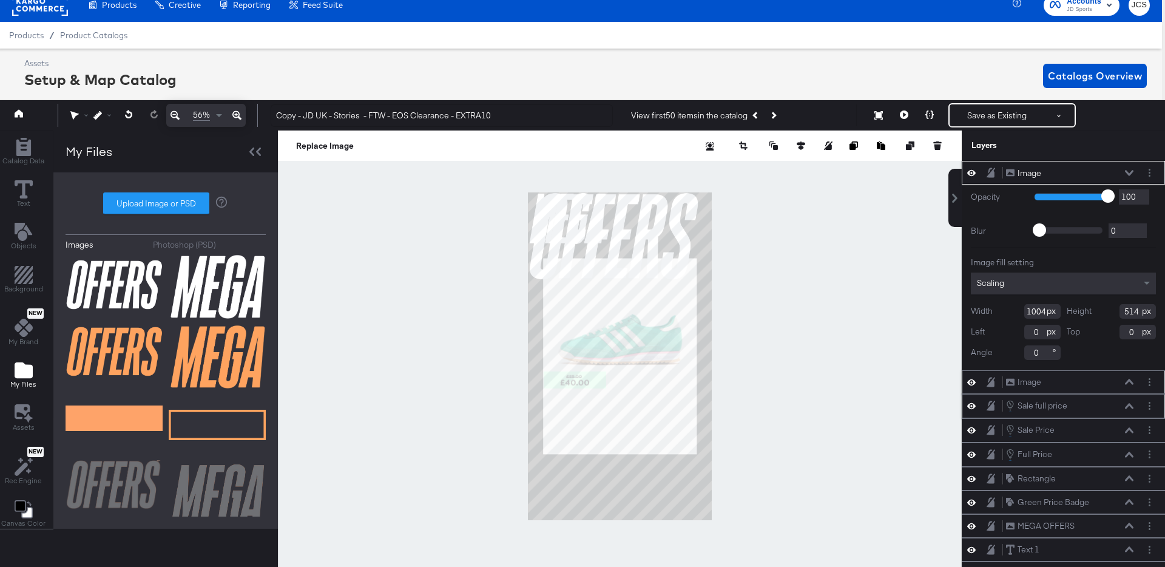
click at [1128, 382] on icon at bounding box center [1129, 381] width 8 height 5
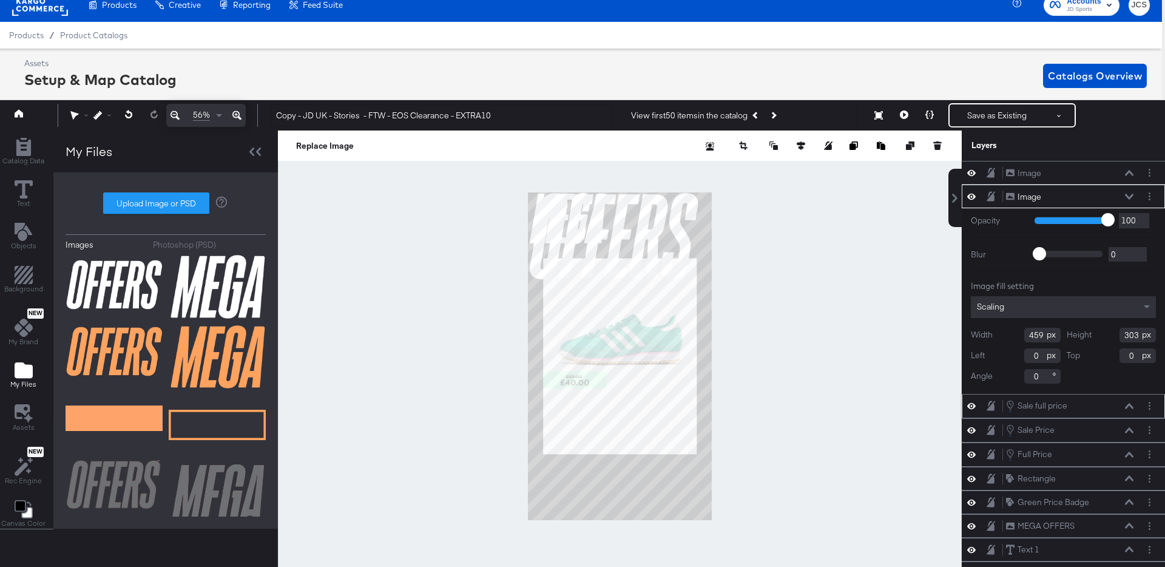
click at [1036, 336] on input "459" at bounding box center [1042, 335] width 36 height 15
type input "274"
type input "153"
type input "237"
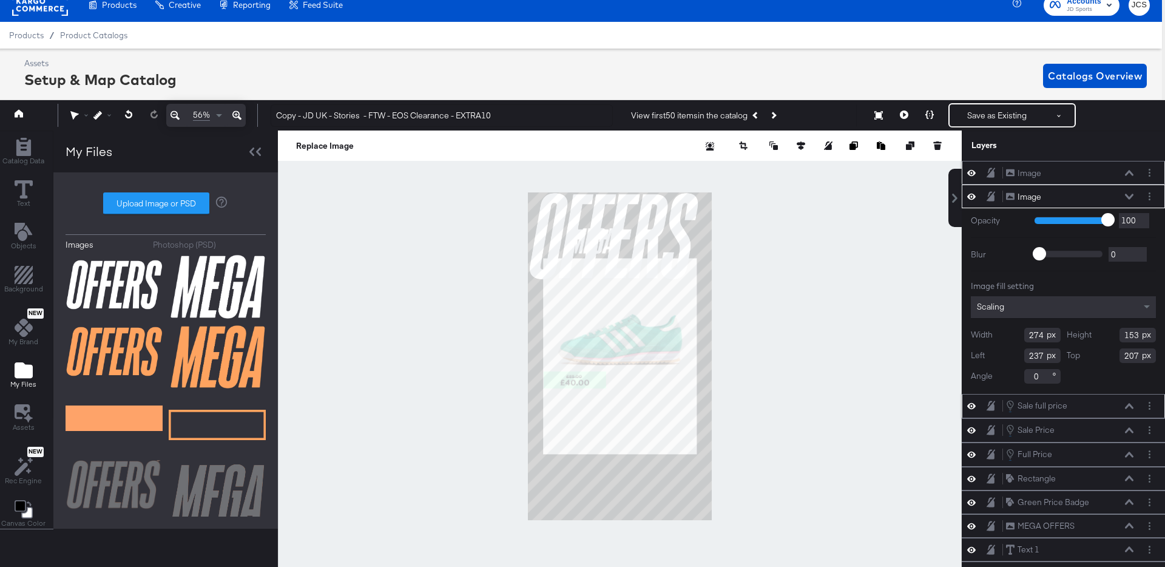
type input "207"
click at [1132, 173] on icon at bounding box center [1129, 173] width 8 height 6
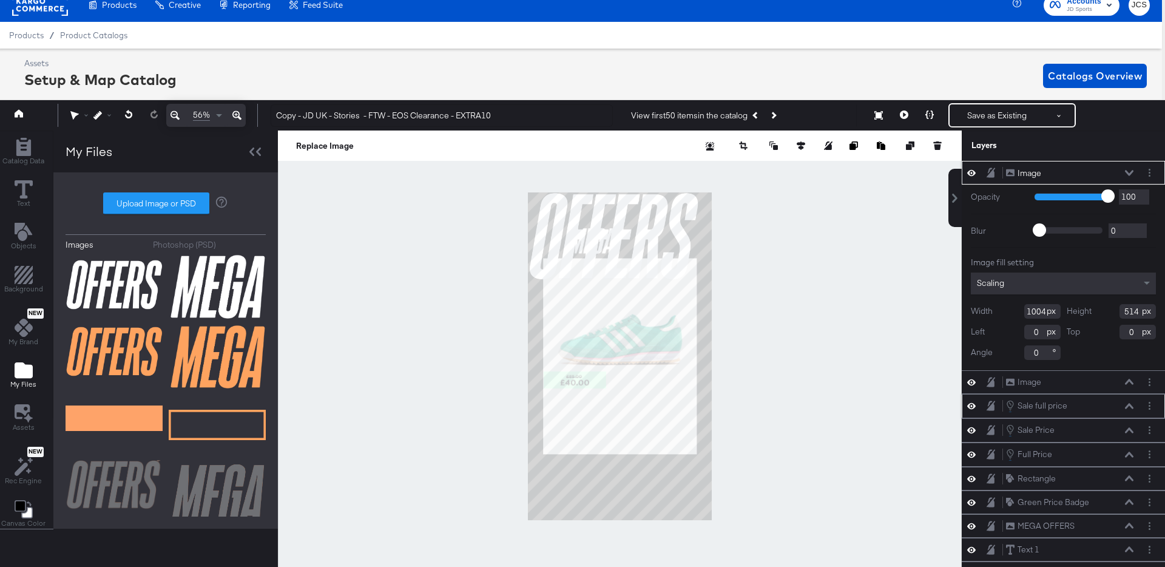
click at [1040, 309] on input "1004" at bounding box center [1042, 311] width 36 height 15
type input "304"
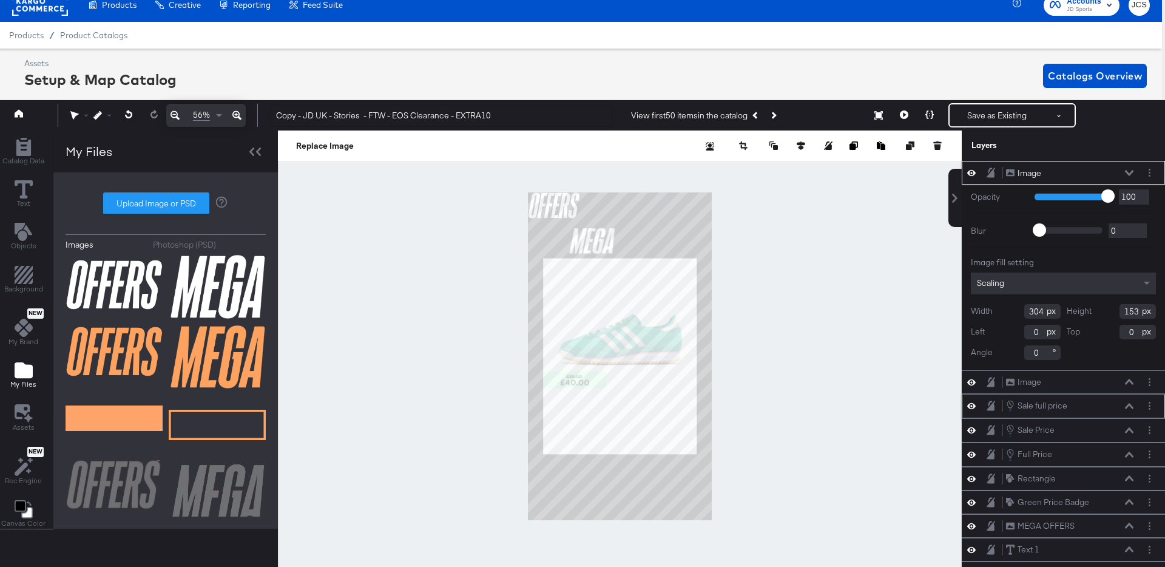
type input "153"
type input "538"
type input "207"
click at [797, 249] on div at bounding box center [620, 355] width 684 height 451
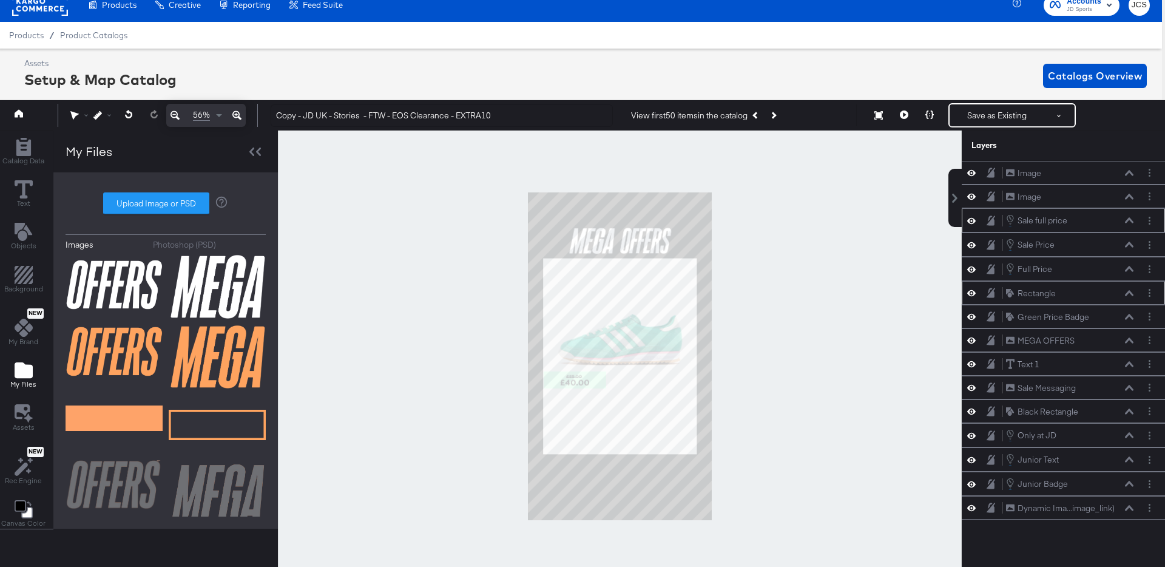
click at [973, 290] on icon at bounding box center [971, 293] width 8 height 10
click at [973, 290] on icon at bounding box center [971, 293] width 8 height 8
click at [1147, 337] on button "Layer Options" at bounding box center [1149, 340] width 13 height 13
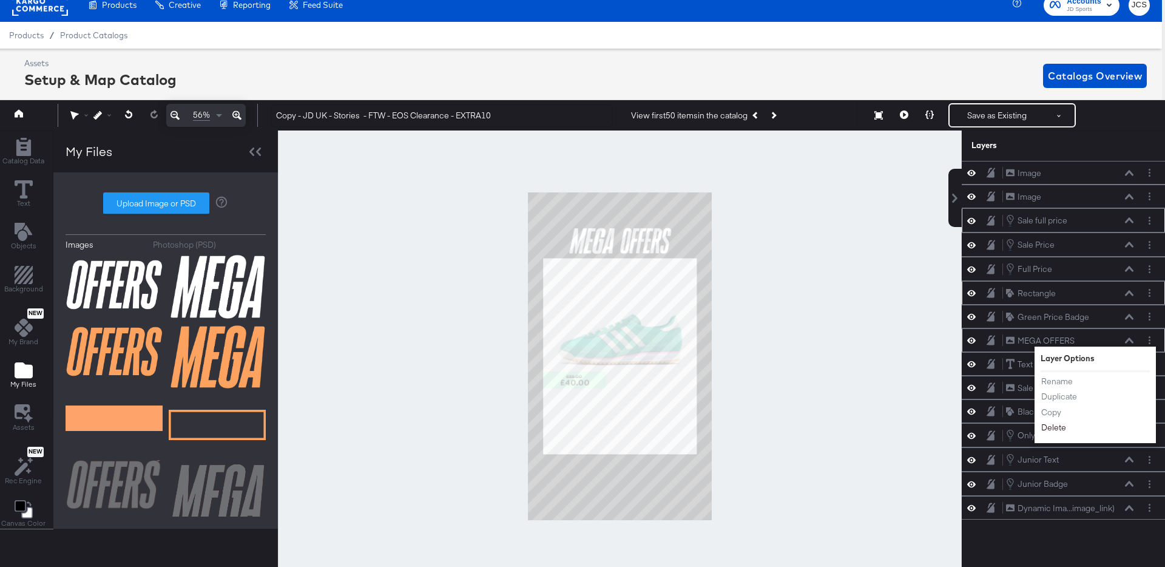
click at [1058, 427] on button "Delete" at bounding box center [1054, 428] width 26 height 13
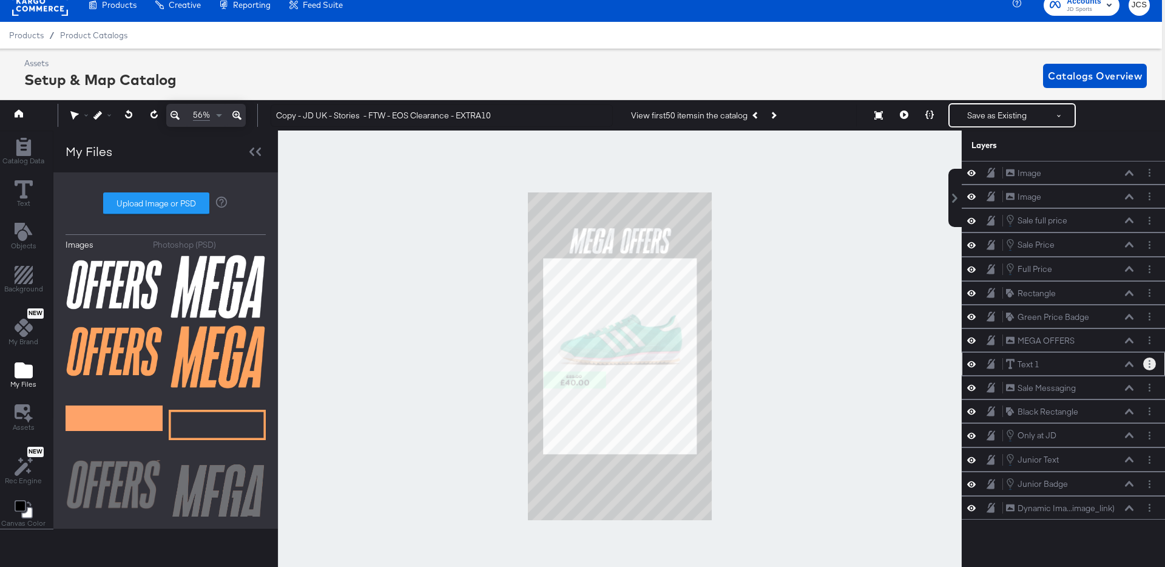
click at [1152, 366] on button "Layer Options" at bounding box center [1149, 363] width 13 height 13
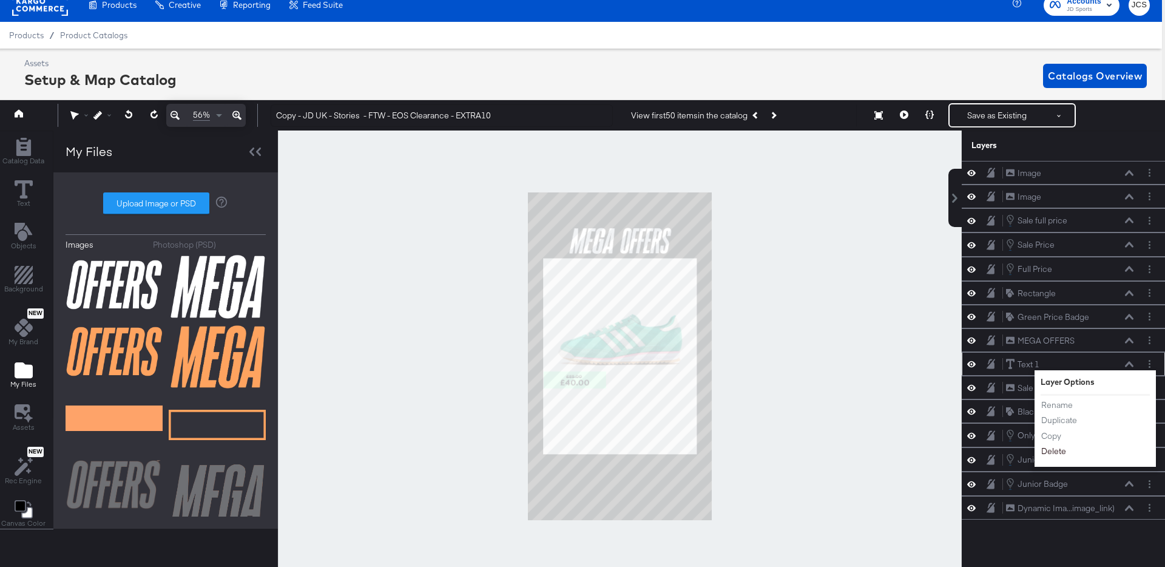
click at [1060, 453] on button "Delete" at bounding box center [1054, 451] width 26 height 13
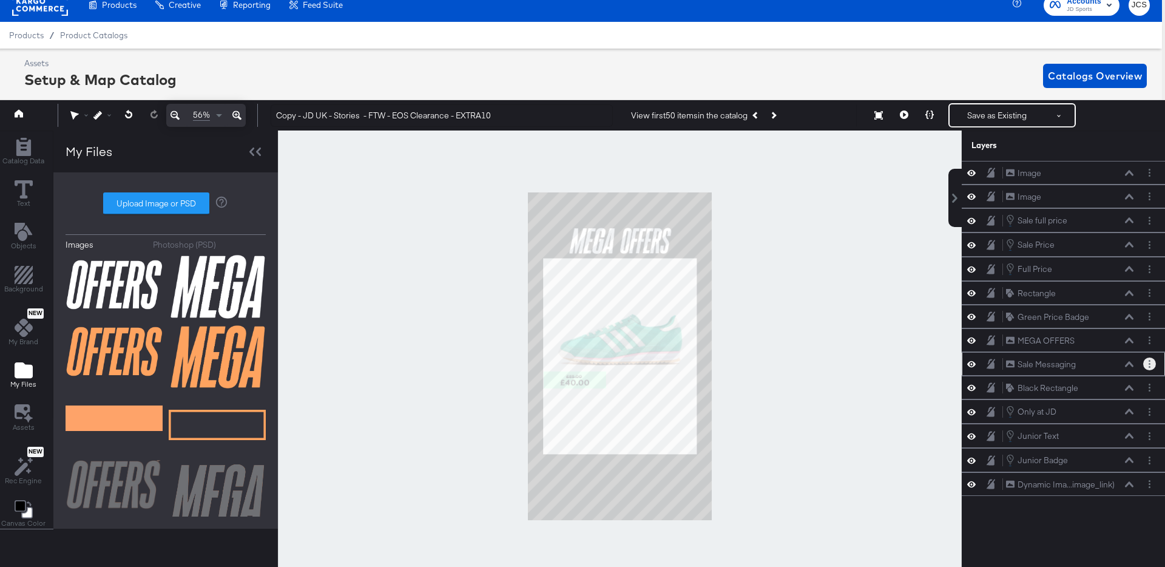
click at [1149, 363] on circle "Layer Options" at bounding box center [1150, 364] width 2 height 2
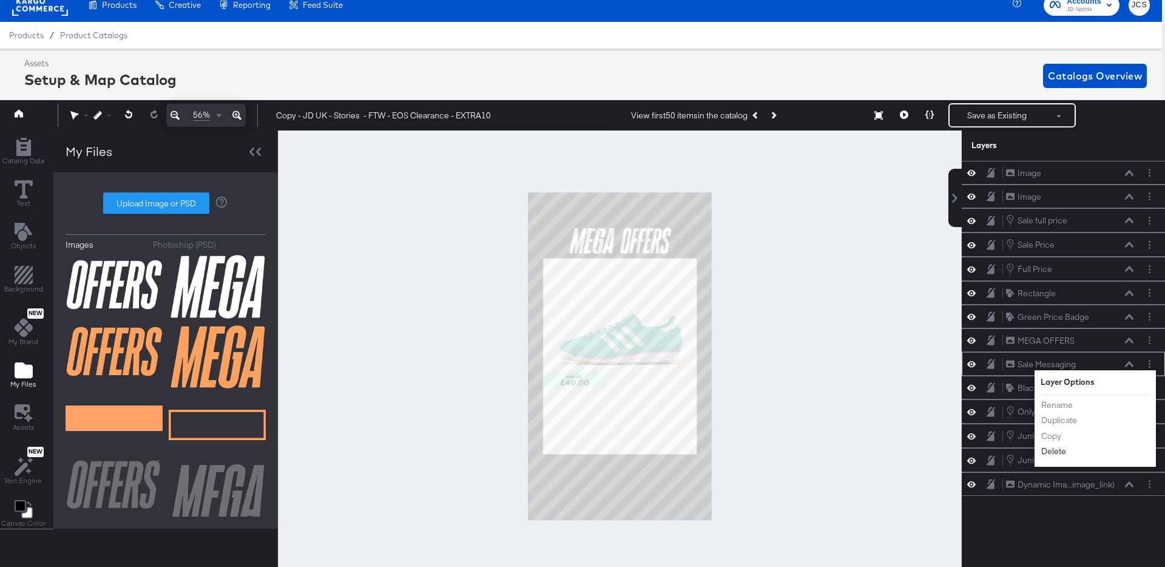
click at [1061, 447] on button "Delete" at bounding box center [1054, 451] width 26 height 13
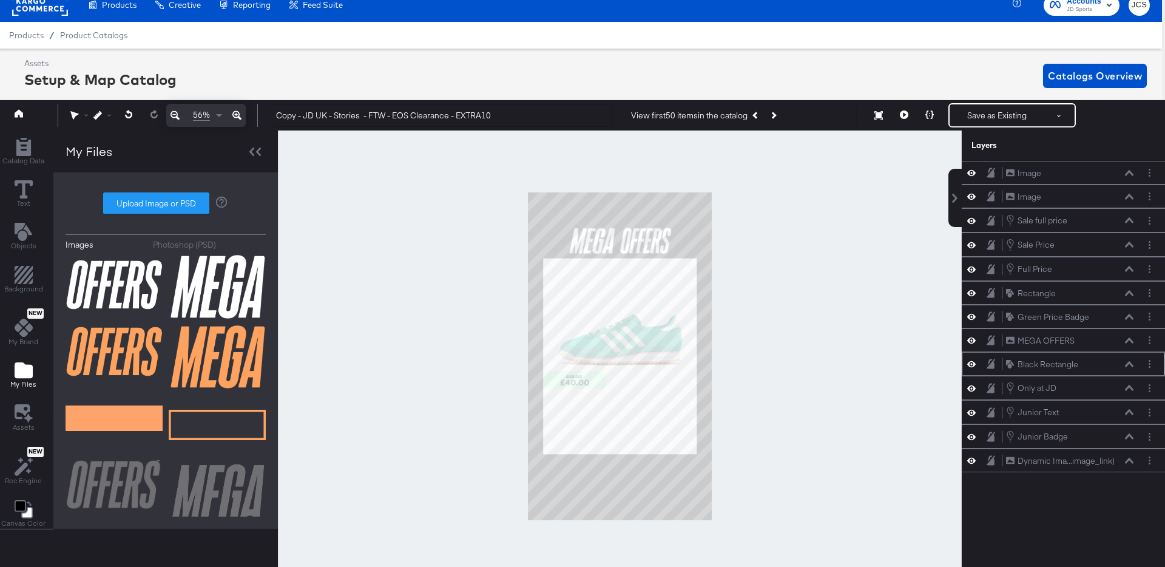
click at [971, 365] on icon at bounding box center [971, 364] width 8 height 10
click at [972, 362] on icon at bounding box center [971, 364] width 8 height 8
click at [1145, 365] on button "Layer Options" at bounding box center [1149, 363] width 13 height 13
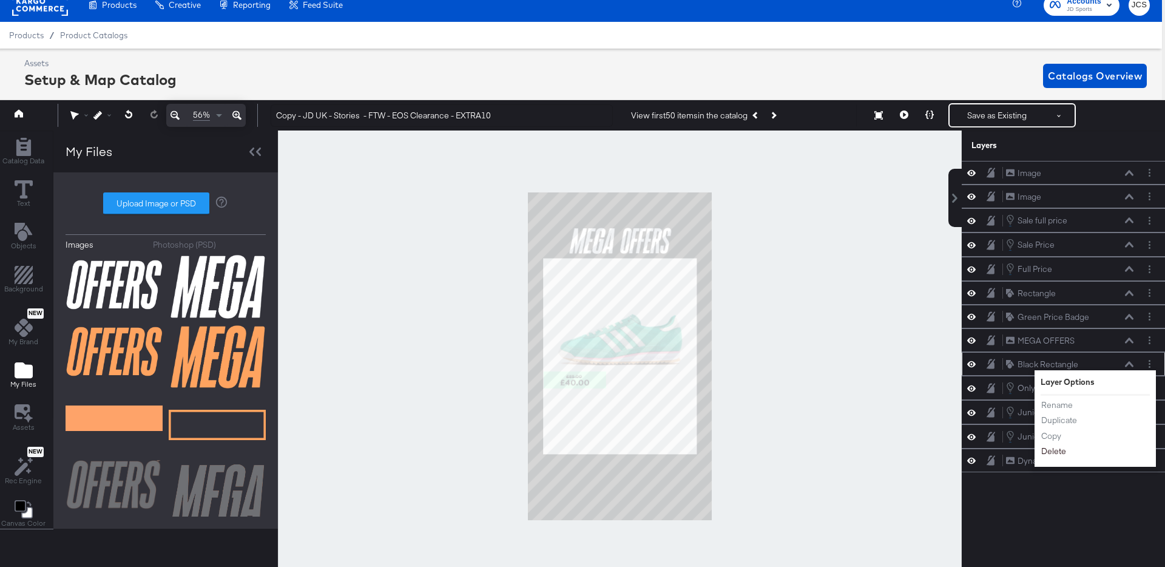
click at [1063, 451] on button "Delete" at bounding box center [1054, 451] width 26 height 13
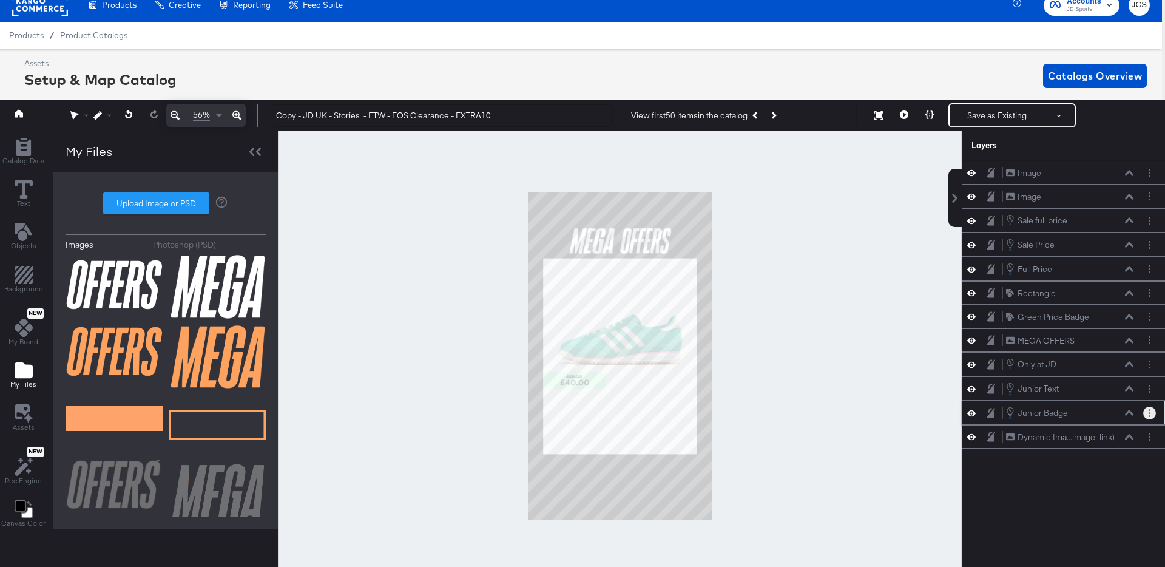
click at [1152, 412] on button "Layer Options" at bounding box center [1149, 413] width 13 height 13
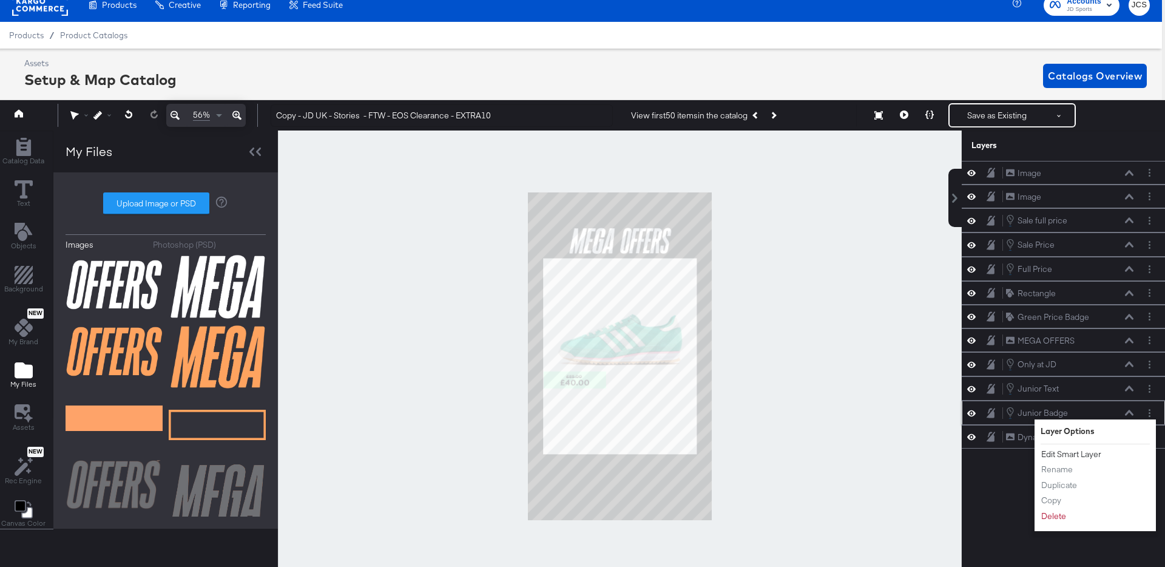
click at [1061, 453] on button "Edit Smart Layer" at bounding box center [1071, 454] width 61 height 13
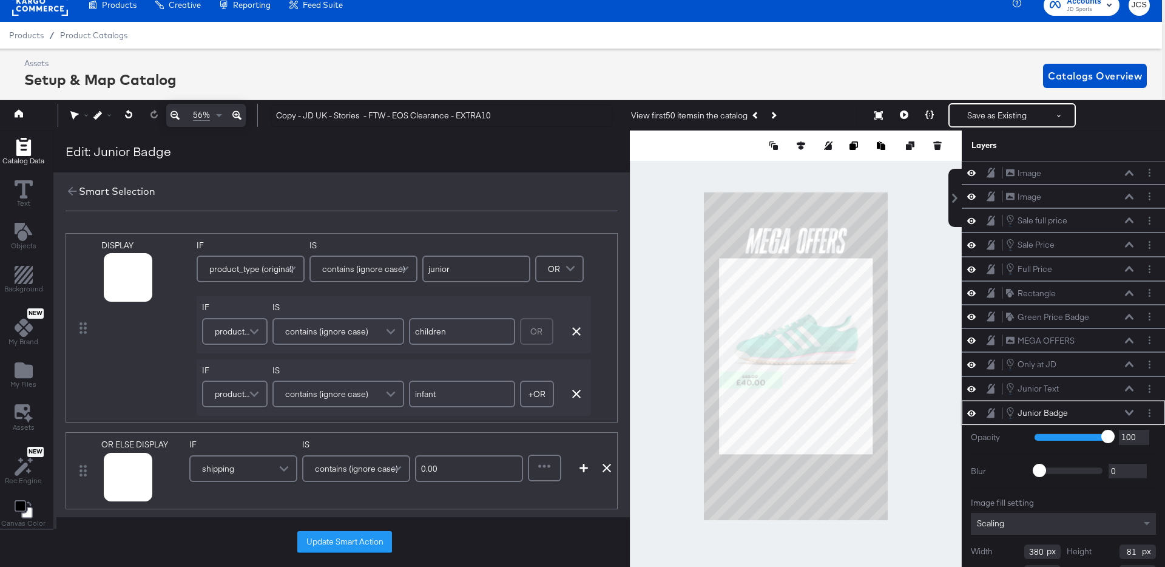
scroll to position [43, 0]
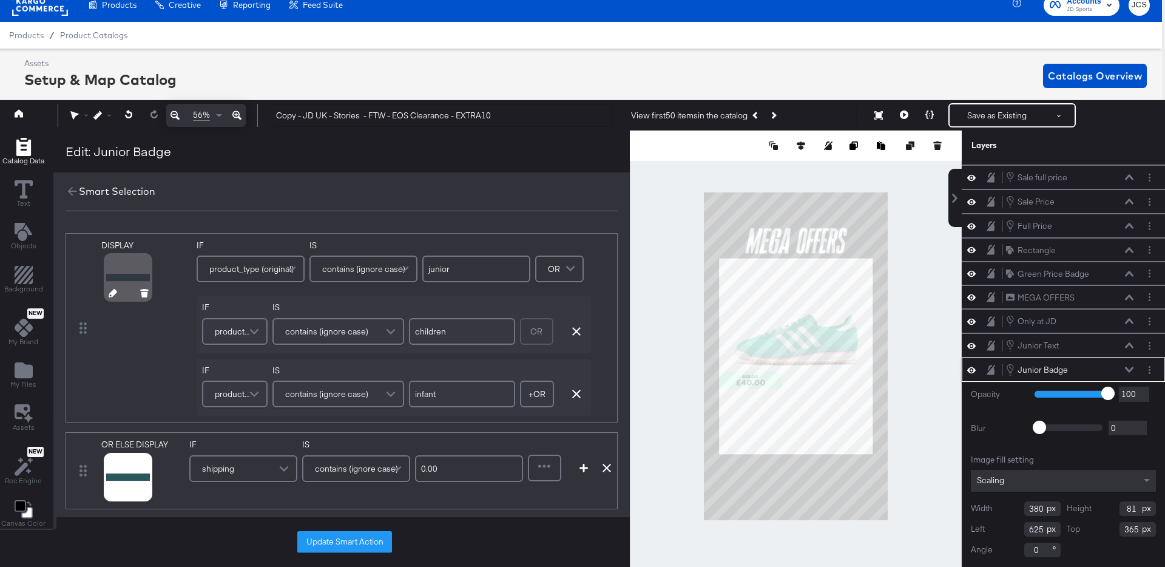
click at [111, 294] on icon at bounding box center [113, 293] width 8 height 8
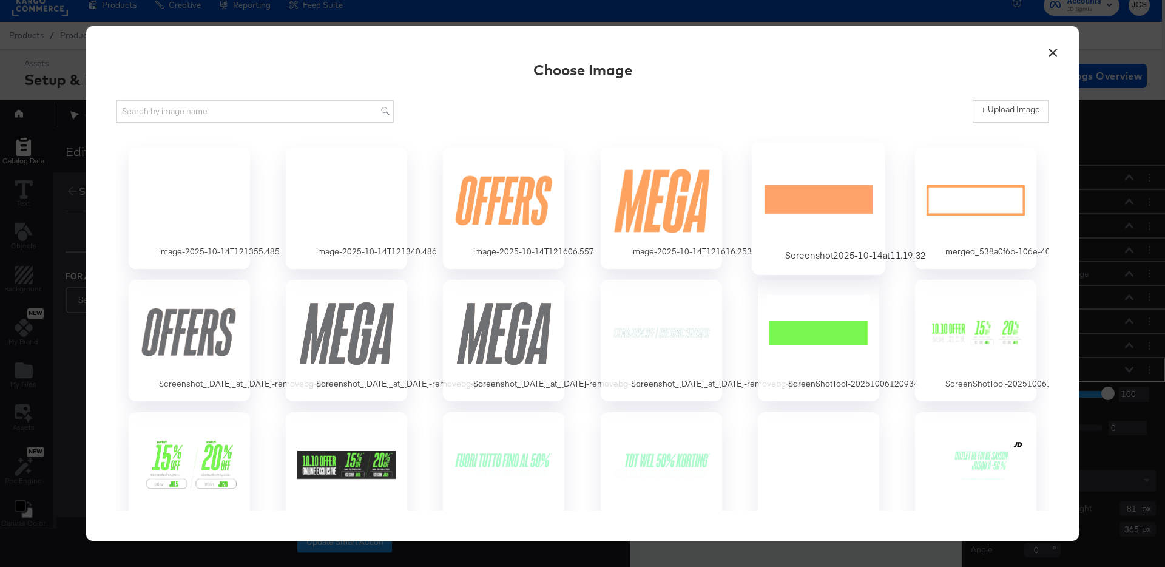
click at [795, 208] on div at bounding box center [817, 200] width 113 height 84
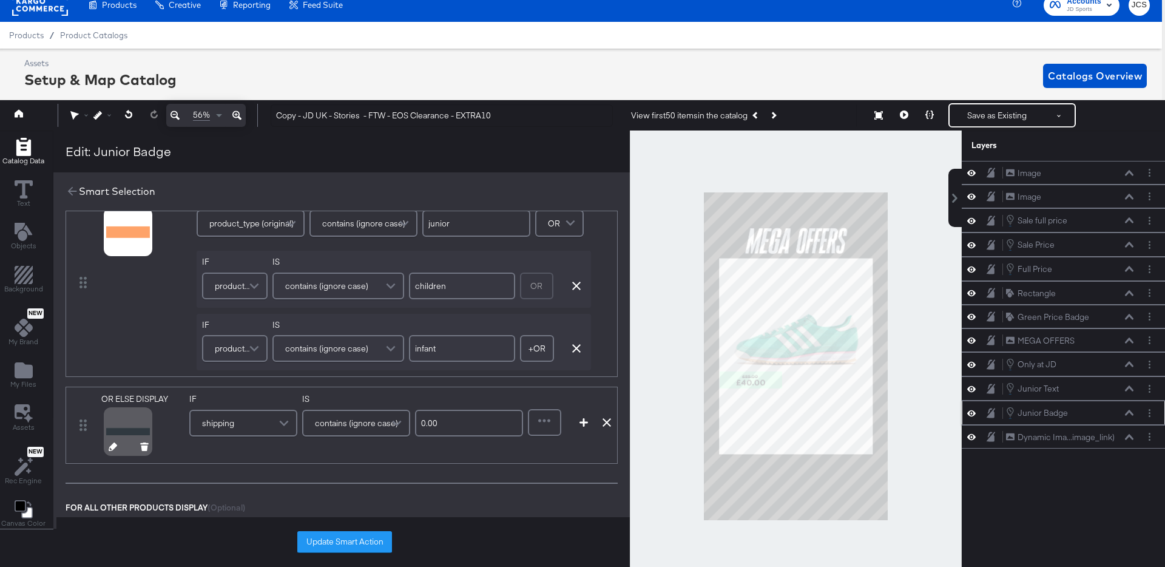
scroll to position [66, 0]
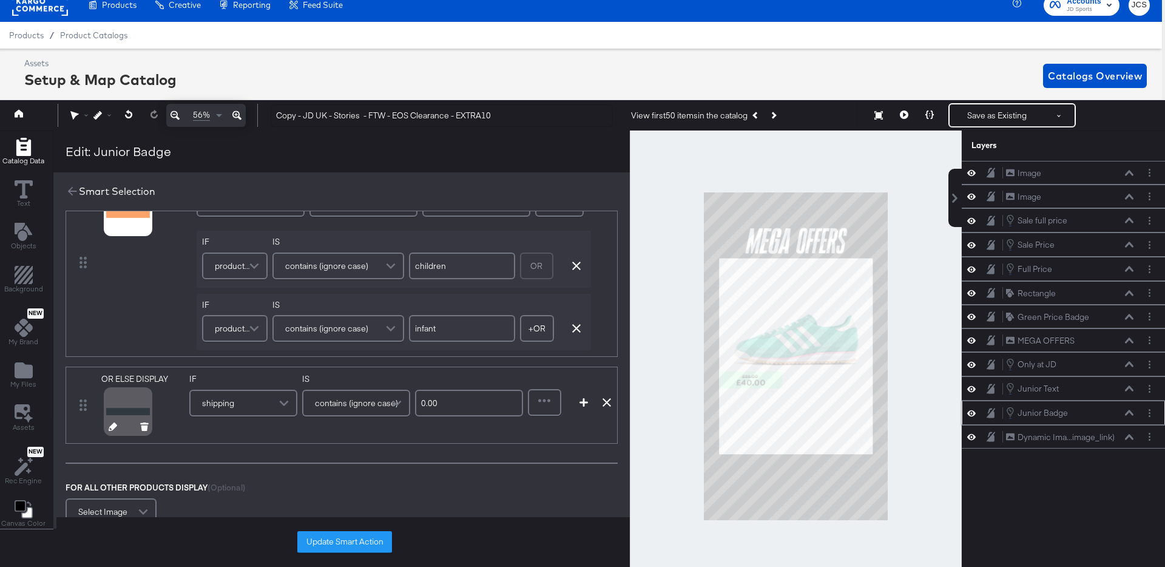
click at [109, 424] on icon at bounding box center [113, 426] width 8 height 8
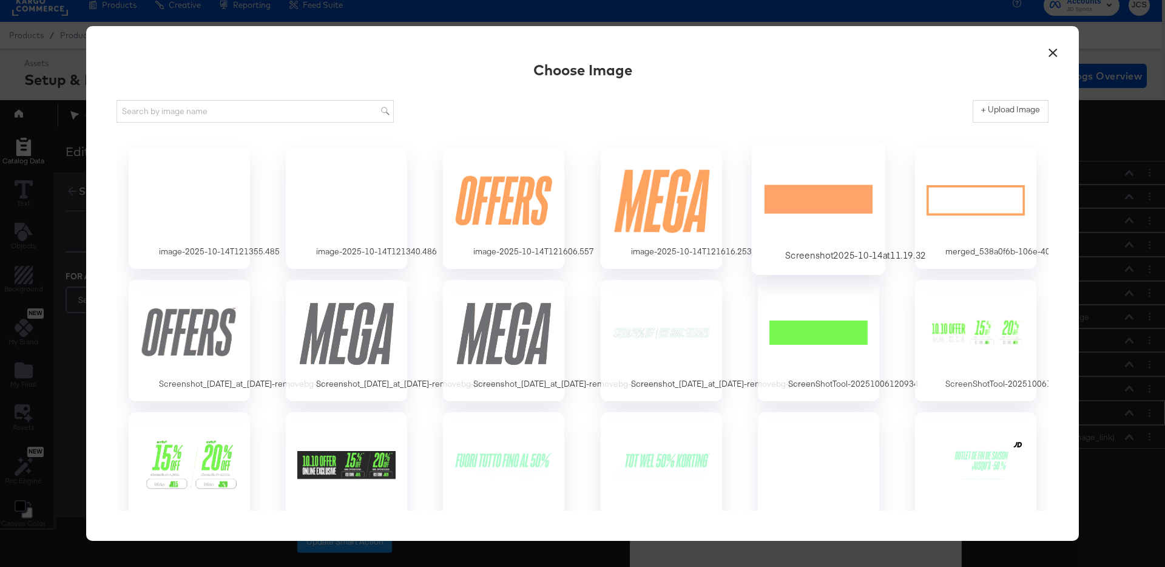
click at [769, 194] on div at bounding box center [817, 200] width 113 height 84
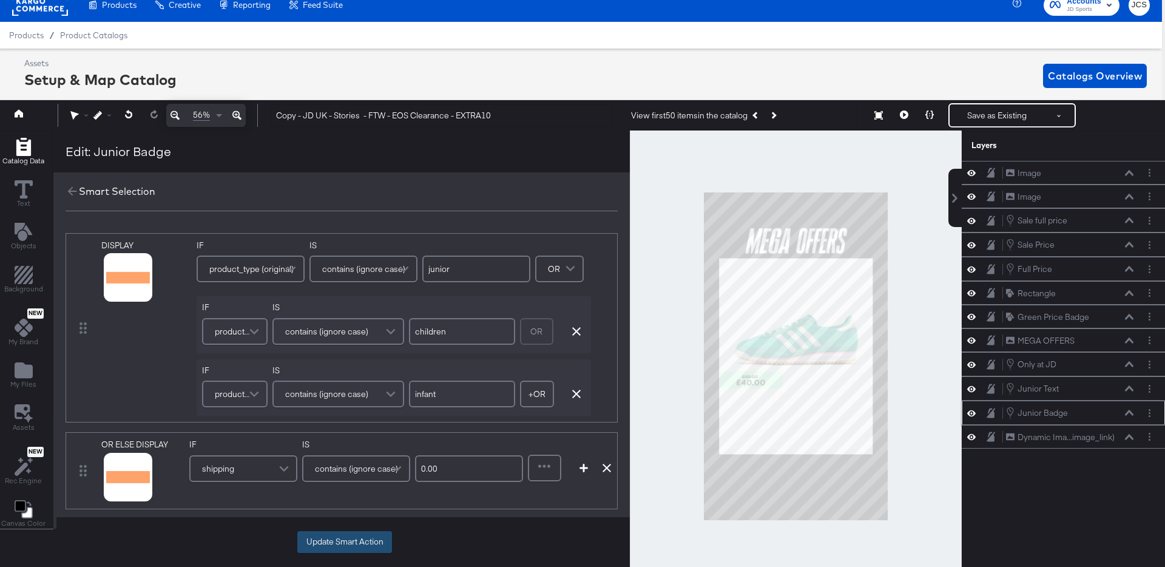
click at [349, 538] on button "Update Smart Action" at bounding box center [344, 542] width 95 height 22
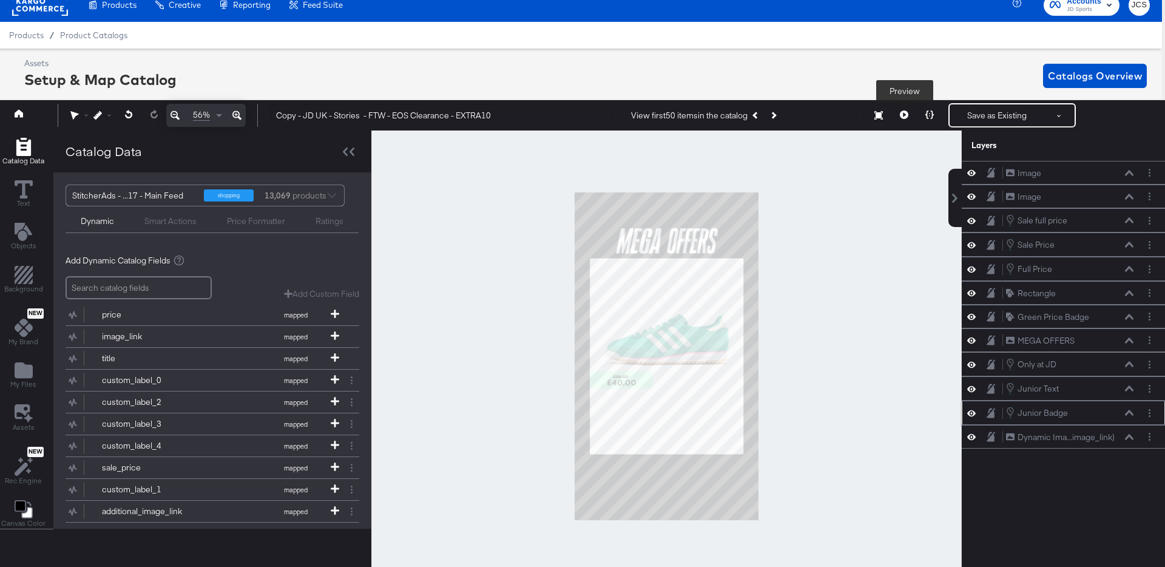
click at [905, 114] on icon at bounding box center [904, 114] width 8 height 8
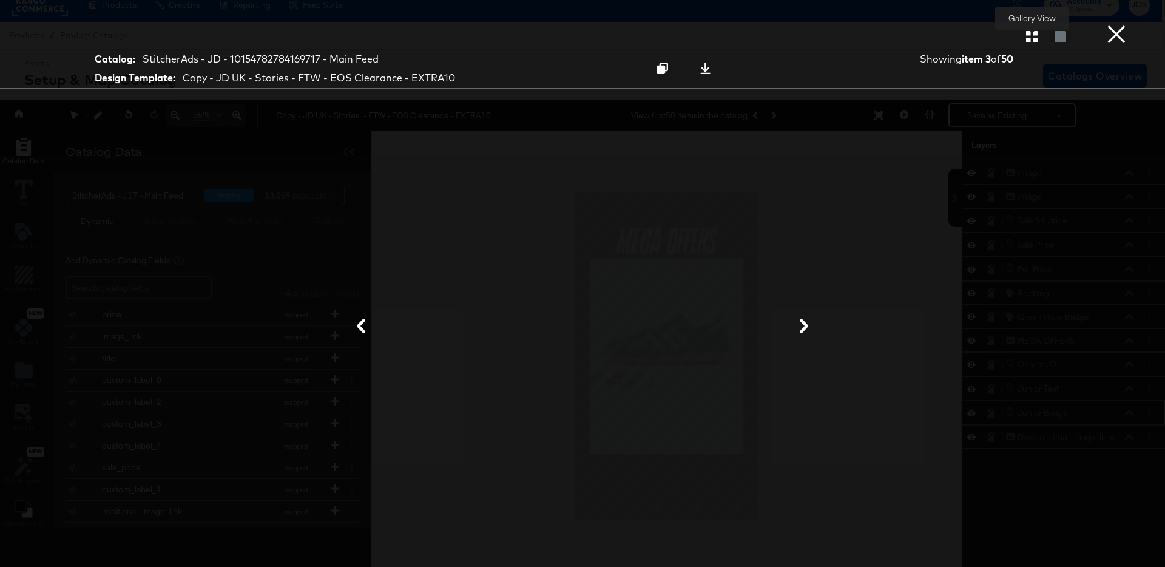
click at [1042, 37] on button "button" at bounding box center [1031, 37] width 21 height 12
click at [1030, 39] on div at bounding box center [1031, 36] width 21 height 12
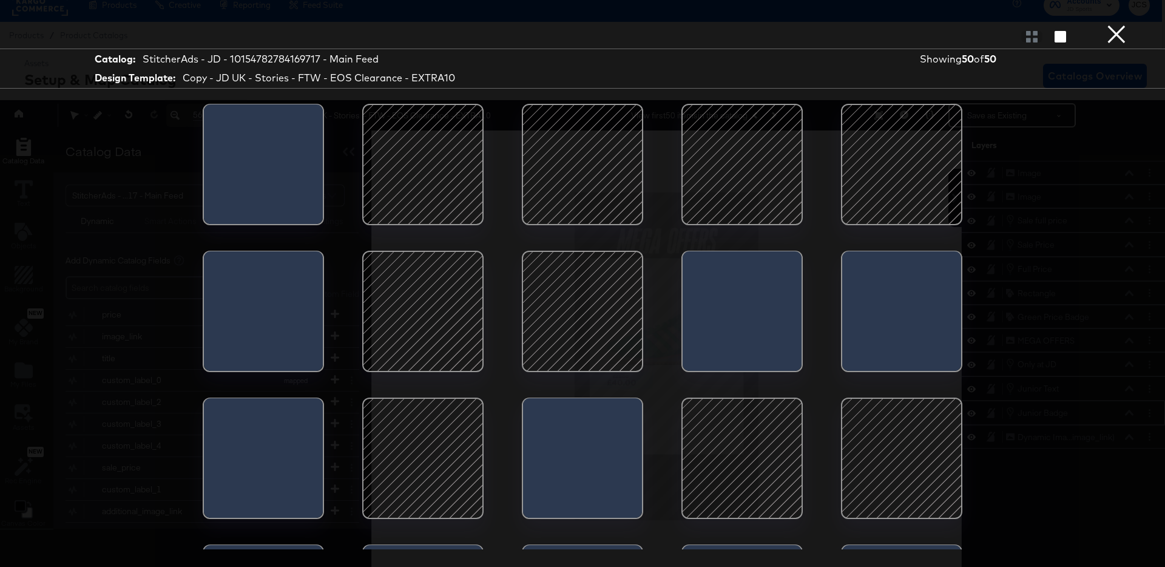
click at [760, 143] on div at bounding box center [741, 164] width 103 height 103
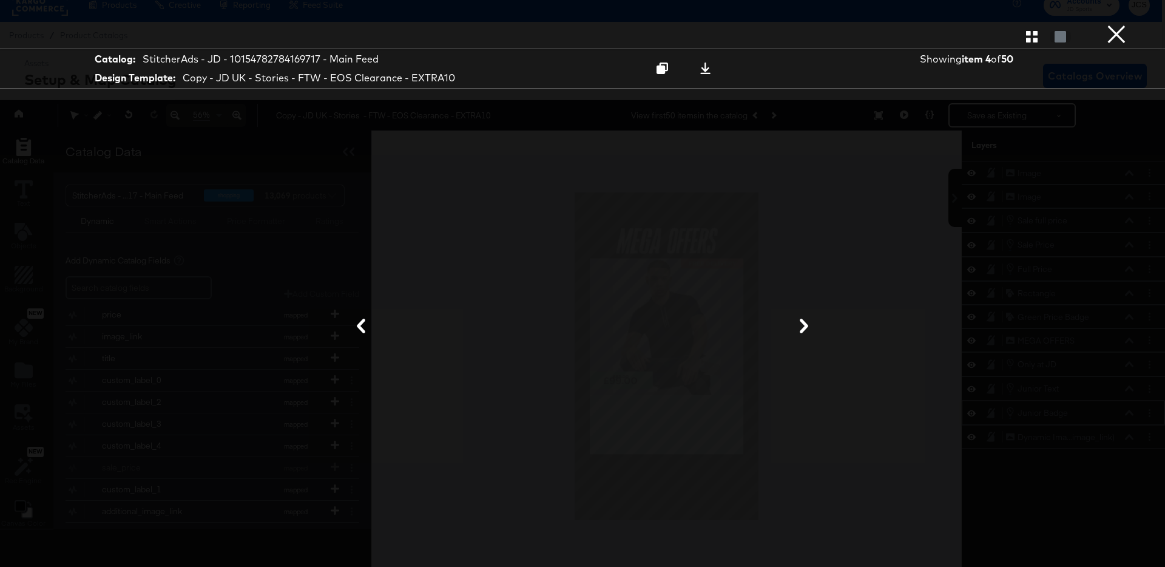
click at [1108, 24] on button "×" at bounding box center [1116, 12] width 24 height 24
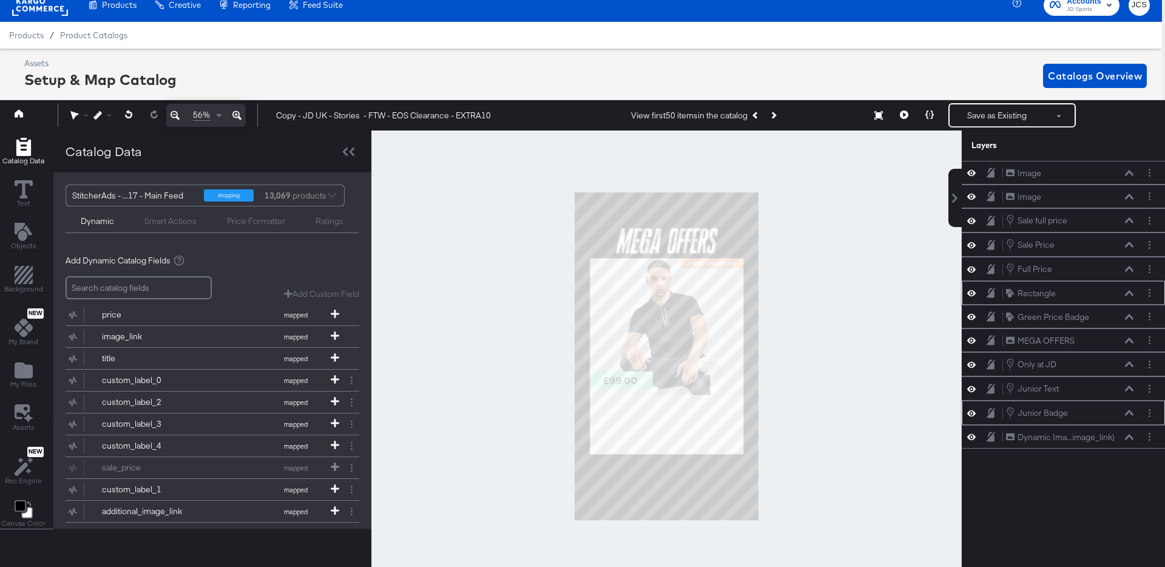
click at [972, 291] on icon at bounding box center [971, 293] width 8 height 6
click at [972, 291] on icon at bounding box center [971, 293] width 8 height 8
click at [1032, 410] on div "Junior Badge" at bounding box center [1042, 413] width 50 height 12
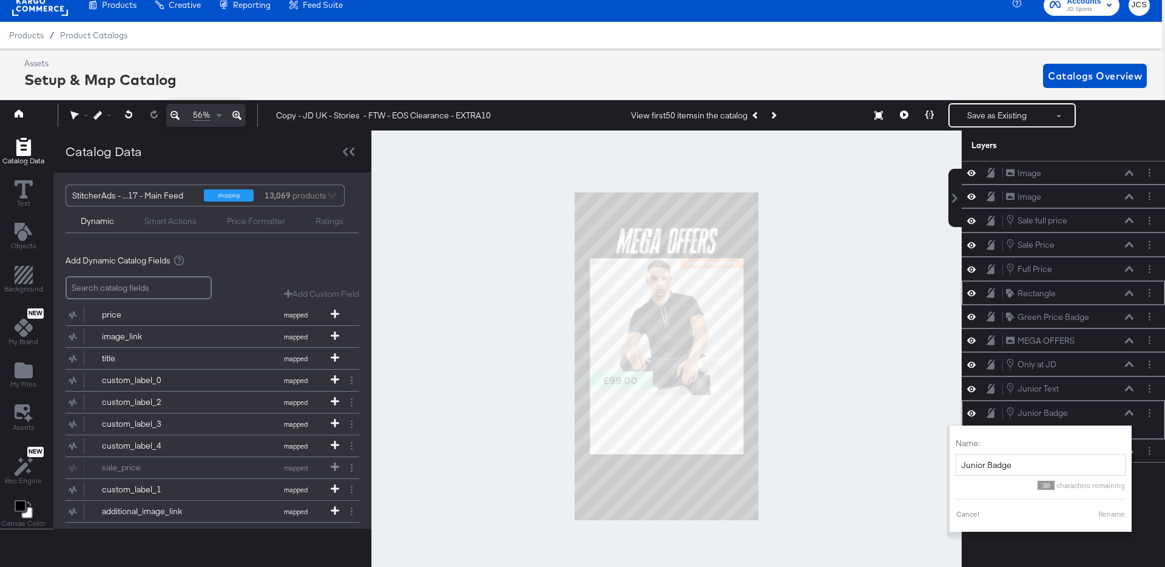
click at [1126, 411] on icon at bounding box center [1129, 413] width 8 height 6
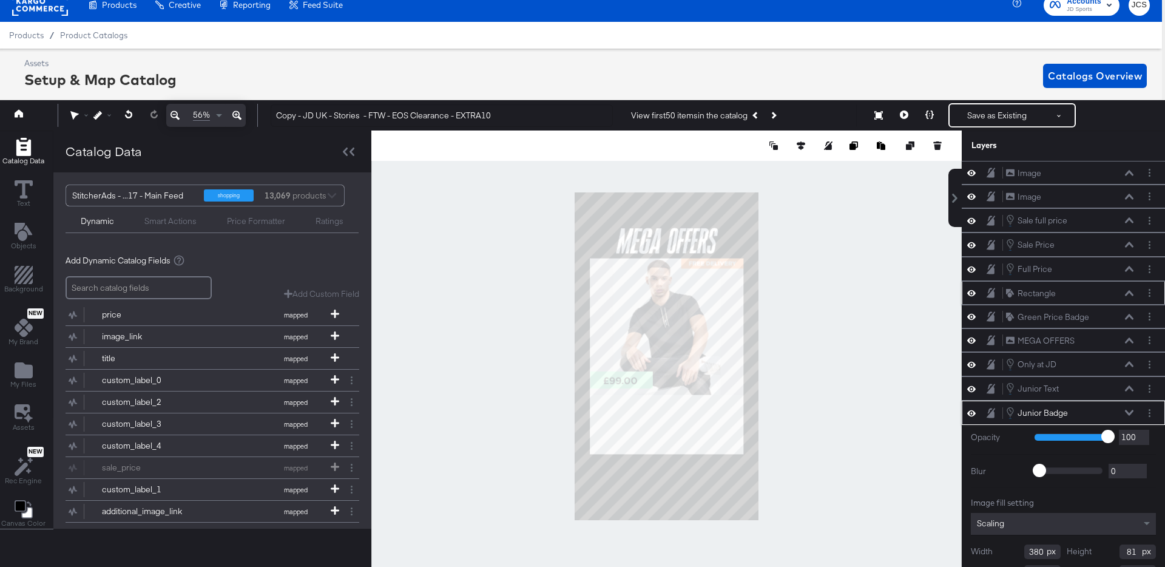
scroll to position [43, 0]
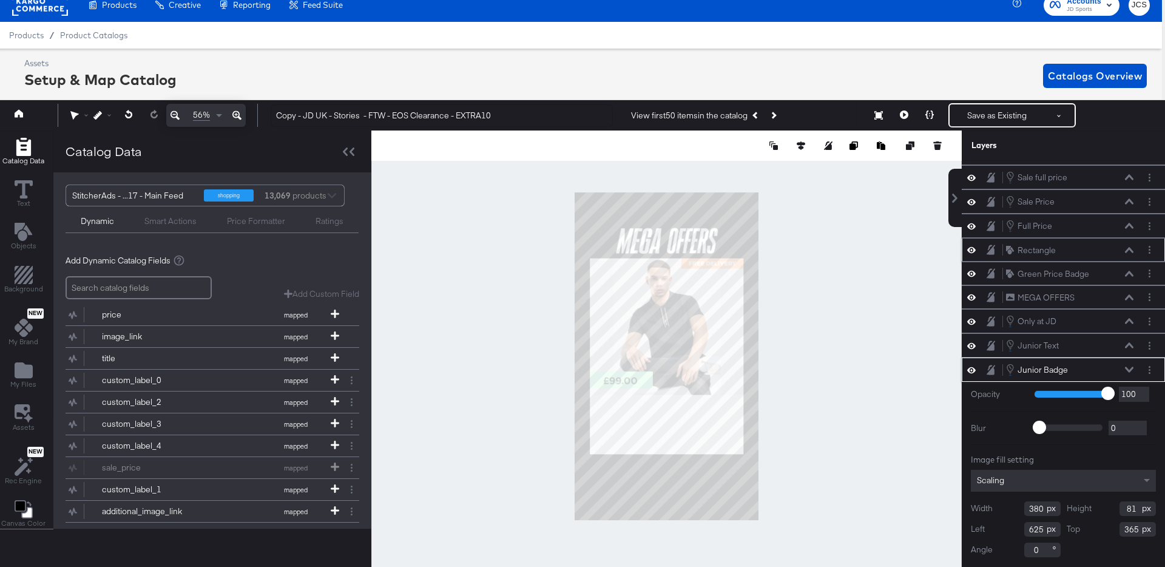
click at [1128, 369] on icon at bounding box center [1129, 369] width 8 height 6
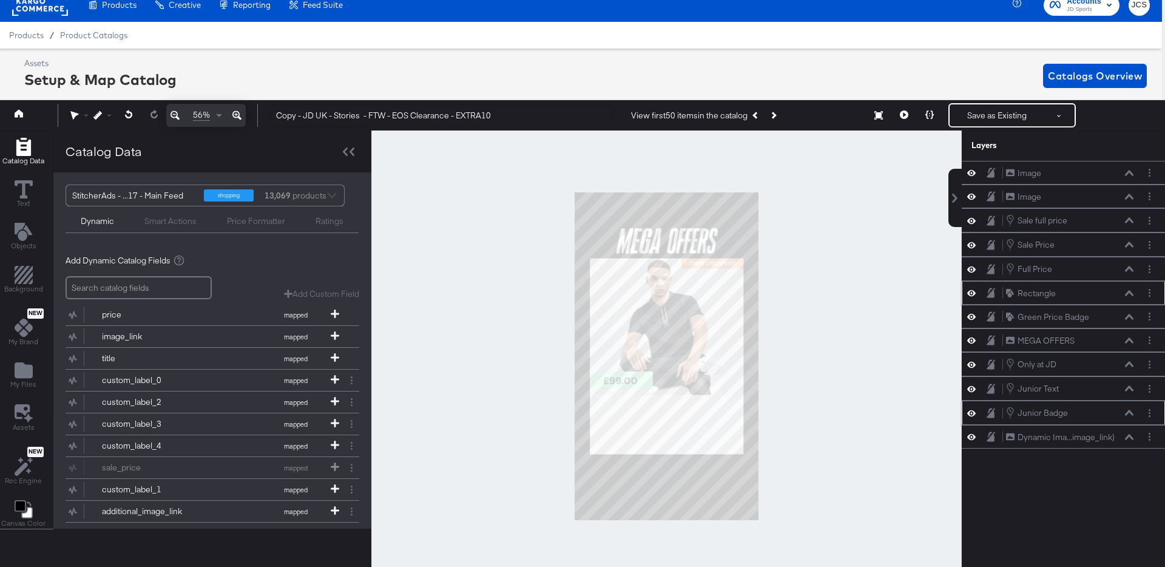
scroll to position [0, 0]
click at [30, 373] on icon "Add Files" at bounding box center [24, 370] width 18 height 16
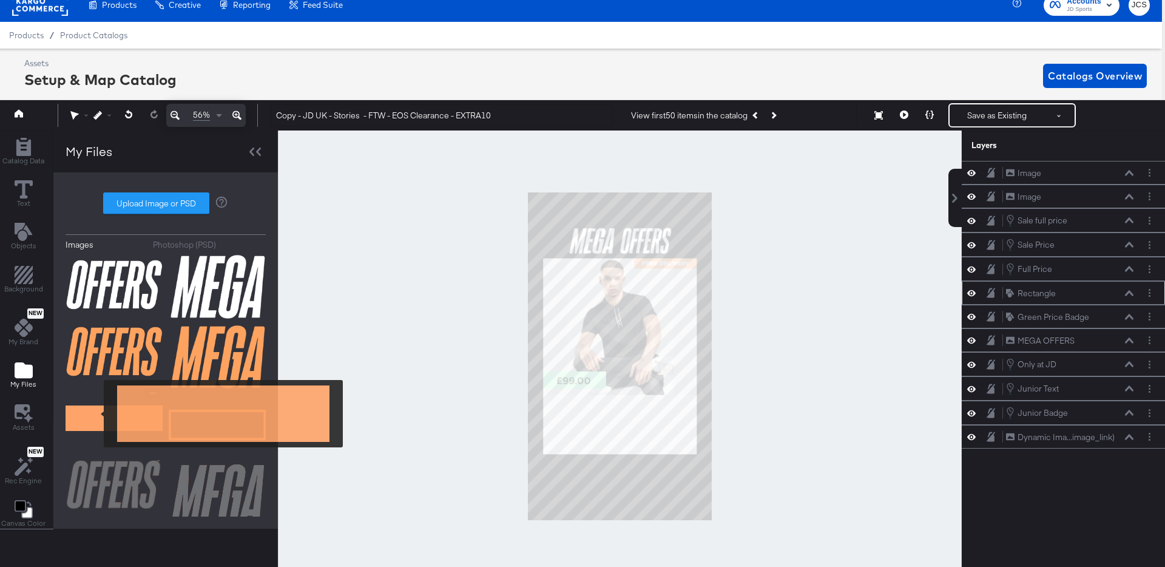
click at [96, 413] on img at bounding box center [114, 418] width 97 height 61
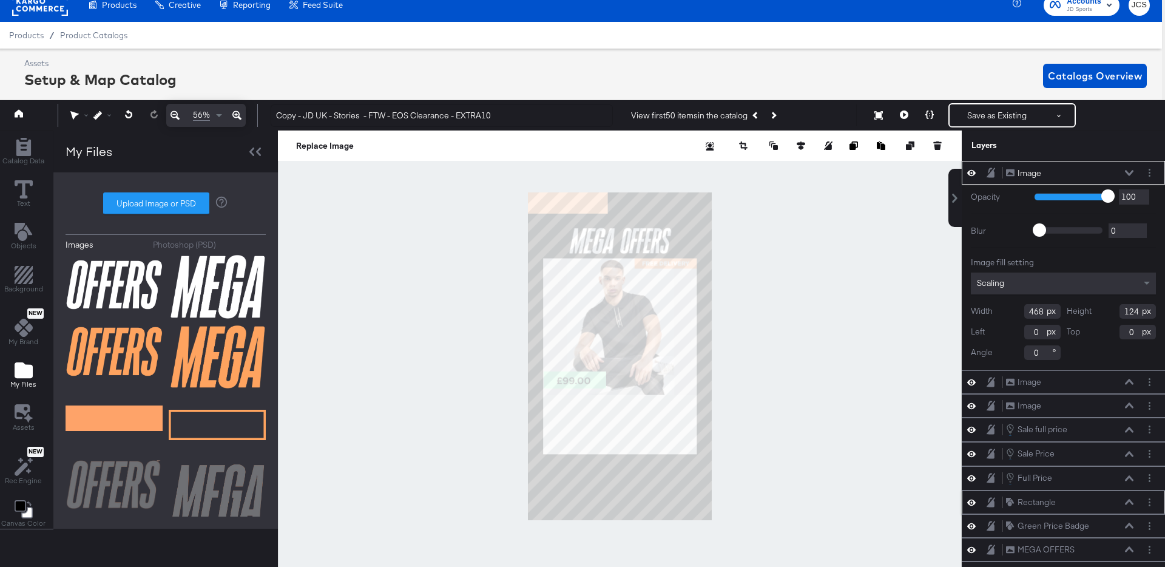
click at [1128, 170] on icon at bounding box center [1129, 173] width 8 height 6
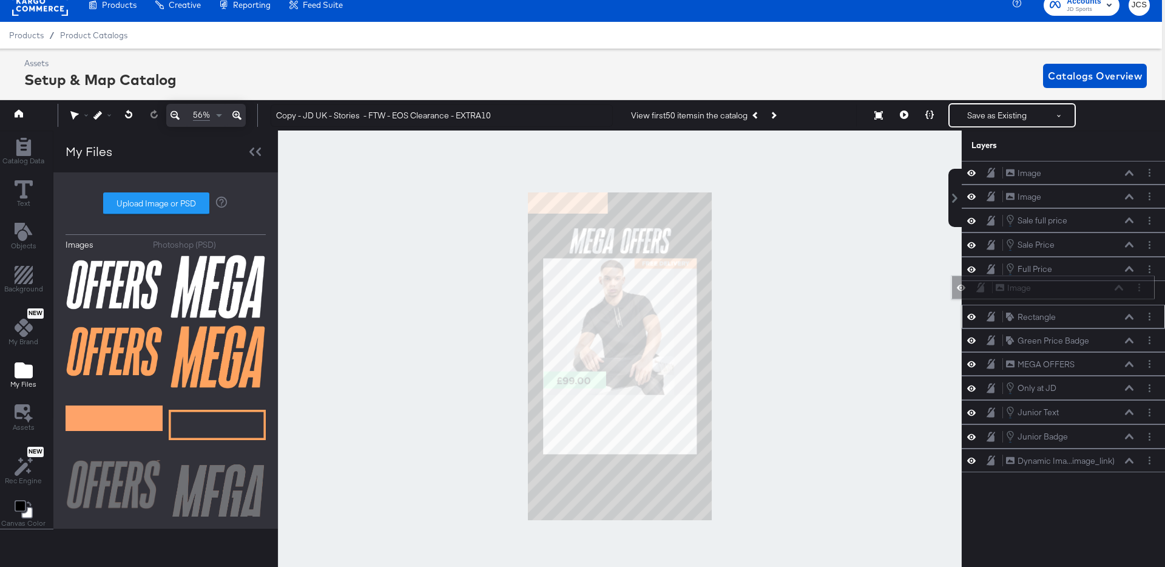
drag, startPoint x: 1101, startPoint y: 169, endPoint x: 1090, endPoint y: 294, distance: 125.5
click at [1090, 294] on div "Image Image" at bounding box center [1059, 288] width 129 height 13
drag, startPoint x: 1072, startPoint y: 295, endPoint x: 1076, endPoint y: 326, distance: 31.2
click at [1072, 323] on div "Image Image Image Image Sale full price Sale full price Sale Price Sale Price F…" at bounding box center [1063, 316] width 203 height 311
click at [1130, 341] on icon at bounding box center [1129, 340] width 8 height 6
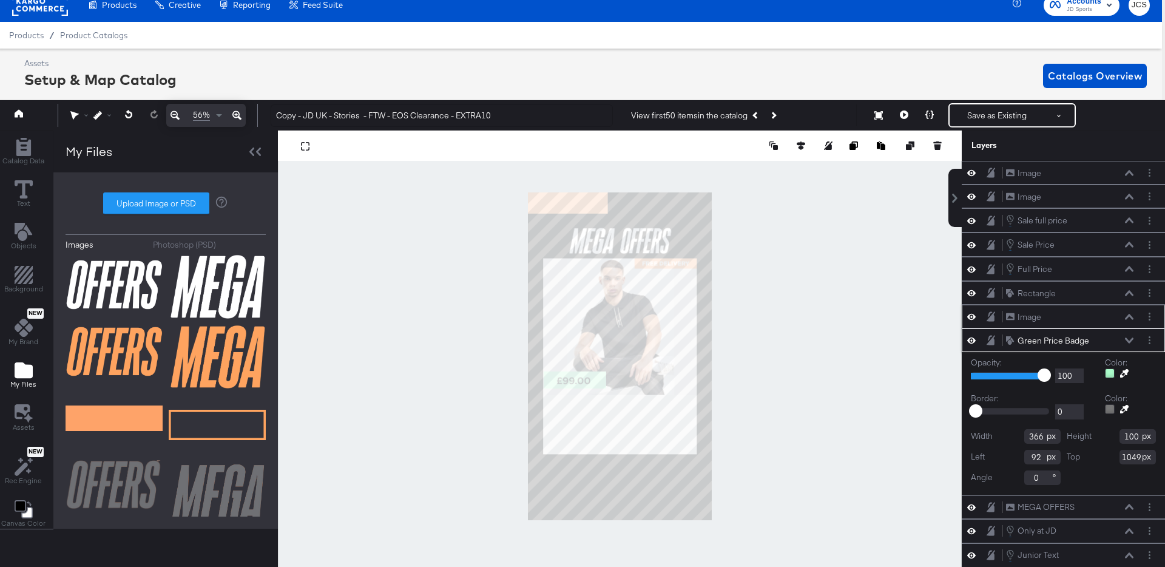
click at [1130, 318] on icon at bounding box center [1129, 317] width 8 height 6
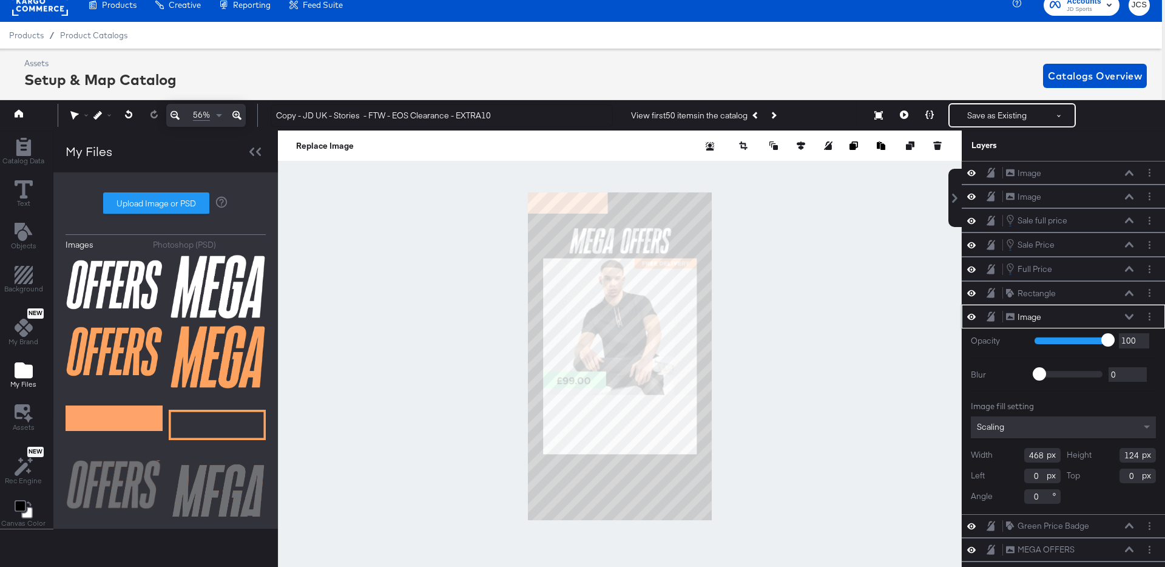
click at [1036, 452] on input "468" at bounding box center [1042, 455] width 36 height 15
type input "366"
type input "100"
click at [1133, 525] on icon at bounding box center [1129, 525] width 8 height 6
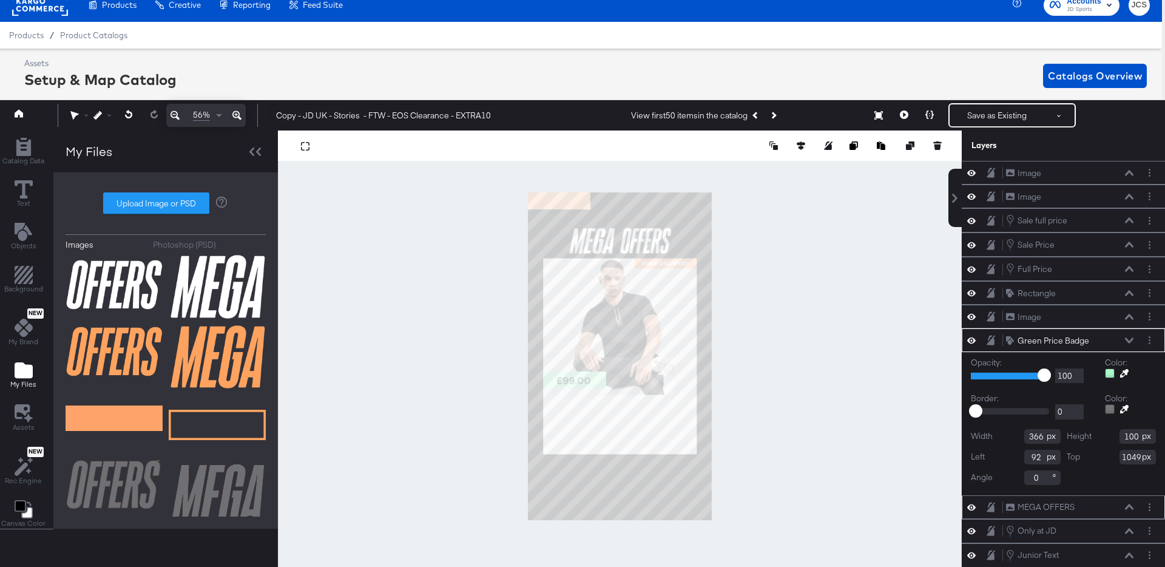
click at [1128, 505] on icon at bounding box center [1129, 506] width 8 height 5
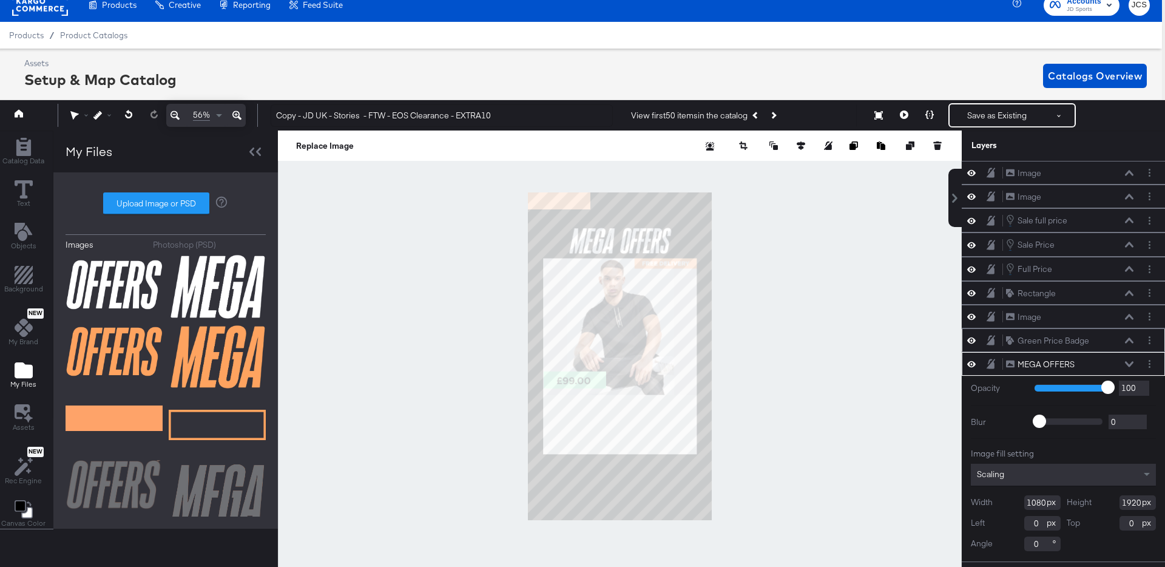
click at [1127, 338] on icon at bounding box center [1129, 340] width 8 height 6
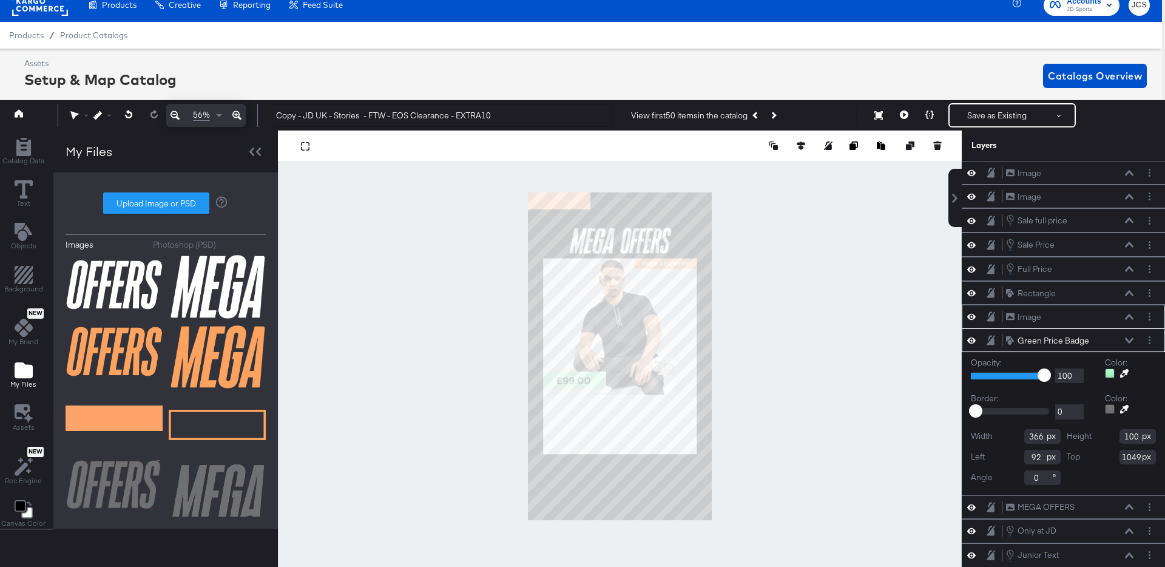
click at [1125, 315] on icon at bounding box center [1129, 317] width 8 height 6
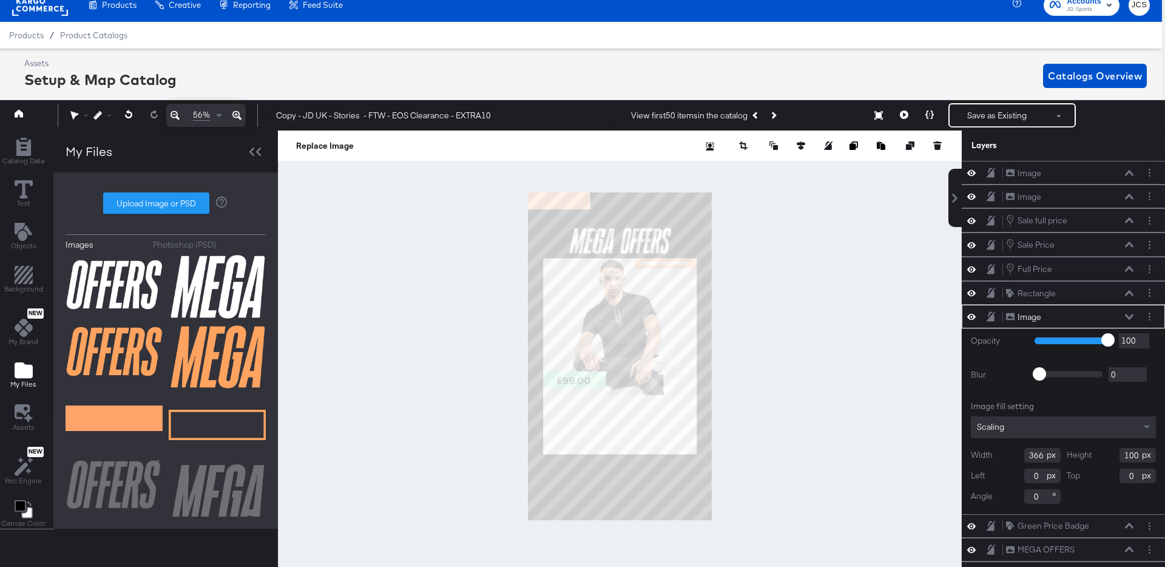
click at [1037, 470] on input "0" at bounding box center [1042, 475] width 36 height 15
type input "92"
type input "1049"
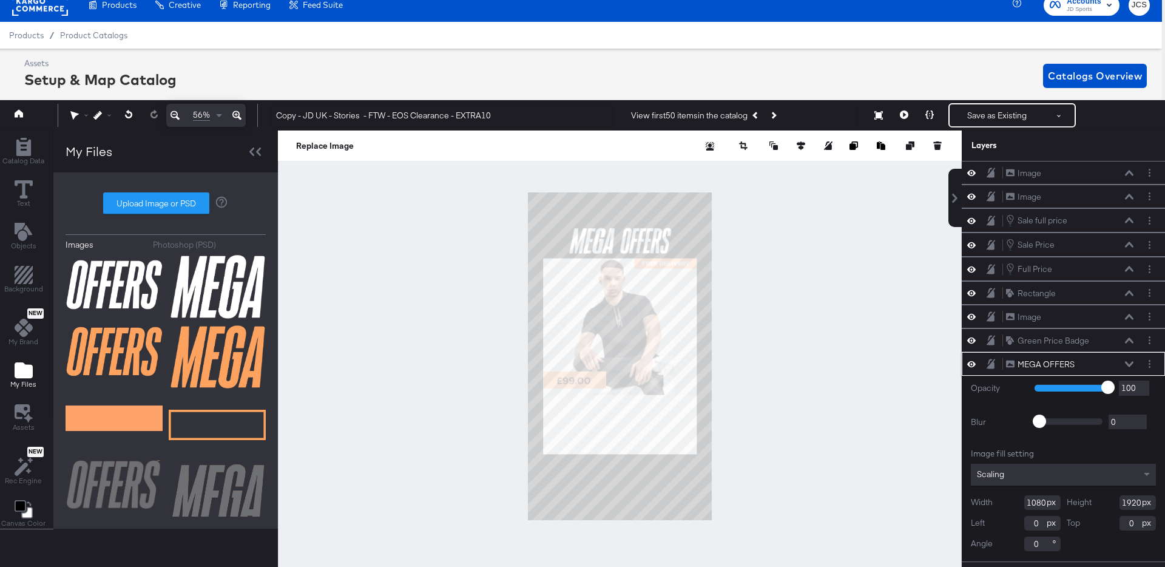
click at [1133, 364] on icon at bounding box center [1129, 364] width 8 height 6
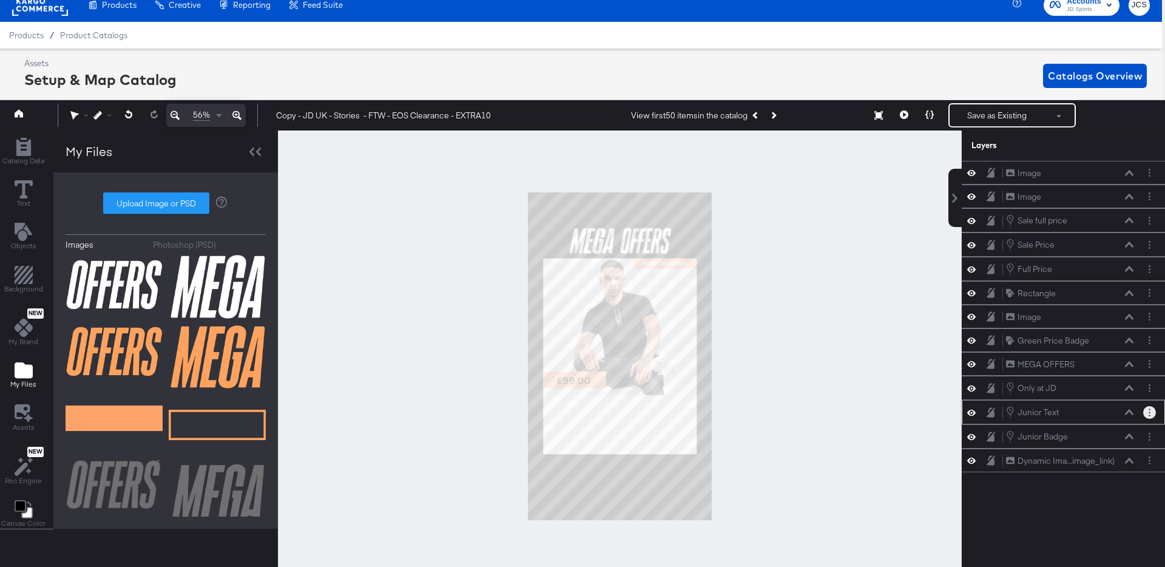
click at [1149, 410] on icon "Layer Options" at bounding box center [1150, 412] width 2 height 8
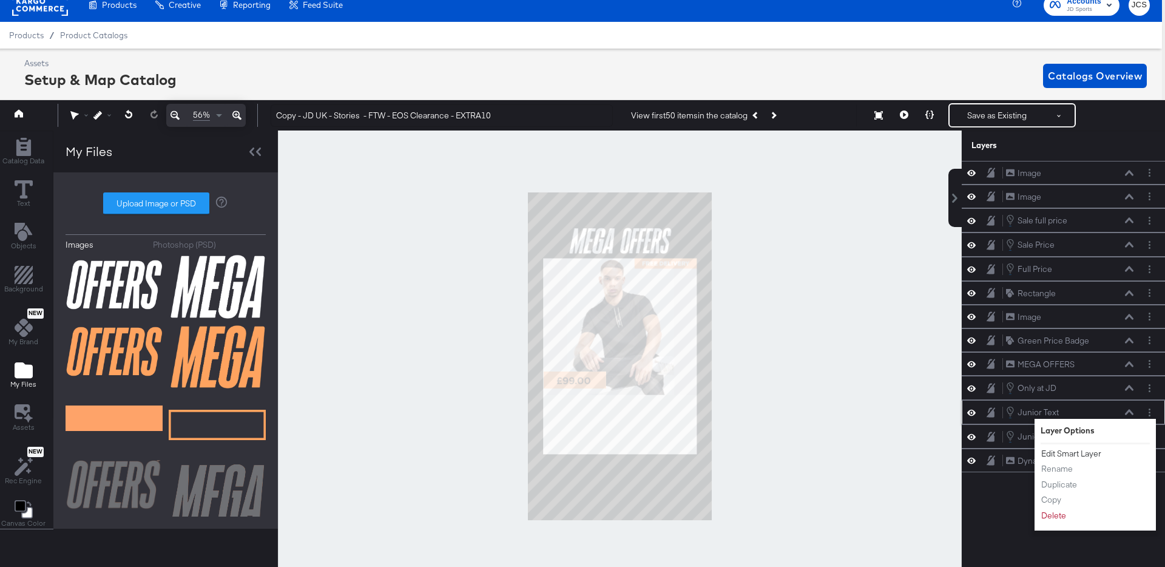
click at [1077, 450] on button "Edit Smart Layer" at bounding box center [1071, 453] width 61 height 13
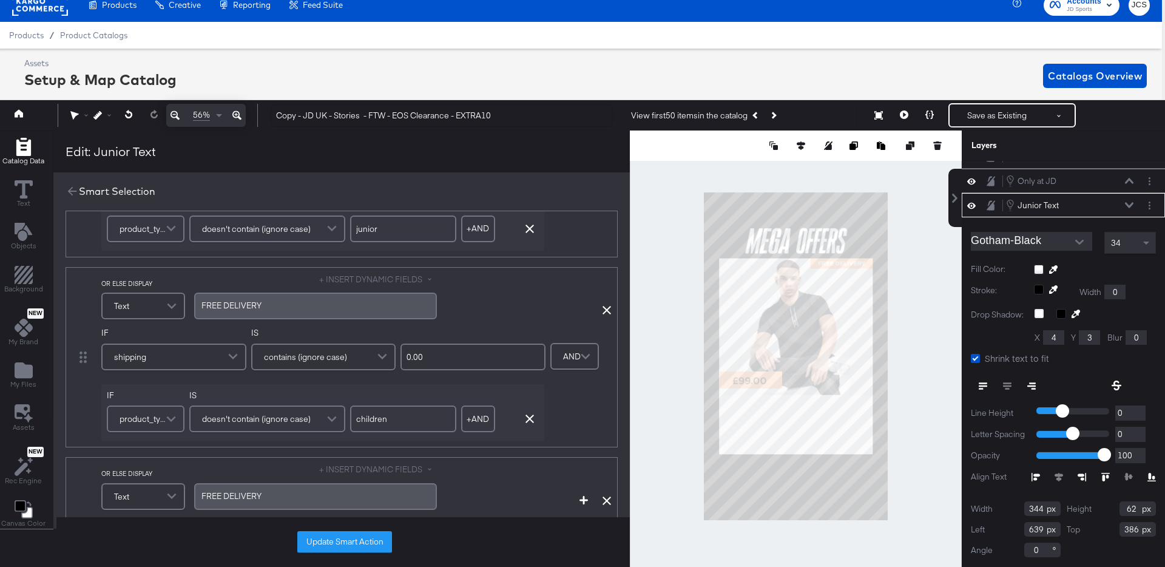
scroll to position [733, 0]
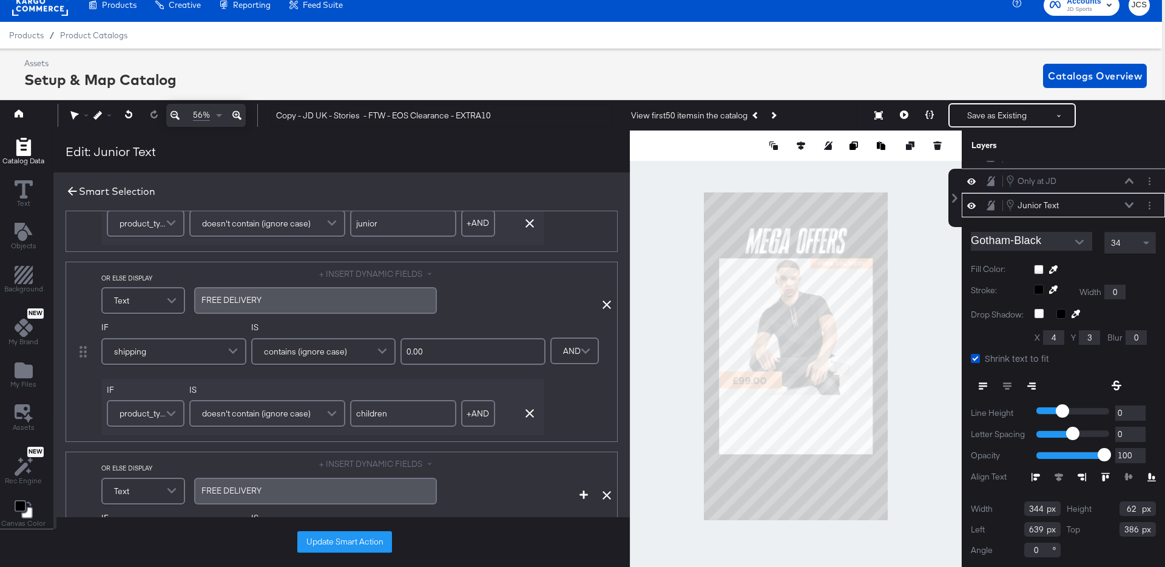
click at [70, 191] on icon at bounding box center [72, 190] width 13 height 13
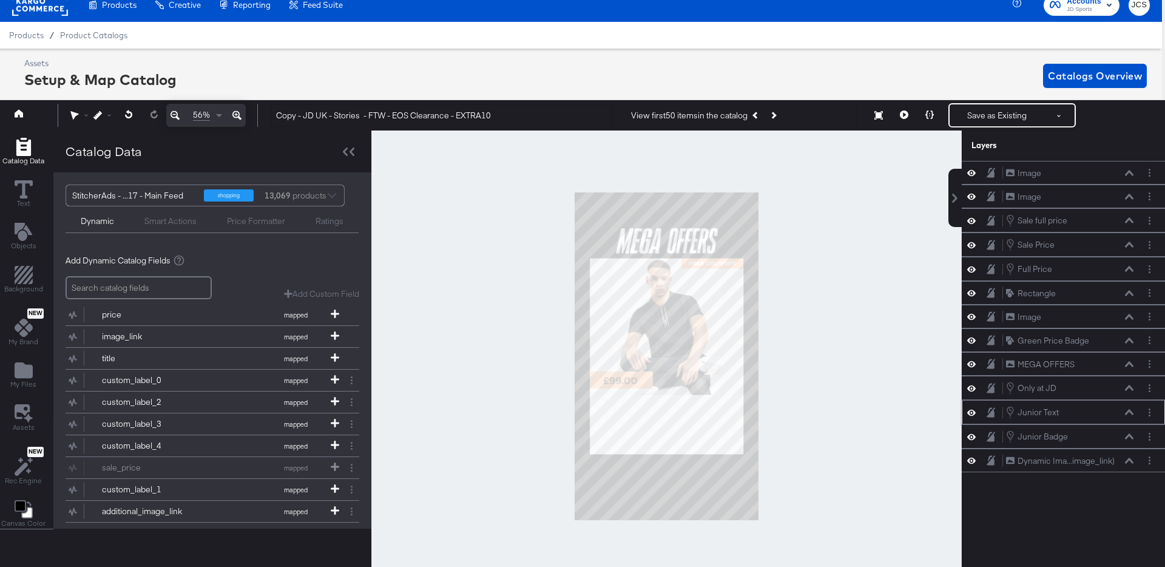
scroll to position [0, 0]
click at [1122, 409] on div "Junior Text Junior Text" at bounding box center [1069, 411] width 129 height 13
click at [1128, 410] on icon at bounding box center [1129, 412] width 8 height 6
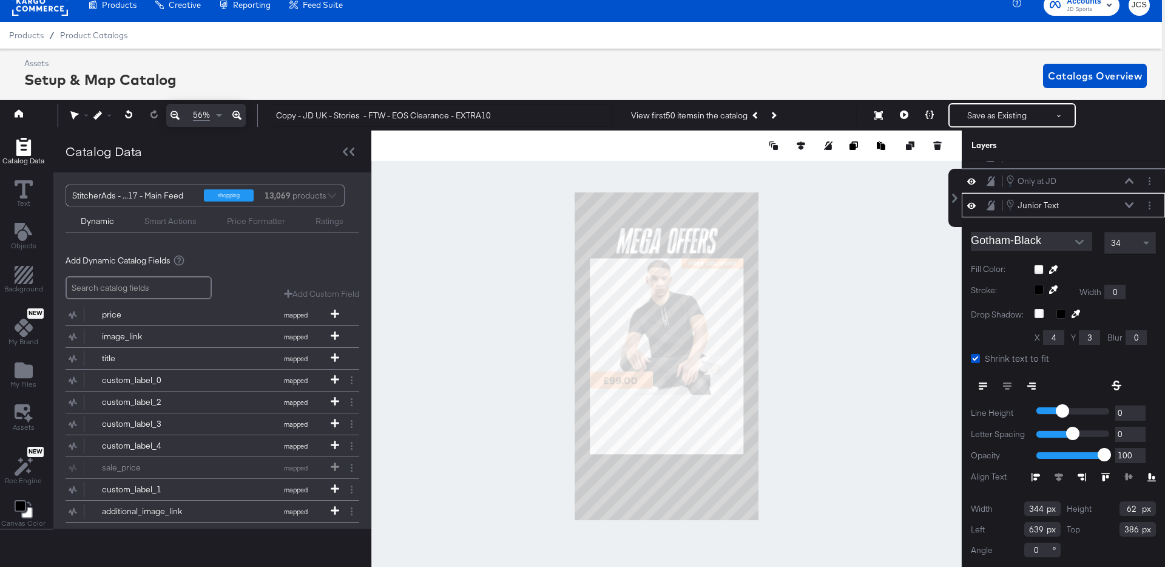
click at [1041, 271] on div at bounding box center [1095, 270] width 122 height 10
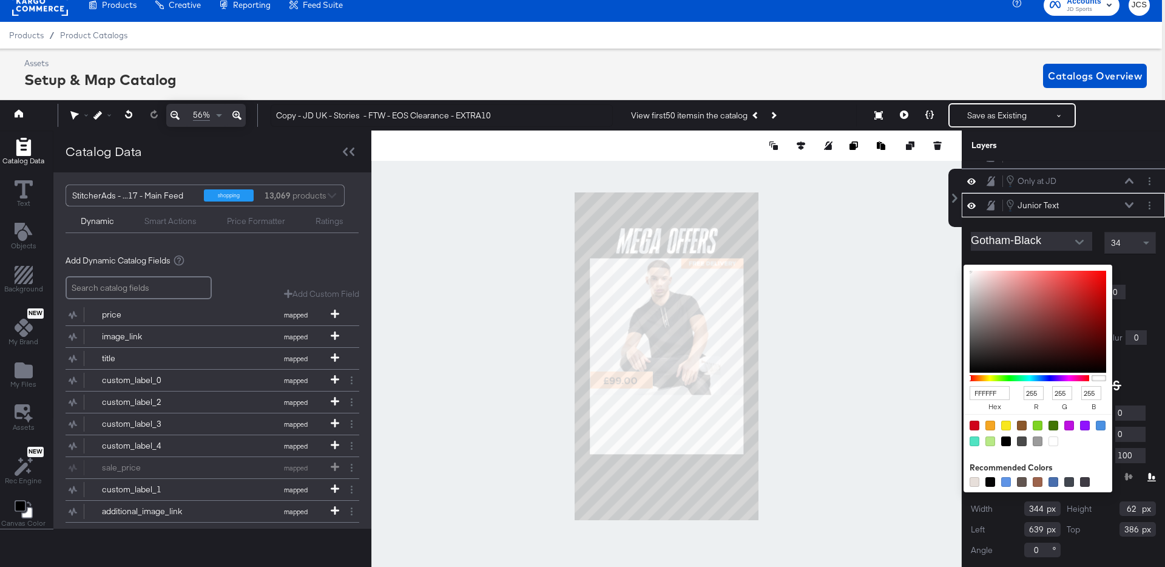
type input "232222"
type input "35"
type input "34"
type input "222121"
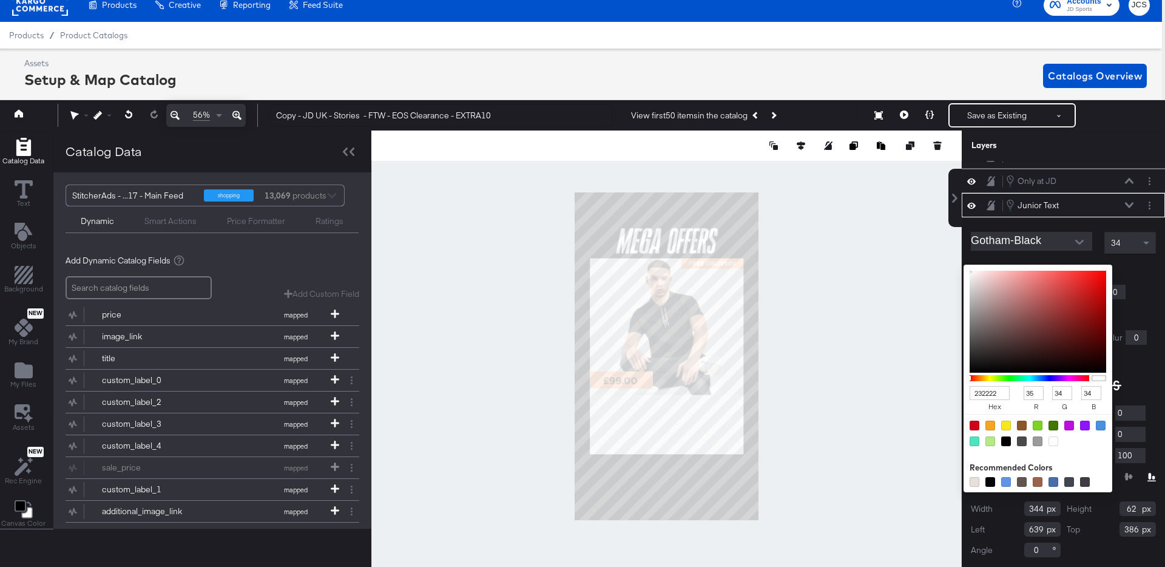
type input "34"
type input "33"
type input "101010"
type input "16"
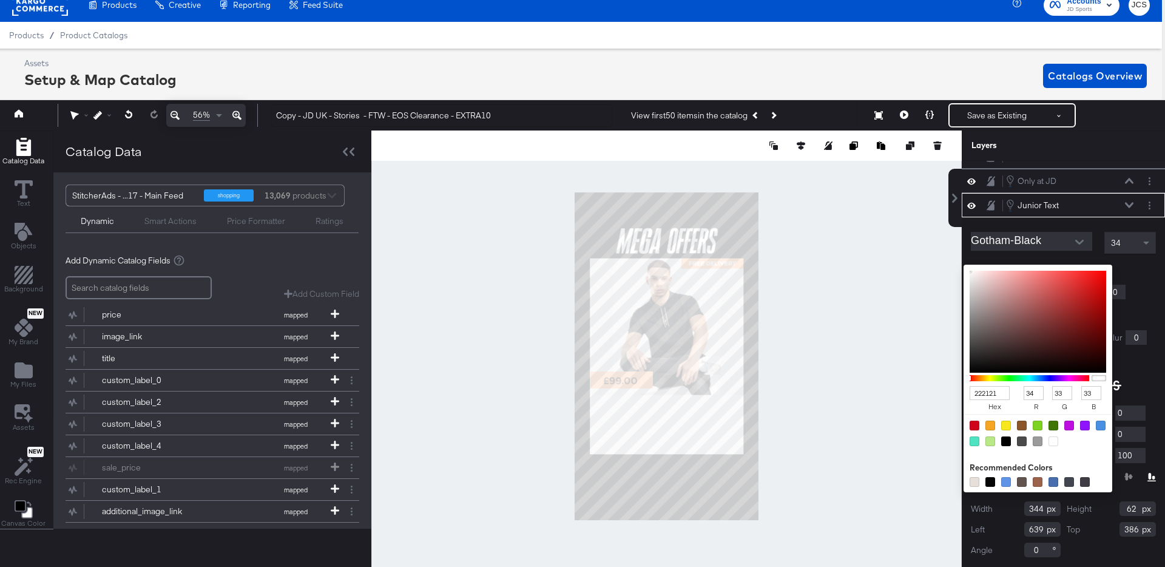
type input "16"
type input "050505"
type input "5"
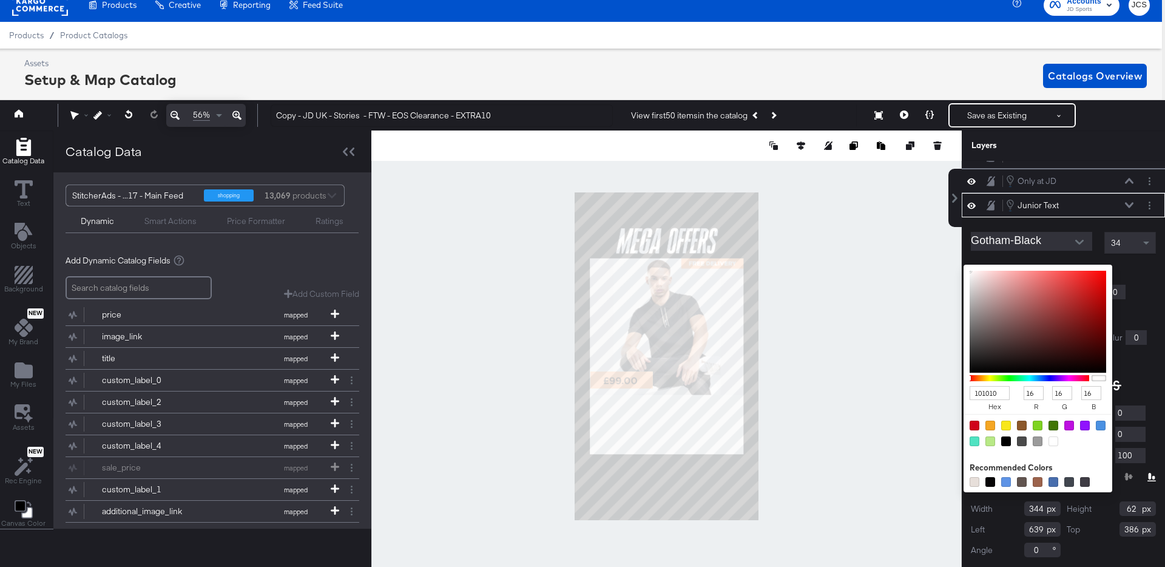
type input "5"
type input "010101"
type input "1"
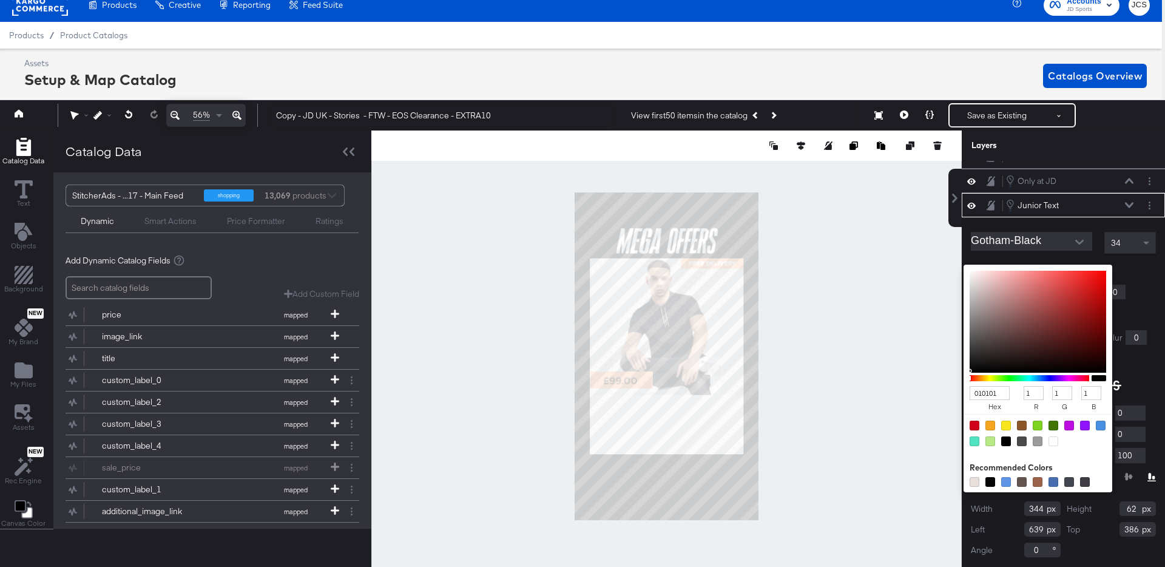
type input "000000"
type input "0"
drag, startPoint x: 973, startPoint y: 359, endPoint x: 964, endPoint y: 376, distance: 19.8
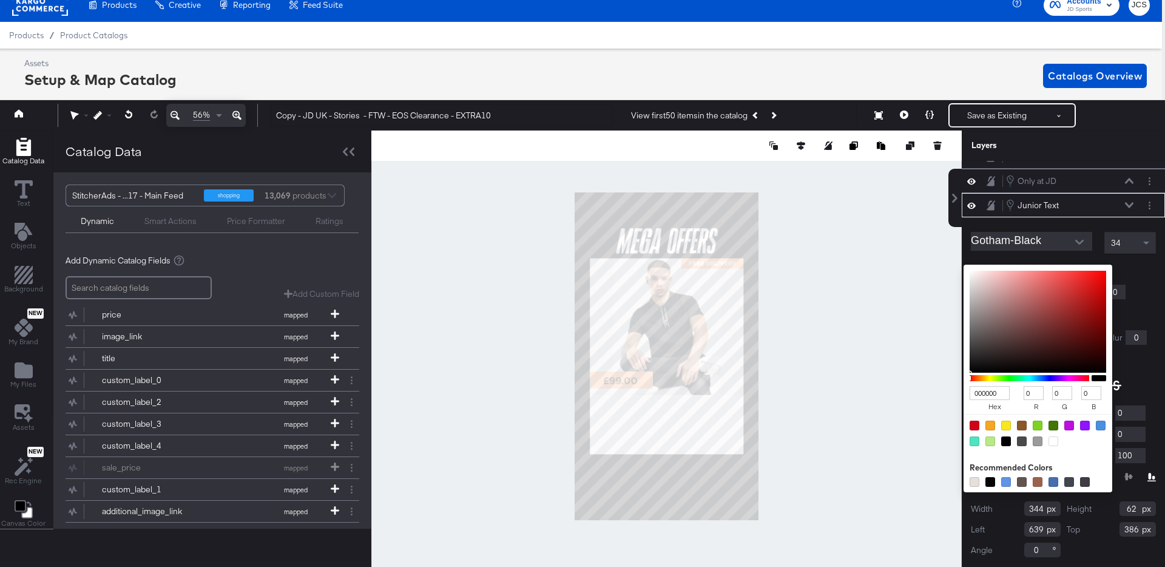
click at [964, 376] on div "000000 hex 0 r 0 g 0 b 100 a" at bounding box center [1037, 379] width 149 height 228
click at [1140, 289] on div "Stroke: Width 0" at bounding box center [1063, 292] width 185 height 15
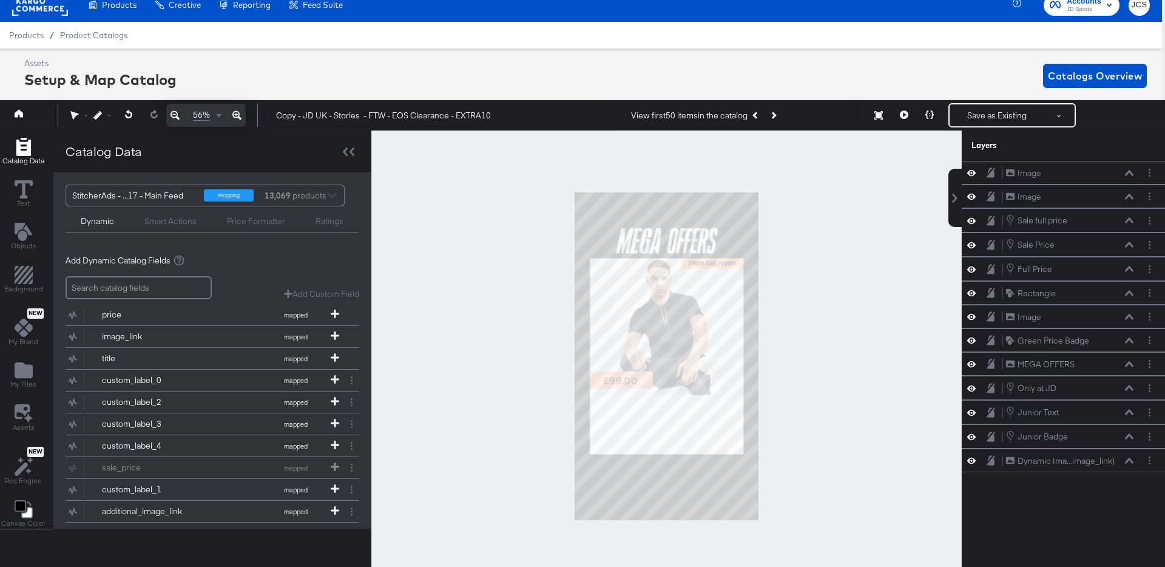
click at [845, 272] on div at bounding box center [666, 355] width 590 height 451
click at [987, 116] on button "Save as Existing" at bounding box center [997, 115] width 95 height 22
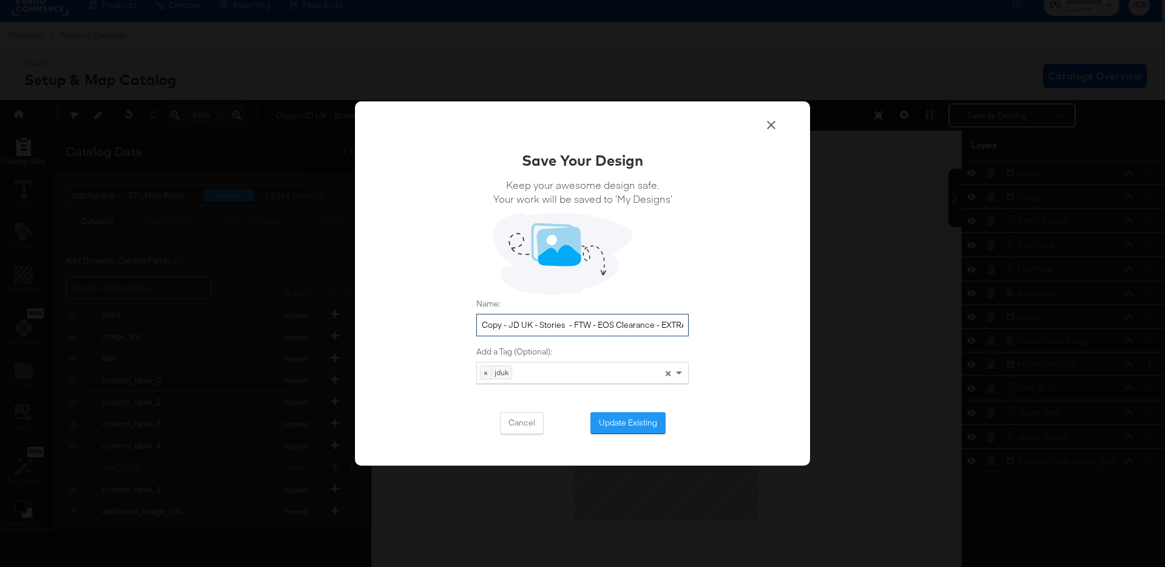
click at [508, 325] on input "Copy - JD UK - Stories - FTW - EOS Clearance - EXTRA10" at bounding box center [582, 325] width 212 height 22
type input "JD UK - Stories - FW - Mega Offers [DATE]"
click at [627, 424] on button "Update Existing" at bounding box center [627, 423] width 75 height 22
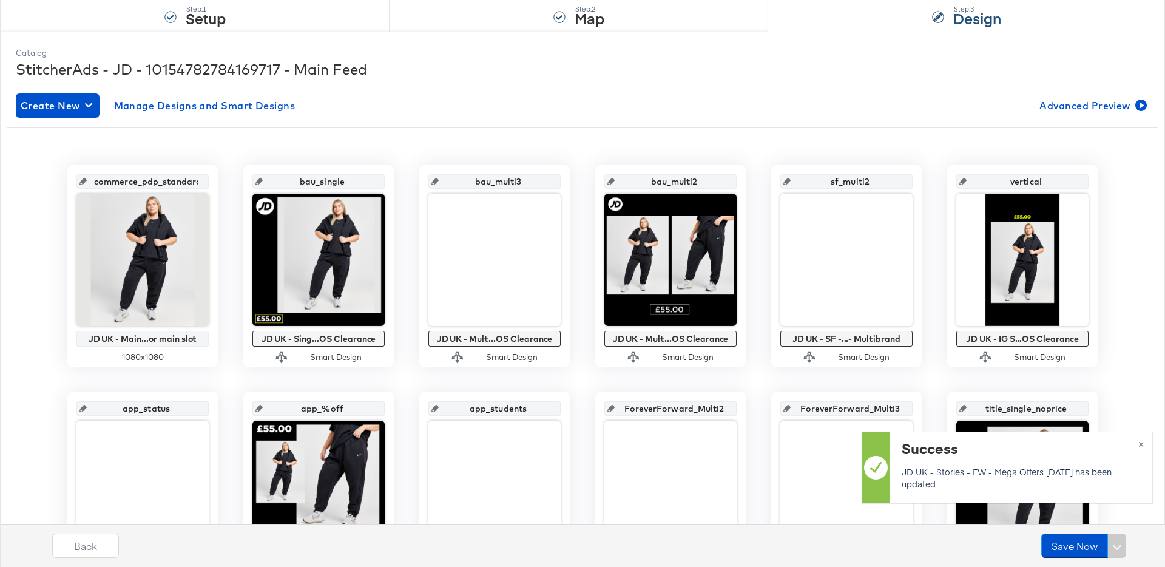
scroll to position [140, 0]
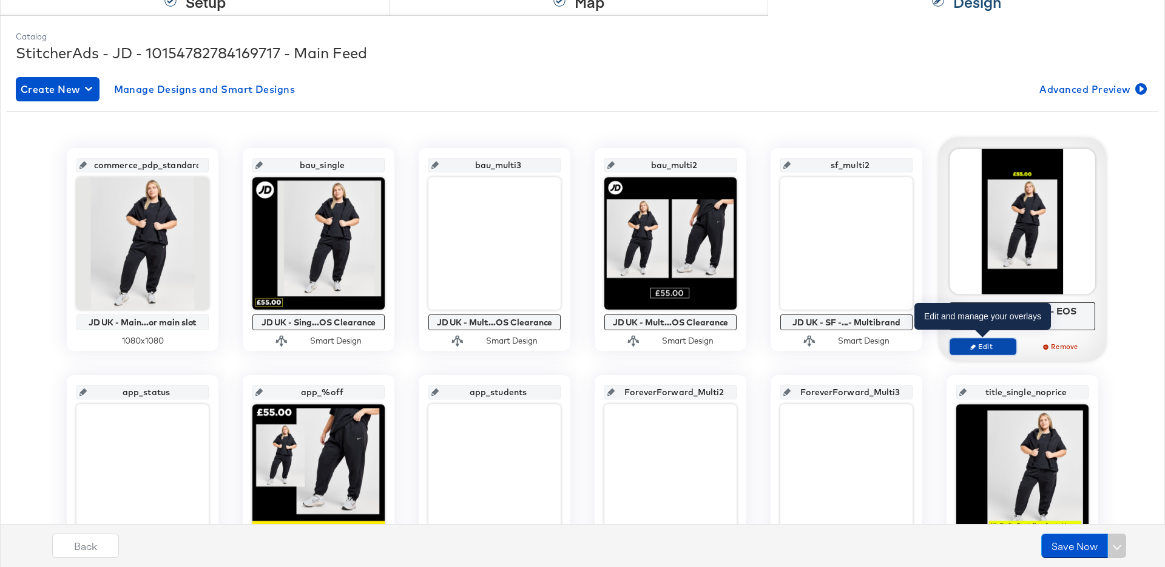
click at [972, 351] on button "Edit" at bounding box center [983, 346] width 67 height 17
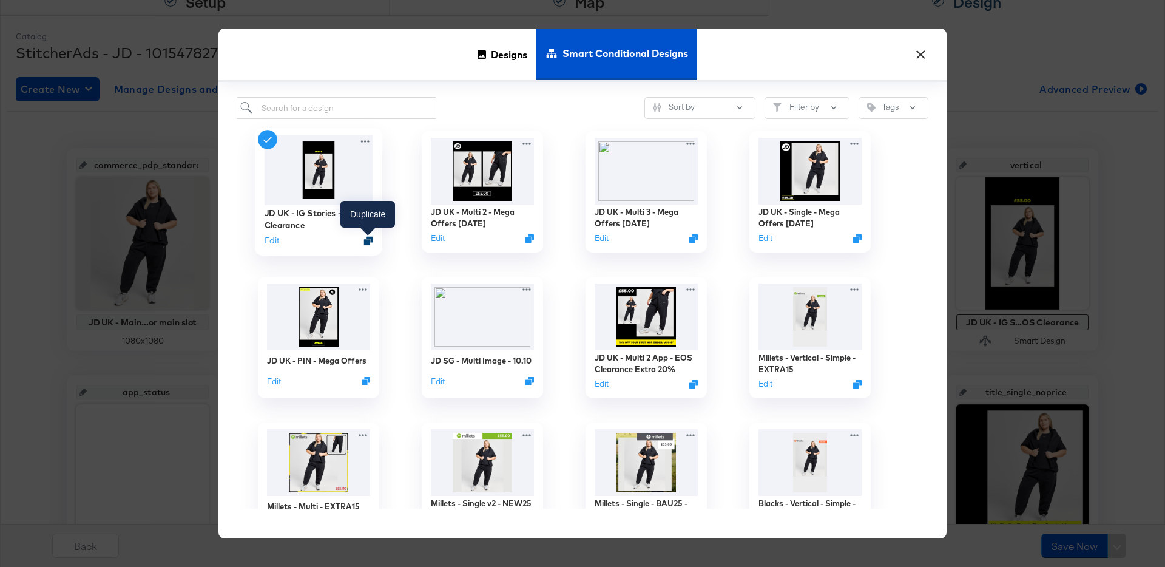
click at [372, 238] on icon "Duplicate" at bounding box center [368, 240] width 9 height 9
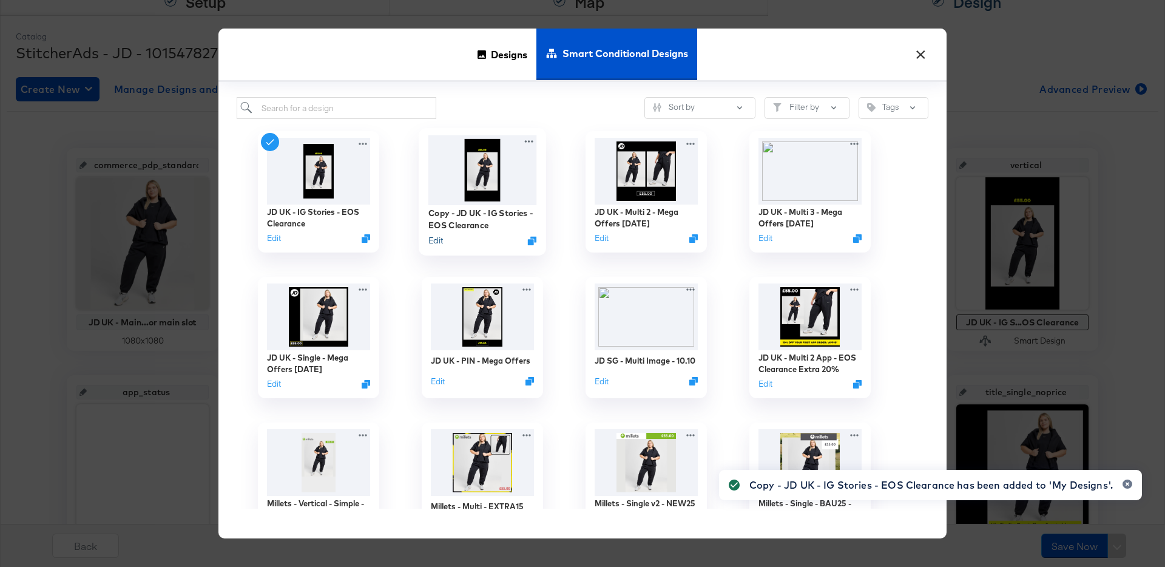
click at [437, 237] on button "Edit" at bounding box center [435, 241] width 15 height 12
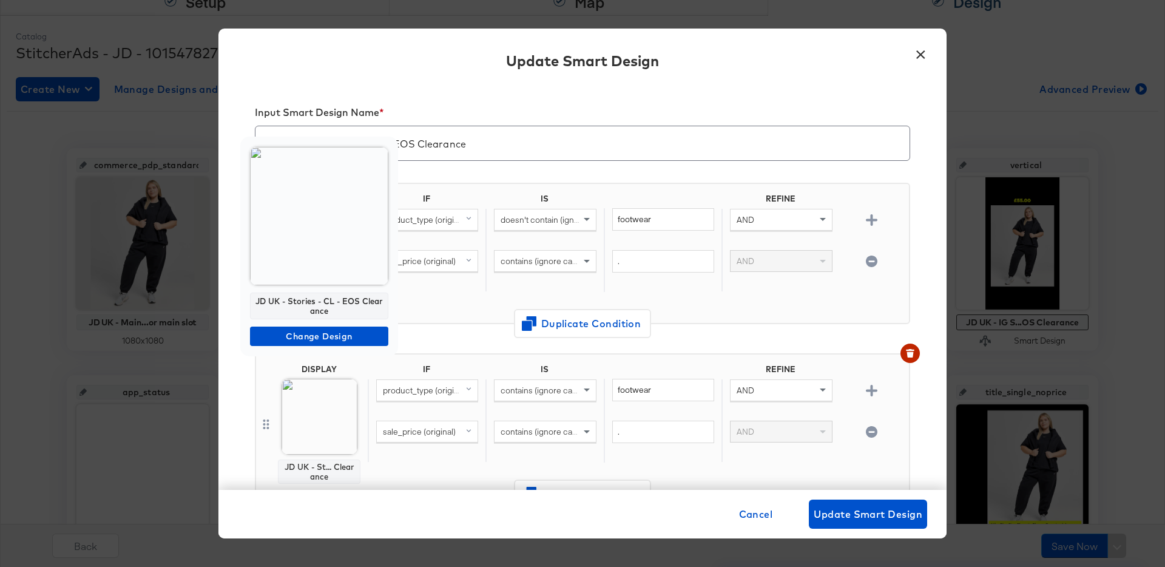
click at [314, 254] on img at bounding box center [319, 216] width 138 height 138
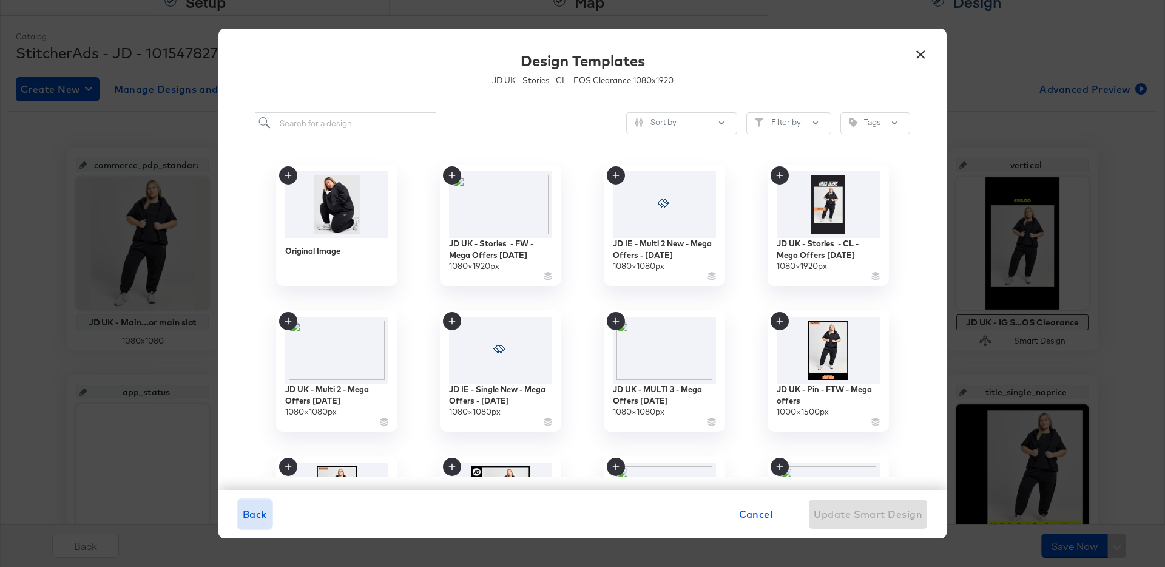
click at [259, 510] on span "Back" at bounding box center [255, 513] width 24 height 17
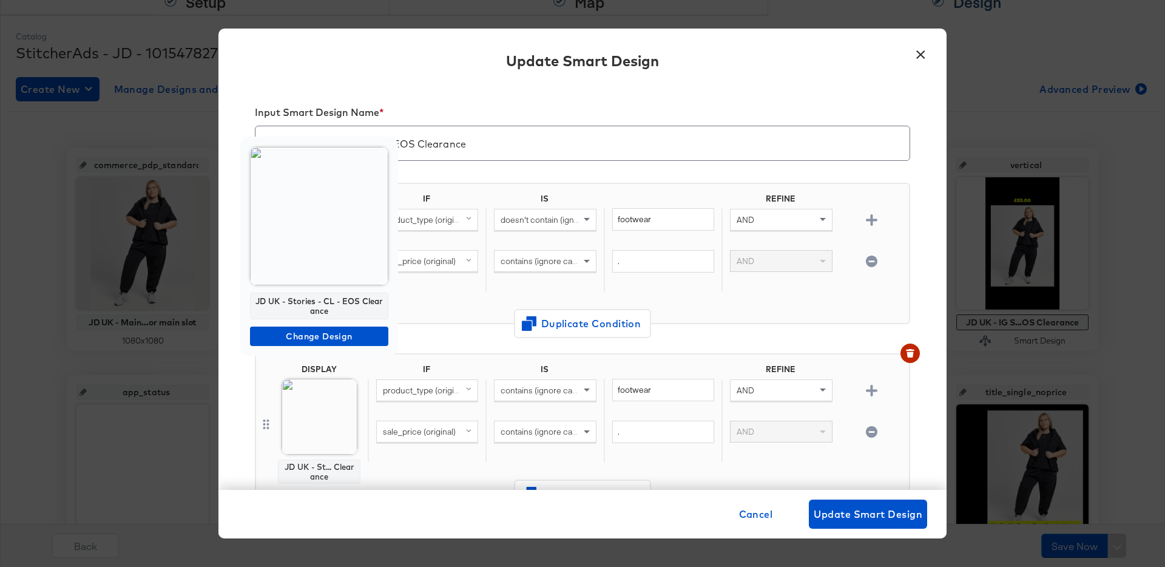
click at [321, 254] on img at bounding box center [319, 216] width 138 height 138
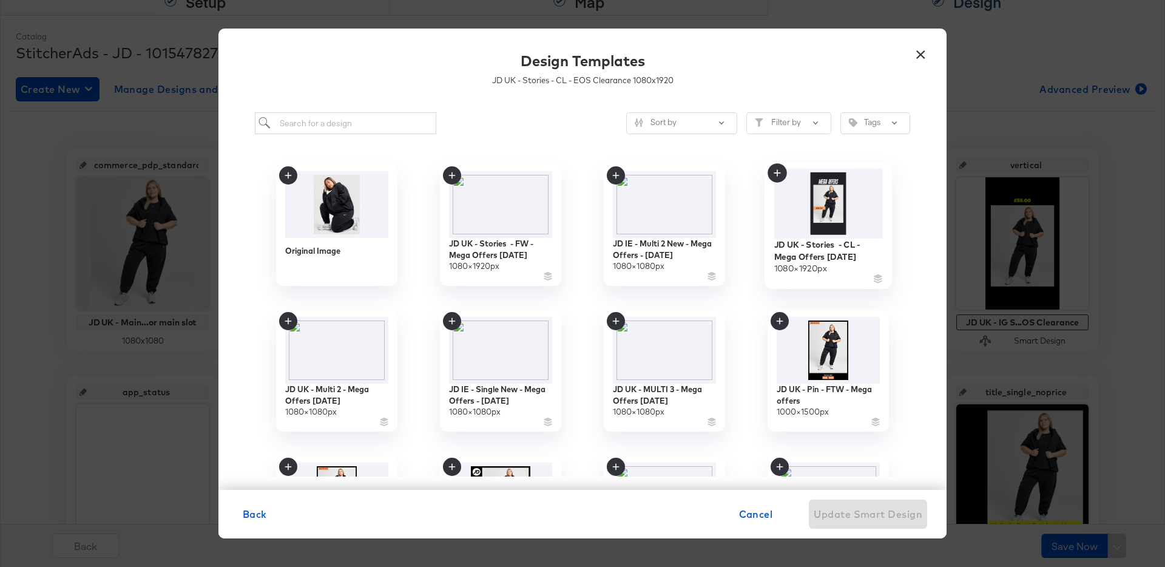
click at [832, 219] on img at bounding box center [828, 204] width 109 height 70
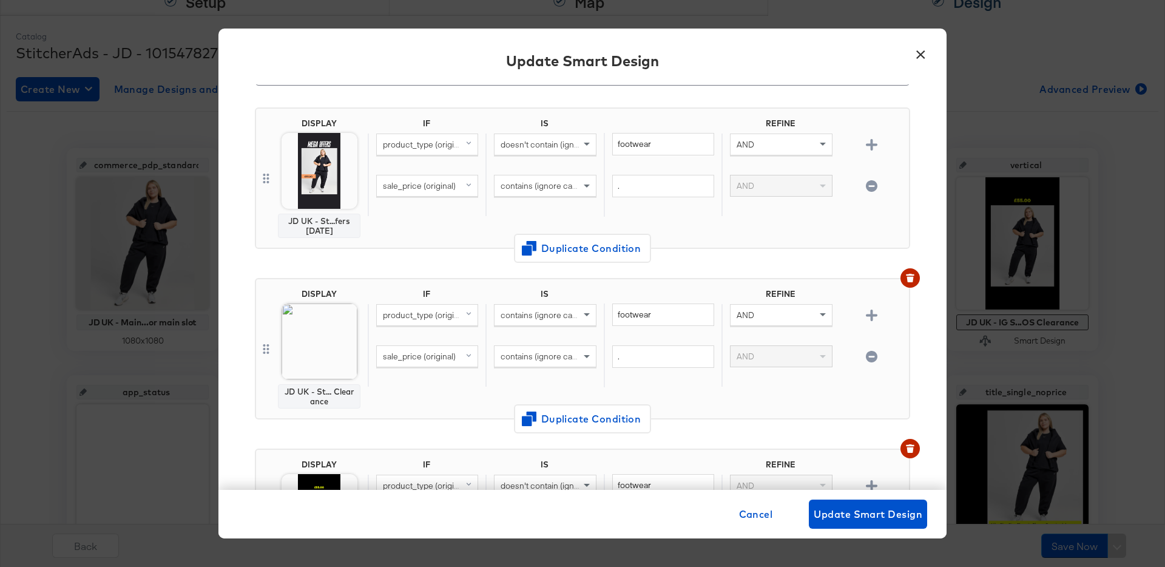
scroll to position [78, 0]
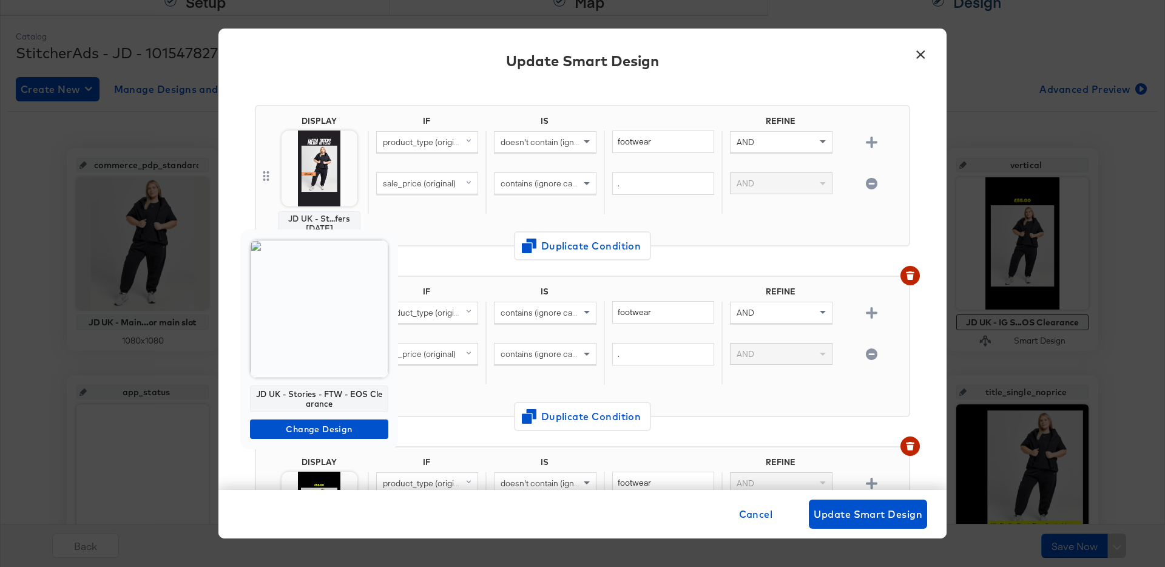
click at [318, 336] on img at bounding box center [319, 309] width 138 height 138
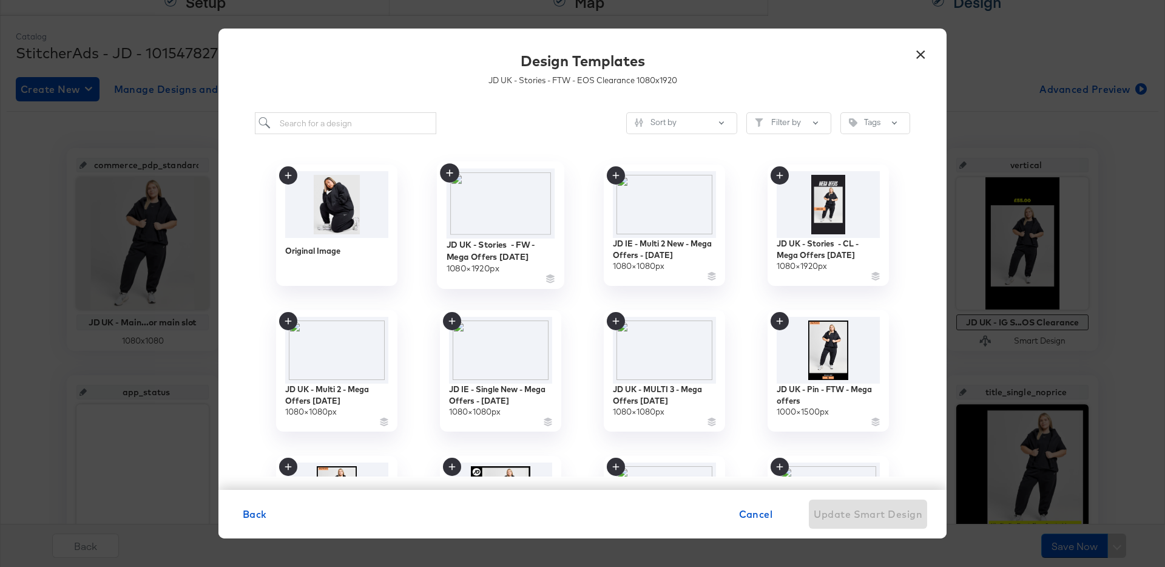
click at [501, 203] on img at bounding box center [501, 204] width 109 height 70
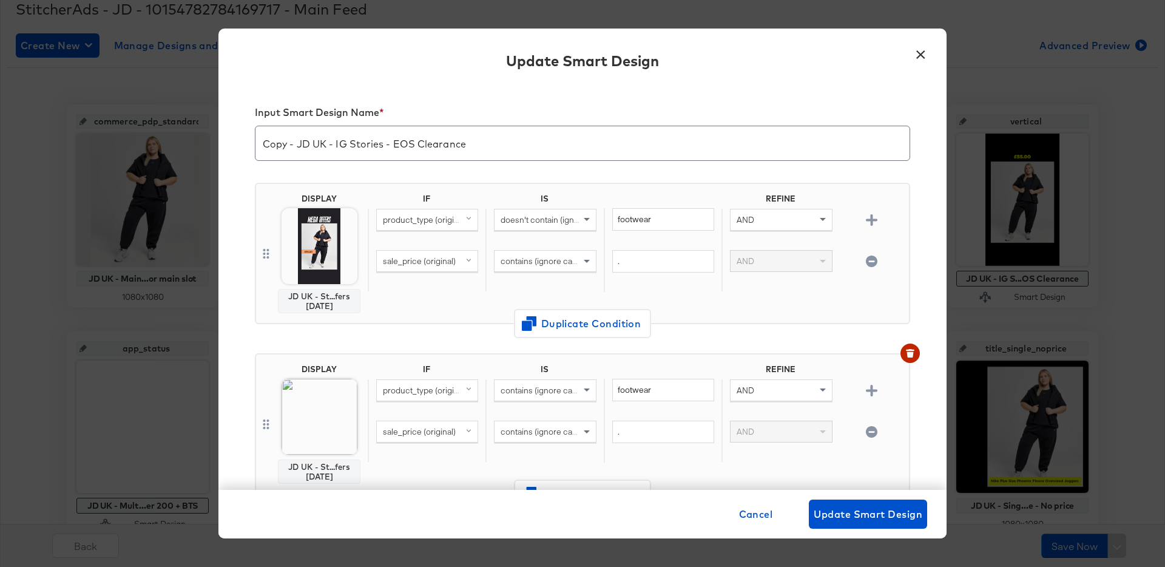
click at [299, 143] on input "Copy - JD UK - IG Stories - EOS Clearance" at bounding box center [582, 138] width 654 height 34
click at [396, 143] on input "JD UK - IG Stories - Mega Offers [DATE]" at bounding box center [582, 138] width 654 height 34
type input "JD UK - IG Stories - Mega Offers [DATE]"
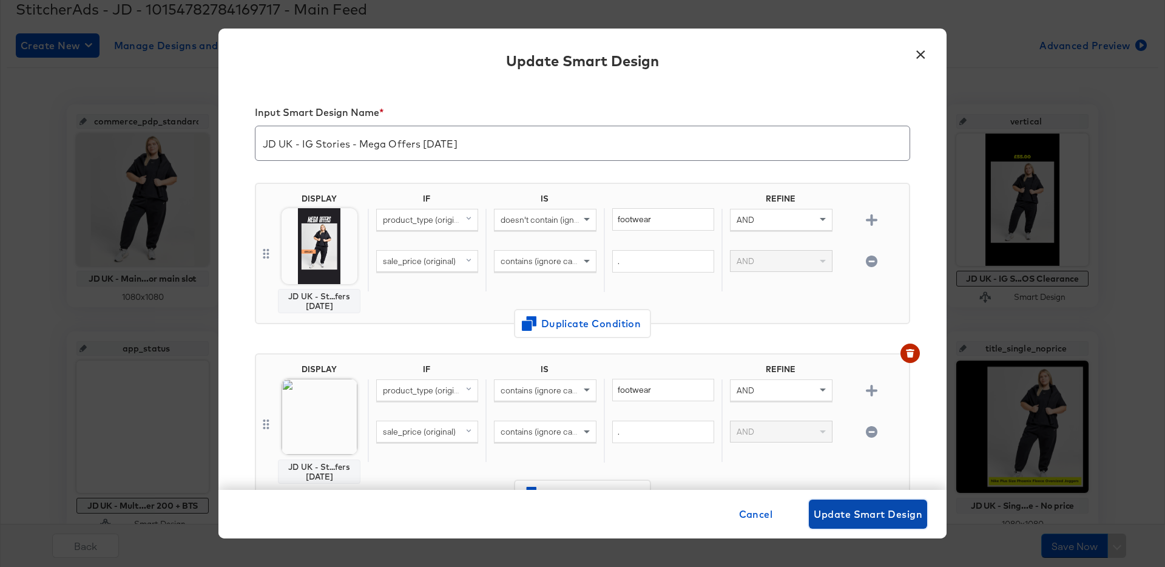
click at [888, 504] on button "Update Smart Design" at bounding box center [868, 513] width 118 height 29
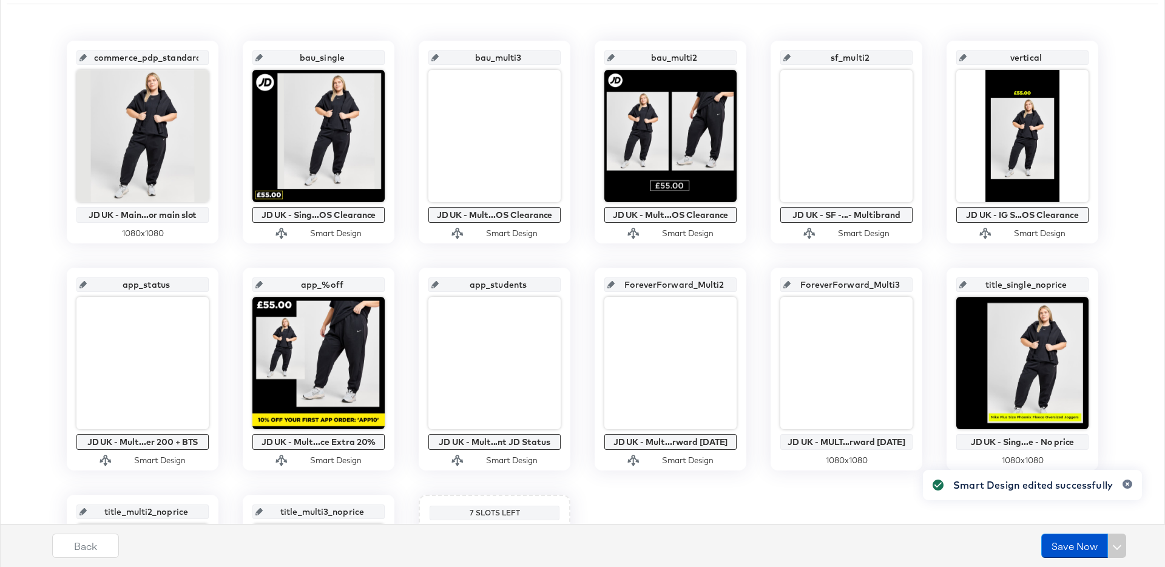
scroll to position [249, 0]
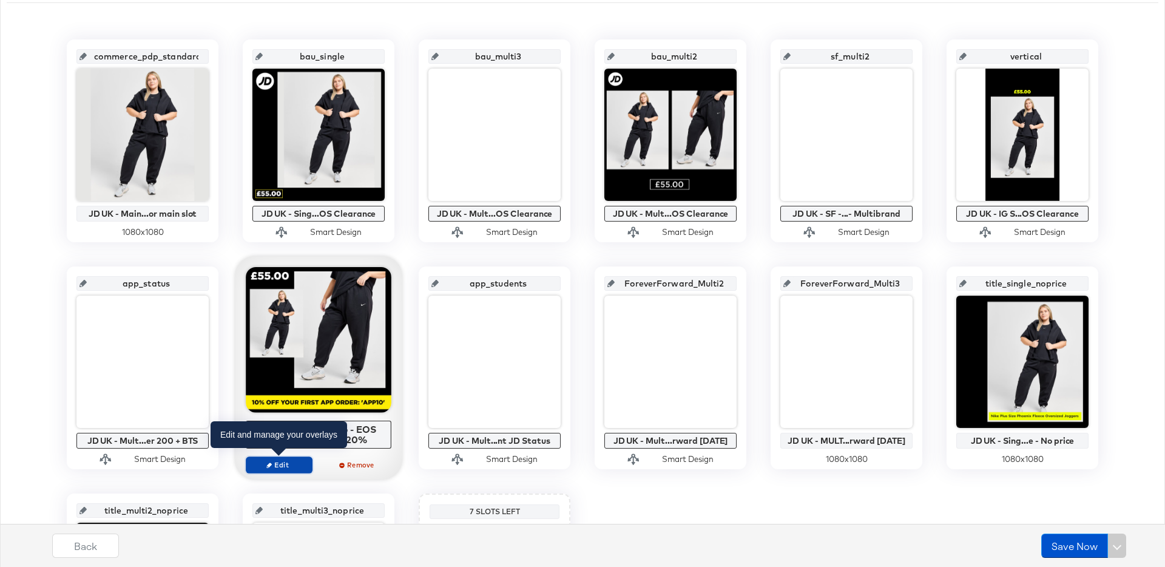
click at [287, 464] on span "Edit" at bounding box center [279, 464] width 56 height 9
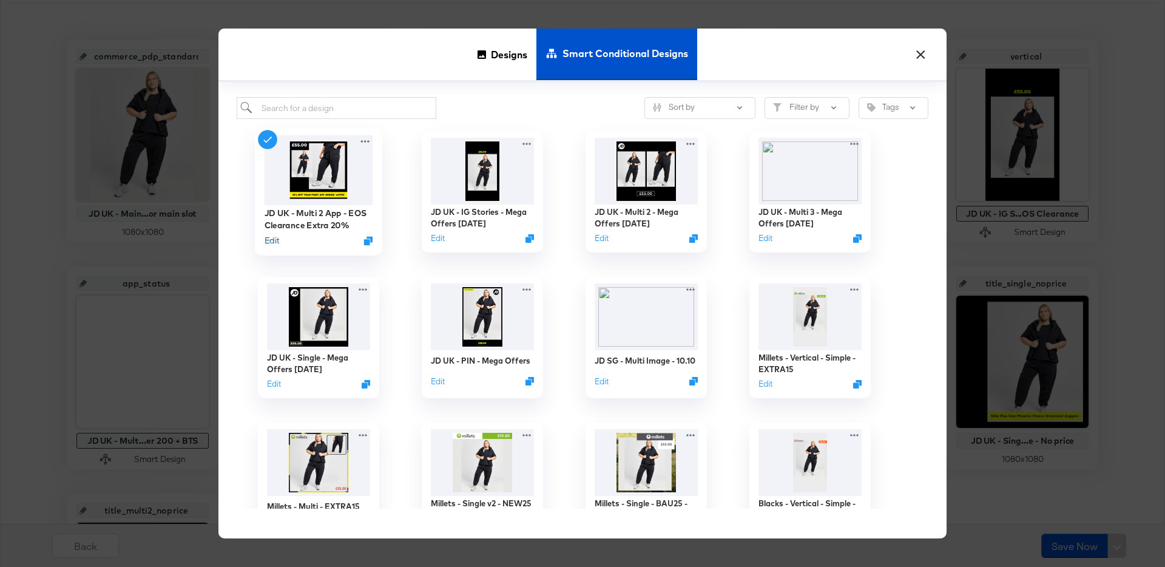
click at [271, 238] on button "Edit" at bounding box center [272, 241] width 15 height 12
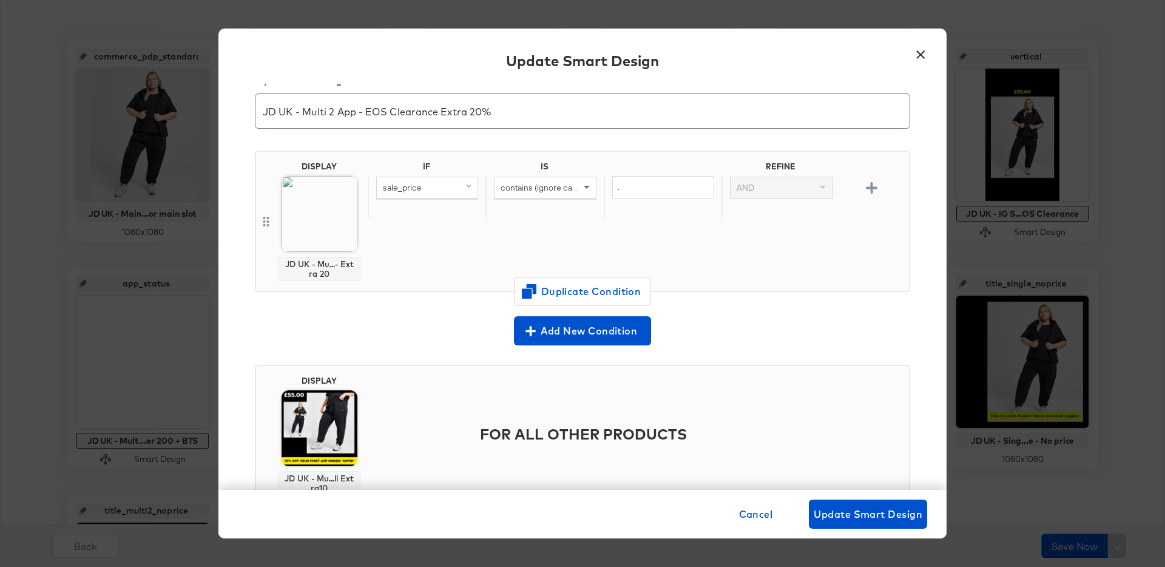
scroll to position [0, 0]
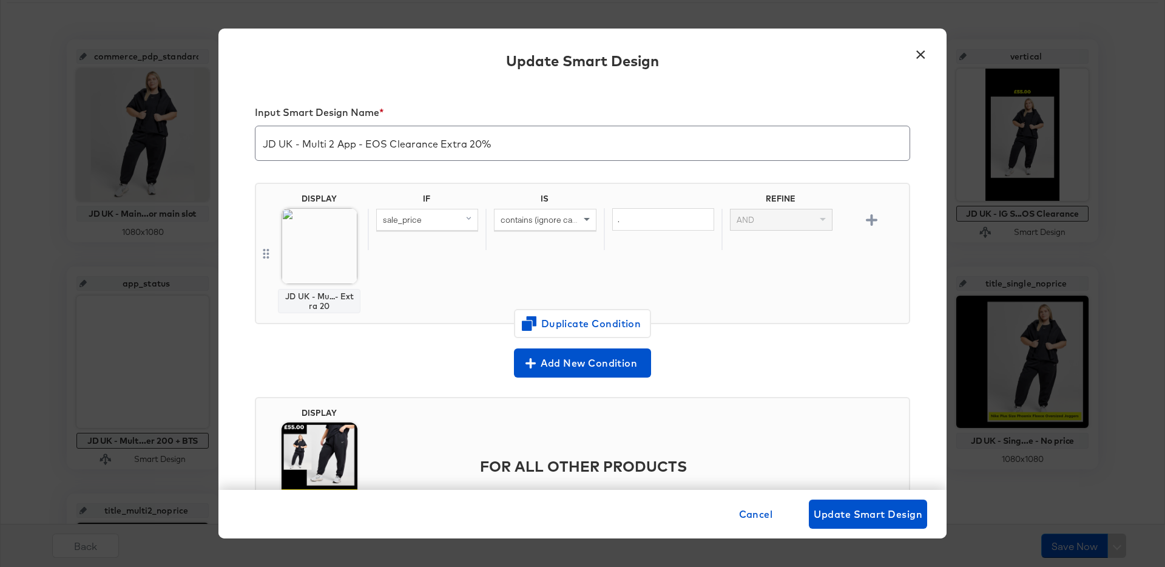
click at [923, 58] on button "×" at bounding box center [920, 52] width 22 height 22
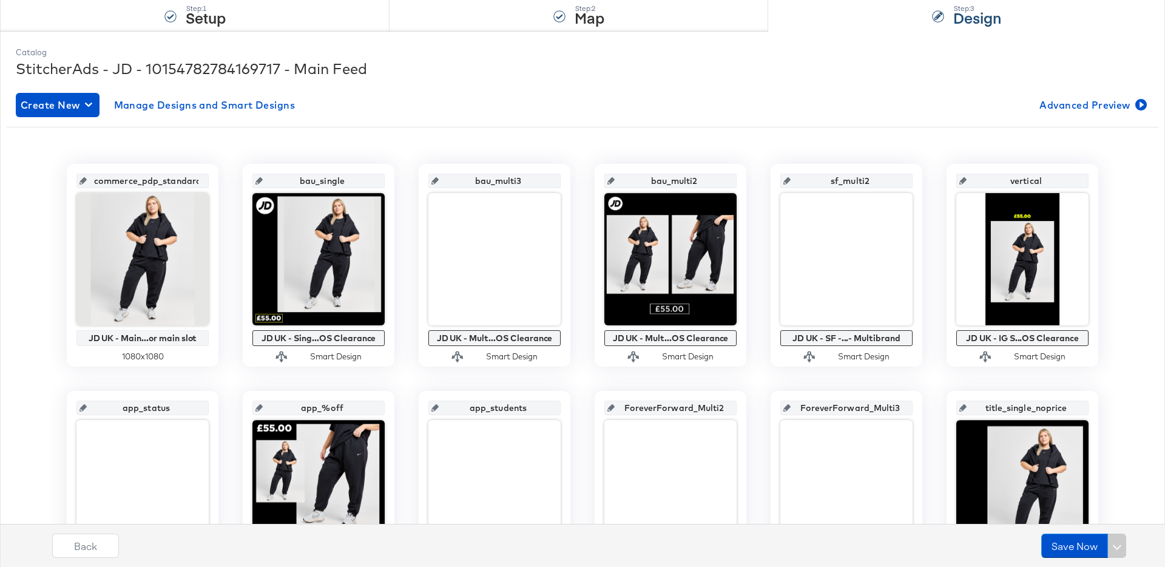
scroll to position [120, 0]
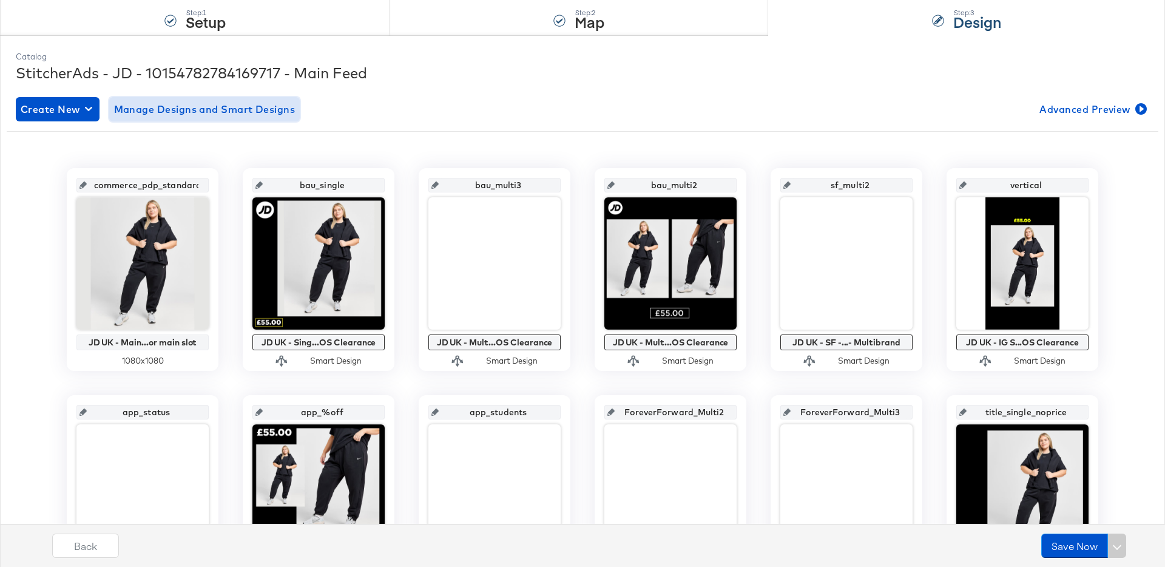
click at [237, 116] on span "Manage Designs and Smart Designs" at bounding box center [204, 109] width 181 height 17
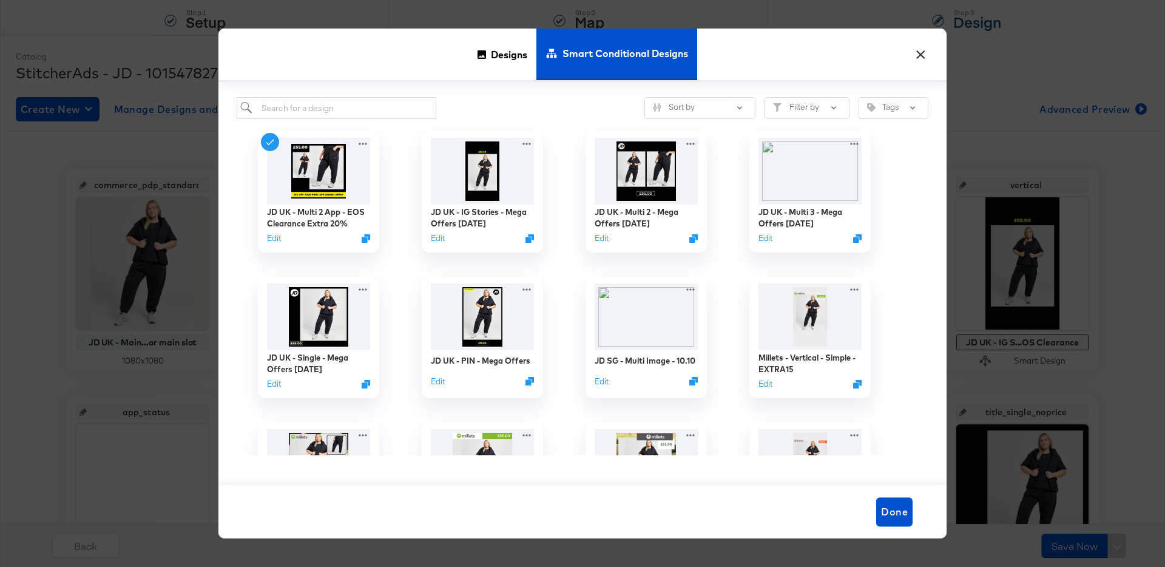
click at [360, 93] on div "Sort by Filter by Tags JD UK - Multi 2 App - EOS Clearance Extra 20% Edit JD UK…" at bounding box center [582, 283] width 728 height 403
click at [496, 59] on span "Designs" at bounding box center [509, 53] width 36 height 53
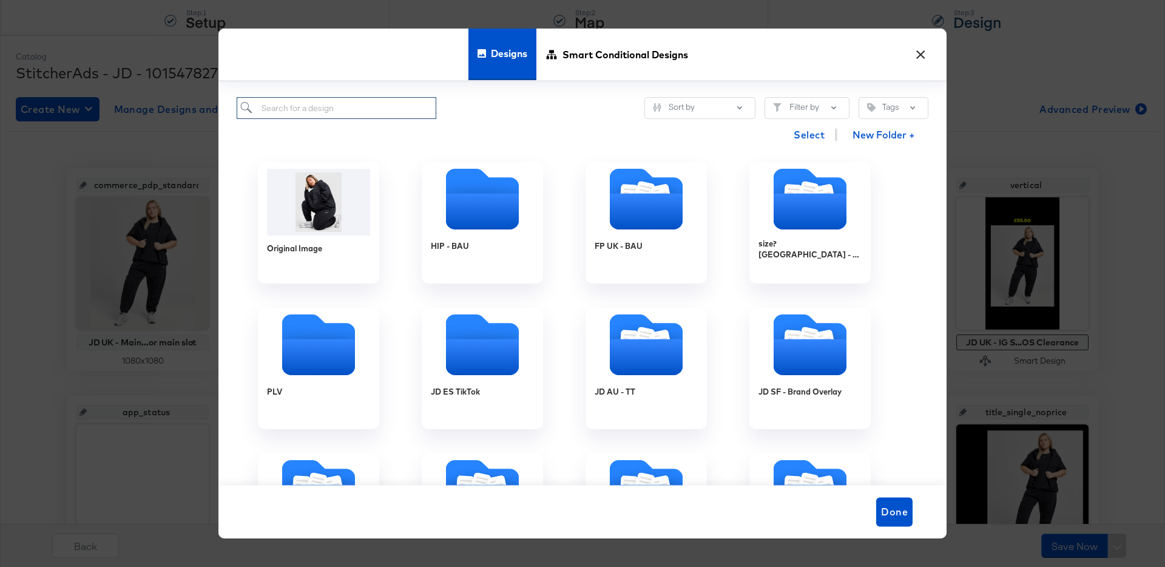
click at [380, 101] on input "search" at bounding box center [337, 108] width 200 height 22
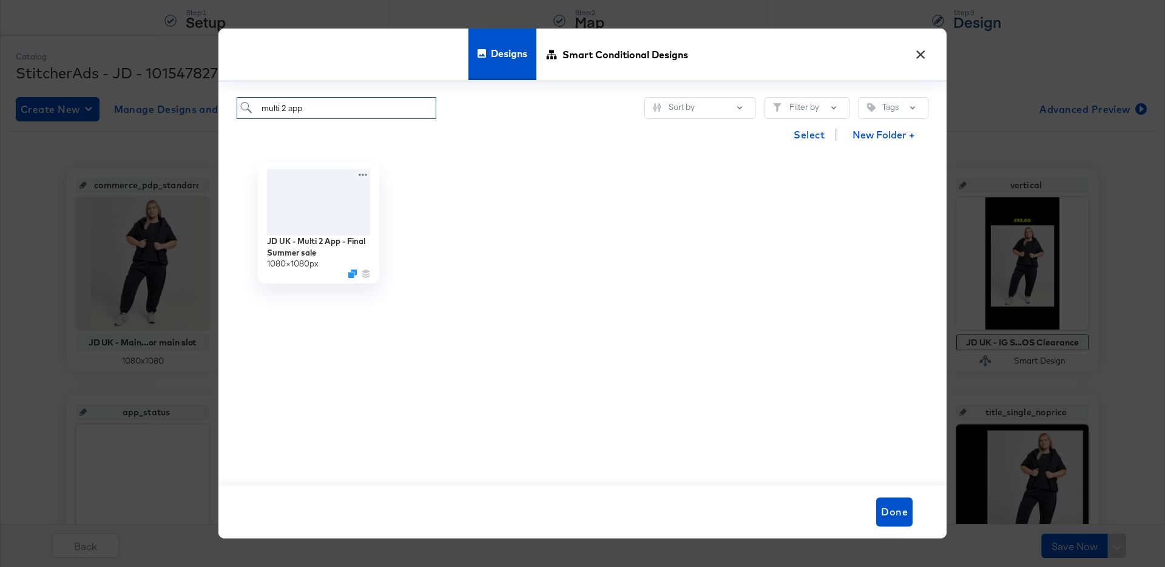
click at [291, 109] on input "multi 2 app" at bounding box center [337, 108] width 200 height 22
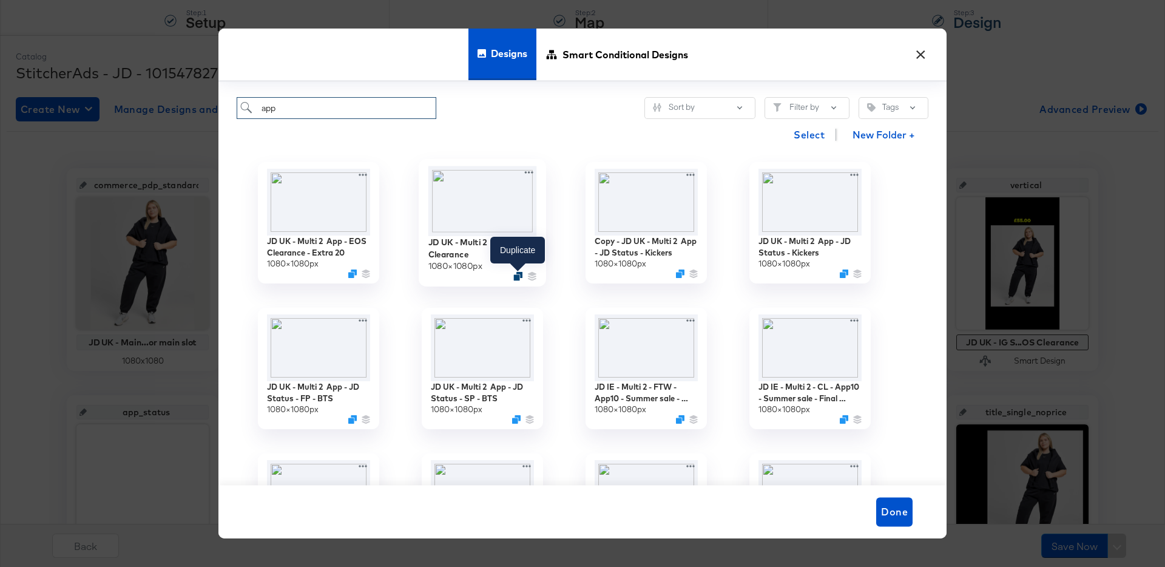
type input "app"
click at [516, 277] on icon "Duplicate" at bounding box center [517, 276] width 9 height 9
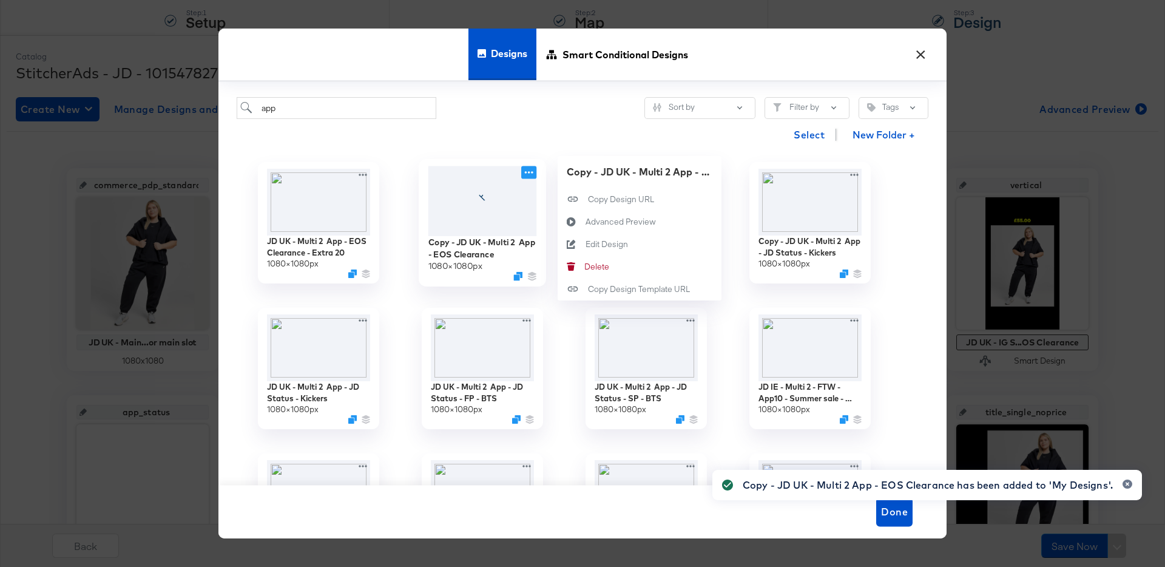
click at [529, 171] on icon at bounding box center [528, 172] width 15 height 13
click at [585, 244] on div "Edit Design Edit Design" at bounding box center [585, 244] width 0 height 0
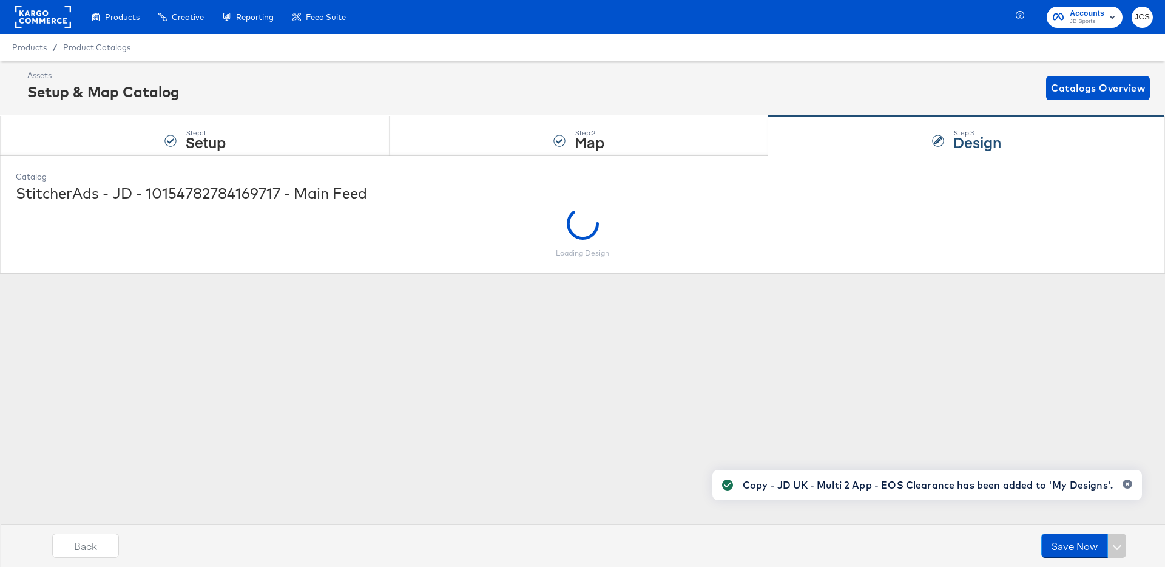
scroll to position [0, 0]
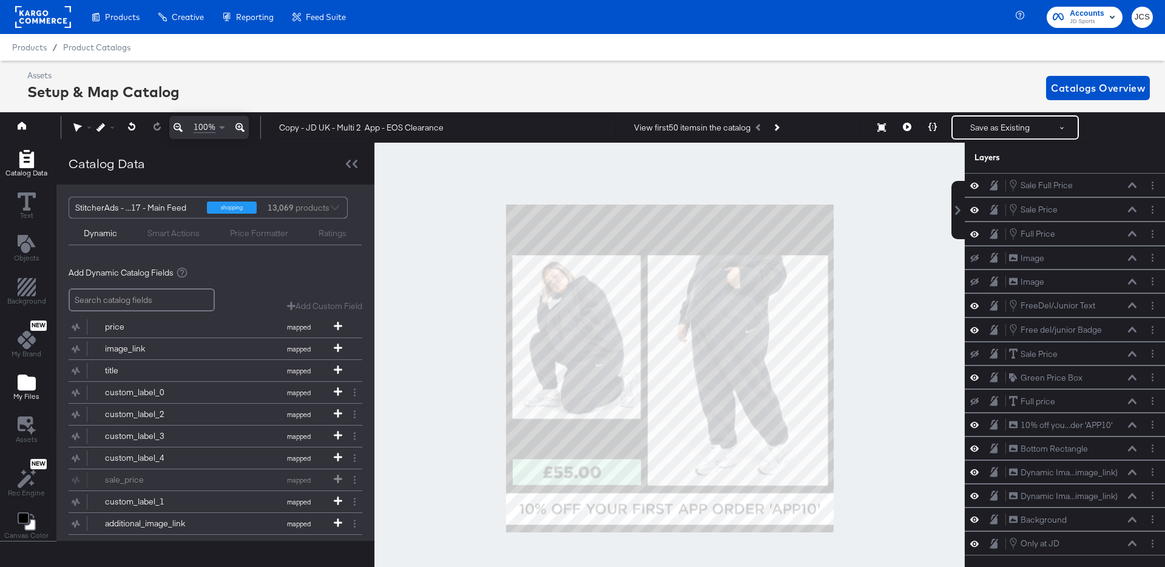
click at [30, 383] on icon "Add Files" at bounding box center [27, 382] width 18 height 16
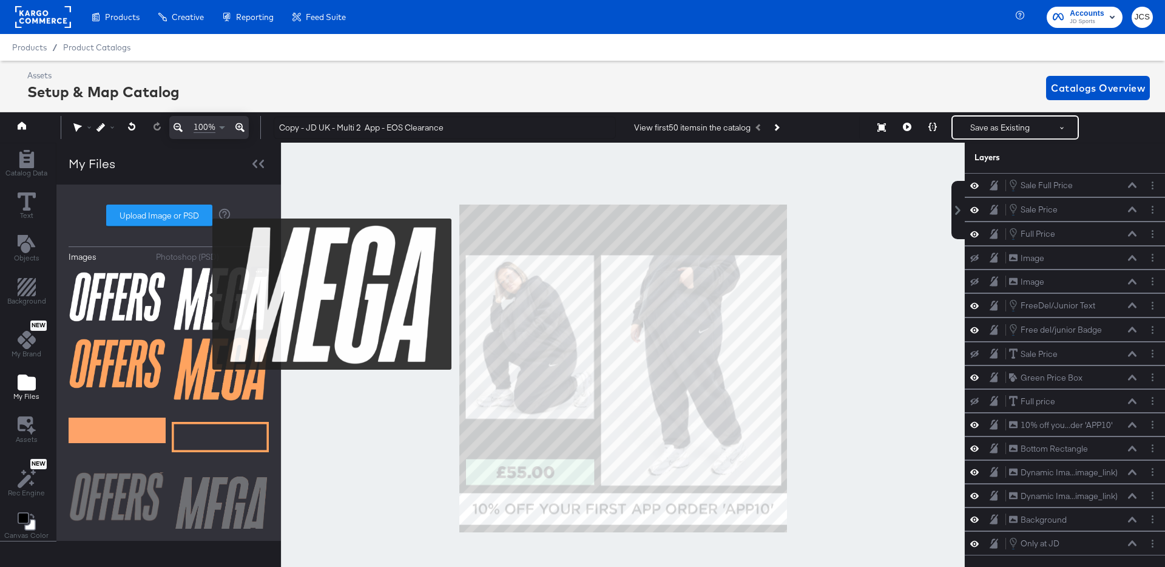
click at [204, 294] on img at bounding box center [220, 298] width 97 height 64
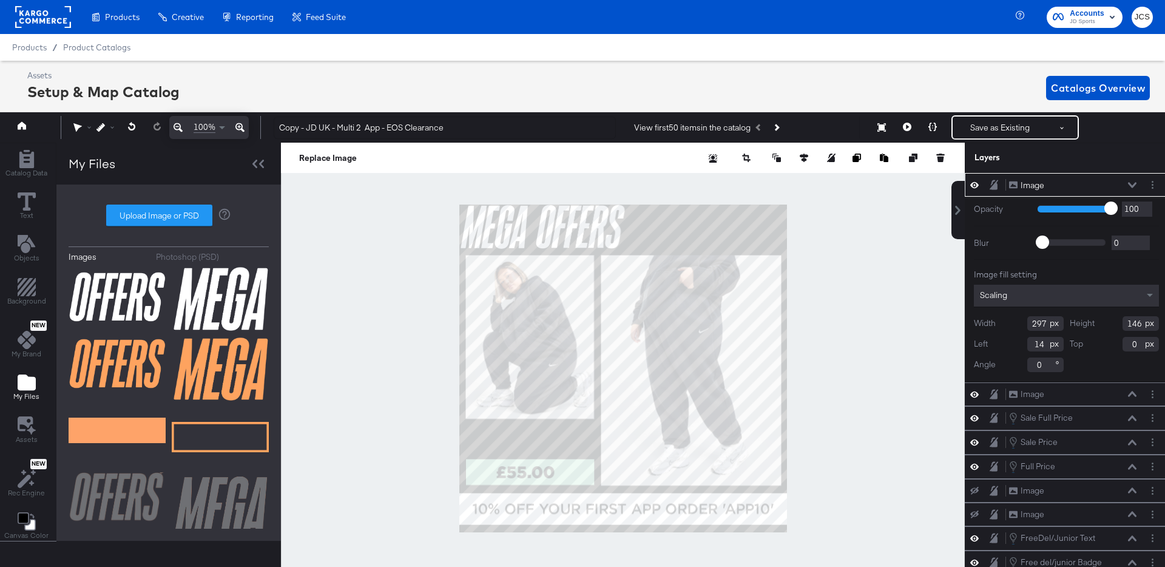
type input "250"
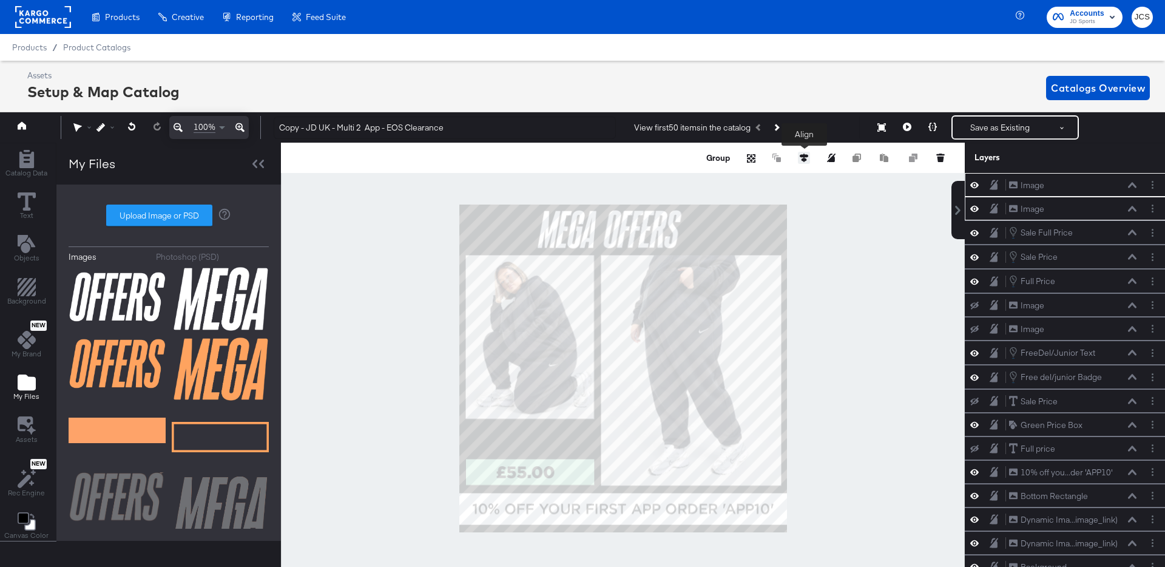
click at [807, 156] on icon at bounding box center [804, 157] width 8 height 8
click at [715, 181] on icon at bounding box center [714, 180] width 8 height 8
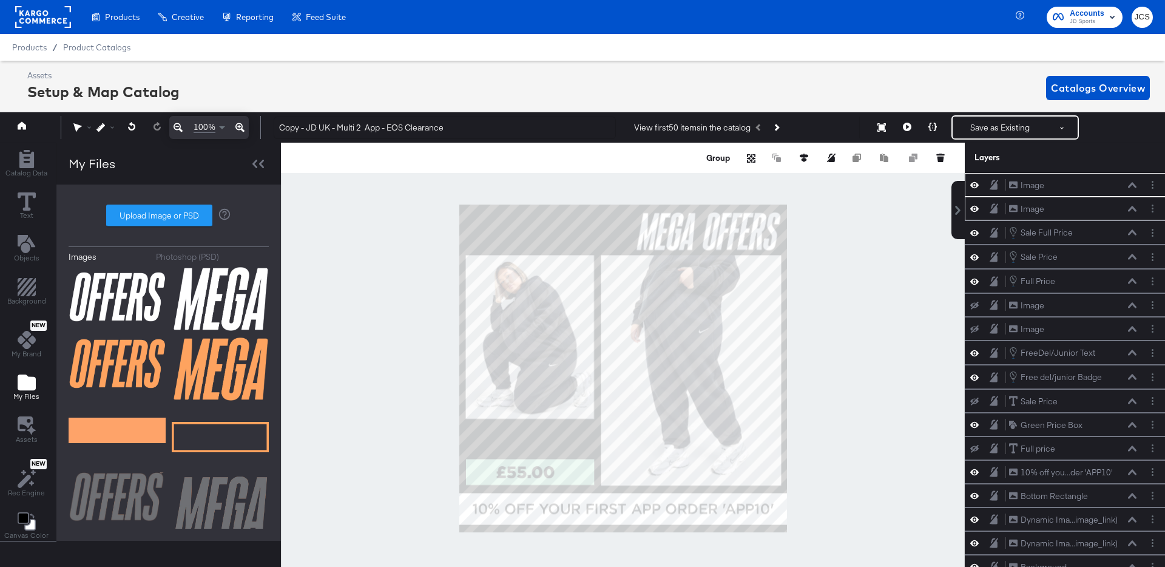
click at [844, 252] on div at bounding box center [623, 368] width 684 height 451
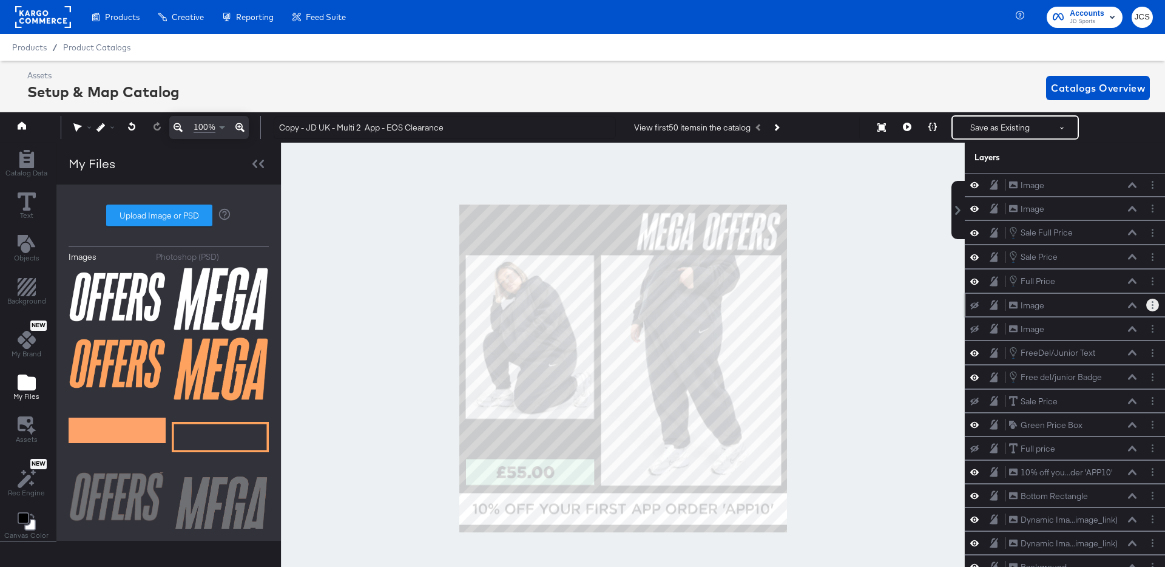
click at [1150, 307] on button "Layer Options" at bounding box center [1152, 305] width 13 height 13
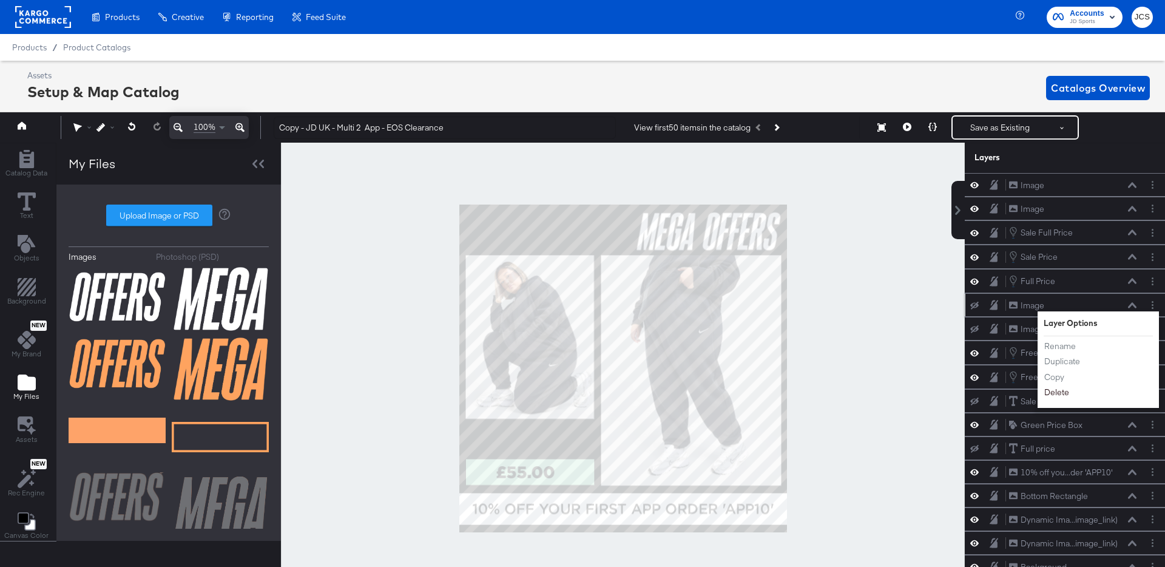
click at [1059, 391] on button "Delete" at bounding box center [1057, 392] width 26 height 13
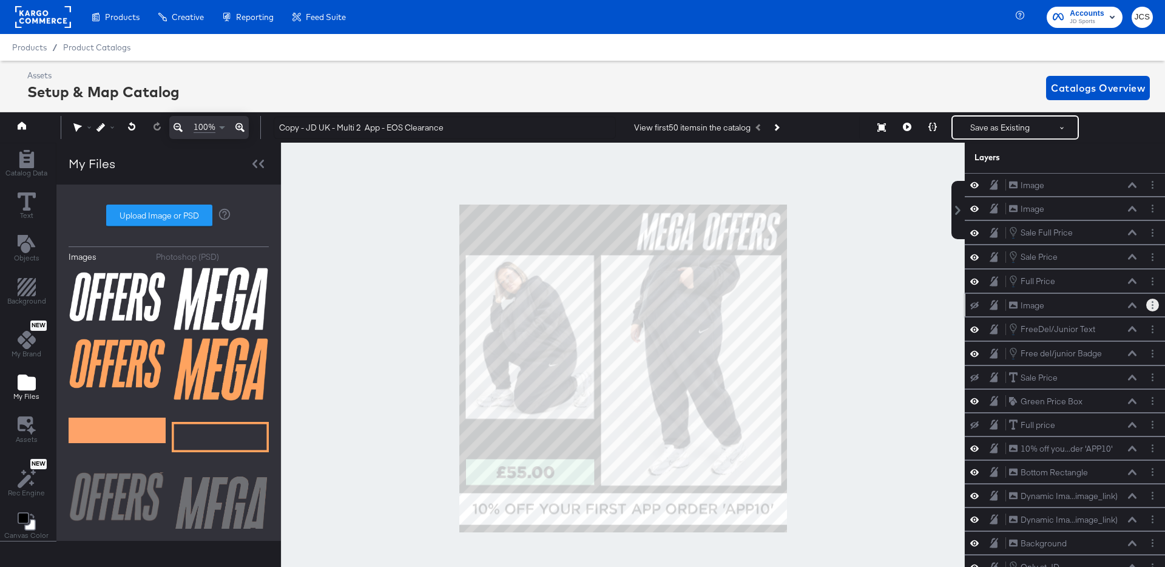
click at [1155, 306] on button "Layer Options" at bounding box center [1152, 305] width 13 height 13
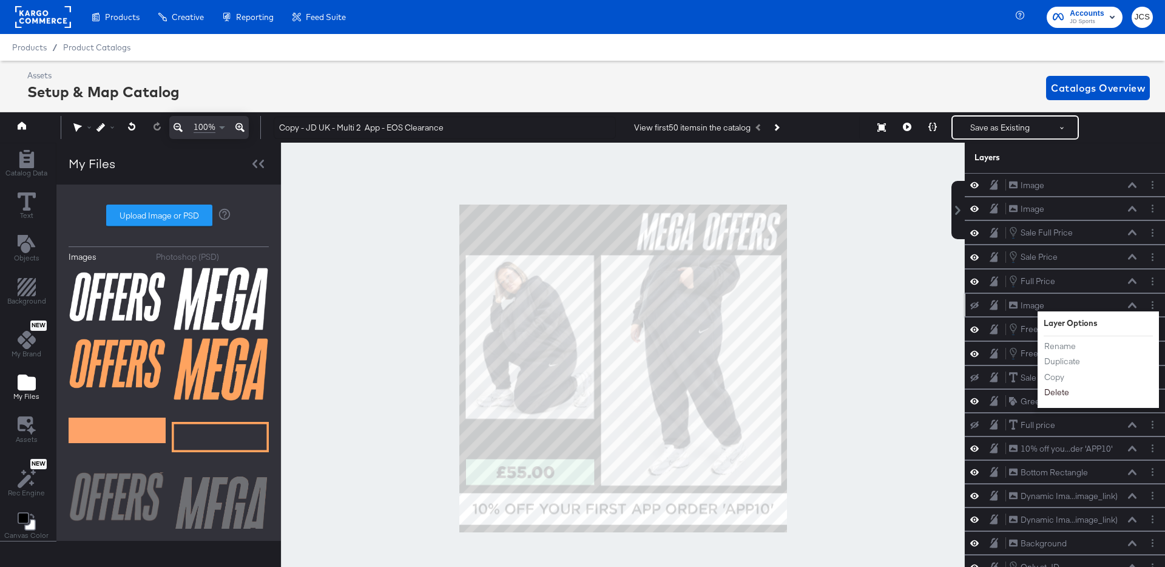
click at [1059, 391] on button "Delete" at bounding box center [1057, 392] width 26 height 13
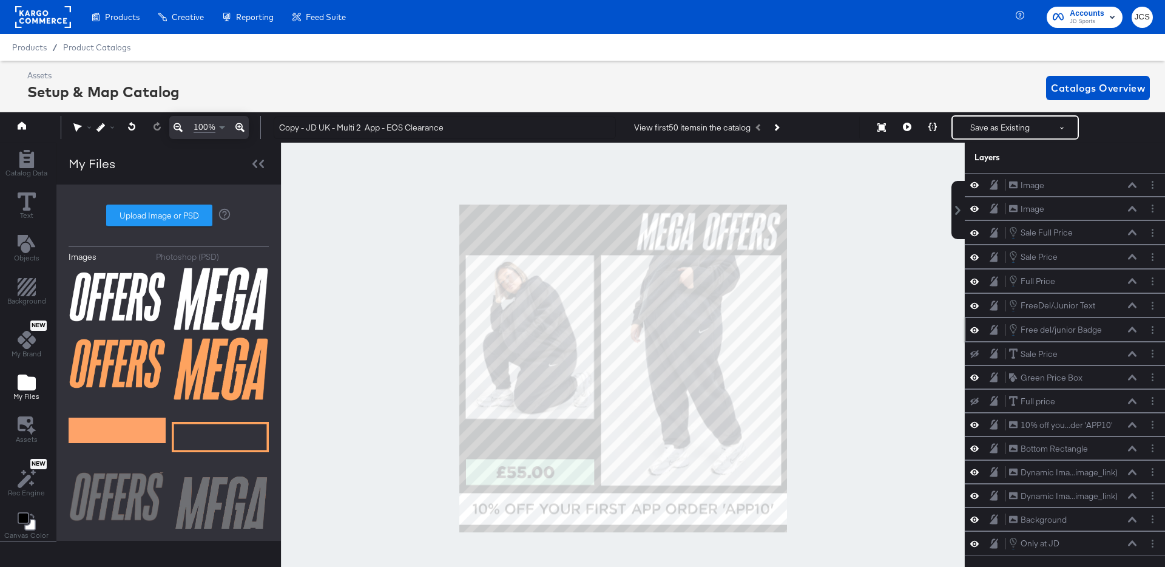
click at [1134, 328] on icon at bounding box center [1132, 329] width 8 height 6
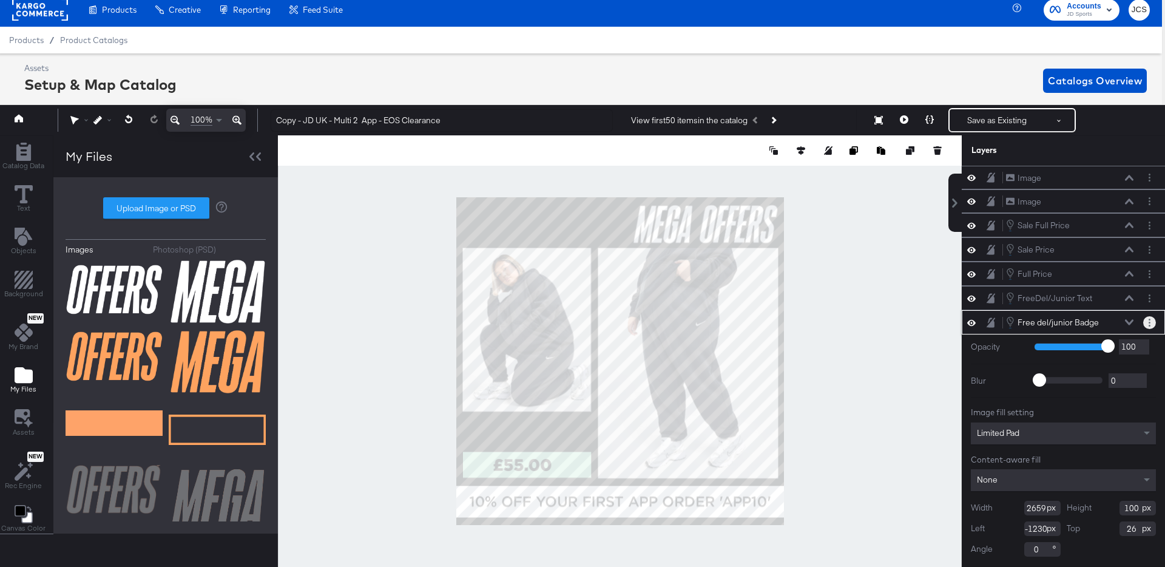
click at [1145, 318] on button "Layer Options" at bounding box center [1149, 322] width 13 height 13
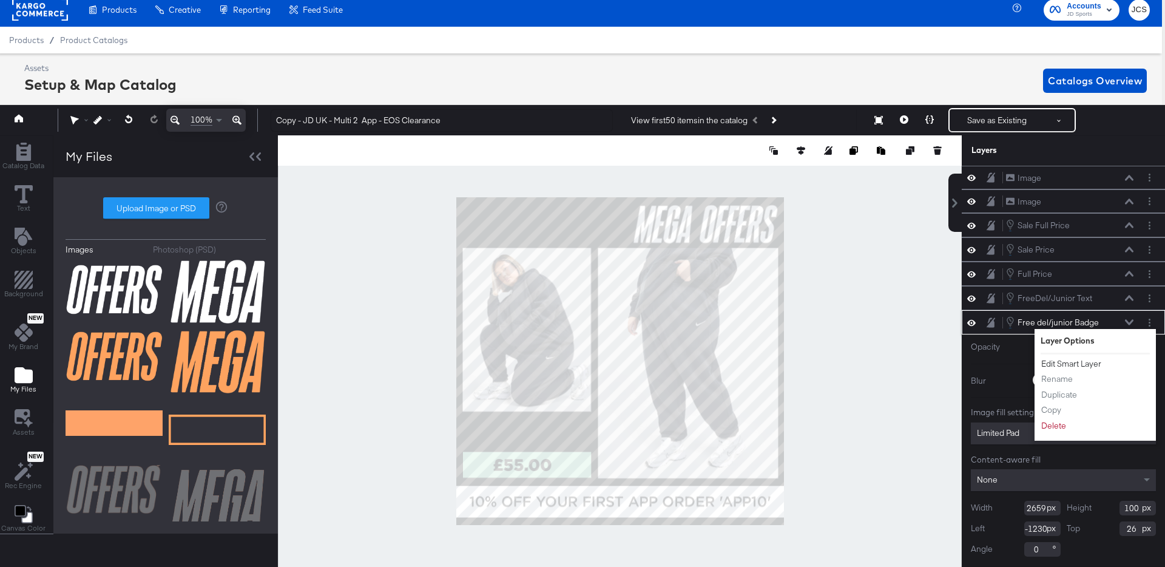
click at [1070, 362] on button "Edit Smart Layer" at bounding box center [1071, 363] width 61 height 13
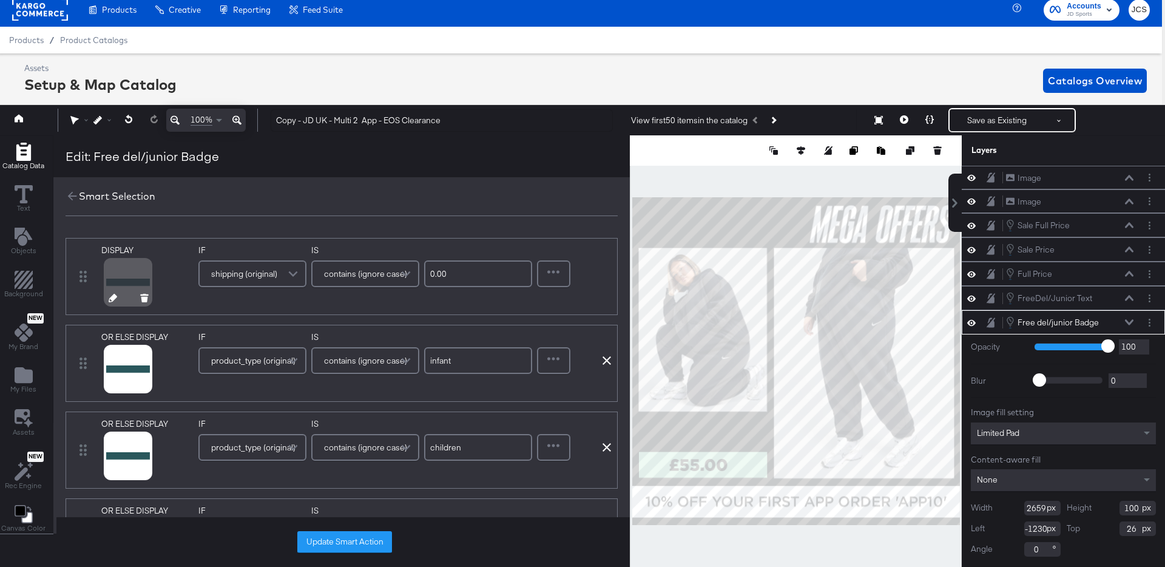
click at [109, 297] on icon at bounding box center [113, 298] width 8 height 8
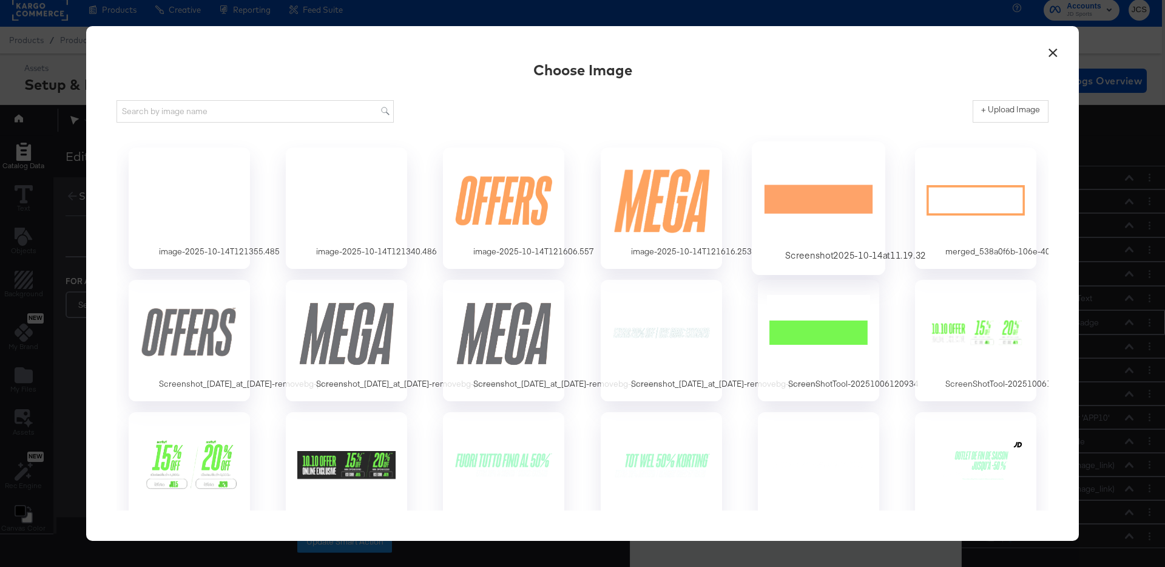
click at [816, 203] on div at bounding box center [817, 200] width 113 height 84
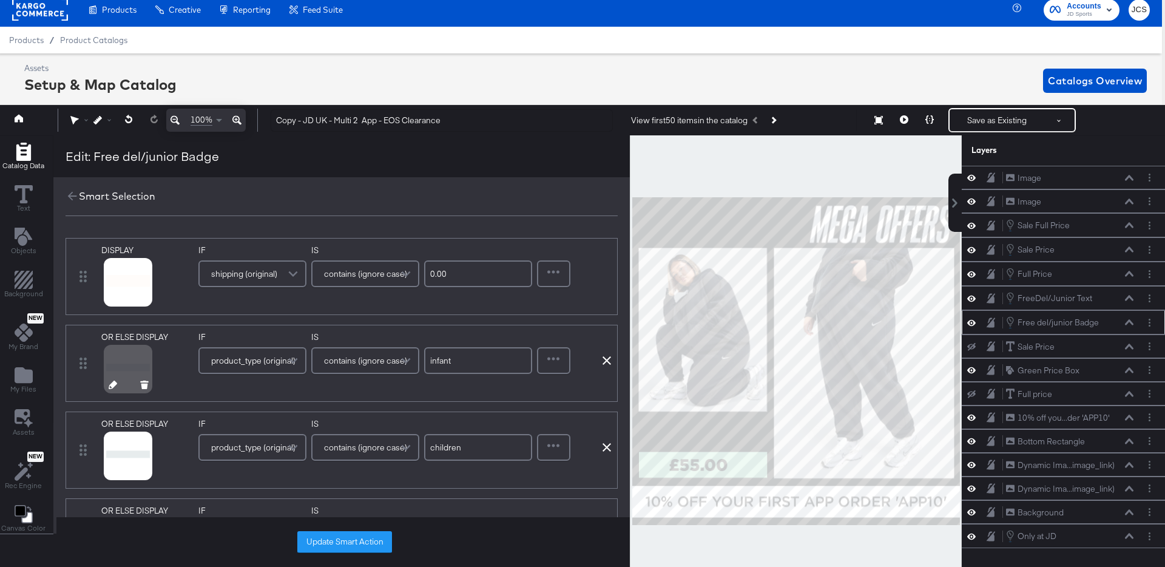
click at [112, 382] on icon at bounding box center [113, 384] width 8 height 8
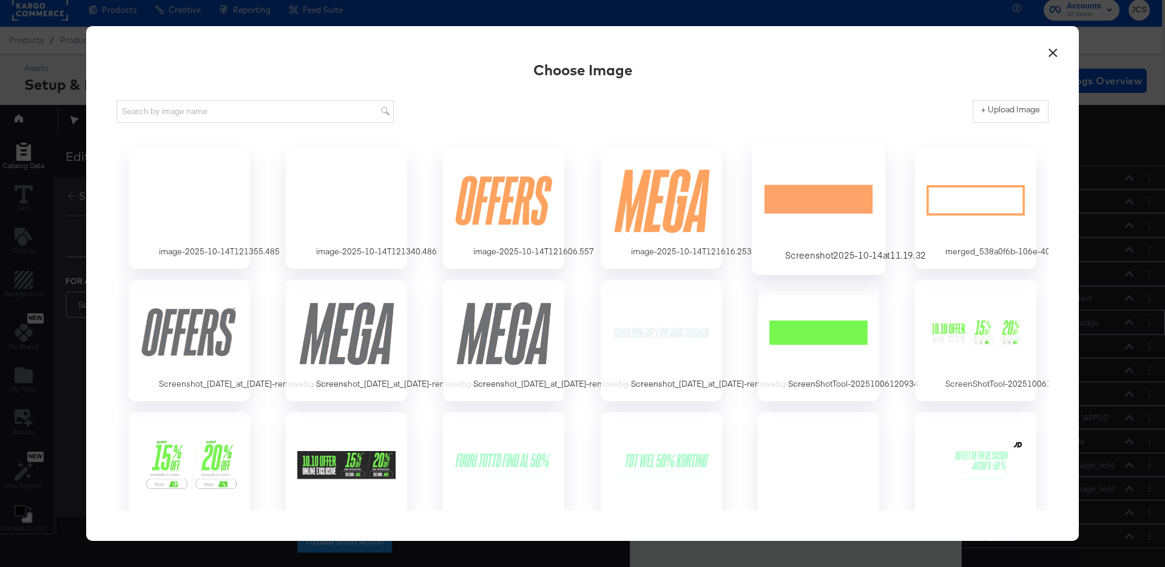
click at [775, 197] on div at bounding box center [817, 200] width 113 height 84
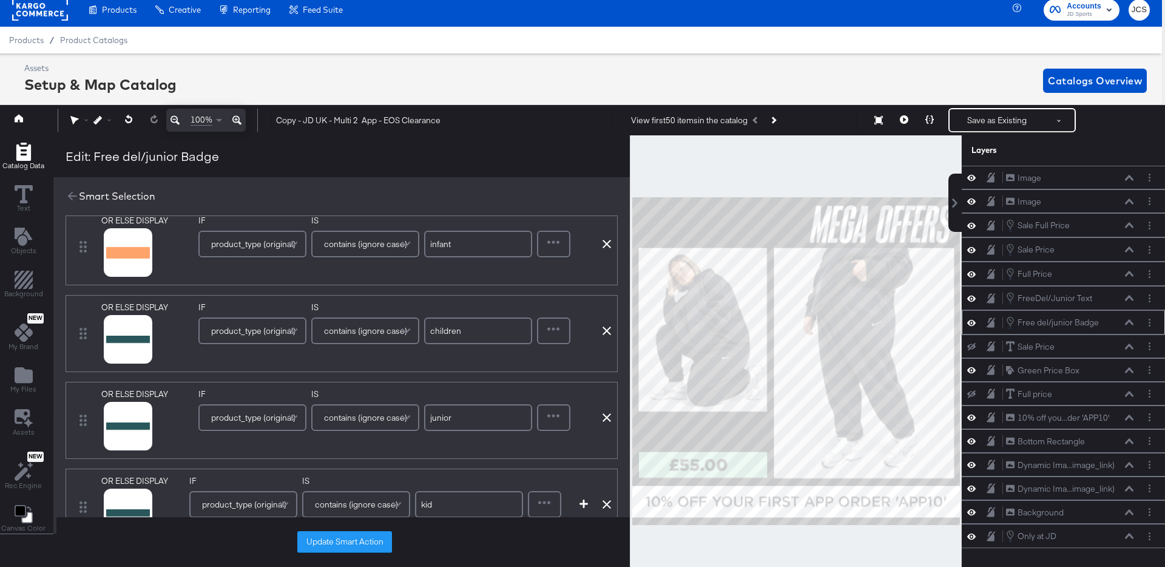
scroll to position [152, 0]
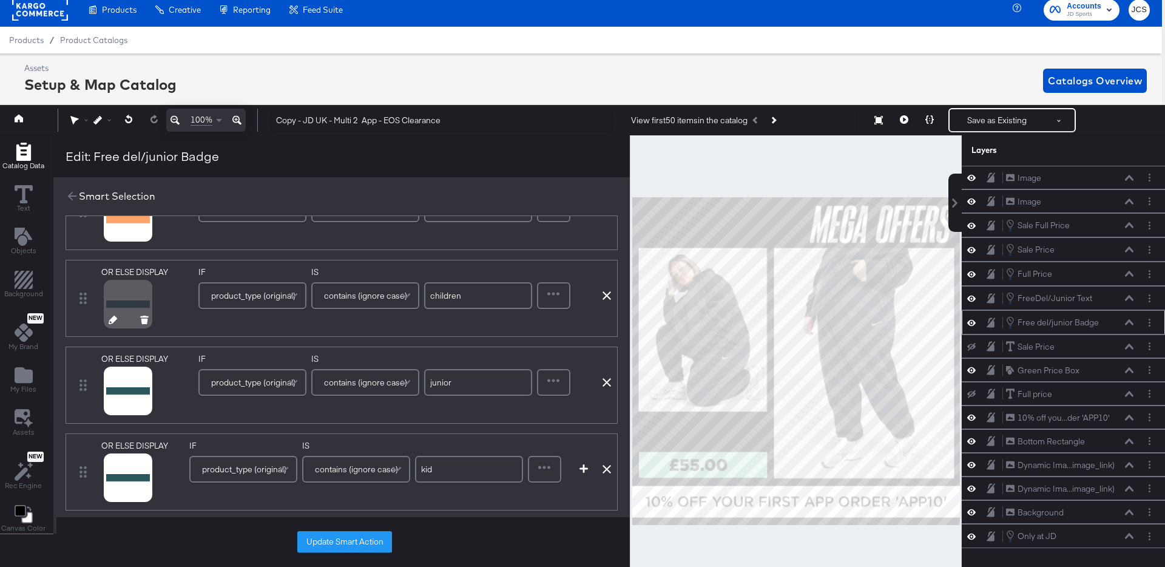
click at [113, 319] on icon at bounding box center [113, 319] width 8 height 8
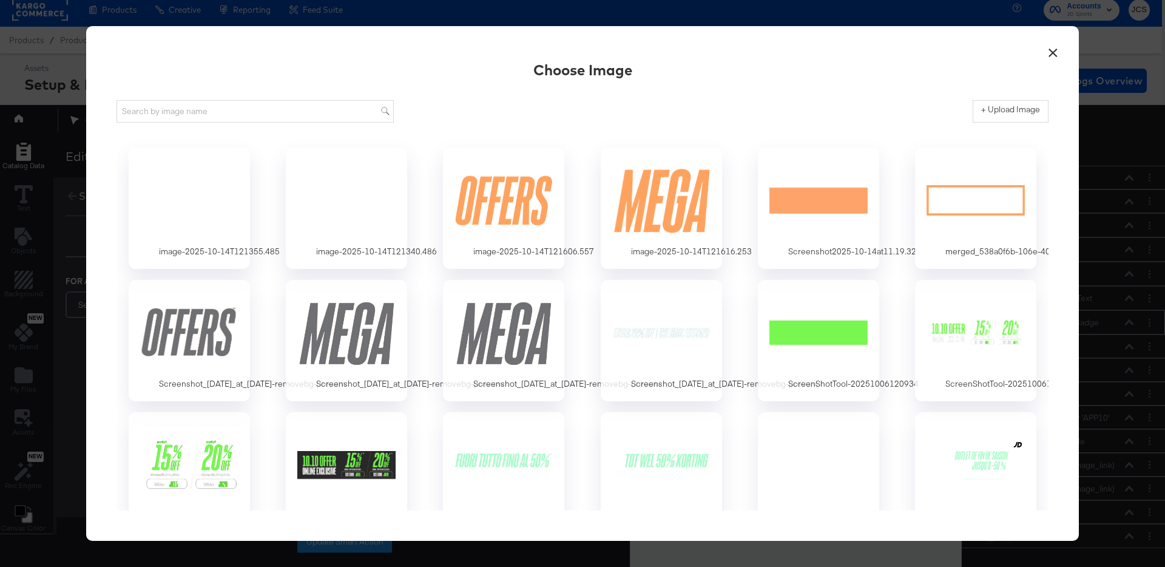
scroll to position [0, 0]
click at [786, 197] on div at bounding box center [817, 200] width 113 height 84
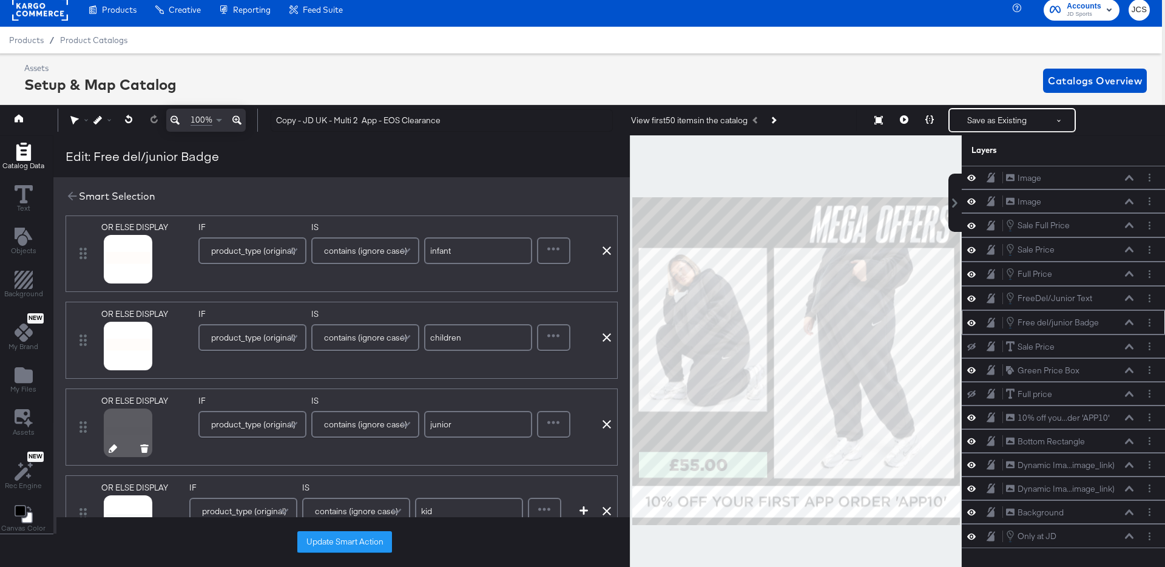
scroll to position [184, 0]
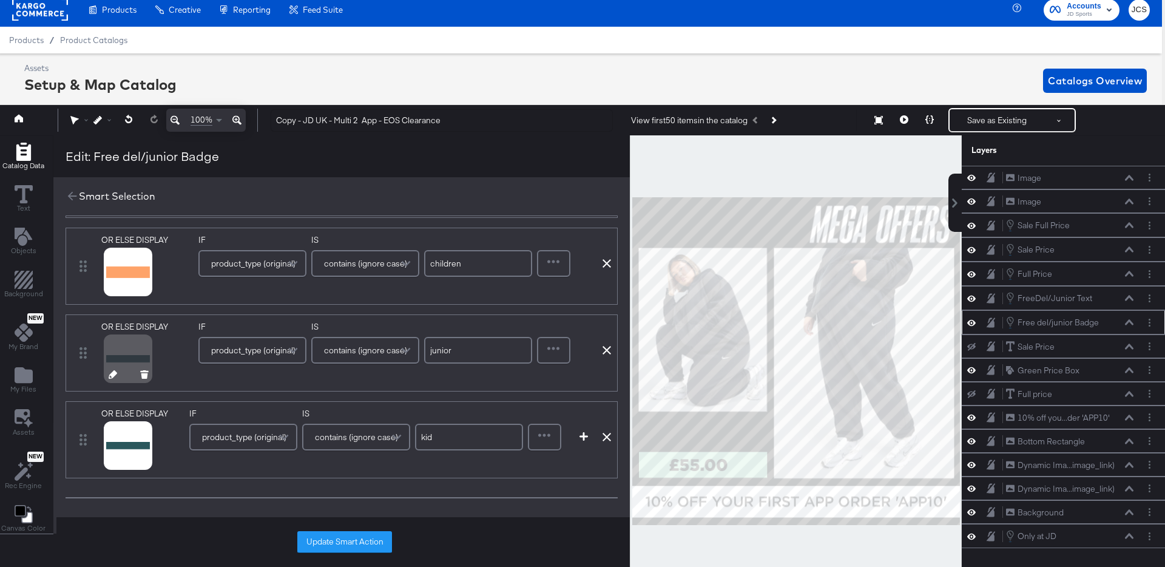
click at [110, 372] on icon at bounding box center [113, 374] width 8 height 8
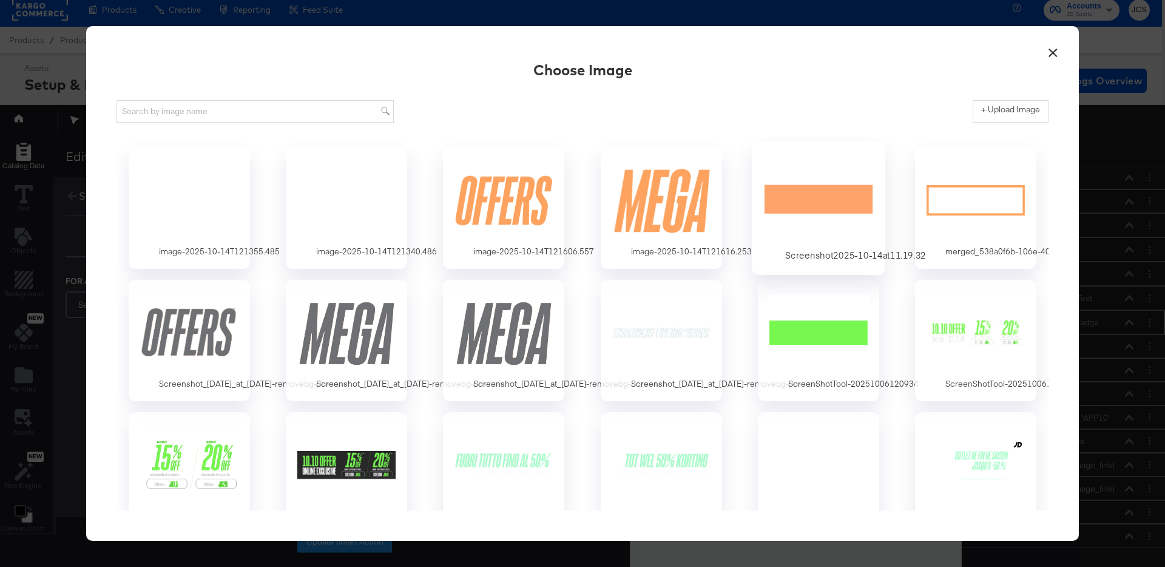
click at [800, 209] on div at bounding box center [817, 200] width 113 height 84
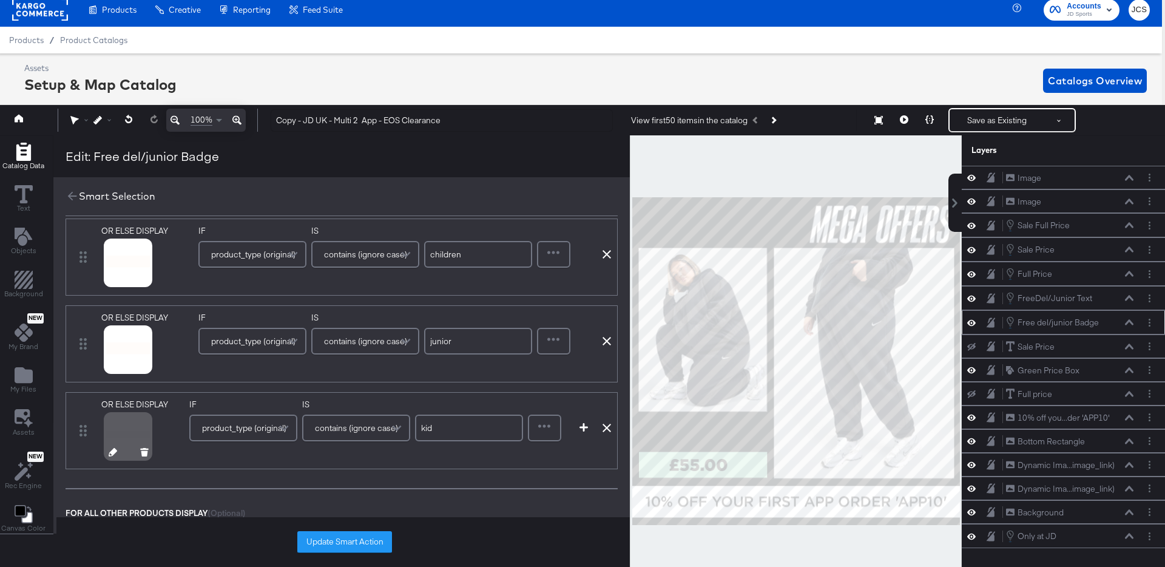
scroll to position [201, 0]
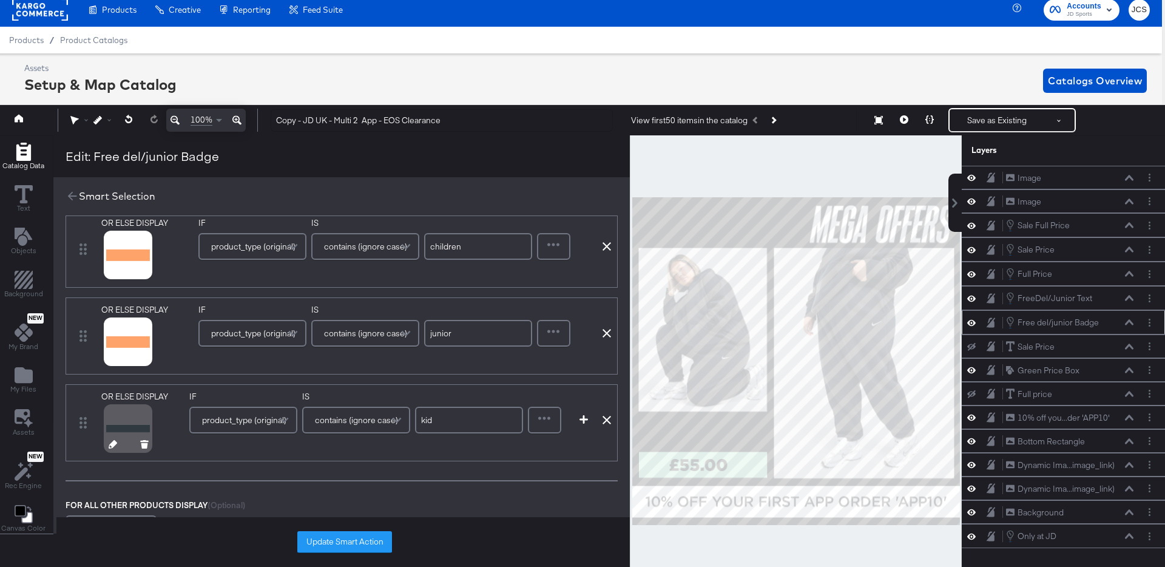
click at [109, 443] on icon at bounding box center [113, 444] width 8 height 8
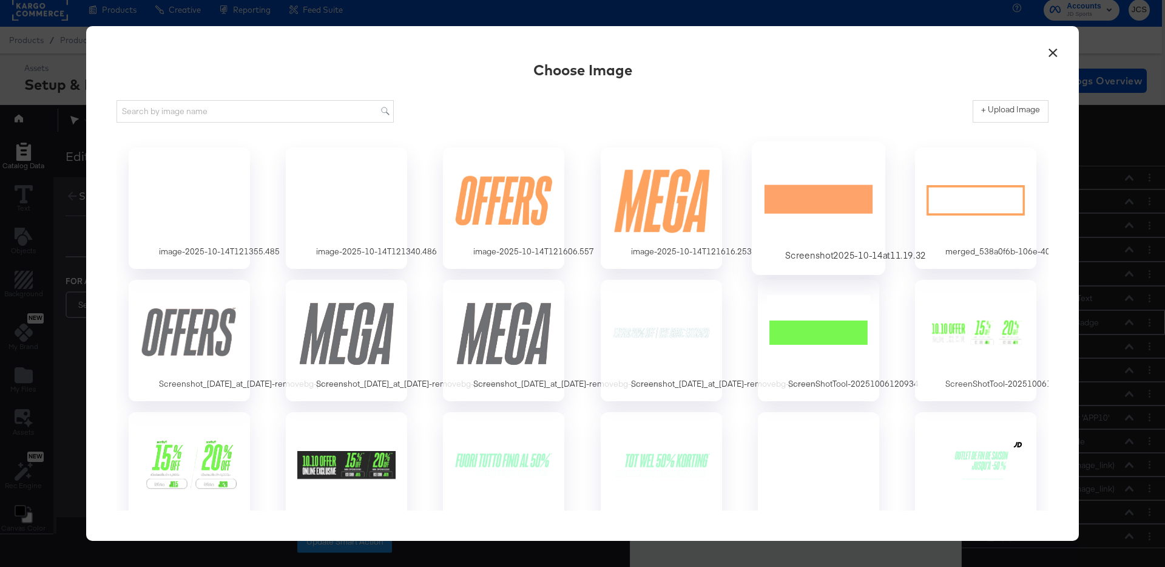
click at [803, 204] on div at bounding box center [817, 200] width 113 height 84
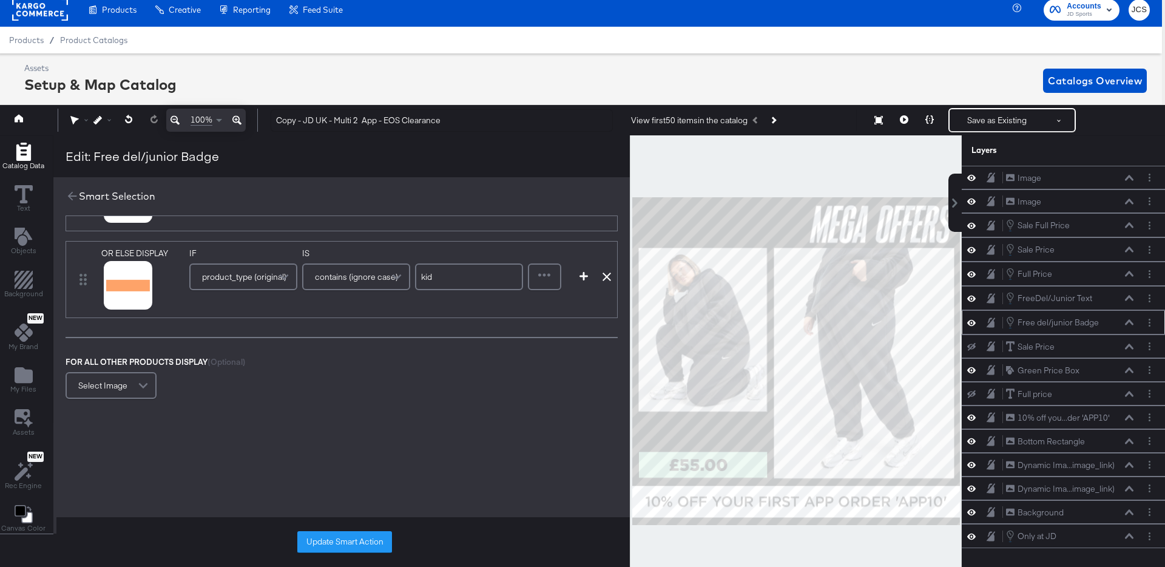
scroll to position [368, 0]
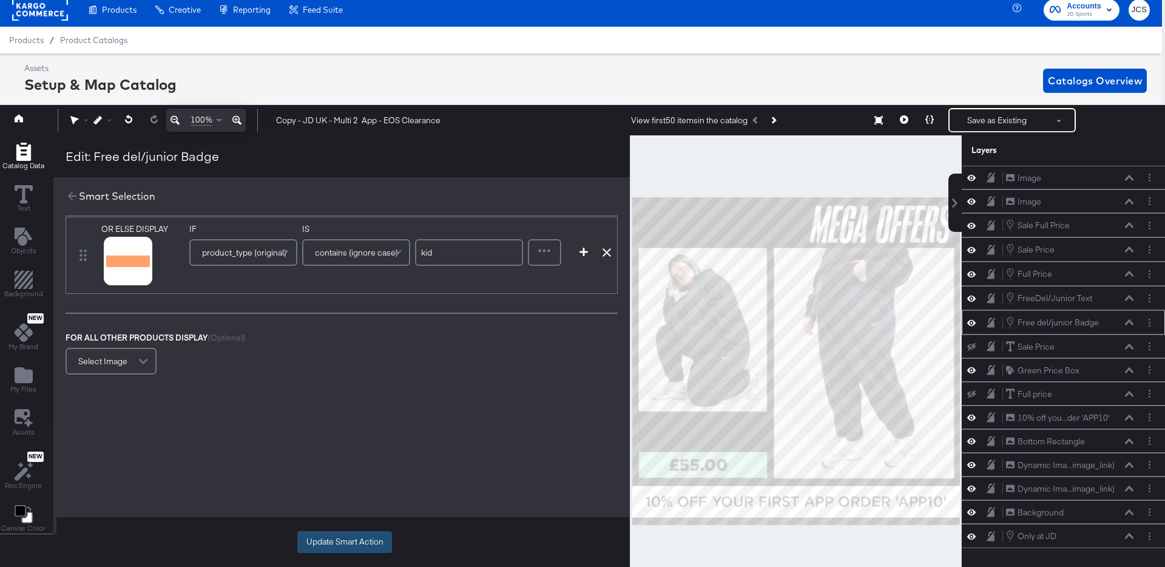
click at [354, 540] on button "Update Smart Action" at bounding box center [344, 542] width 95 height 22
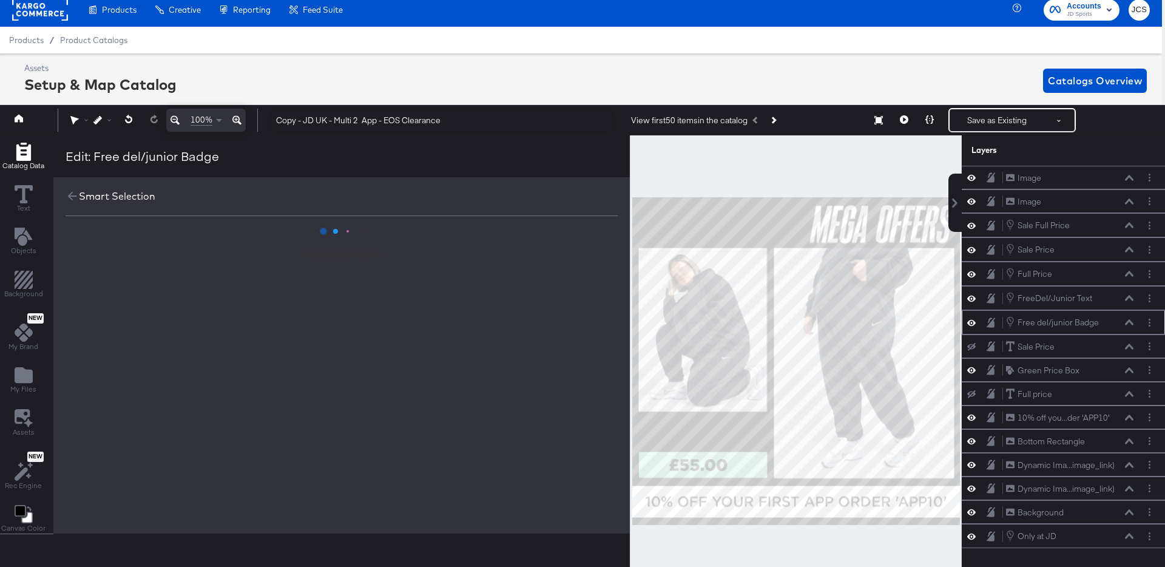
scroll to position [0, 0]
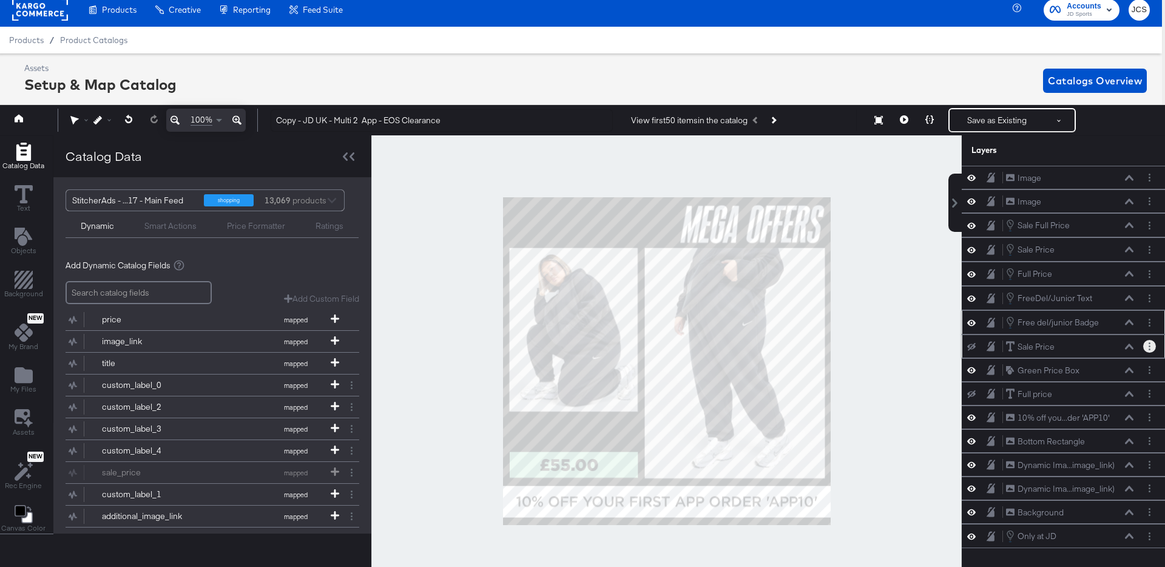
click at [1151, 349] on button "Layer Options" at bounding box center [1149, 346] width 13 height 13
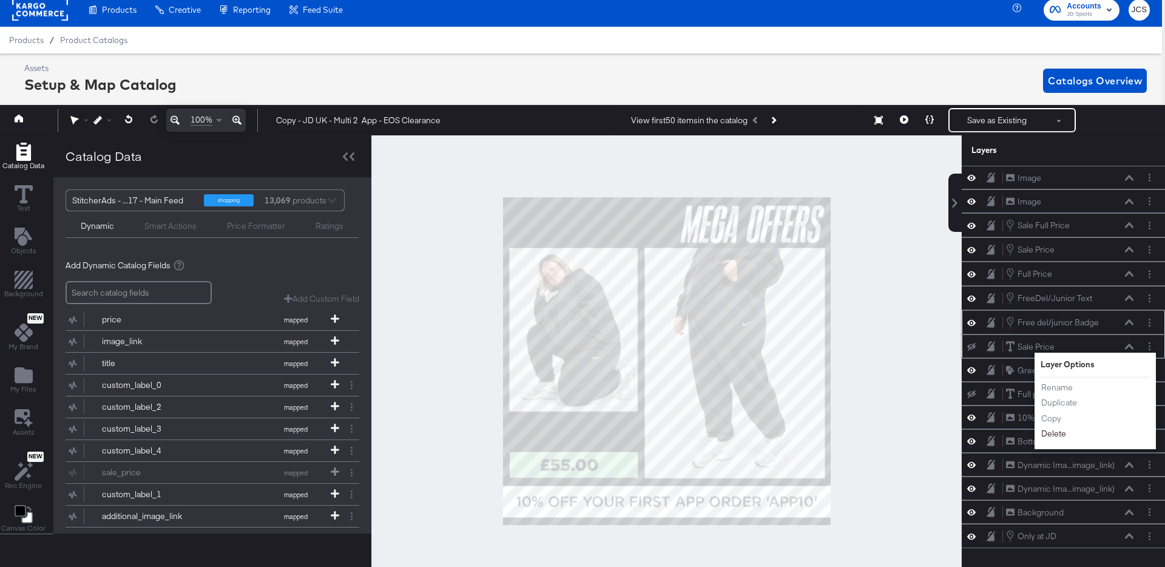
click at [1052, 431] on button "Delete" at bounding box center [1054, 434] width 26 height 13
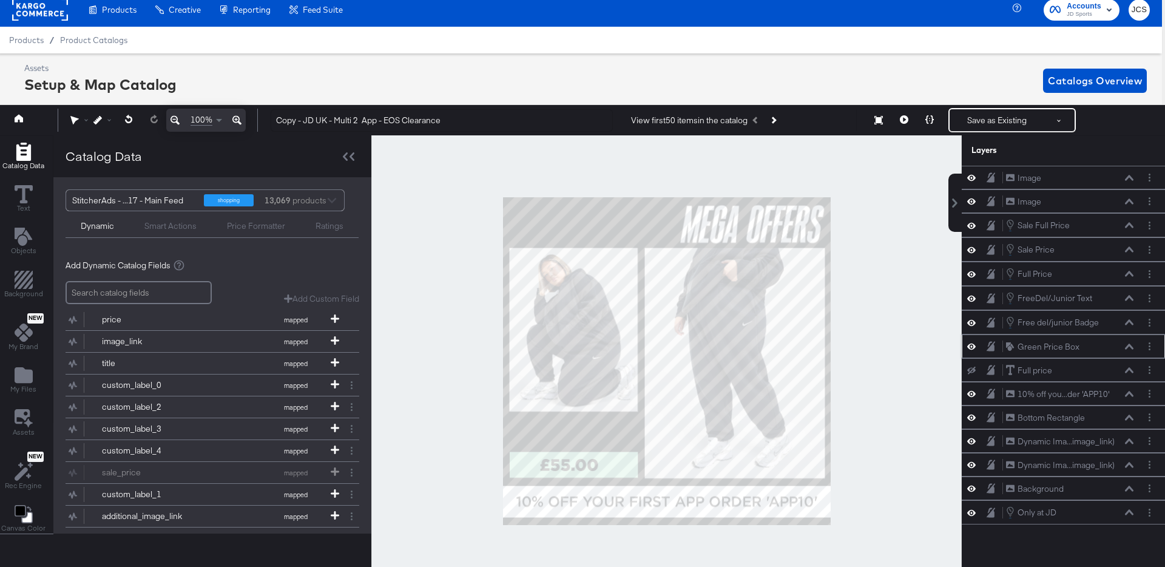
click at [970, 345] on icon at bounding box center [971, 346] width 8 height 10
click at [970, 345] on icon at bounding box center [971, 347] width 8 height 8
click at [21, 372] on icon "Add Files" at bounding box center [24, 375] width 18 height 16
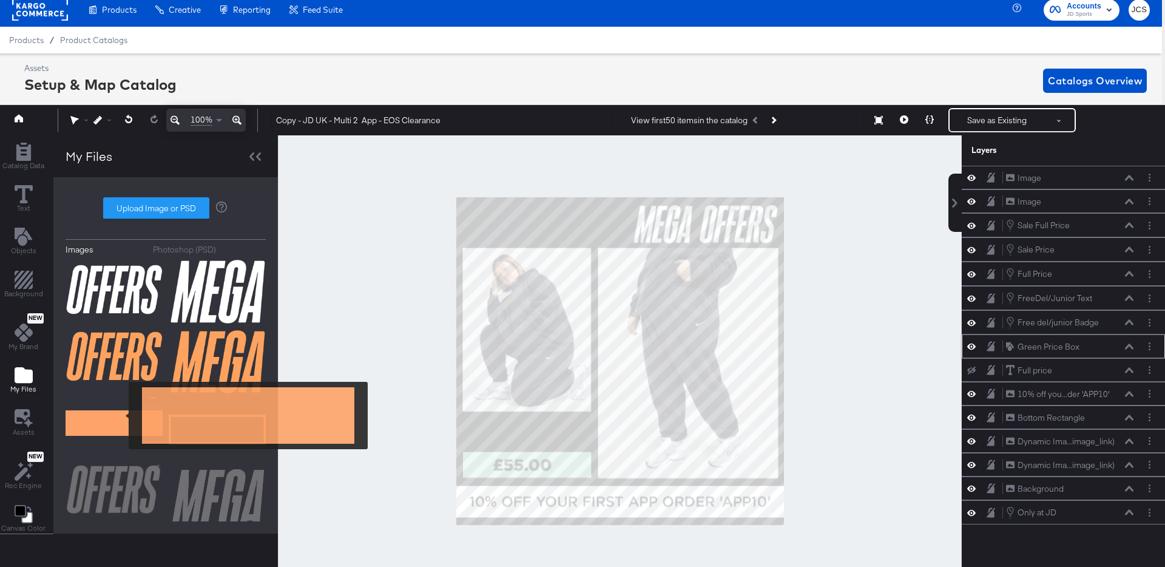
click at [121, 415] on img at bounding box center [114, 423] width 97 height 61
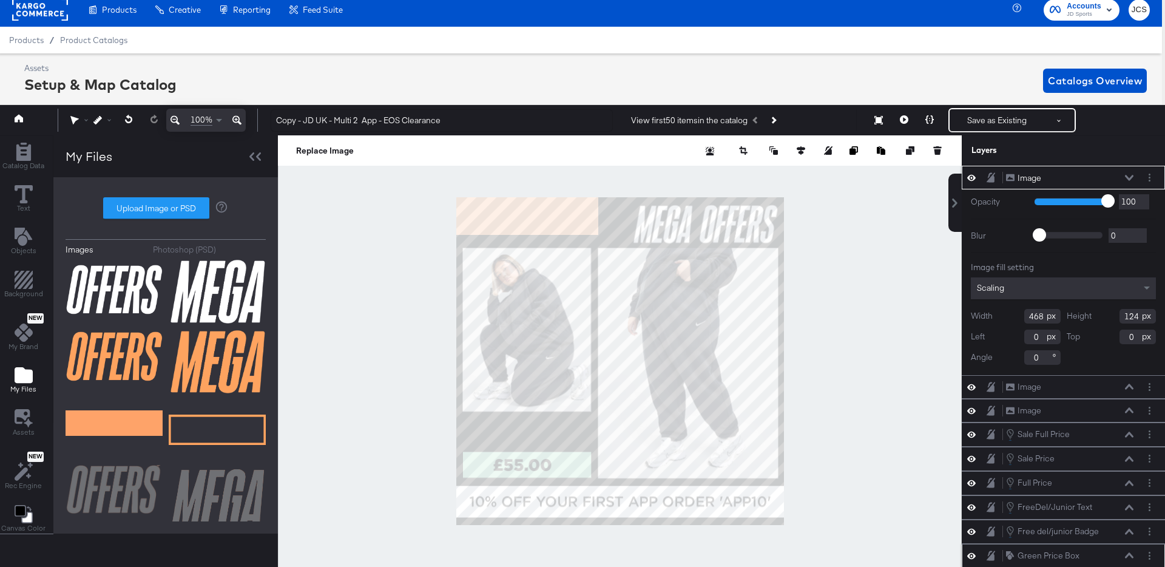
click at [1131, 175] on icon at bounding box center [1129, 178] width 8 height 6
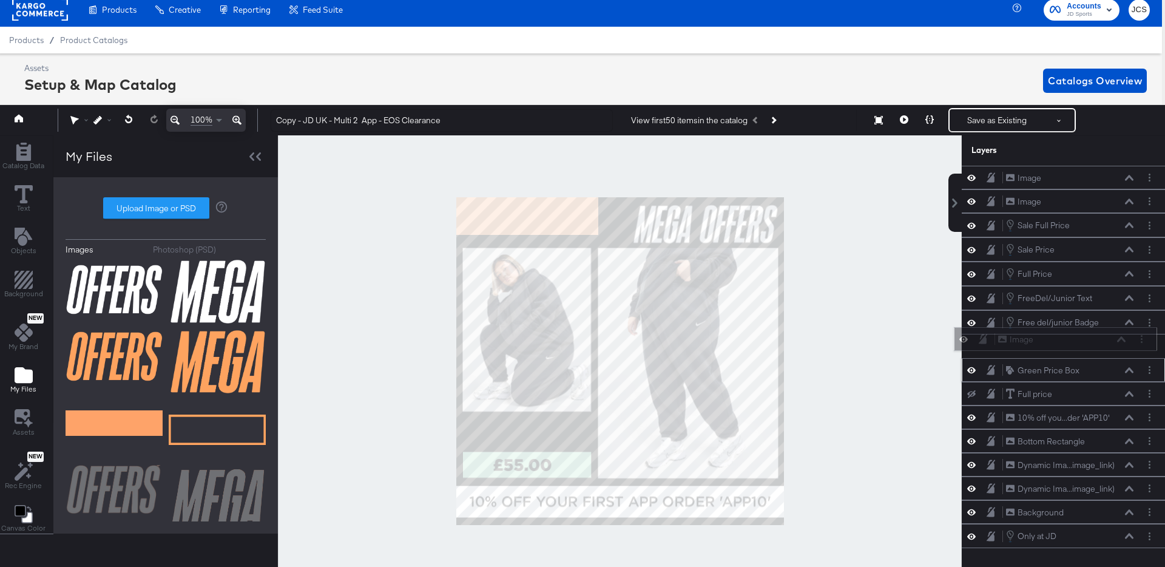
drag, startPoint x: 1096, startPoint y: 174, endPoint x: 1088, endPoint y: 342, distance: 168.3
click at [1088, 342] on div "Image Image" at bounding box center [1061, 339] width 129 height 13
click at [1131, 370] on icon at bounding box center [1129, 369] width 8 height 5
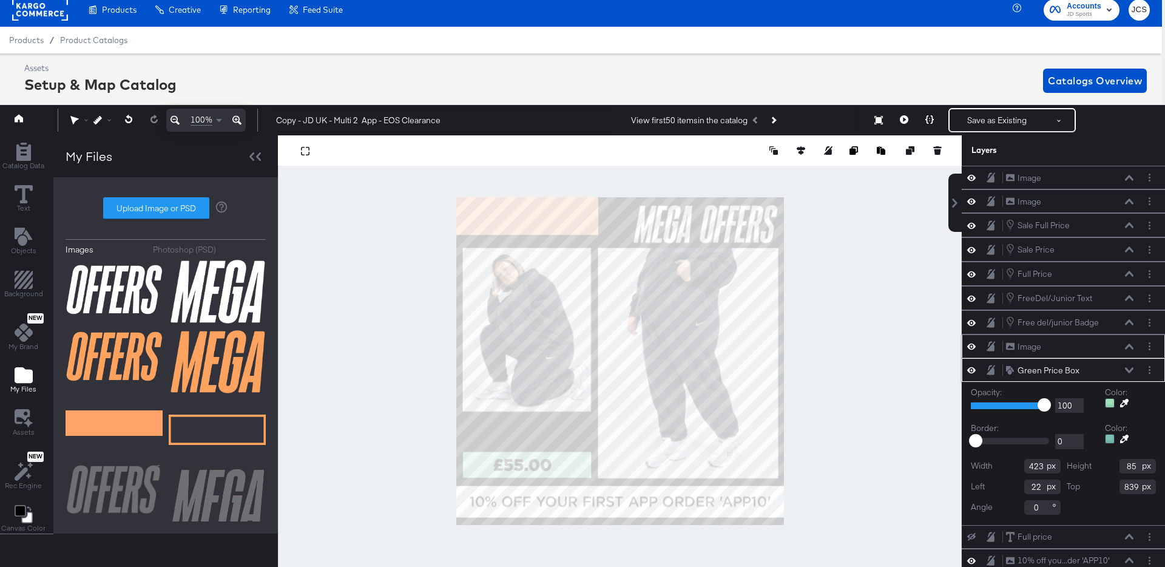
click at [1130, 345] on icon at bounding box center [1129, 345] width 8 height 5
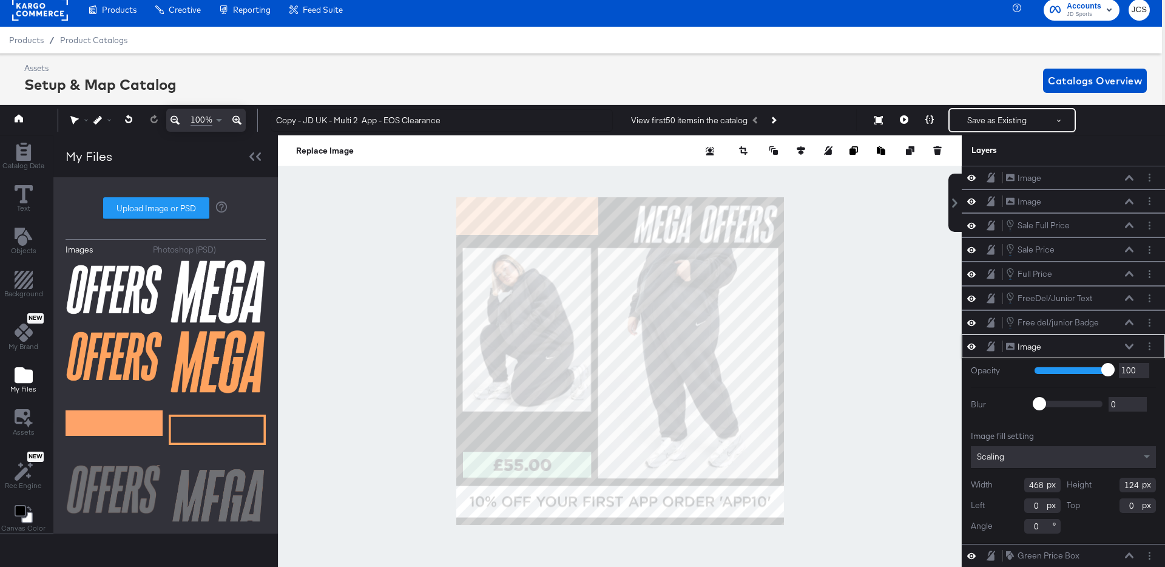
click at [1033, 484] on input "468" at bounding box center [1042, 484] width 36 height 15
type input "423"
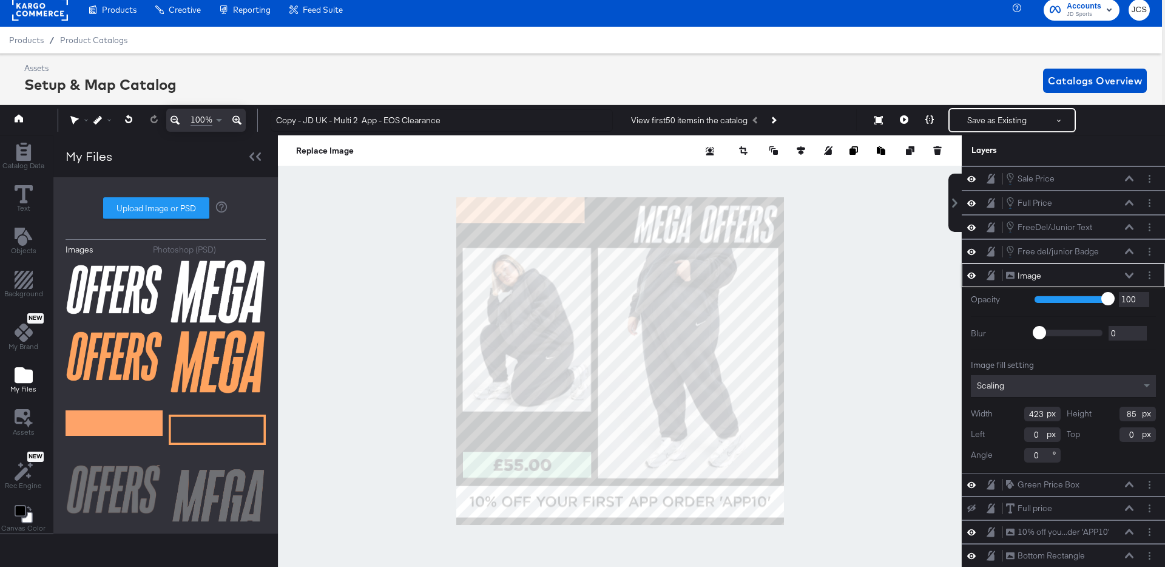
scroll to position [88, 0]
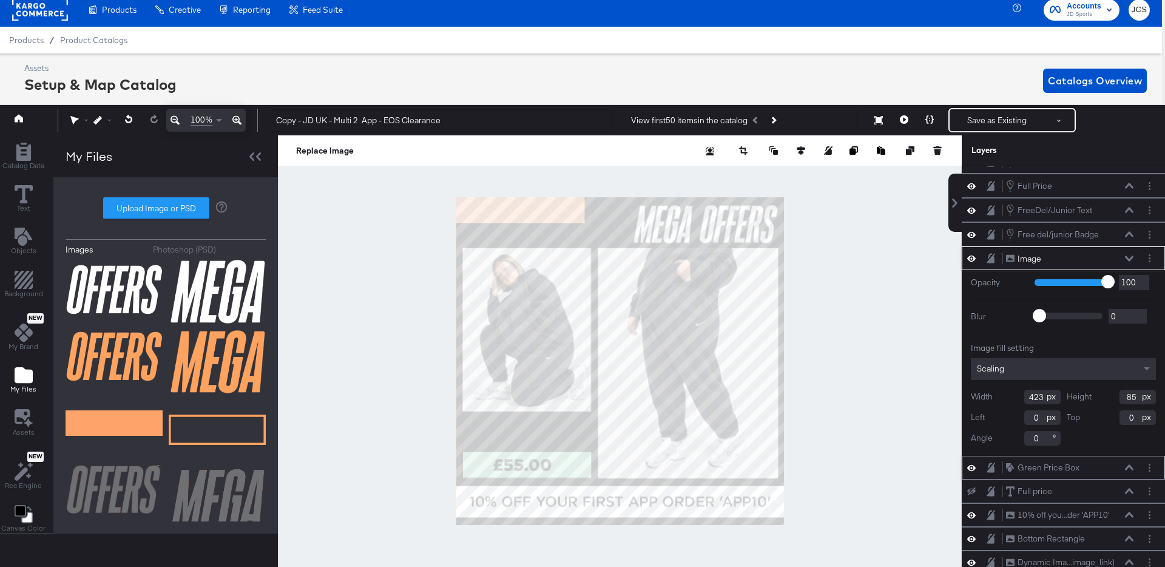
type input "85"
click at [1131, 465] on icon at bounding box center [1129, 467] width 8 height 6
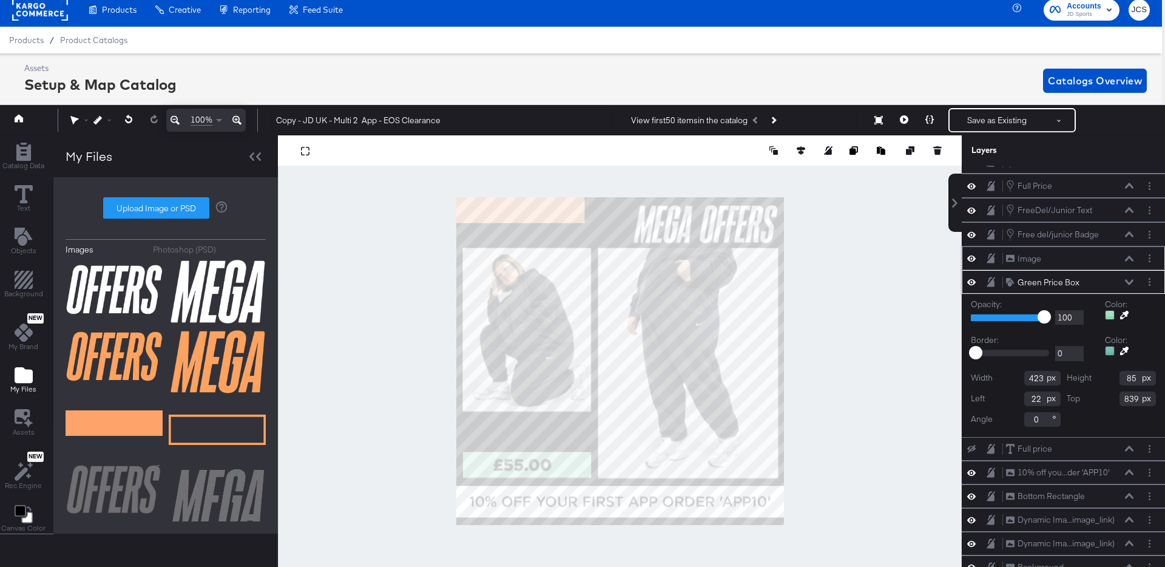
click at [1129, 256] on icon at bounding box center [1129, 257] width 8 height 5
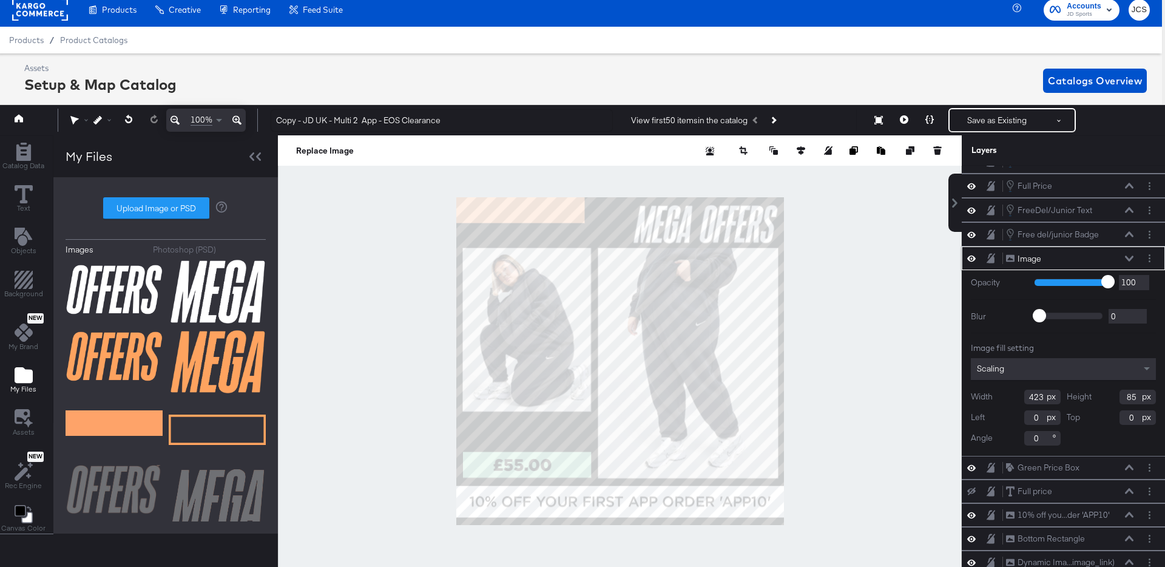
click at [1028, 417] on input "0" at bounding box center [1042, 417] width 36 height 15
type input "22"
type input "839"
click at [1131, 257] on icon at bounding box center [1129, 258] width 8 height 6
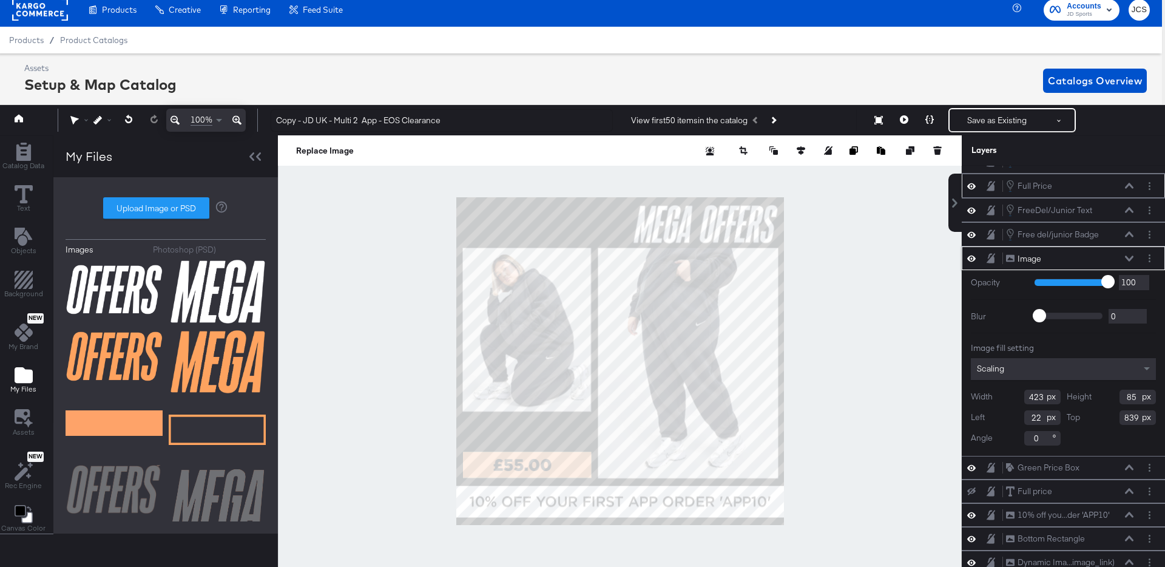
scroll to position [0, 0]
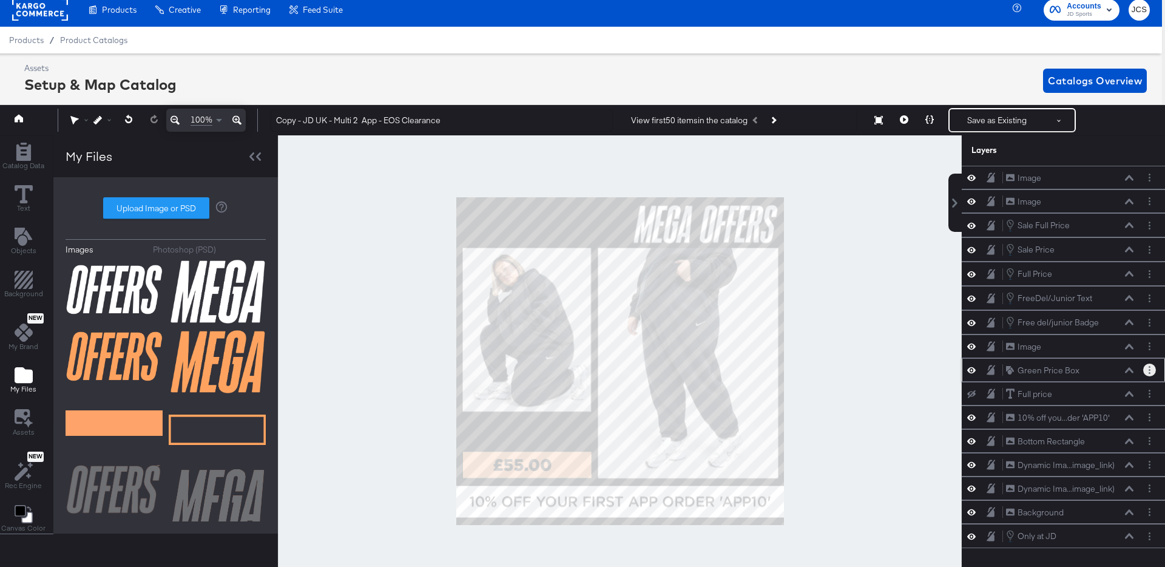
click at [1147, 372] on button "Layer Options" at bounding box center [1149, 369] width 13 height 13
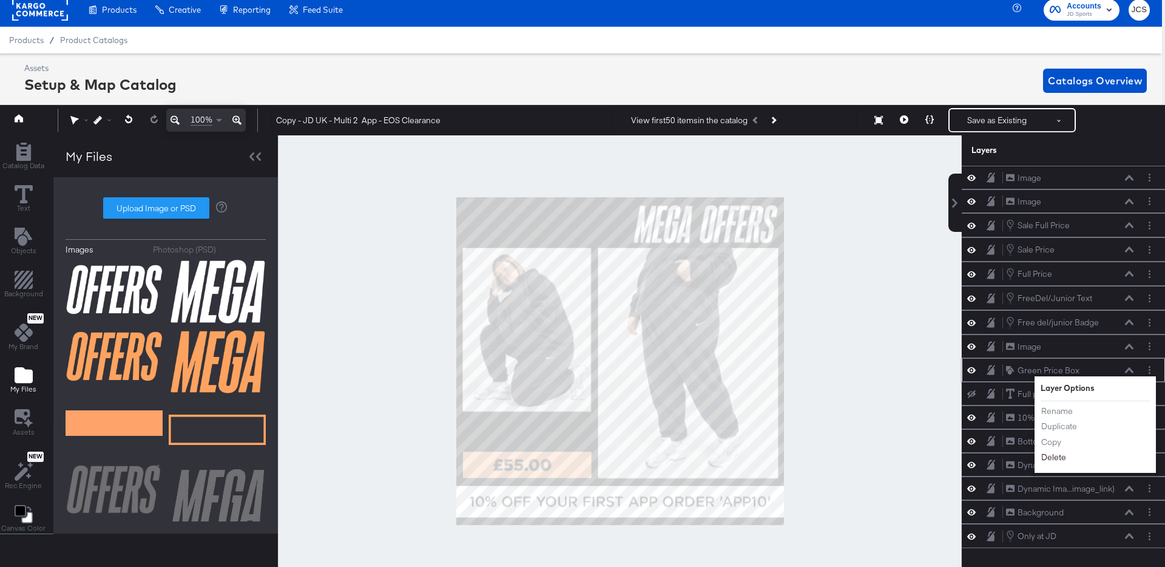
click at [1060, 454] on button "Delete" at bounding box center [1054, 457] width 26 height 13
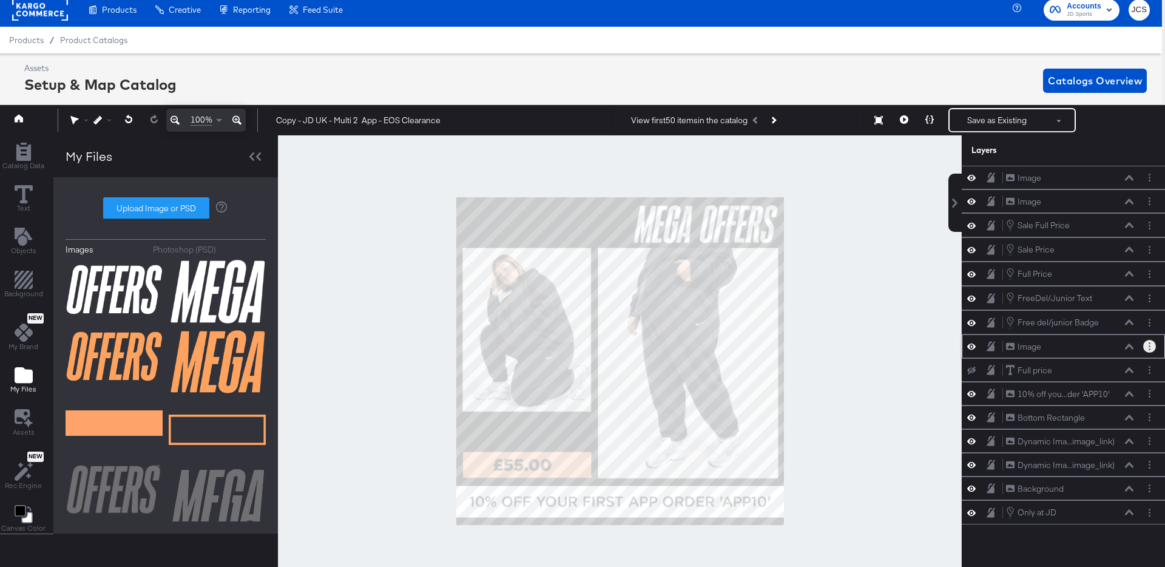
click at [1151, 345] on button "Layer Options" at bounding box center [1149, 346] width 13 height 13
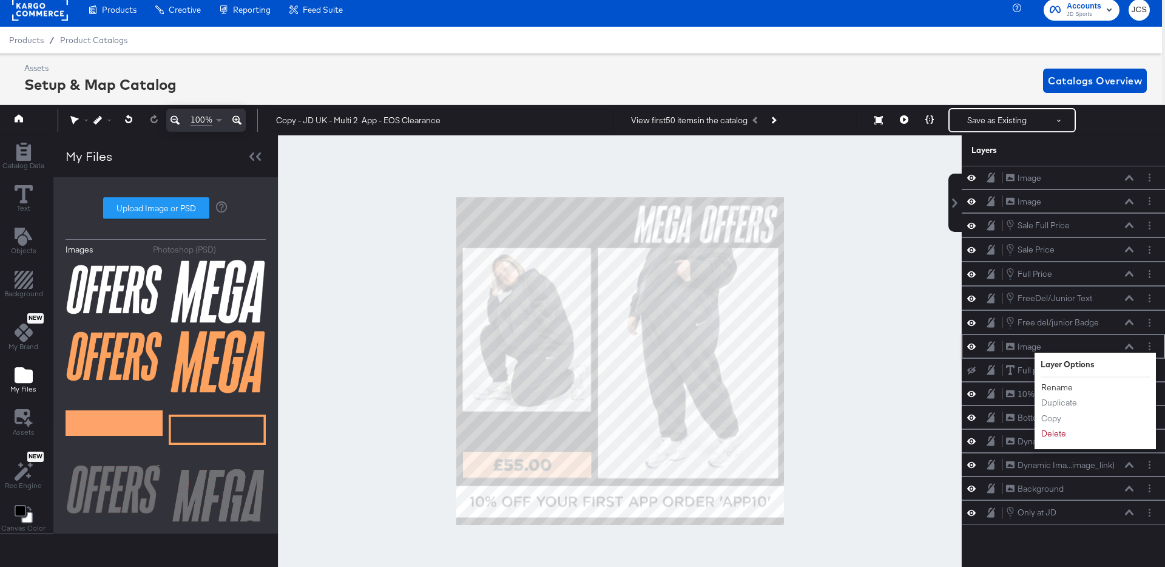
click at [1052, 386] on button "Rename" at bounding box center [1057, 387] width 33 height 13
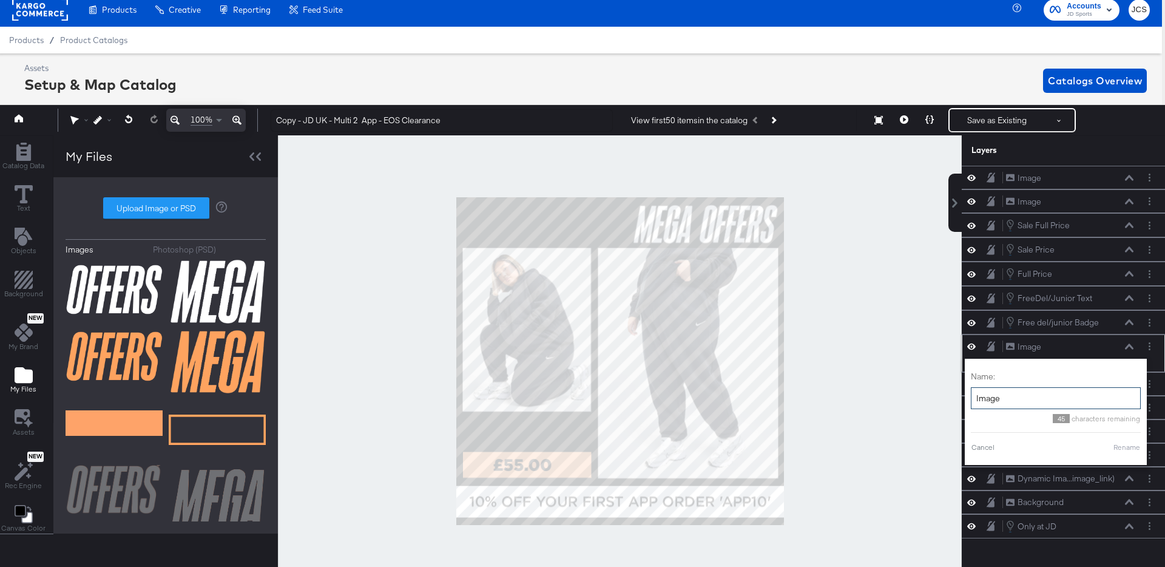
click at [1002, 397] on input "Image" at bounding box center [1056, 398] width 170 height 22
type input "Price Box"
click at [1104, 448] on button "Rename" at bounding box center [1112, 447] width 28 height 11
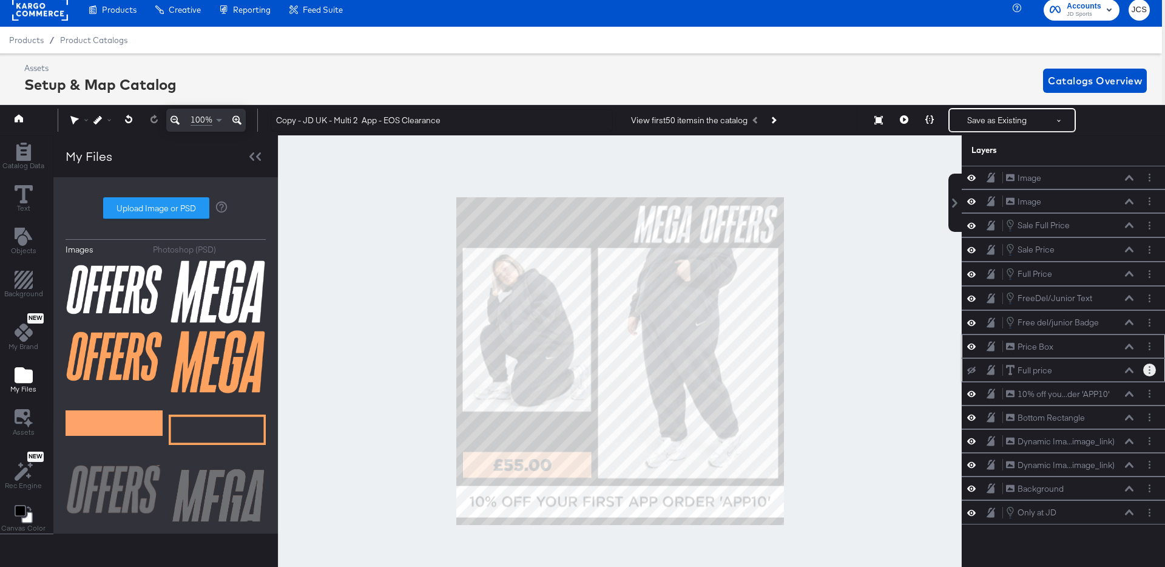
click at [1155, 369] on button "Layer Options" at bounding box center [1149, 369] width 13 height 13
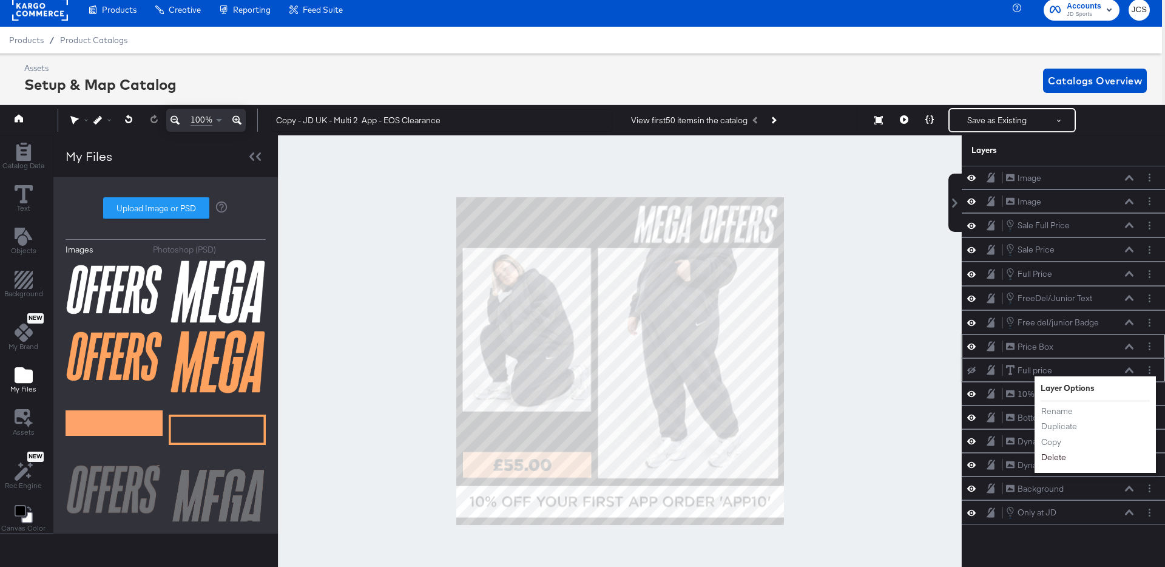
click at [1056, 457] on button "Delete" at bounding box center [1054, 457] width 26 height 13
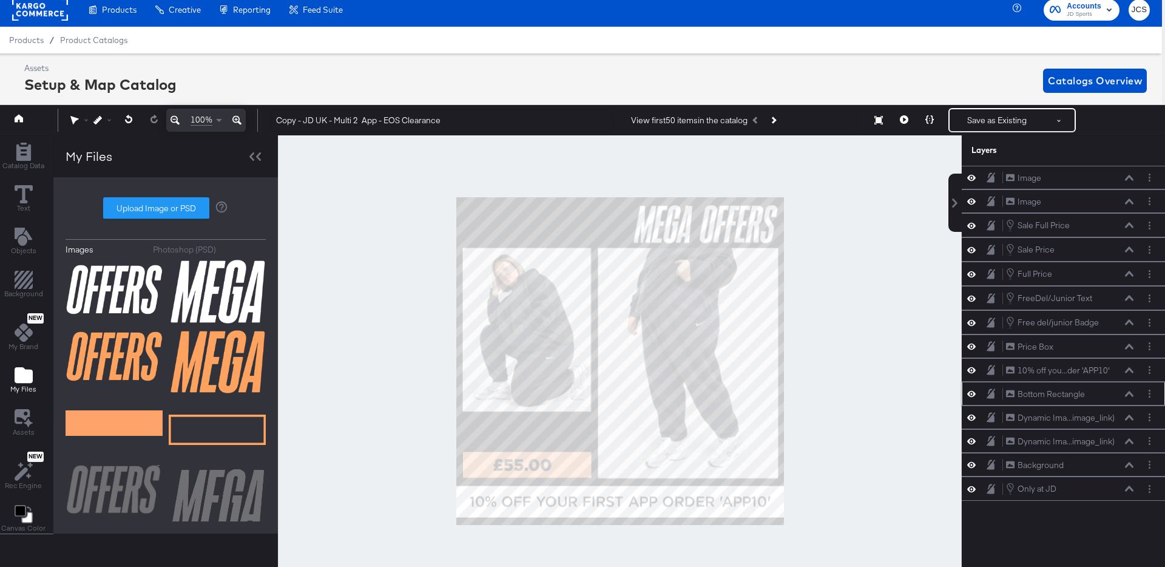
click at [970, 395] on icon at bounding box center [971, 393] width 8 height 10
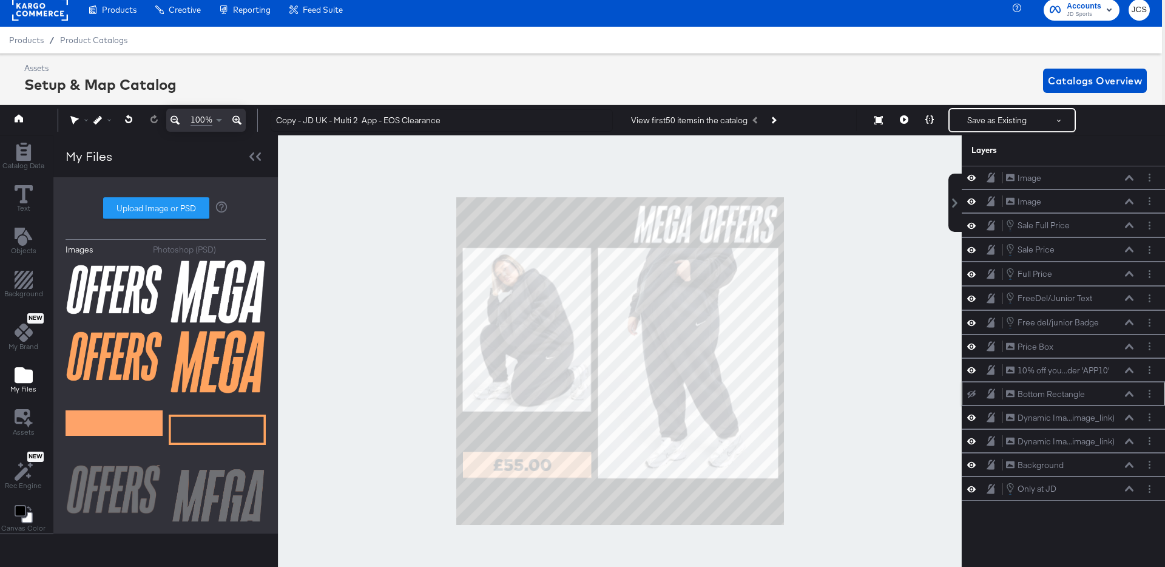
click at [970, 395] on icon at bounding box center [971, 394] width 8 height 8
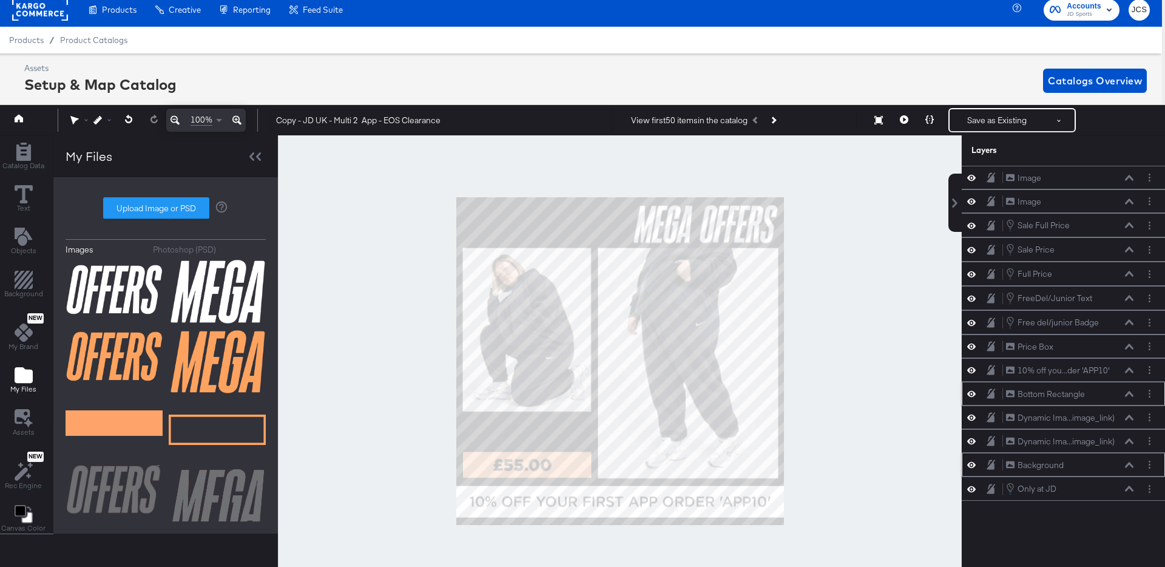
click at [973, 464] on icon at bounding box center [971, 464] width 8 height 10
click at [973, 464] on icon at bounding box center [971, 465] width 8 height 8
click at [973, 464] on icon at bounding box center [971, 464] width 8 height 10
click at [973, 464] on icon at bounding box center [971, 465] width 8 height 8
click at [973, 488] on icon at bounding box center [971, 489] width 8 height 10
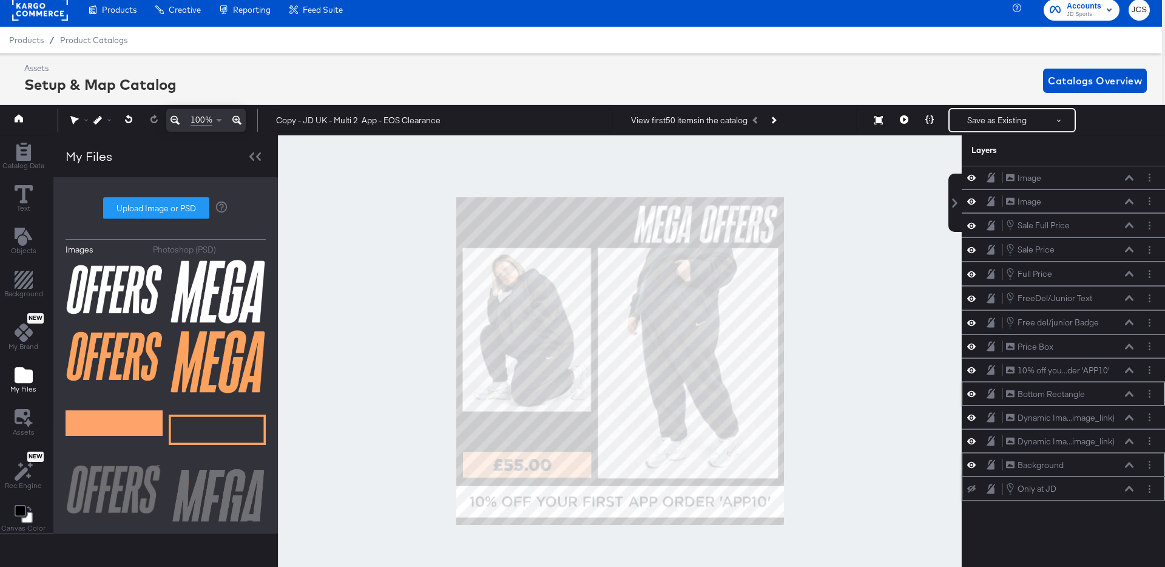
click at [973, 488] on icon at bounding box center [971, 489] width 8 height 8
click at [904, 121] on icon at bounding box center [904, 119] width 8 height 8
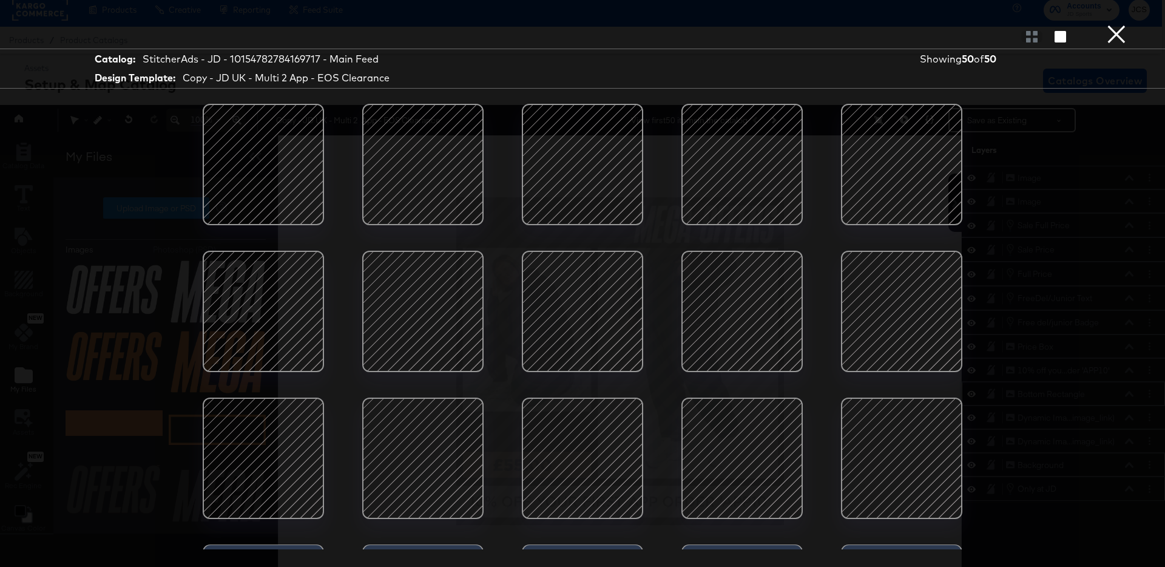
click at [1117, 24] on button "×" at bounding box center [1116, 12] width 24 height 24
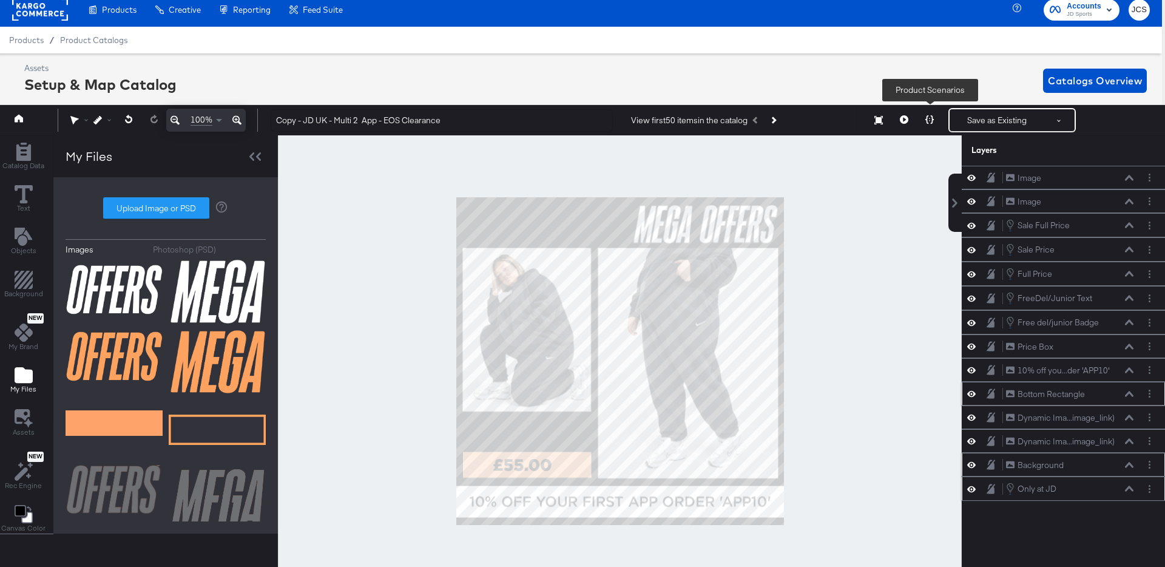
click at [931, 118] on icon at bounding box center [929, 119] width 8 height 8
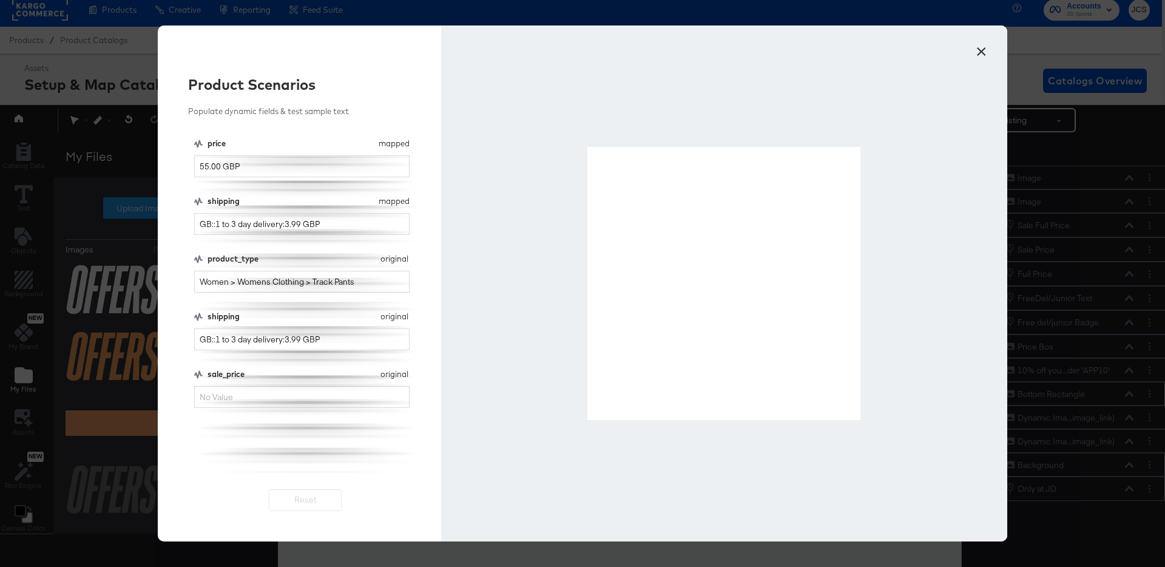
click at [982, 47] on button "×" at bounding box center [981, 49] width 22 height 22
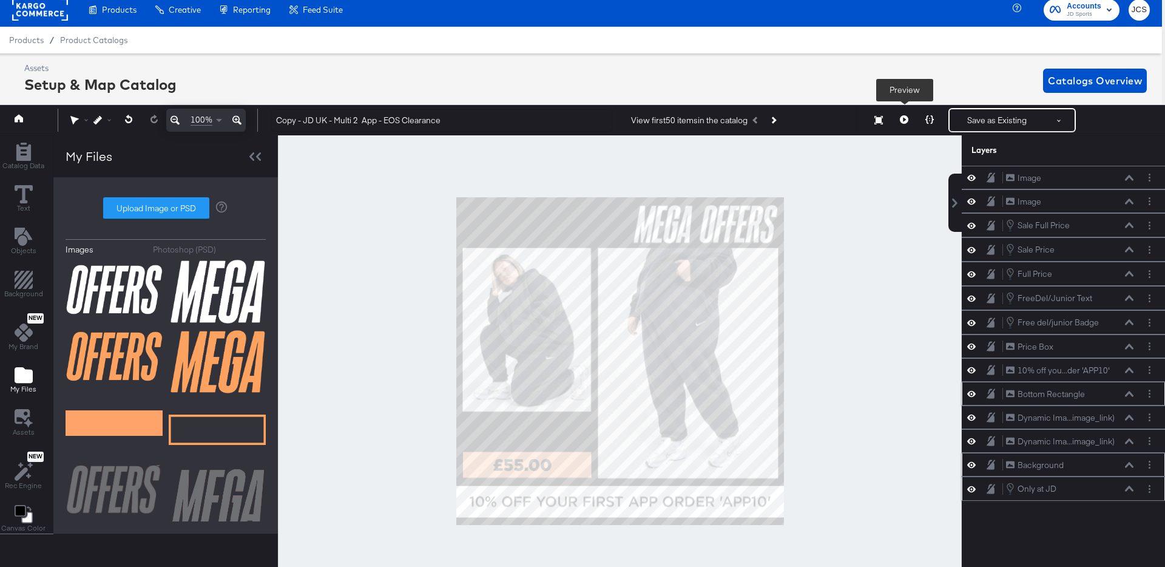
click at [906, 116] on icon at bounding box center [904, 119] width 8 height 8
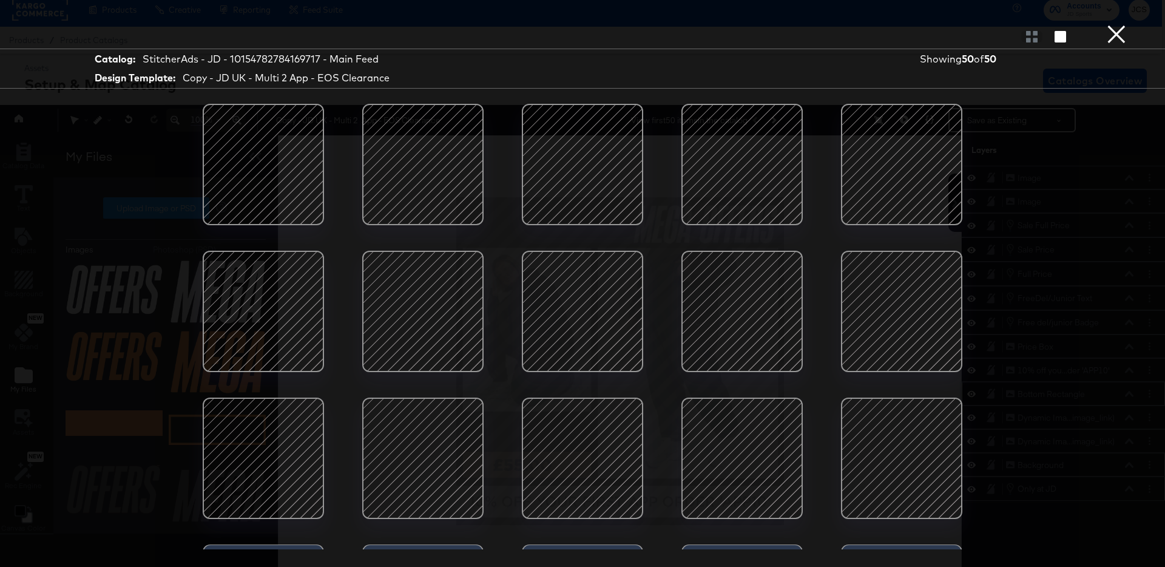
click at [917, 147] on div at bounding box center [901, 164] width 103 height 103
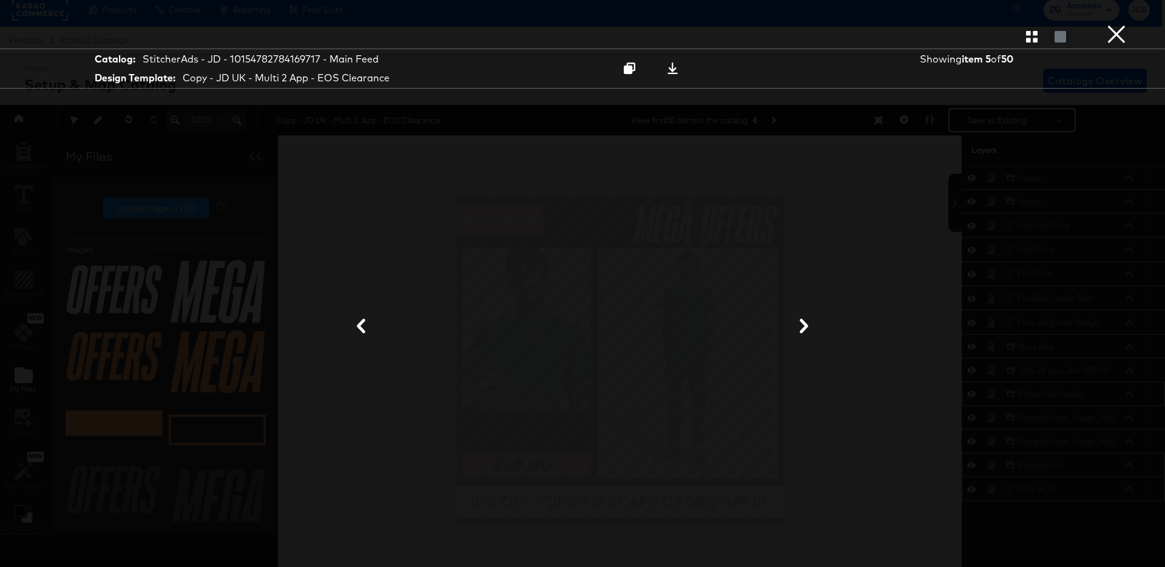
click at [1119, 24] on button "×" at bounding box center [1116, 12] width 24 height 24
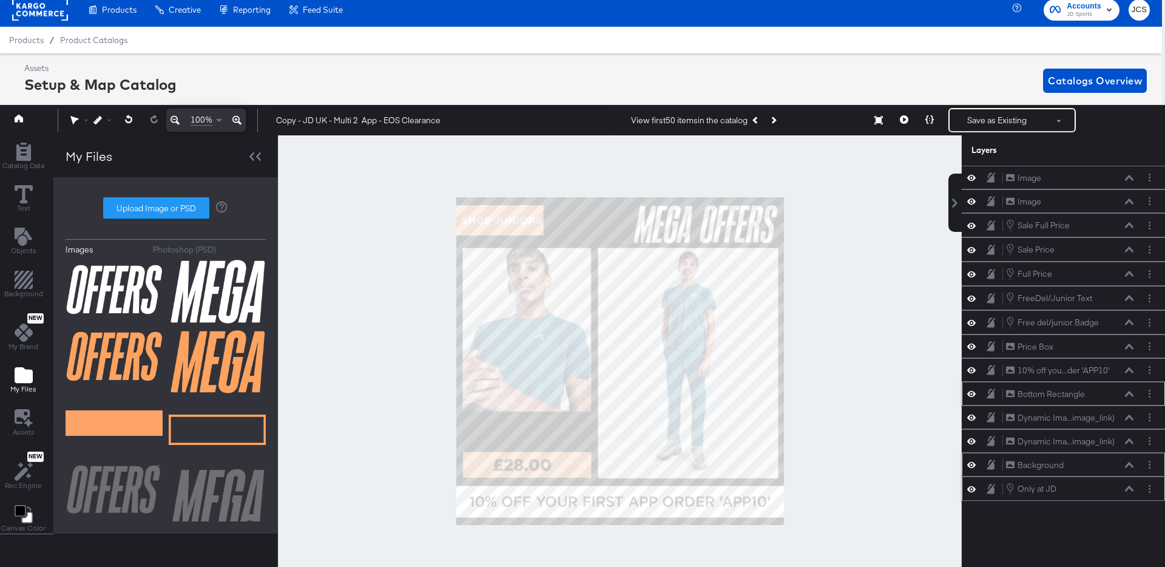
scroll to position [39, 0]
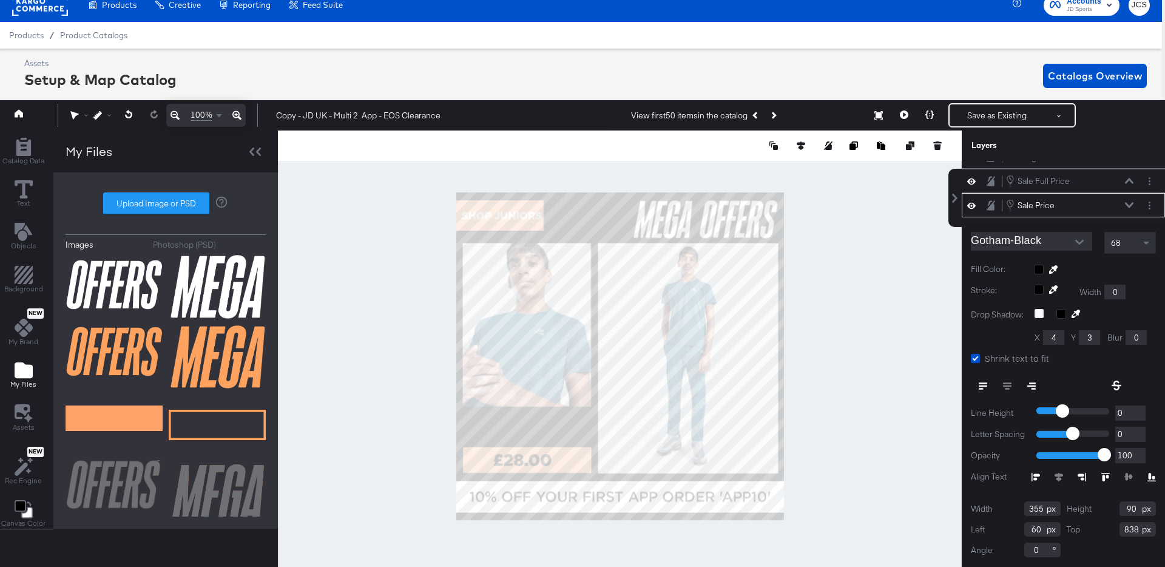
click at [875, 395] on div at bounding box center [620, 355] width 684 height 451
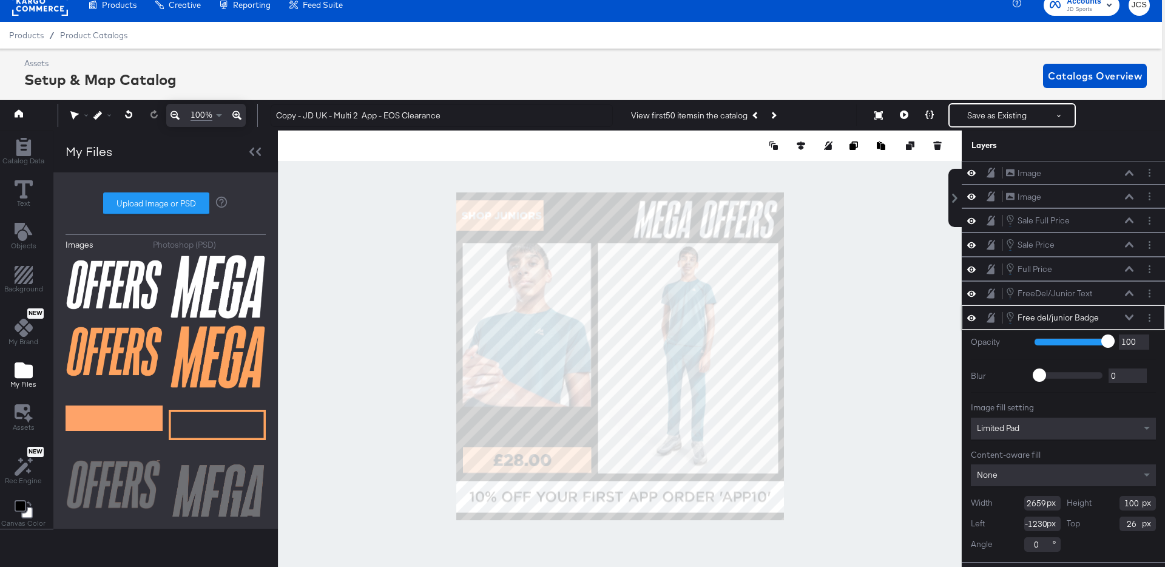
click at [1036, 527] on input "-1230" at bounding box center [1042, 523] width 36 height 15
type input "0"
click at [1034, 500] on input "2659" at bounding box center [1042, 503] width 36 height 15
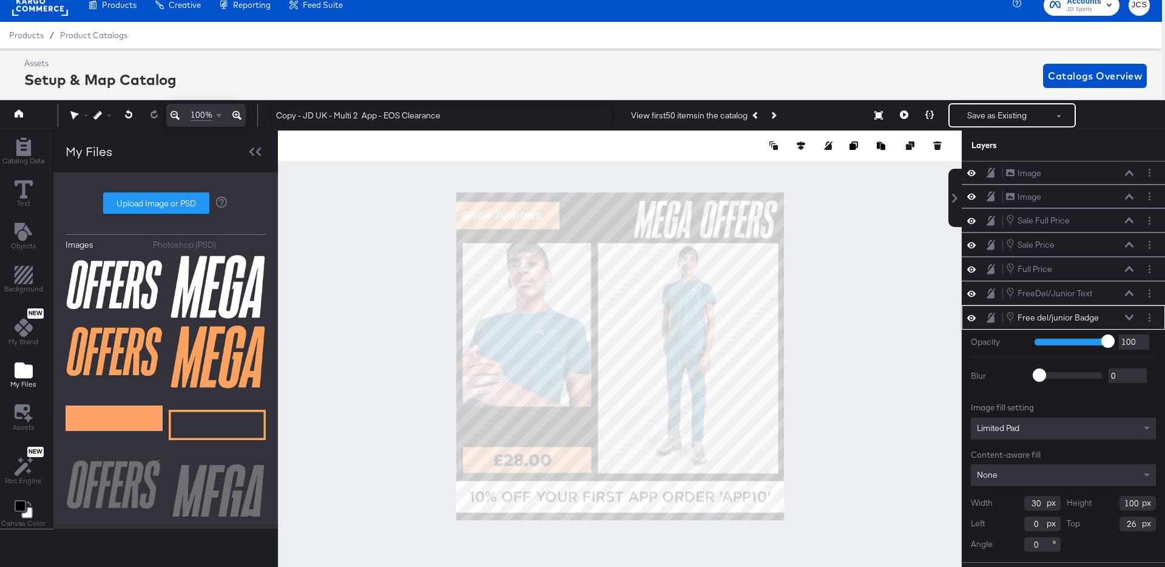
type input "310"
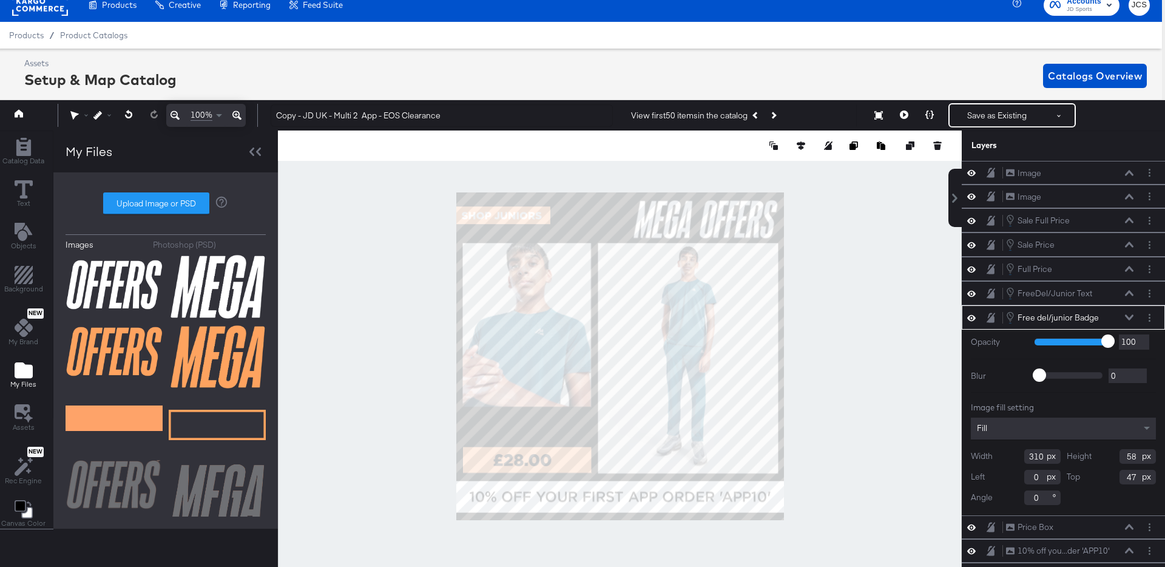
scroll to position [90, 0]
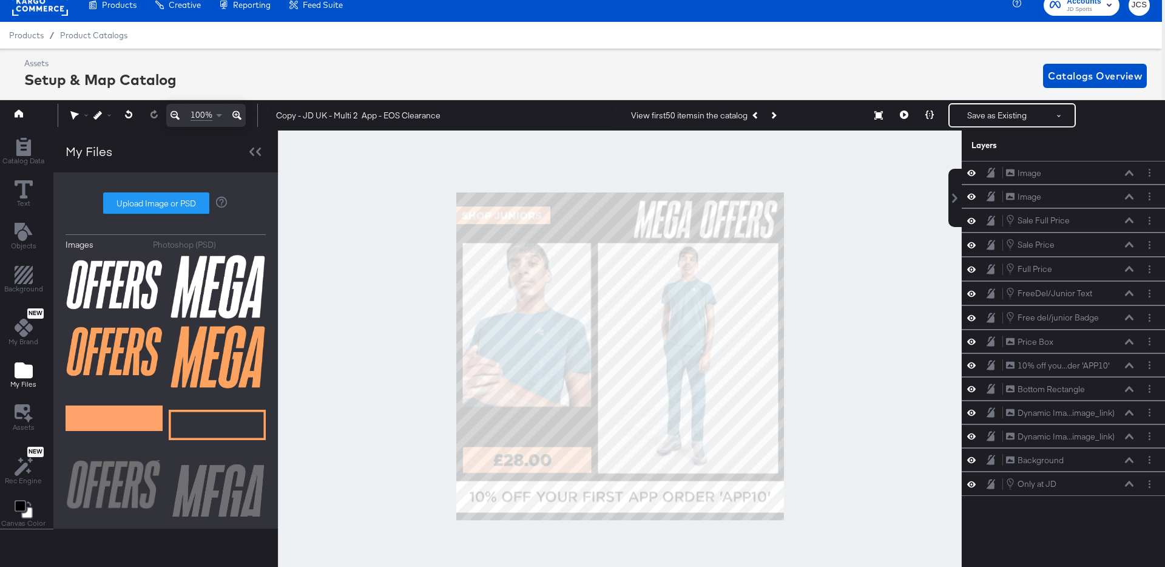
click at [865, 331] on div at bounding box center [620, 355] width 684 height 451
click at [997, 115] on button "Save as Existing" at bounding box center [997, 115] width 95 height 22
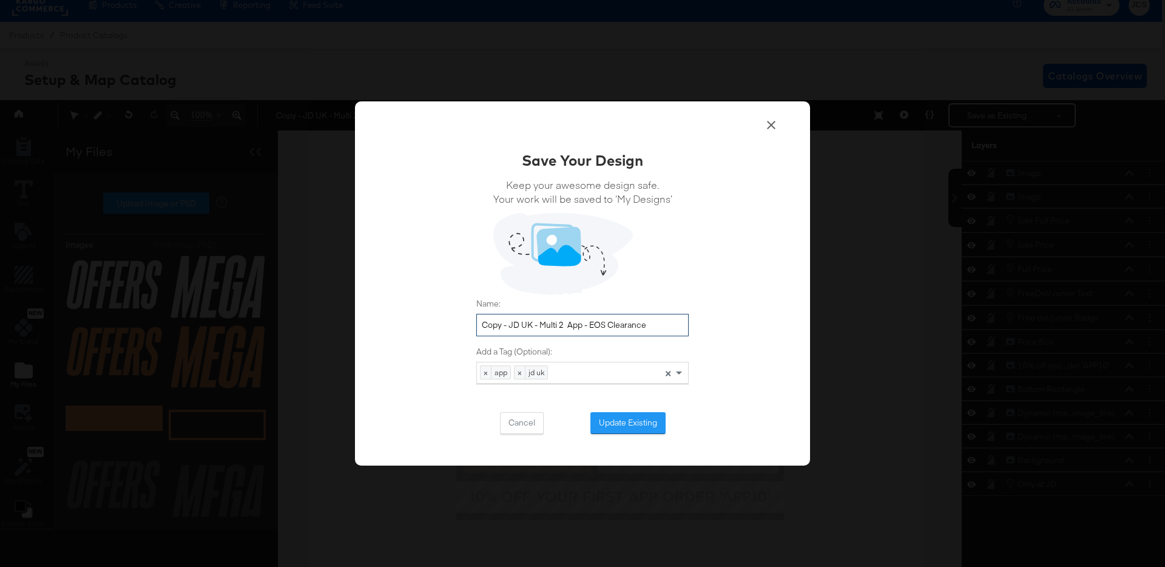
click at [511, 325] on input "Copy - JD UK - Multi 2 App - EOS Clearance" at bounding box center [582, 325] width 212 height 22
drag, startPoint x: 564, startPoint y: 324, endPoint x: 687, endPoint y: 331, distance: 123.3
click at [687, 331] on input "JD UK - Multi 2 App - EOS Clearance" at bounding box center [582, 325] width 212 height 22
type input "JD UK - Multi 2 App - Mega Offers [DATE]"
click at [624, 419] on button "Update Existing" at bounding box center [627, 423] width 75 height 22
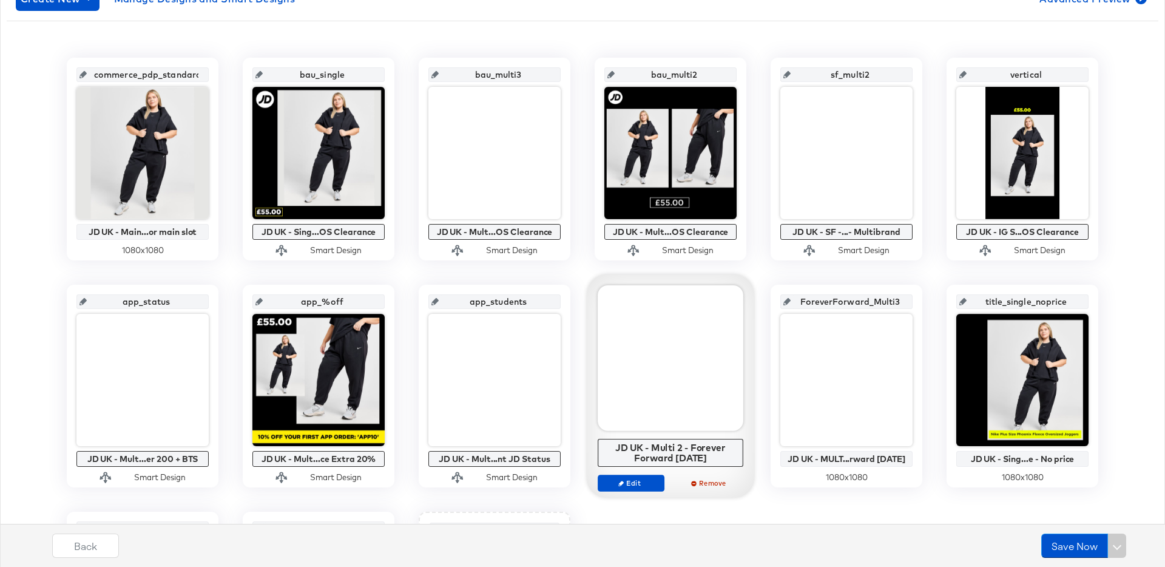
scroll to position [238, 0]
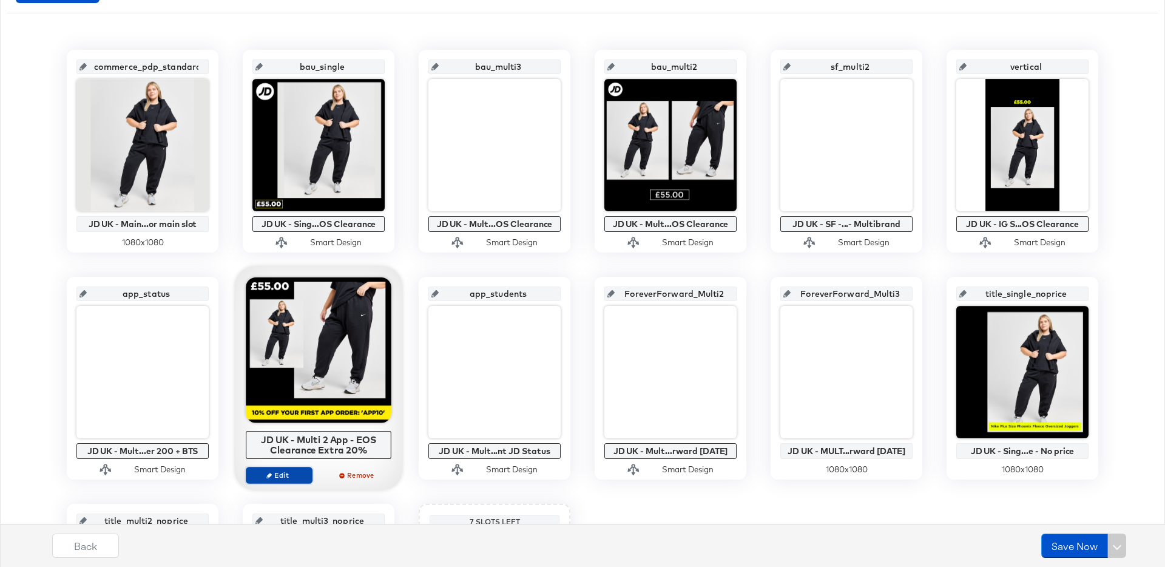
click at [289, 478] on span "Edit" at bounding box center [279, 474] width 56 height 9
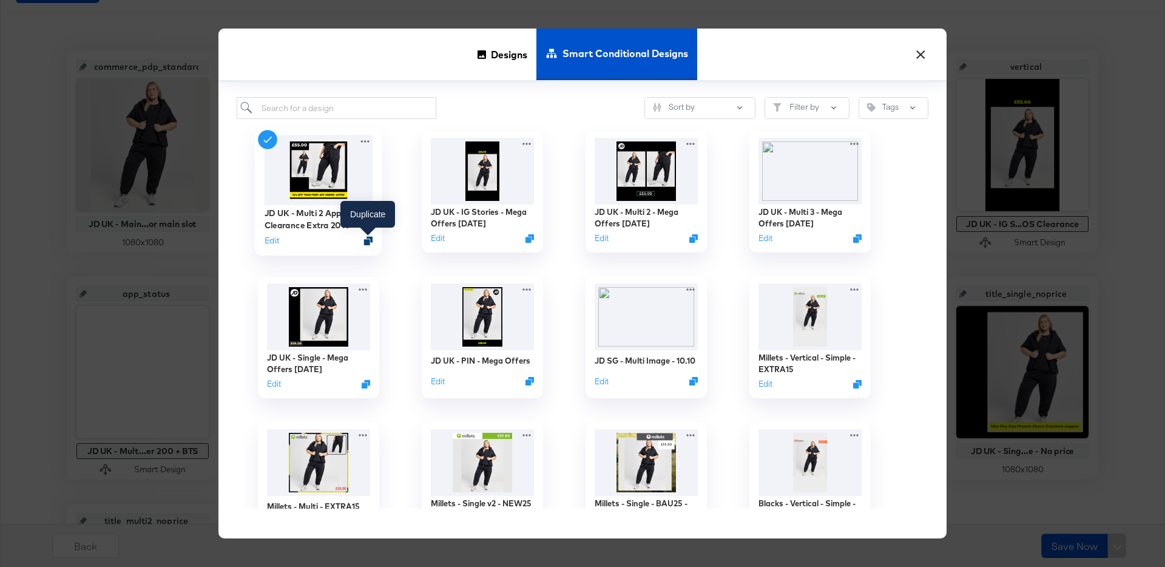
click at [368, 239] on icon "Duplicate" at bounding box center [368, 240] width 9 height 9
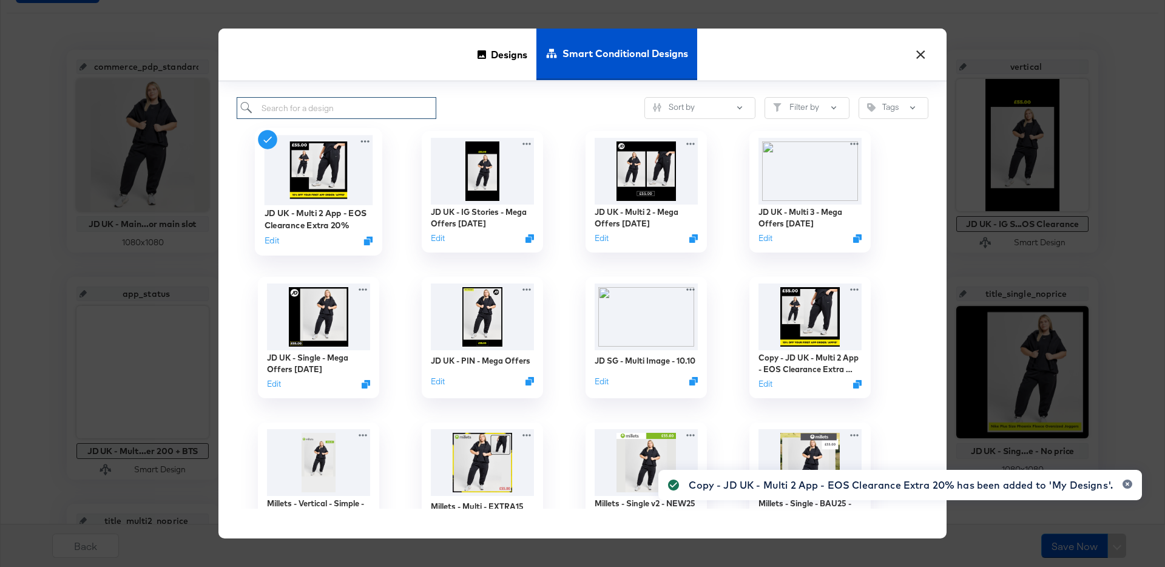
click at [383, 110] on input "search" at bounding box center [337, 108] width 200 height 22
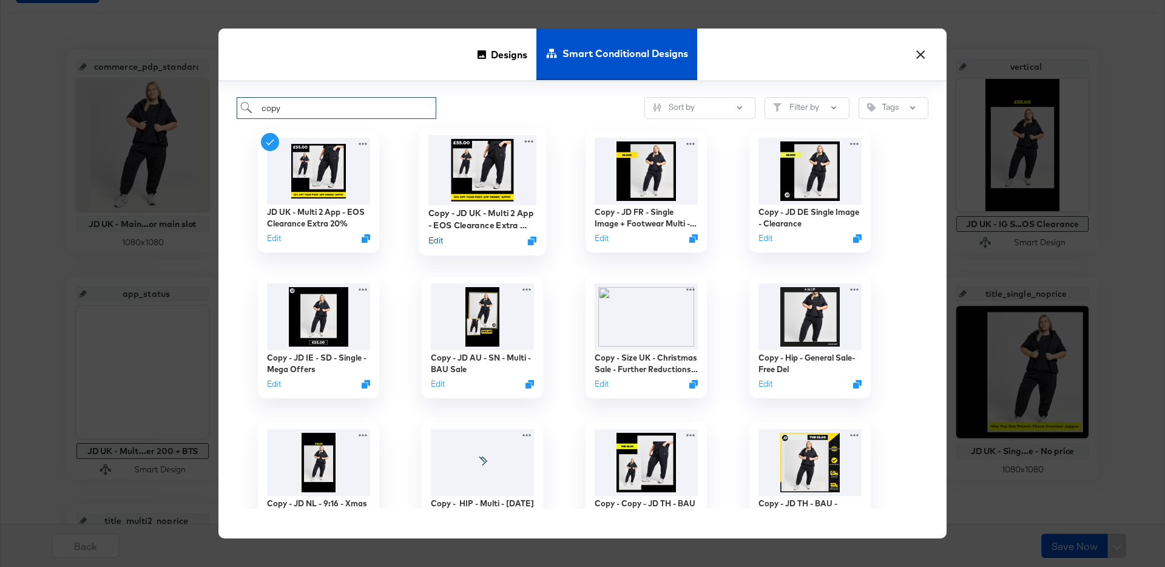
type input "copy"
click at [439, 240] on button "Edit" at bounding box center [435, 241] width 15 height 12
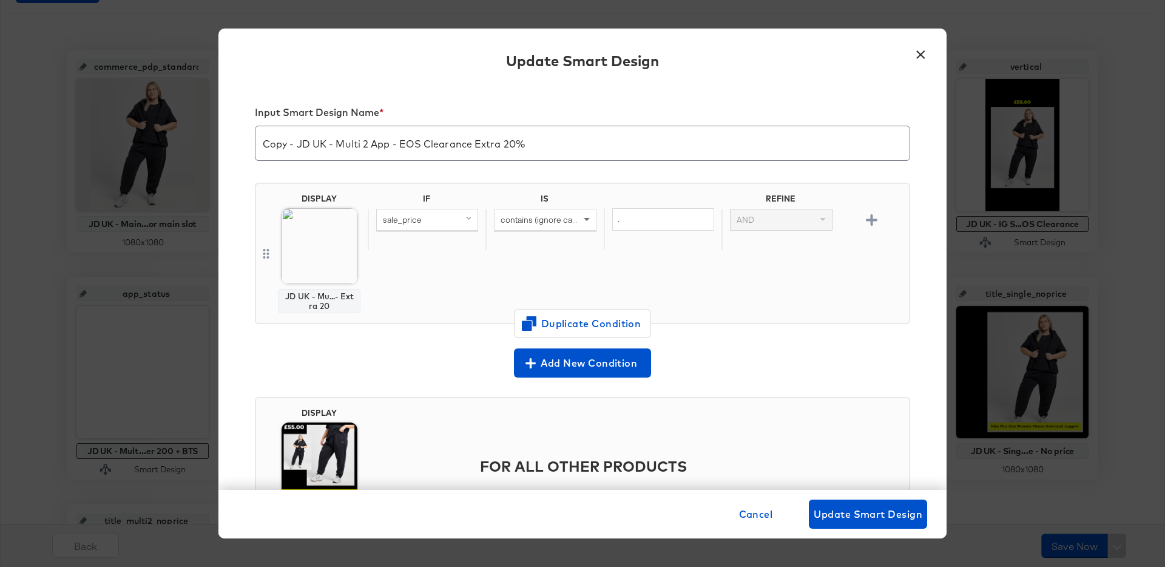
click at [297, 144] on input "Copy - JD UK - Multi 2 App - EOS Clearance Extra 20%" at bounding box center [582, 138] width 654 height 34
drag, startPoint x: 367, startPoint y: 143, endPoint x: 534, endPoint y: 150, distance: 167.0
click at [534, 150] on input "JD UK - Multi 2 App - EOS Clearance Extra 20%" at bounding box center [582, 138] width 654 height 34
type input "JD UK - Multi 2 App - Mega Offers [DATE]"
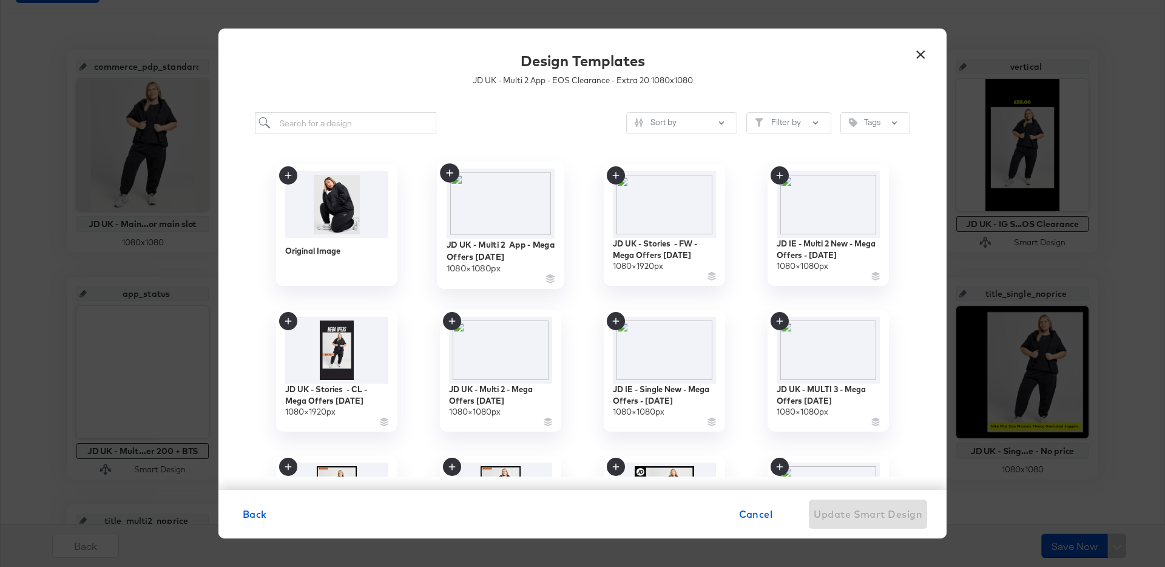
click at [508, 204] on img at bounding box center [501, 204] width 109 height 70
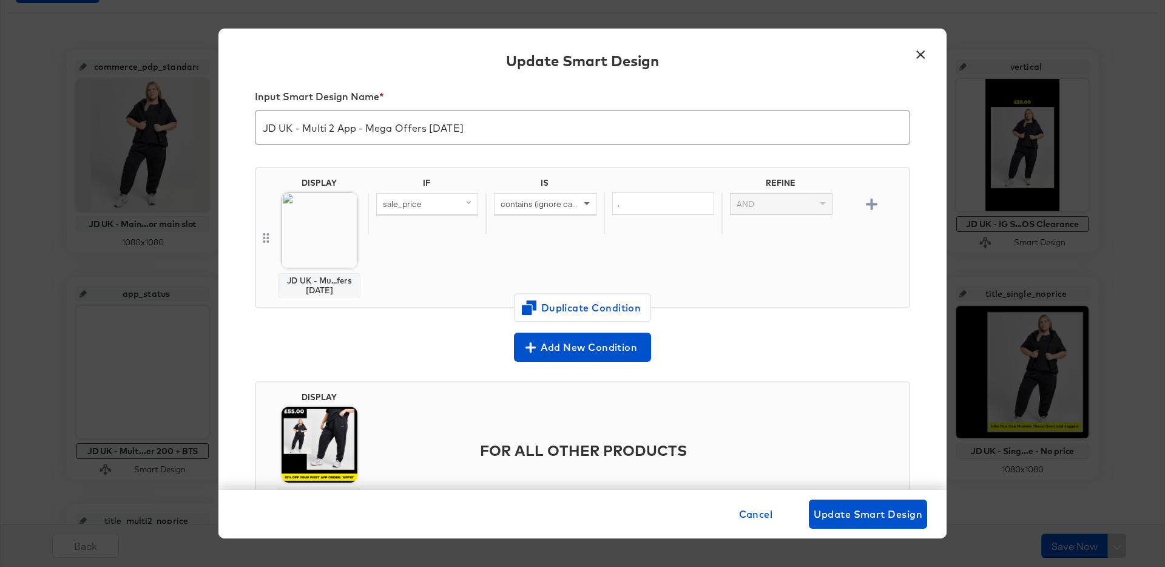
scroll to position [0, 0]
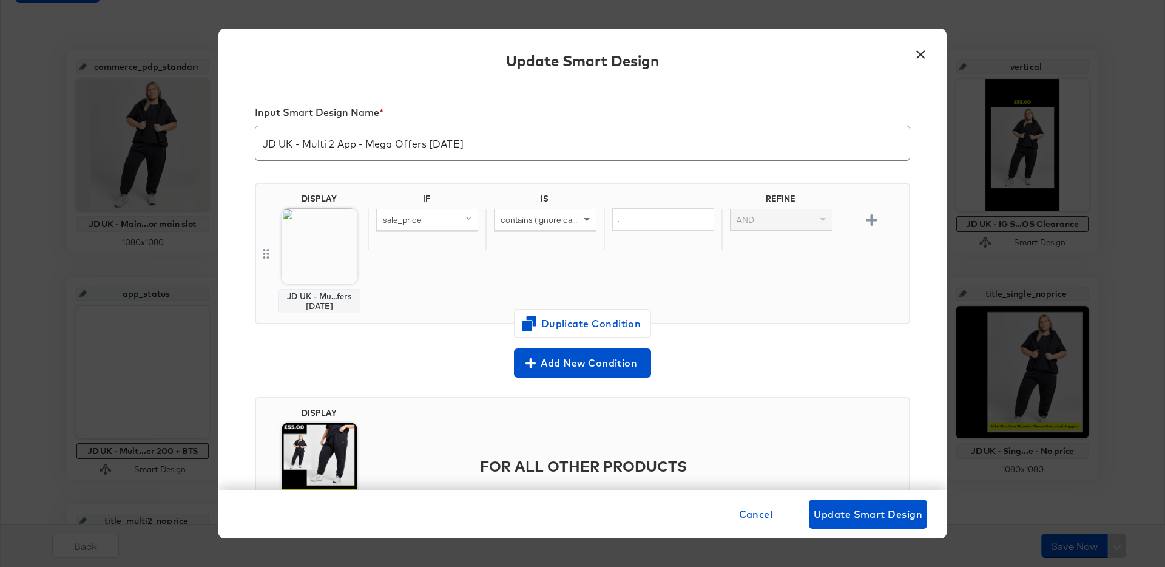
click at [402, 135] on input "JD UK - Multi 2 App - Mega Offers [DATE]" at bounding box center [582, 138] width 654 height 34
click at [860, 513] on span "Update Smart Design" at bounding box center [868, 513] width 109 height 17
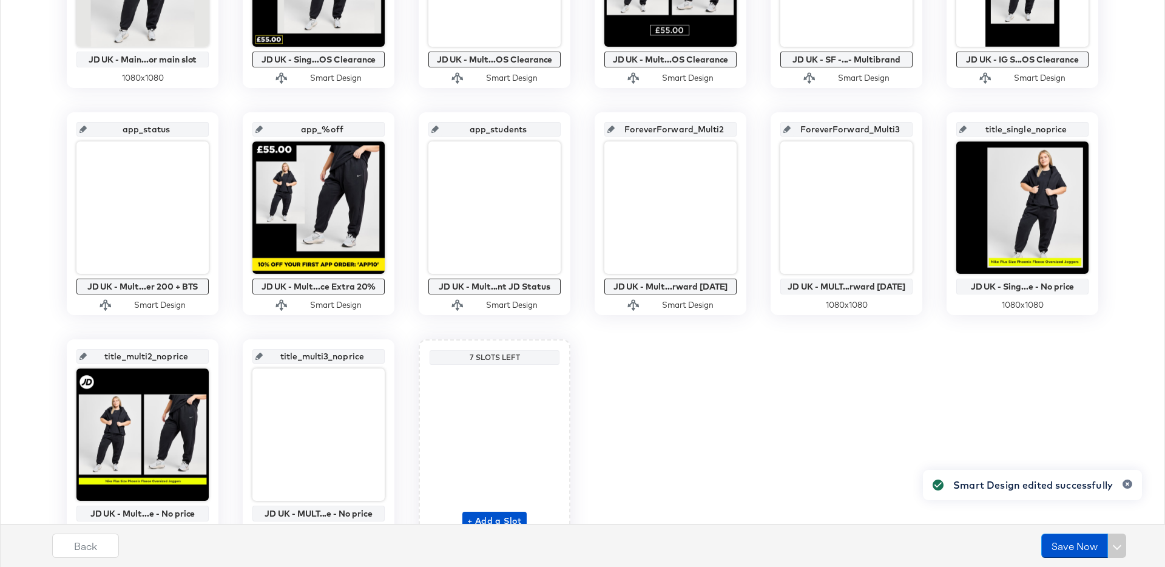
scroll to position [466, 0]
